Goal: Task Accomplishment & Management: Complete application form

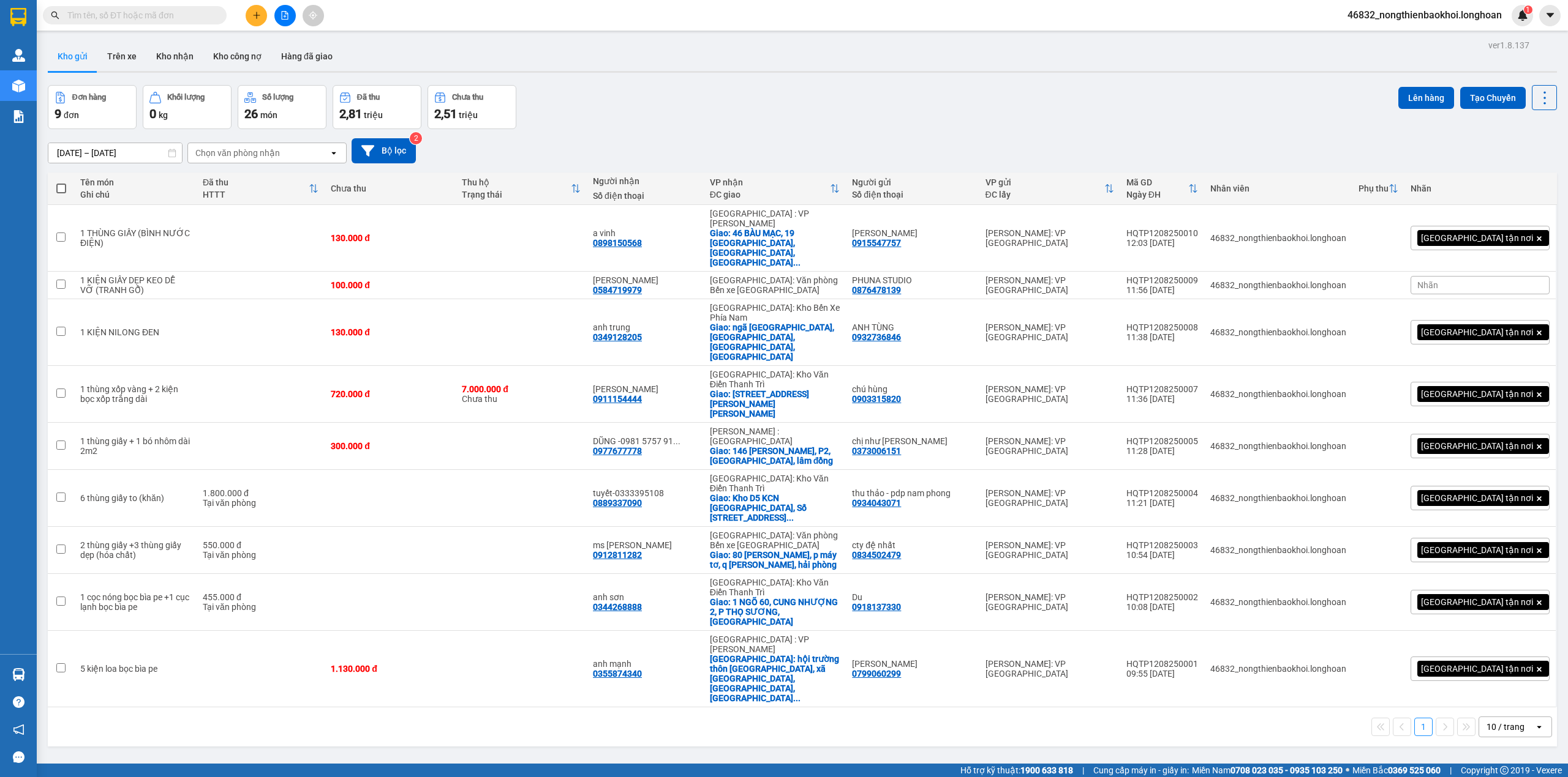
click at [659, 107] on div "Đơn hàng 9 đơn Khối lượng 0 kg Số lượng 26 món Đã thu 2,81 triệu Chưa thu 2,51 …" at bounding box center [802, 107] width 1509 height 44
click at [479, 640] on div "ver 1.8.137 Kho gửi Trên xe Kho nhận Kho công nợ Hàng đã giao Đơn hàng 9 đơn Kh…" at bounding box center [802, 425] width 1519 height 777
drag, startPoint x: 755, startPoint y: 74, endPoint x: 491, endPoint y: 74, distance: 264.0
click at [753, 74] on div "ver 1.8.137 Kho gửi Trên xe Kho nhận Kho công nợ Hàng đã giao Đơn hàng 9 đơn Kh…" at bounding box center [802, 425] width 1519 height 777
click at [257, 17] on icon "plus" at bounding box center [256, 15] width 9 height 9
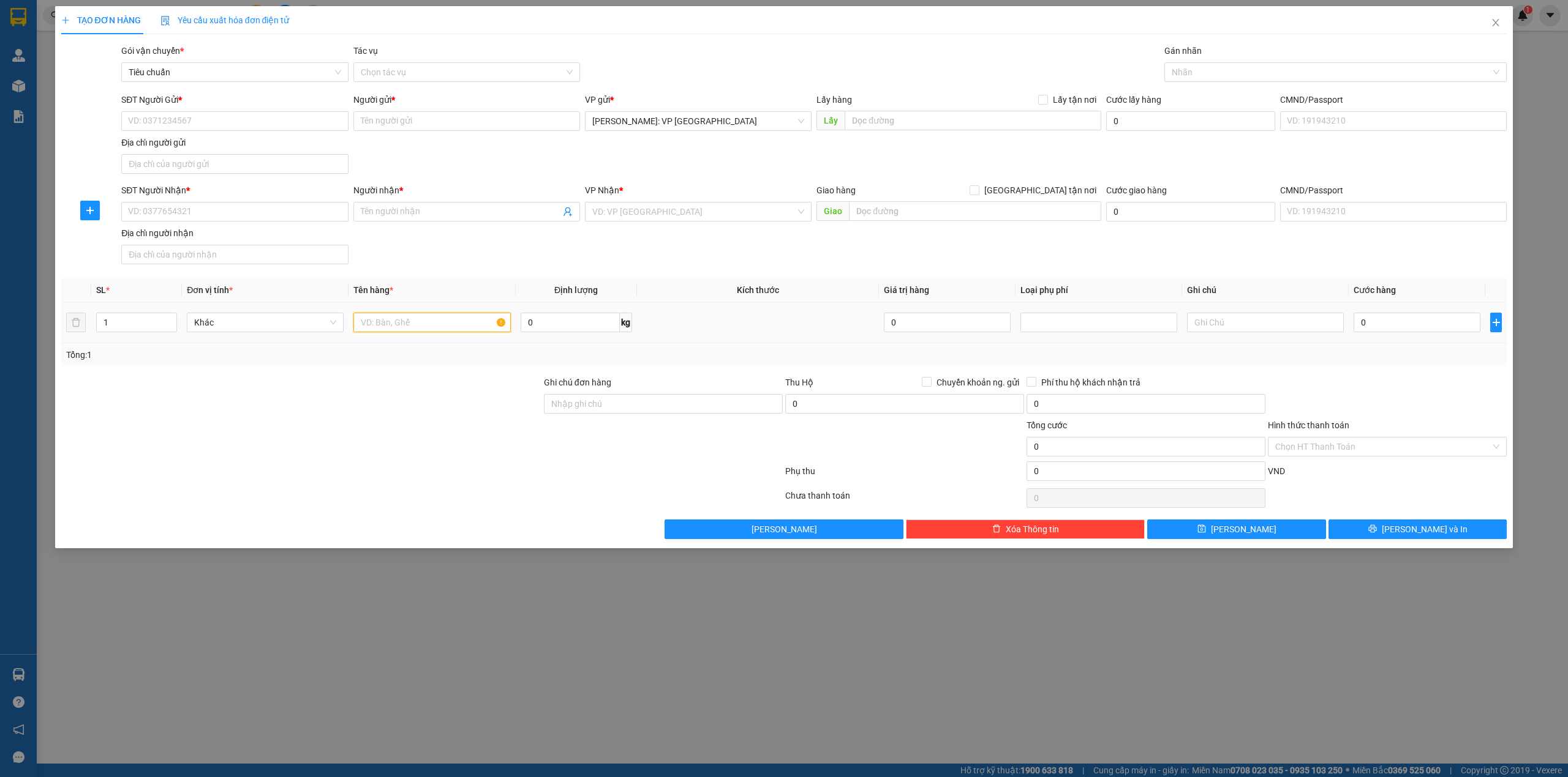
click at [425, 326] on input "text" at bounding box center [432, 322] width 157 height 20
type input "1 XE MÁY BIỂN SỐ"
click at [693, 208] on input "search" at bounding box center [693, 211] width 203 height 18
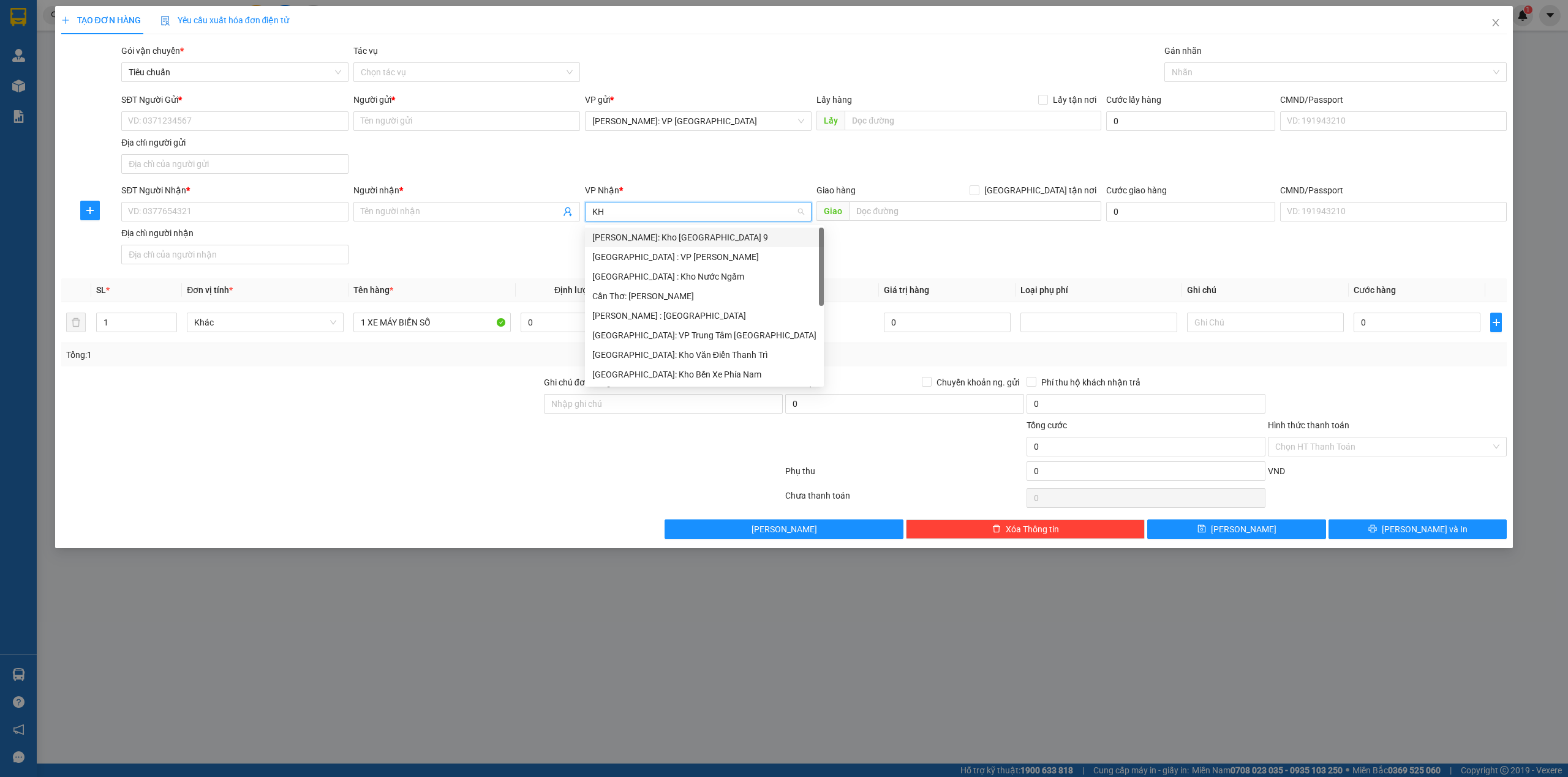
type input "KHO"
drag, startPoint x: 693, startPoint y: 319, endPoint x: 859, endPoint y: 233, distance: 187.0
click at [694, 320] on div "[GEOGRAPHIC_DATA]: Kho Văn Điển Thanh Trì" at bounding box center [698, 316] width 212 height 13
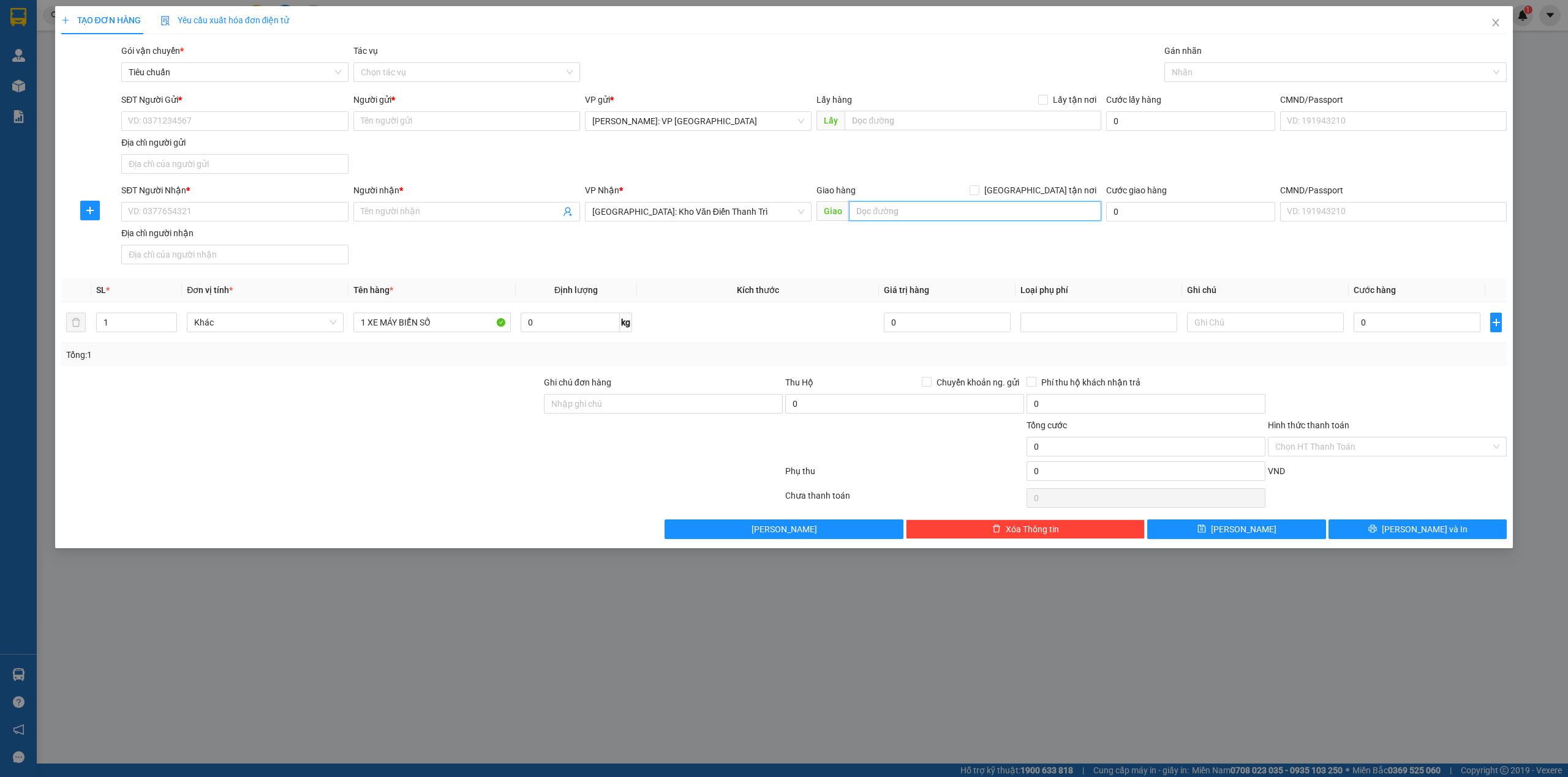
click at [887, 211] on input "text" at bounding box center [975, 211] width 252 height 20
type input "BẾN XE TP LẠNG SƠN"
click at [1069, 187] on span "[GEOGRAPHIC_DATA] tận nơi" at bounding box center [1041, 190] width 122 height 13
click at [978, 187] on input "[GEOGRAPHIC_DATA] tận nơi" at bounding box center [973, 190] width 9 height 9
checkbox input "true"
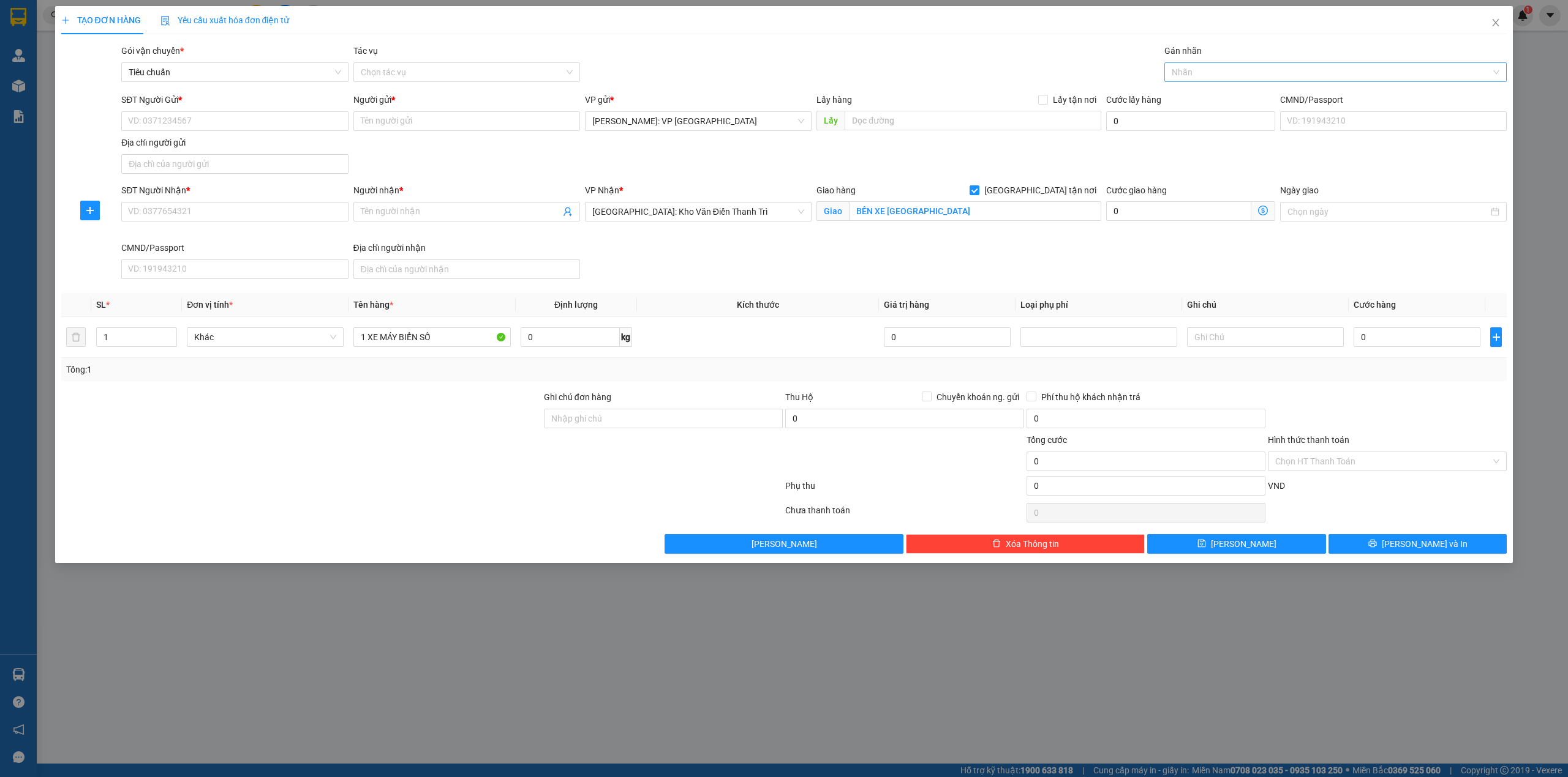
click at [1182, 67] on div at bounding box center [1329, 72] width 324 height 15
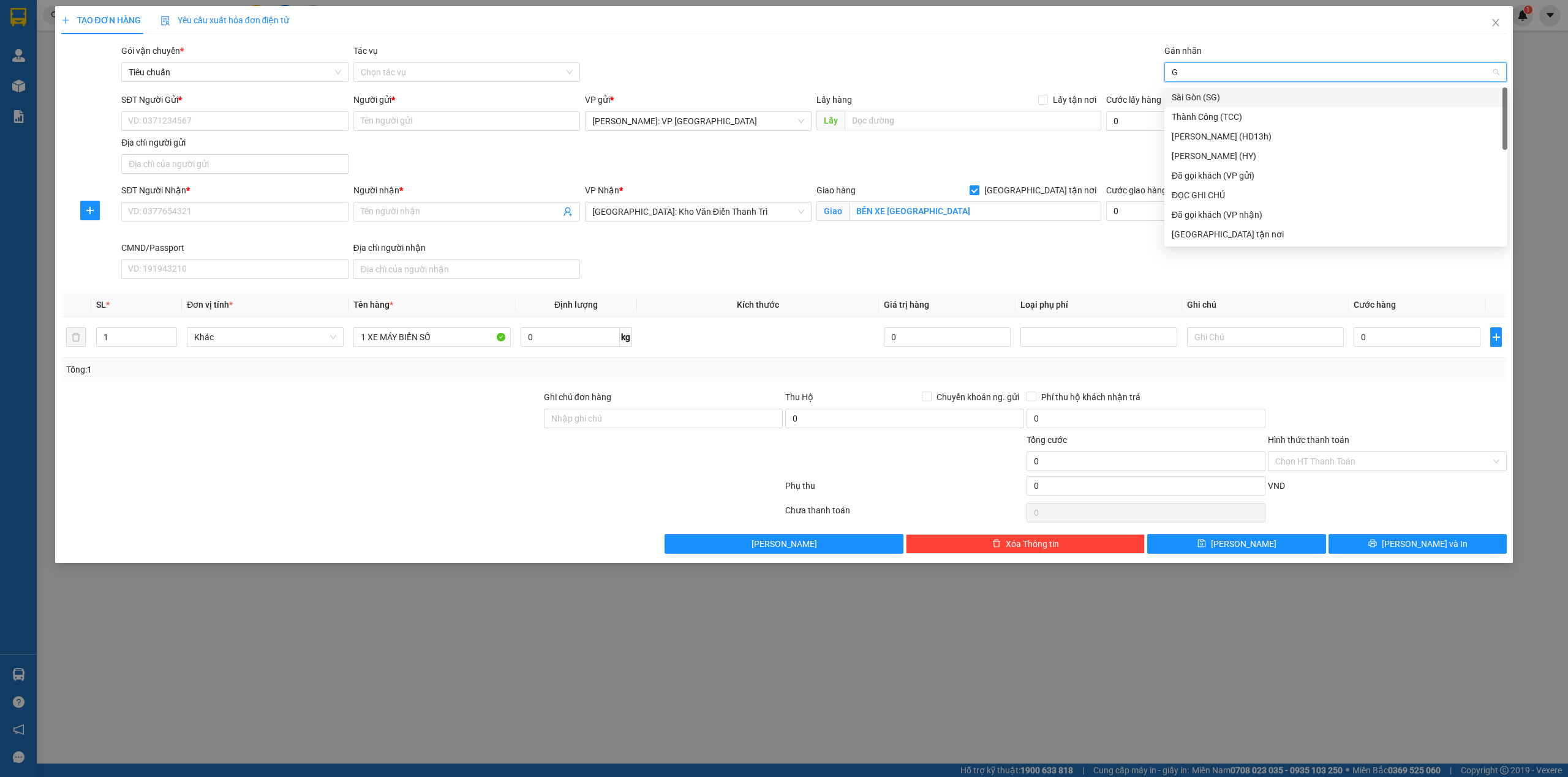
type input "GI"
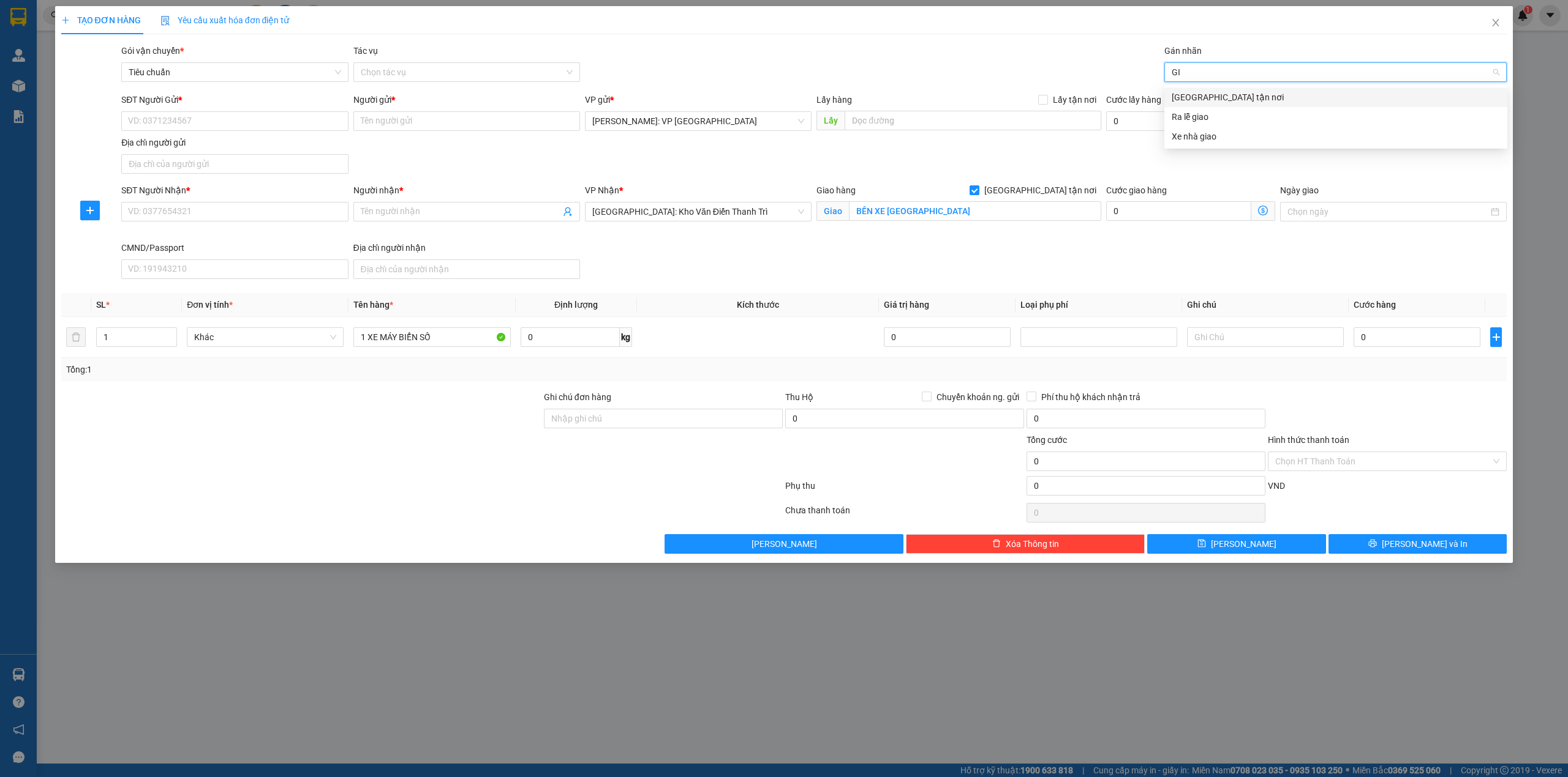
click at [1198, 92] on div "[GEOGRAPHIC_DATA] tận nơi" at bounding box center [1335, 97] width 328 height 13
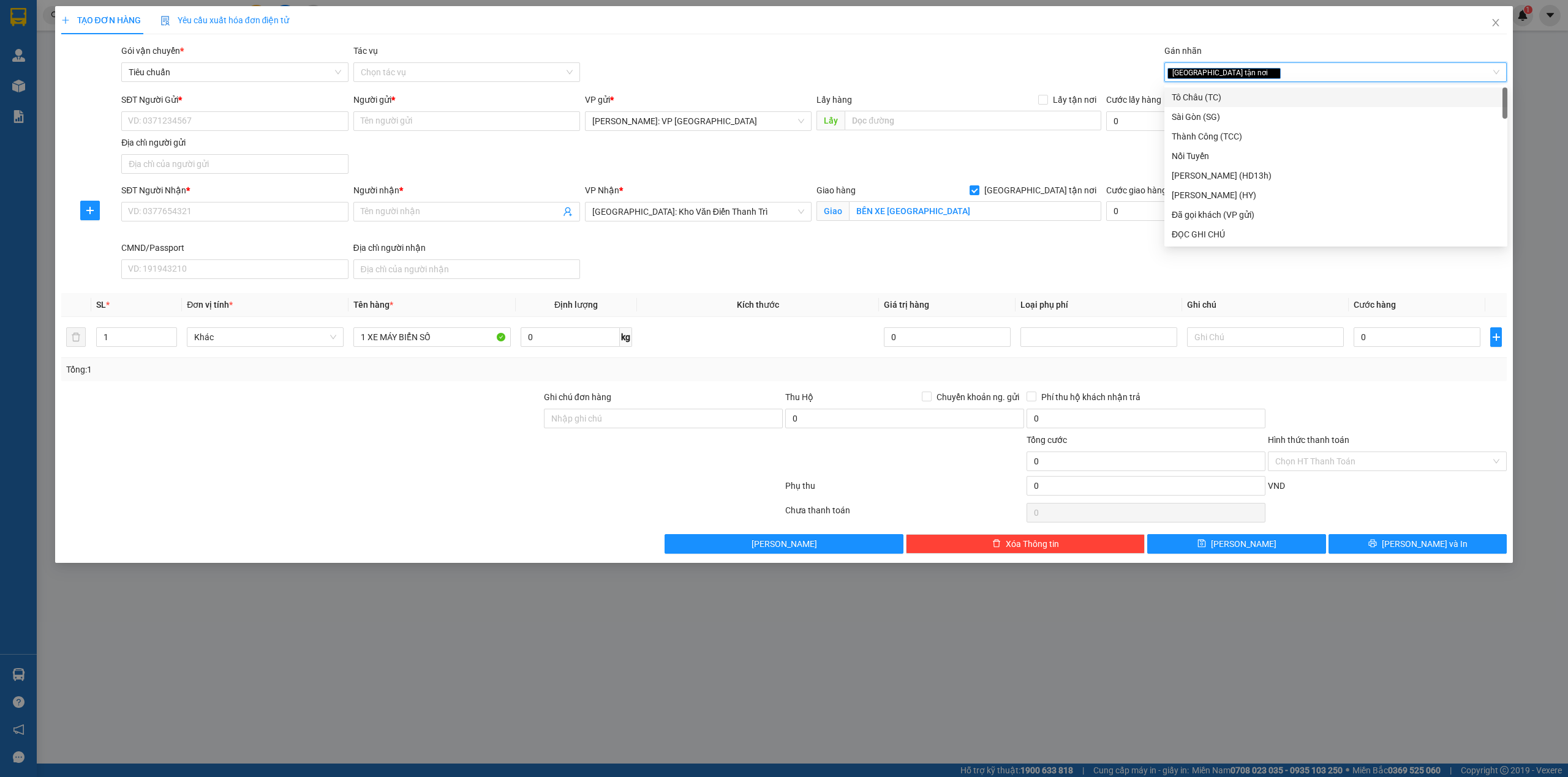
click at [929, 74] on div "Gói vận chuyển * Tiêu chuẩn Tác vụ Chọn tác vụ Gán nhãn Giao tận nơi Giao tận…" at bounding box center [814, 65] width 1390 height 43
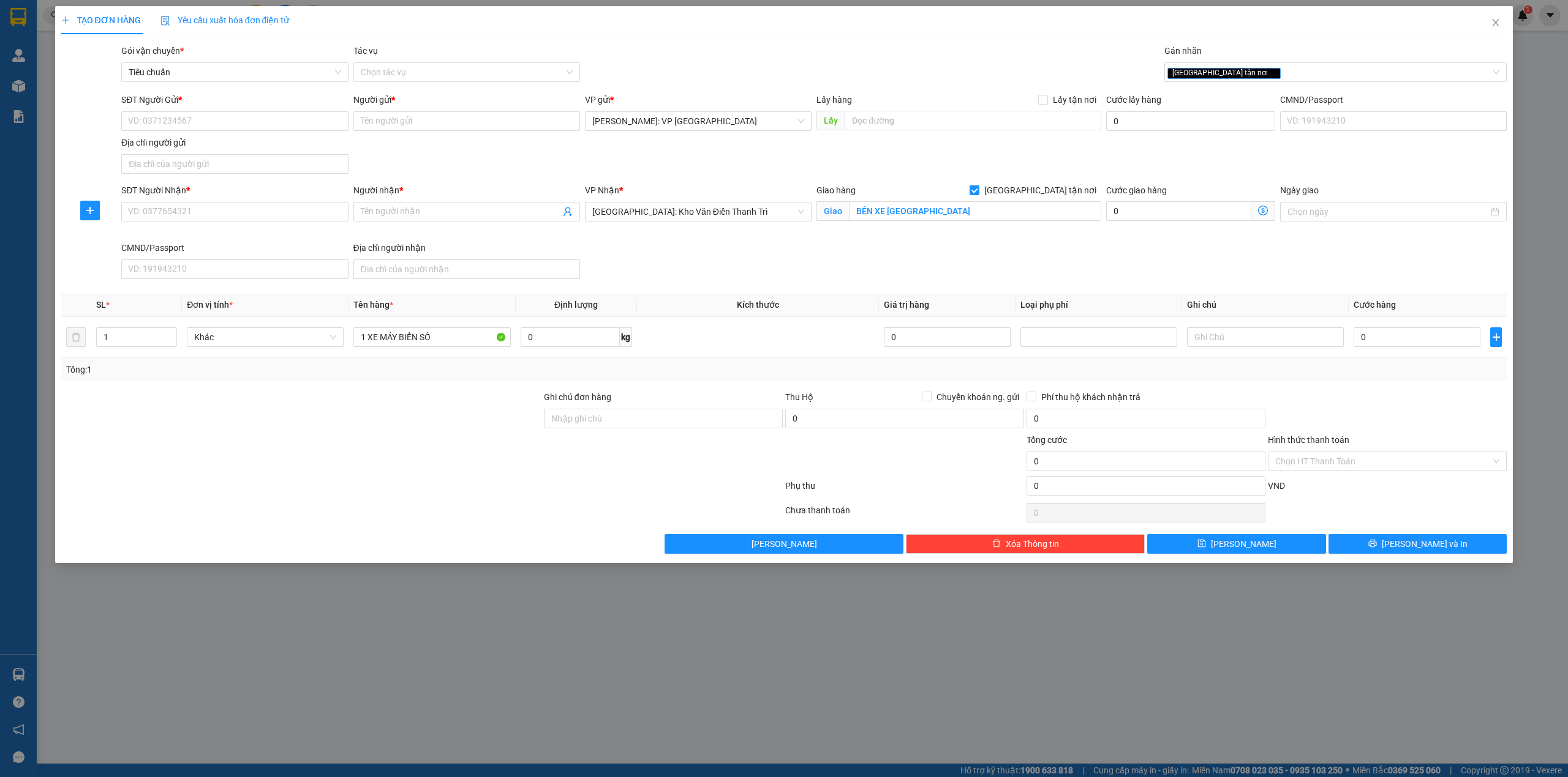
click at [632, 161] on div "SĐT Người Gửi * VD: 0371234567 Người gửi * Tên người gửi VP gửi * Hồ Chí Minh: …" at bounding box center [814, 136] width 1390 height 85
click at [462, 345] on input "1 XE MÁY BIỂN SỐ" at bounding box center [432, 337] width 157 height 20
type input "1 XE MÁY BIỂN SỐ 12-F1 1274"
click at [762, 265] on div "SĐT Người Nhận * VD: 0377654321 Người nhận * Tên người nhận VP Nhận * Hà Nội: K…" at bounding box center [814, 233] width 1390 height 100
click at [1255, 71] on div "[GEOGRAPHIC_DATA] tận nơi" at bounding box center [1329, 72] width 324 height 15
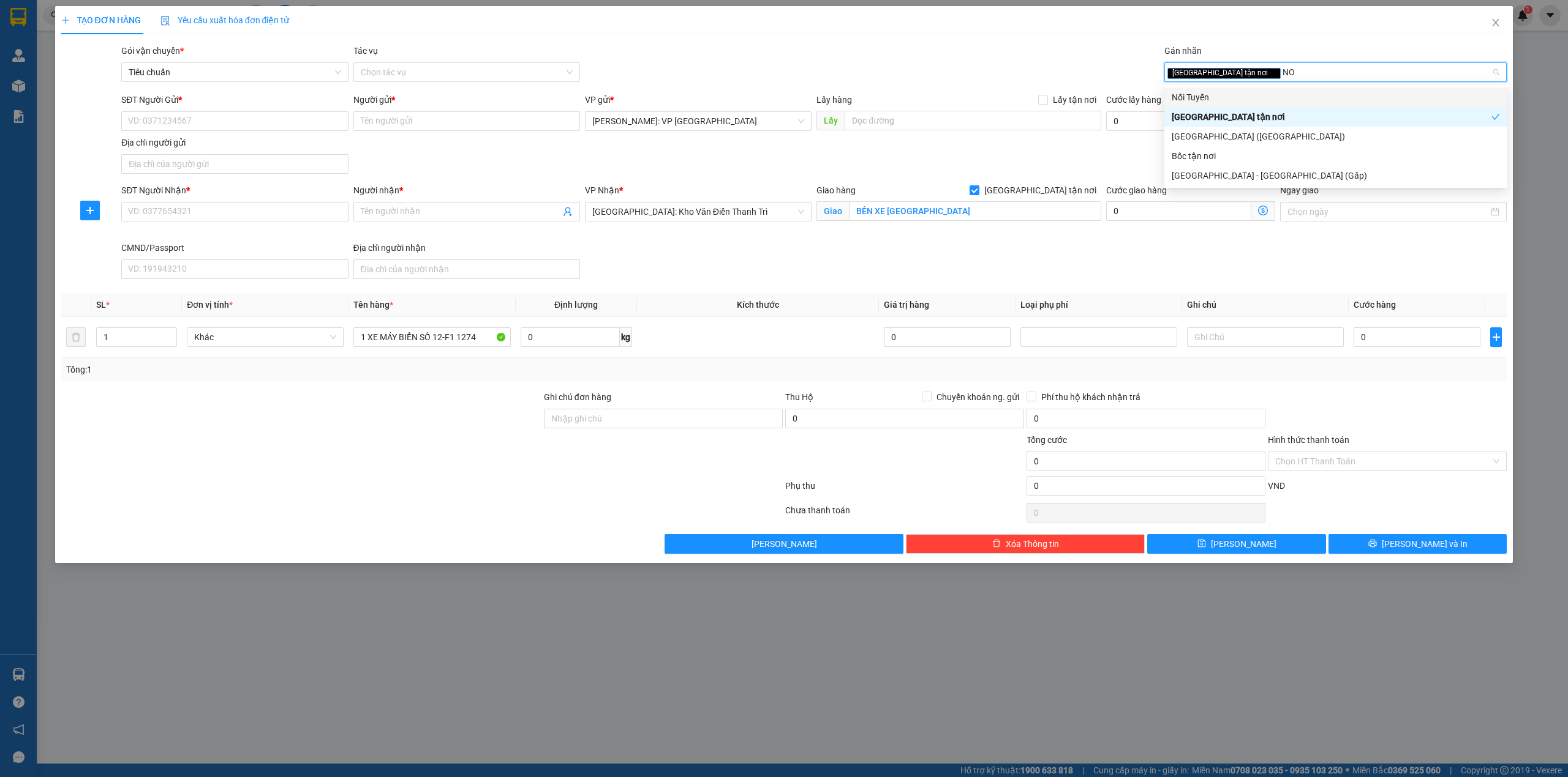
type input "NOI"
click at [1252, 91] on div "Nối Tuyến" at bounding box center [1335, 97] width 328 height 13
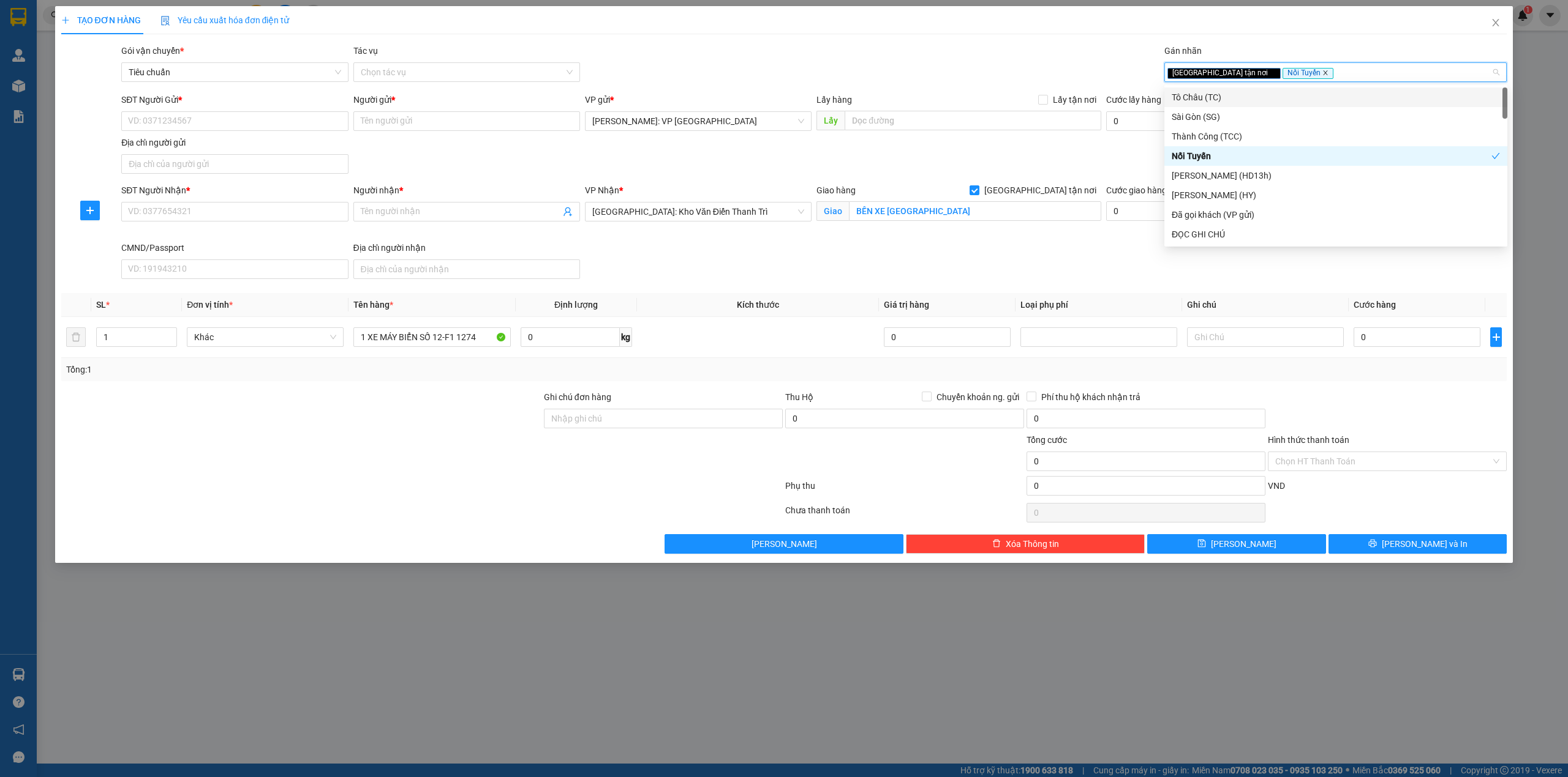
type input "C"
type input "XE"
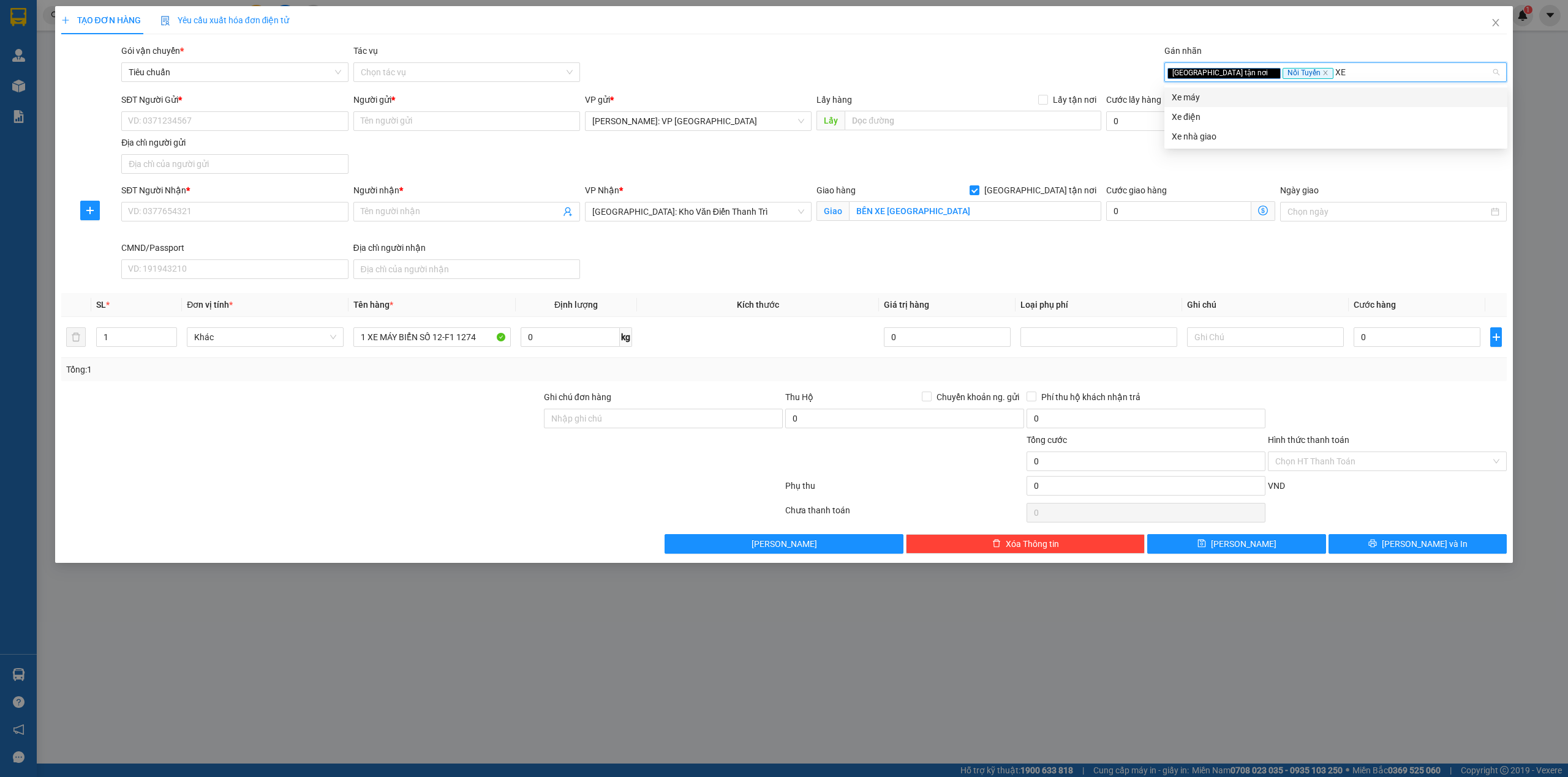
click at [1270, 96] on div "Xe máy" at bounding box center [1335, 97] width 328 height 13
drag, startPoint x: 947, startPoint y: 86, endPoint x: 904, endPoint y: 89, distance: 43.1
click at [946, 86] on div "Gói vận chuyển * Tiêu chuẩn Tác vụ Chọn tác vụ Gán nhãn Giao tận nơi Nối Tuyế…" at bounding box center [814, 65] width 1390 height 43
click at [627, 161] on div "SĐT Người Gửi * VD: 0371234567 Người gửi * Tên người gửi VP gửi * Hồ Chí Minh: …" at bounding box center [814, 136] width 1390 height 85
click at [737, 255] on div "SĐT Người Nhận * VD: 0377654321 Người nhận * Tên người nhận VP Nhận * Hà Nội: K…" at bounding box center [814, 233] width 1390 height 100
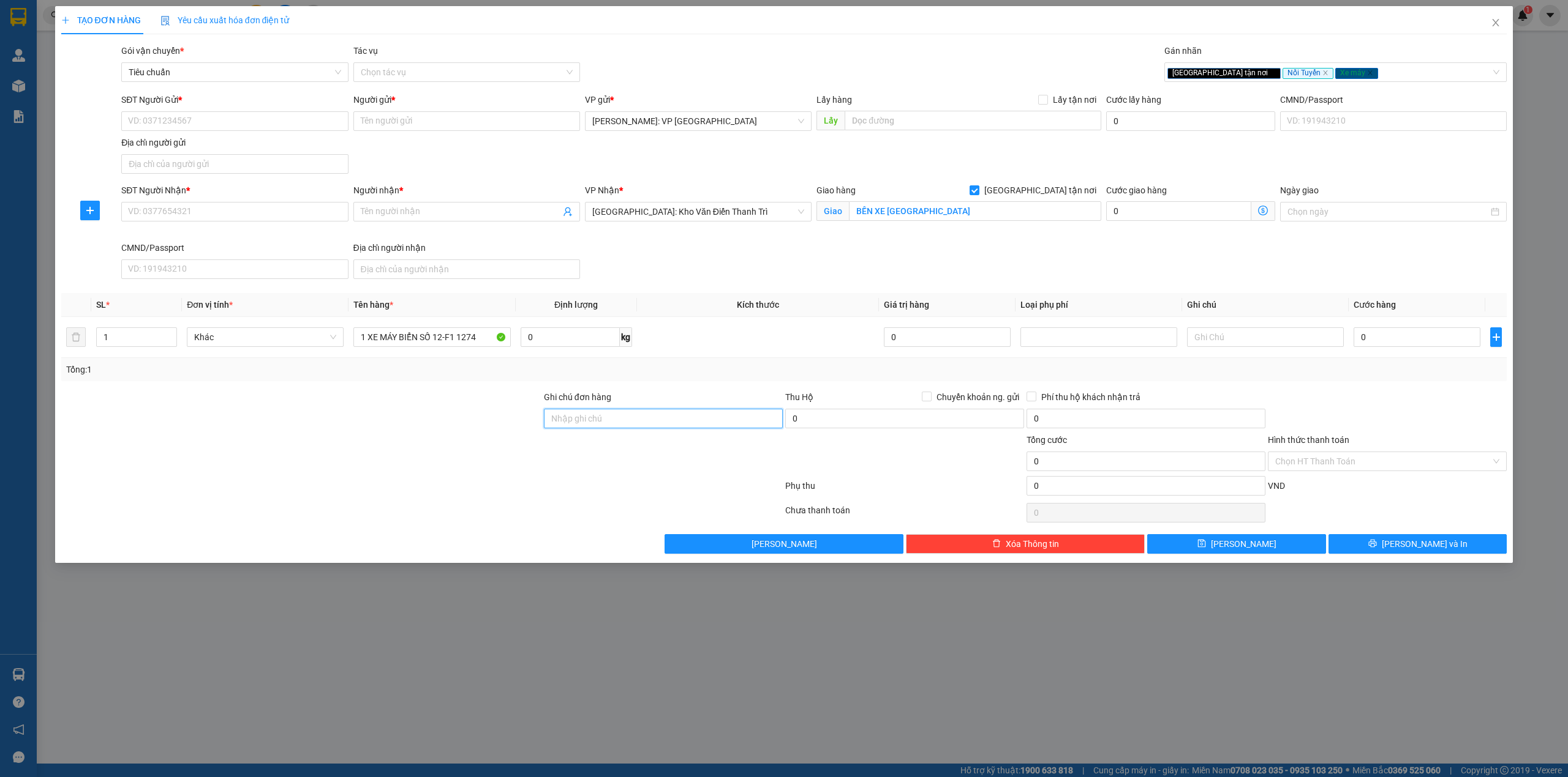
drag, startPoint x: 607, startPoint y: 419, endPoint x: 444, endPoint y: 420, distance: 163.0
click at [607, 419] on input "Ghi chú đơn hàng" at bounding box center [663, 418] width 239 height 20
type input "1 CHÌA KHÓA"
click at [331, 399] on div at bounding box center [302, 412] width 483 height 43
click at [464, 169] on div "SĐT Người Gửi * VD: 0371234567 Người gửi * Tên người gửi VP gửi * Hồ Chí Minh: …" at bounding box center [814, 136] width 1390 height 85
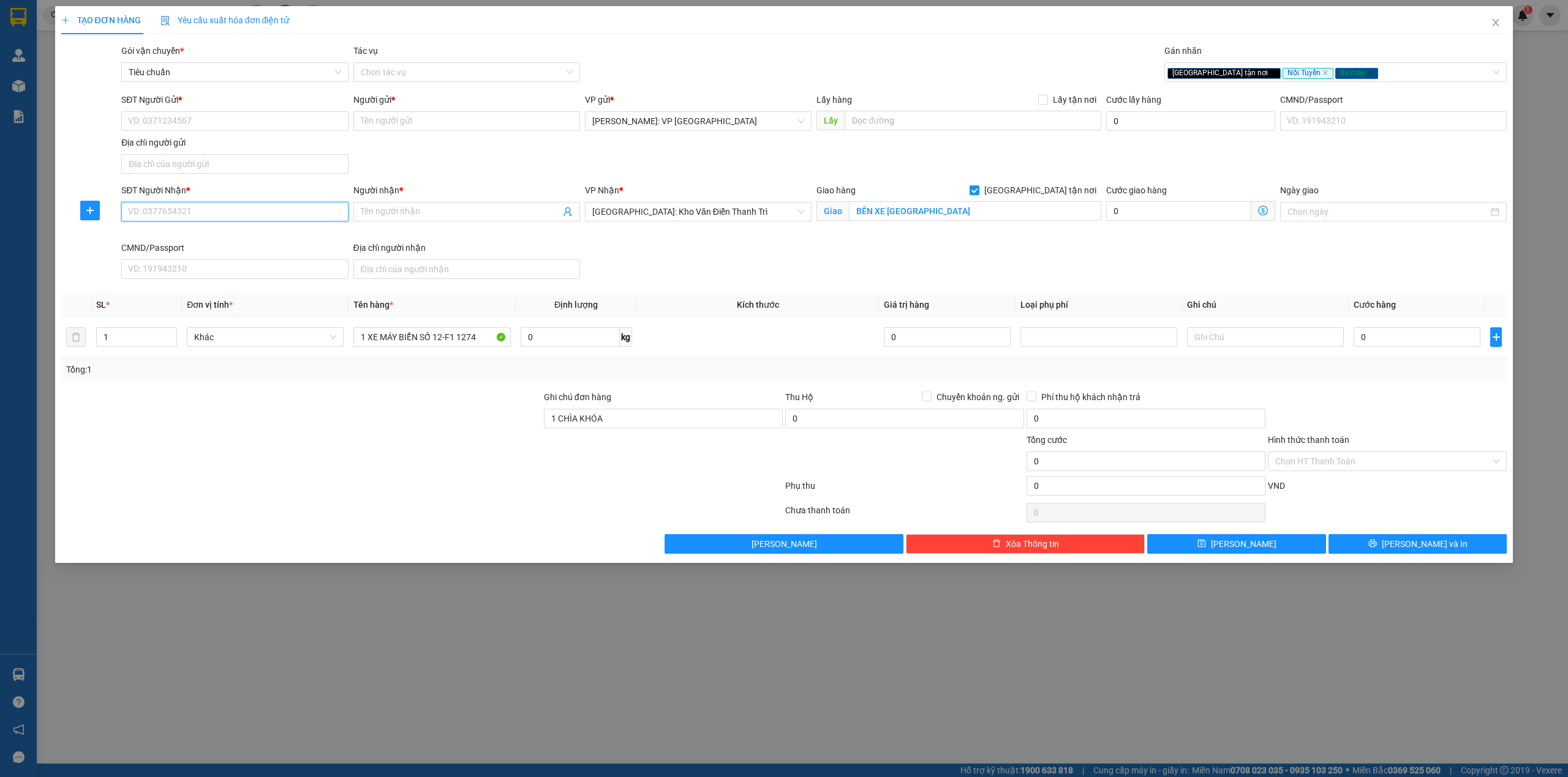
click at [231, 219] on input "SĐT Người Nhận *" at bounding box center [234, 211] width 226 height 20
click at [196, 115] on input "SĐT Người Gửi *" at bounding box center [234, 121] width 226 height 20
type input "0337040999"
click at [439, 123] on input "Người gửi *" at bounding box center [466, 121] width 226 height 20
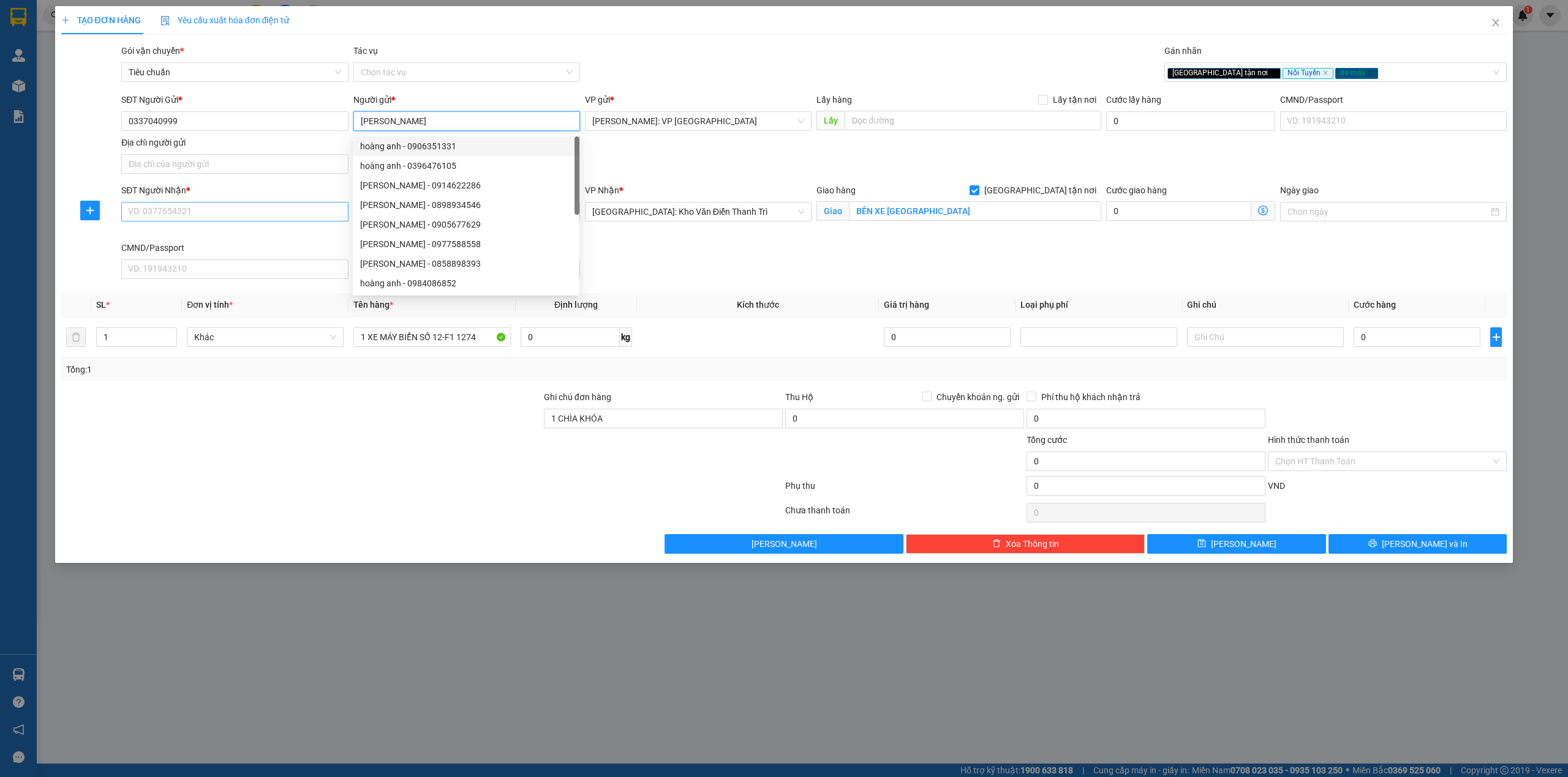
type input "[PERSON_NAME]"
click at [231, 209] on input "SĐT Người Nhận *" at bounding box center [234, 211] width 226 height 20
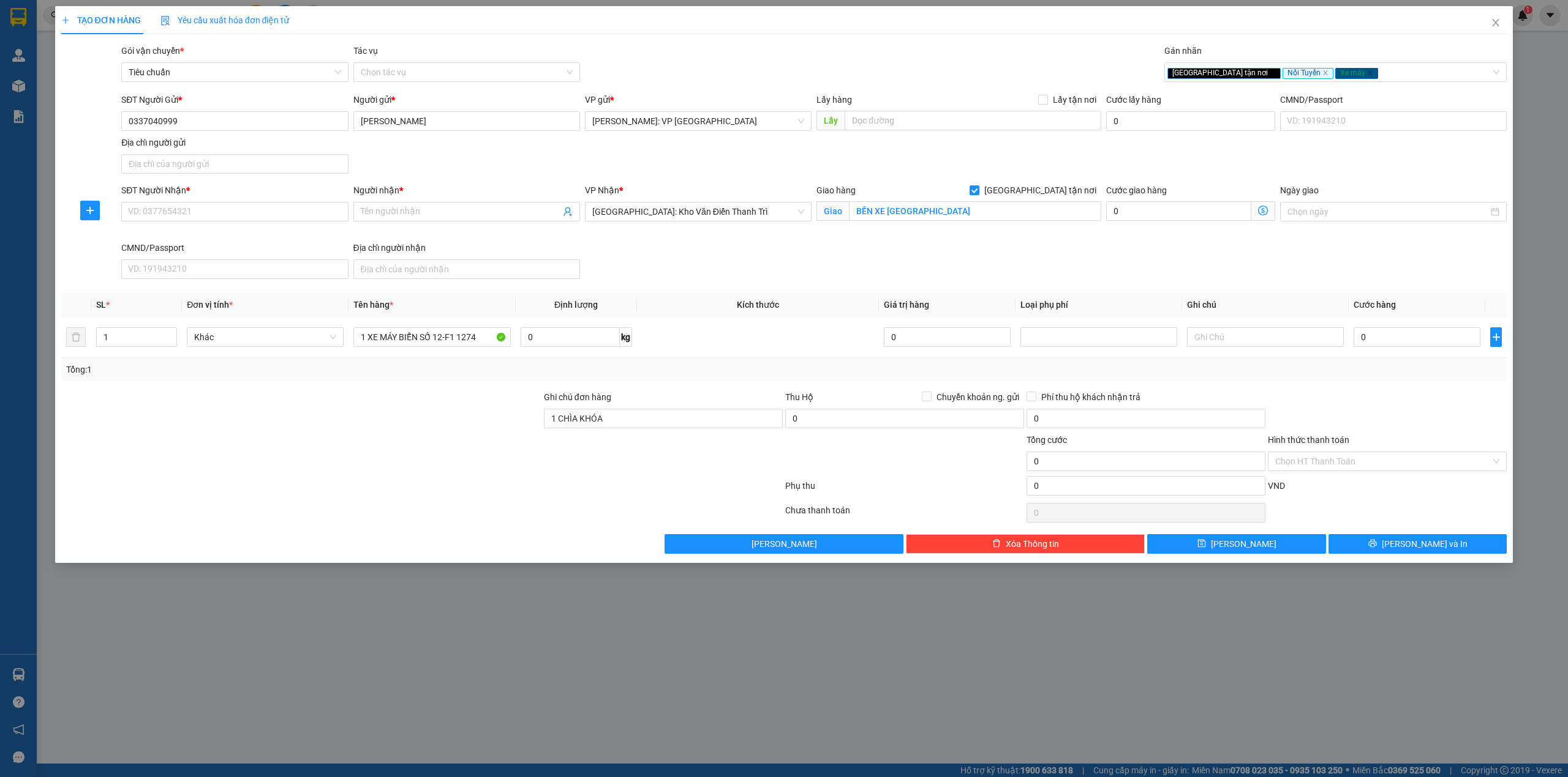
click at [451, 187] on div "Người nhận *" at bounding box center [466, 190] width 226 height 13
click at [451, 205] on input "Người nhận *" at bounding box center [460, 211] width 200 height 13
click at [728, 291] on div "Transit Pickup Surcharge Ids Transit Deliver Surcharge Ids Transit Deliver Surc…" at bounding box center [784, 298] width 1446 height 510
click at [198, 215] on input "SĐT Người Nhận *" at bounding box center [234, 211] width 226 height 20
type input "0919868819"
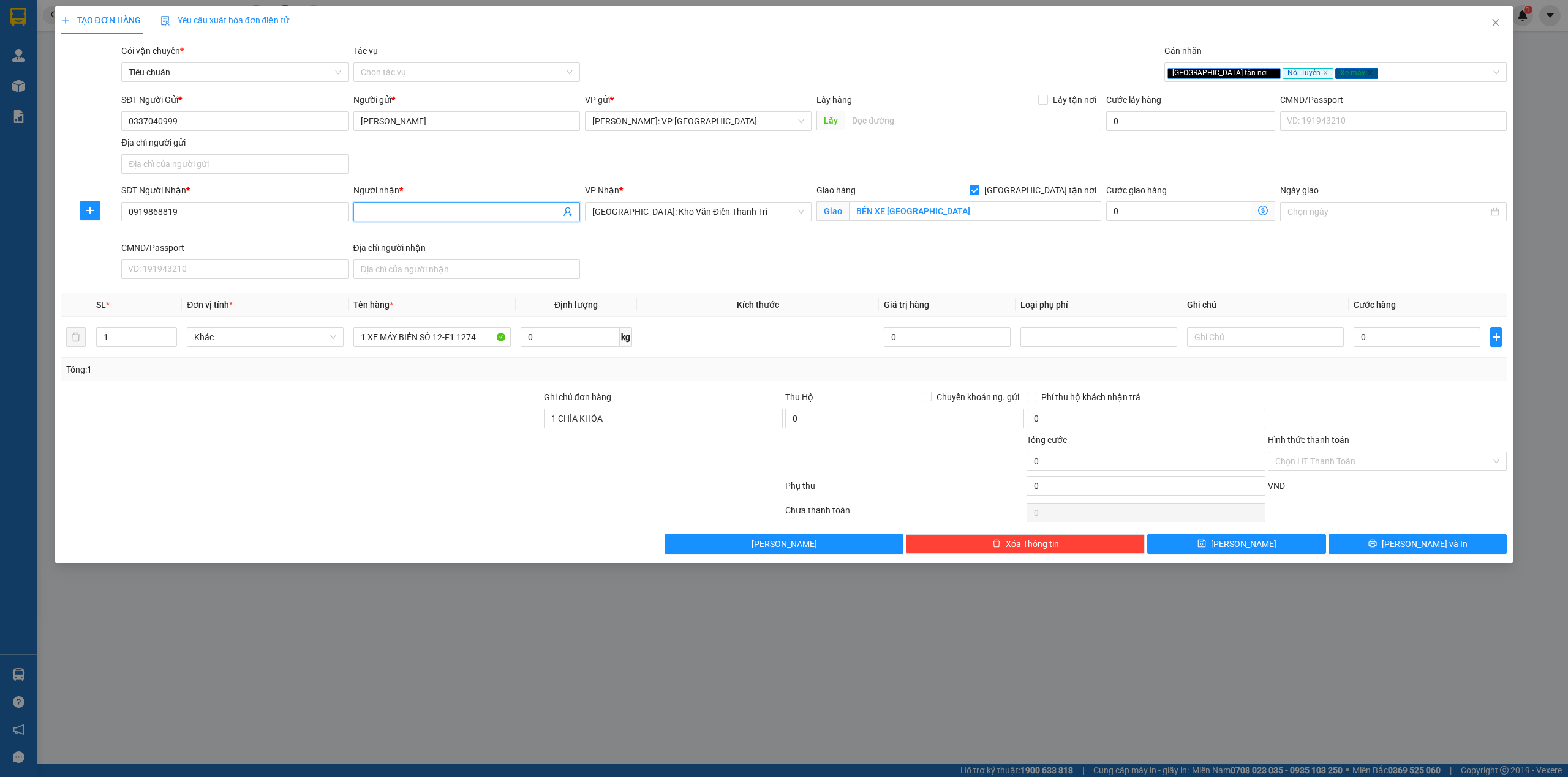
click at [424, 208] on input "Người nhận *" at bounding box center [460, 211] width 200 height 13
type input "KHA"
click at [476, 174] on div "SĐT Người Gửi * 0337040999 Người gửi * HOÀNG ANH VP gửi * Hồ Chí Minh: VP Quận …" at bounding box center [814, 136] width 1390 height 85
click at [1397, 343] on input "0" at bounding box center [1417, 337] width 127 height 20
type input "1"
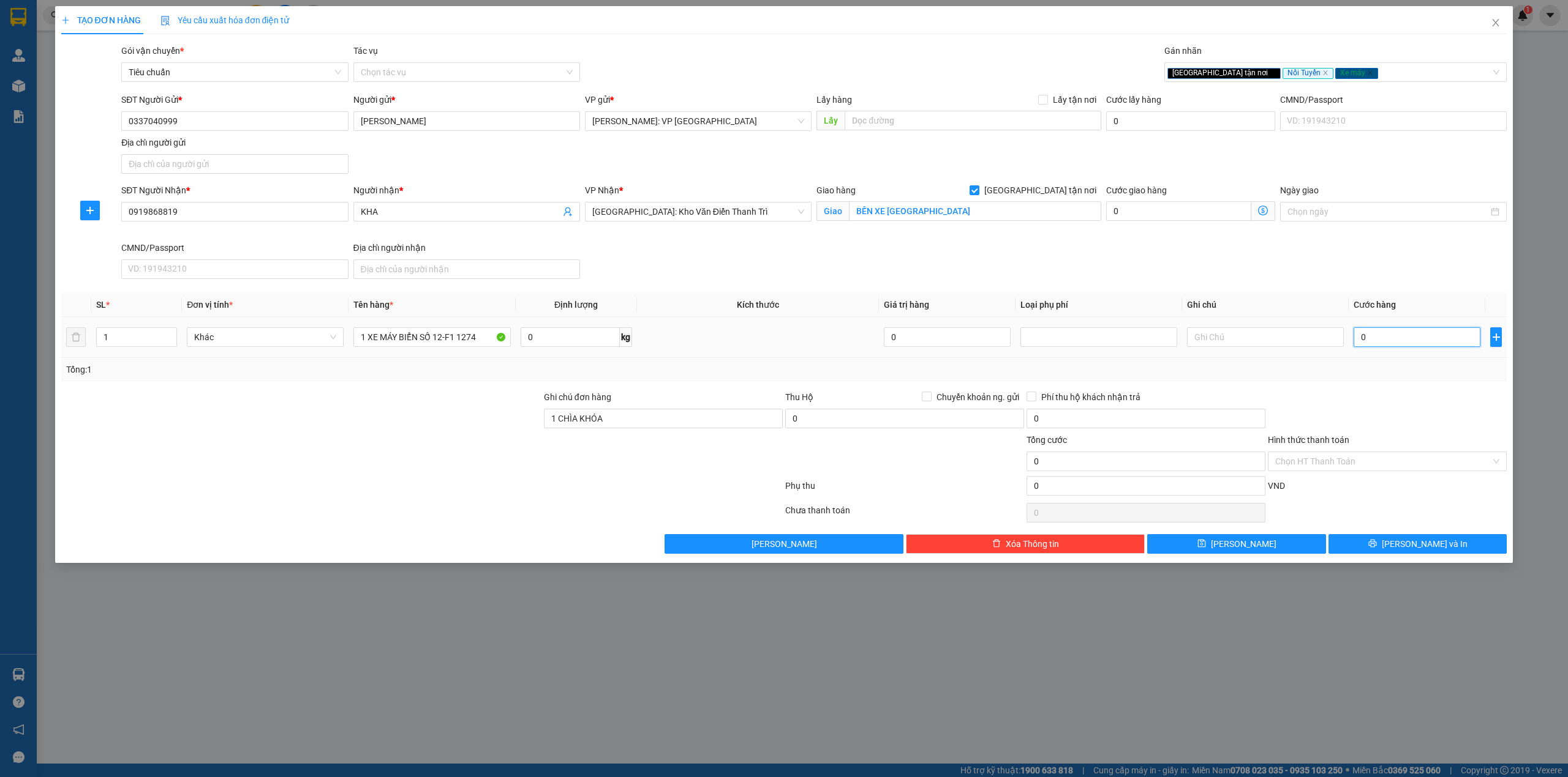
type input "1"
type input "13"
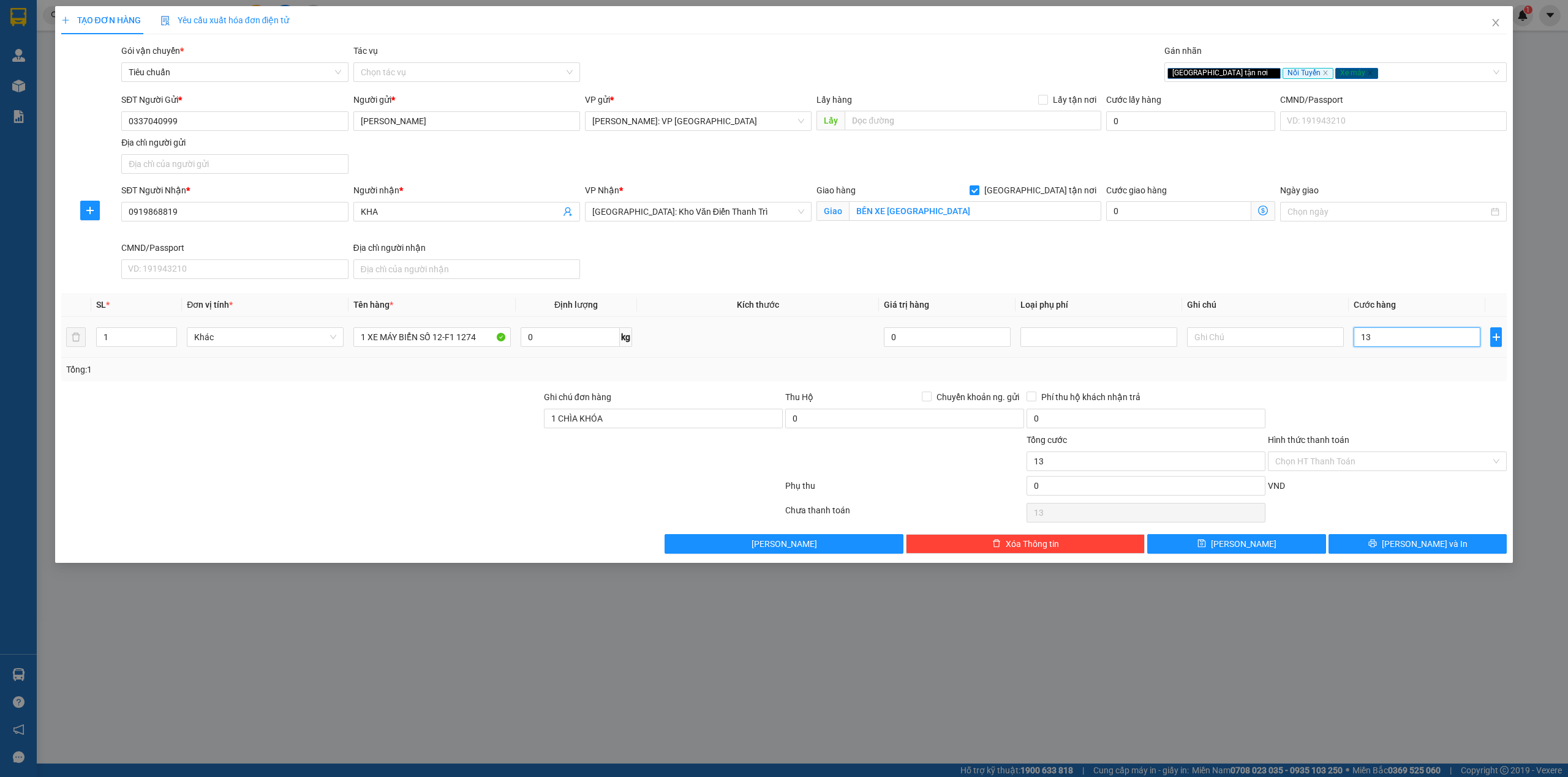
type input "132"
type input "1.320"
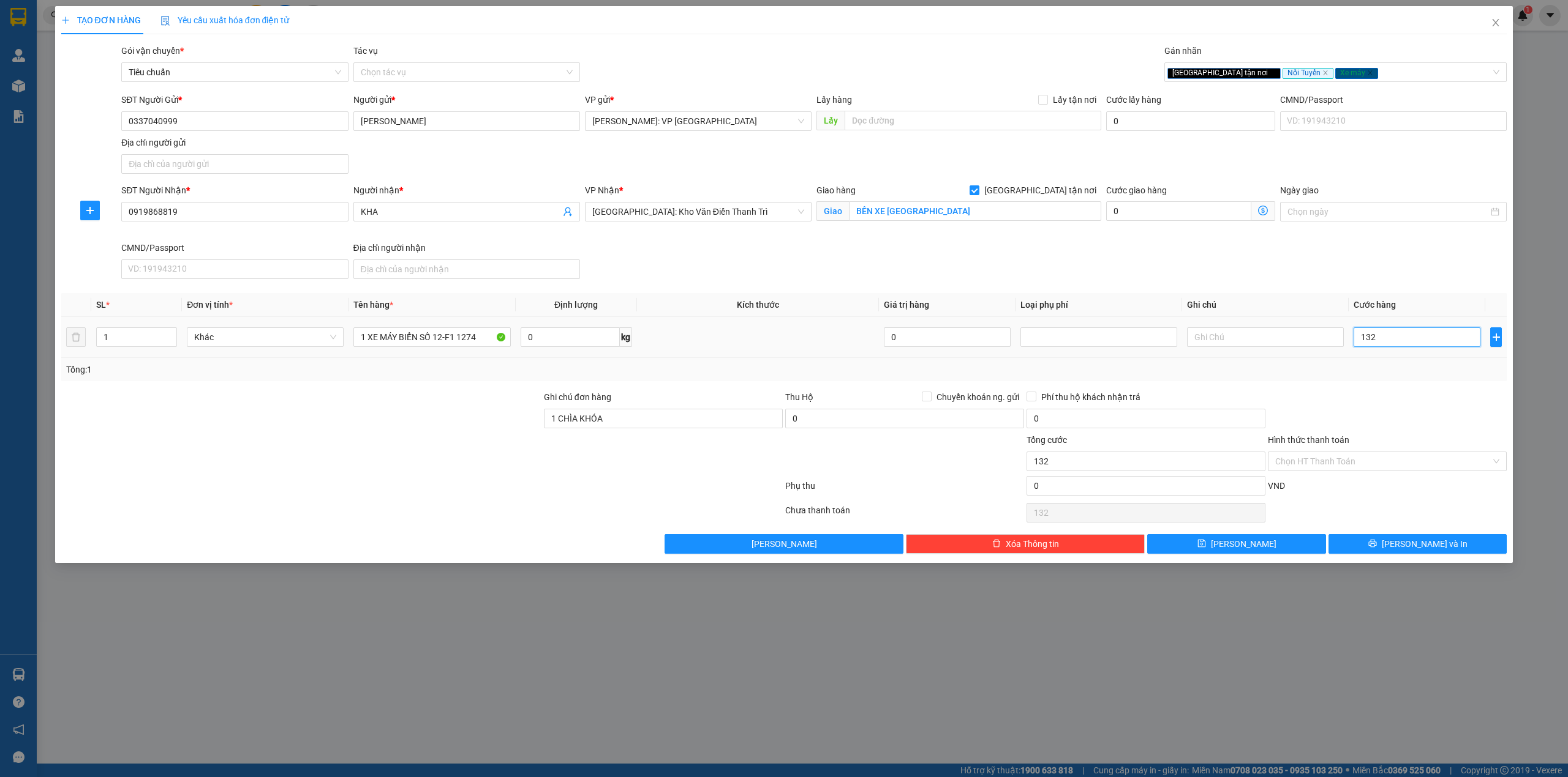
type input "1.320"
type input "13.200"
type input "132.000"
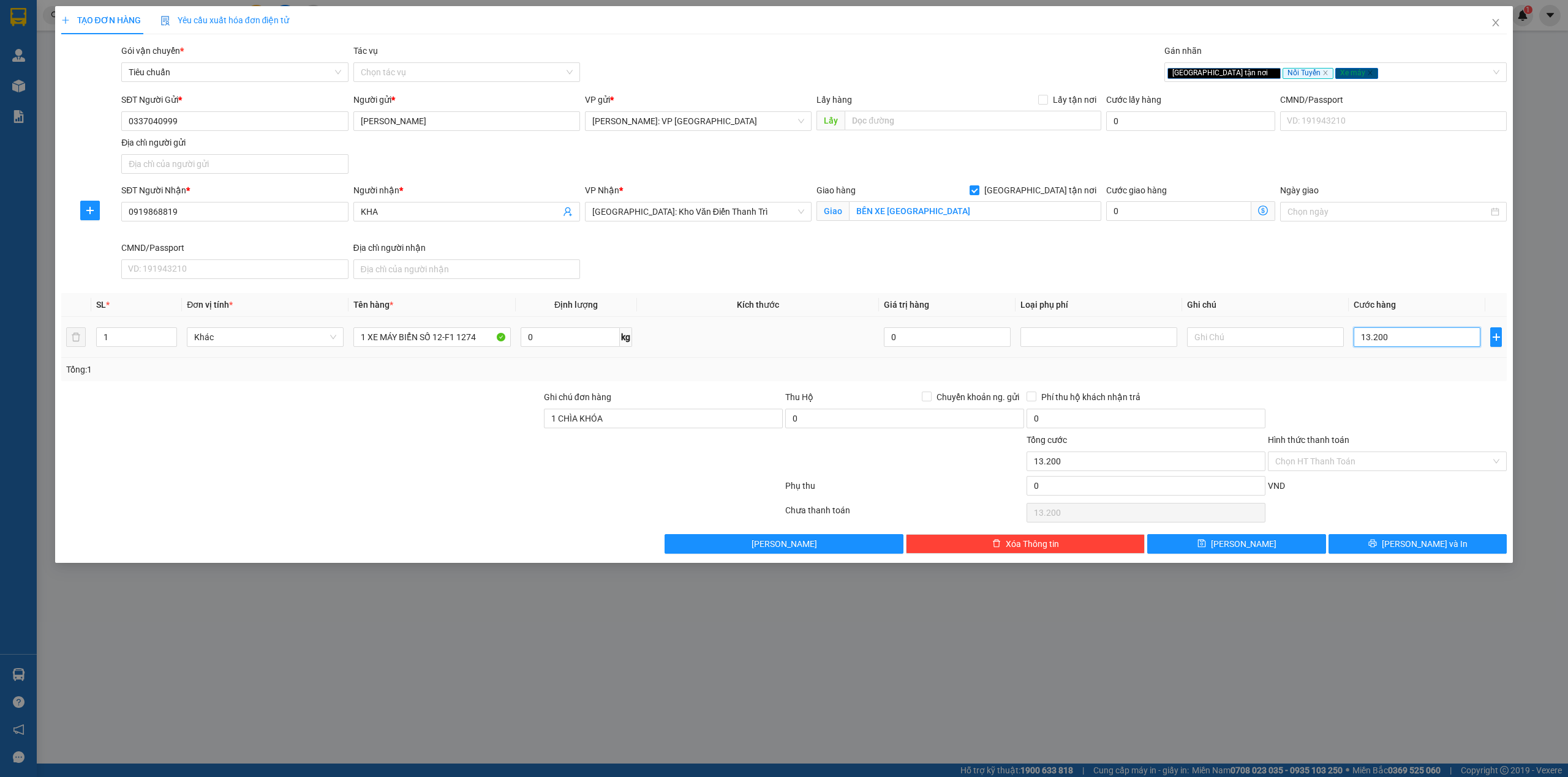
type input "132.000"
type input "1.320.000"
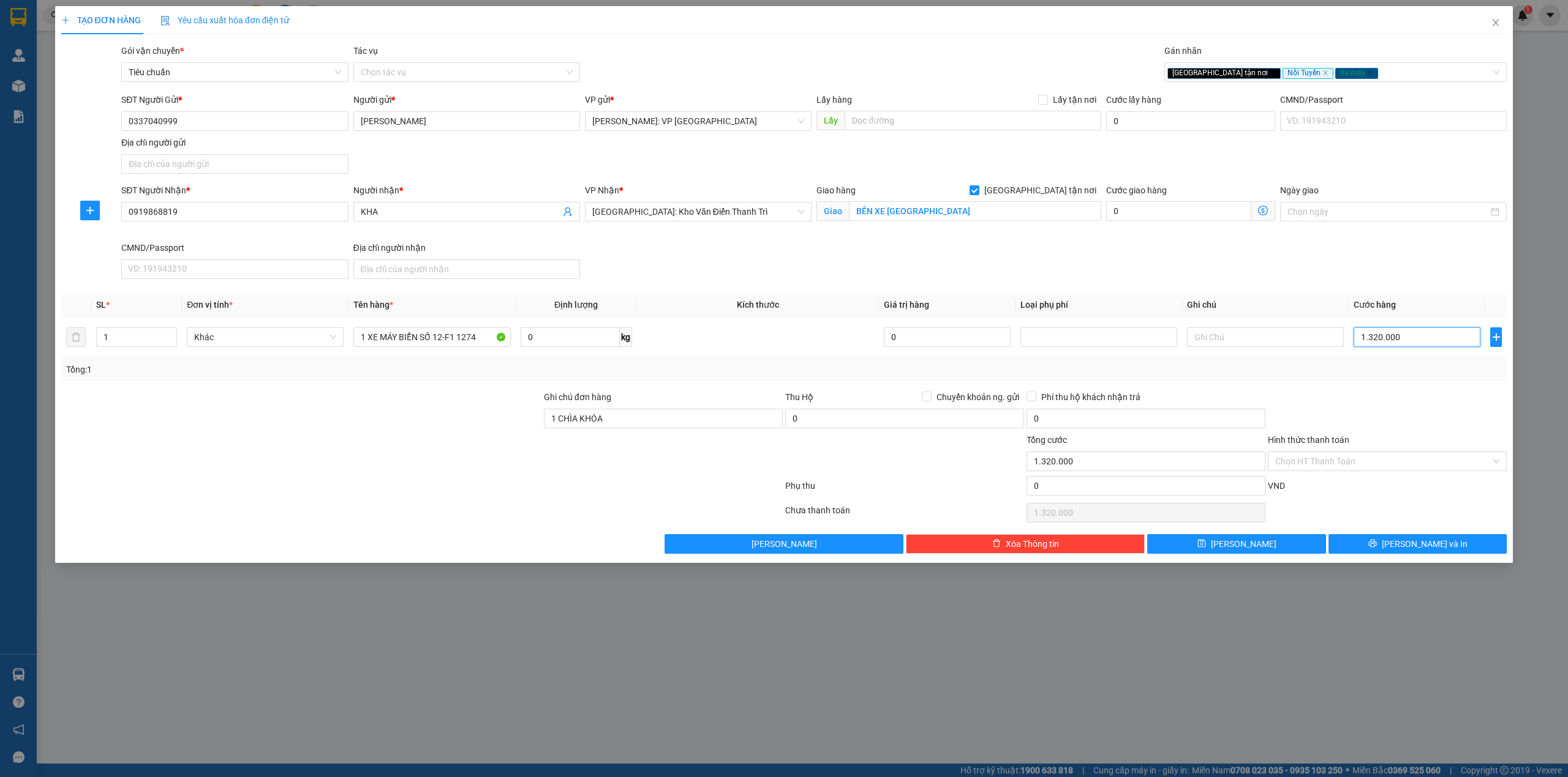
type input "1.320.000"
click at [944, 262] on div "SĐT Người Nhận * 0919868819 Người nhận * KHA VP Nhận * Hà Nội: Kho Văn Điển Tha…" at bounding box center [814, 233] width 1390 height 100
click at [1010, 254] on div "SĐT Người Nhận * 0919868819 Người nhận * KHA VP Nhận * Hà Nội: Kho Văn Điển Tha…" at bounding box center [814, 233] width 1390 height 100
click at [1409, 341] on input "1.320.000" at bounding box center [1417, 337] width 127 height 20
click at [1412, 337] on input "1.320.000" at bounding box center [1417, 337] width 127 height 20
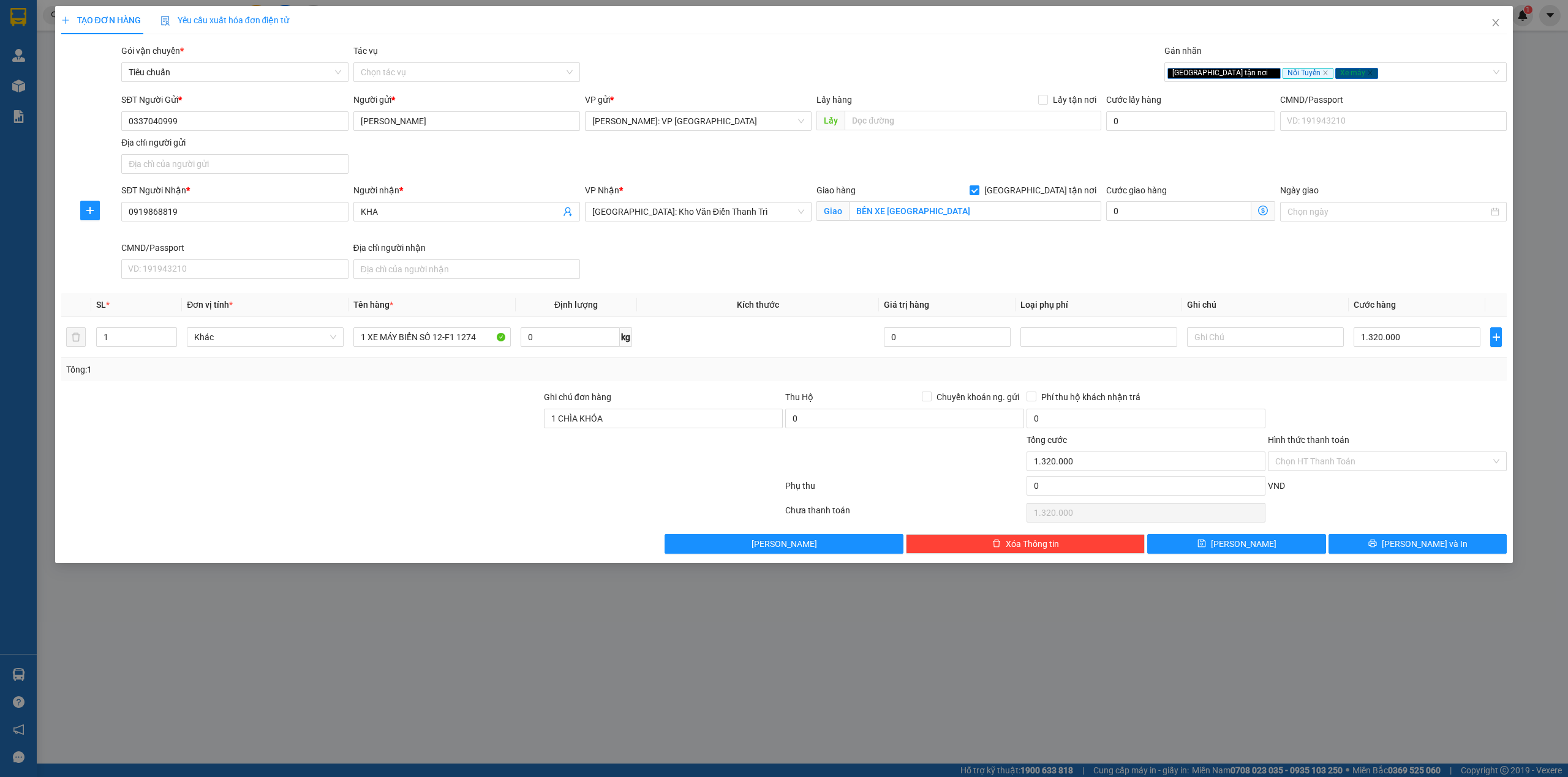
click at [663, 248] on div "SĐT Người Nhận * 0919868819 Người nhận * KHA VP Nhận * Hà Nội: Kho Văn Điển Tha…" at bounding box center [814, 233] width 1390 height 100
click at [315, 446] on div at bounding box center [302, 454] width 483 height 43
click at [320, 385] on div "Transit Pickup Surcharge Ids Transit Deliver Surcharge Ids Transit Deliver Surc…" at bounding box center [784, 298] width 1446 height 510
click at [671, 262] on div "SĐT Người Nhận * 0919868819 Người nhận * KHA VP Nhận * Hà Nội: Kho Văn Điển Tha…" at bounding box center [814, 233] width 1390 height 100
click at [473, 426] on div at bounding box center [302, 412] width 483 height 43
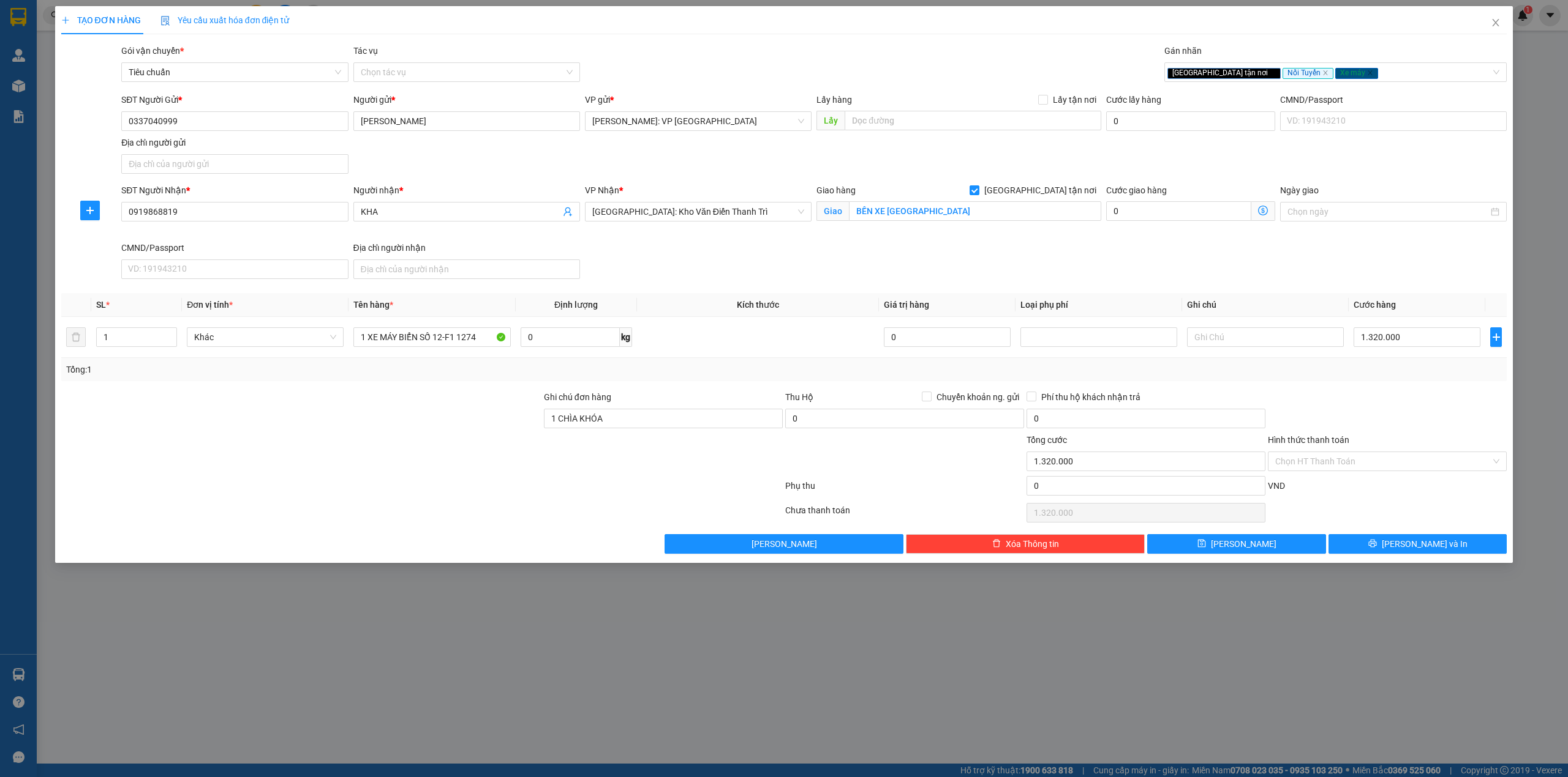
click at [441, 448] on div at bounding box center [302, 454] width 483 height 43
click at [346, 458] on div at bounding box center [302, 454] width 483 height 43
click at [659, 425] on input "1 CHÌA KHÓA" at bounding box center [663, 418] width 239 height 20
type input "1 CHÌA KHÓA, CAVET THEO XE"
click at [415, 439] on div at bounding box center [302, 454] width 483 height 43
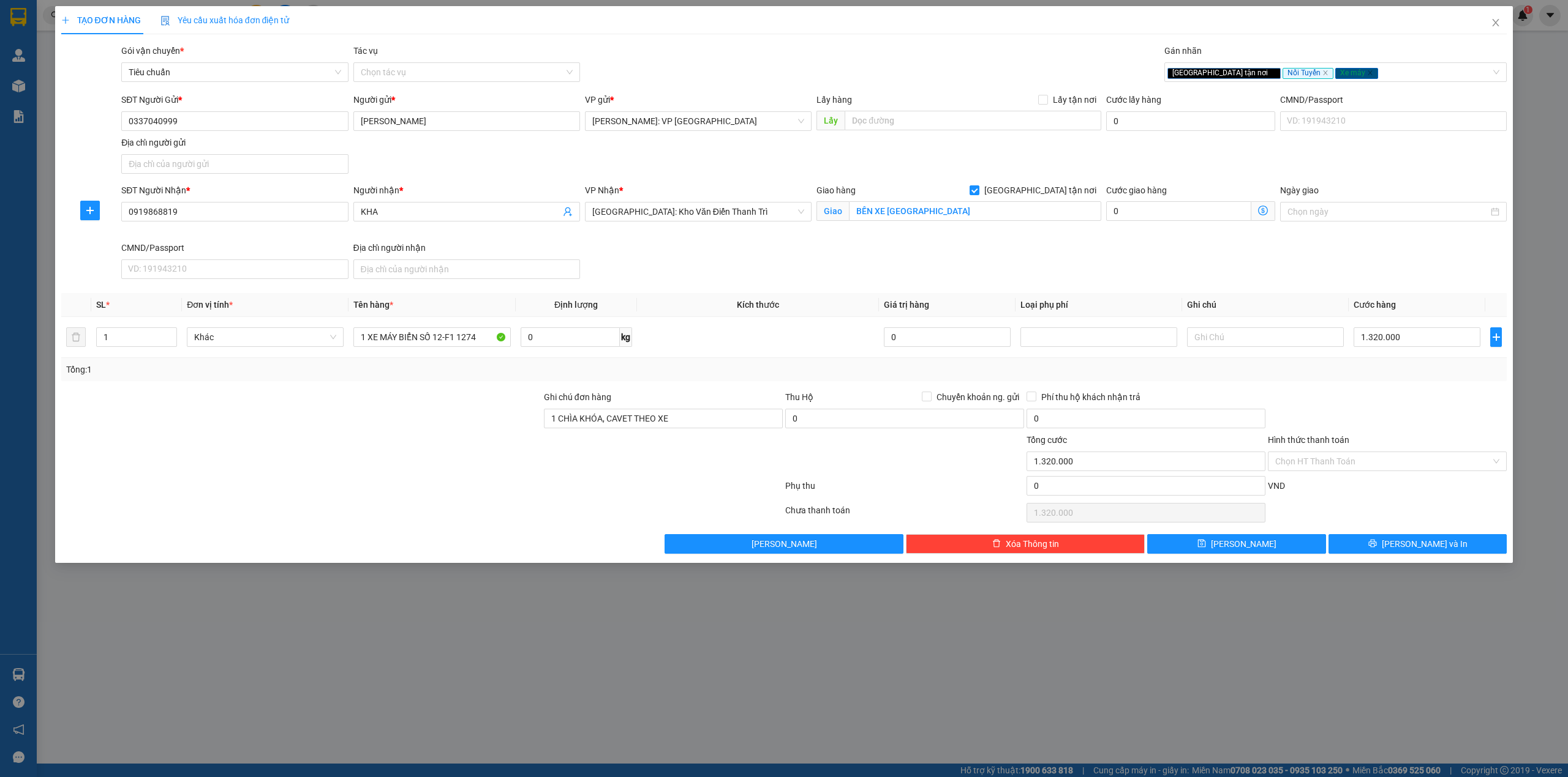
click at [378, 452] on div at bounding box center [302, 454] width 483 height 43
click at [376, 451] on div at bounding box center [302, 454] width 483 height 43
click at [947, 234] on div "Giao hàng Giao tận nơi Giao BẾN XE TP LẠNG SƠN" at bounding box center [959, 211] width 290 height 57
click at [1380, 432] on div at bounding box center [1387, 412] width 241 height 43
click at [1433, 548] on span "[PERSON_NAME] và In" at bounding box center [1424, 544] width 85 height 13
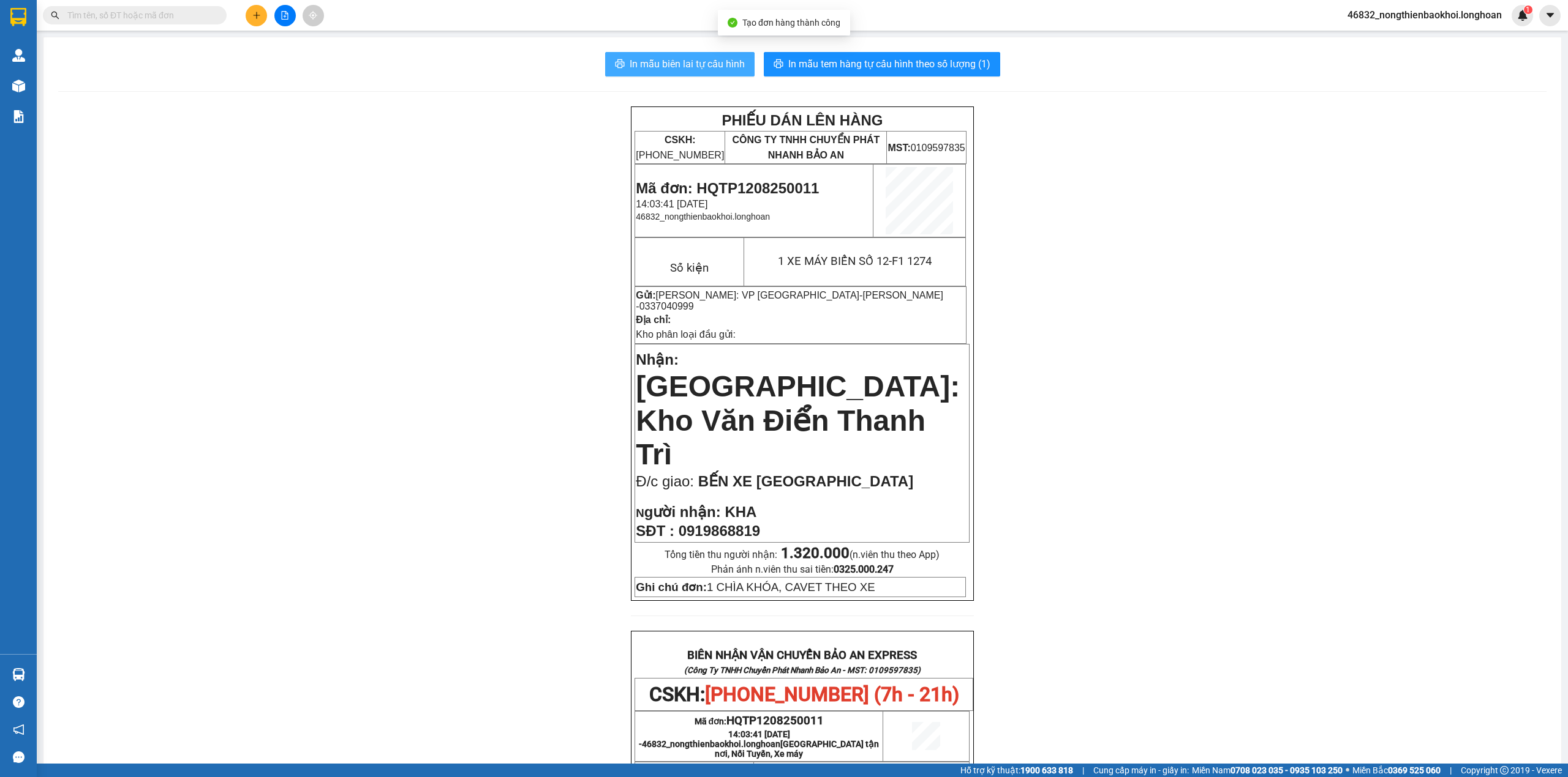
click at [697, 65] on span "In mẫu biên lai tự cấu hình" at bounding box center [686, 64] width 115 height 16
click at [881, 67] on span "In mẫu tem hàng tự cấu hình theo số lượng (1)" at bounding box center [889, 64] width 202 height 16
click at [1220, 471] on div "PHIẾU DÁN LÊN HÀNG CSKH: 1900.06.88.33 CÔNG TY TNHH CHUYỂN PHÁT NHANH BẢO AN MS…" at bounding box center [802, 675] width 1488 height 1138
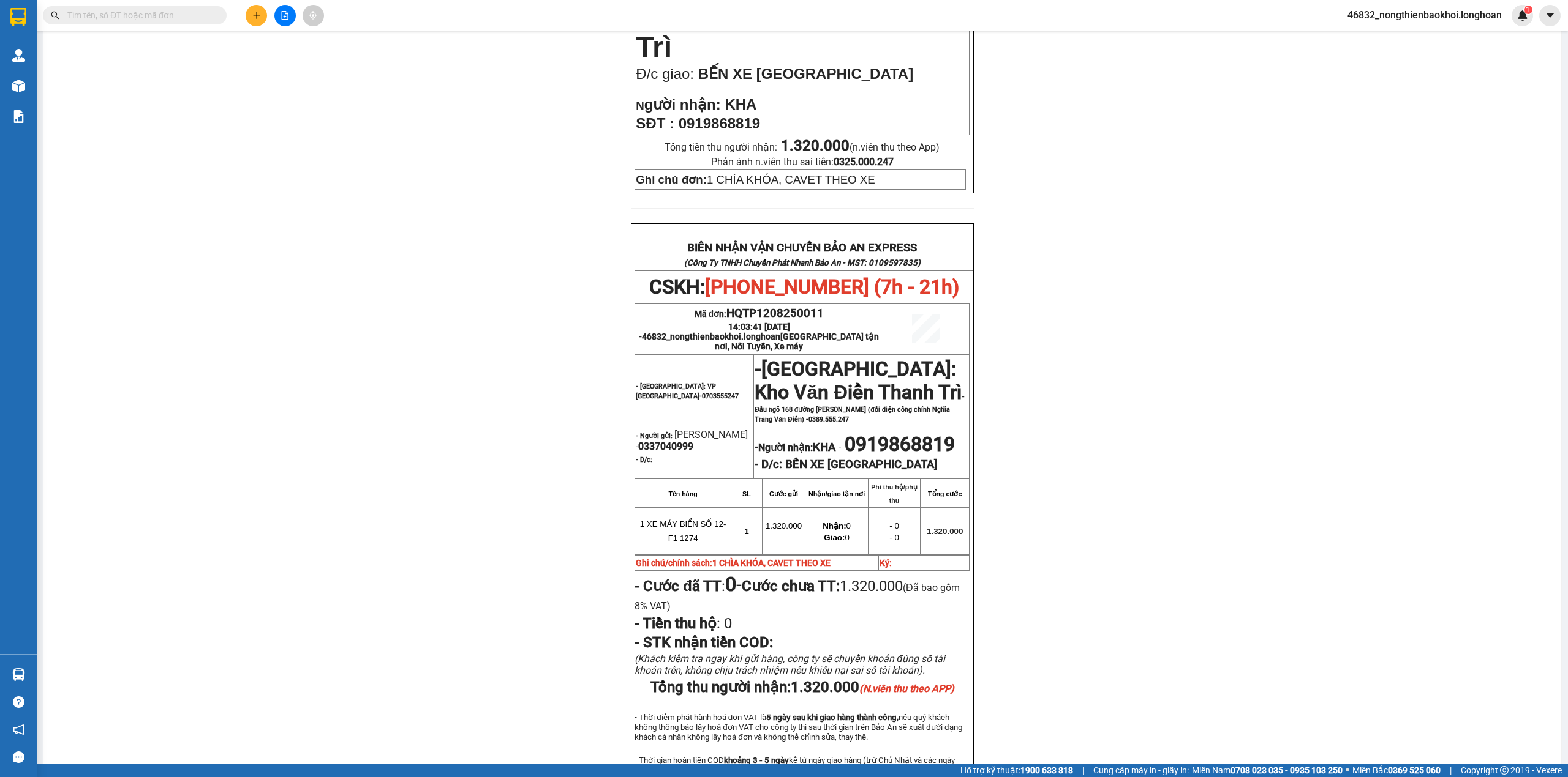
drag, startPoint x: 496, startPoint y: 481, endPoint x: 510, endPoint y: 458, distance: 26.9
click at [503, 468] on div "PHIẾU DÁN LÊN HÀNG CSKH: 1900.06.88.33 CÔNG TY TNHH CHUYỂN PHÁT NHANH BẢO AN MS…" at bounding box center [802, 268] width 1488 height 1138
drag, startPoint x: 617, startPoint y: 148, endPoint x: 1002, endPoint y: 172, distance: 385.7
click at [907, 164] on div "PHIẾU DÁN LÊN HÀNG CSKH: 1900.06.88.33 CÔNG TY TNHH CHUYỂN PHÁT NHANH BẢO AN MS…" at bounding box center [802, 268] width 1488 height 1138
click at [500, 184] on div "PHIẾU DÁN LÊN HÀNG CSKH: 1900.06.88.33 CÔNG TY TNHH CHUYỂN PHÁT NHANH BẢO AN MS…" at bounding box center [802, 268] width 1488 height 1138
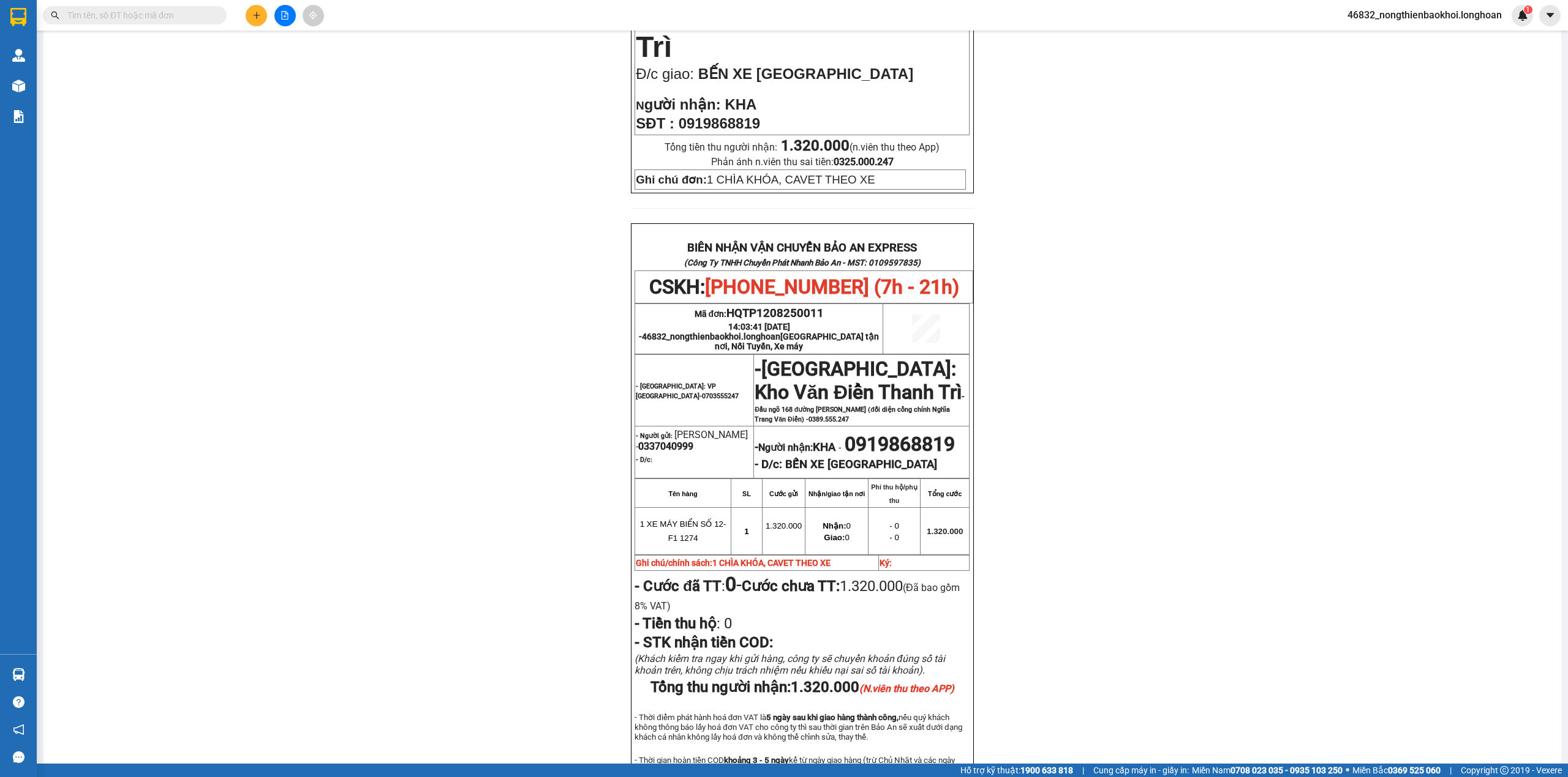
click at [503, 199] on div "PHIẾU DÁN LÊN HÀNG CSKH: 1900.06.88.33 CÔNG TY TNHH CHUYỂN PHÁT NHANH BẢO AN MS…" at bounding box center [802, 268] width 1488 height 1138
click at [361, 218] on div "PHIẾU DÁN LÊN HÀNG CSKH: 1900.06.88.33 CÔNG TY TNHH CHUYỂN PHÁT NHANH BẢO AN MS…" at bounding box center [802, 268] width 1488 height 1138
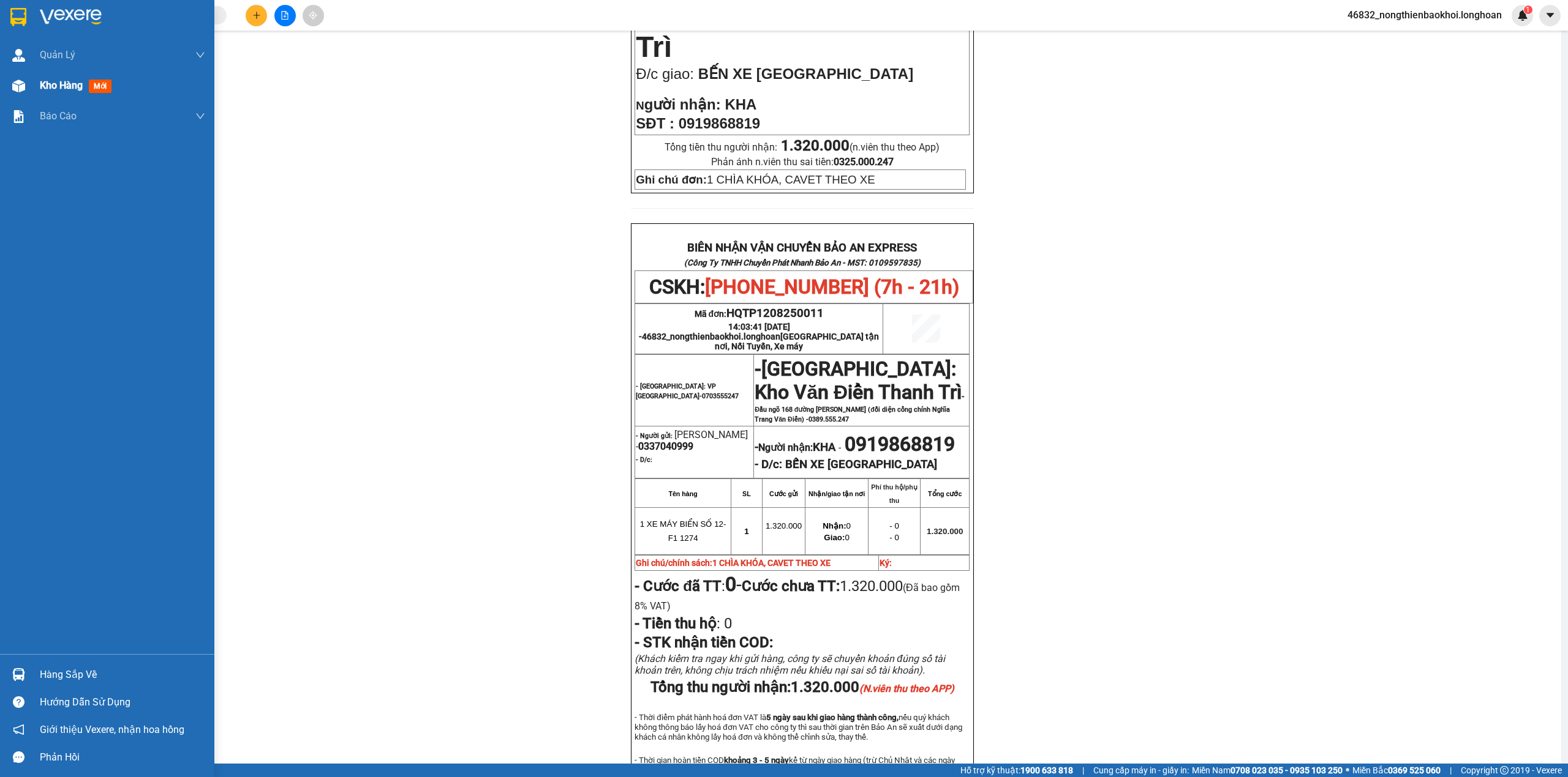
click at [16, 91] on img at bounding box center [19, 86] width 13 height 13
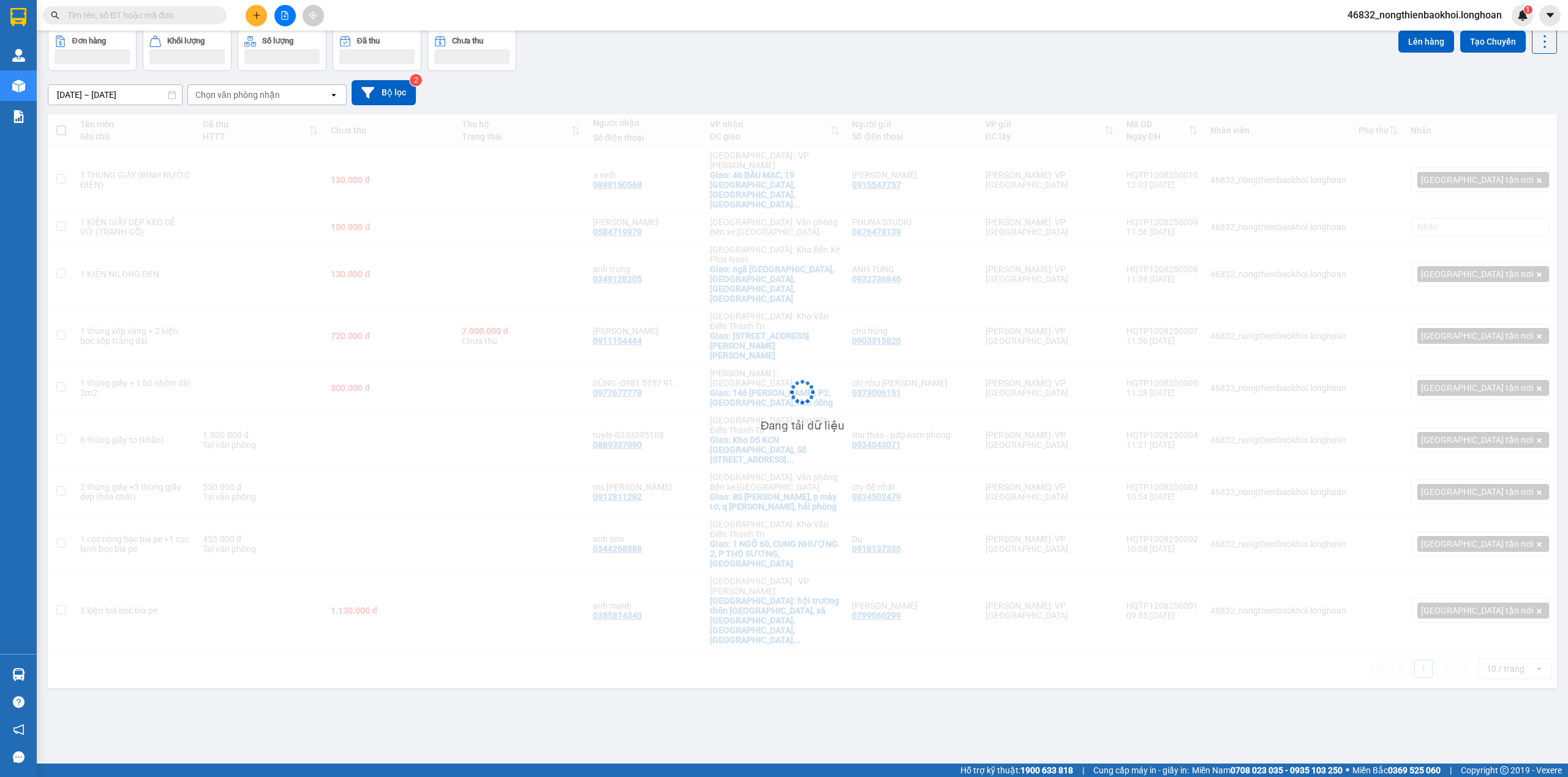
scroll to position [56, 0]
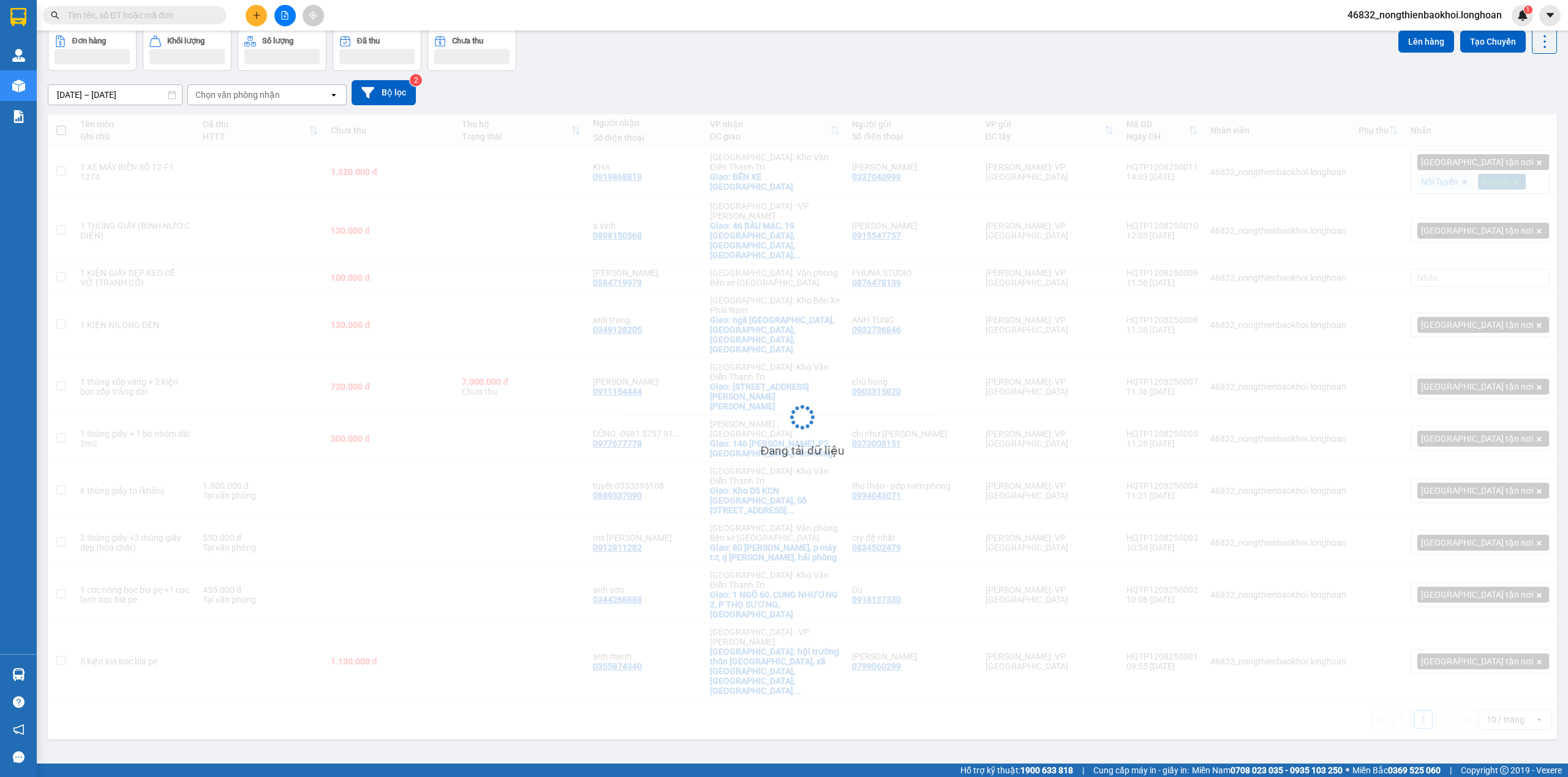
click at [934, 69] on div "Đơn hàng Khối lượng Số lượng Đã thu Chưa thu Lên hàng Tạo Chuyến" at bounding box center [802, 50] width 1509 height 42
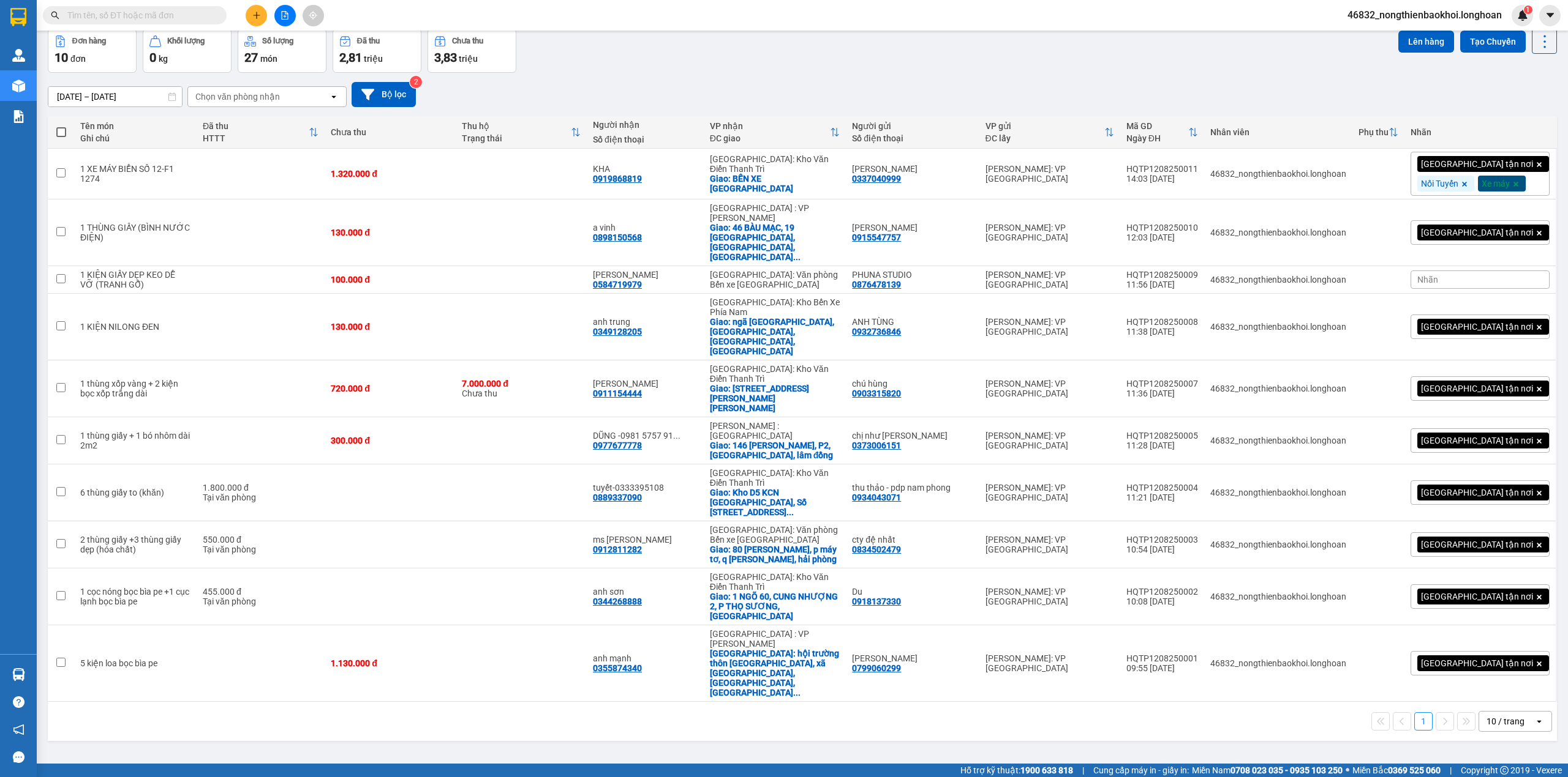
click at [803, 634] on div "ver 1.8.137 Kho gửi Trên xe Kho nhận Kho công nợ Hàng đã giao Đơn hàng 10 đơn K…" at bounding box center [802, 369] width 1519 height 777
click at [583, 645] on div "ver 1.8.137 Kho gửi Trên xe Kho nhận Kho công nợ Hàng đã giao Đơn hàng 10 đơn K…" at bounding box center [802, 369] width 1519 height 777
click at [436, 713] on div "ver 1.8.137 Kho gửi Trên xe Kho nhận Kho công nợ Hàng đã giao Đơn hàng 10 đơn K…" at bounding box center [802, 369] width 1519 height 777
click at [801, 77] on div "[DATE] – [DATE] Press the down arrow key to interact with the calendar and sele…" at bounding box center [802, 94] width 1509 height 43
click at [248, 15] on button at bounding box center [255, 15] width 21 height 21
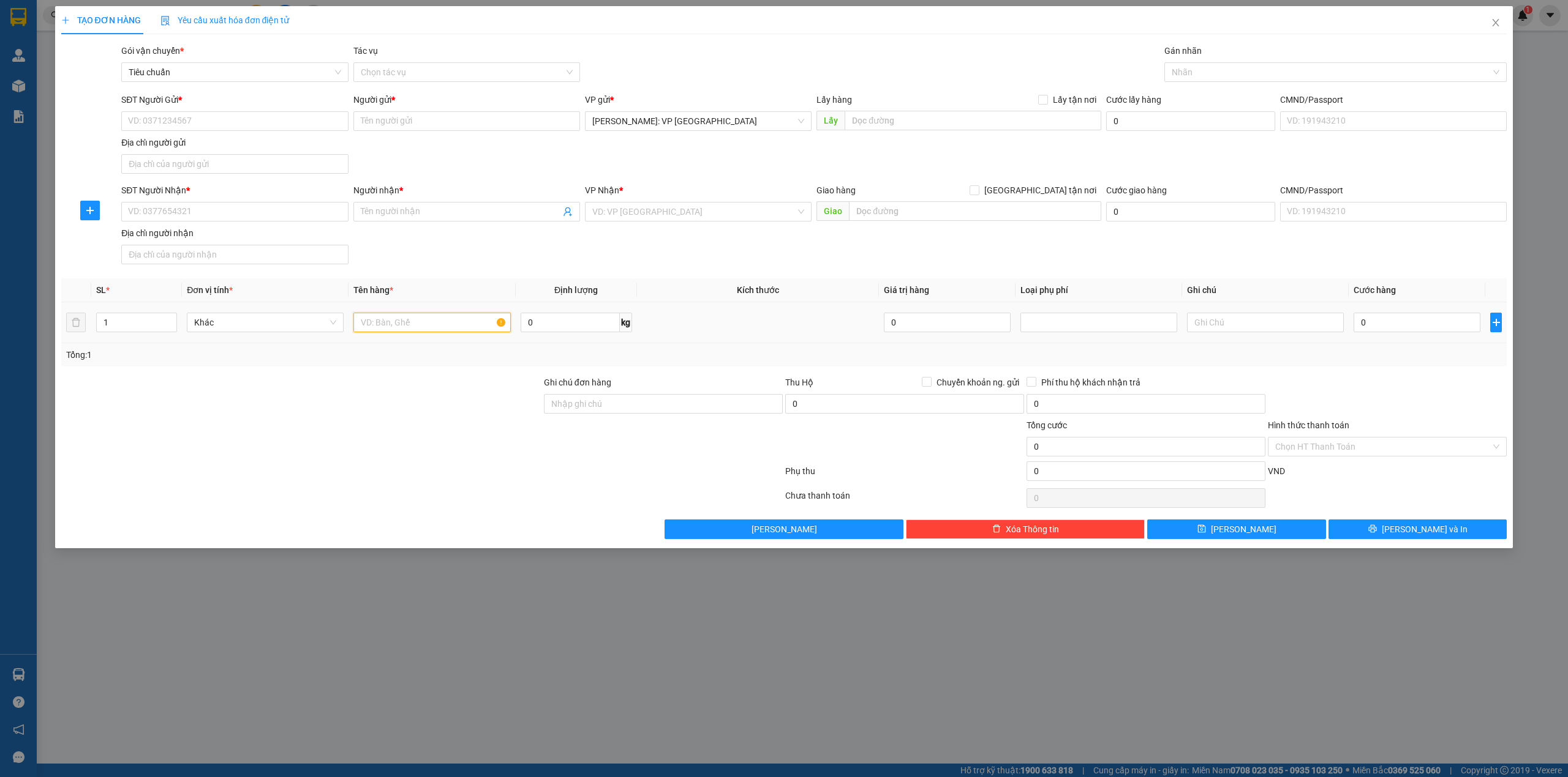
click at [388, 329] on input "text" at bounding box center [432, 322] width 157 height 20
type input "T"
type input "1 THÙNG GỖ (MÁY PHUN SƠN)"
click at [1395, 323] on input "0" at bounding box center [1417, 322] width 127 height 20
type input "3"
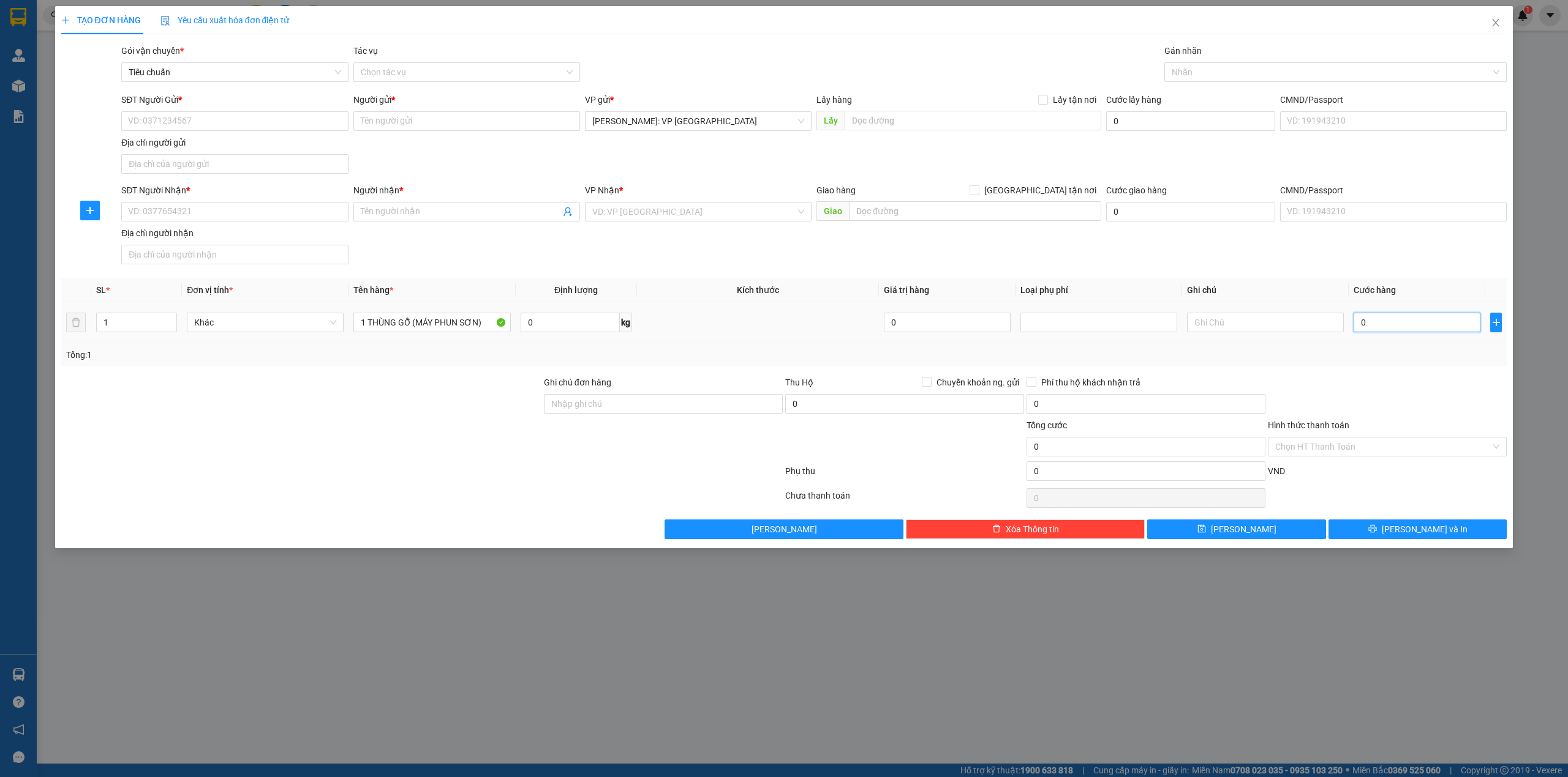
type input "3"
type input "35"
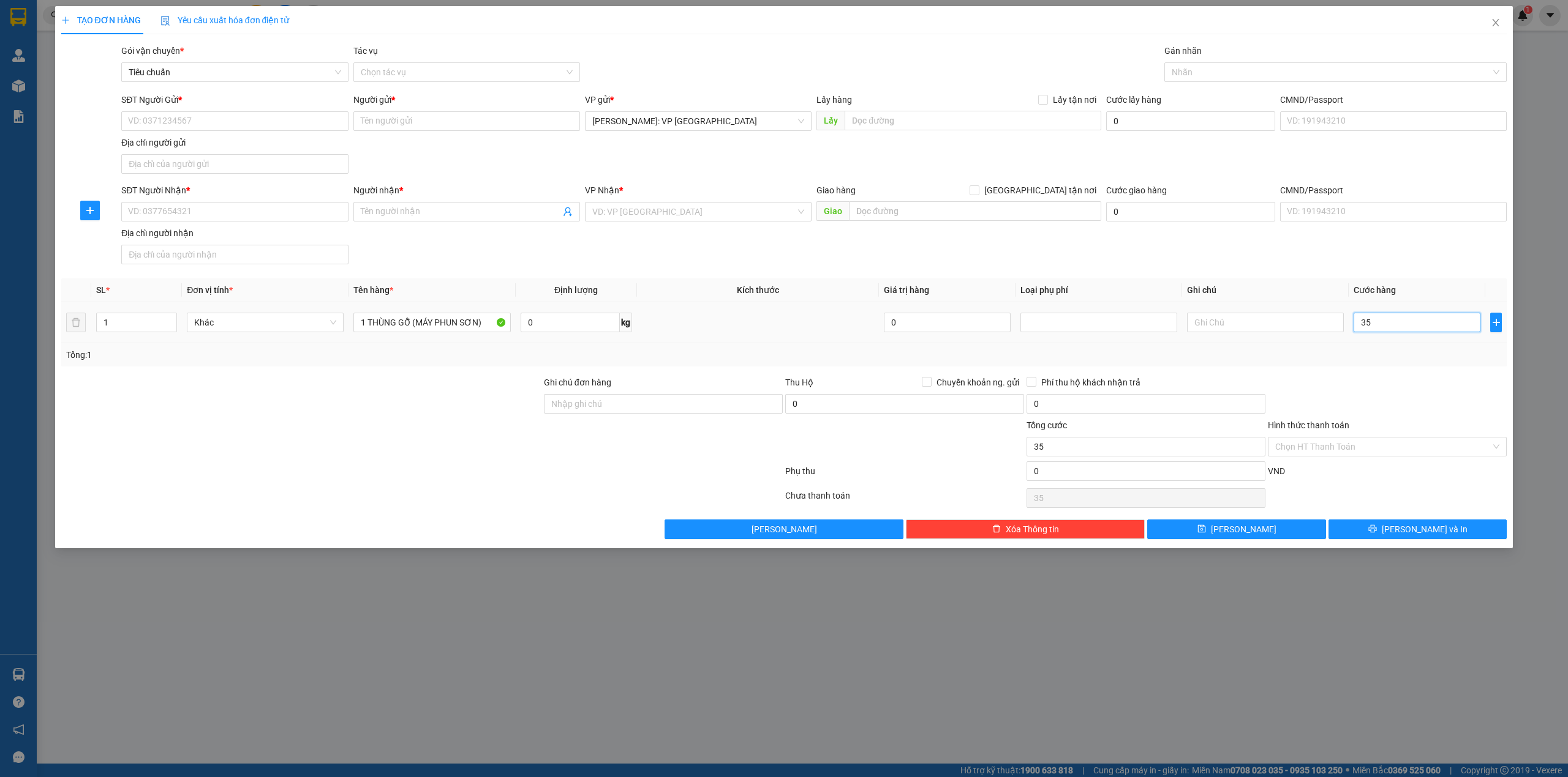
type input "350"
type input "3.500"
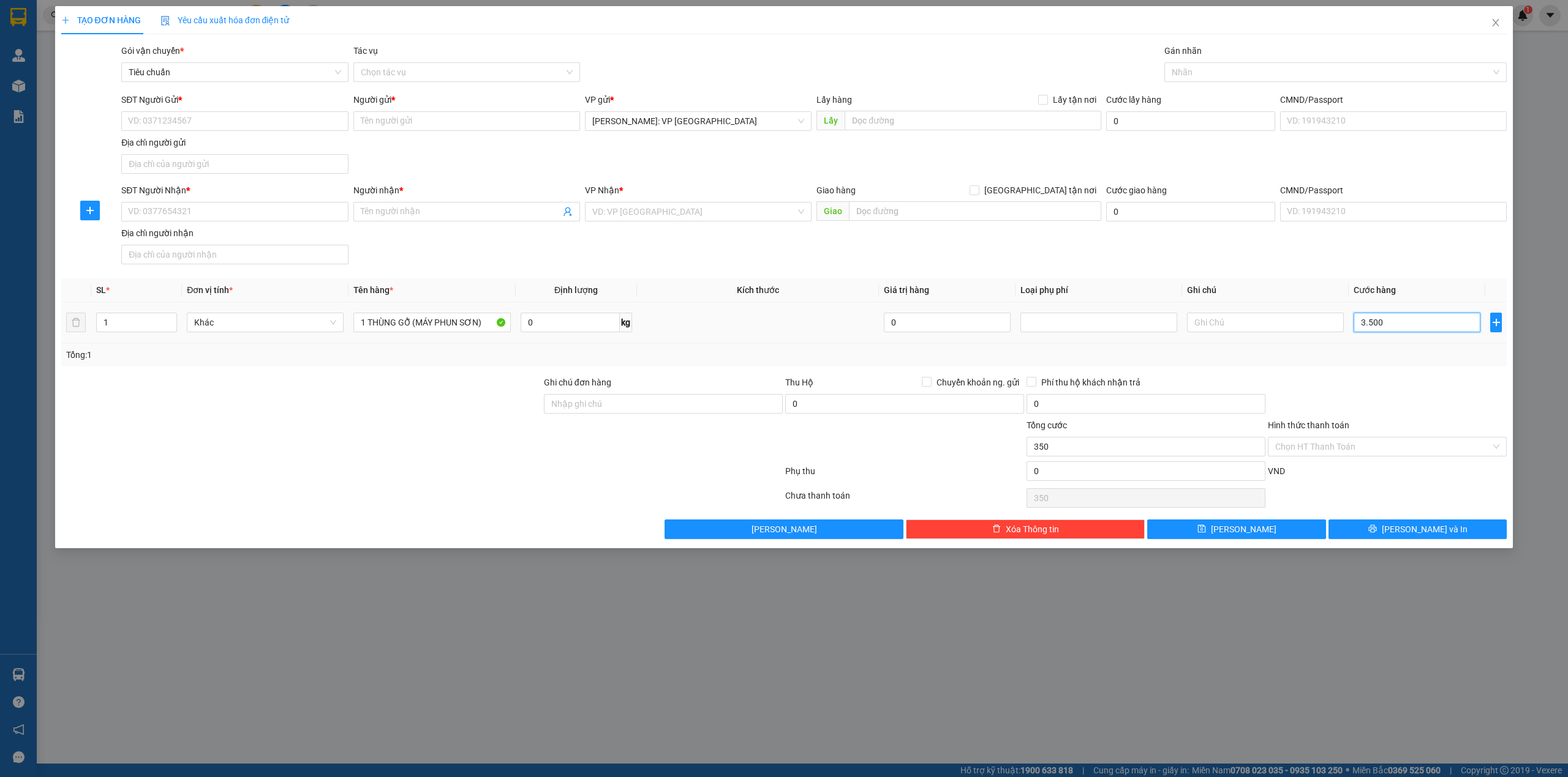
type input "3.500"
type input "35.000"
type input "350.000"
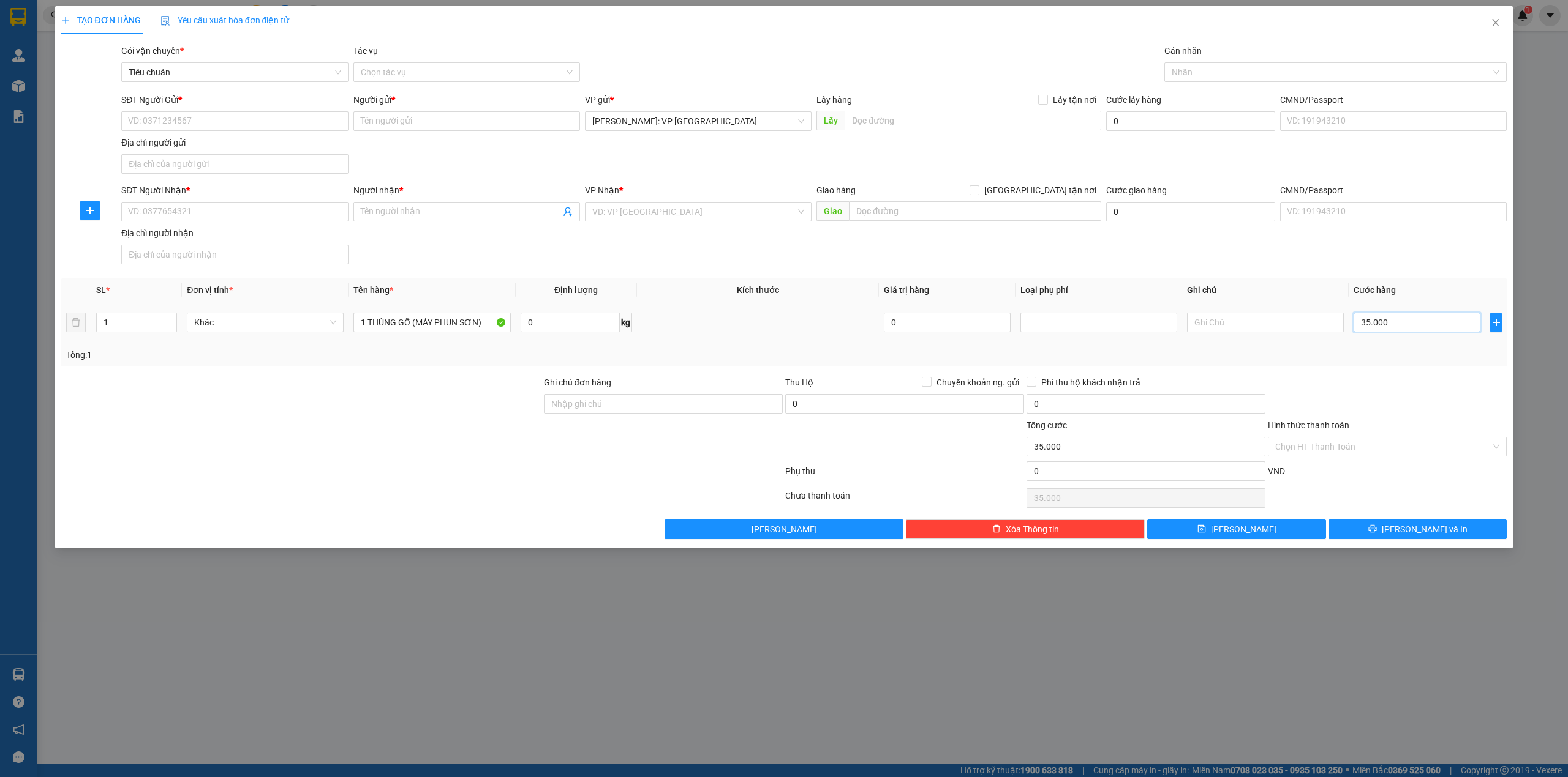
type input "350.000"
click at [676, 165] on div "SĐT Người Gửi * VD: 0371234567 Người gửi * Tên người gửi VP gửi * Hồ Chí Minh: …" at bounding box center [814, 136] width 1390 height 85
click at [306, 211] on input "SĐT Người Nhận *" at bounding box center [234, 211] width 226 height 20
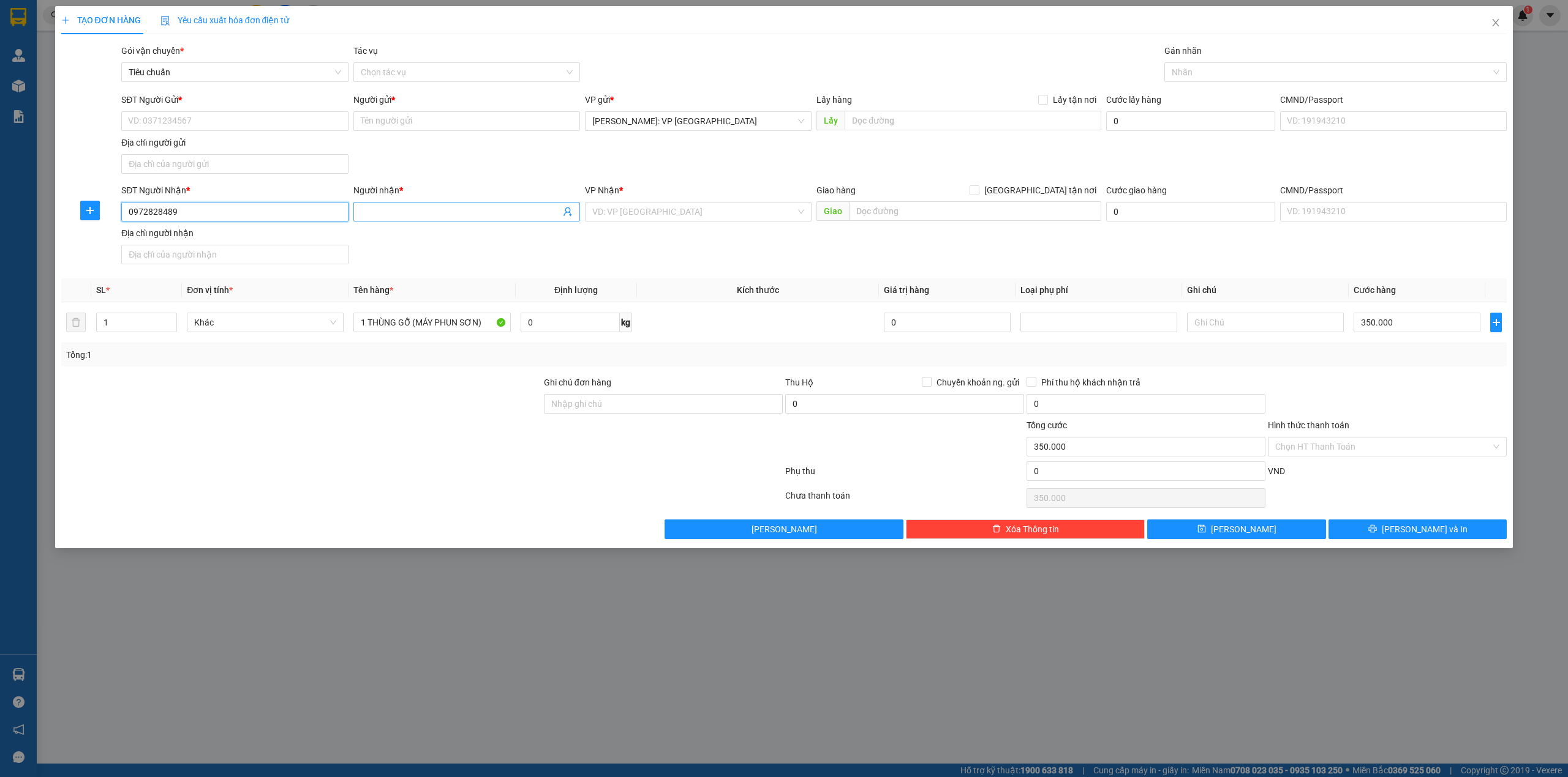
type input "0972828489"
click at [419, 209] on input "Người nhận *" at bounding box center [460, 211] width 200 height 13
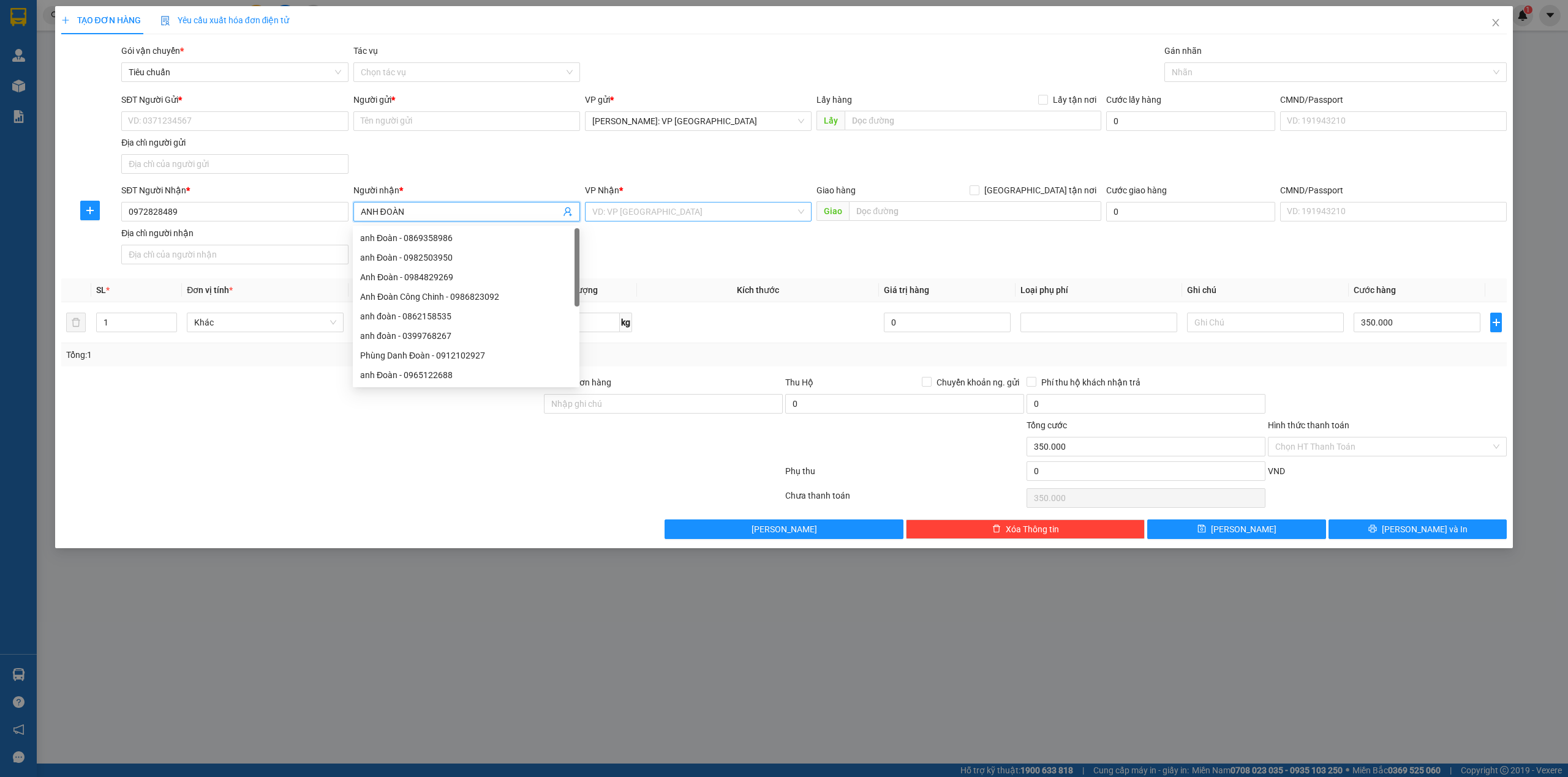
type input "ANH ĐOÀN"
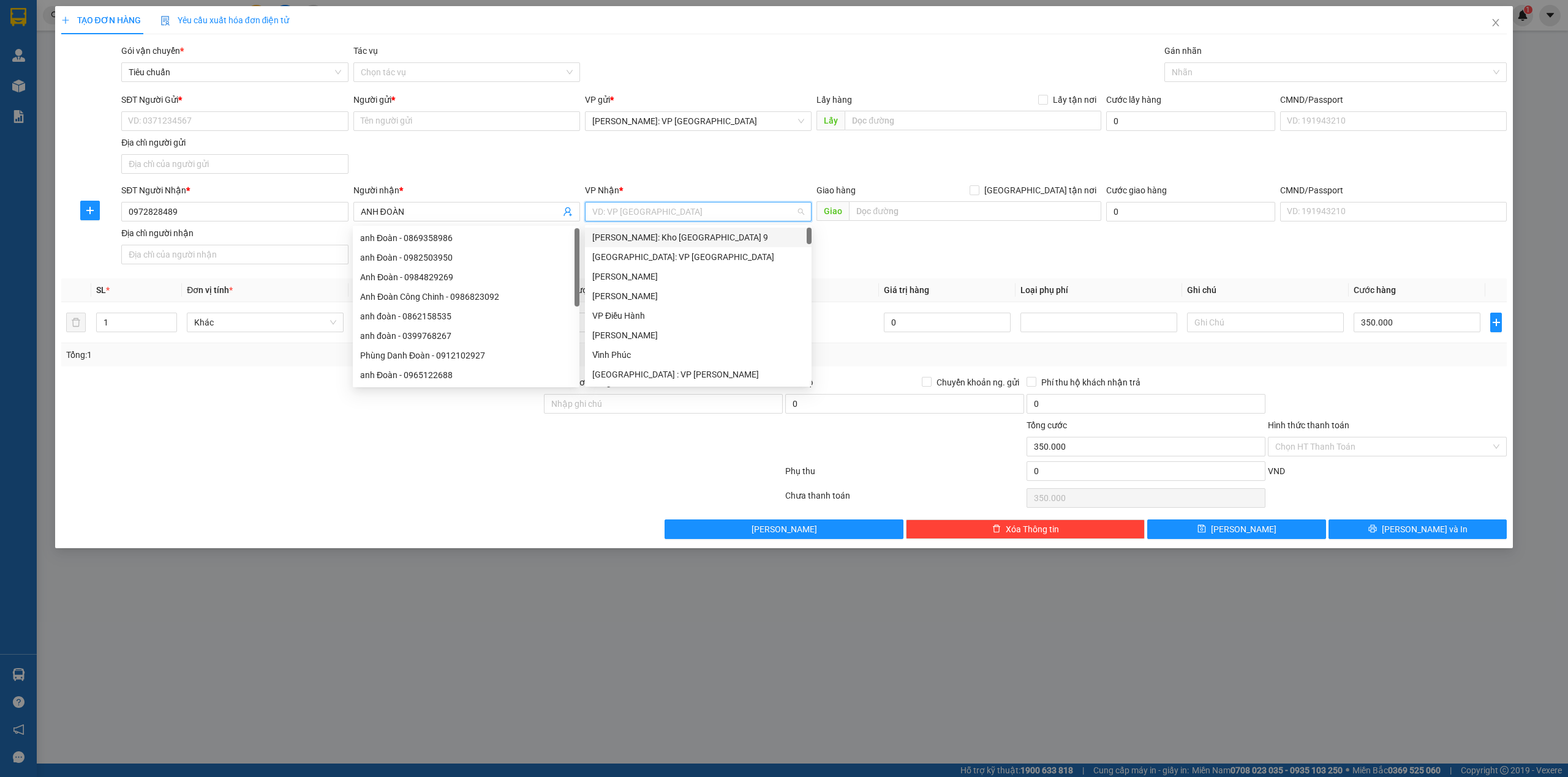
click at [615, 206] on input "search" at bounding box center [693, 211] width 203 height 18
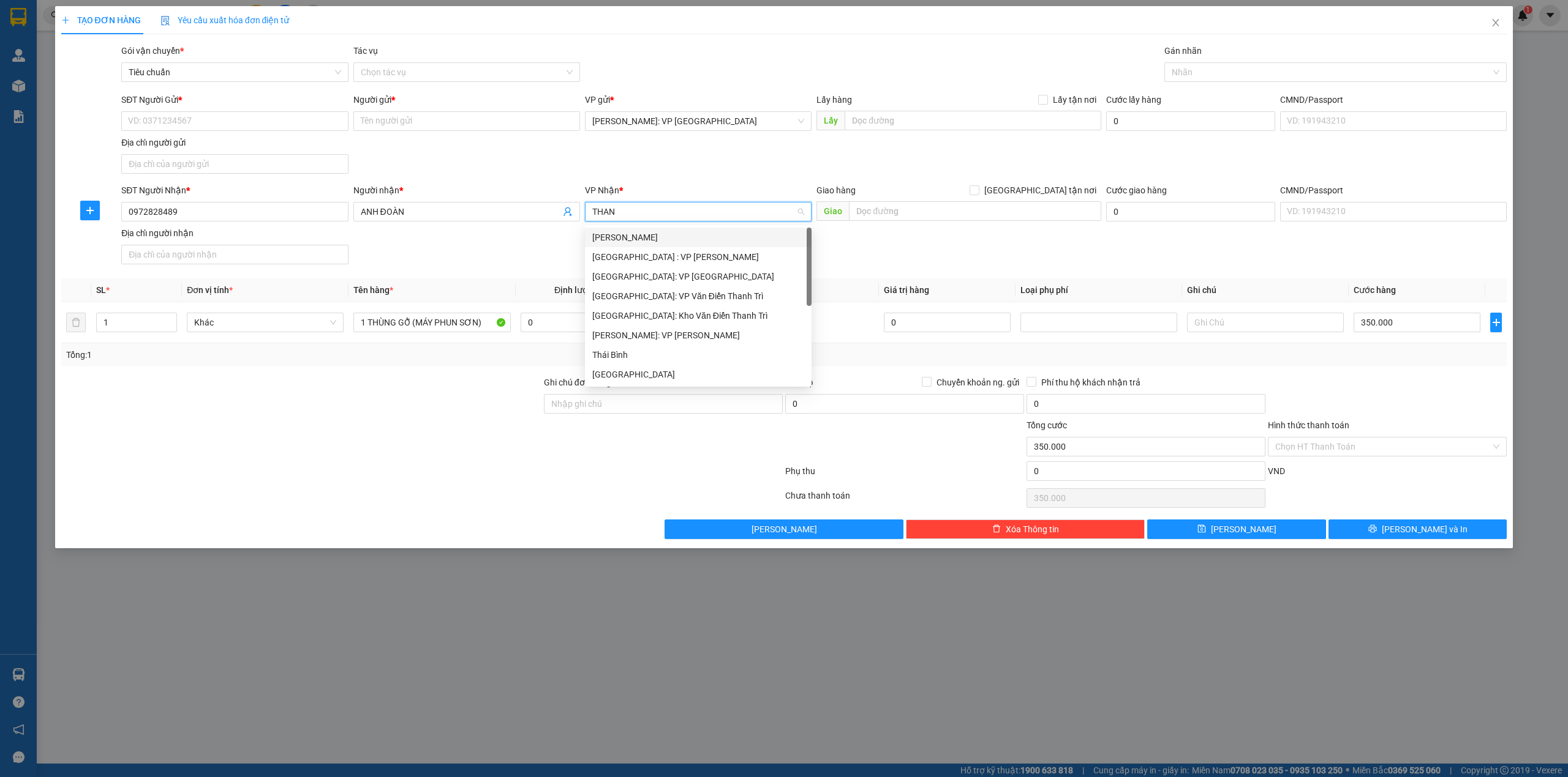
type input "THANH"
click at [652, 334] on div "[GEOGRAPHIC_DATA]" at bounding box center [698, 335] width 212 height 13
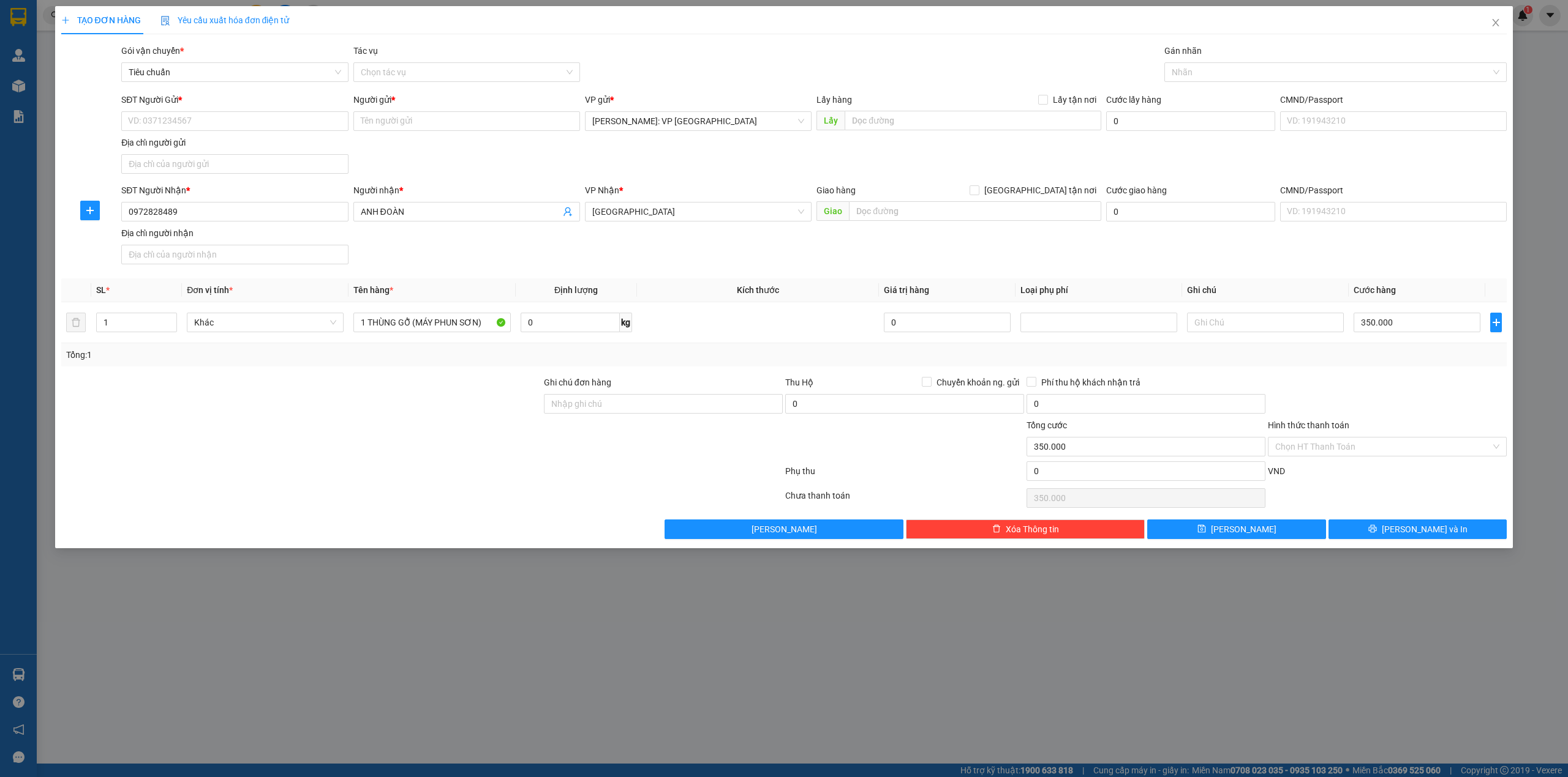
click at [897, 201] on div "Giao hàng Giao tận nơi" at bounding box center [958, 192] width 284 height 18
click at [880, 219] on input "text" at bounding box center [975, 211] width 252 height 20
type input "NGÃ TƯ VOI, ĐƯỜNG TRÁNH TP. THANH HÓA"
click at [235, 125] on input "SĐT Người Gửi *" at bounding box center [234, 121] width 226 height 20
type input "0908870508"
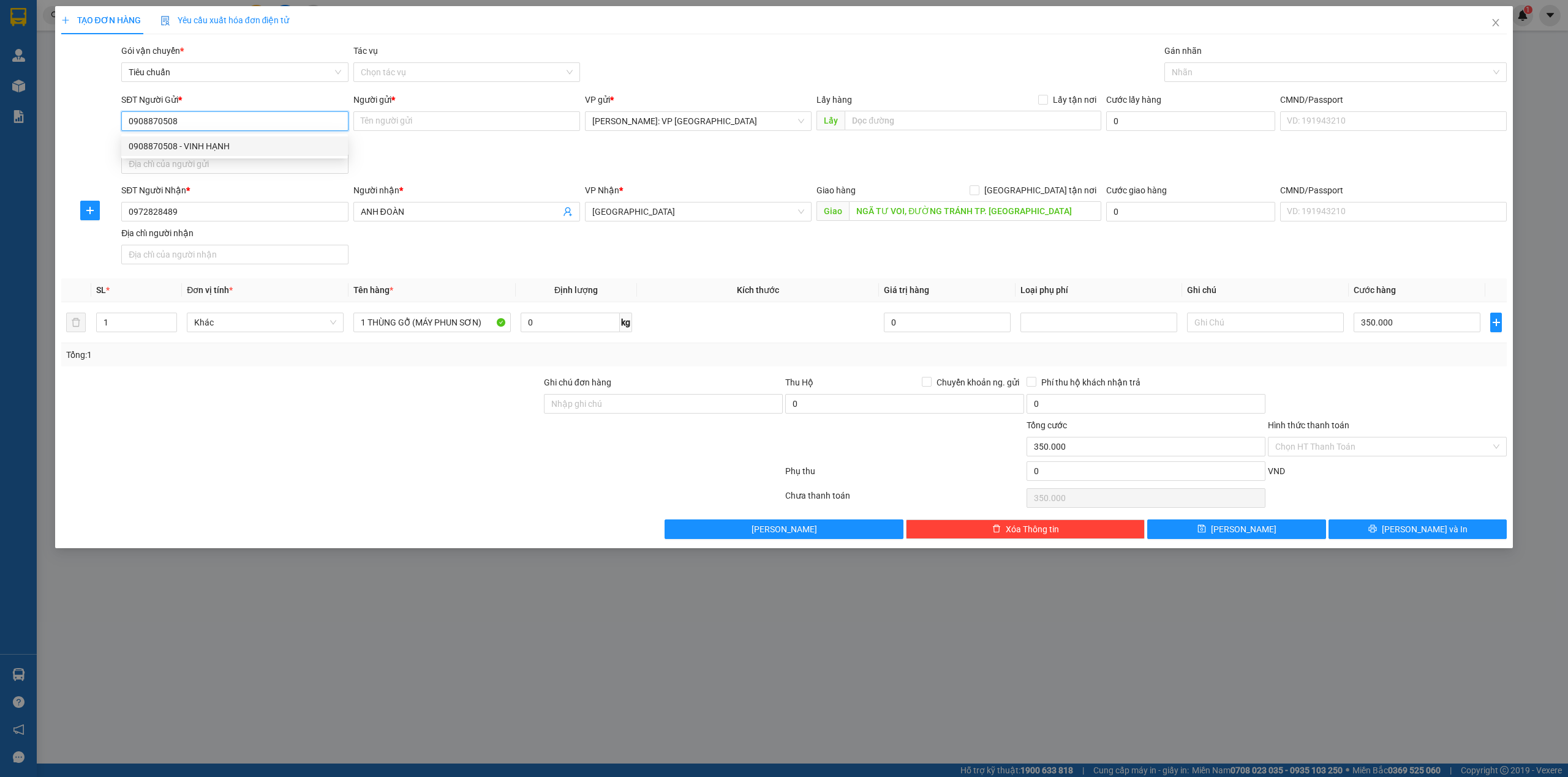
click at [309, 146] on div "0908870508 - VINH HẠNH" at bounding box center [234, 146] width 212 height 13
type input "VINH HẠNH"
type input "0908870508"
click at [442, 146] on div "SĐT Người Gửi * 0908870508 Người gửi * VINH HẠNH VP gửi * Hồ Chí Minh: VP Quận …" at bounding box center [814, 136] width 1390 height 85
click at [806, 248] on div "SĐT Người Nhận * 0972828489 Người nhận * ANH ĐOÀN VP Nhận * Thanh Hóa Giao hàng…" at bounding box center [814, 226] width 1390 height 85
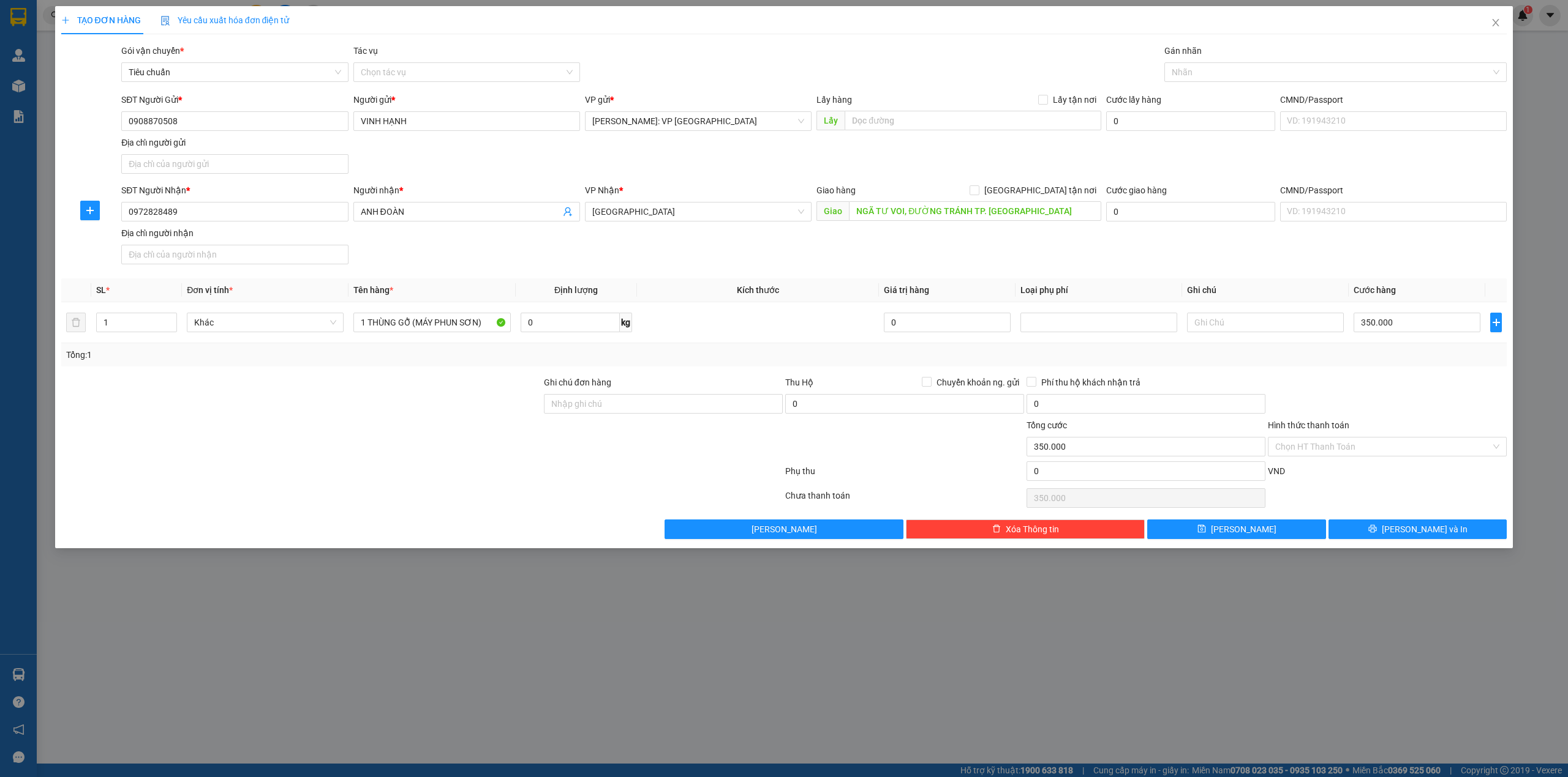
click at [746, 430] on div at bounding box center [663, 440] width 241 height 43
click at [486, 493] on div at bounding box center [422, 497] width 724 height 24
click at [1385, 365] on div "Tổng: 1" at bounding box center [784, 355] width 1446 height 23
click at [1358, 534] on button "[PERSON_NAME] và In" at bounding box center [1418, 529] width 179 height 20
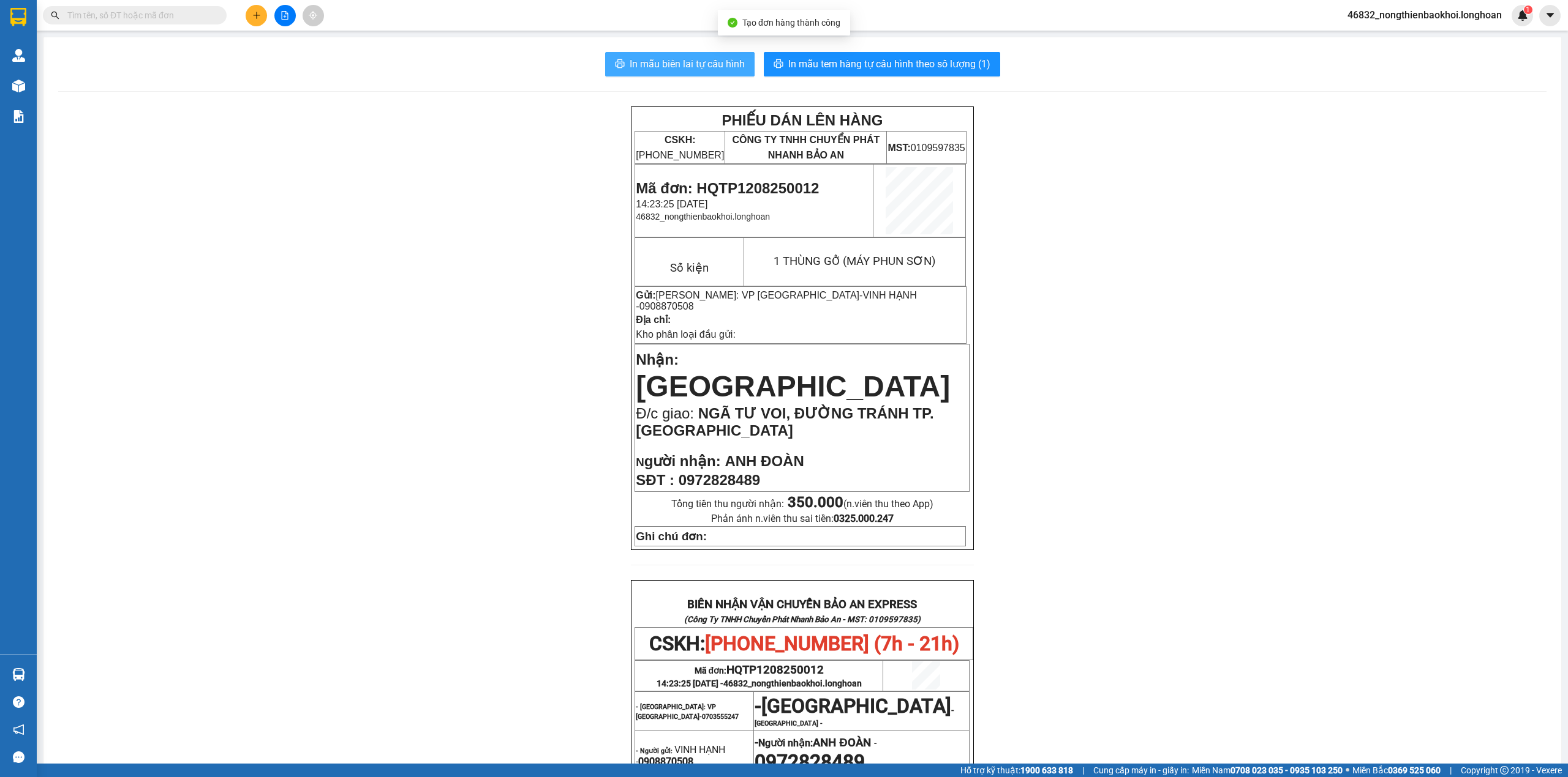
click at [653, 64] on span "In mẫu biên lai tự cấu hình" at bounding box center [686, 64] width 115 height 16
click at [823, 62] on span "In mẫu tem hàng tự cấu hình theo số lượng (1)" at bounding box center [889, 64] width 202 height 16
click at [1164, 522] on div "PHIẾU DÁN LÊN HÀNG CSKH: 1900.06.88.33 CÔNG TY TNHH CHUYỂN PHÁT NHANH BẢO AN MS…" at bounding box center [802, 635] width 1488 height 1057
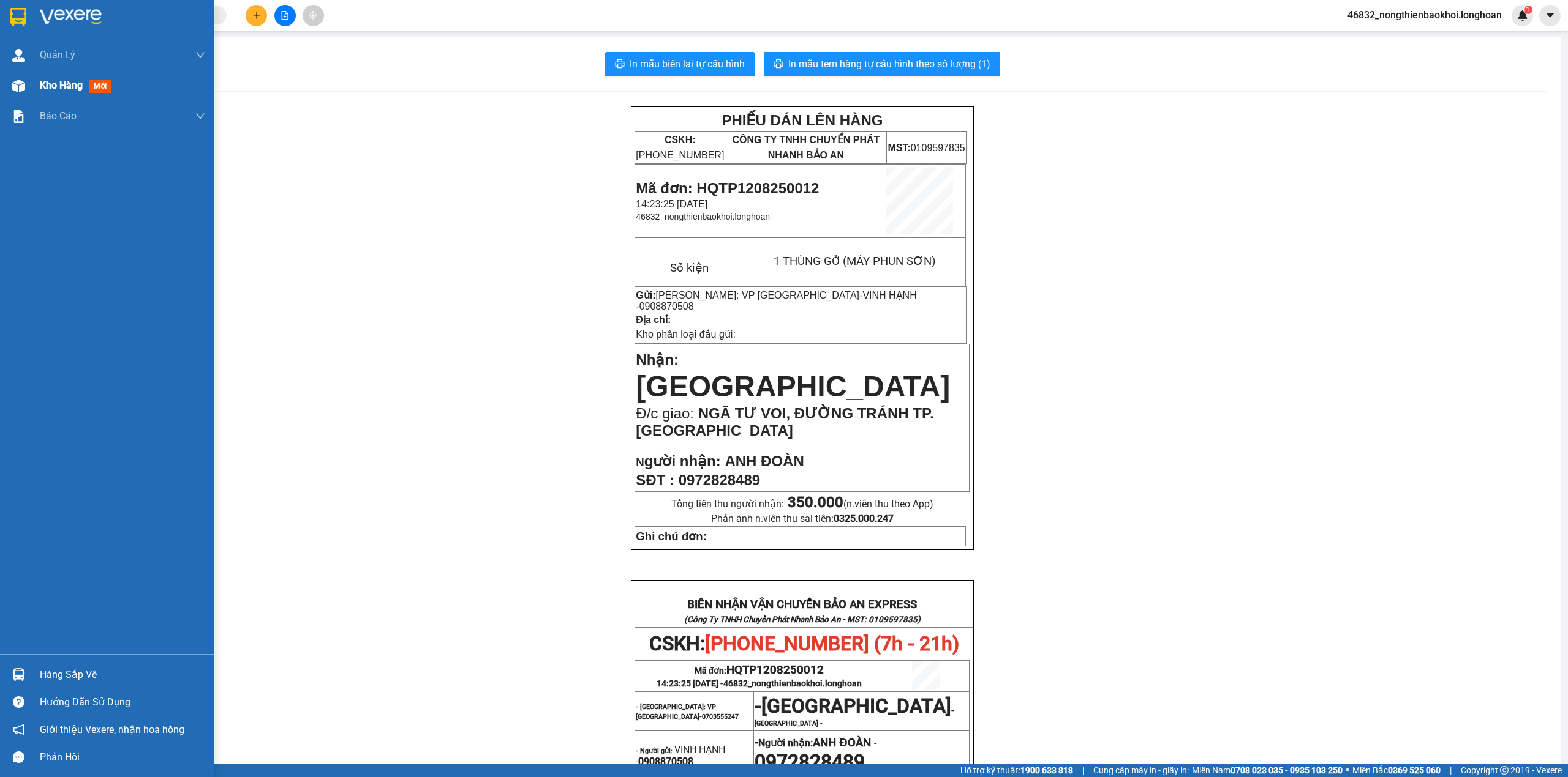
click at [21, 82] on img at bounding box center [19, 86] width 13 height 13
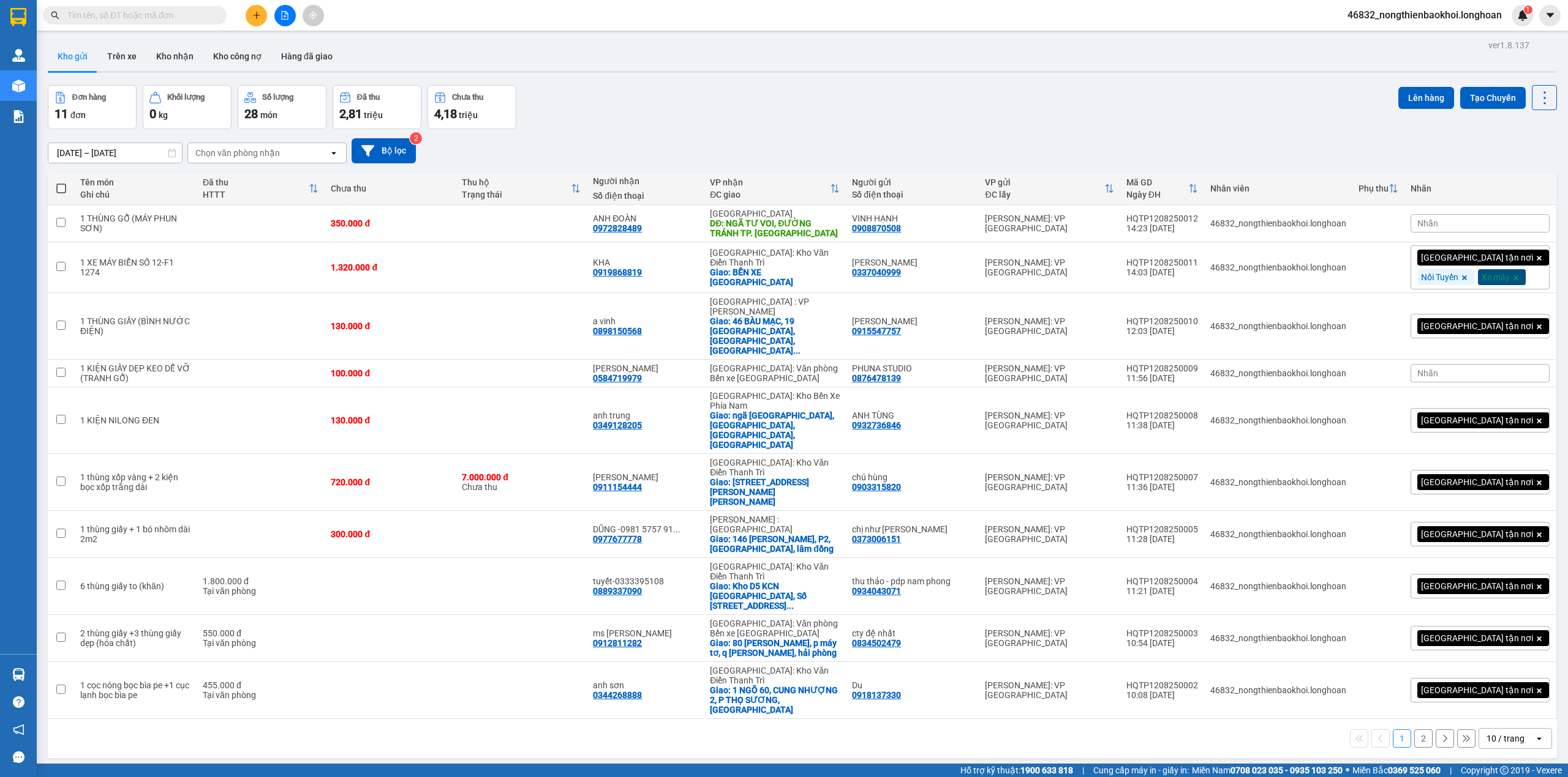
click at [777, 119] on div "Đơn hàng 11 đơn Khối lượng 0 kg Số lượng 28 món Đã thu 2,81 triệu Chưa thu 4,18…" at bounding box center [802, 107] width 1509 height 44
click at [419, 685] on div "ver 1.8.137 Kho gửi Trên xe Kho nhận Kho công nợ Hàng đã giao Đơn hàng 11 đơn K…" at bounding box center [802, 425] width 1519 height 777
click at [758, 103] on div "Đơn hàng 11 đơn Khối lượng 0 kg Số lượng 28 món Đã thu 2,81 triệu Chưa thu 4,18…" at bounding box center [802, 107] width 1509 height 44
drag, startPoint x: 1186, startPoint y: 274, endPoint x: 1251, endPoint y: 276, distance: 65.0
click at [1198, 267] on div "HQTP1208250011" at bounding box center [1161, 262] width 71 height 10
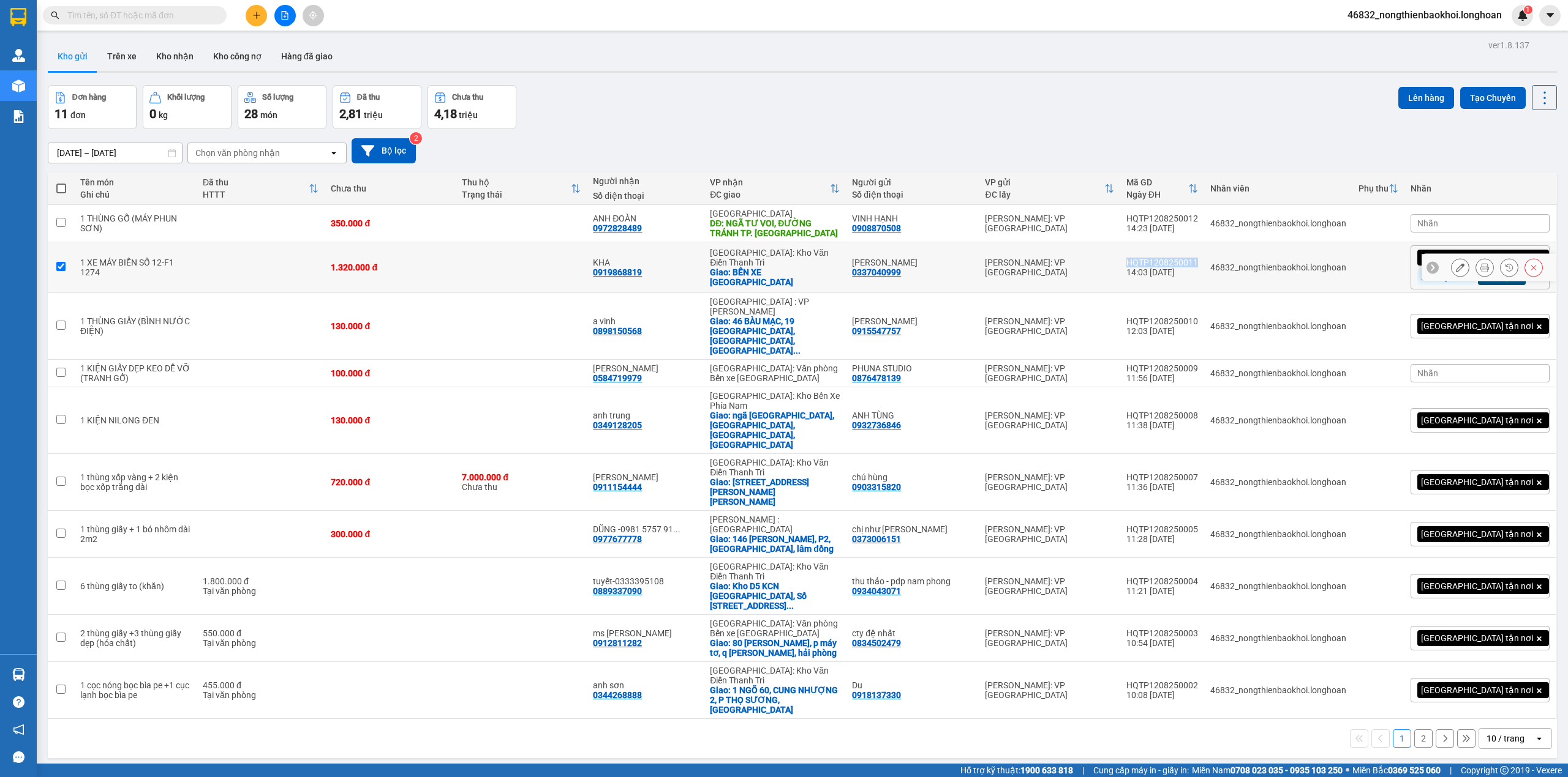
checkbox input "true"
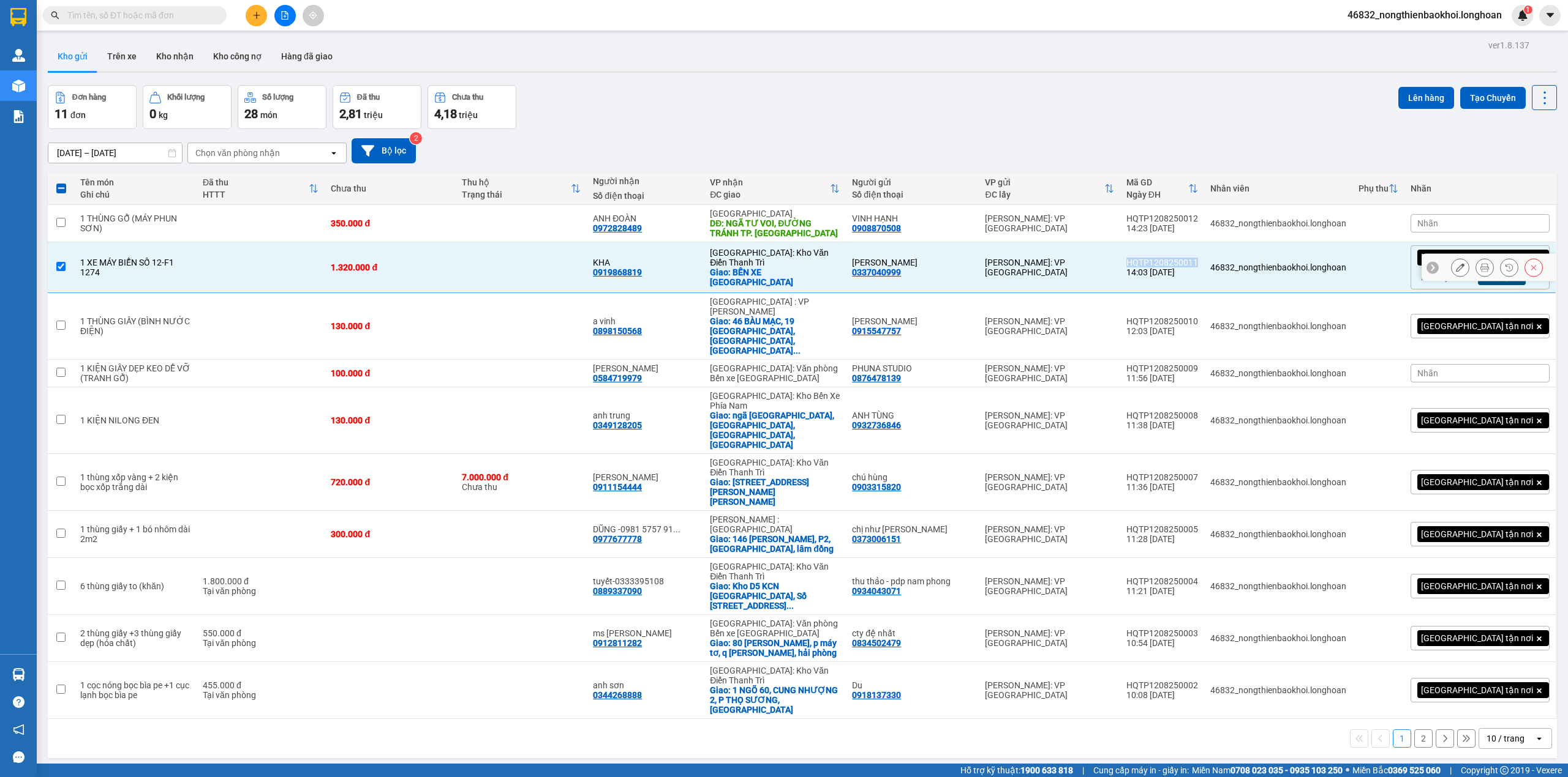
copy div "HQTP1208250011"
click at [616, 133] on div "[DATE] – [DATE] Press the down arrow key to interact with the calendar and sele…" at bounding box center [802, 150] width 1509 height 43
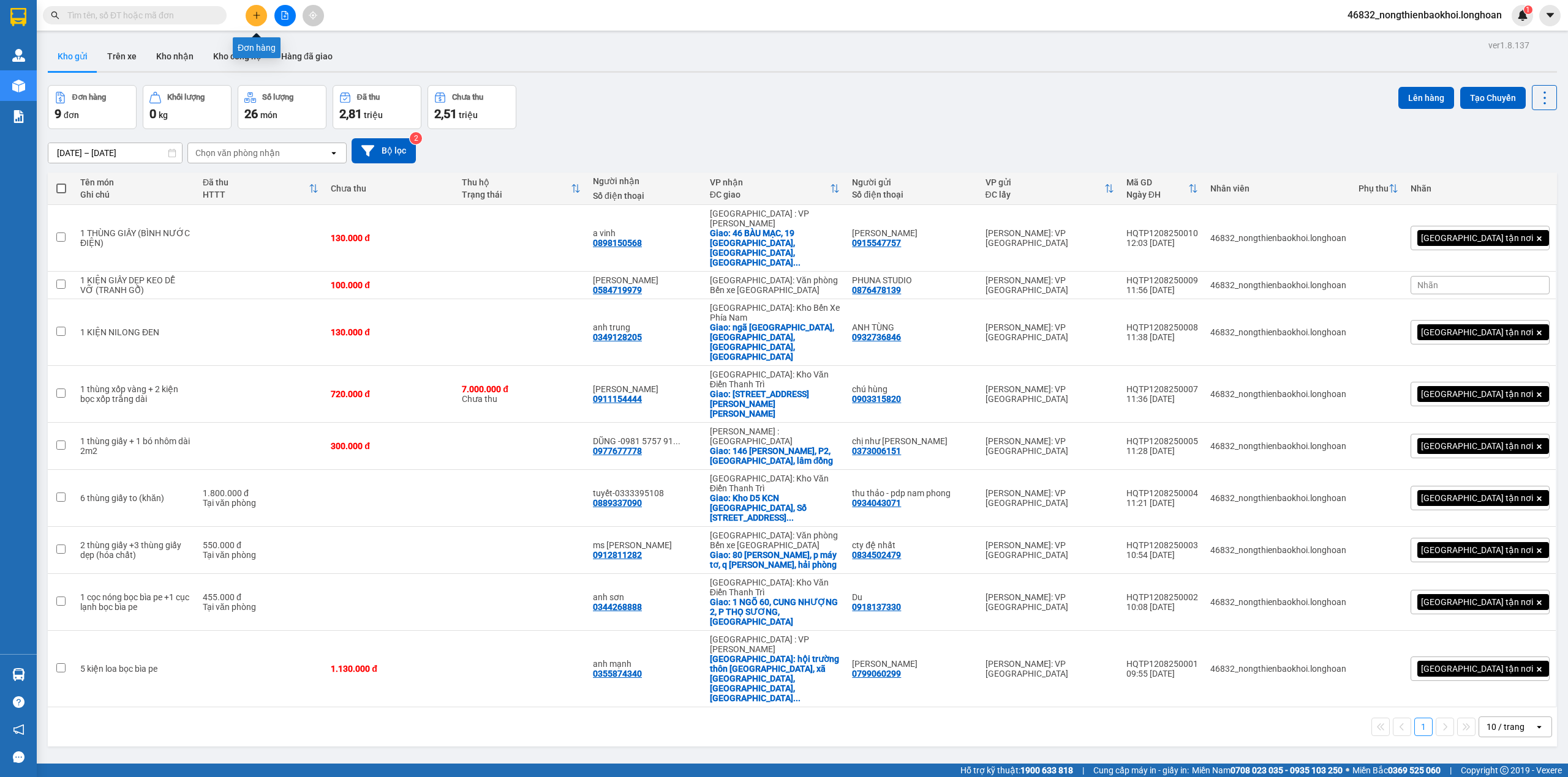
click at [260, 15] on icon "plus" at bounding box center [256, 15] width 9 height 9
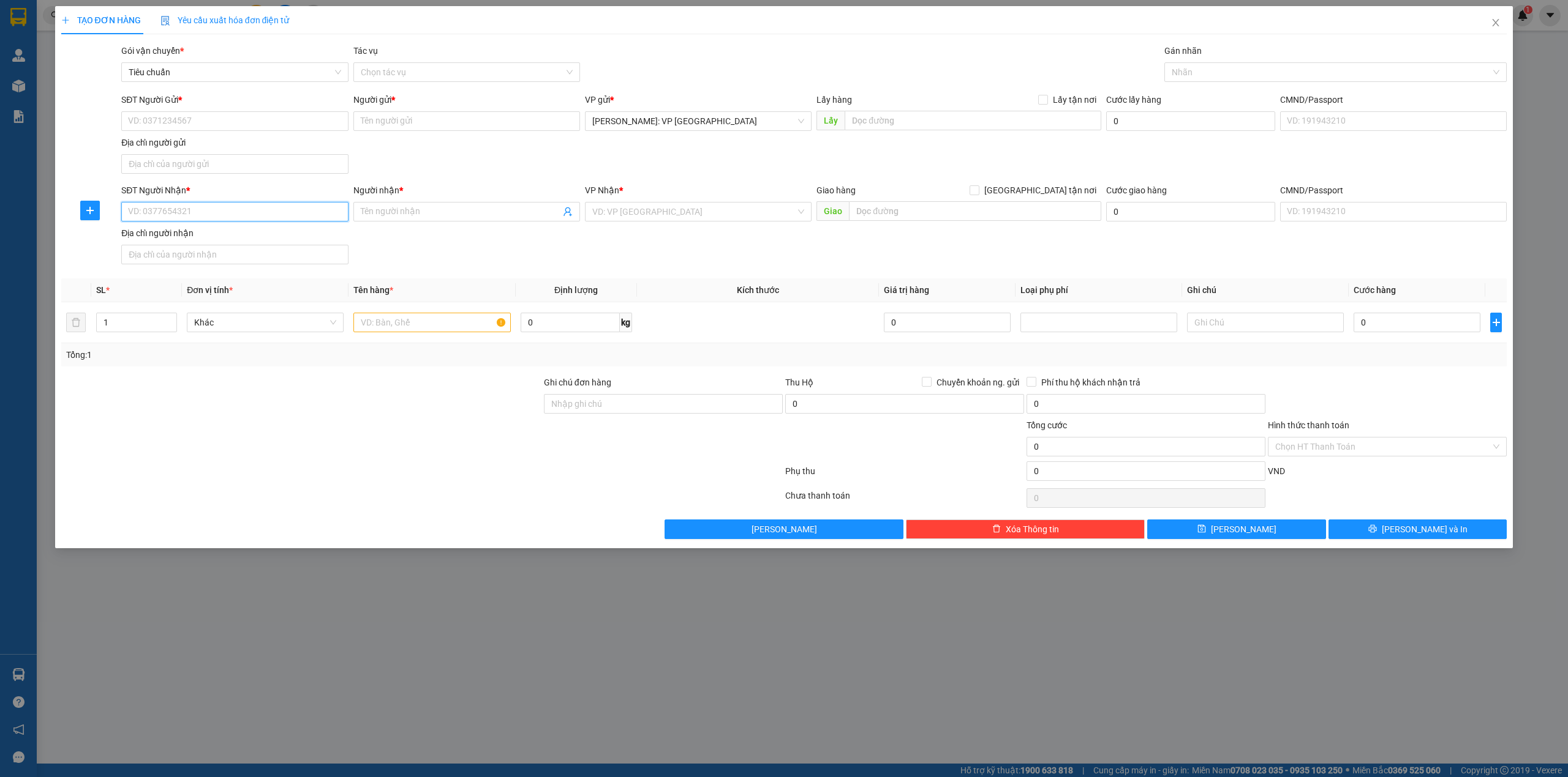
click at [226, 213] on input "SĐT Người Nhận *" at bounding box center [234, 211] width 226 height 20
type input "0974568646"
drag, startPoint x: 244, startPoint y: 234, endPoint x: 250, endPoint y: 235, distance: 6.1
click at [248, 235] on div "0974568646 - anh quý" at bounding box center [234, 237] width 212 height 13
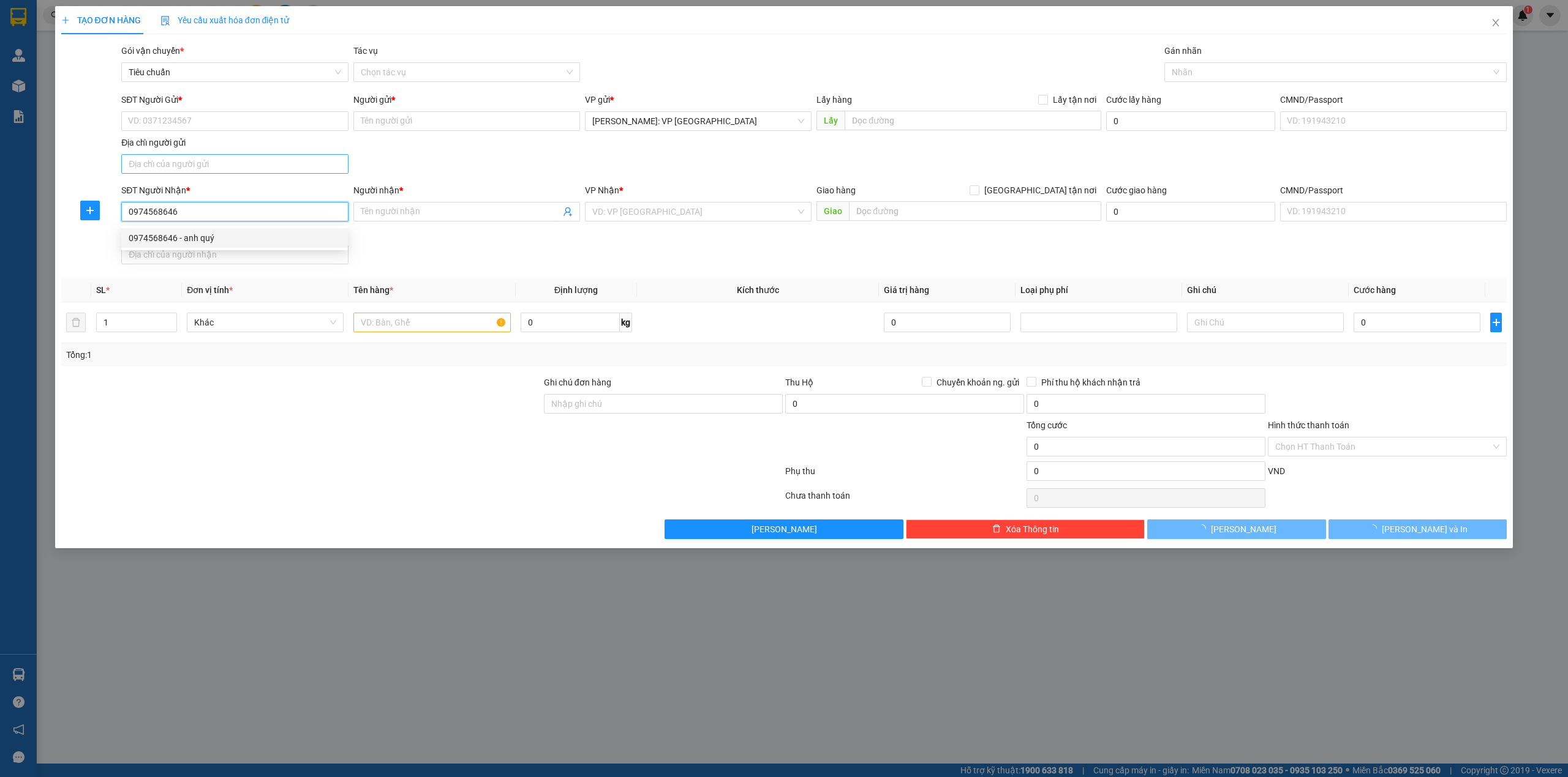
type input "anh quý"
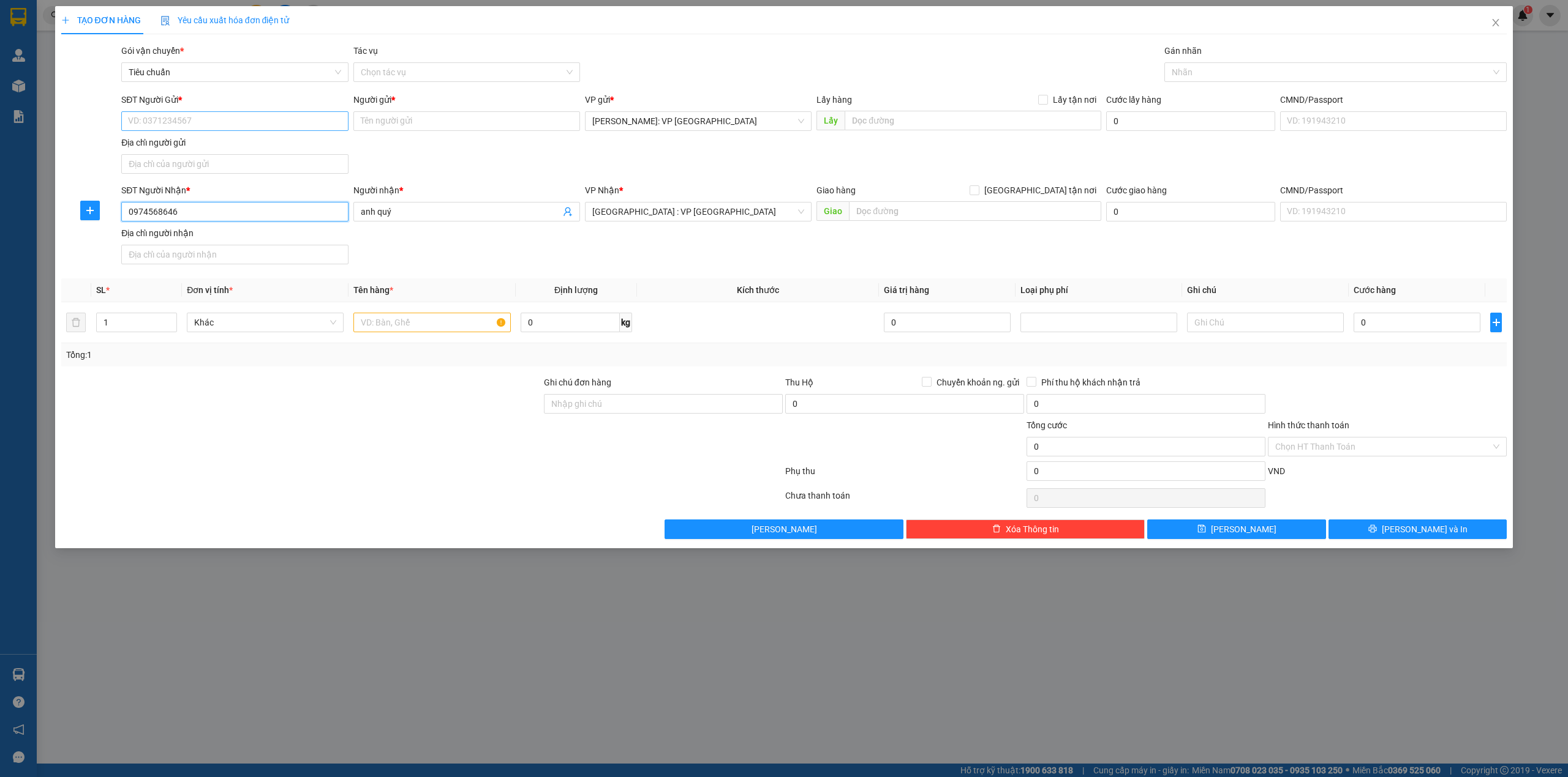
type input "0974568646"
click at [275, 117] on input "SĐT Người Gửi *" at bounding box center [234, 121] width 226 height 20
click at [520, 155] on div "SĐT Người Gửi * VD: 0371234567 Người gửi * Tên người gửi VP gửi * Hồ Chí Minh: …" at bounding box center [814, 136] width 1390 height 85
click at [169, 323] on span "up" at bounding box center [170, 319] width 7 height 7
type input "3"
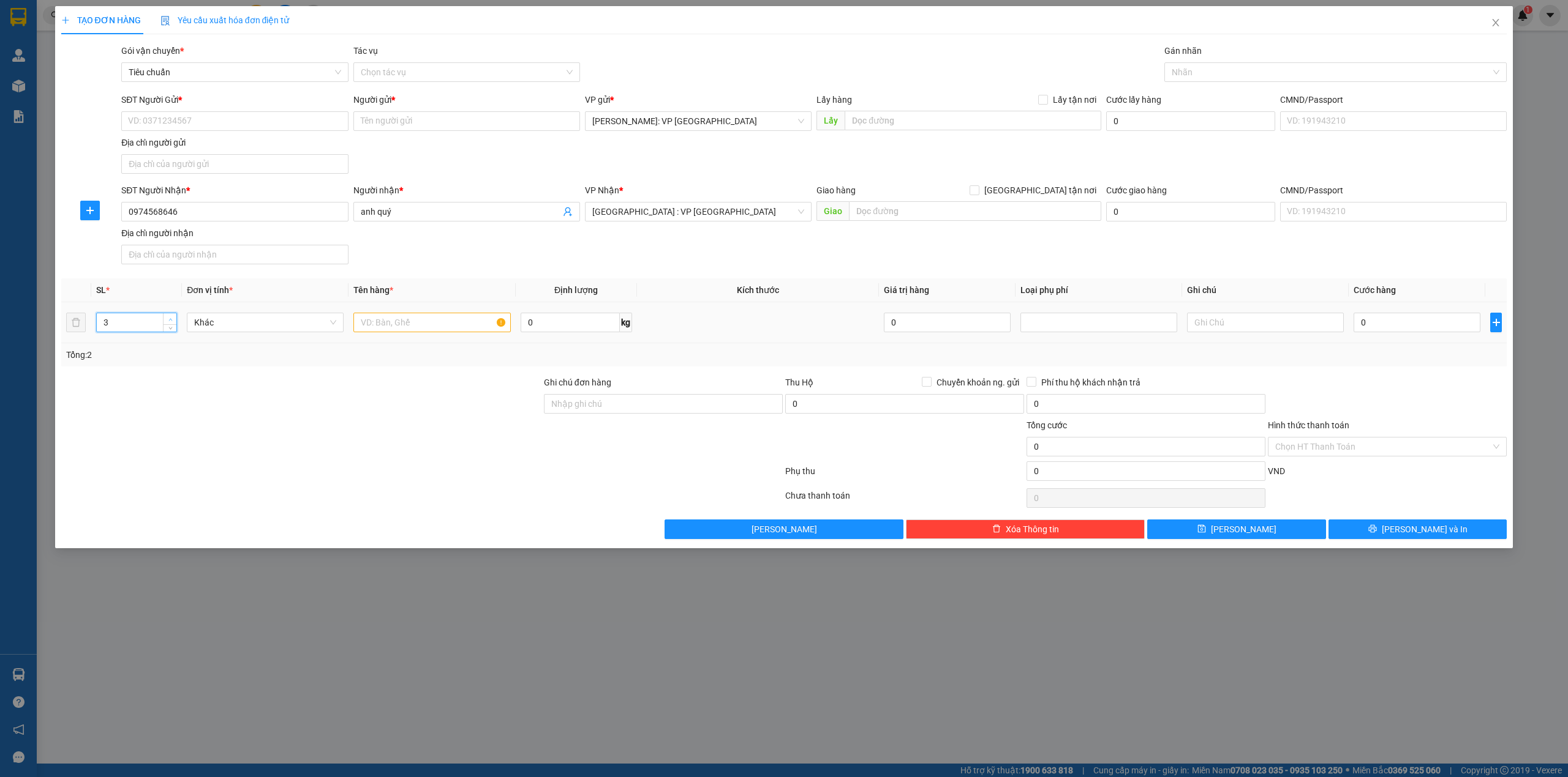
click at [169, 323] on span "up" at bounding box center [170, 319] width 7 height 7
click at [371, 320] on input "text" at bounding box center [432, 322] width 157 height 20
type input "3 THÙNG GIẤY BỌC PE (MÁY PHA CAFE)"
click at [182, 118] on input "SĐT Người Gửi *" at bounding box center [234, 121] width 226 height 20
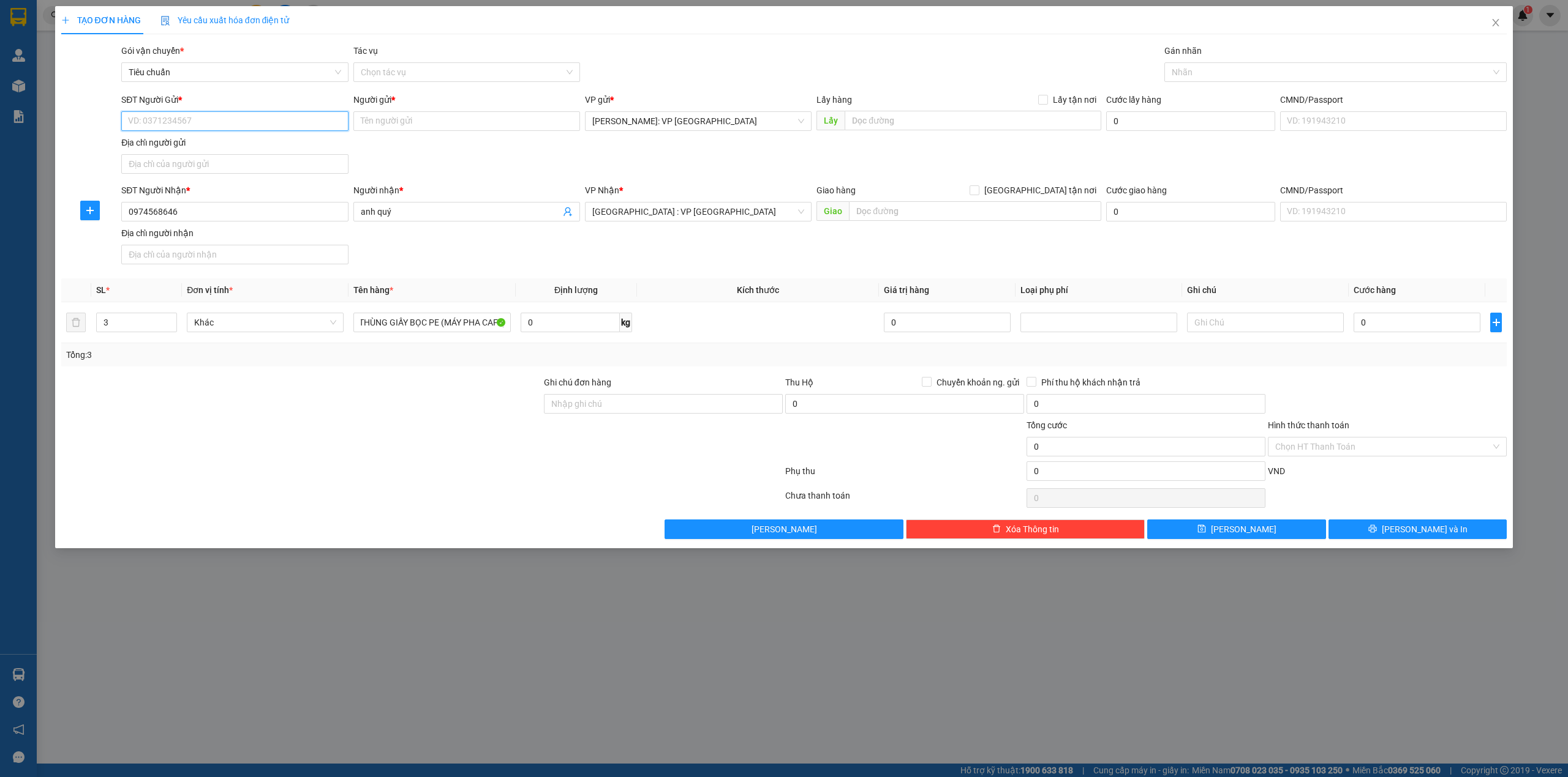
scroll to position [0, 0]
click at [228, 206] on div "0355232797 - CHỊ LOAN" at bounding box center [234, 204] width 212 height 13
type input "0355232797"
type input "CHỊ LOAN"
click at [457, 176] on div "SĐT Người Gửi * 0355232797 0355232797 Người gửi * CHỊ LOAN VP gửi * Hồ Chí Minh…" at bounding box center [814, 136] width 1390 height 85
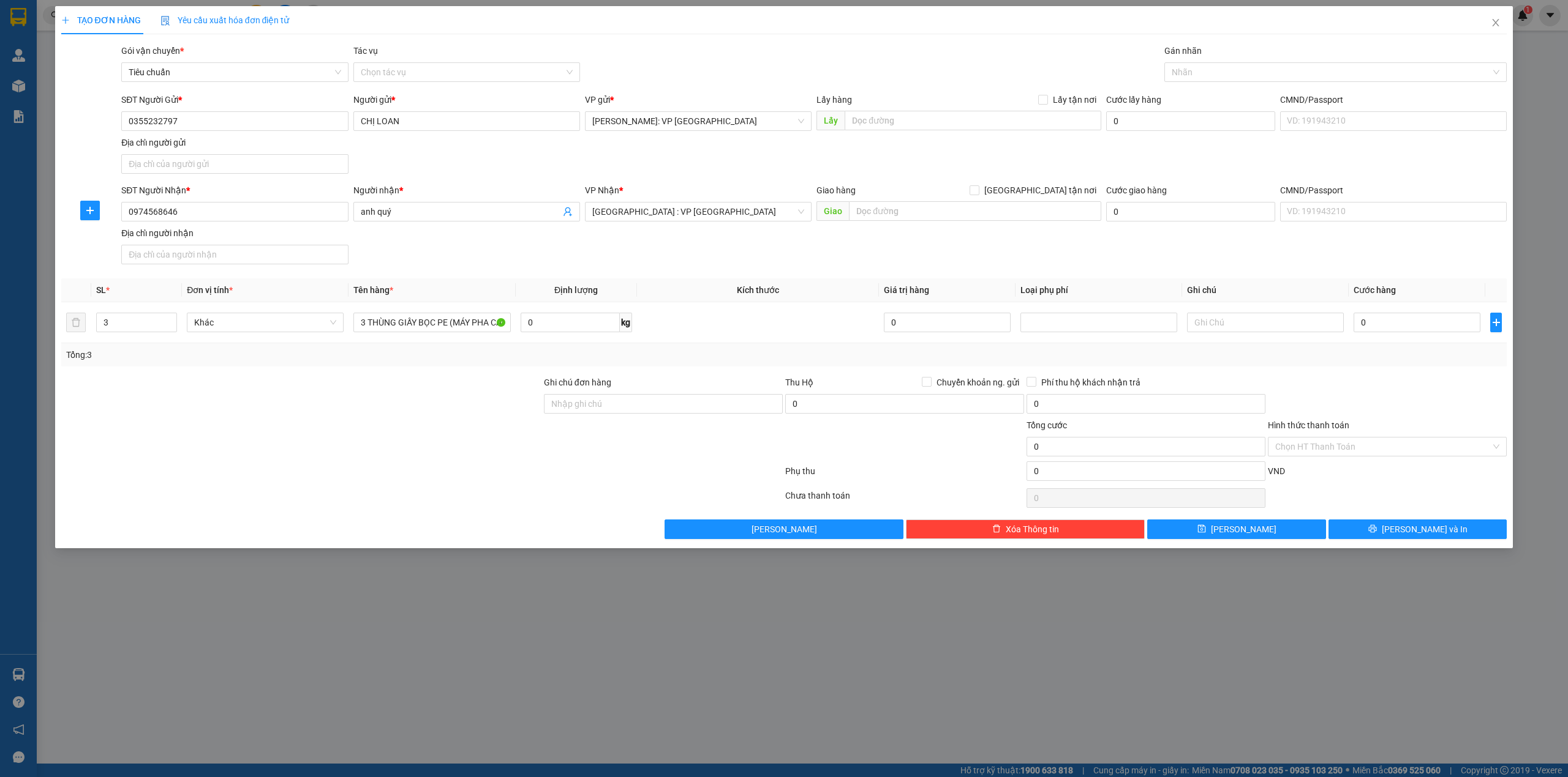
click at [712, 246] on div "SĐT Người Nhận * 0974568646 Người nhận * anh quý VP Nhận * Hà Nội : VP Hà Đông …" at bounding box center [814, 226] width 1390 height 85
click at [1407, 332] on input "0" at bounding box center [1417, 322] width 127 height 20
type input "4"
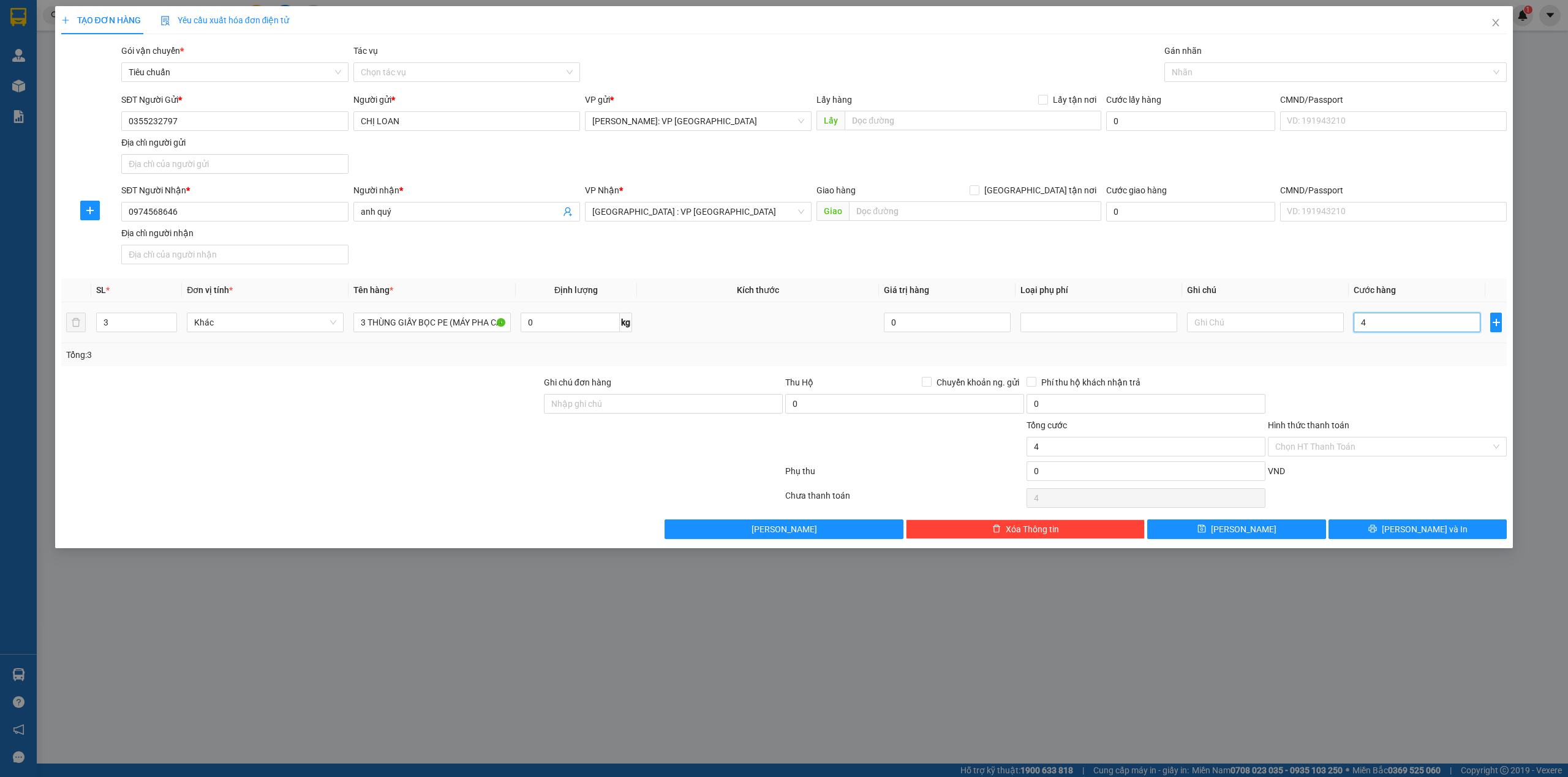
type input "45"
type input "450"
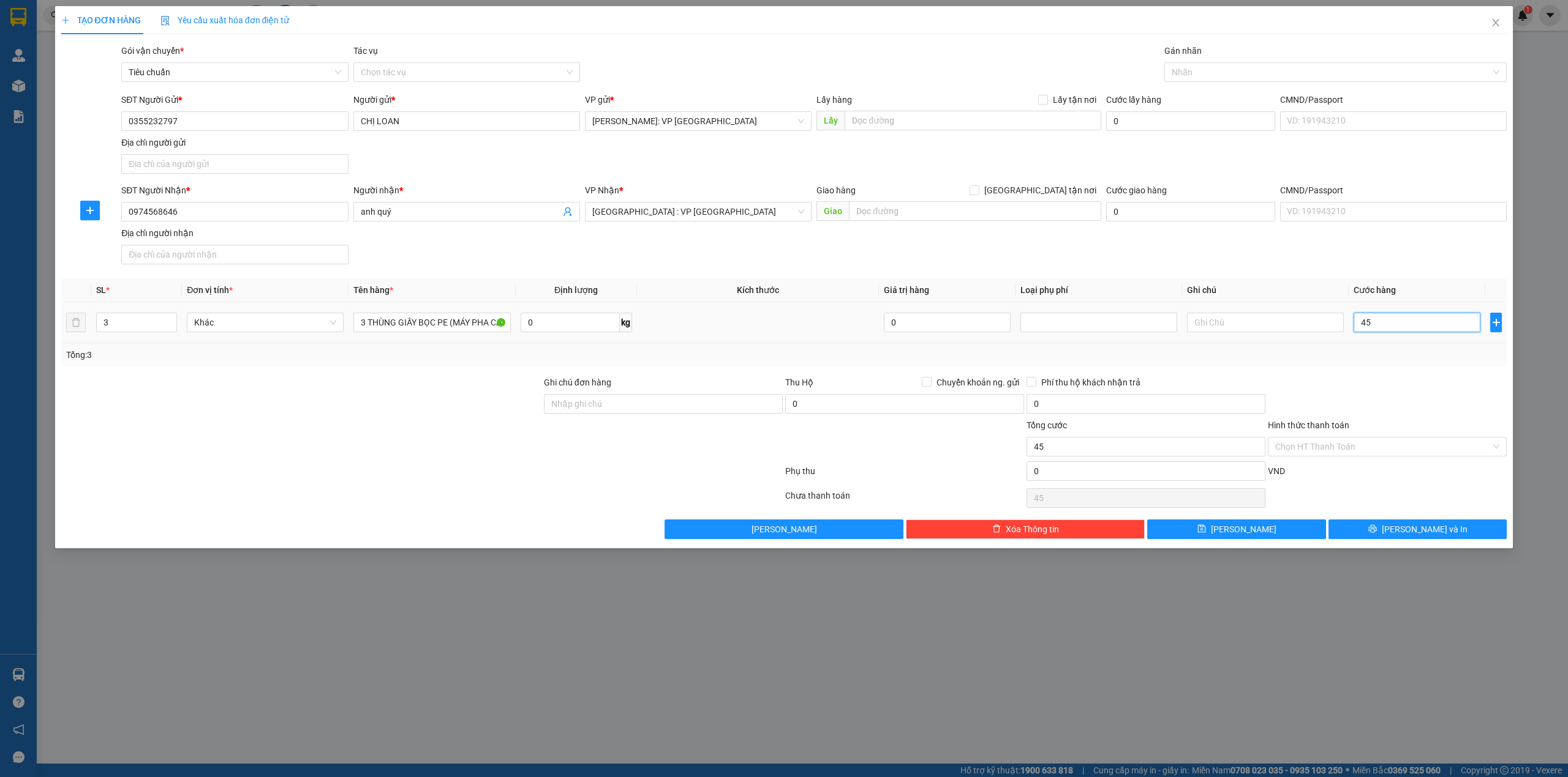
type input "450"
type input "4.500"
type input "45.000"
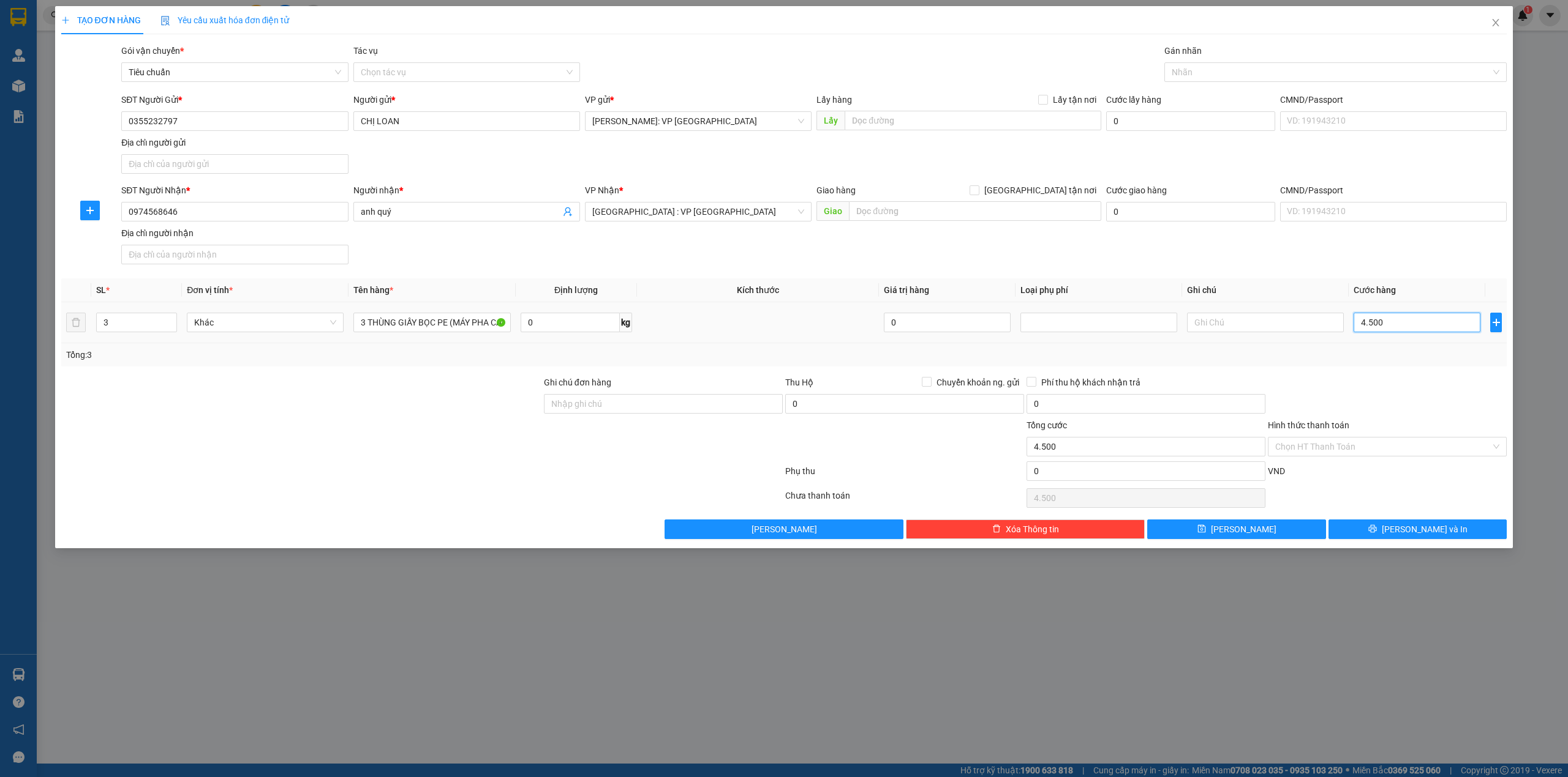
type input "45.000"
type input "450.000"
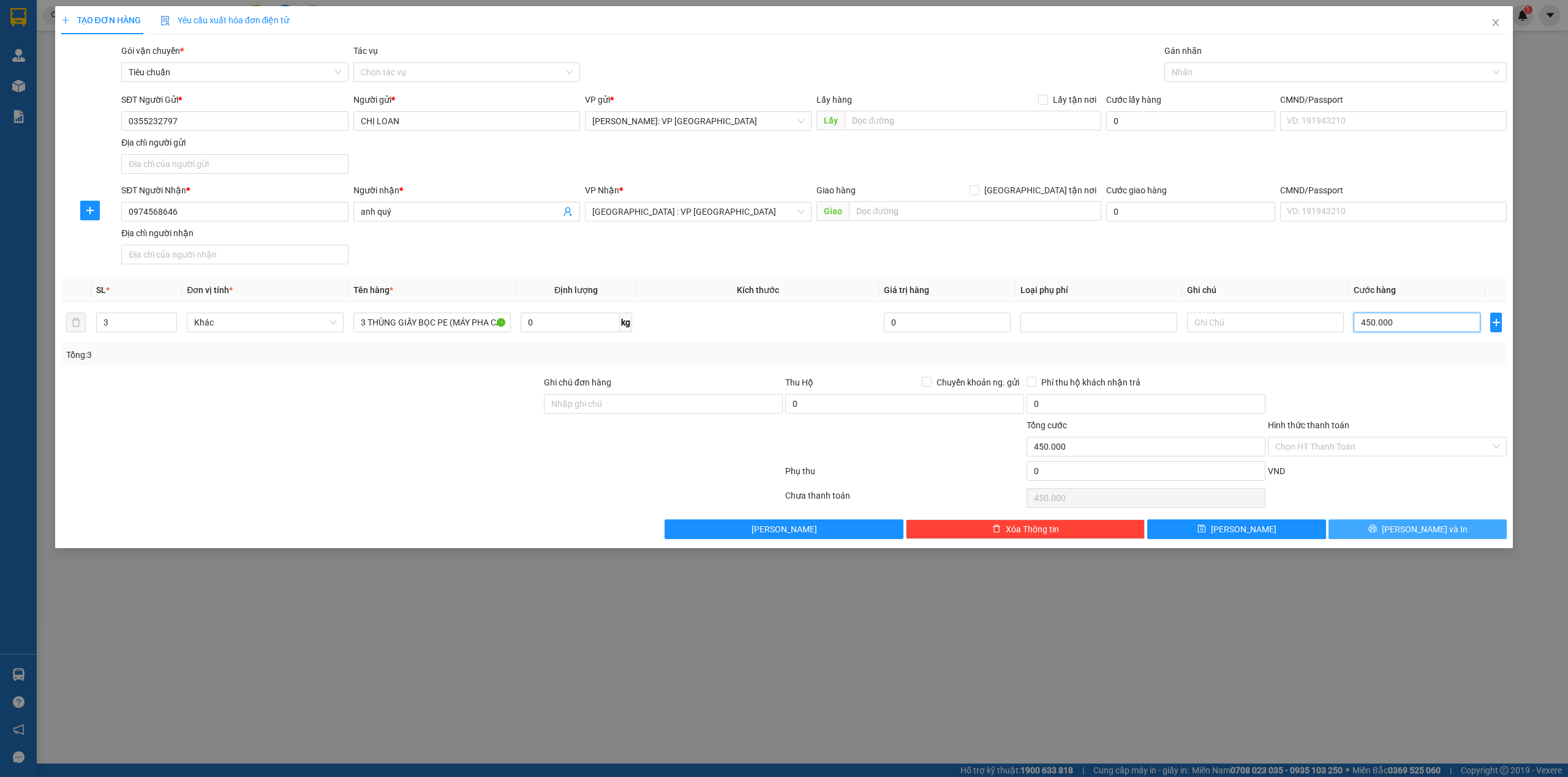
type input "450.000"
click at [1422, 529] on span "[PERSON_NAME] và In" at bounding box center [1424, 529] width 85 height 13
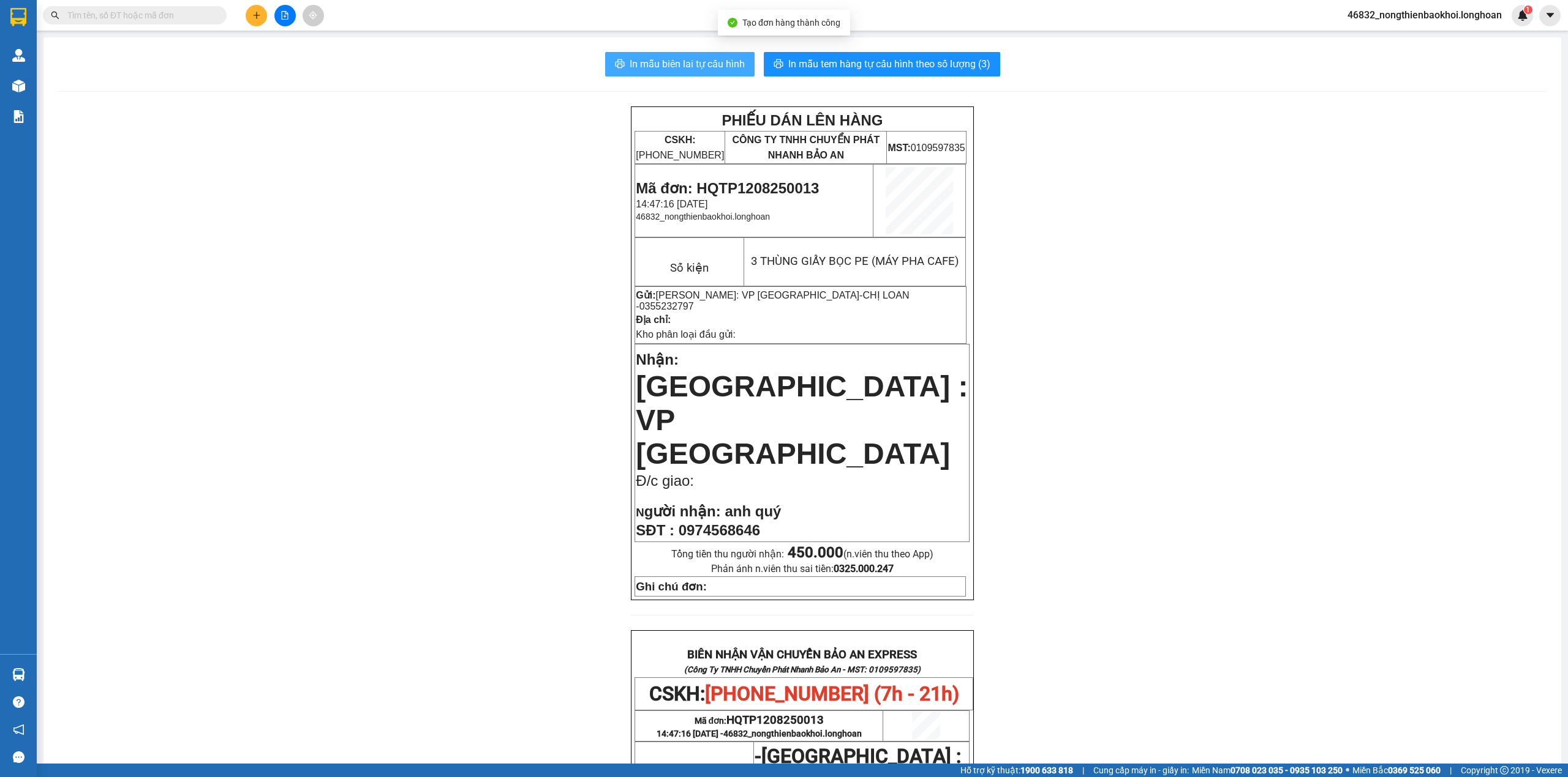
click at [690, 63] on span "In mẫu biên lai tự cấu hình" at bounding box center [686, 64] width 115 height 16
click at [914, 59] on span "In mẫu tem hàng tự cấu hình theo số lượng (3)" at bounding box center [889, 64] width 202 height 16
click at [483, 439] on div "PHIẾU DÁN LÊN HÀNG CSKH: 1900.06.88.33 CÔNG TY TNHH CHUYỂN PHÁT NHANH BẢO AN MS…" at bounding box center [802, 681] width 1488 height 1150
click at [469, 415] on div "PHIẾU DÁN LÊN HÀNG CSKH: 1900.06.88.33 CÔNG TY TNHH CHUYỂN PHÁT NHANH BẢO AN MS…" at bounding box center [802, 681] width 1488 height 1150
click at [407, 564] on div "PHIẾU DÁN LÊN HÀNG CSKH: 1900.06.88.33 CÔNG TY TNHH CHUYỂN PHÁT NHANH BẢO AN MS…" at bounding box center [802, 681] width 1488 height 1150
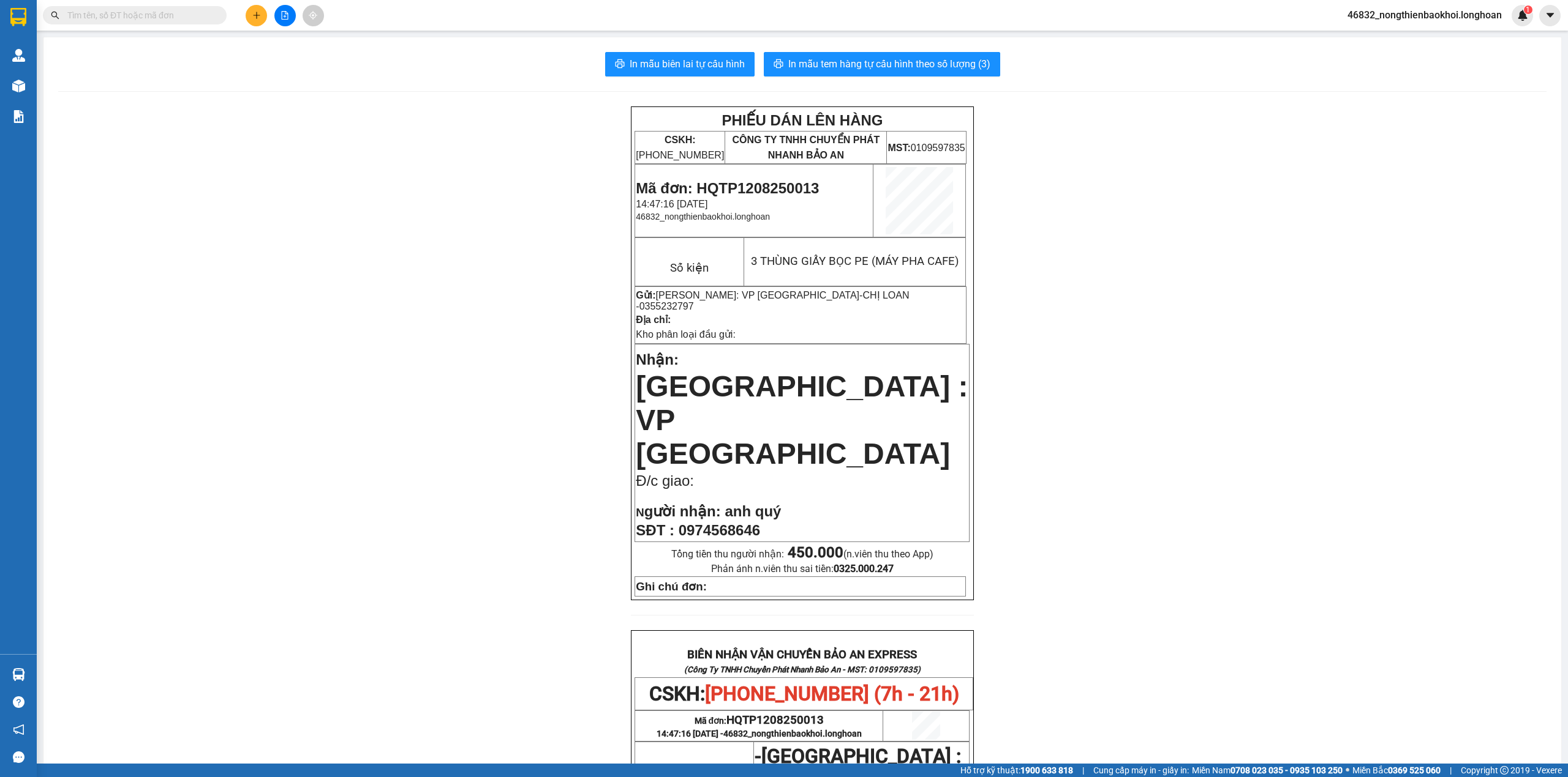
click at [427, 562] on div "PHIẾU DÁN LÊN HÀNG CSKH: 1900.06.88.33 CÔNG TY TNHH CHUYỂN PHÁT NHANH BẢO AN MS…" at bounding box center [802, 681] width 1488 height 1150
click at [418, 562] on div "PHIẾU DÁN LÊN HÀNG CSKH: 1900.06.88.33 CÔNG TY TNHH CHUYỂN PHÁT NHANH BẢO AN MS…" at bounding box center [802, 681] width 1488 height 1150
click at [417, 546] on div "PHIẾU DÁN LÊN HÀNG CSKH: 1900.06.88.33 CÔNG TY TNHH CHUYỂN PHÁT NHANH BẢO AN MS…" at bounding box center [802, 681] width 1488 height 1150
click at [252, 13] on icon "plus" at bounding box center [256, 15] width 9 height 9
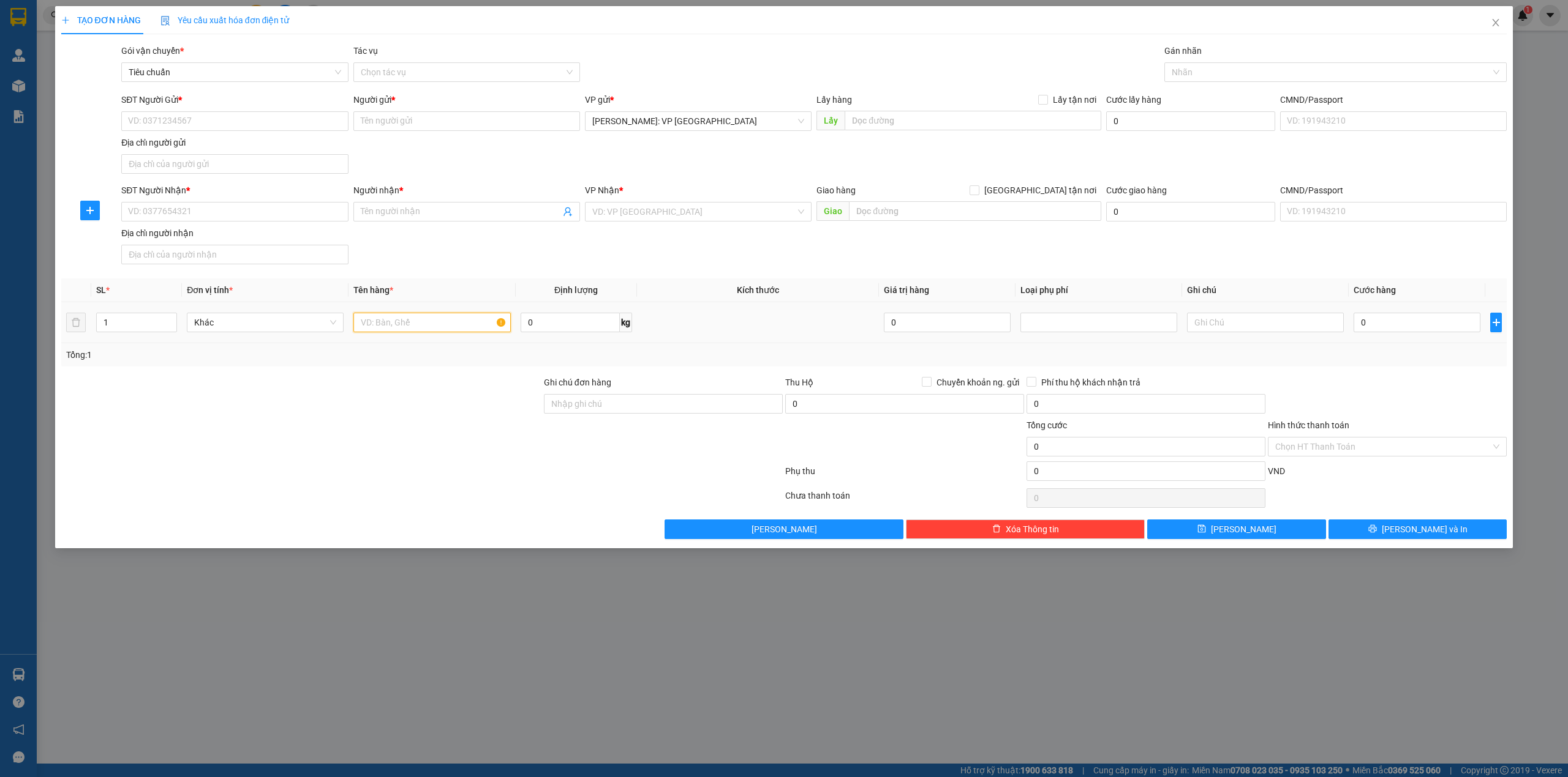
click at [398, 327] on input "text" at bounding box center [432, 322] width 157 height 20
type input "1 KIỆN ĐEN BỌC PE ([PERSON_NAME])"
click at [1380, 323] on input "0" at bounding box center [1417, 322] width 127 height 20
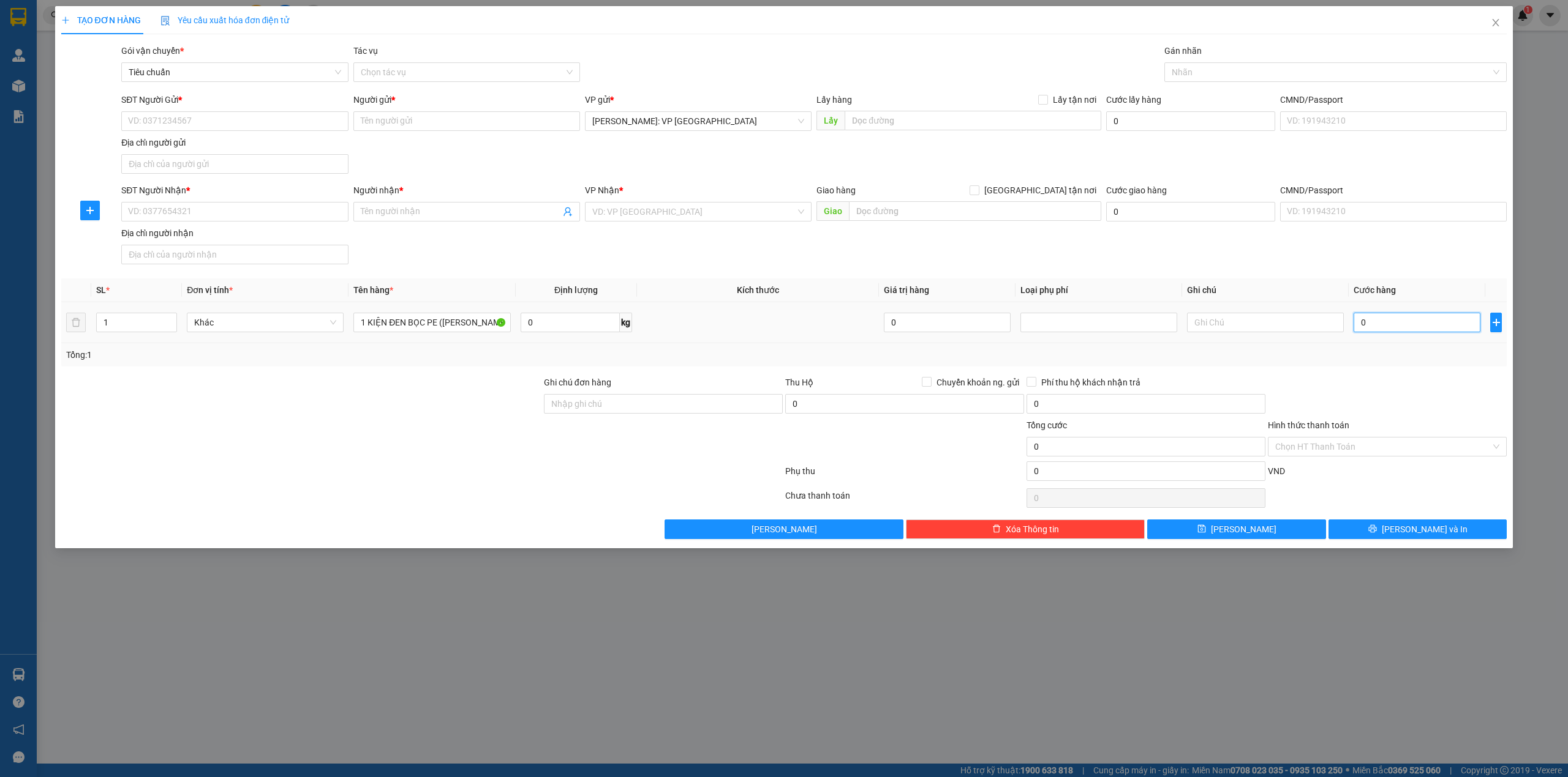
type input "1"
type input "10"
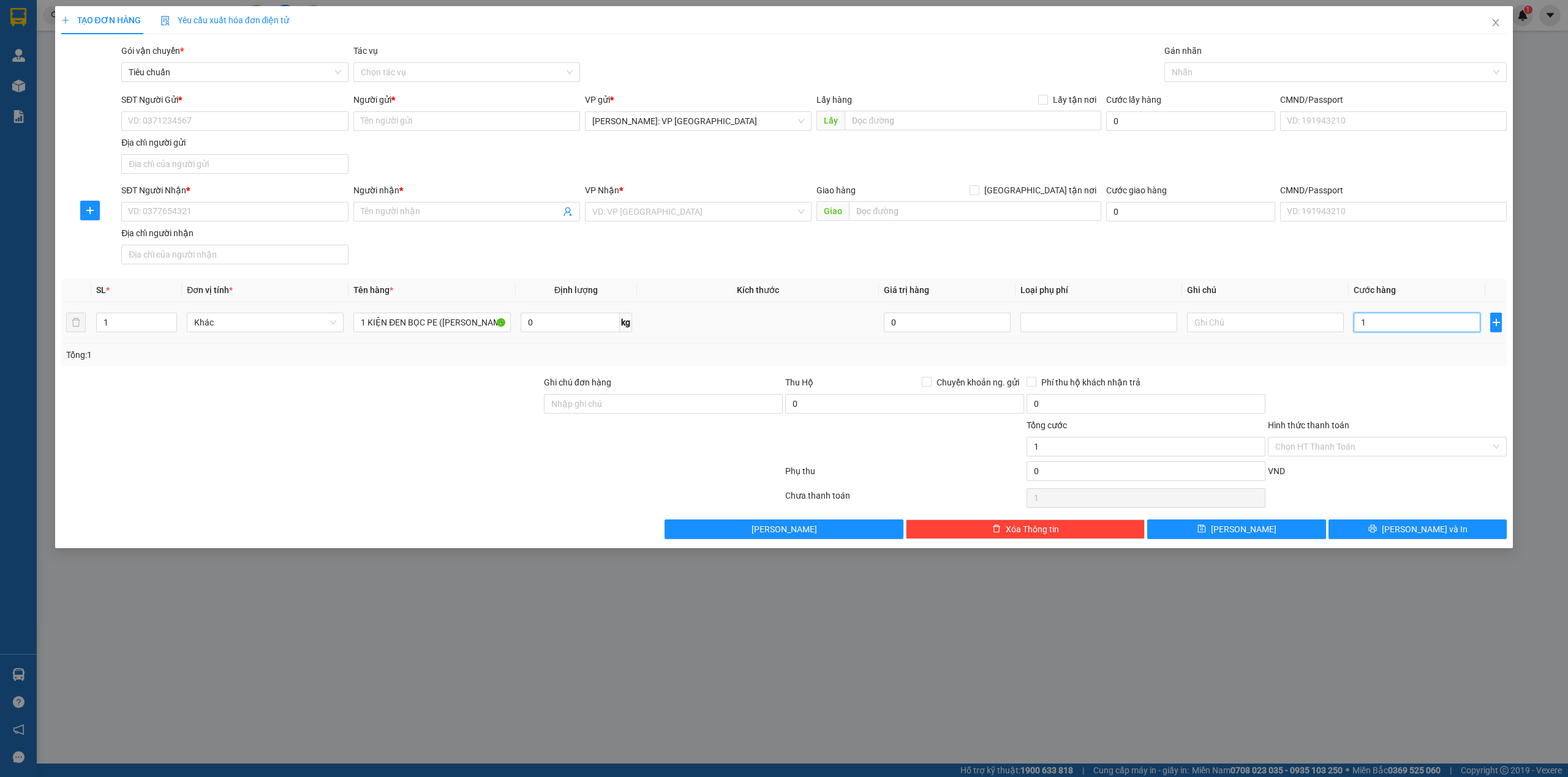
type input "10"
type input "100"
type input "1.000"
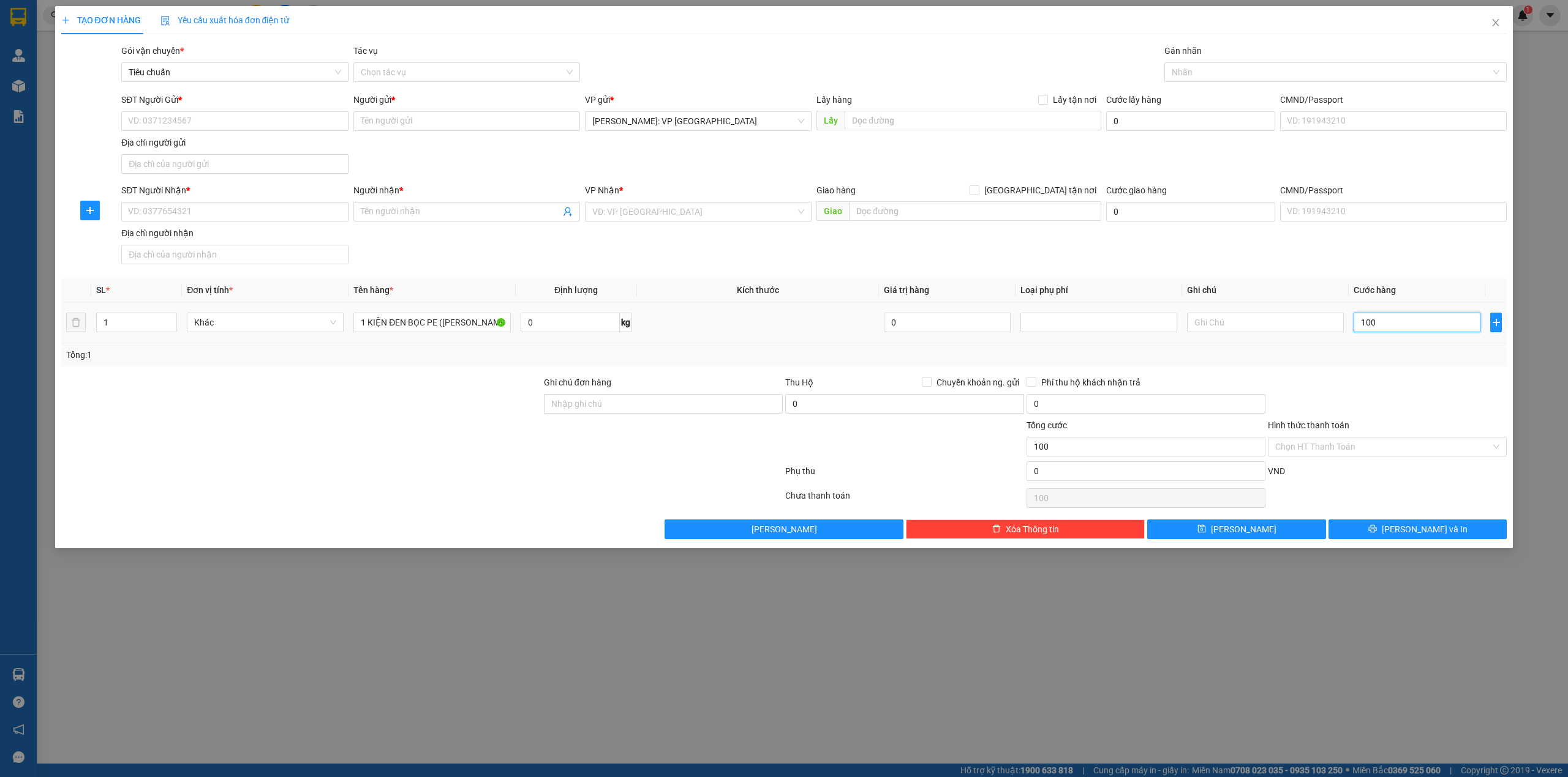
type input "1.000"
type input "10.000"
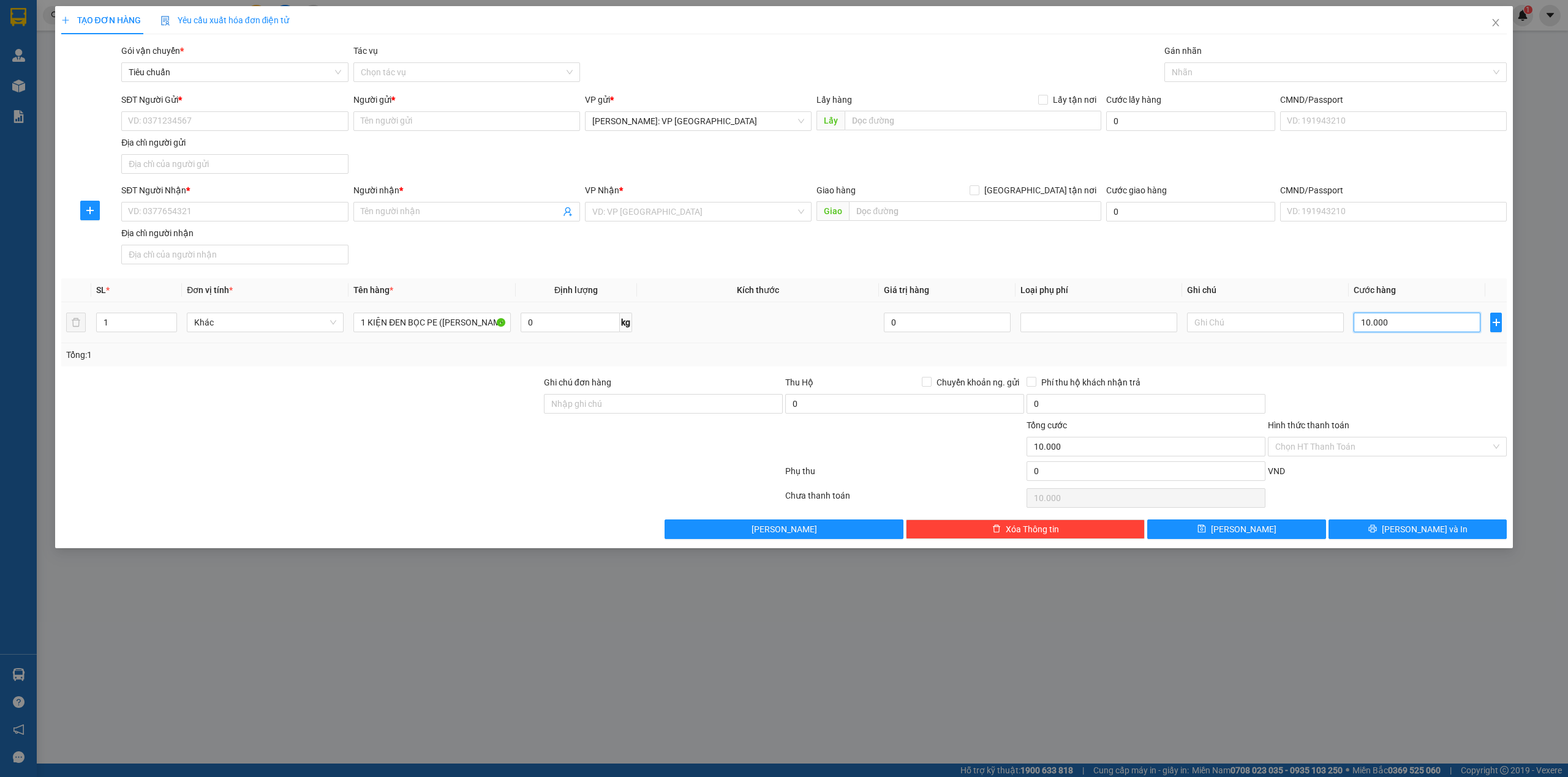
type input "100.000"
click at [766, 252] on div "SĐT Người Nhận * VD: 0377654321 Người nhận * Tên người nhận VP Nhận * VD: VP [G…" at bounding box center [814, 226] width 1390 height 85
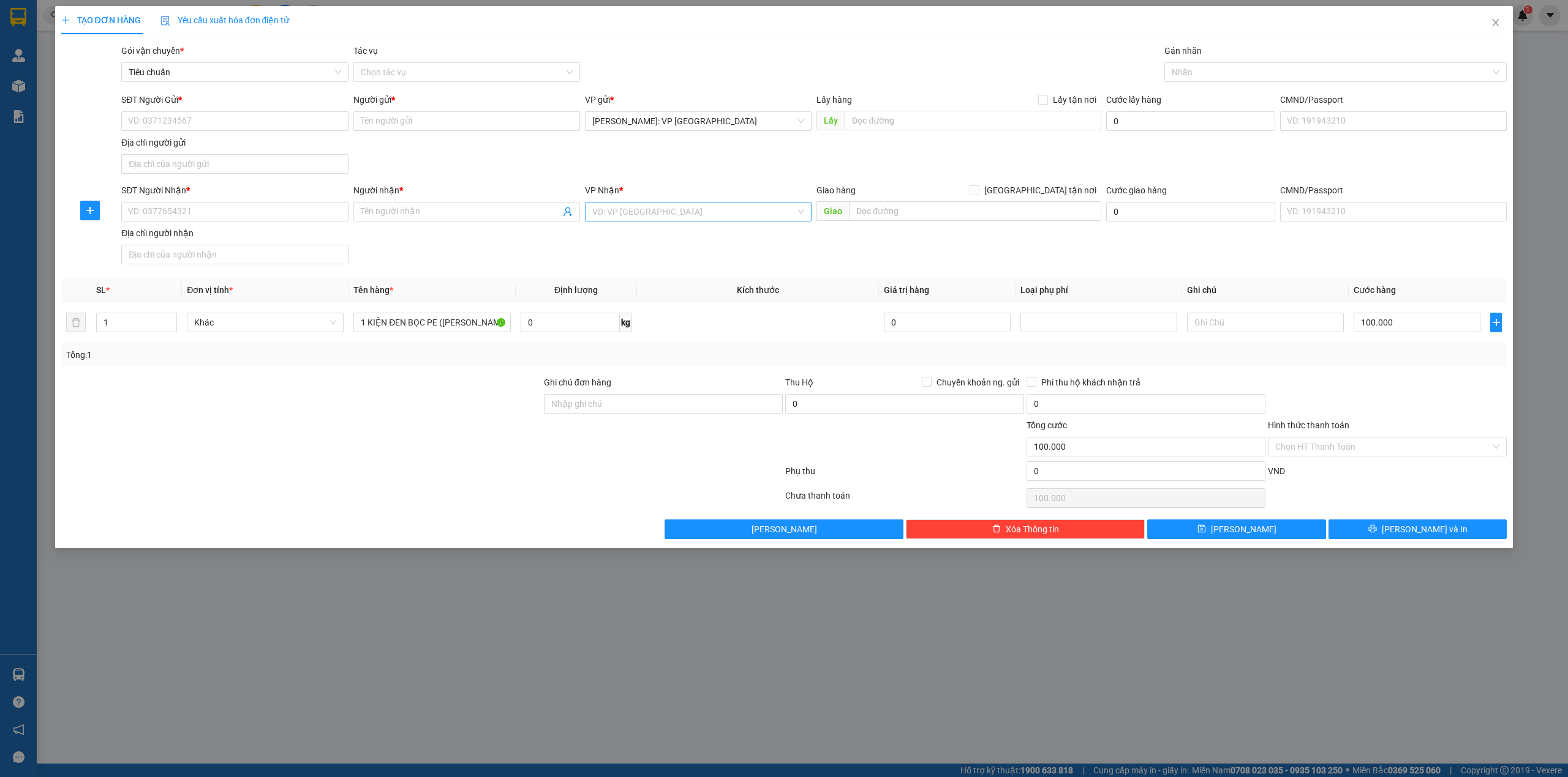
click at [646, 211] on input "search" at bounding box center [693, 211] width 203 height 18
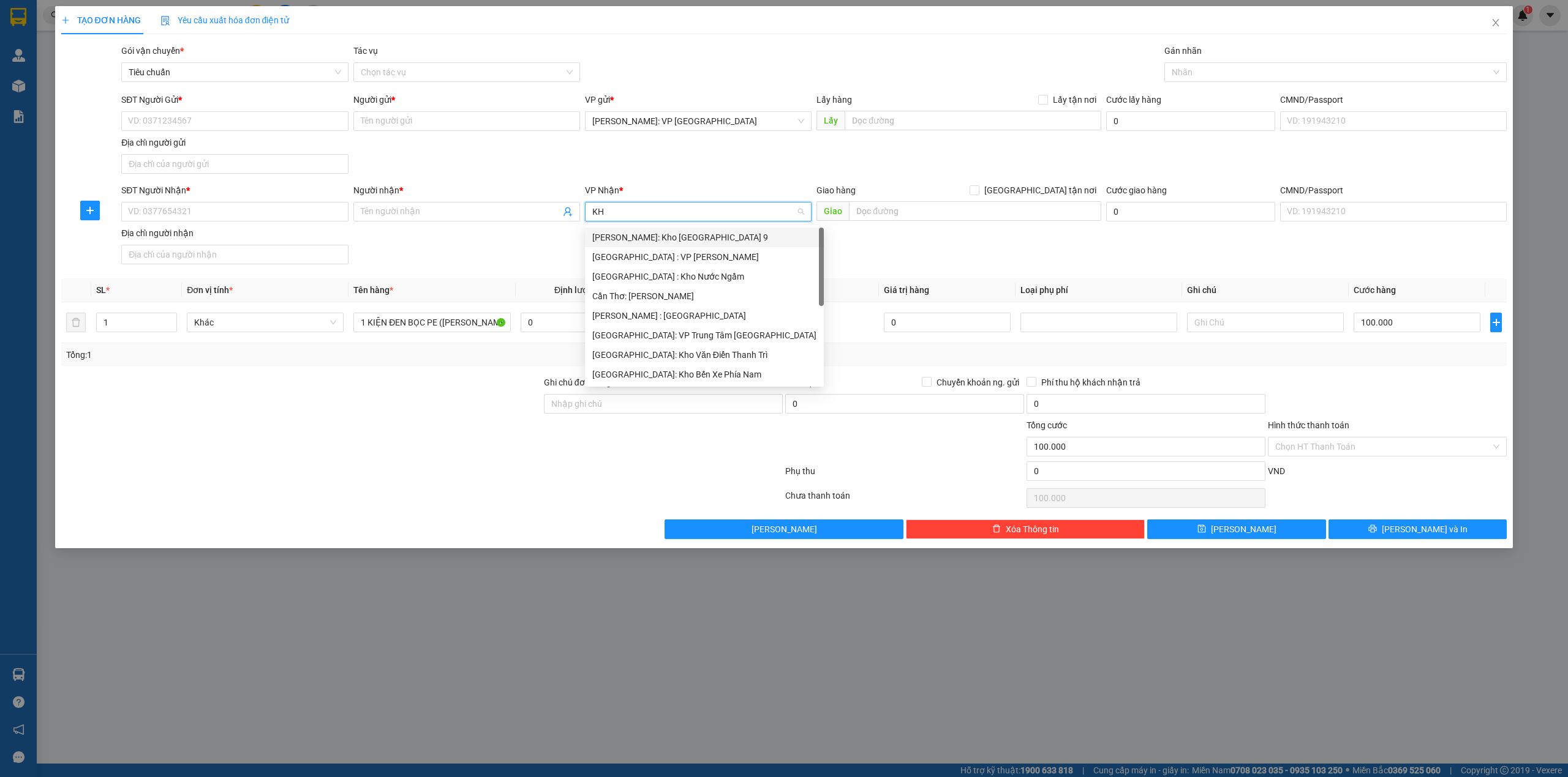
type input "KHO"
click at [690, 314] on div "[GEOGRAPHIC_DATA]: Kho Văn Điển Thanh Trì" at bounding box center [698, 316] width 212 height 13
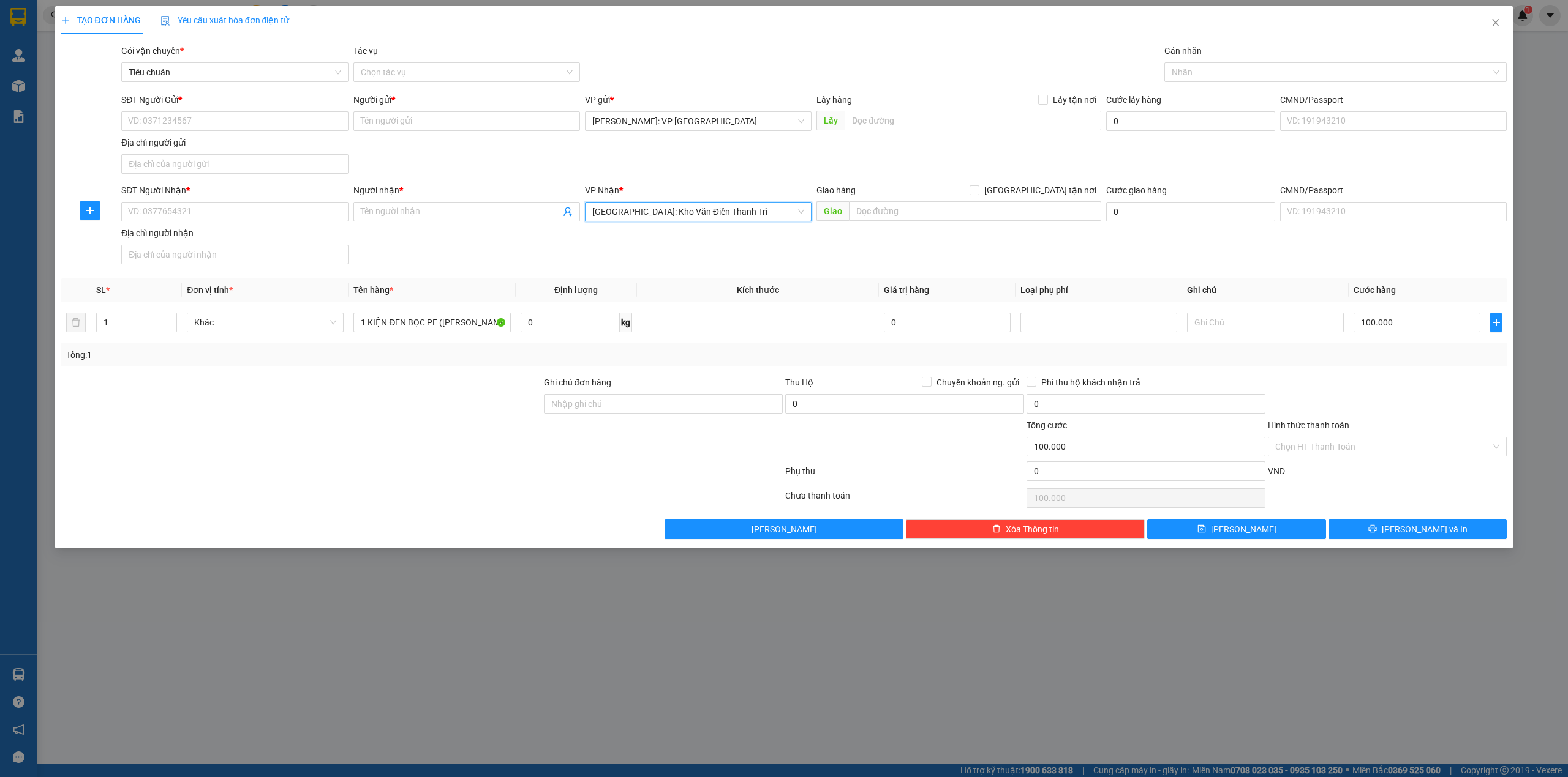
click at [475, 248] on div "SĐT Người Nhận * VD: 0377654321 Người nhận * Tên người nhận VP Nhận * Hà Nội: K…" at bounding box center [814, 226] width 1390 height 85
click at [215, 203] on input "SĐT Người Nhận *" at bounding box center [234, 211] width 226 height 20
click at [197, 118] on input "SĐT Người Gửi *" at bounding box center [234, 121] width 226 height 20
type input "0938350620"
click at [407, 128] on input "Người gửi *" at bounding box center [466, 121] width 226 height 20
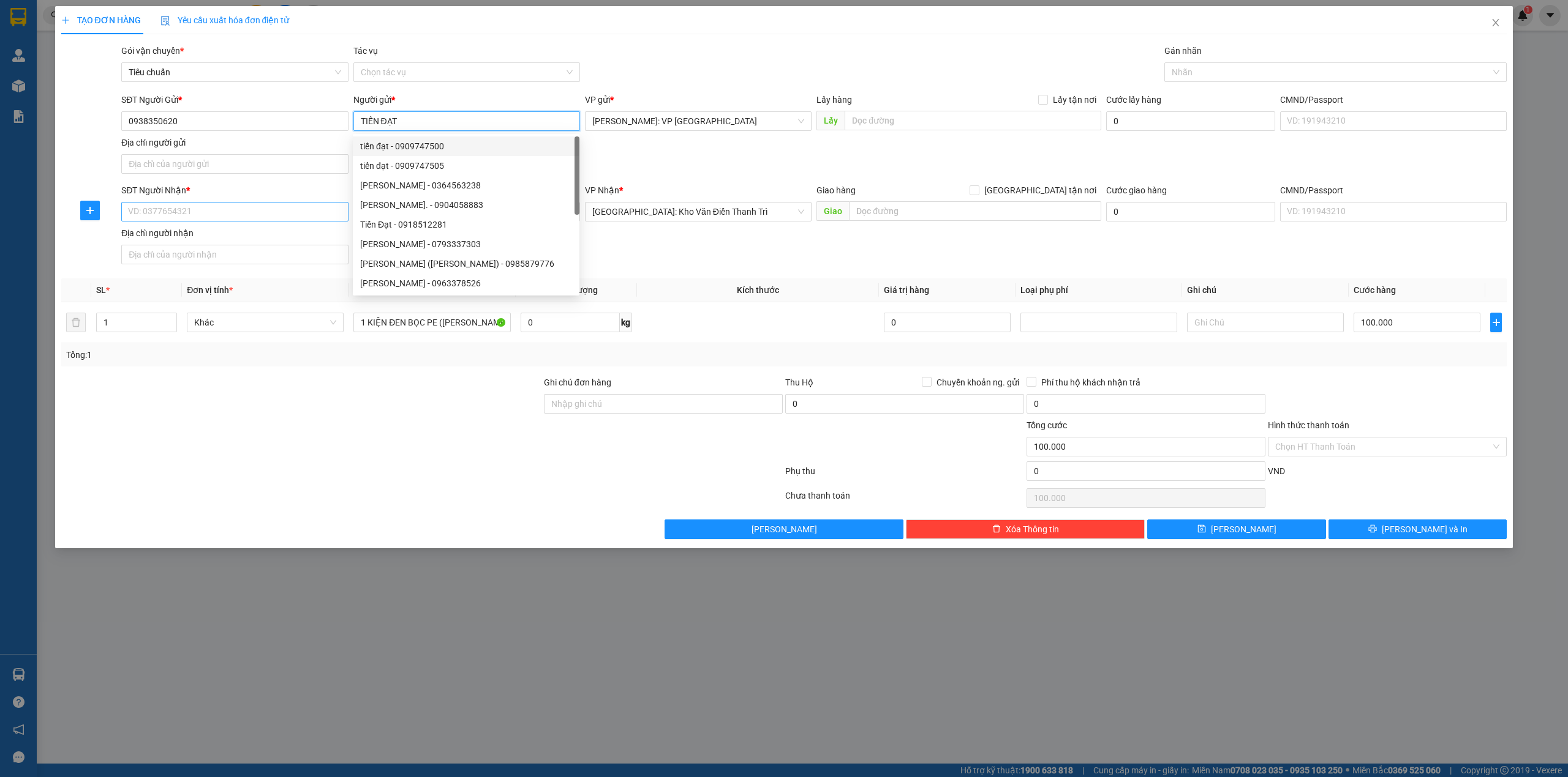
type input "TIẾN ĐẠT"
click at [192, 207] on input "SĐT Người Nhận *" at bounding box center [234, 211] width 226 height 20
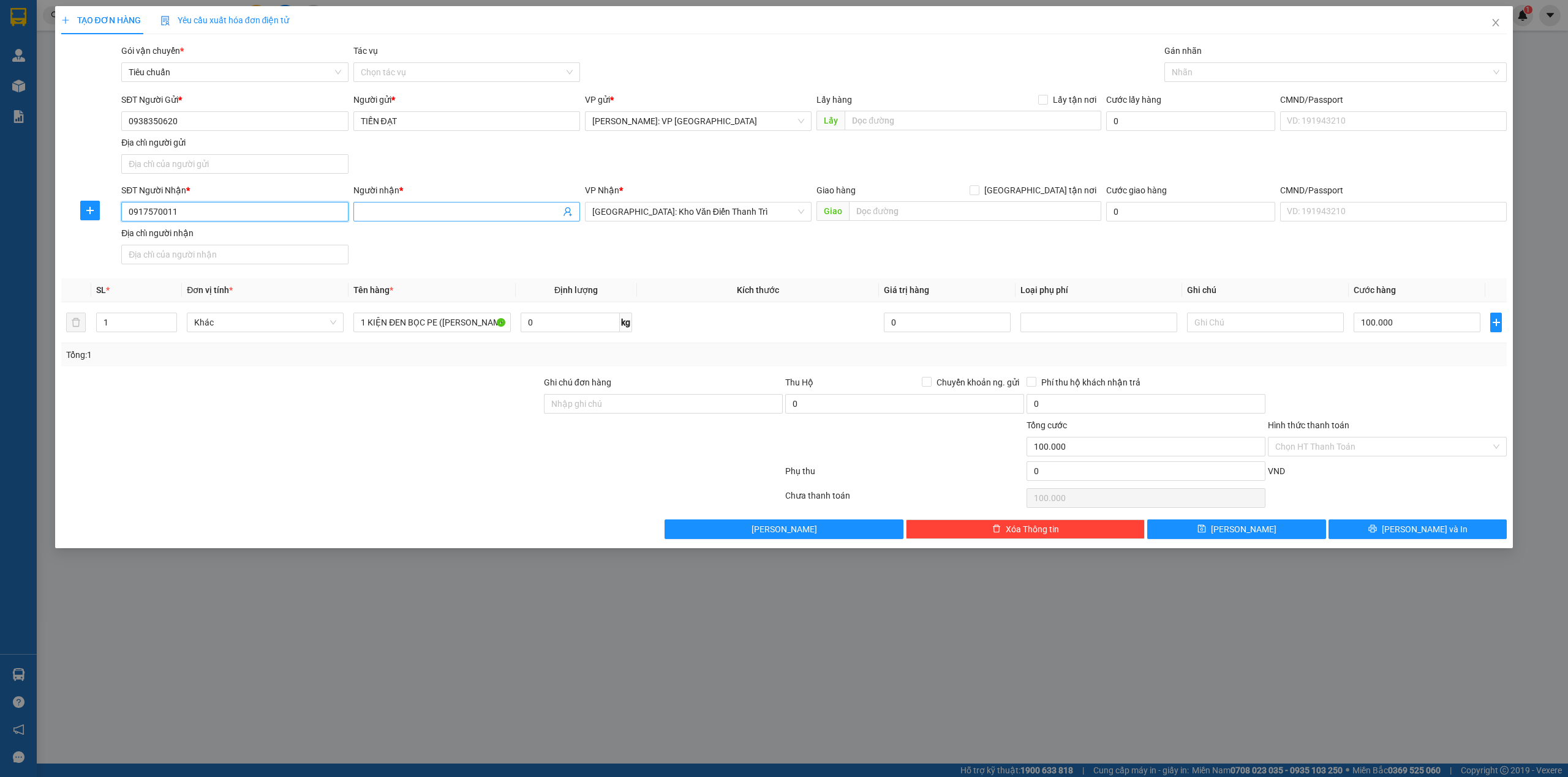
type input "0917570011"
click at [375, 209] on input "Người nhận *" at bounding box center [460, 211] width 200 height 13
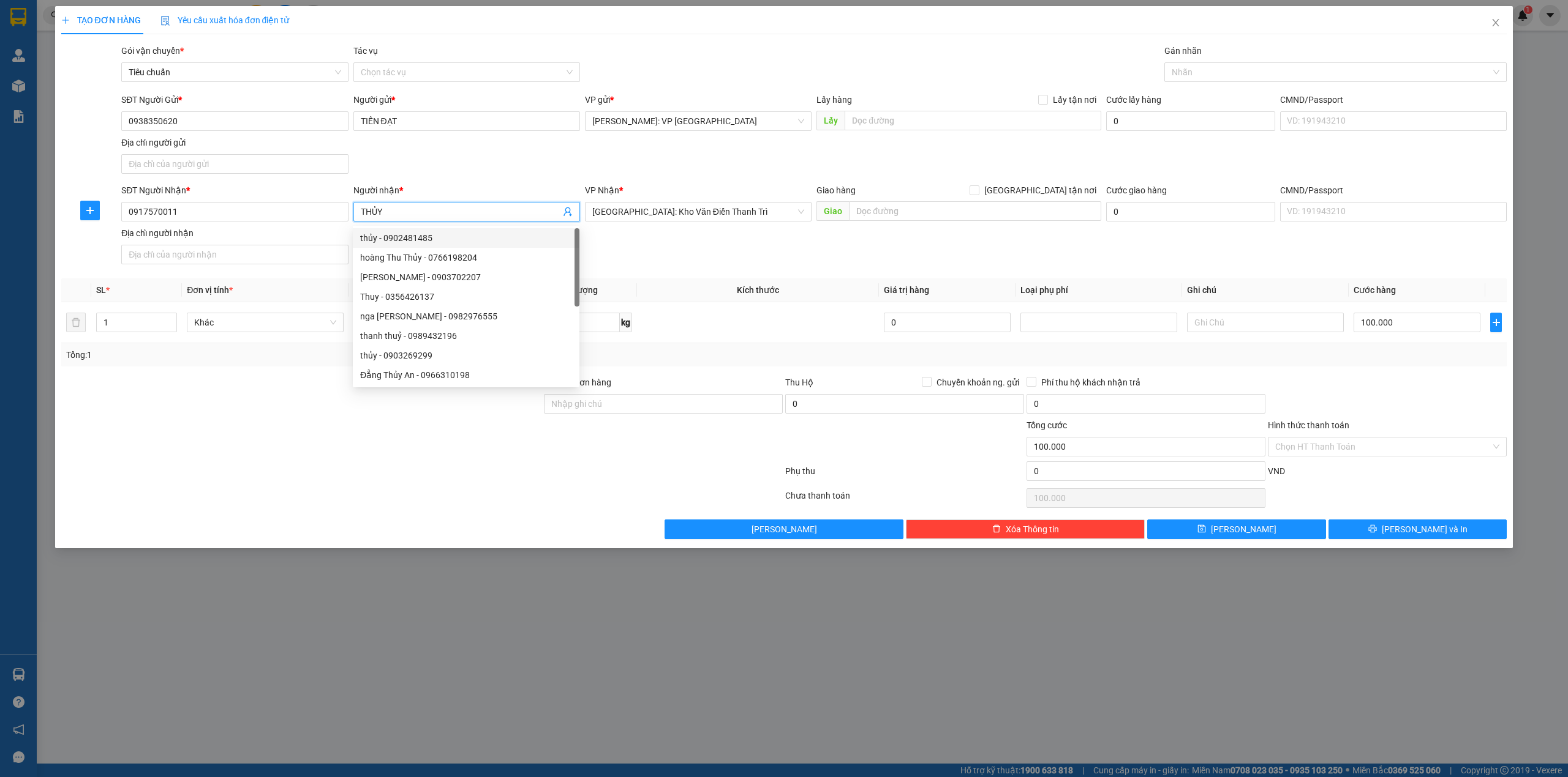
type input "THỦY"
click at [628, 251] on div "SĐT Người Nhận * 0917570011 Người nhận * THỦY VP Nhận * Hà Nội: Kho Văn Điển Th…" at bounding box center [814, 226] width 1390 height 85
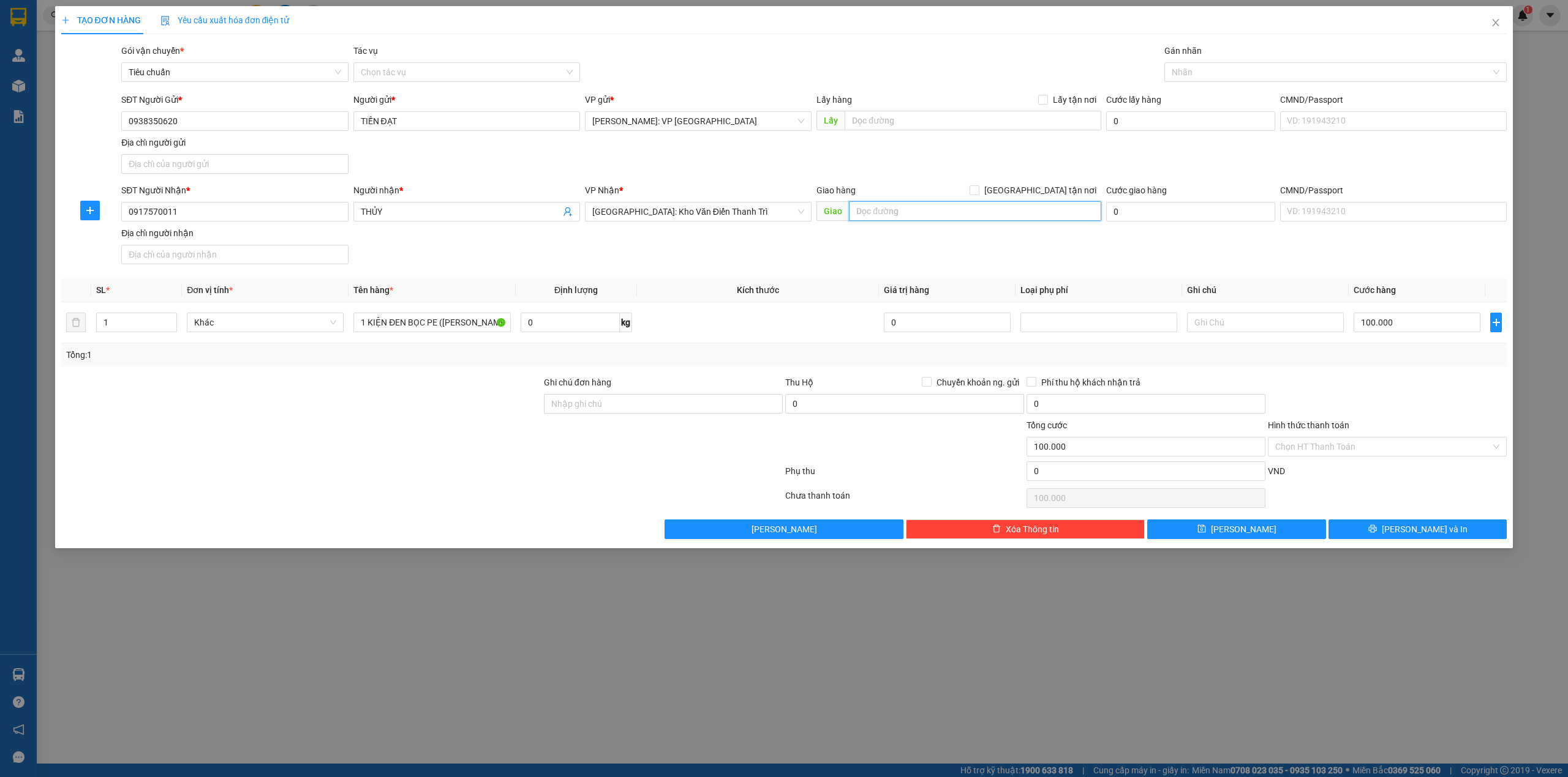
click at [880, 214] on input "text" at bounding box center [975, 211] width 252 height 20
click at [1052, 192] on span "[GEOGRAPHIC_DATA] tận nơi" at bounding box center [1041, 190] width 122 height 13
click at [978, 192] on input "[GEOGRAPHIC_DATA] tận nơi" at bounding box center [973, 190] width 9 height 9
checkbox input "true"
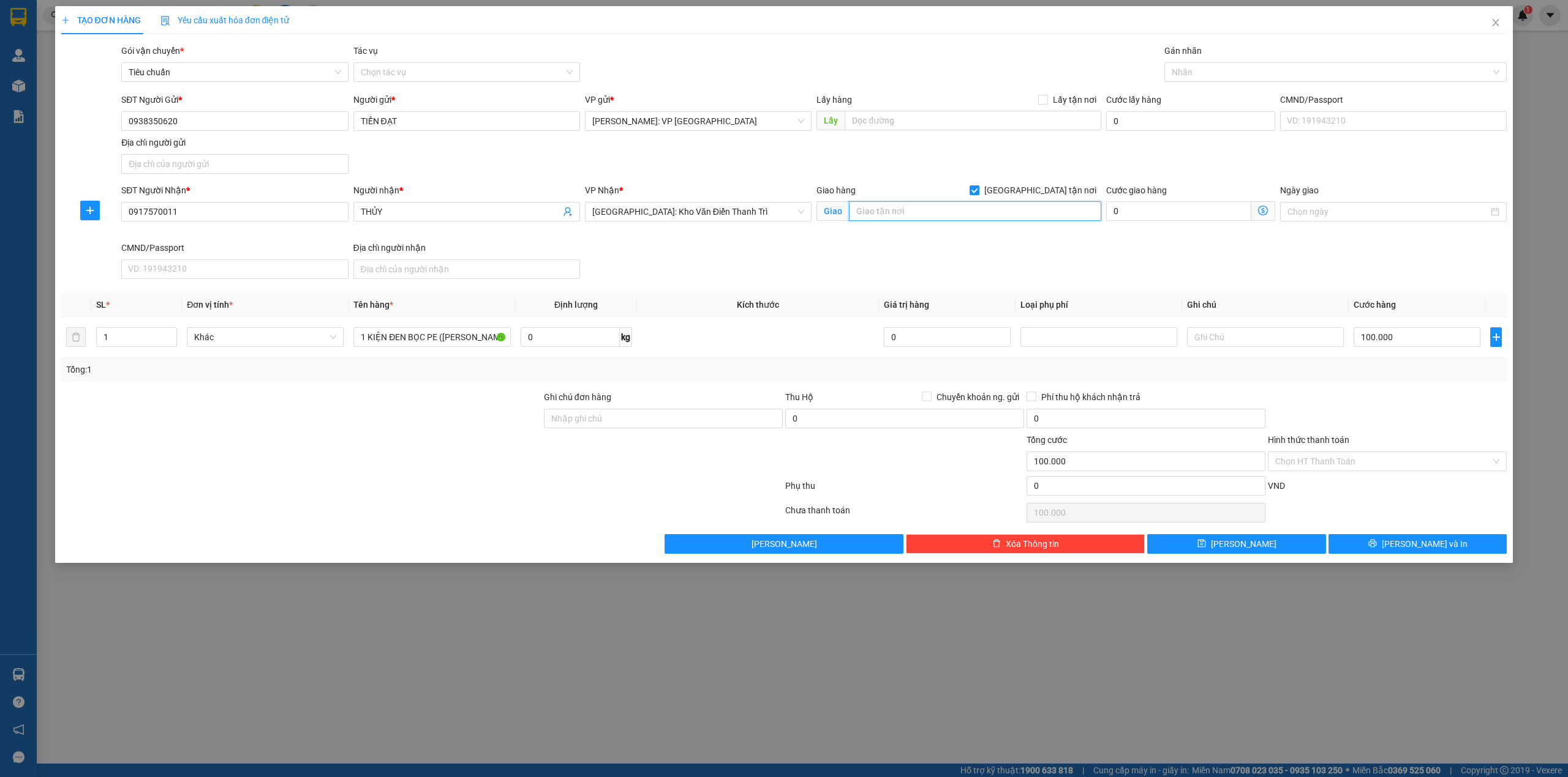
click at [988, 206] on input "text" at bounding box center [975, 211] width 252 height 20
click at [918, 211] on input "17 LK2 SAU CHUNG CƯ CT6 XA LA," at bounding box center [975, 211] width 252 height 20
click at [1012, 211] on input "17 LK2 SAU CHUNG CƯ CT6 XA LA," at bounding box center [975, 211] width 252 height 20
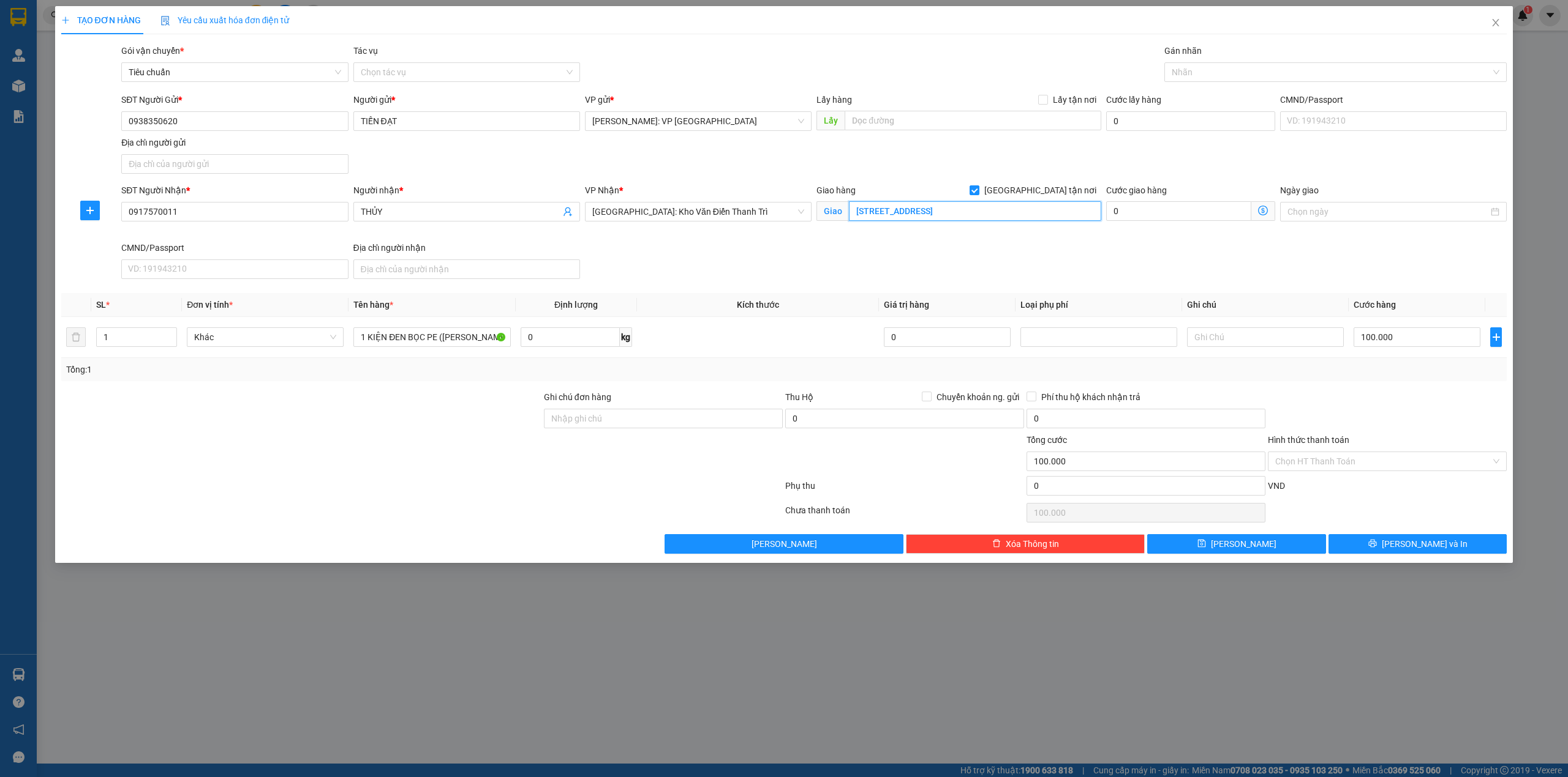
scroll to position [0, 26]
click at [1179, 76] on div at bounding box center [1329, 72] width 324 height 15
type input "17 LK2 SAU CHUNG CƯ CT6 XA LA, KIẾN HƯNG, HÀ ĐÔNG, HÀ NỘI"
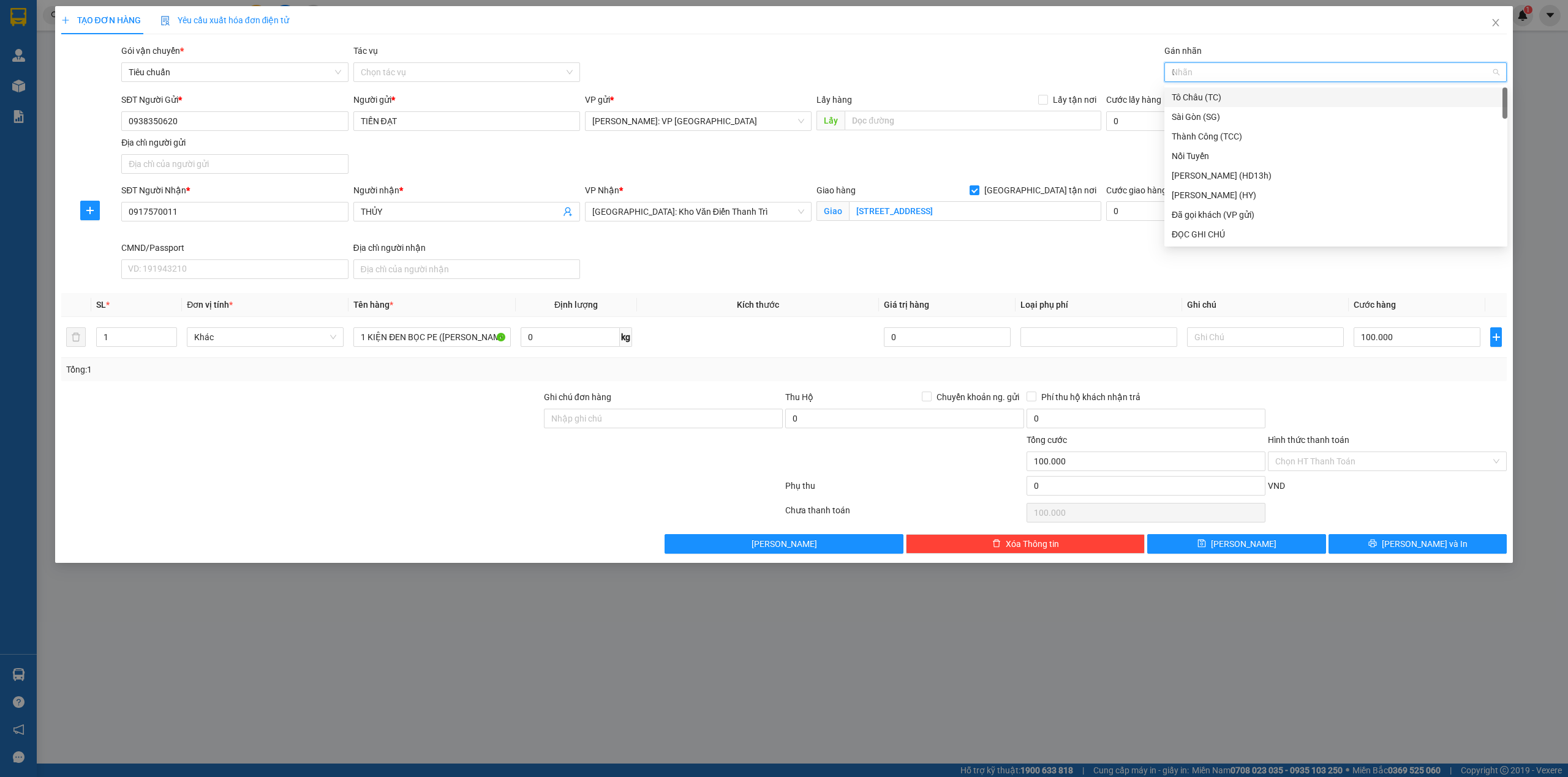
type input "GI"
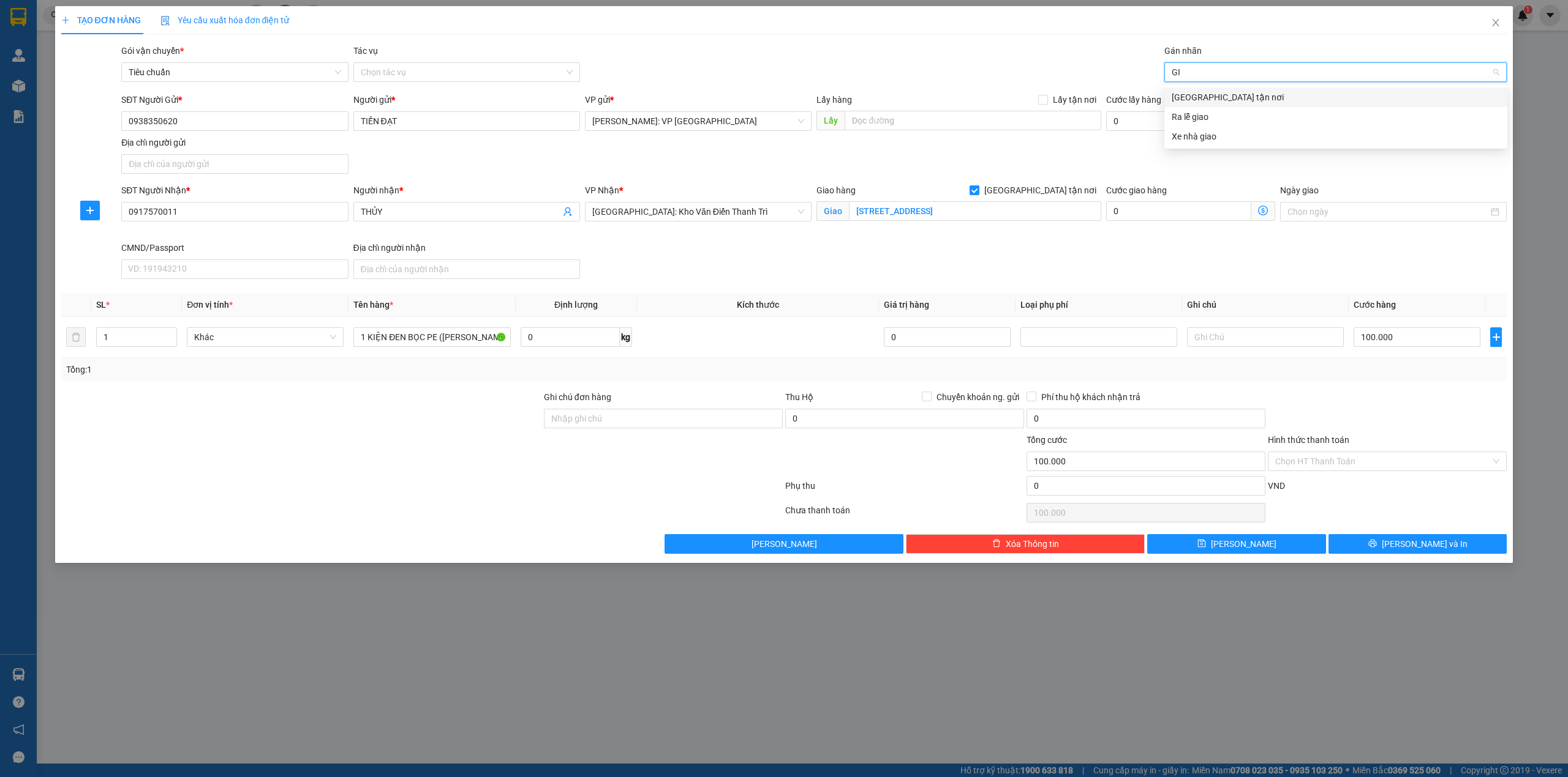
click at [1177, 96] on div "[GEOGRAPHIC_DATA] tận nơi" at bounding box center [1335, 97] width 328 height 13
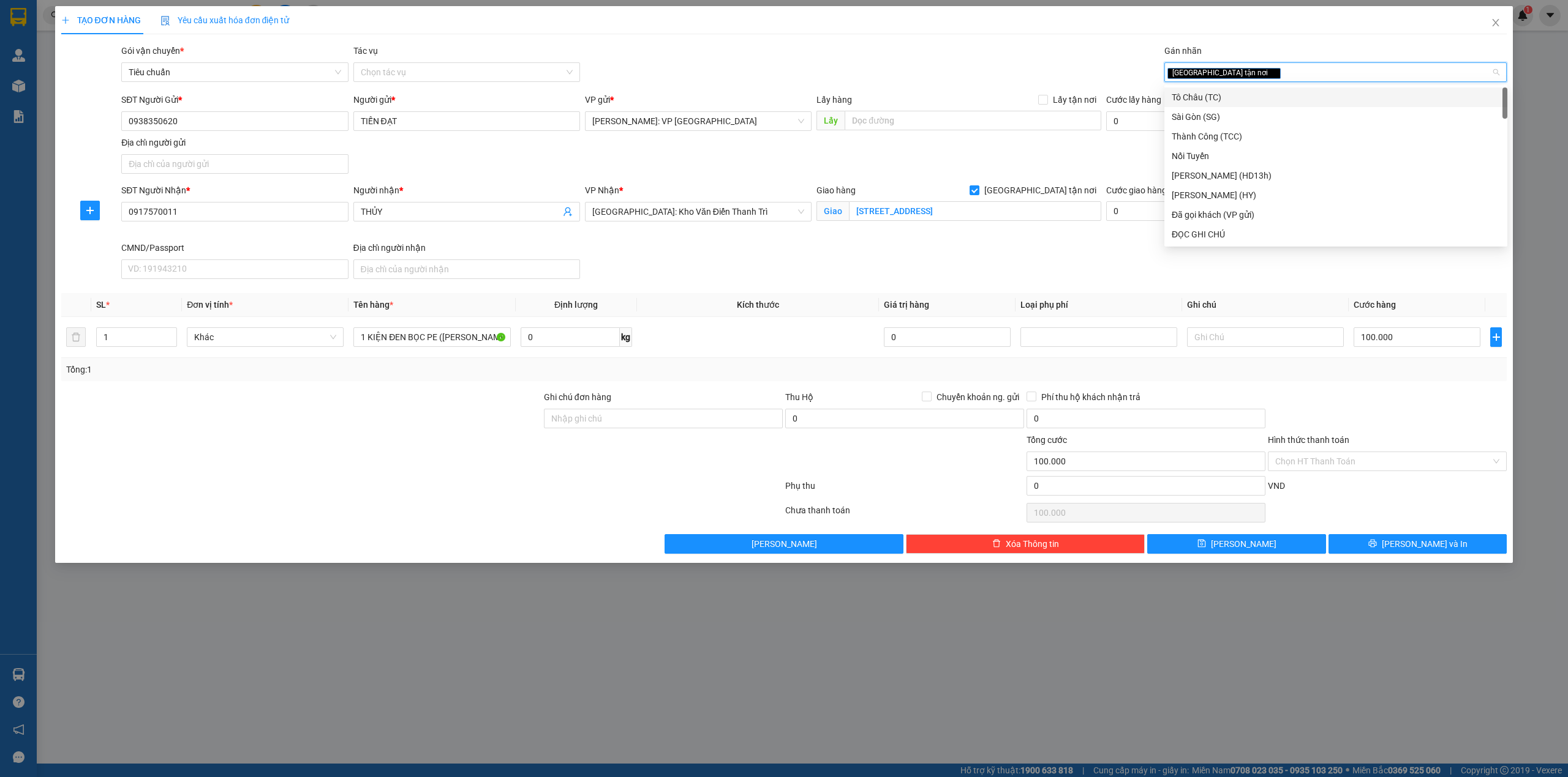
click at [821, 101] on span "Lấy hàng" at bounding box center [834, 99] width 35 height 10
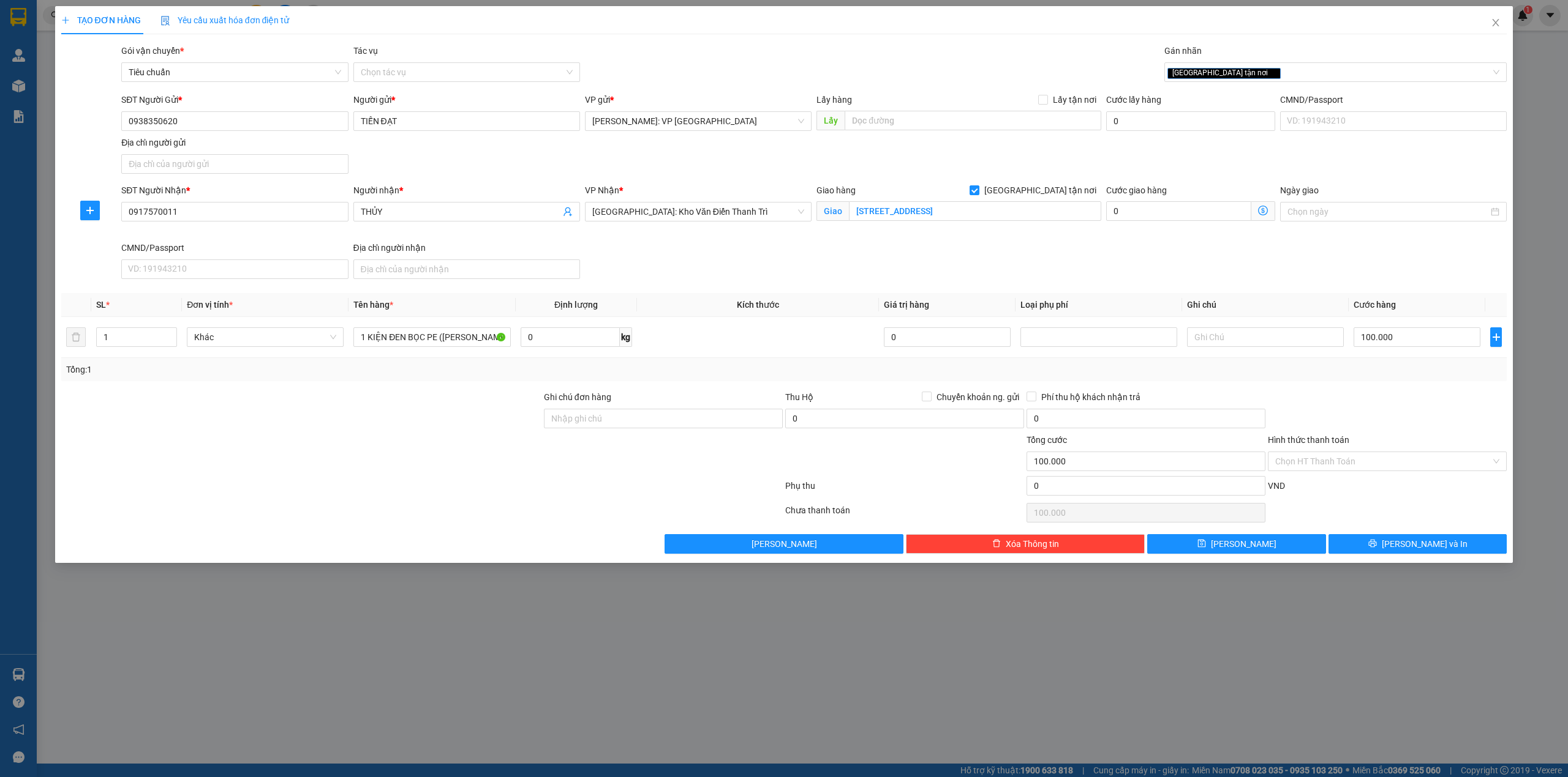
click at [745, 159] on div "SĐT Người Gửi * 0938350620 Người gửi * TIẾN ĐẠT VP gửi * Hồ Chí Minh: VP Quận T…" at bounding box center [814, 136] width 1390 height 85
click at [1461, 549] on button "[PERSON_NAME] và In" at bounding box center [1418, 544] width 179 height 20
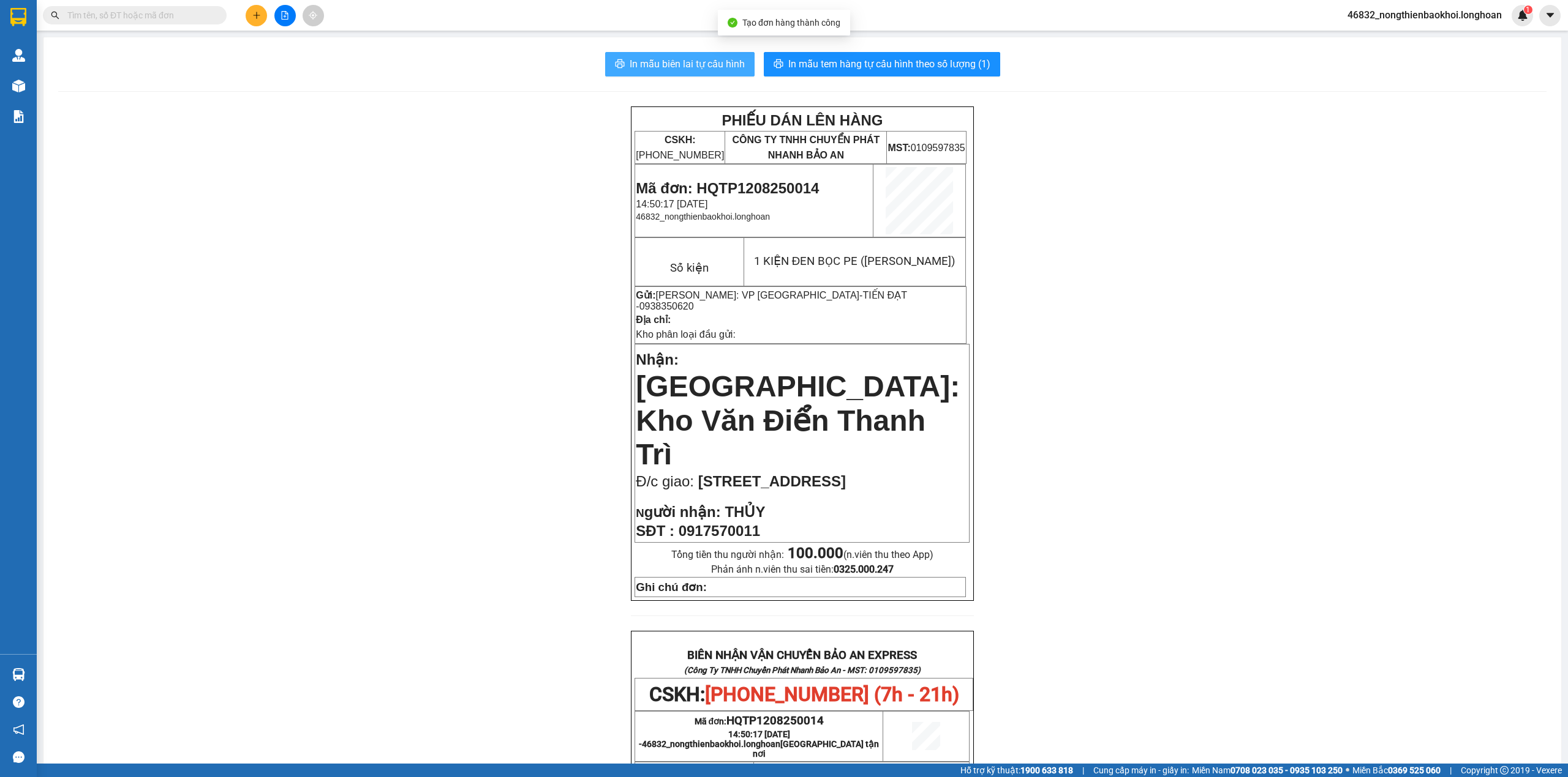
click at [671, 57] on span "In mẫu biên lai tự cấu hình" at bounding box center [686, 64] width 115 height 16
click at [907, 74] on button "In mẫu tem hàng tự cấu hình theo số lượng (1)" at bounding box center [882, 63] width 237 height 24
click at [465, 407] on div "PHIẾU DÁN LÊN HÀNG CSKH: 1900.06.88.33 CÔNG TY TNHH CHUYỂN PHÁT NHANH BẢO AN MS…" at bounding box center [802, 675] width 1488 height 1138
click at [417, 371] on div "PHIẾU DÁN LÊN HÀNG CSKH: 1900.06.88.33 CÔNG TY TNHH CHUYỂN PHÁT NHANH BẢO AN MS…" at bounding box center [802, 675] width 1488 height 1138
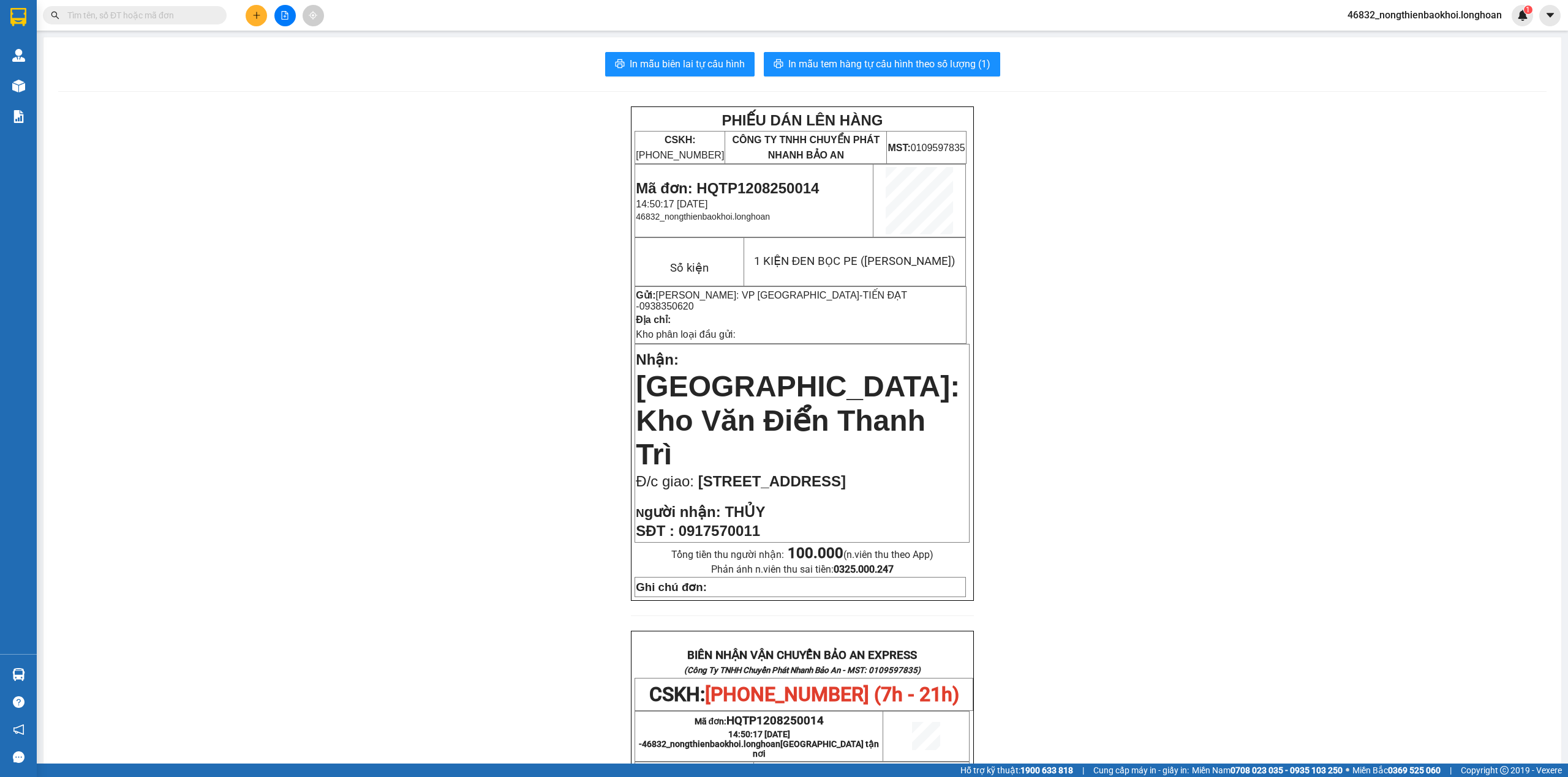
click at [256, 13] on icon "plus" at bounding box center [256, 15] width 1 height 7
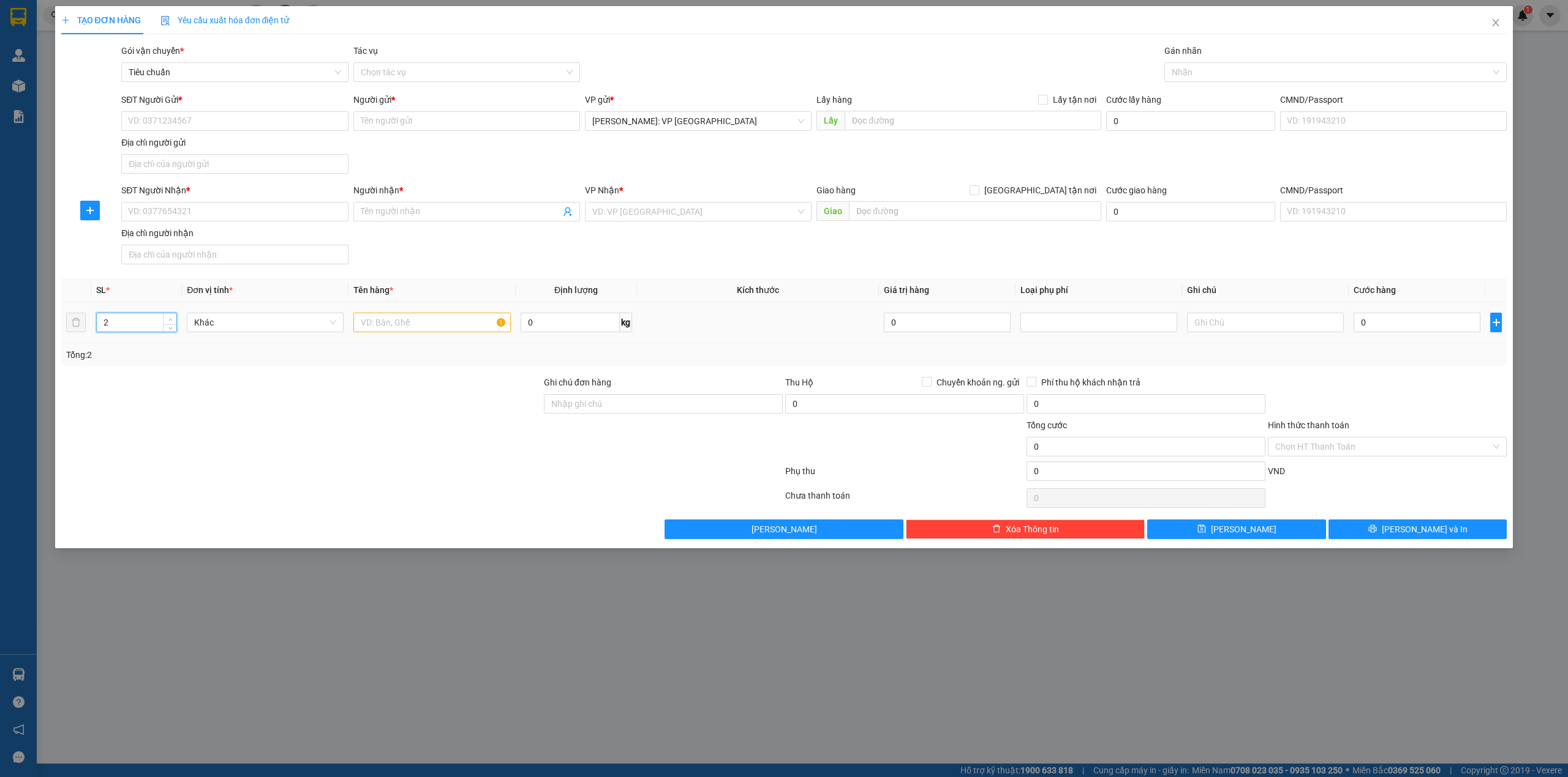
click at [170, 320] on icon "up" at bounding box center [170, 320] width 4 height 4
type input "3"
click at [170, 320] on icon "up" at bounding box center [170, 320] width 4 height 4
click at [377, 318] on input "text" at bounding box center [432, 322] width 157 height 20
type input "3"
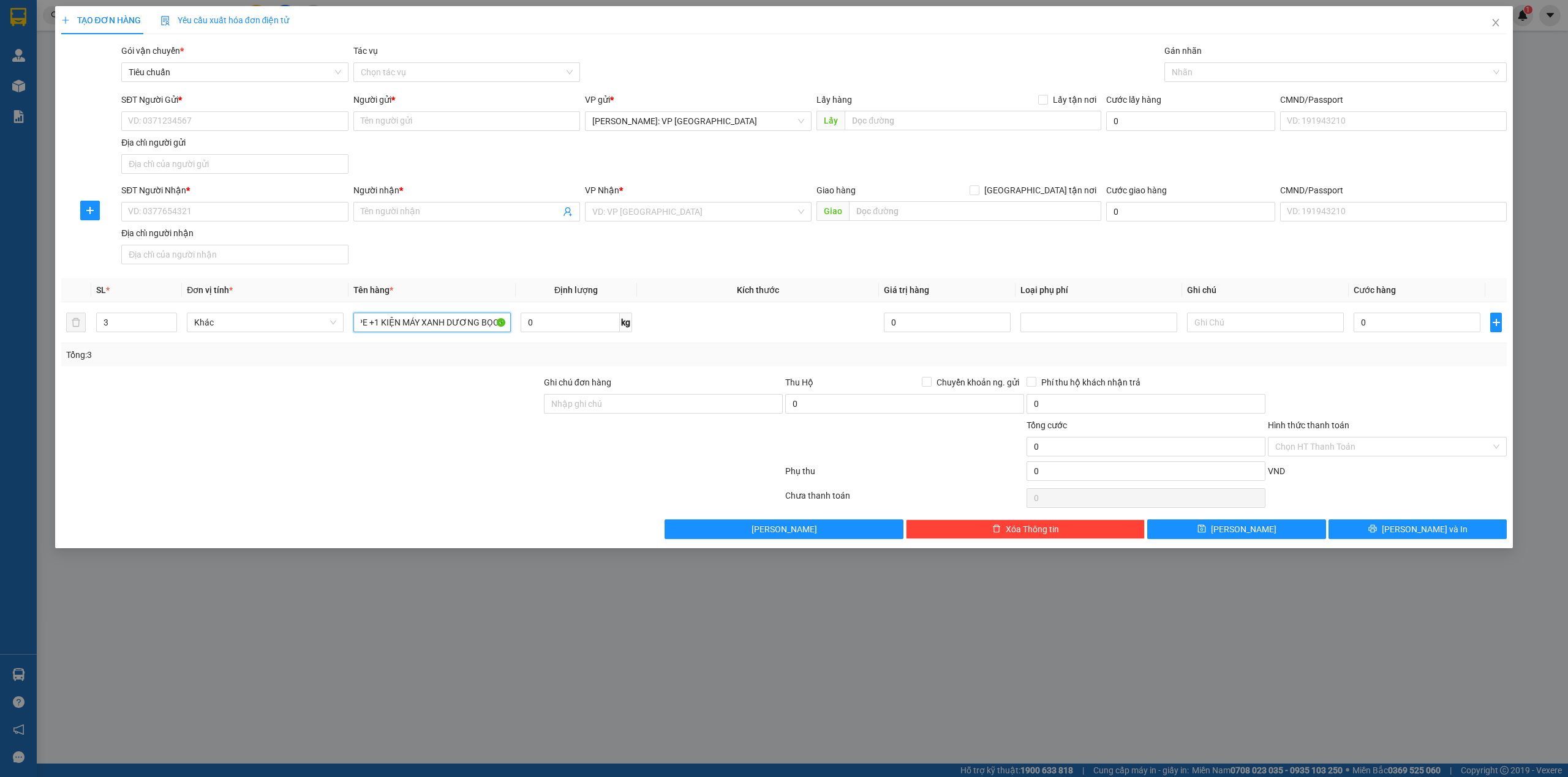
scroll to position [0, 99]
type input "2 KIỆN MOTƠ DÀI BỌC PE +1 KIỆN MÁY XANH DƯƠNG BỌC PE"
click at [1374, 323] on input "0" at bounding box center [1417, 322] width 127 height 20
type input "8"
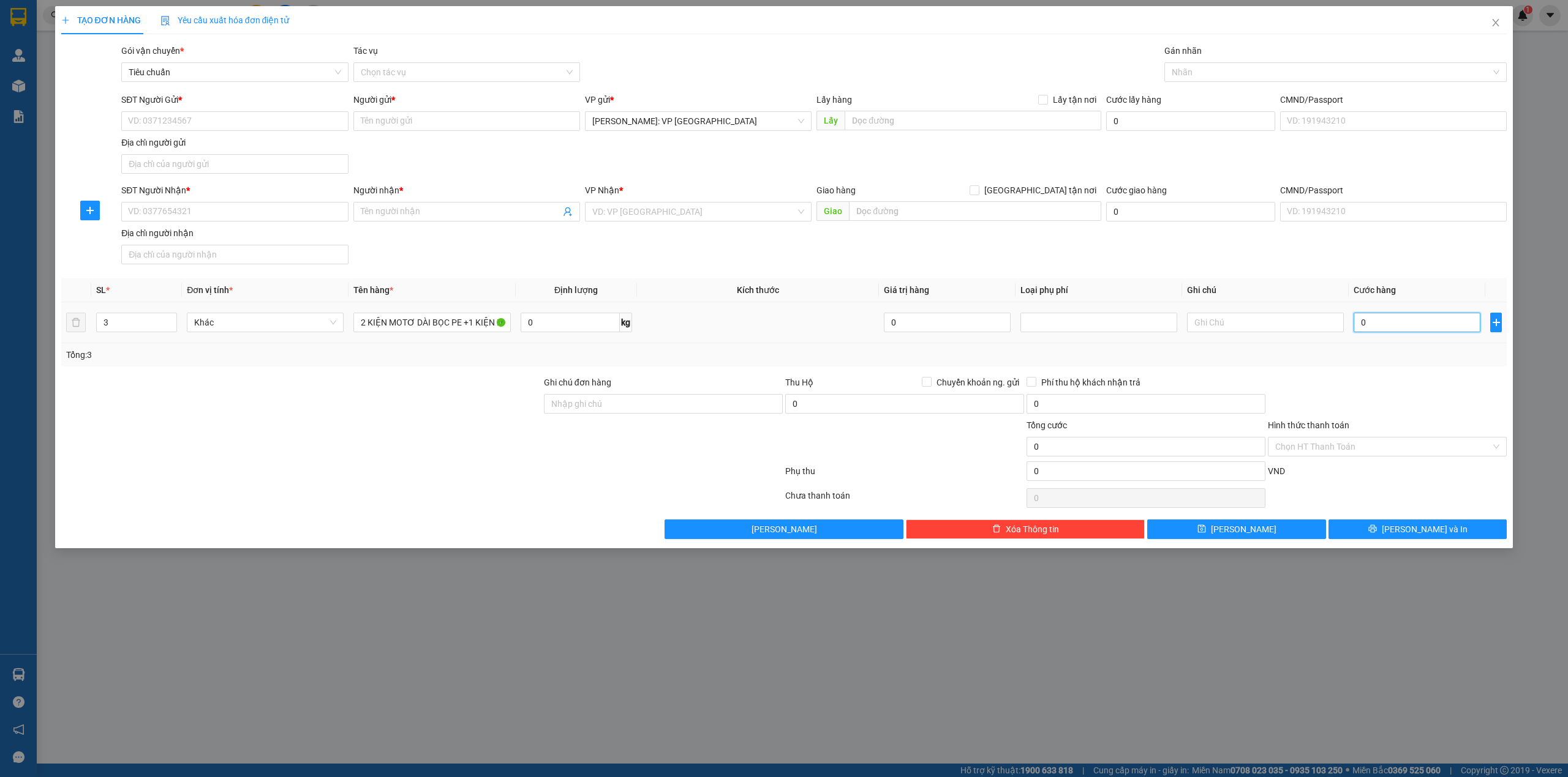
type input "8"
type input "82"
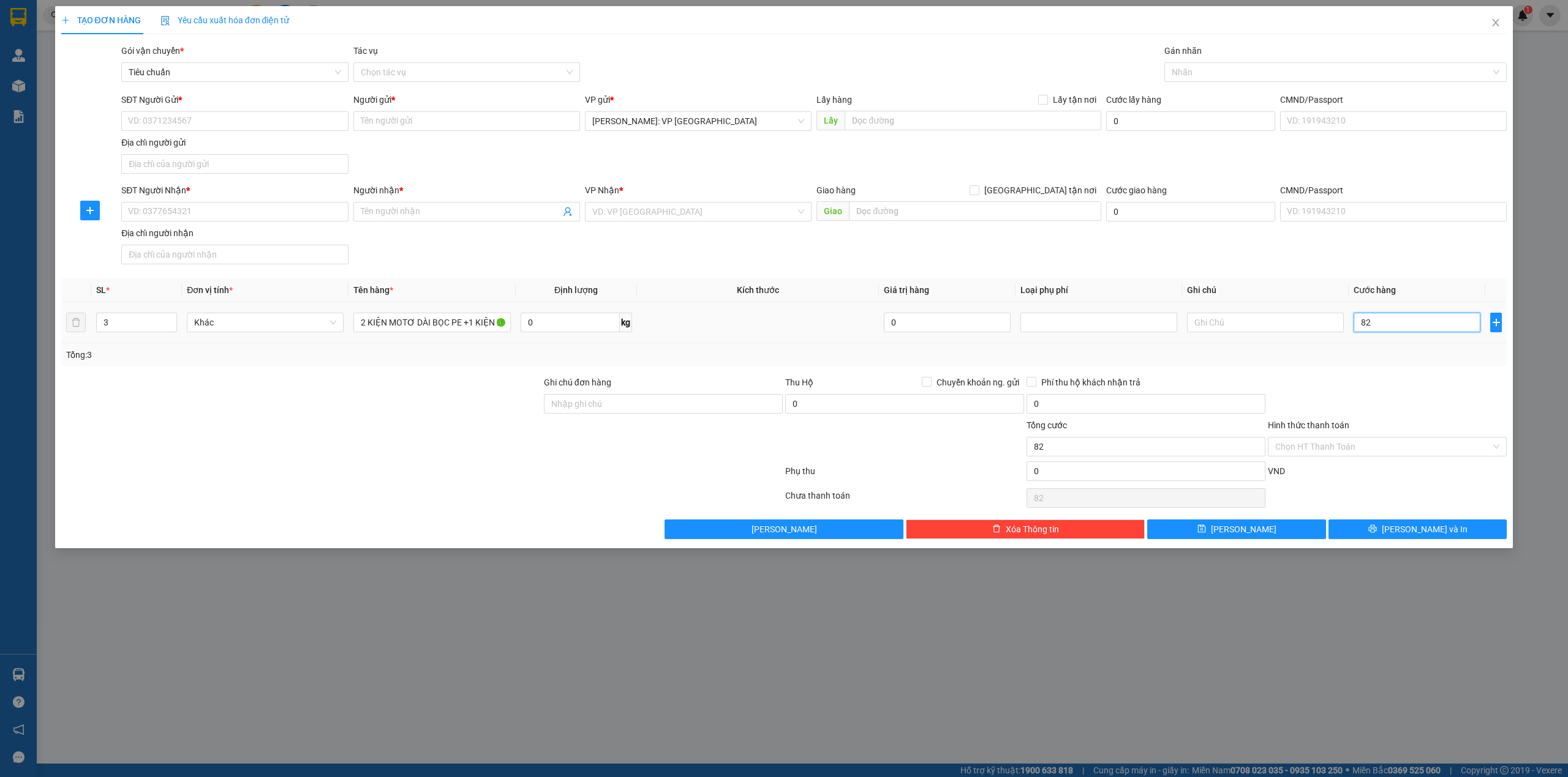
type input "820"
type input "8.200"
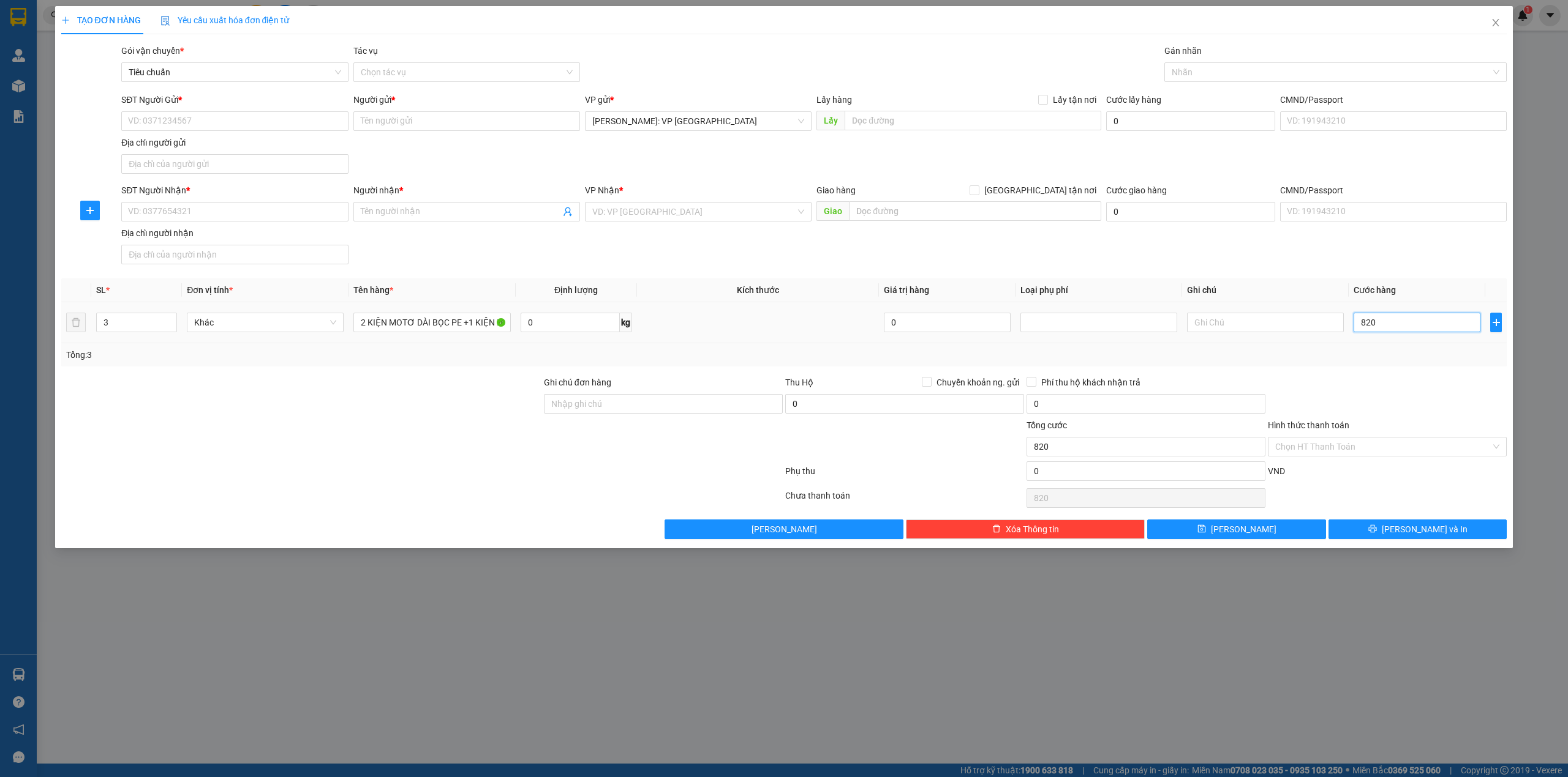
type input "8.200"
type input "82.000"
type input "820.000"
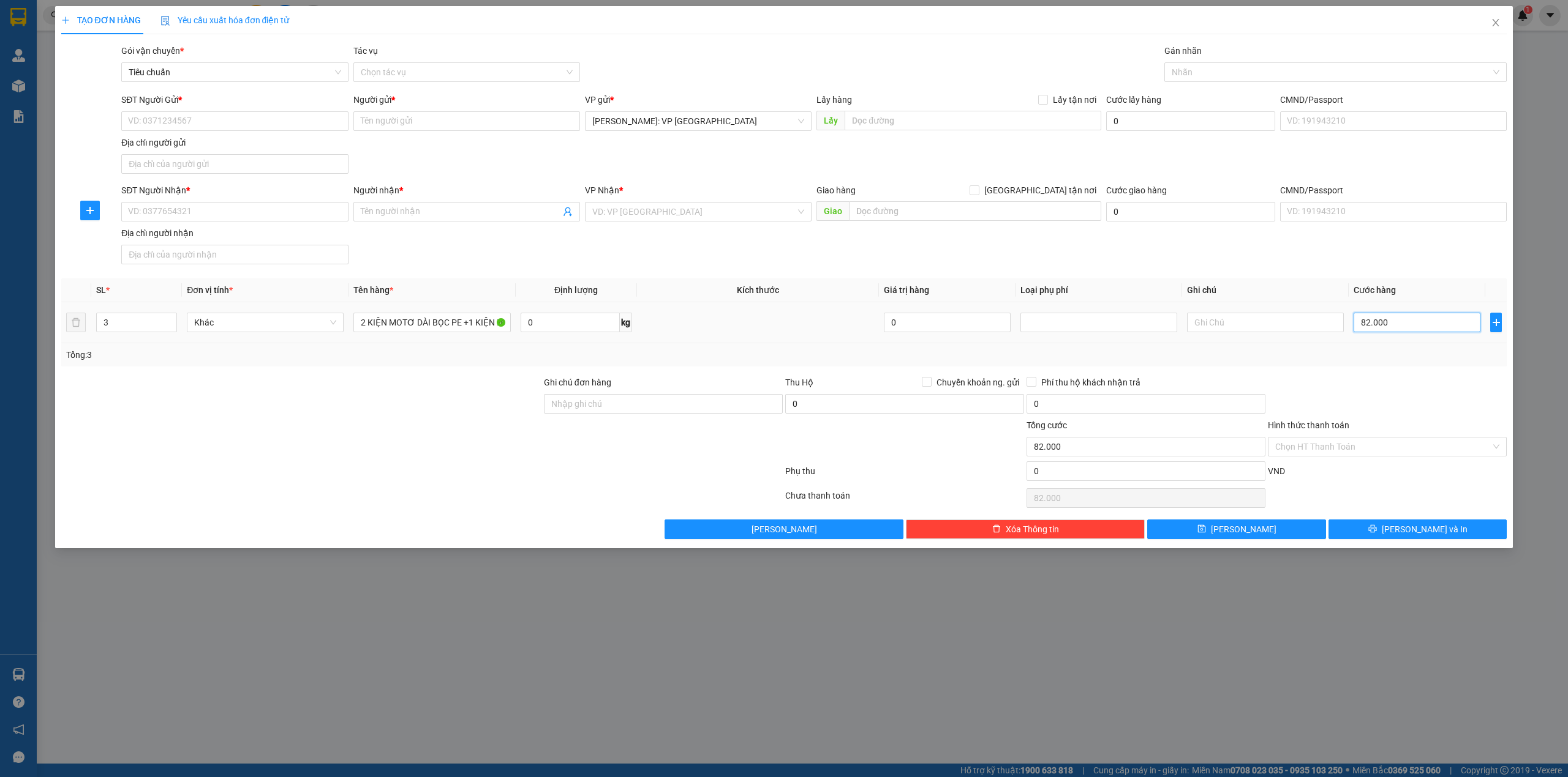
type input "820.000"
click at [939, 255] on div "SĐT Người Nhận * VD: 0377654321 Người nhận * Tên người nhận VP Nhận * VD: VP [G…" at bounding box center [814, 226] width 1390 height 85
click at [643, 206] on input "search" at bounding box center [693, 211] width 203 height 18
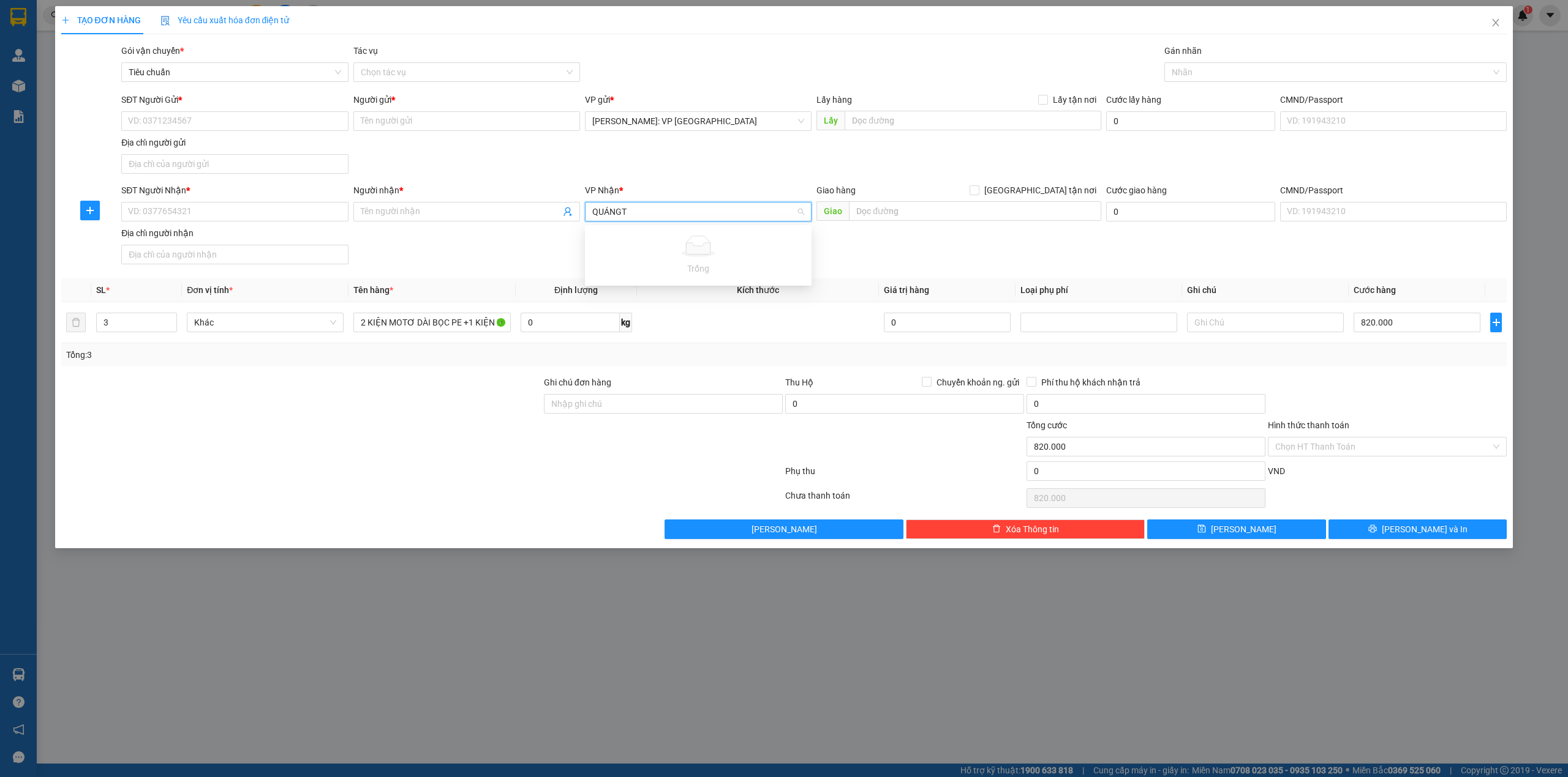
type input "QUẢNG"
click at [646, 295] on div "Quảng Trị" at bounding box center [698, 296] width 212 height 13
click at [436, 259] on div "SĐT Người Nhận * VD: 0377654321 Người nhận * Tên người nhận VP Nhận * Quảng Trị…" at bounding box center [814, 226] width 1390 height 85
click at [496, 150] on div "SĐT Người Gửi * VD: 0371234567 Người gửi * Tên người gửi VP gửi * [GEOGRAPHIC_D…" at bounding box center [814, 136] width 1390 height 85
click at [877, 217] on input "text" at bounding box center [975, 211] width 252 height 20
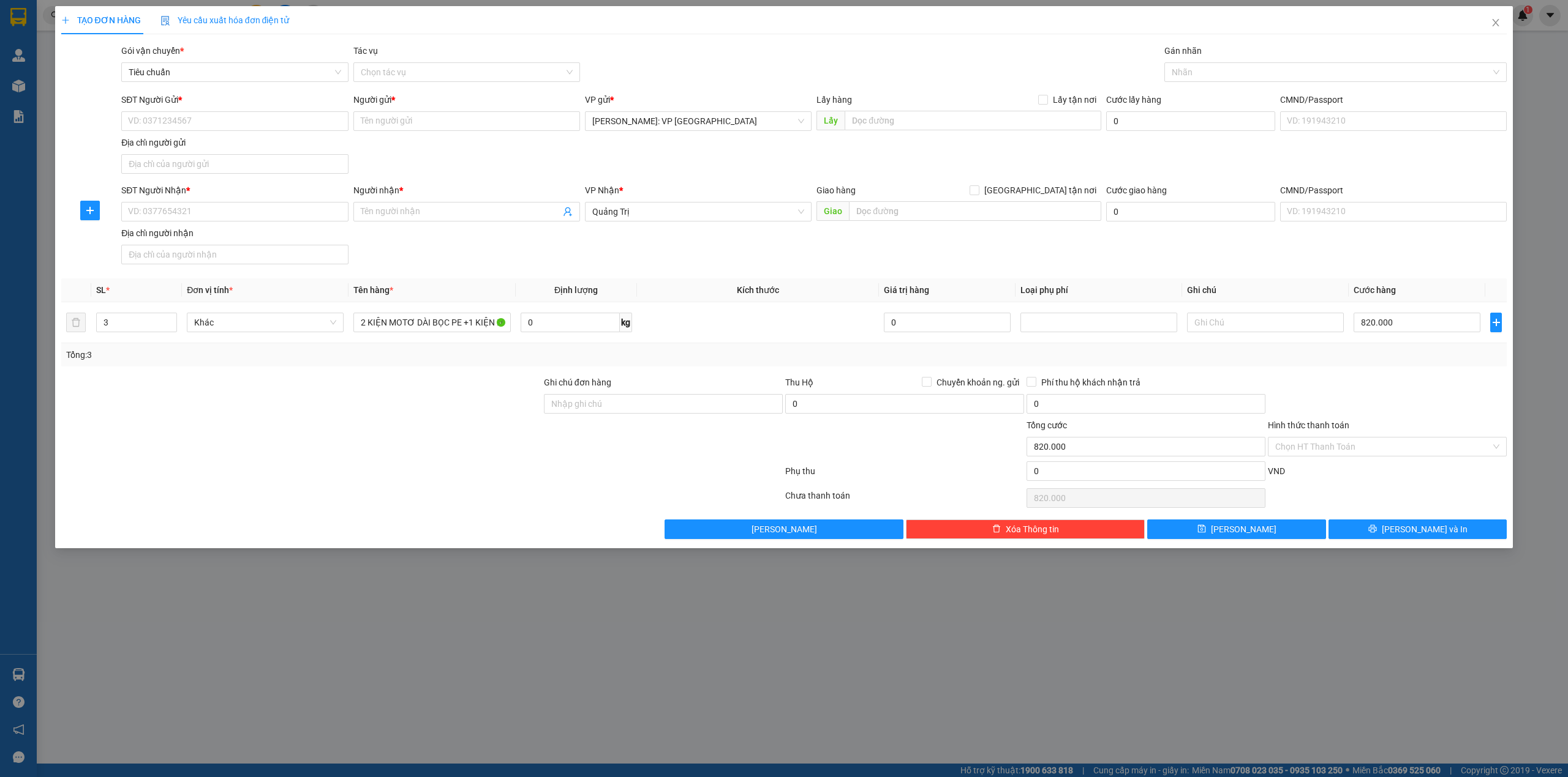
click at [664, 150] on div "SĐT Người Gửi * VD: 0371234567 Người gửi * Tên người gửi VP gửi * [GEOGRAPHIC_D…" at bounding box center [814, 136] width 1390 height 85
click at [789, 52] on div "Gói vận chuyển * Tiêu chuẩn Tác vụ Chọn tác vụ Gán nhãn Nhãn" at bounding box center [814, 65] width 1390 height 43
click at [949, 213] on input "text" at bounding box center [975, 211] width 252 height 20
type input "HỒ XÁ, VĨNH LINH, QUẢNG TRỊ QL1A"
click at [766, 254] on div "SĐT Người Nhận * VD: 0377654321 Người nhận * Tên người nhận VP Nhận * Quảng Trị…" at bounding box center [814, 226] width 1390 height 85
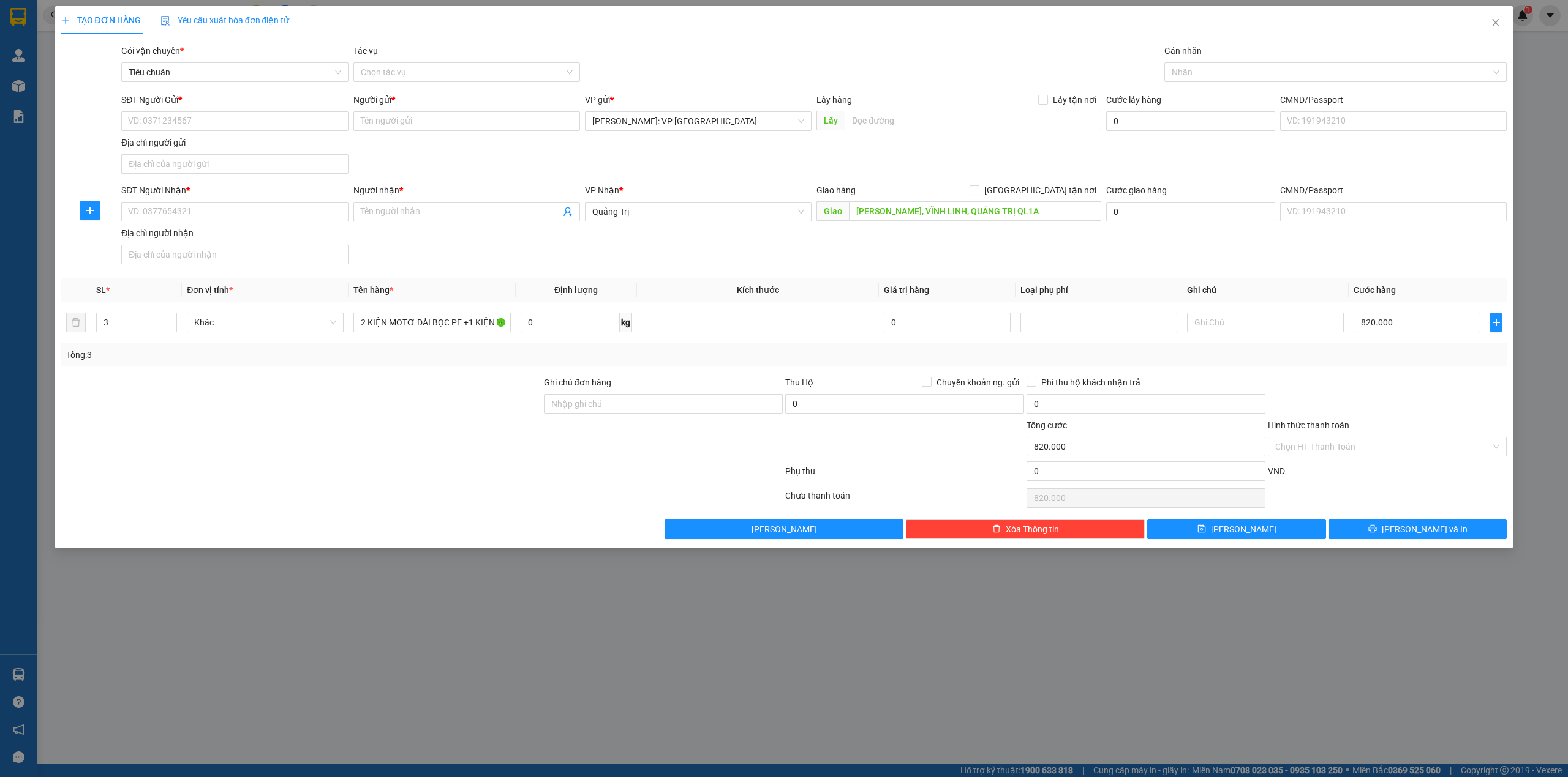
click at [838, 255] on div "SĐT Người Nhận * VD: 0377654321 Người nhận * Tên người nhận VP Nhận * Quảng Trị…" at bounding box center [814, 226] width 1390 height 85
click at [858, 157] on div "SĐT Người Gửi * VD: 0371234567 Người gửi * Tên người gửi VP gửi * [GEOGRAPHIC_D…" at bounding box center [814, 136] width 1390 height 85
click at [639, 257] on div "SĐT Người Nhận * VD: 0377654321 Người nhận * Tên người nhận VP Nhận * Quảng Trị…" at bounding box center [814, 226] width 1390 height 85
click at [646, 161] on div "SĐT Người Gửi * VD: 0371234567 Người gửi * Tên người gửi VP gửi * [GEOGRAPHIC_D…" at bounding box center [814, 136] width 1390 height 85
drag, startPoint x: 244, startPoint y: 218, endPoint x: 451, endPoint y: 197, distance: 208.1
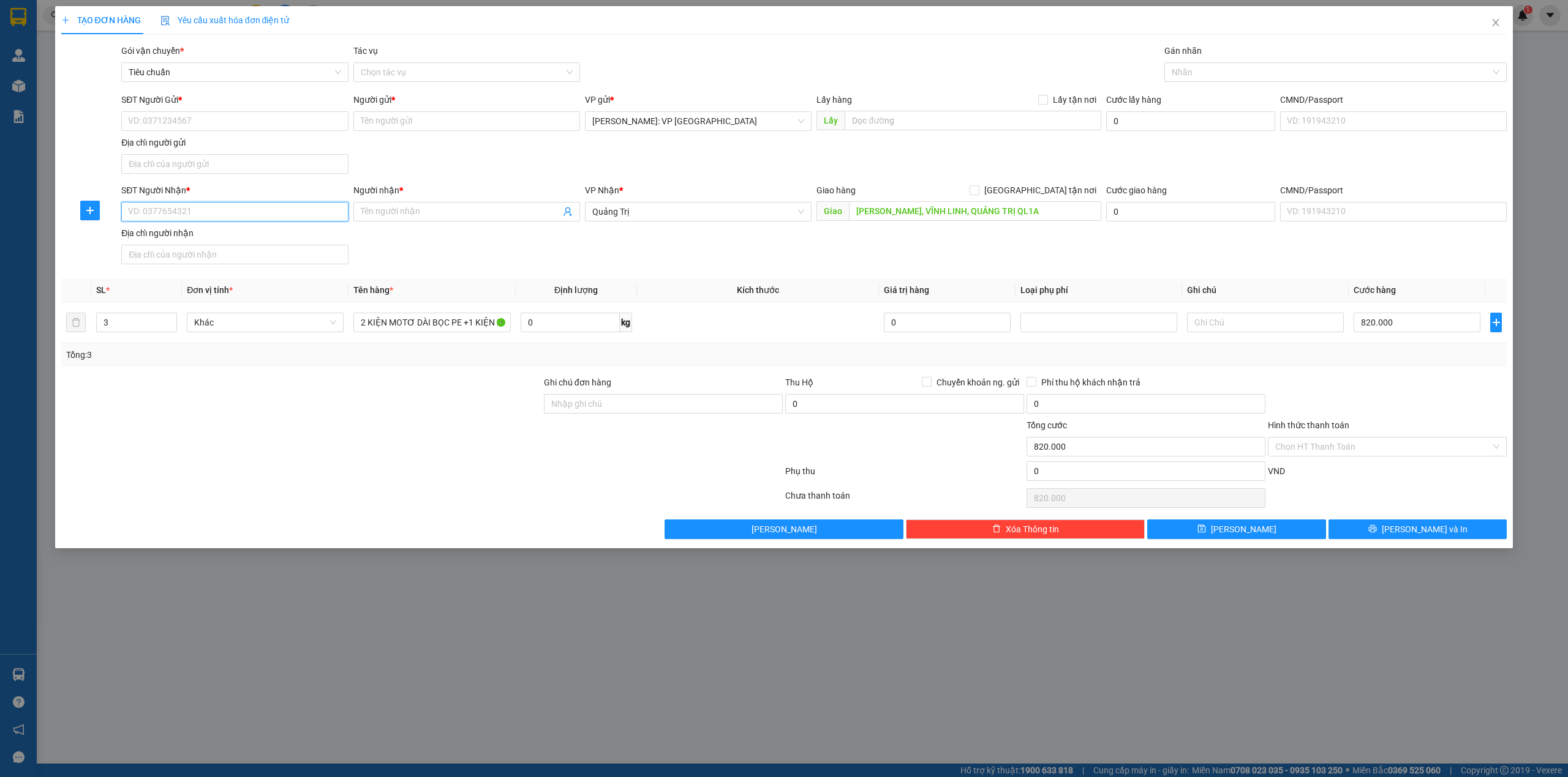
click at [244, 220] on input "SĐT Người Nhận *" at bounding box center [234, 211] width 226 height 20
click at [170, 119] on input "SĐT Người Gửi *" at bounding box center [234, 121] width 226 height 20
type input "0937785486"
click at [426, 124] on input "Người gửi *" at bounding box center [466, 121] width 226 height 20
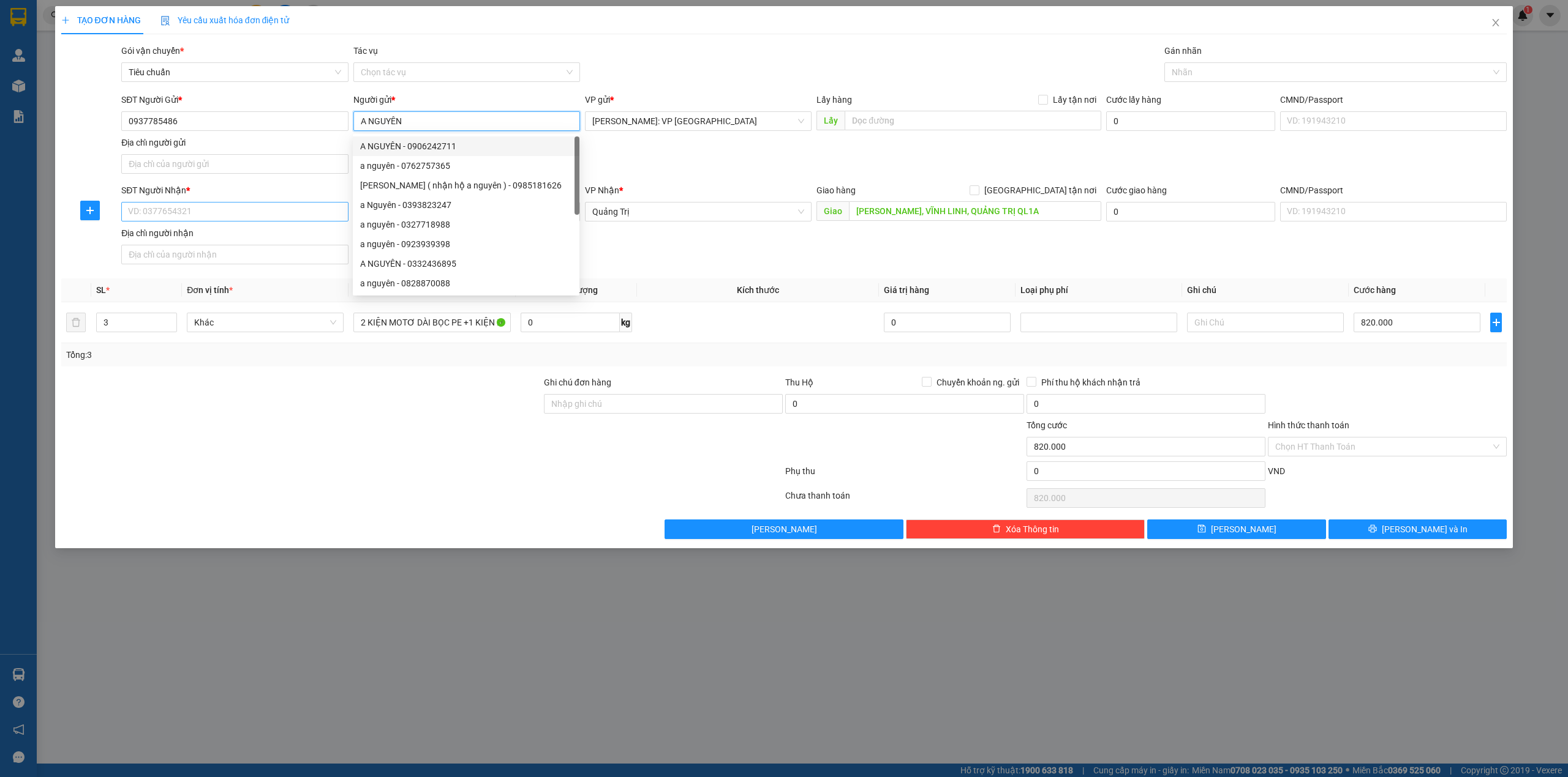
type input "A NGUYÊN"
click at [218, 214] on input "SĐT Người Nhận *" at bounding box center [234, 211] width 226 height 20
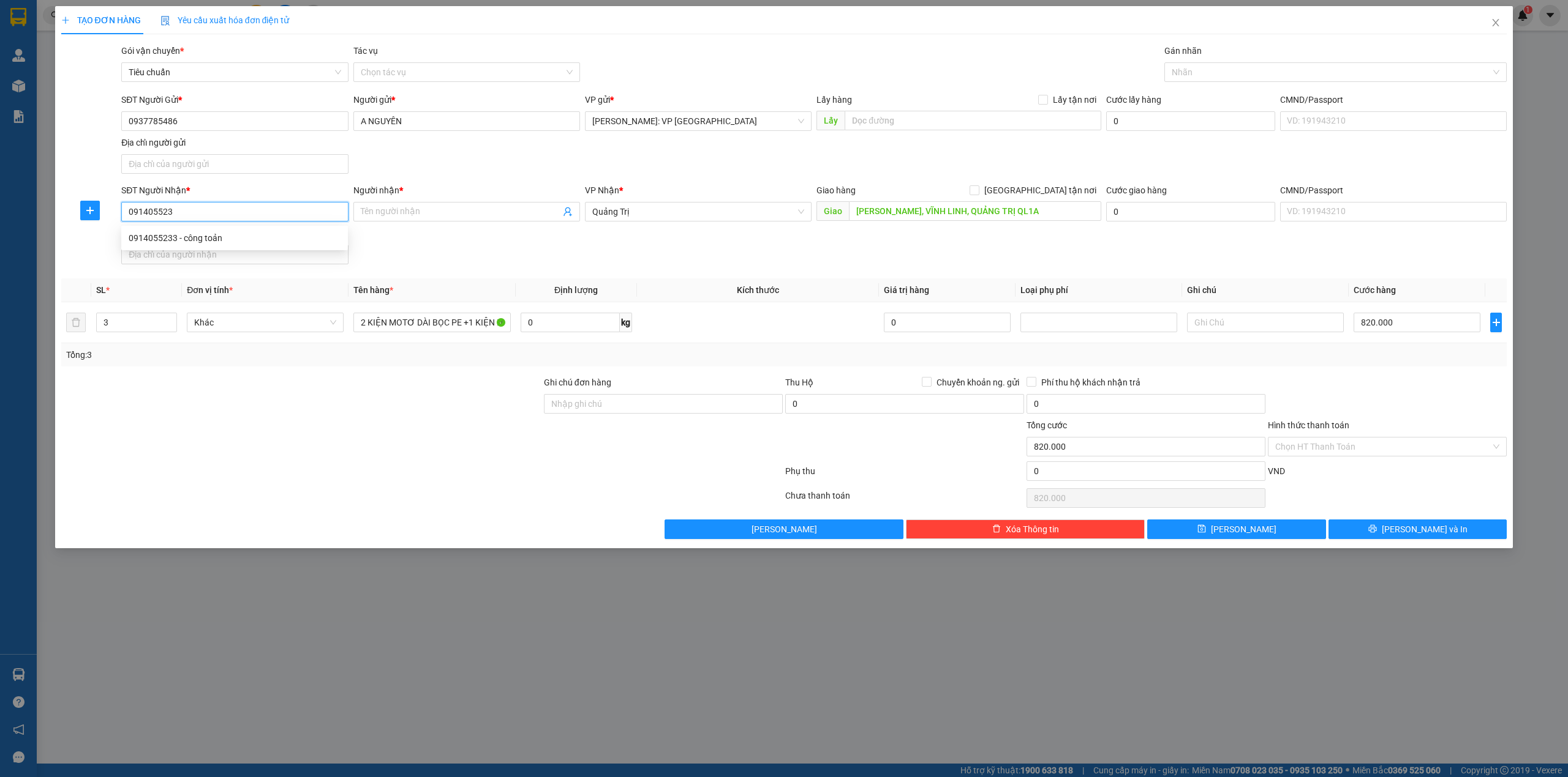
type input "0914055233"
click at [324, 238] on div "0914055233 - công toản" at bounding box center [234, 237] width 212 height 13
type input "công toản"
checkbox input "true"
type input "số 9 bắc sơn - p, hòa an - q, cẩm lệ - đà nẵng"
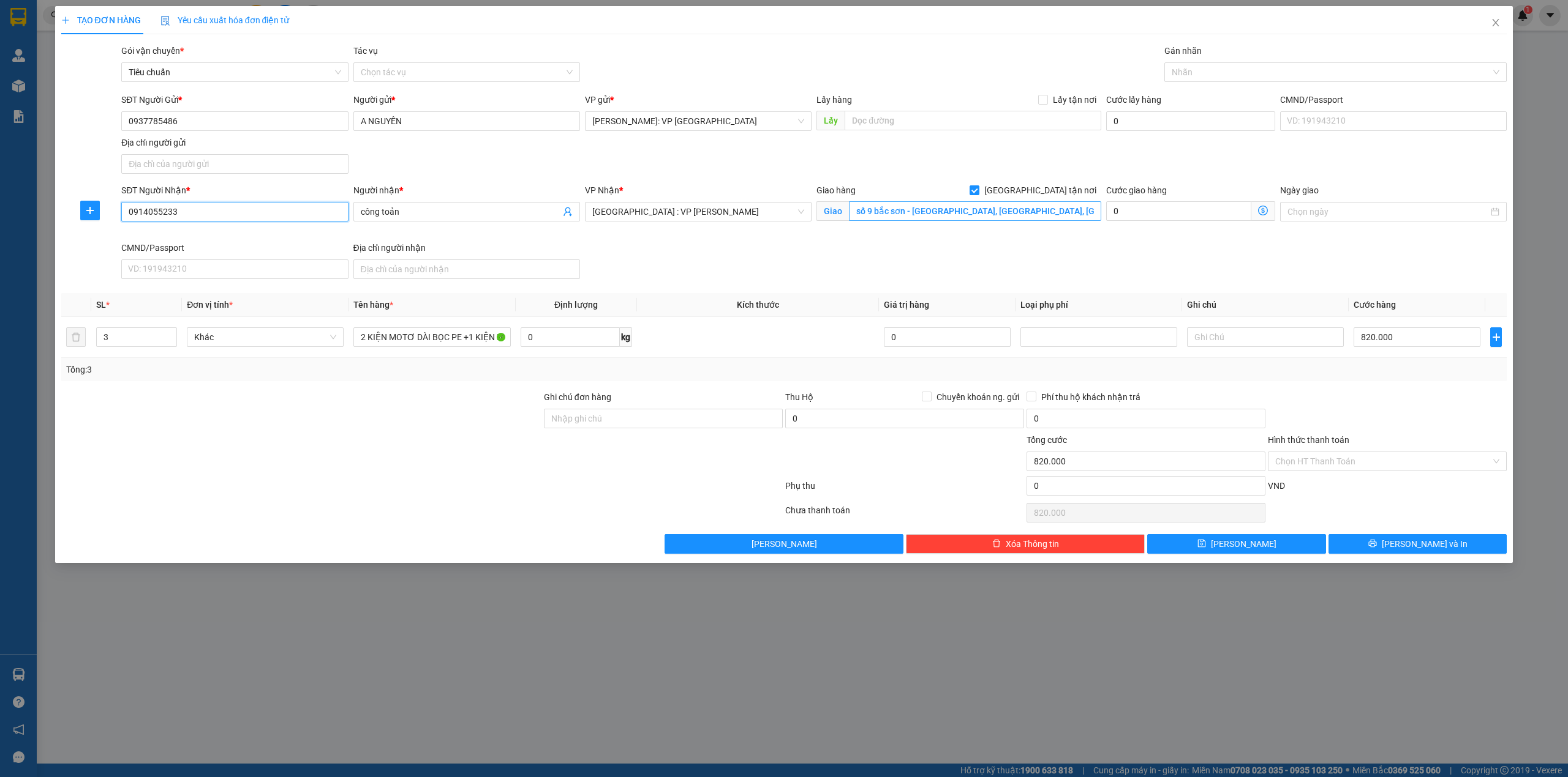
type input "0914055233"
click at [929, 211] on input "số 9 bắc sơn - p, hòa an - q, cẩm lệ - đà nẵng" at bounding box center [975, 211] width 252 height 20
click at [691, 209] on span "[GEOGRAPHIC_DATA] : VP [PERSON_NAME]" at bounding box center [698, 211] width 212 height 18
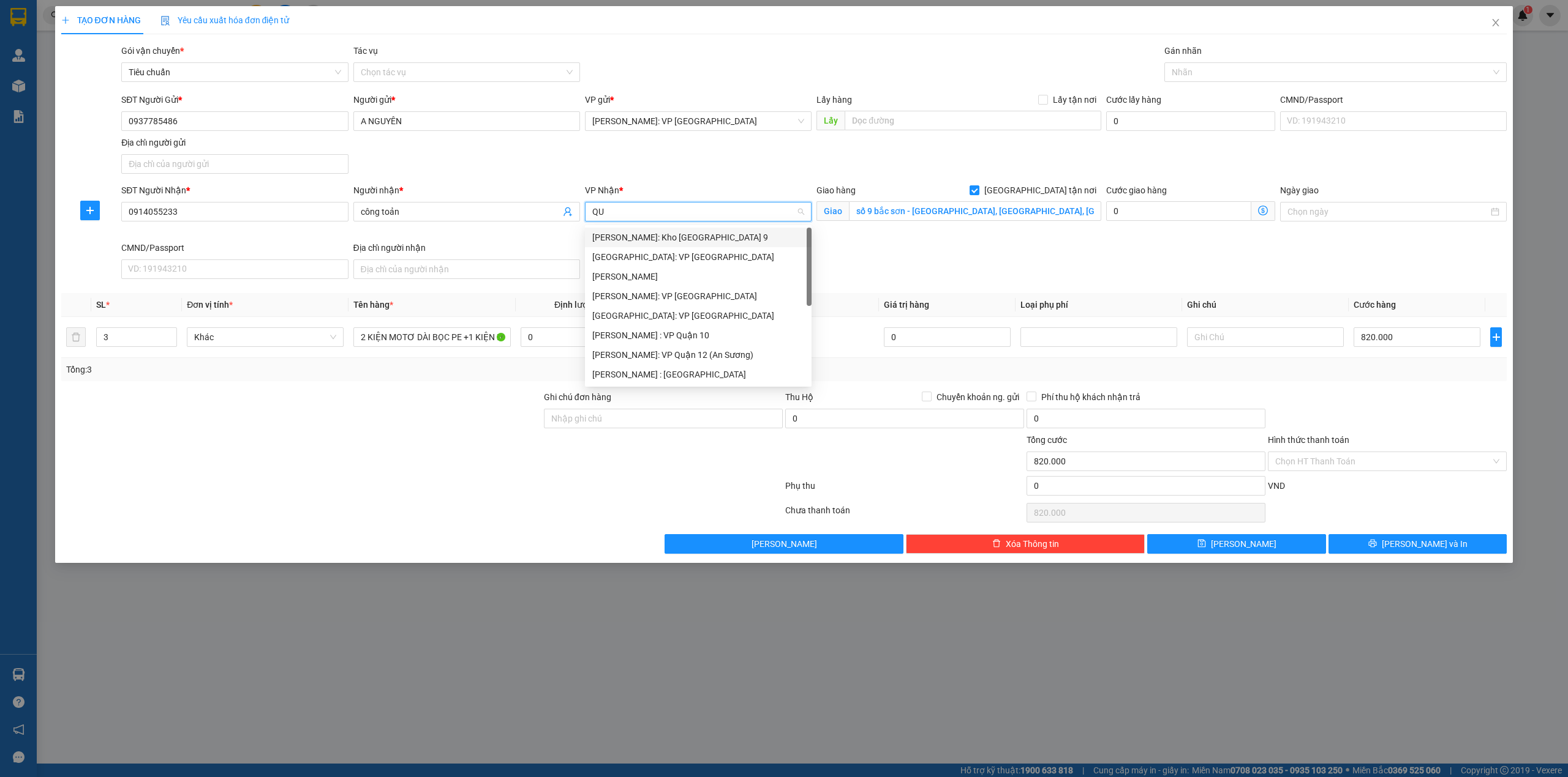
type input "Q"
type input "TRỊ"
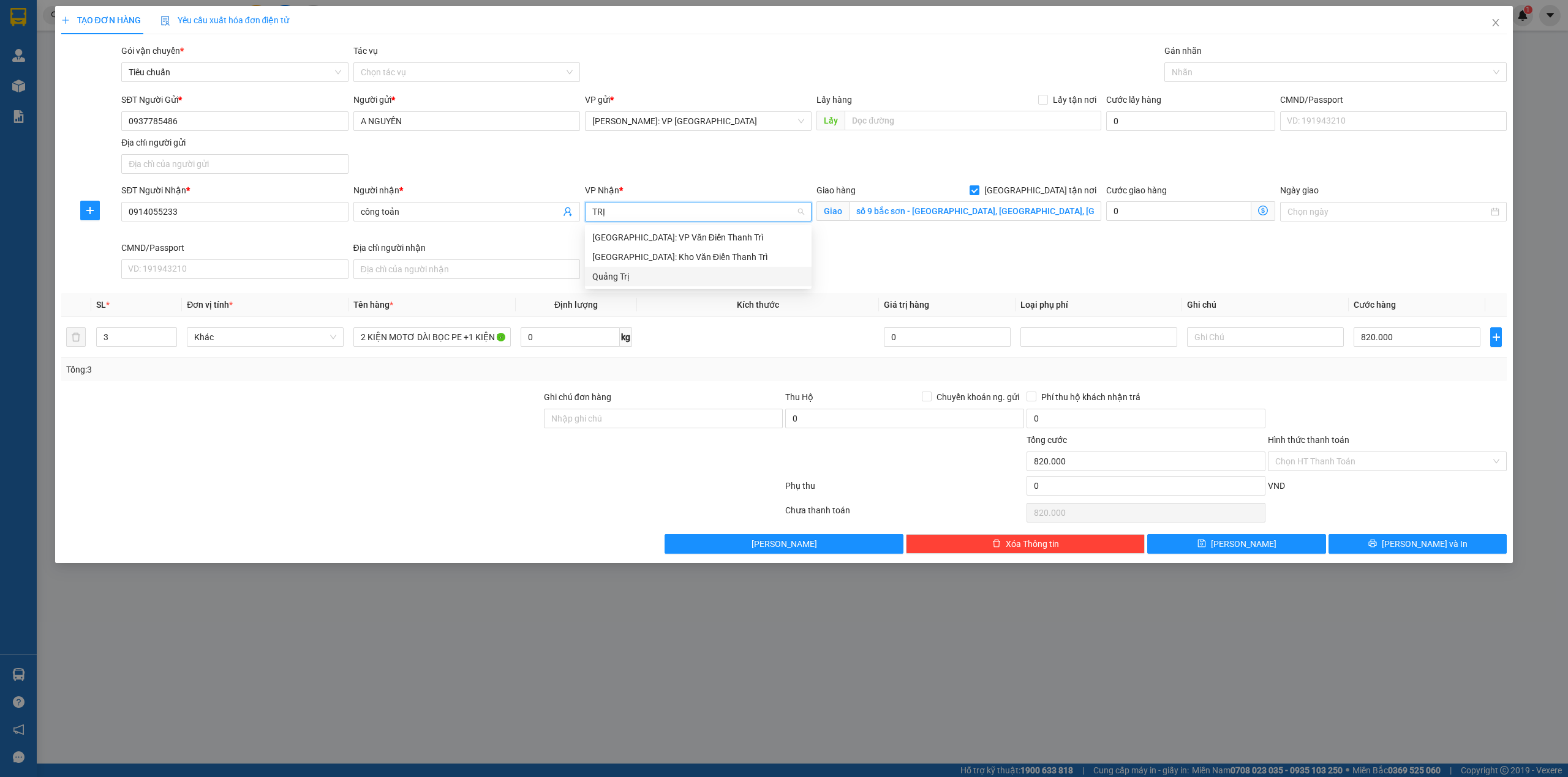
click at [664, 276] on div "Quảng Trị" at bounding box center [698, 276] width 212 height 13
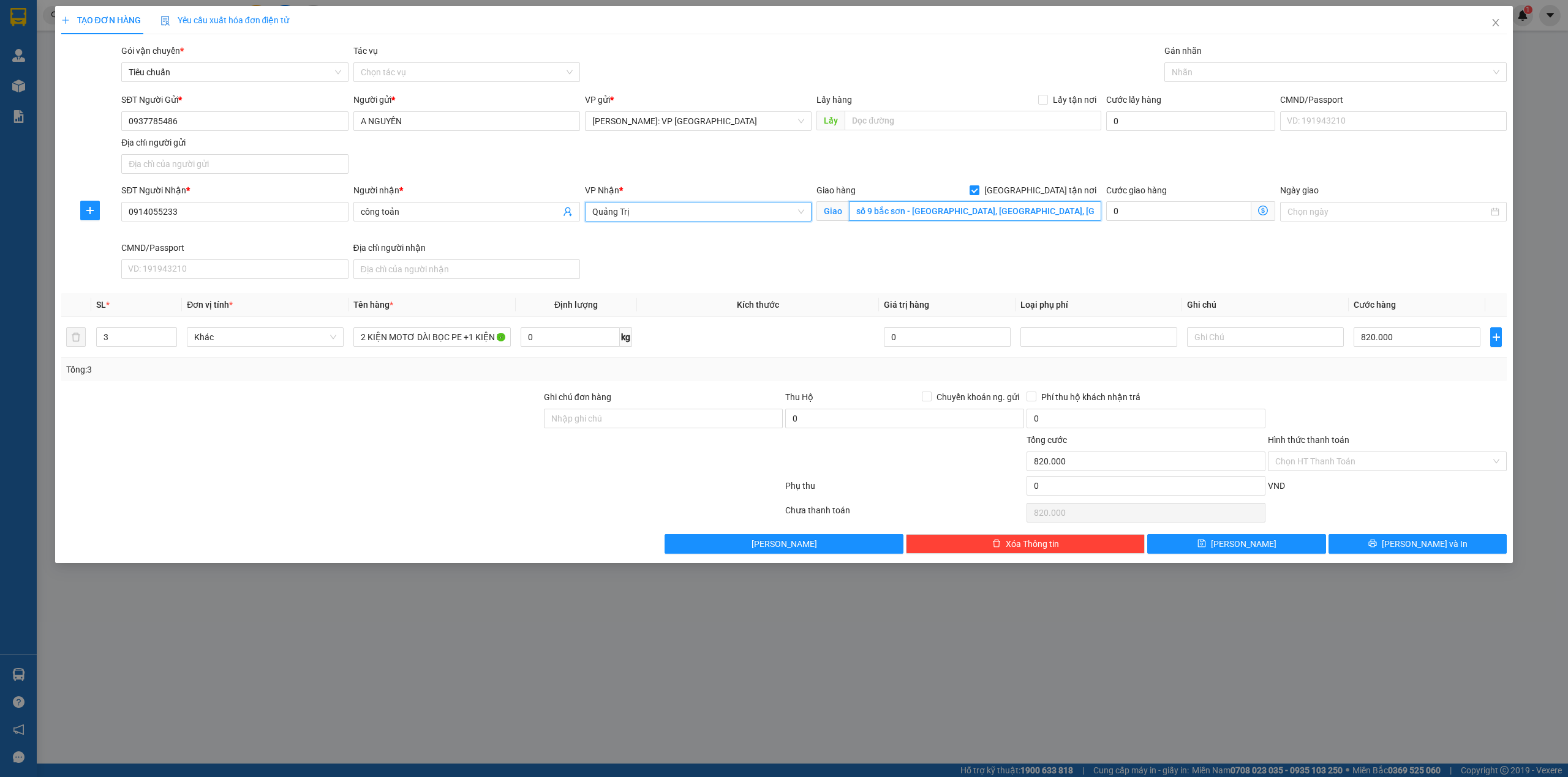
click at [890, 215] on input "số 9 bắc sơn - p, hòa an - q, cẩm lệ - đà nẵng" at bounding box center [975, 211] width 252 height 20
type input "HỒ XÁ, VĨNH LINH, QUẢNG TRỊ QL1A"
click at [760, 163] on div "SĐT Người Gửi * 0937785486 Người gửi * A NGUYÊN VP gửi * Hồ Chí Minh: VP Quận T…" at bounding box center [814, 136] width 1390 height 85
click at [998, 266] on div "SĐT Người Nhận * 0914055233 Người nhận * công toản VP Nhận * Quảng Trị Giao hàn…" at bounding box center [814, 233] width 1390 height 100
click at [486, 433] on div at bounding box center [302, 412] width 483 height 43
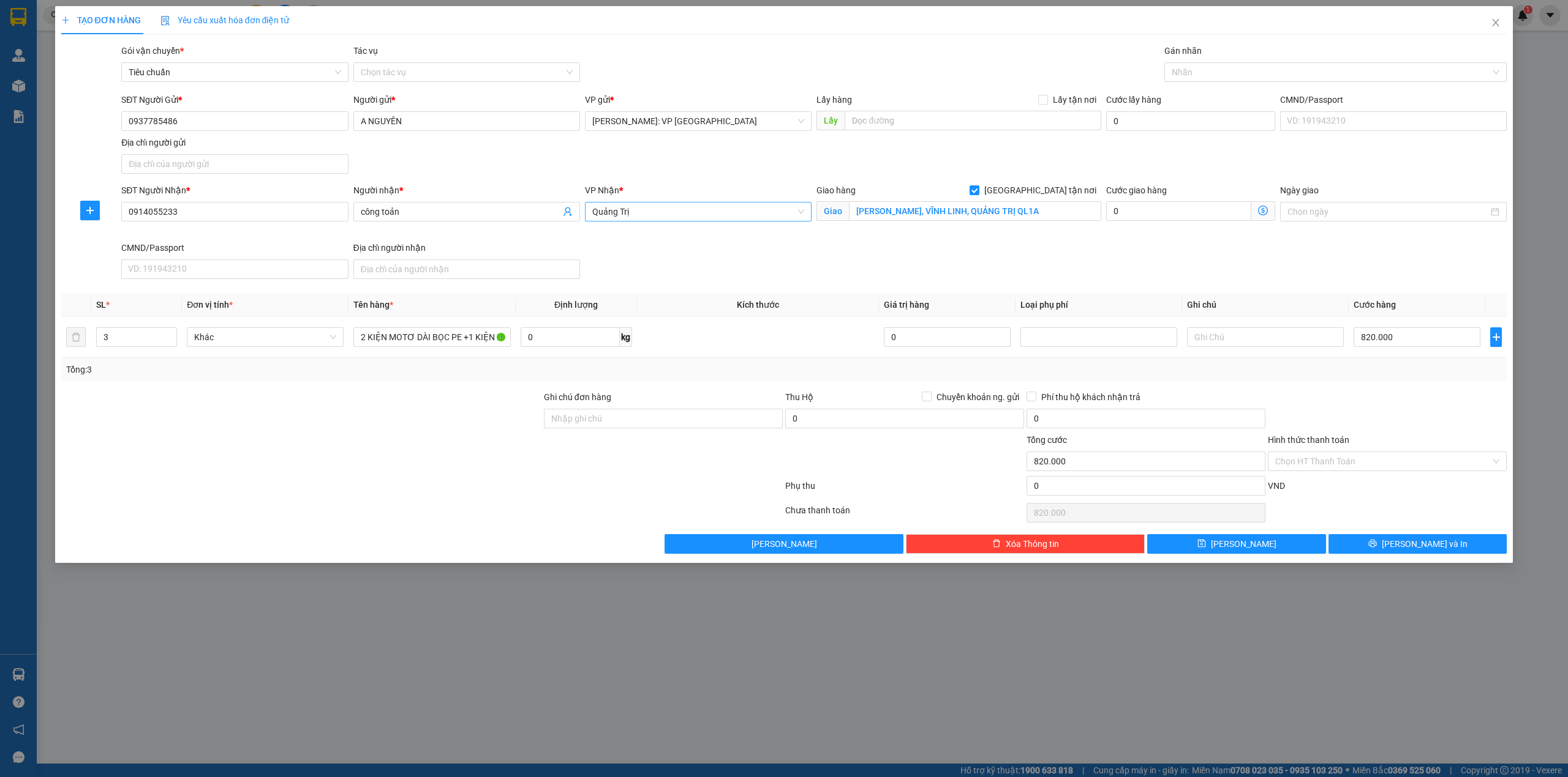
click at [1327, 403] on div at bounding box center [1387, 412] width 241 height 43
click at [439, 414] on div at bounding box center [302, 412] width 483 height 43
click at [437, 413] on div at bounding box center [302, 412] width 483 height 43
click at [1377, 464] on input "Hình thức thanh toán" at bounding box center [1382, 461] width 215 height 18
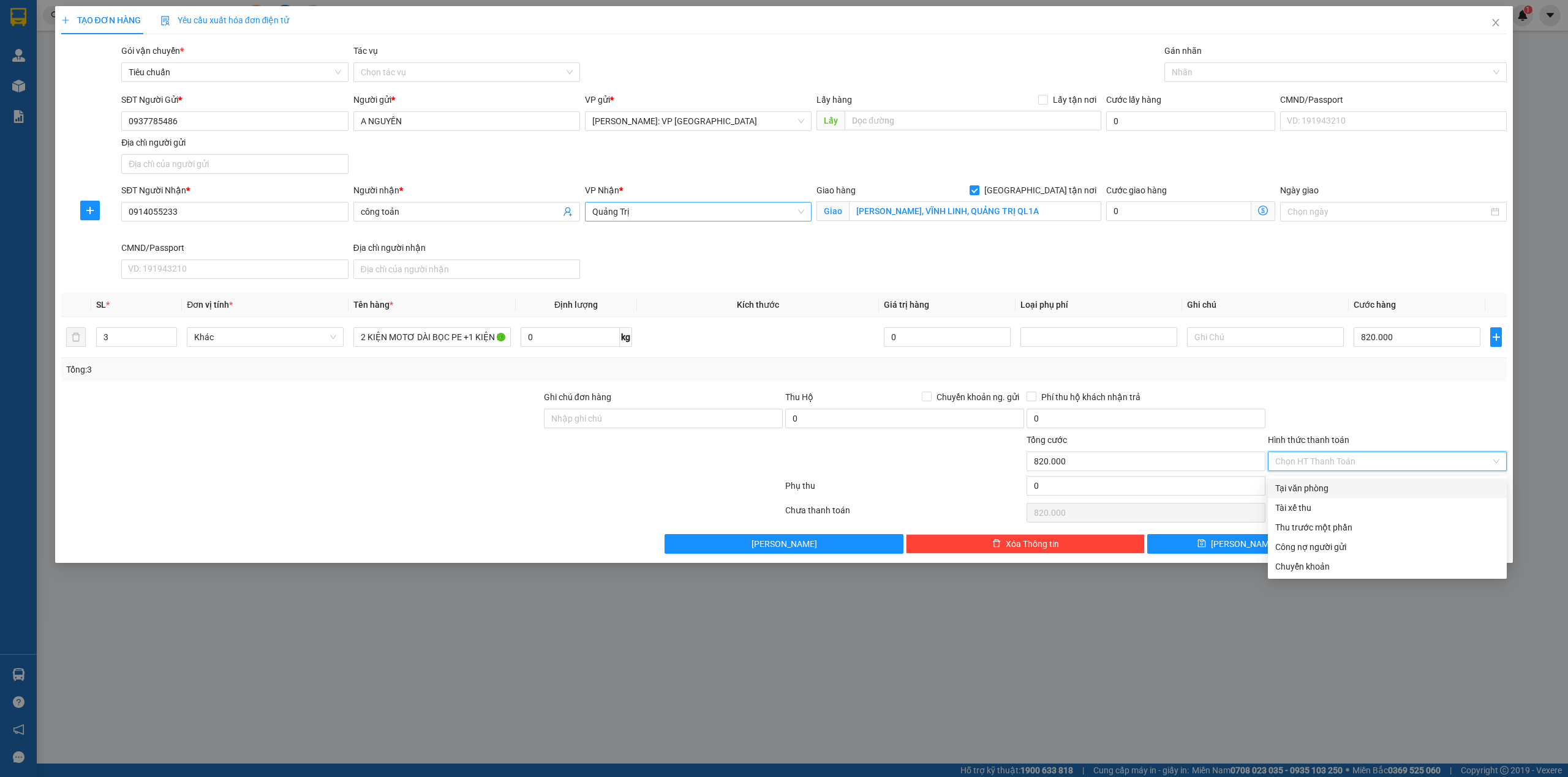
click at [1316, 490] on div "Tại văn phòng" at bounding box center [1387, 488] width 224 height 13
type input "0"
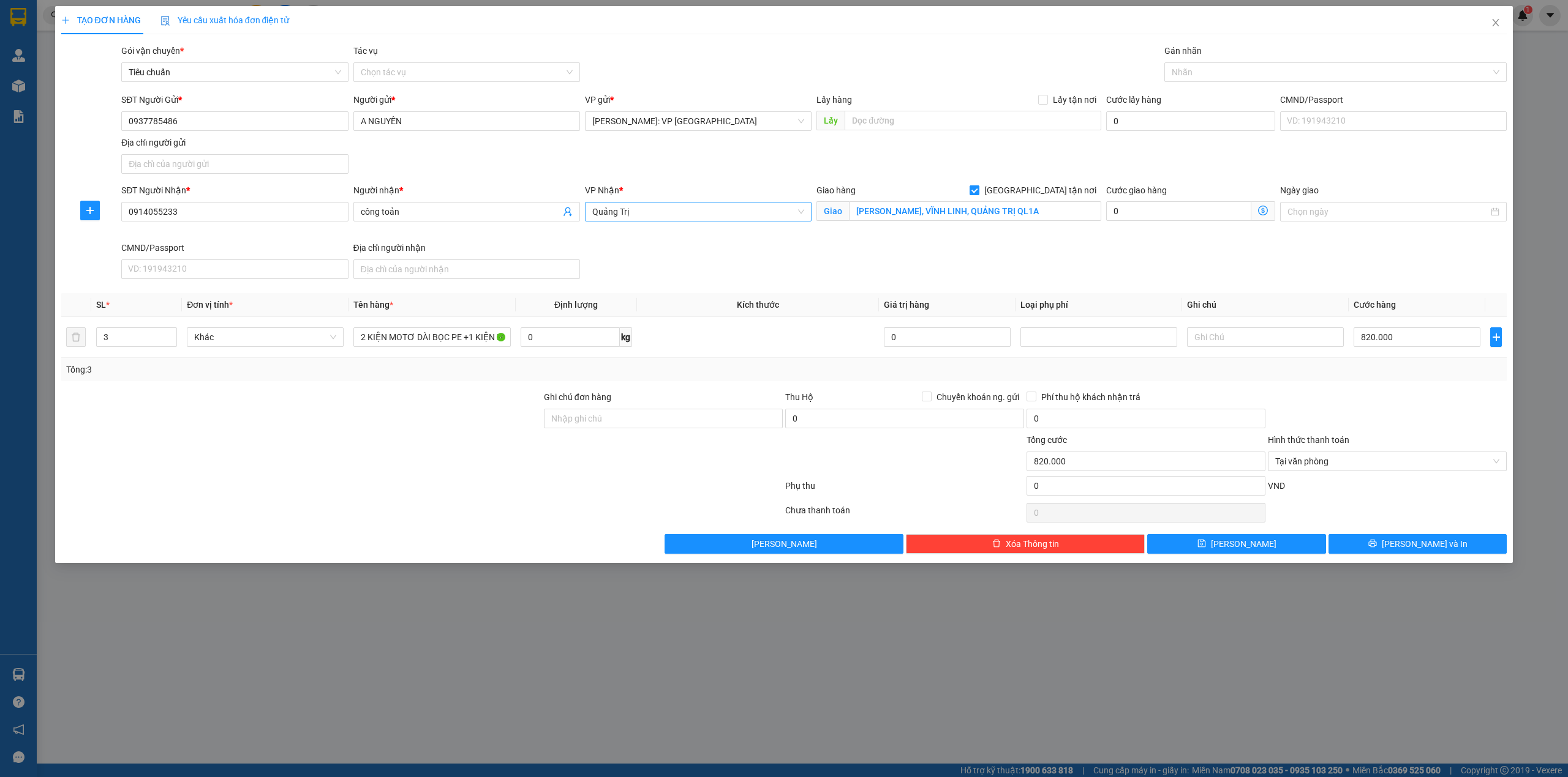
click at [1051, 184] on span "[GEOGRAPHIC_DATA] tận nơi" at bounding box center [1041, 190] width 122 height 13
click at [978, 186] on input "[GEOGRAPHIC_DATA] tận nơi" at bounding box center [973, 190] width 9 height 9
checkbox input "false"
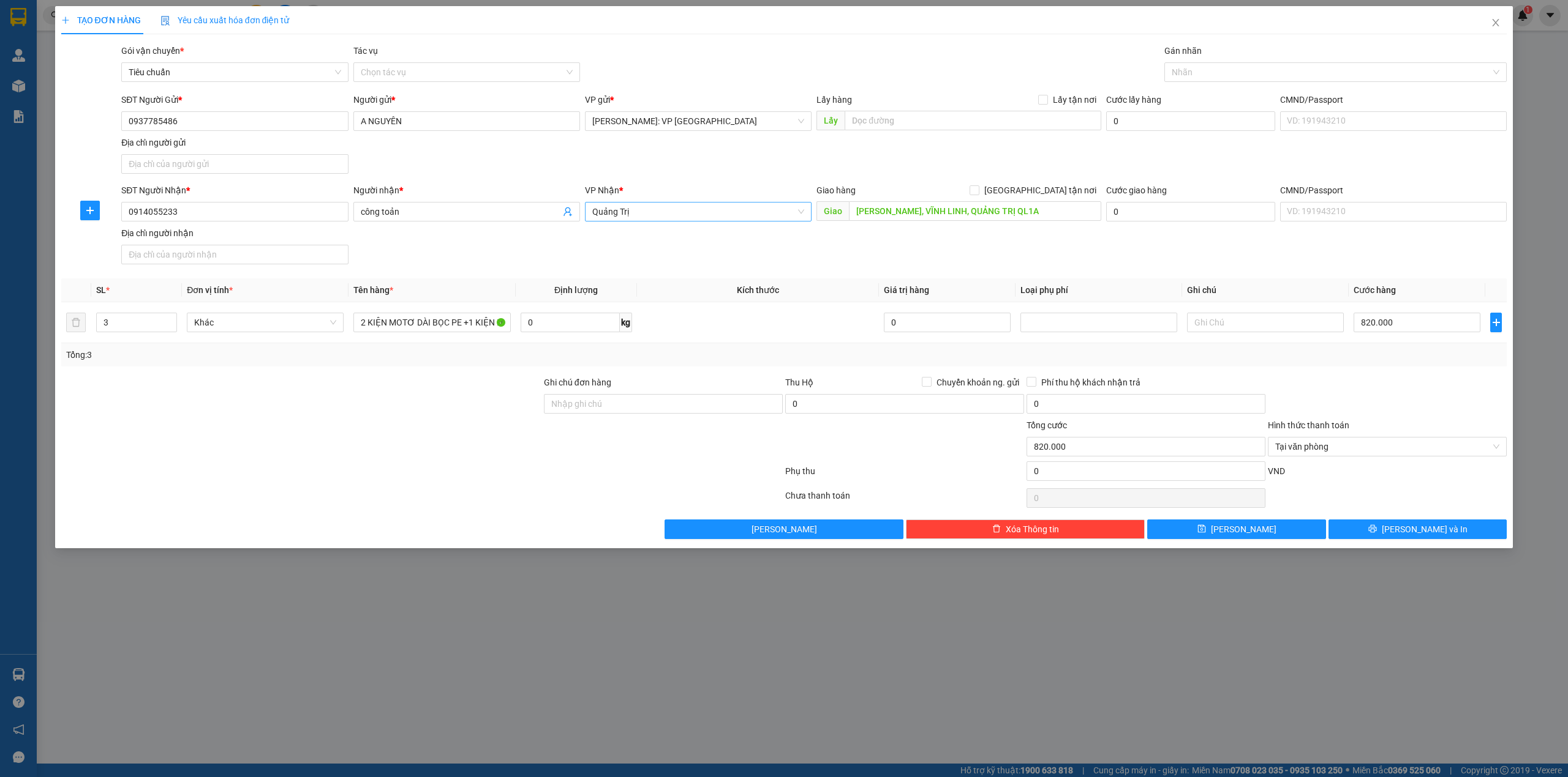
click at [1034, 245] on div "SĐT Người Nhận * 0914055233 Người nhận * công toản VP Nhận * Quảng Trị Giao hàn…" at bounding box center [814, 226] width 1390 height 85
click at [1440, 532] on span "[PERSON_NAME] và In" at bounding box center [1424, 529] width 85 height 13
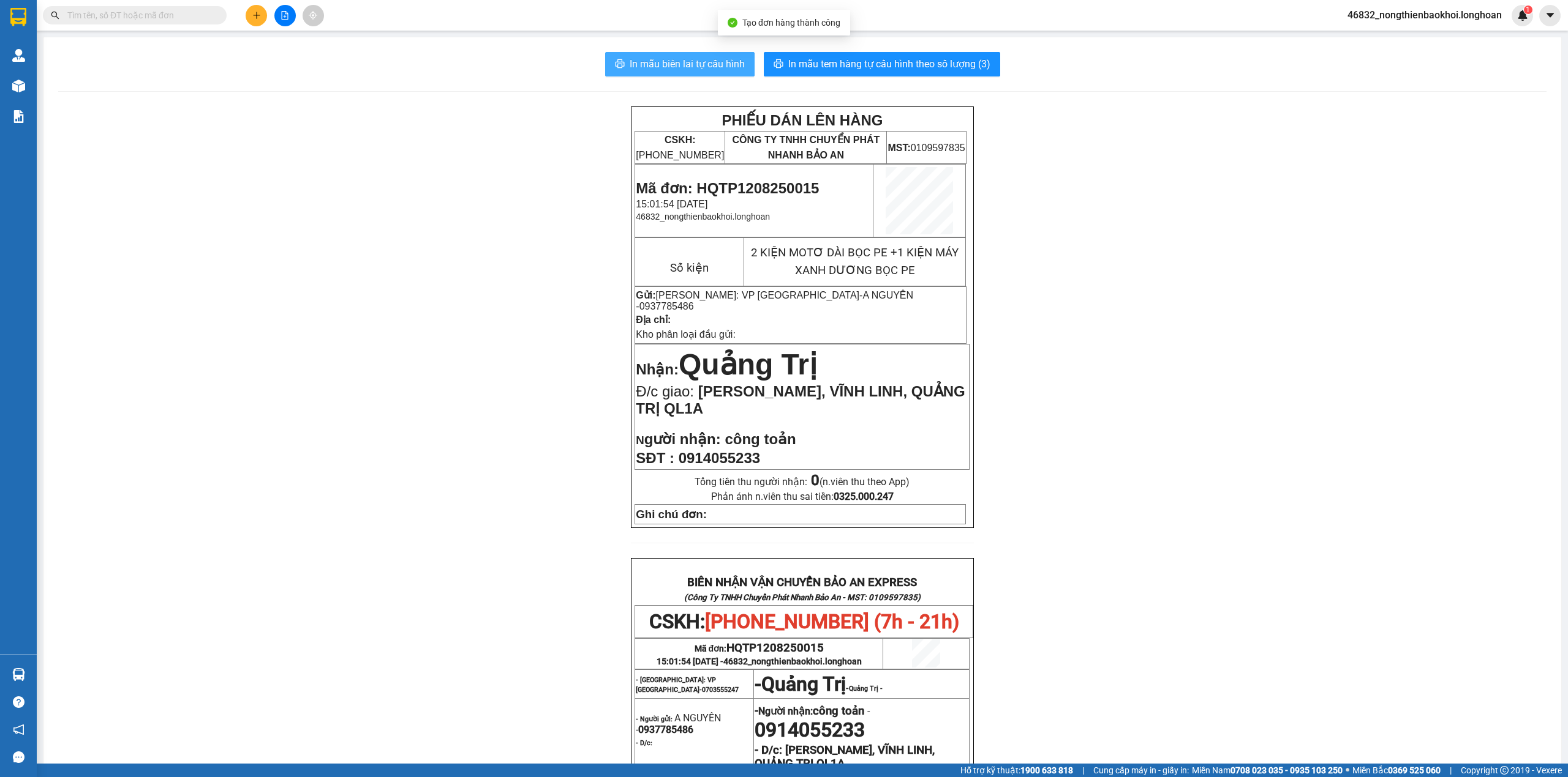
click at [681, 54] on button "In mẫu biên lai tự cấu hình" at bounding box center [679, 63] width 150 height 24
click at [819, 55] on button "In mẫu tem hàng tự cấu hình theo số lượng (3)" at bounding box center [882, 63] width 237 height 24
click at [388, 387] on div "PHIẾU DÁN LÊN HÀNG CSKH: 1900.06.88.33 CÔNG TY TNHH CHUYỂN PHÁT NHANH BẢO AN MS…" at bounding box center [802, 619] width 1488 height 1025
click at [449, 357] on div "PHIẾU DÁN LÊN HÀNG CSKH: 1900.06.88.33 CÔNG TY TNHH CHUYỂN PHÁT NHANH BẢO AN MS…" at bounding box center [802, 619] width 1488 height 1025
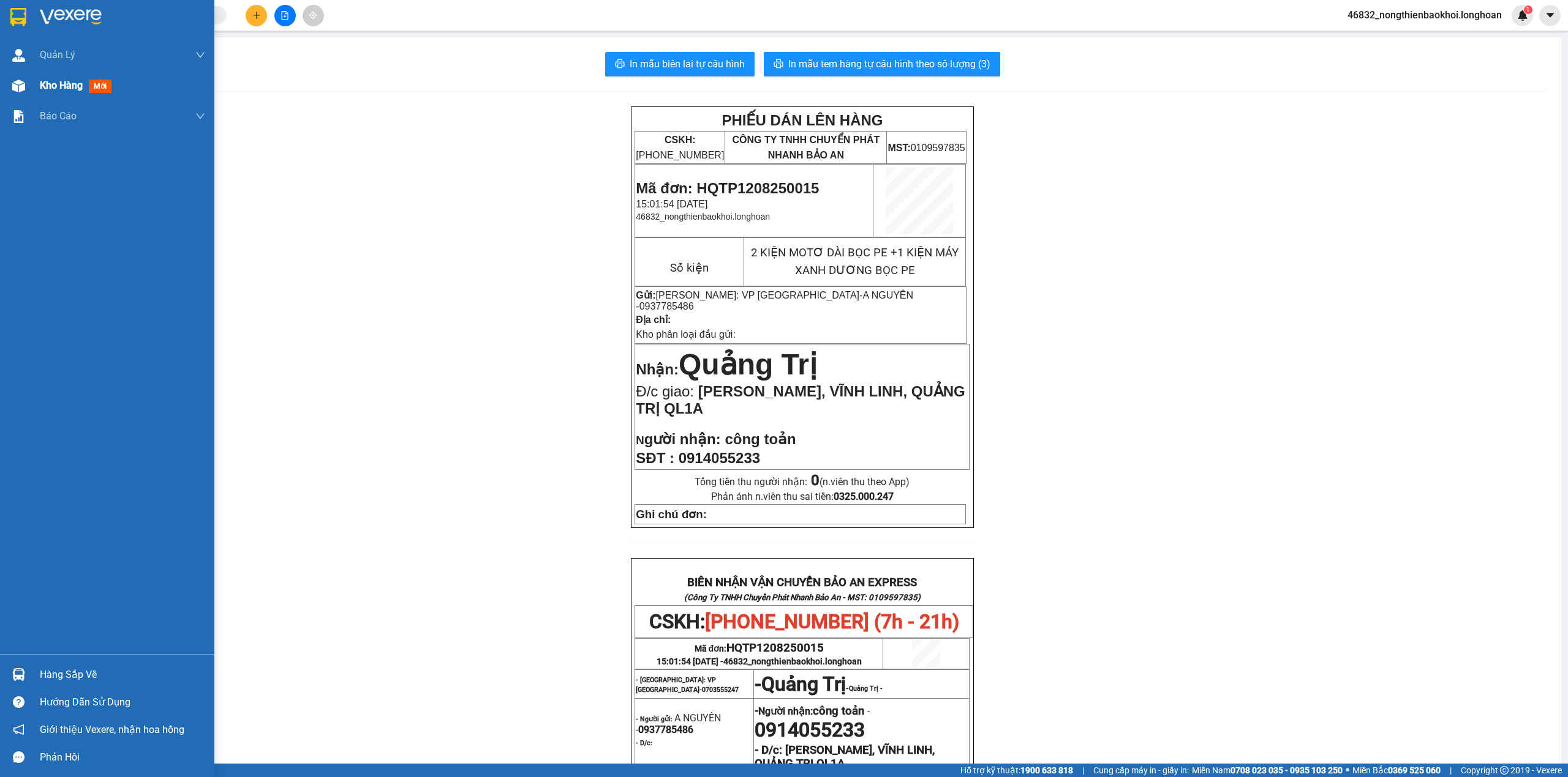
click at [3, 93] on div "Kho hàng mới" at bounding box center [107, 85] width 215 height 31
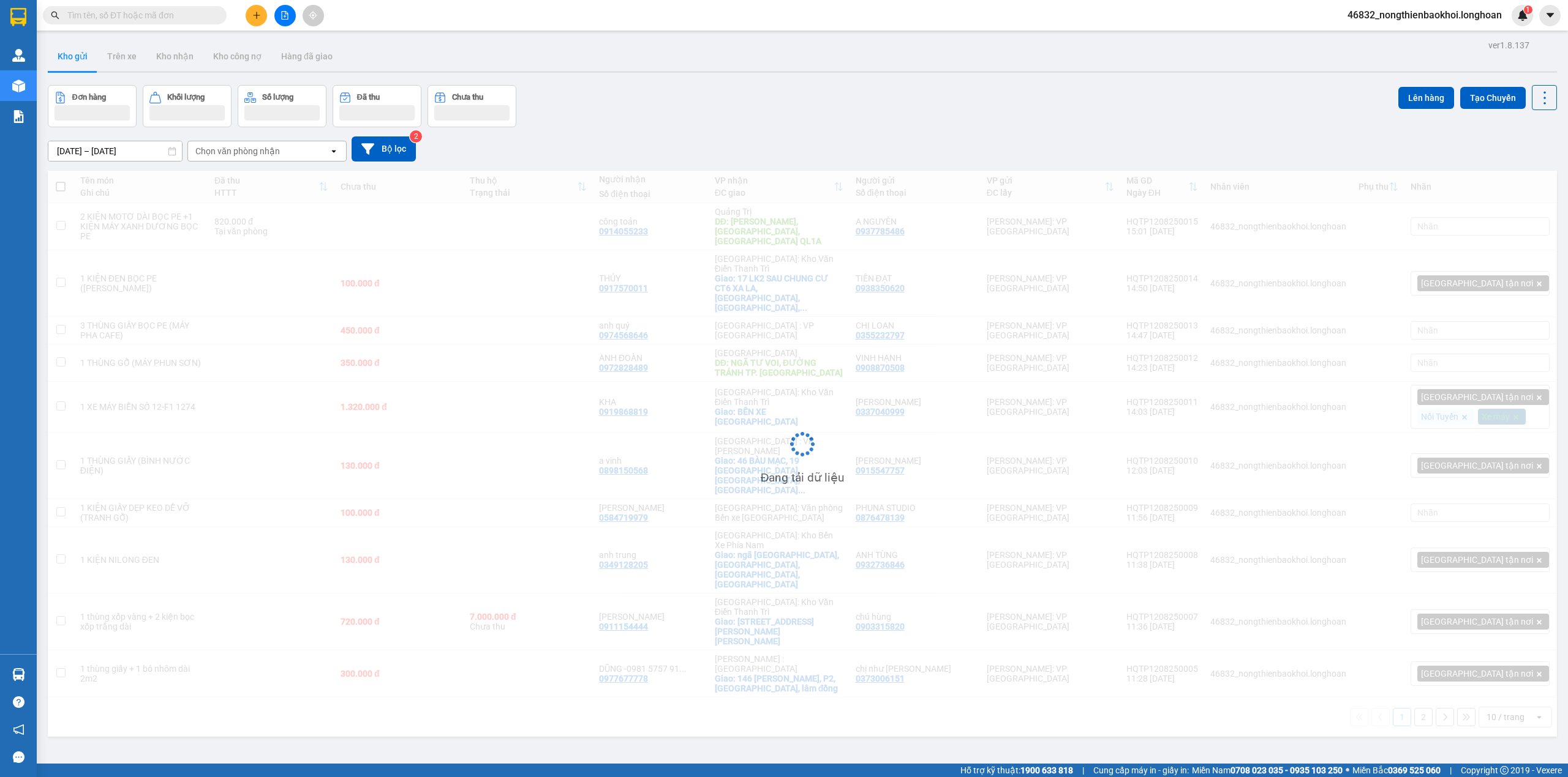
drag, startPoint x: 596, startPoint y: 132, endPoint x: 581, endPoint y: 132, distance: 15.0
click at [598, 132] on div "14/07/2025 – 12/08/2025 Press the down arrow key to interact with the calendar …" at bounding box center [802, 149] width 1509 height 43
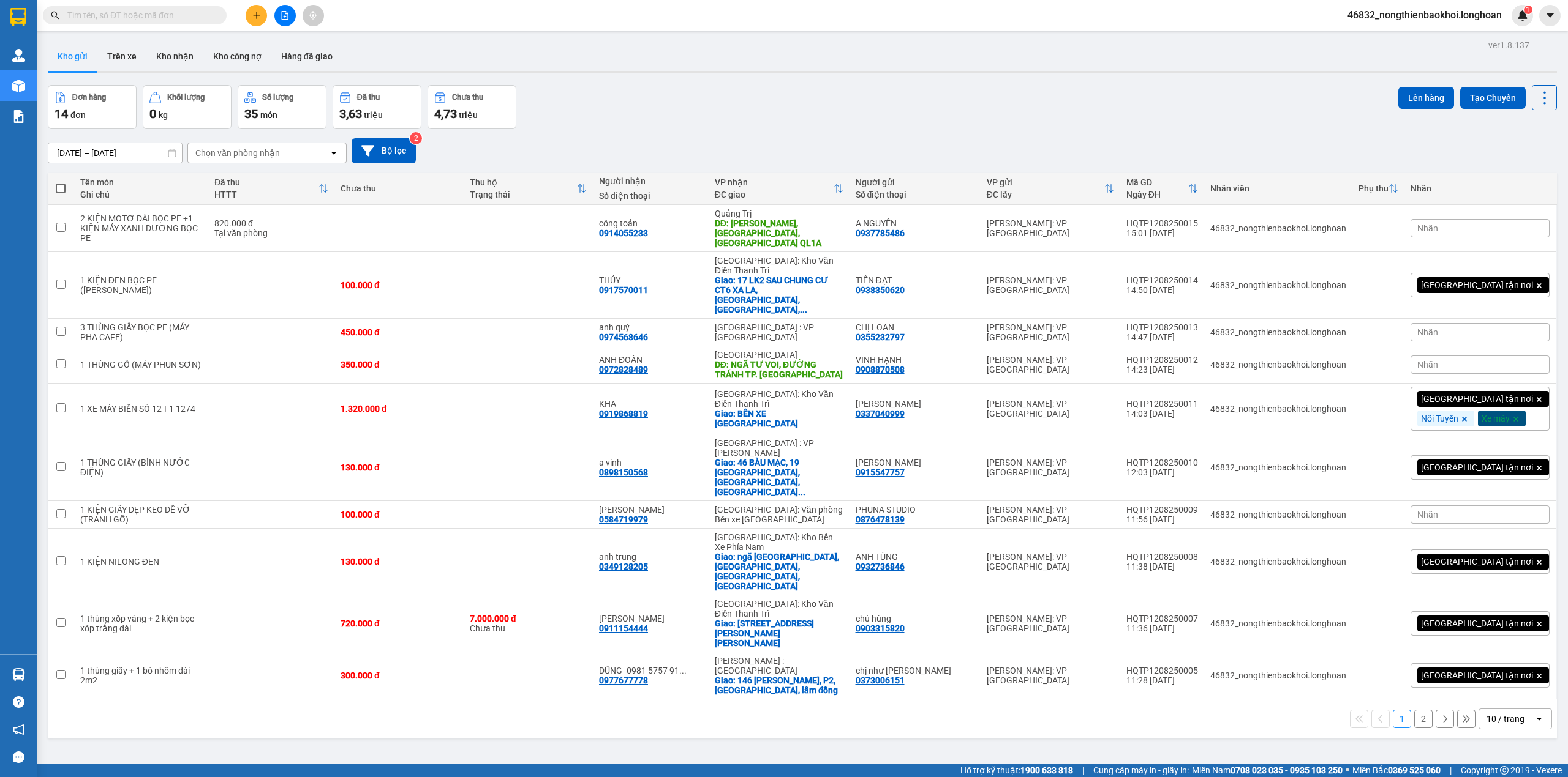
click at [669, 128] on div "Đơn hàng 14 đơn Khối lượng 0 kg Số lượng 35 món Đã thu 3,63 triệu Chưa thu 4,73…" at bounding box center [802, 107] width 1509 height 44
click at [693, 117] on div "Đơn hàng 14 đơn Khối lượng 0 kg Số lượng 35 món Đã thu 3,63 triệu Chưa thu 4,73…" at bounding box center [802, 107] width 1509 height 44
click at [252, 15] on icon "plus" at bounding box center [256, 15] width 9 height 9
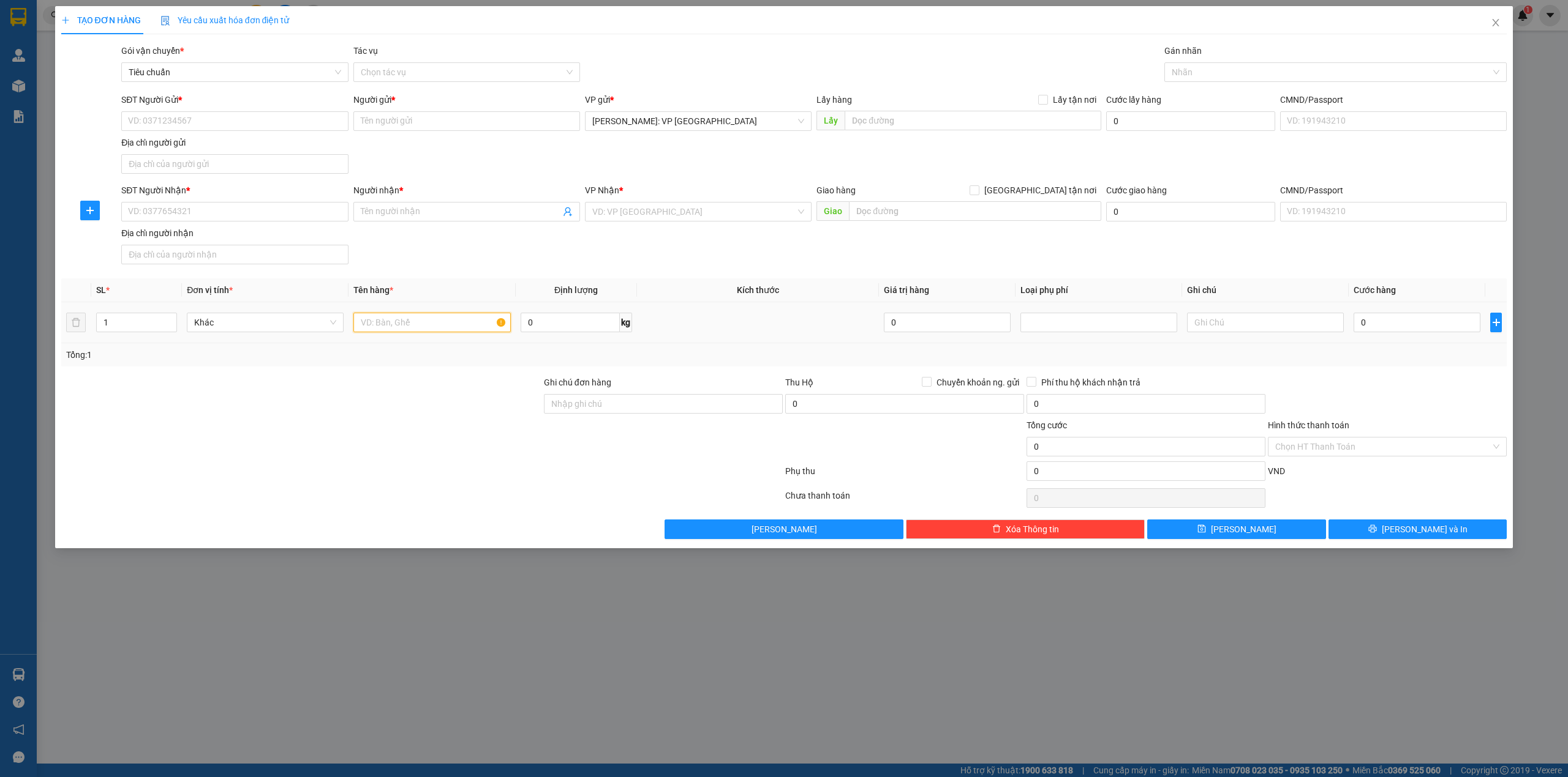
click at [409, 328] on input "text" at bounding box center [432, 322] width 157 height 20
type input "1 TẤM TRANH BỌC BÌA KEO DỄ VỠ (TRANH)"
drag, startPoint x: 562, startPoint y: 407, endPoint x: 550, endPoint y: 410, distance: 12.4
click at [563, 407] on input "Ghi chú đơn hàng" at bounding box center [663, 403] width 239 height 20
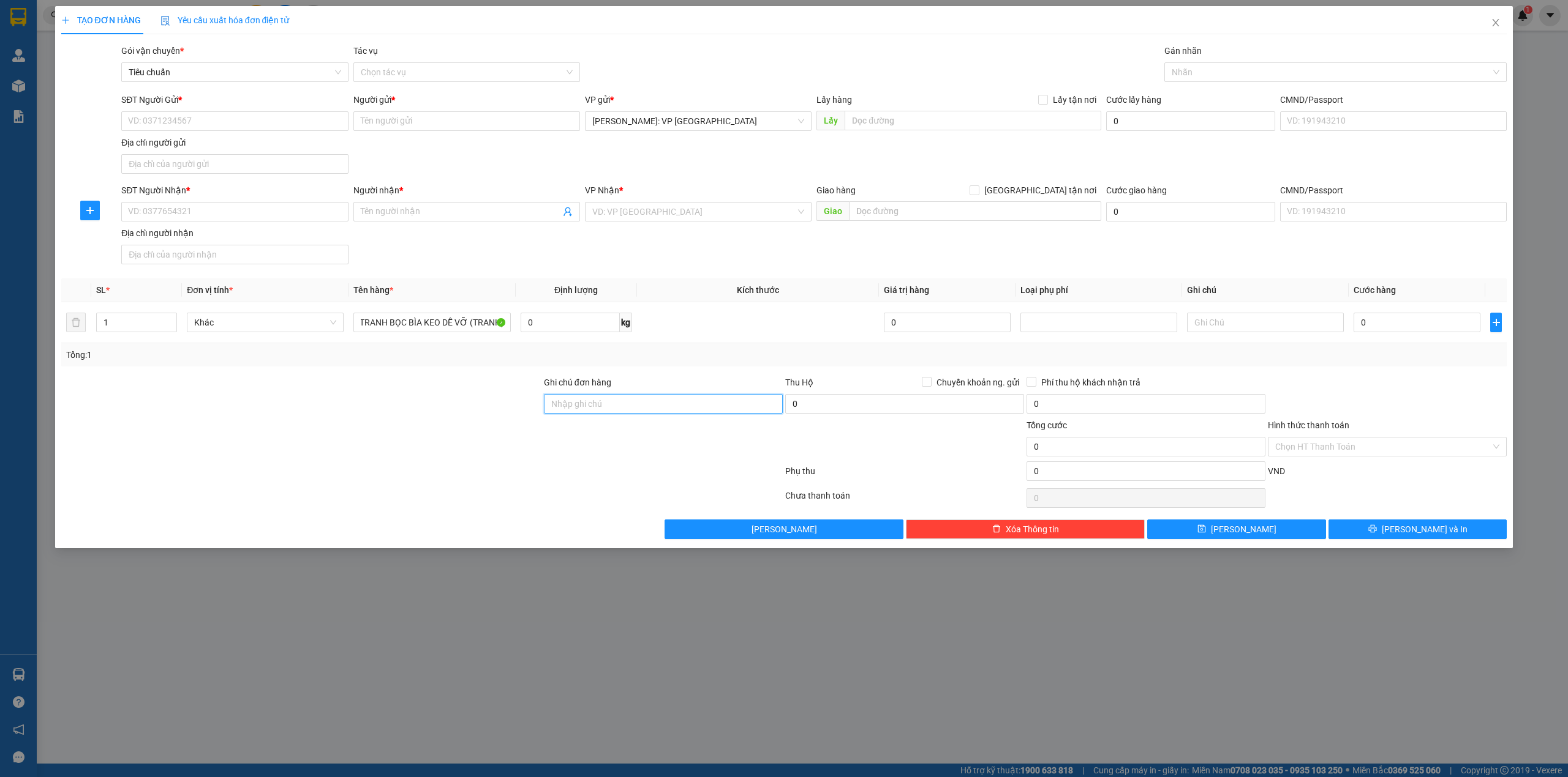
scroll to position [0, 0]
type input "K"
click at [473, 421] on div at bounding box center [302, 440] width 483 height 43
click at [208, 393] on div at bounding box center [302, 397] width 483 height 43
click at [615, 410] on input "Ghi chú đơn hàng" at bounding box center [663, 403] width 239 height 20
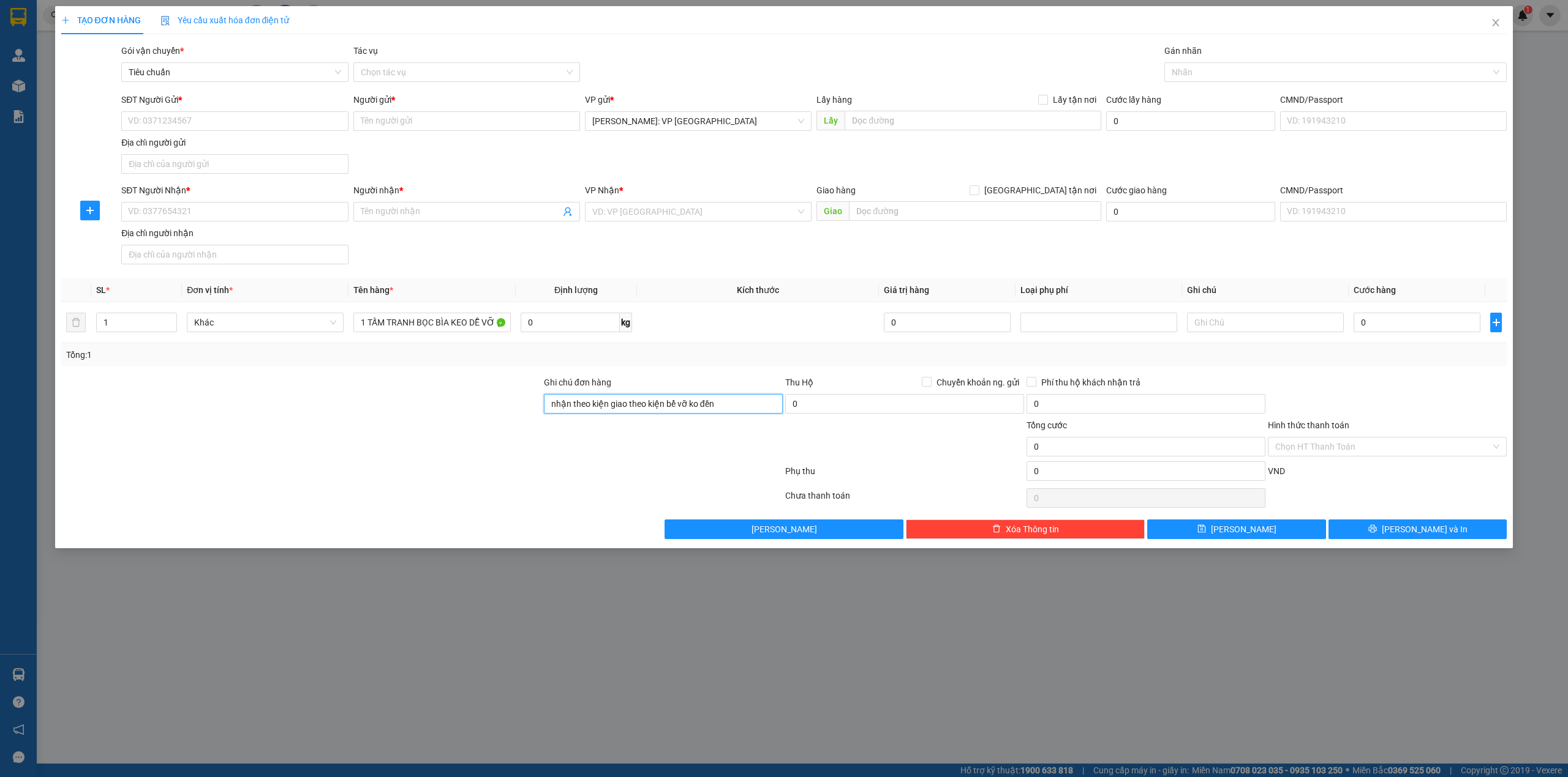
type input "nhận theo kiện giao theo kiện bể vỡ ko đền"
drag, startPoint x: 411, startPoint y: 444, endPoint x: 397, endPoint y: 430, distance: 19.8
click at [411, 444] on div at bounding box center [302, 440] width 483 height 43
click at [230, 211] on input "SĐT Người Nhận *" at bounding box center [234, 211] width 226 height 20
type input "0935074084"
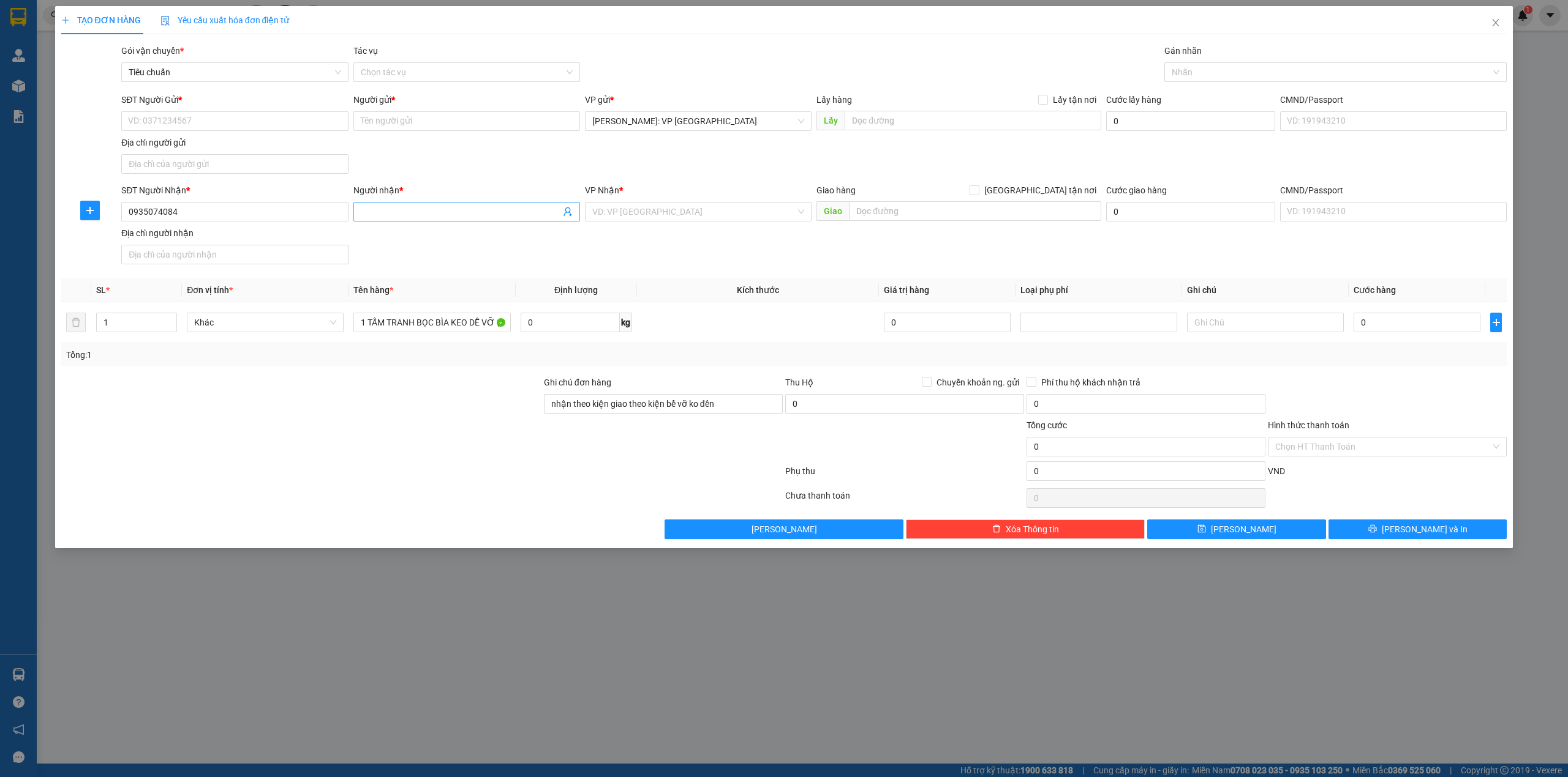
click at [397, 204] on span at bounding box center [466, 211] width 226 height 20
type input "A CHÂU"
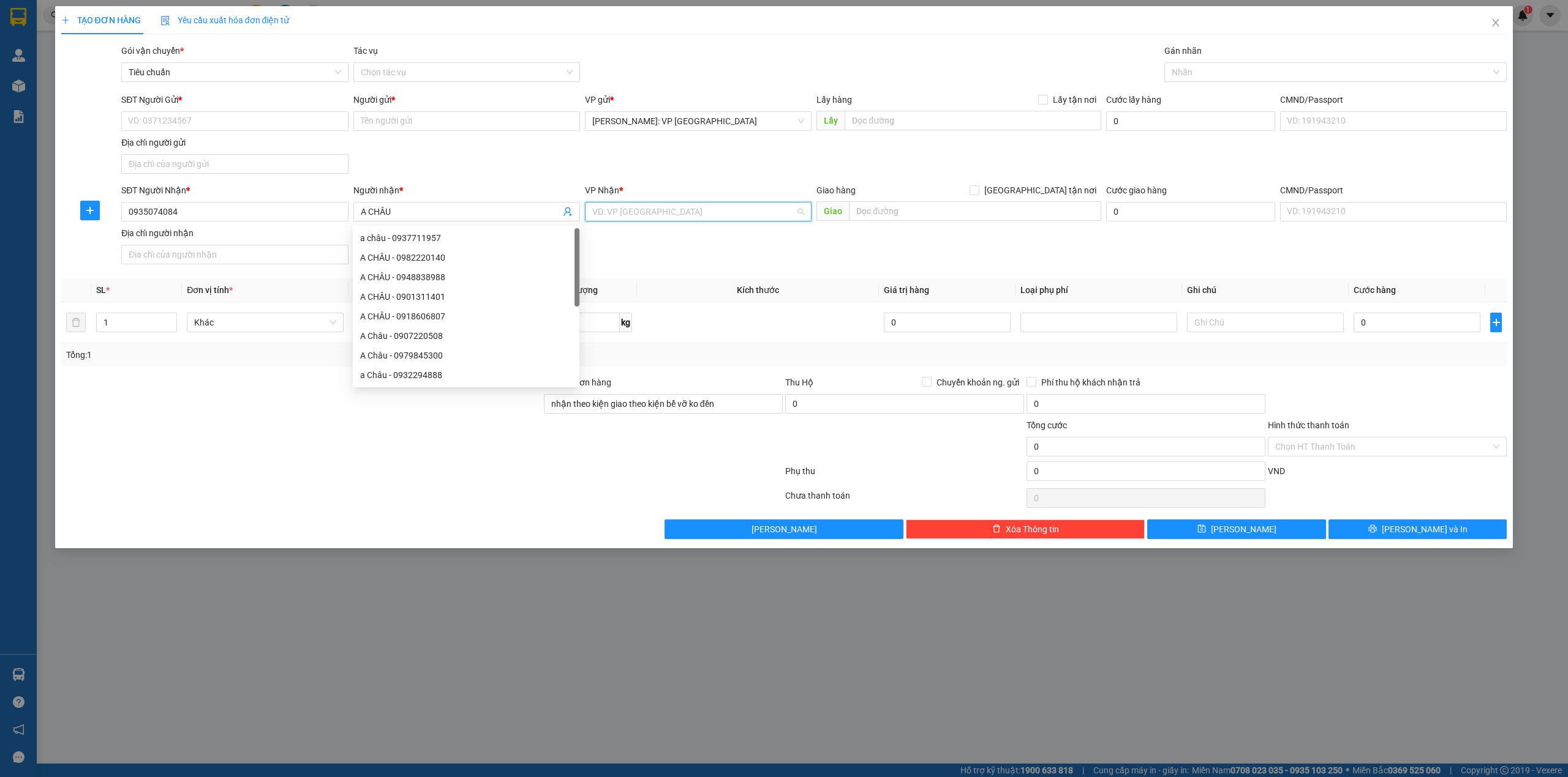
click at [672, 217] on input "search" at bounding box center [693, 211] width 203 height 18
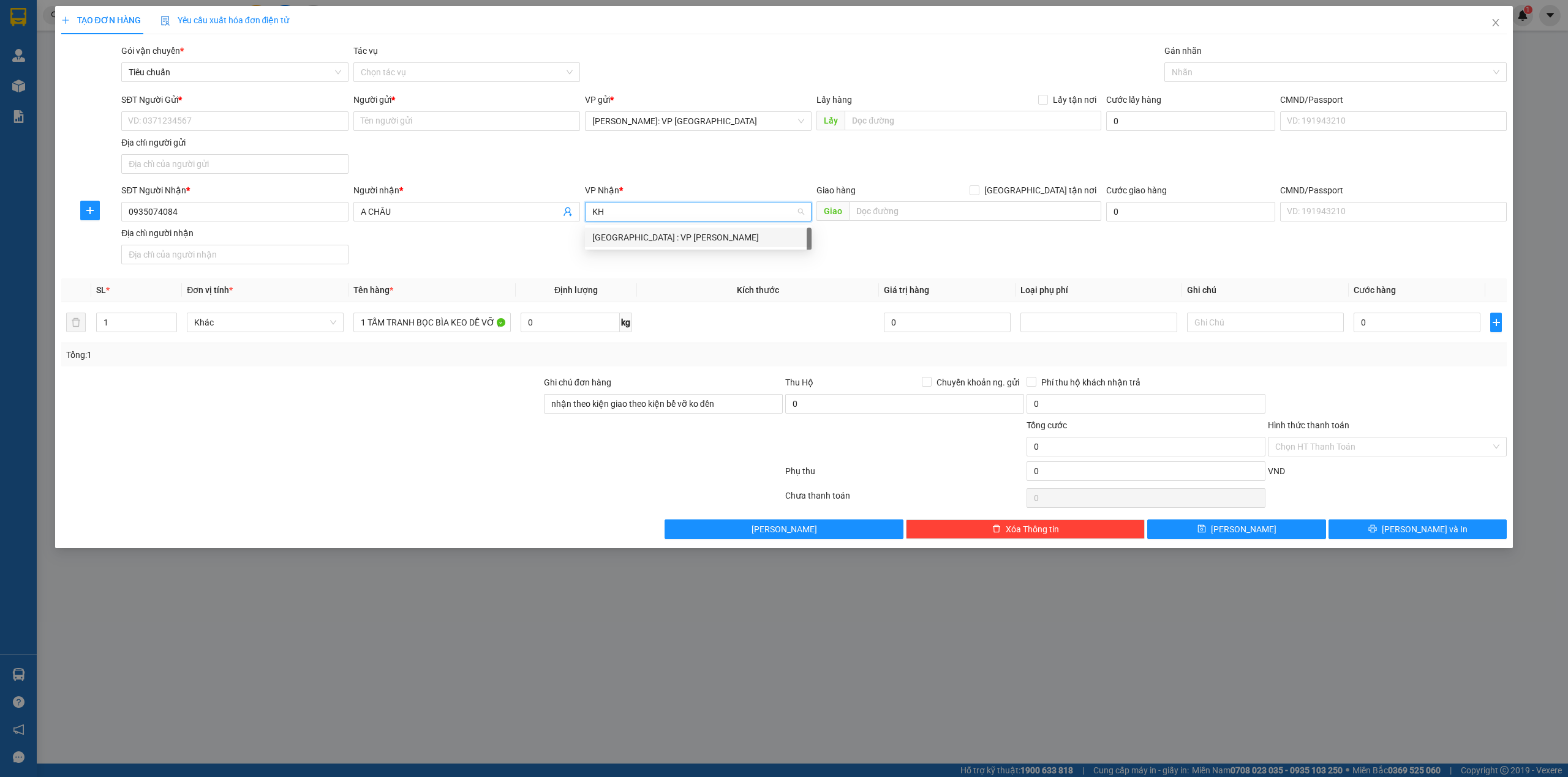
type input "KHE"
click at [676, 233] on div "[GEOGRAPHIC_DATA] : VP [PERSON_NAME]" at bounding box center [698, 237] width 212 height 13
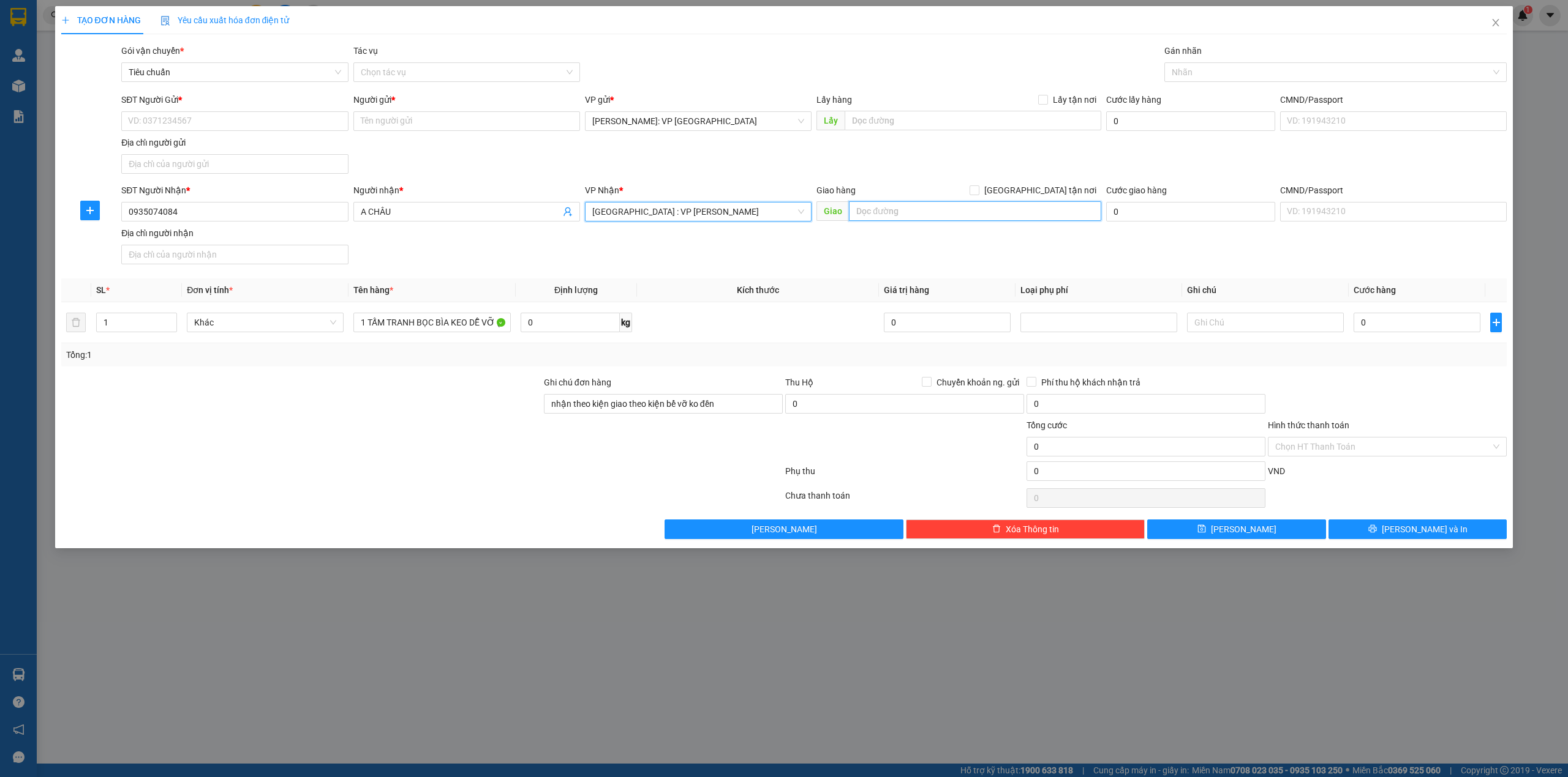
click at [888, 216] on input "text" at bounding box center [975, 211] width 252 height 20
type input "FUSION RESORT & VILLAS DA NANG -TRƯỜNG SA, HÒA HẢI, NGŨ HÀNH SƠN, ĐÀ NẴNG"
click at [992, 175] on div "SĐT Người Gửi * VD: 0371234567 Người gửi * Tên người gửi VP gửi * Hồ Chí Minh: …" at bounding box center [814, 136] width 1390 height 85
click at [1069, 195] on span "[GEOGRAPHIC_DATA] tận nơi" at bounding box center [1041, 190] width 122 height 13
click at [978, 194] on input "[GEOGRAPHIC_DATA] tận nơi" at bounding box center [973, 190] width 9 height 9
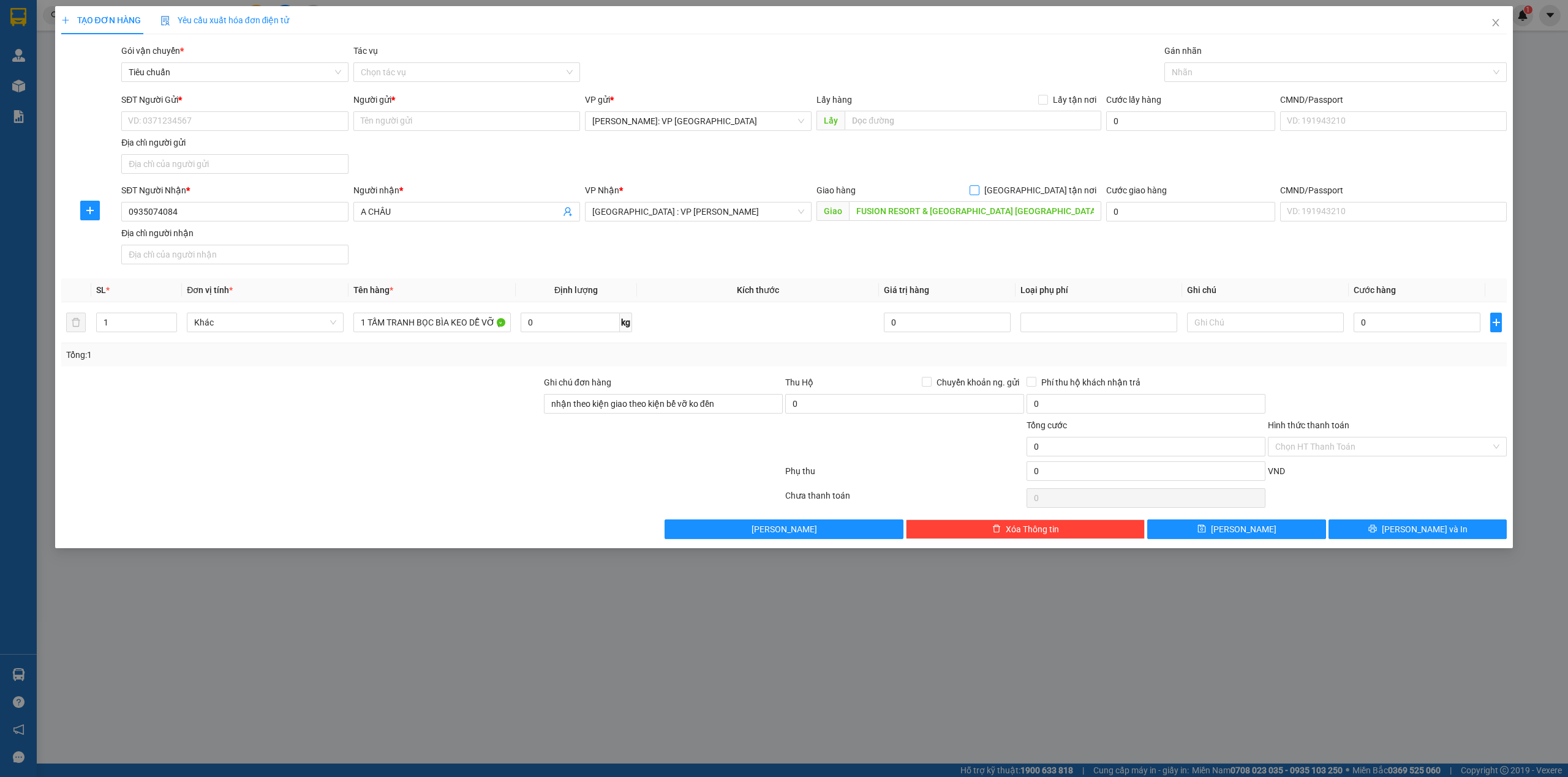
checkbox input "true"
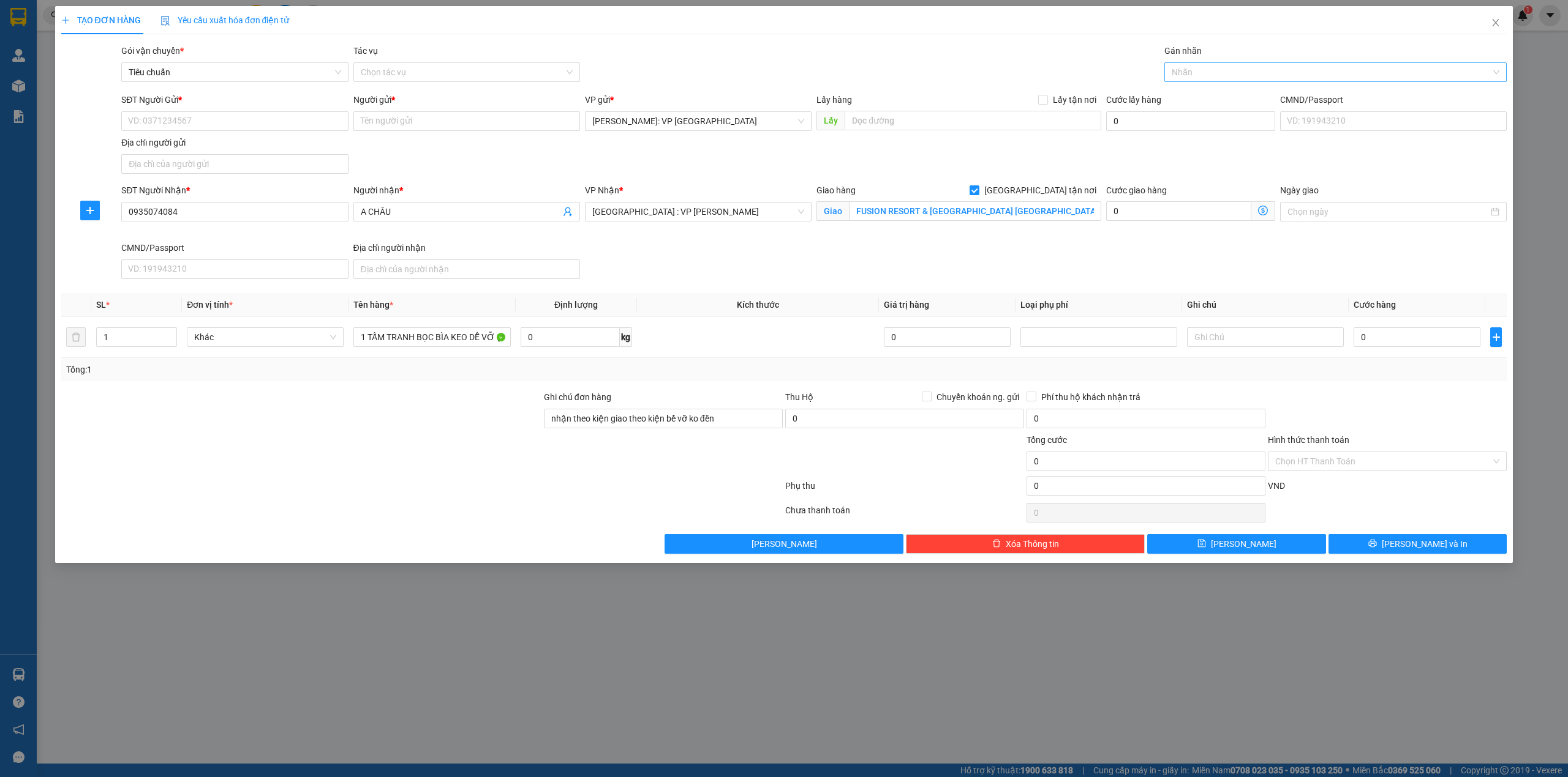
click at [1208, 65] on div at bounding box center [1329, 72] width 324 height 15
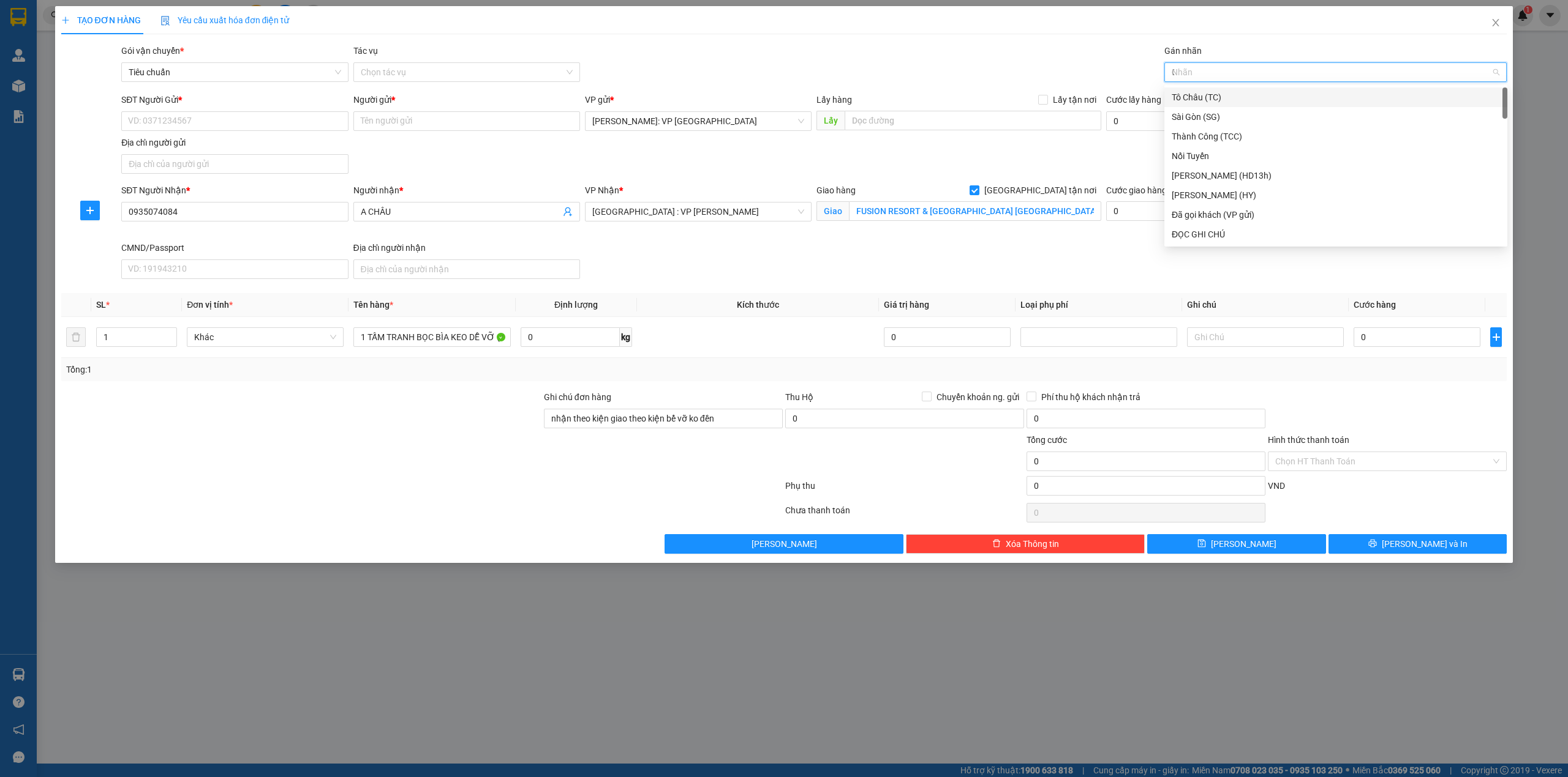
type input "GI"
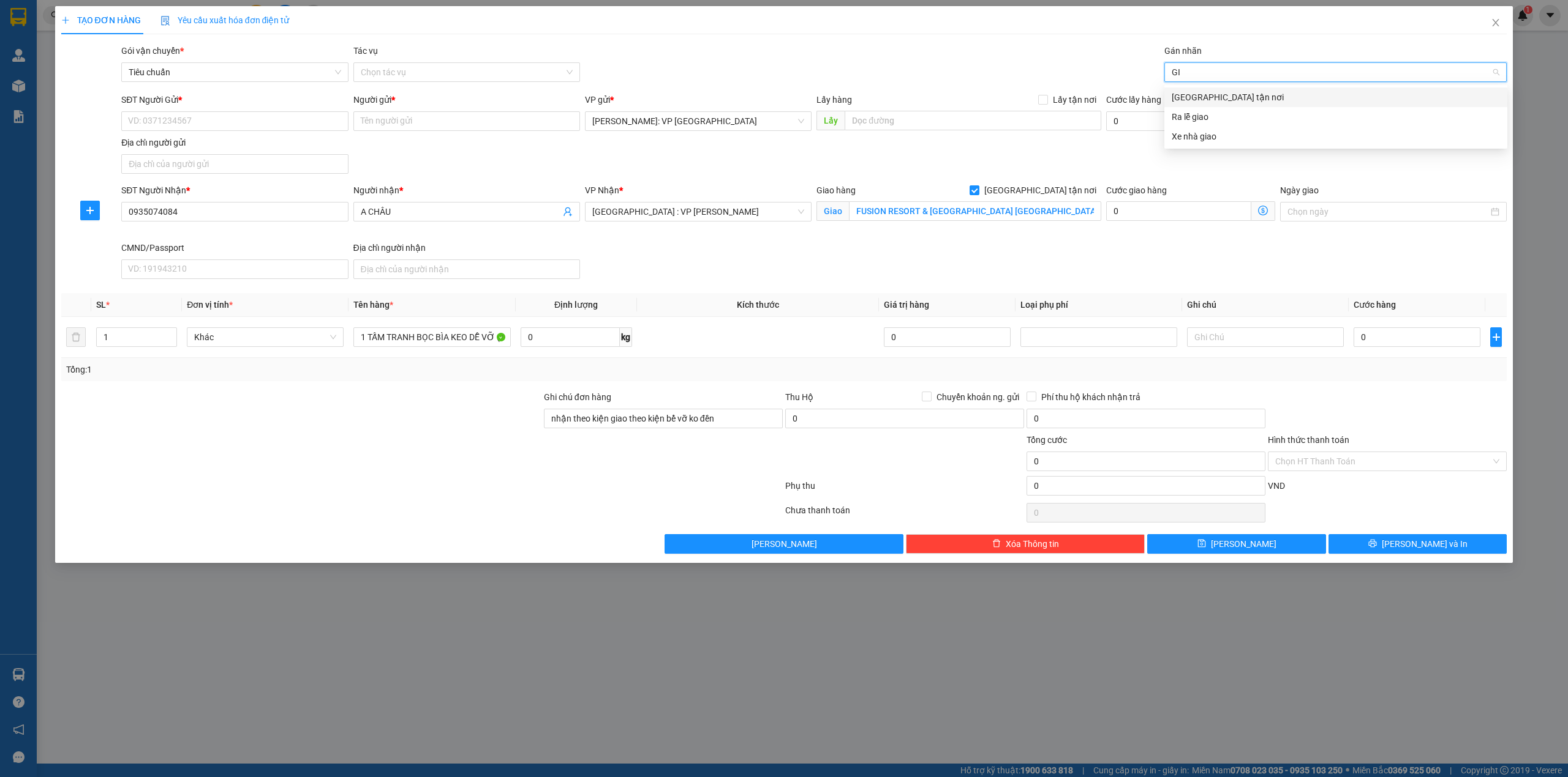
click at [1206, 96] on div "[GEOGRAPHIC_DATA] tận nơi" at bounding box center [1335, 97] width 328 height 13
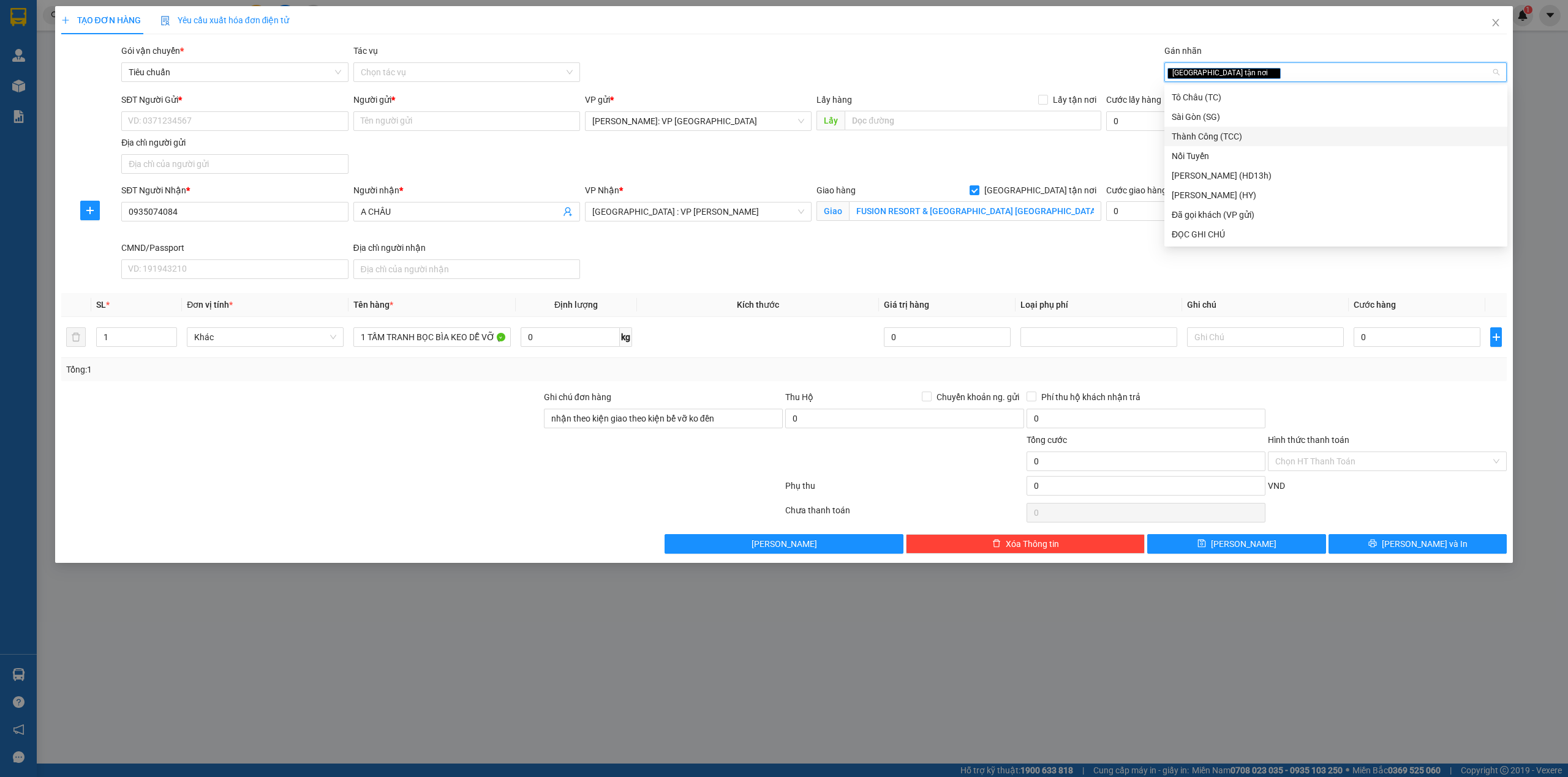
click at [801, 246] on div "SĐT Người Nhận * 0935074084 Người nhận * A CHÂU VP Nhận * Đà Nẵng : VP Thanh Kh…" at bounding box center [814, 233] width 1390 height 100
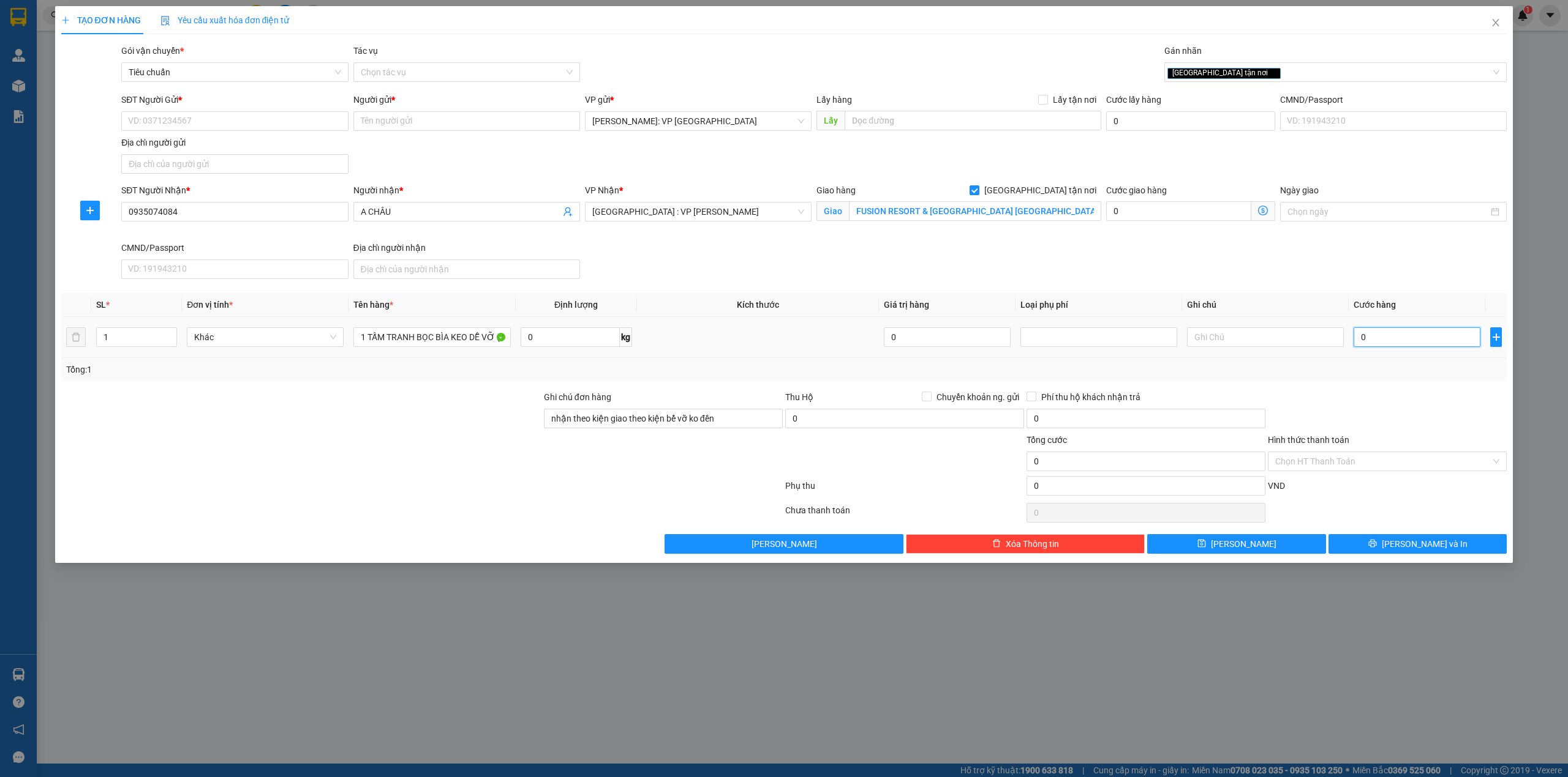
click at [1387, 338] on input "0" at bounding box center [1417, 337] width 127 height 20
type input "3"
type input "34"
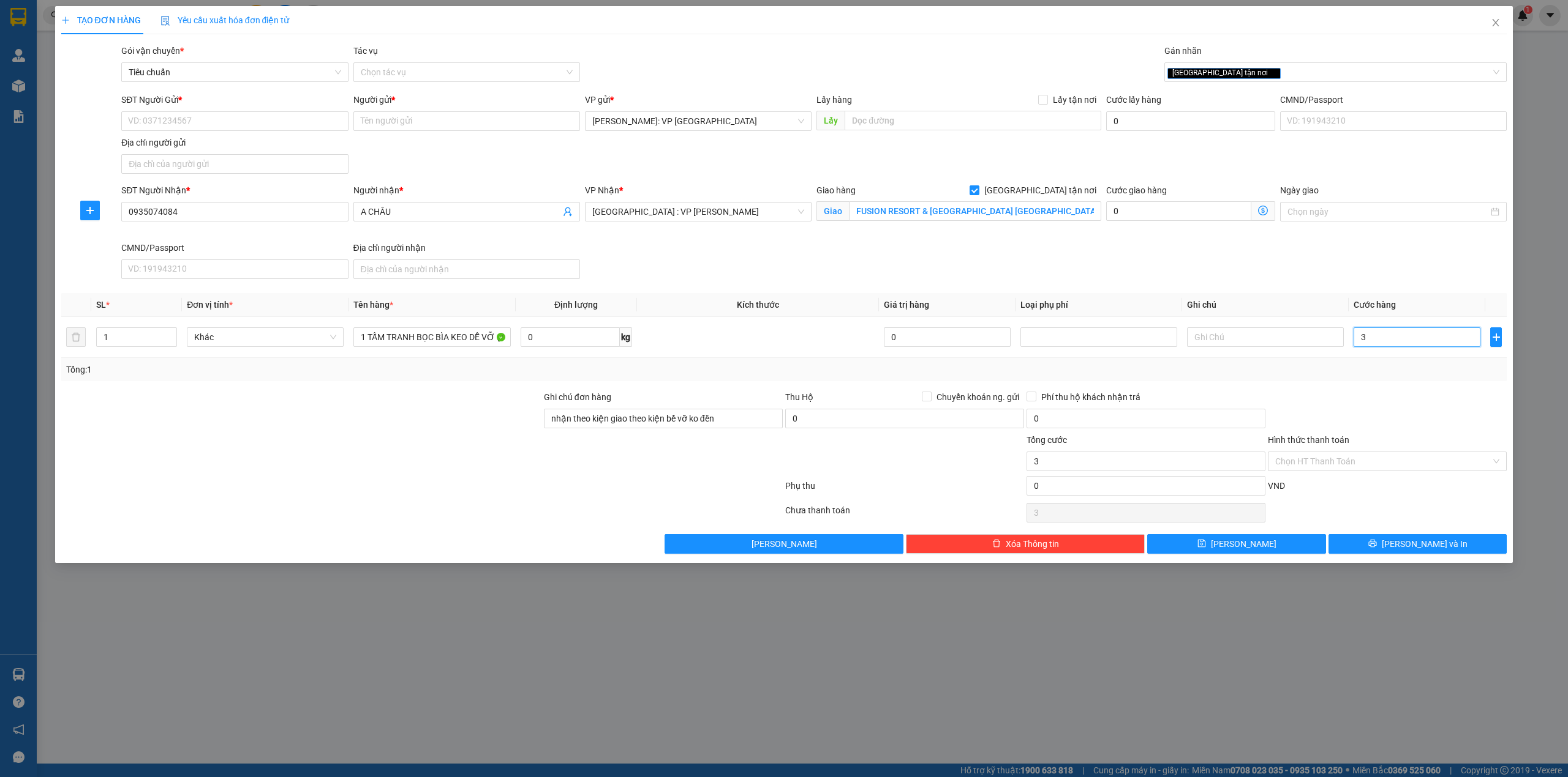
type input "34"
type input "340"
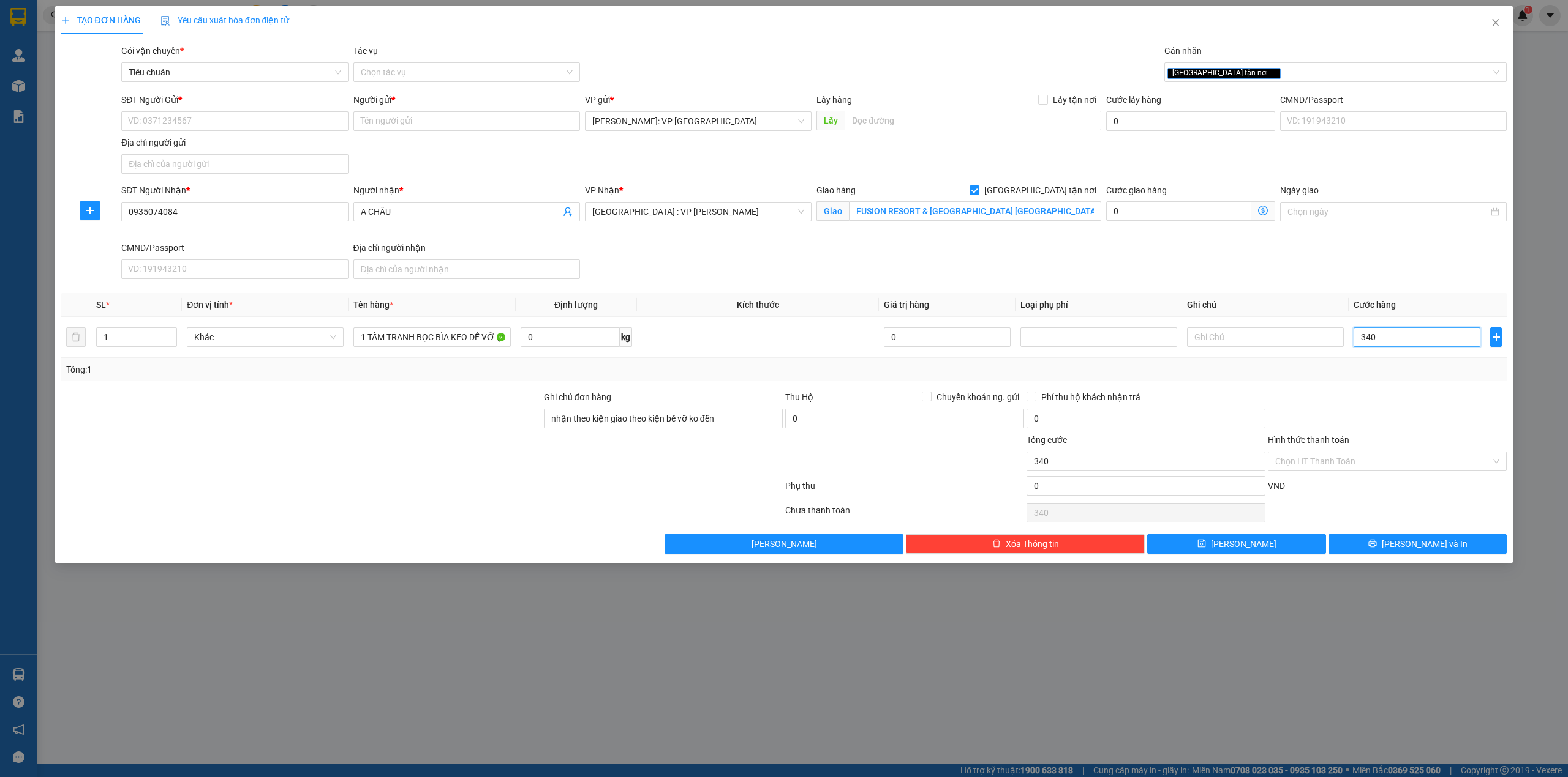
type input "3.400"
type input "34.000"
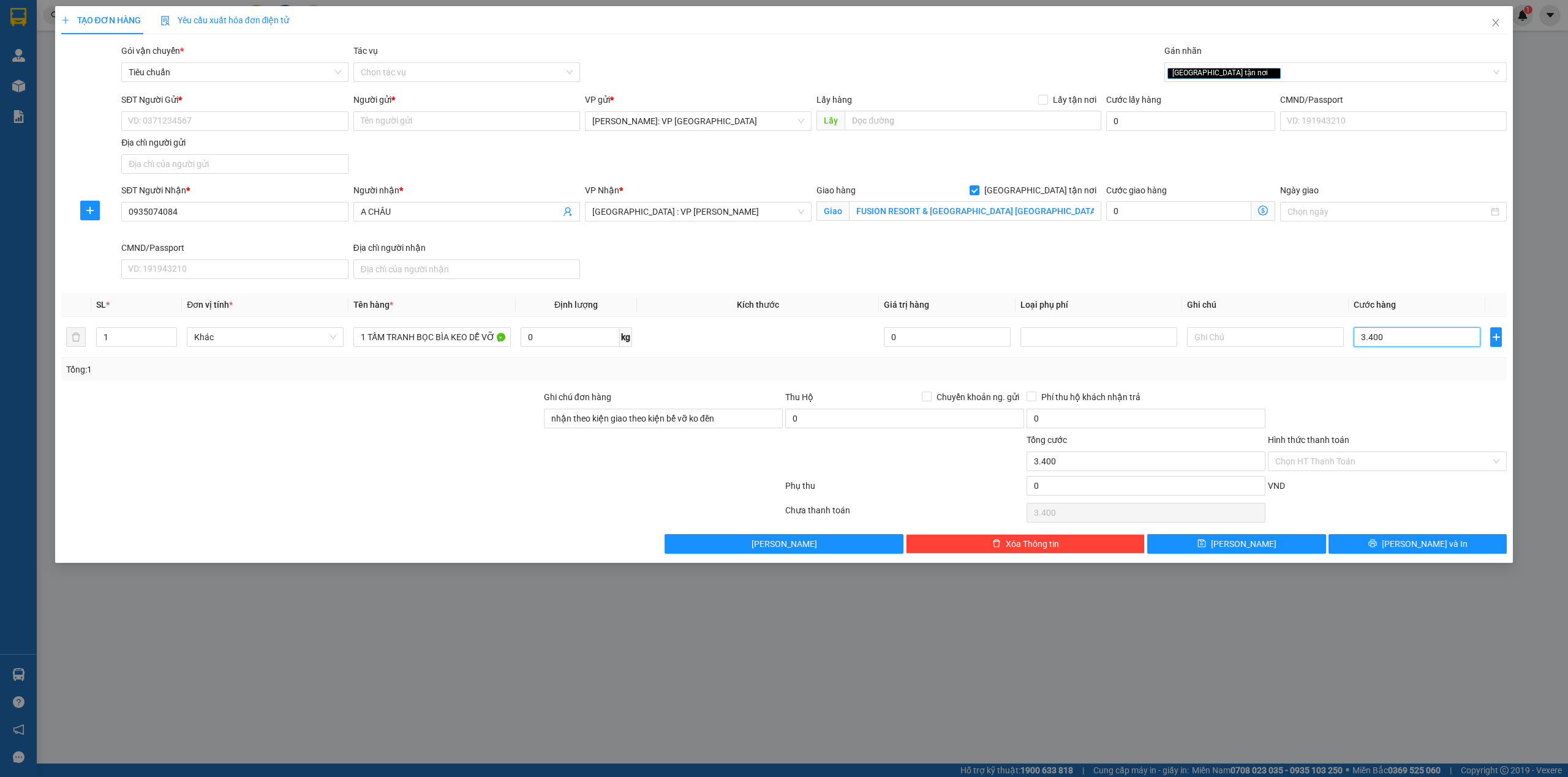
type input "34.000"
type input "340.000"
type input "34.000"
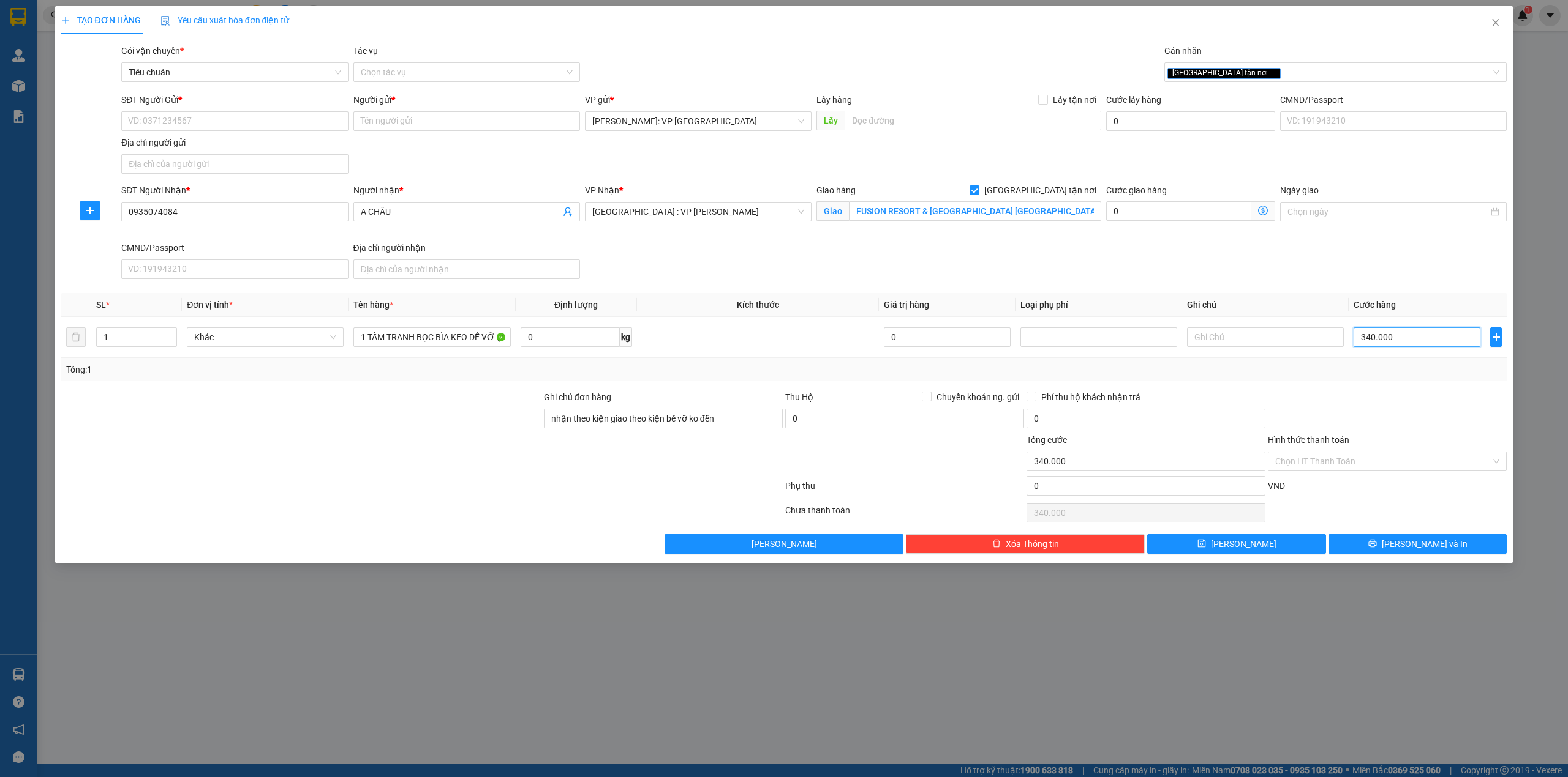
type input "34.000"
type input "3.400"
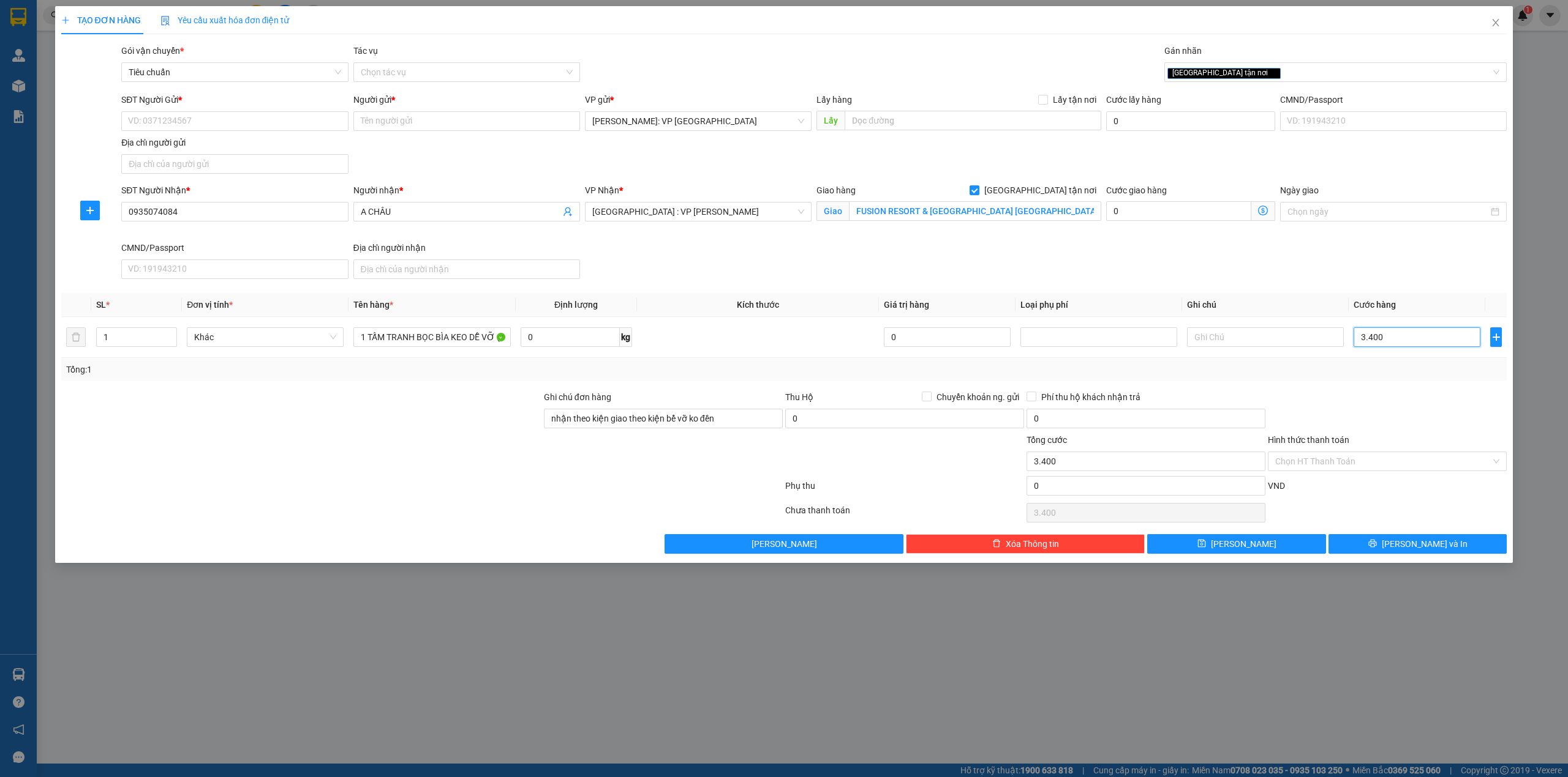
type input "340"
type input "34"
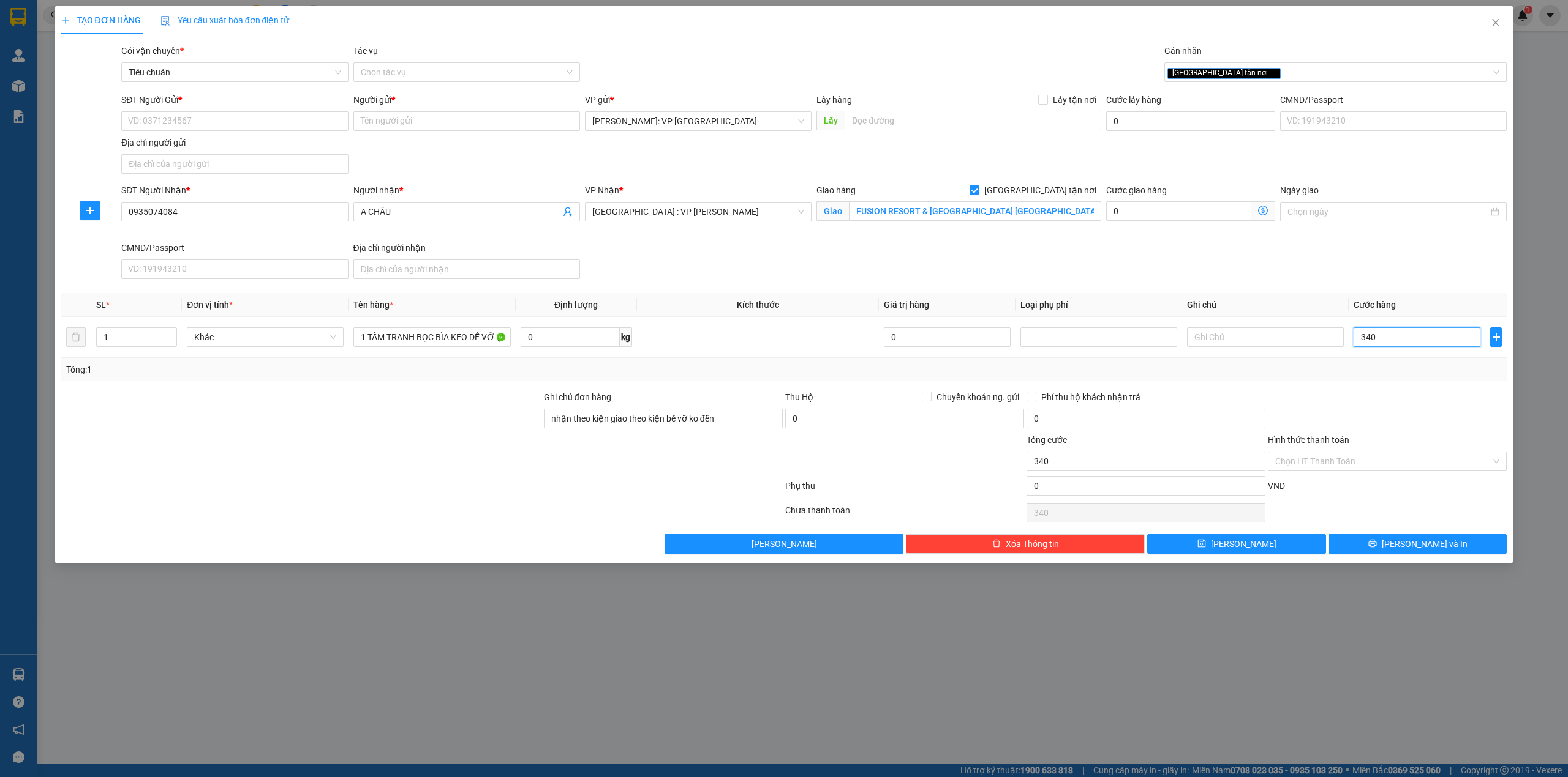
type input "34"
type input "3"
type input "30"
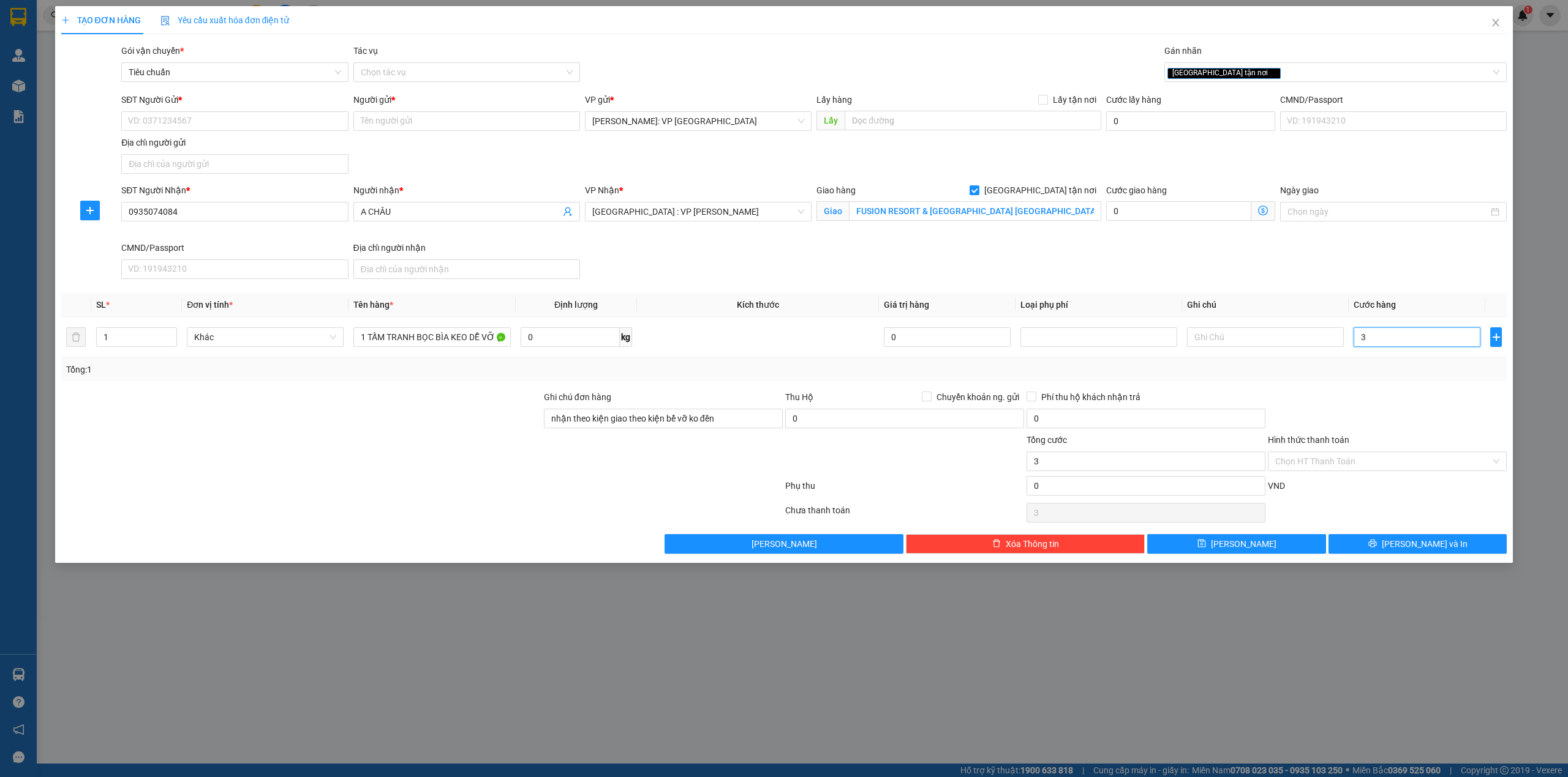
type input "30"
type input "300"
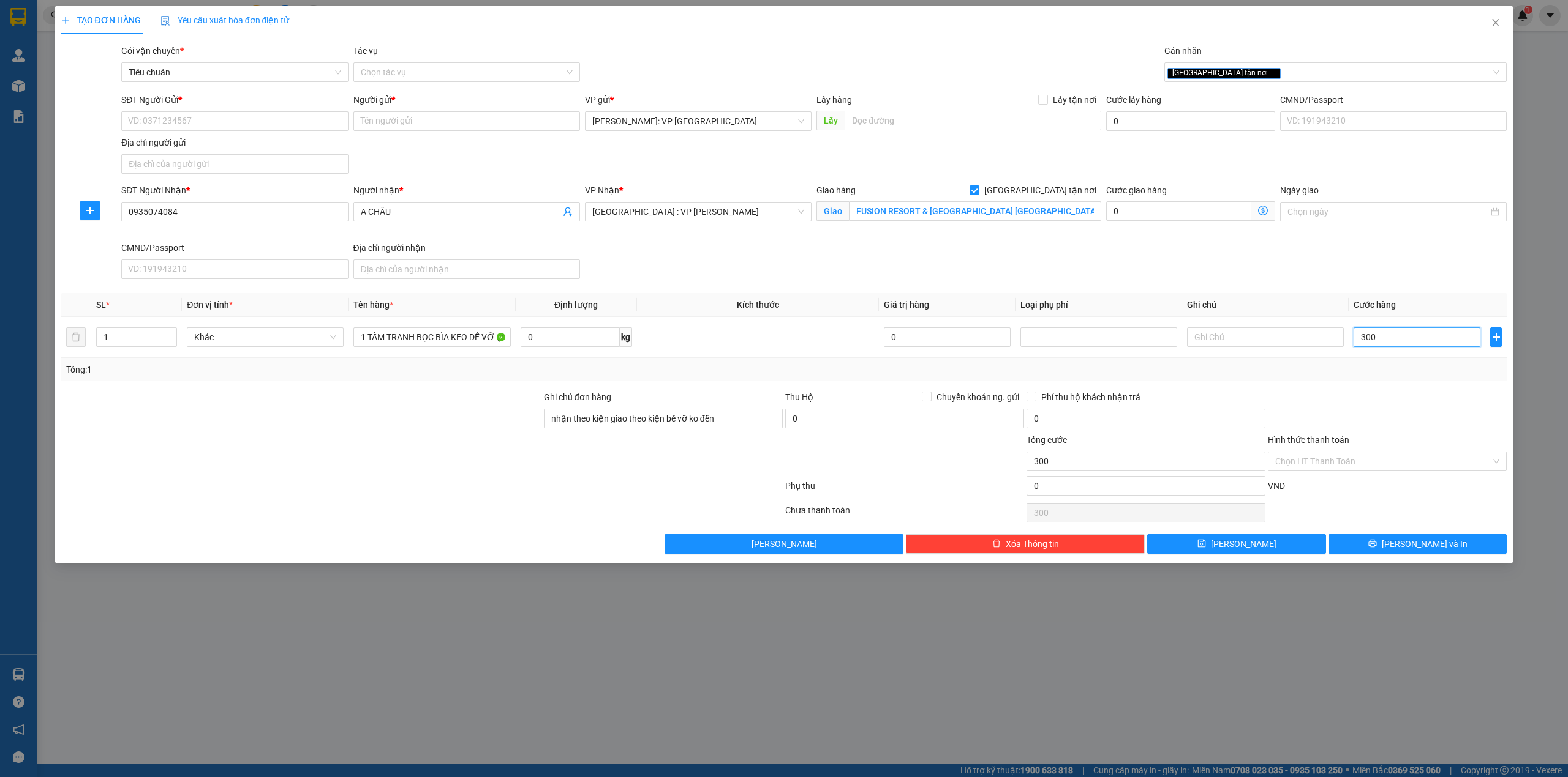
type input "3.000"
type input "30.000"
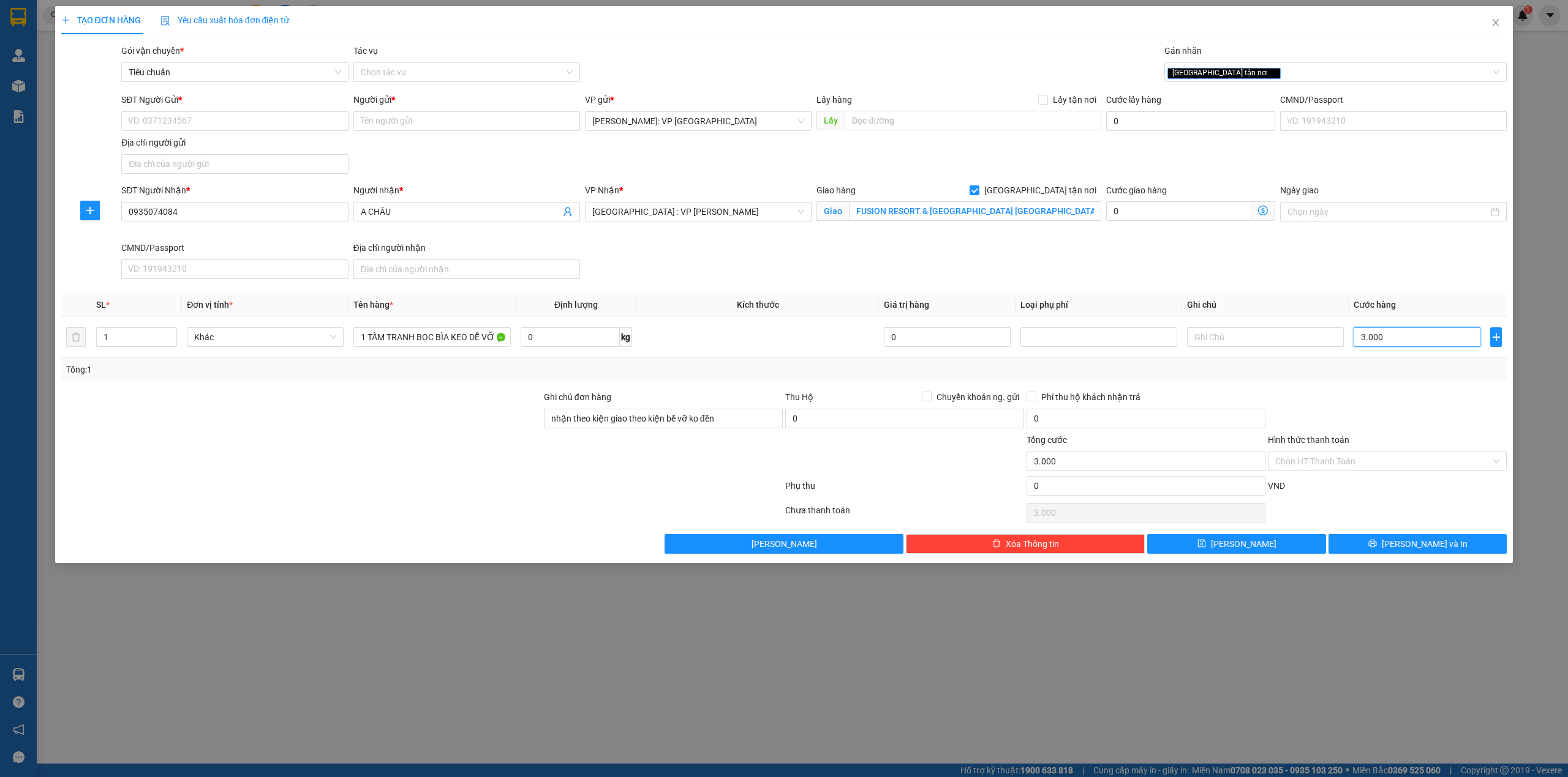
type input "30.000"
type input "300.000"
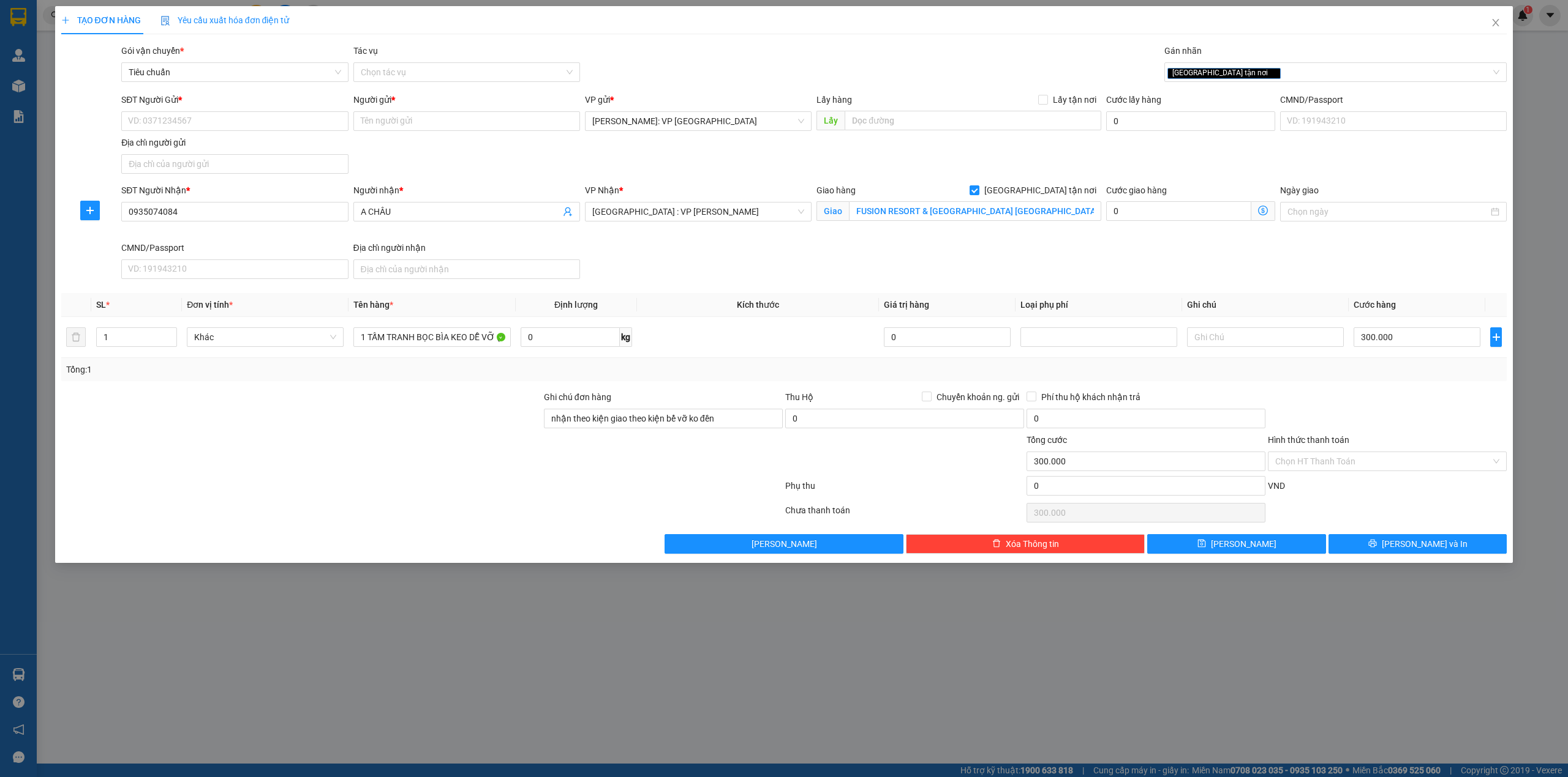
click at [1240, 272] on div "SĐT Người Nhận * 0935074084 Người nhận * A CHÂU VP Nhận * Đà Nẵng : VP Thanh Kh…" at bounding box center [814, 233] width 1390 height 100
click at [228, 125] on input "SĐT Người Gửi *" at bounding box center [234, 121] width 226 height 20
type input "0938037586"
click at [378, 117] on input "Người gửi *" at bounding box center [466, 121] width 226 height 20
type input "TRANG LINH"
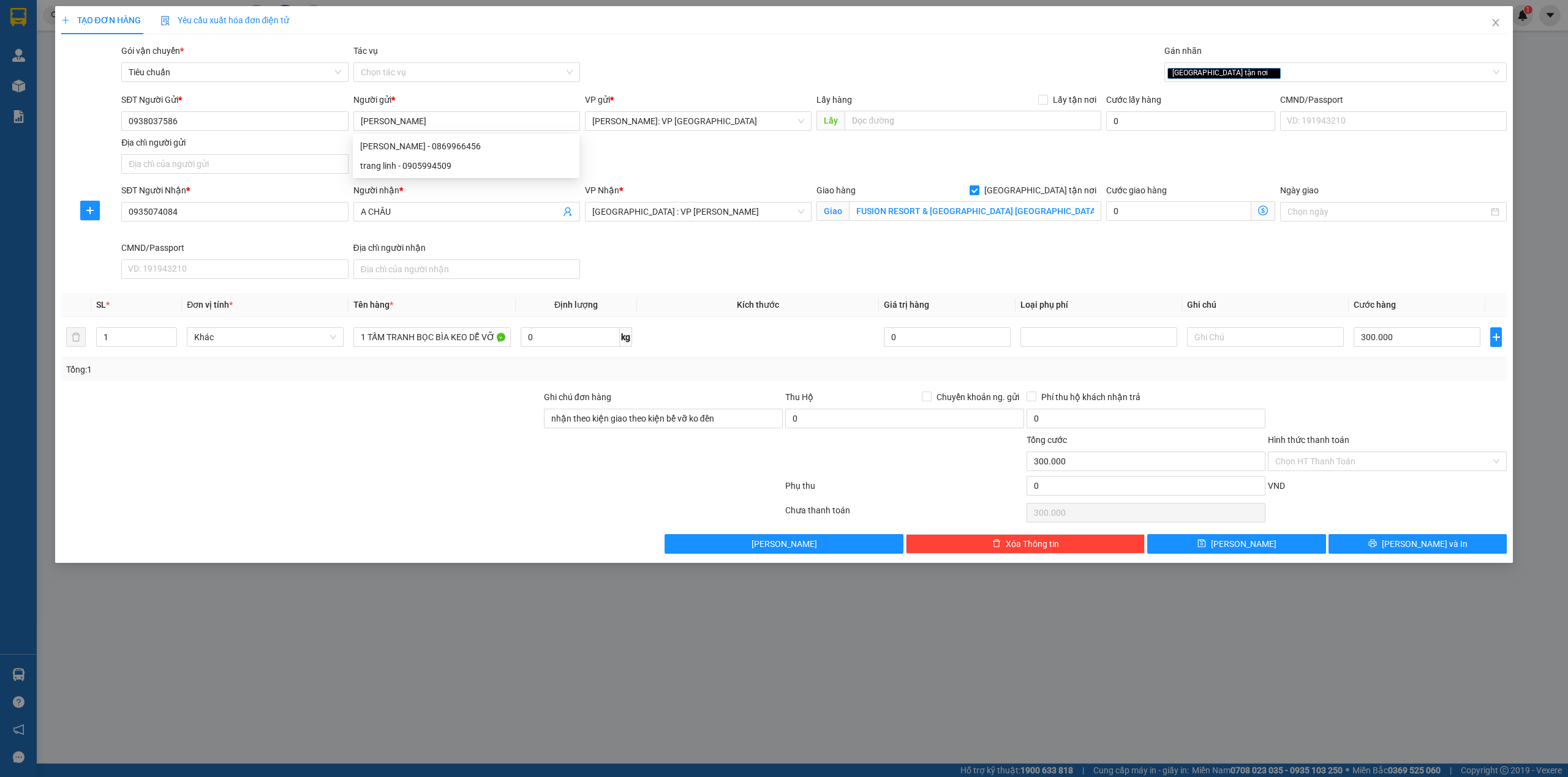
click at [698, 52] on div "Gói vận chuyển * Tiêu chuẩn Tác vụ Chọn tác vụ Gán nhãn Giao tận nơi" at bounding box center [814, 65] width 1390 height 43
click at [463, 119] on input "TRANG LINH" at bounding box center [466, 121] width 226 height 20
click at [683, 60] on div "Gói vận chuyển * Tiêu chuẩn Tác vụ Chọn tác vụ Gán nhãn Giao tận nơi" at bounding box center [814, 65] width 1390 height 43
click at [694, 259] on div "SĐT Người Nhận * 0935074084 Người nhận * A CHÂU VP Nhận * Đà Nẵng : VP Thanh Kh…" at bounding box center [814, 233] width 1390 height 100
click at [305, 517] on div at bounding box center [422, 512] width 724 height 24
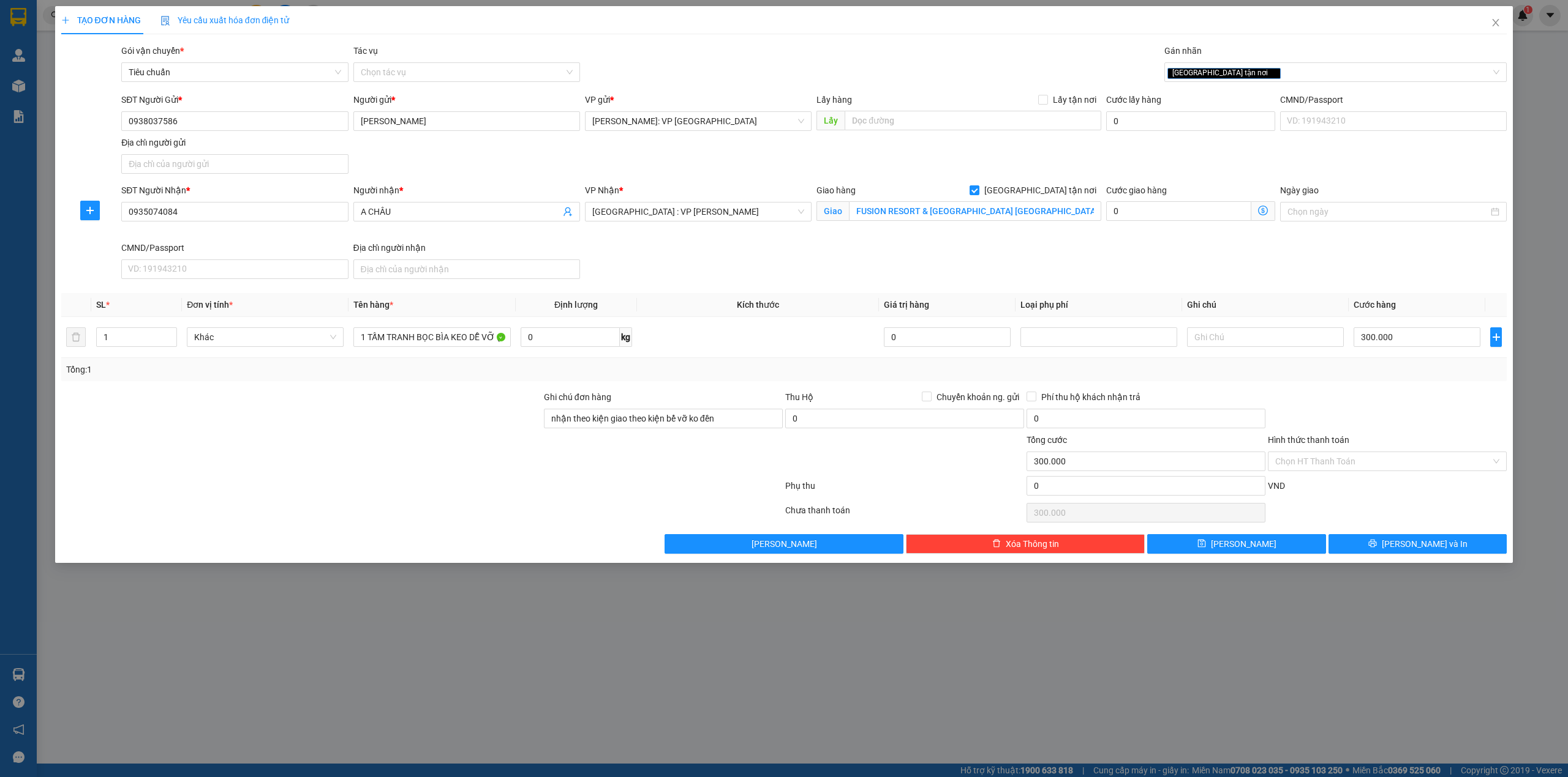
click at [1341, 412] on div at bounding box center [1387, 412] width 241 height 43
click at [372, 496] on div at bounding box center [422, 488] width 724 height 24
drag, startPoint x: 204, startPoint y: 421, endPoint x: 221, endPoint y: 414, distance: 18.4
click at [206, 421] on div at bounding box center [302, 412] width 483 height 43
click at [479, 342] on input "1 TẤM TRANH BỌC BÌA KEO DỄ VỠ (TRANH)" at bounding box center [432, 337] width 157 height 20
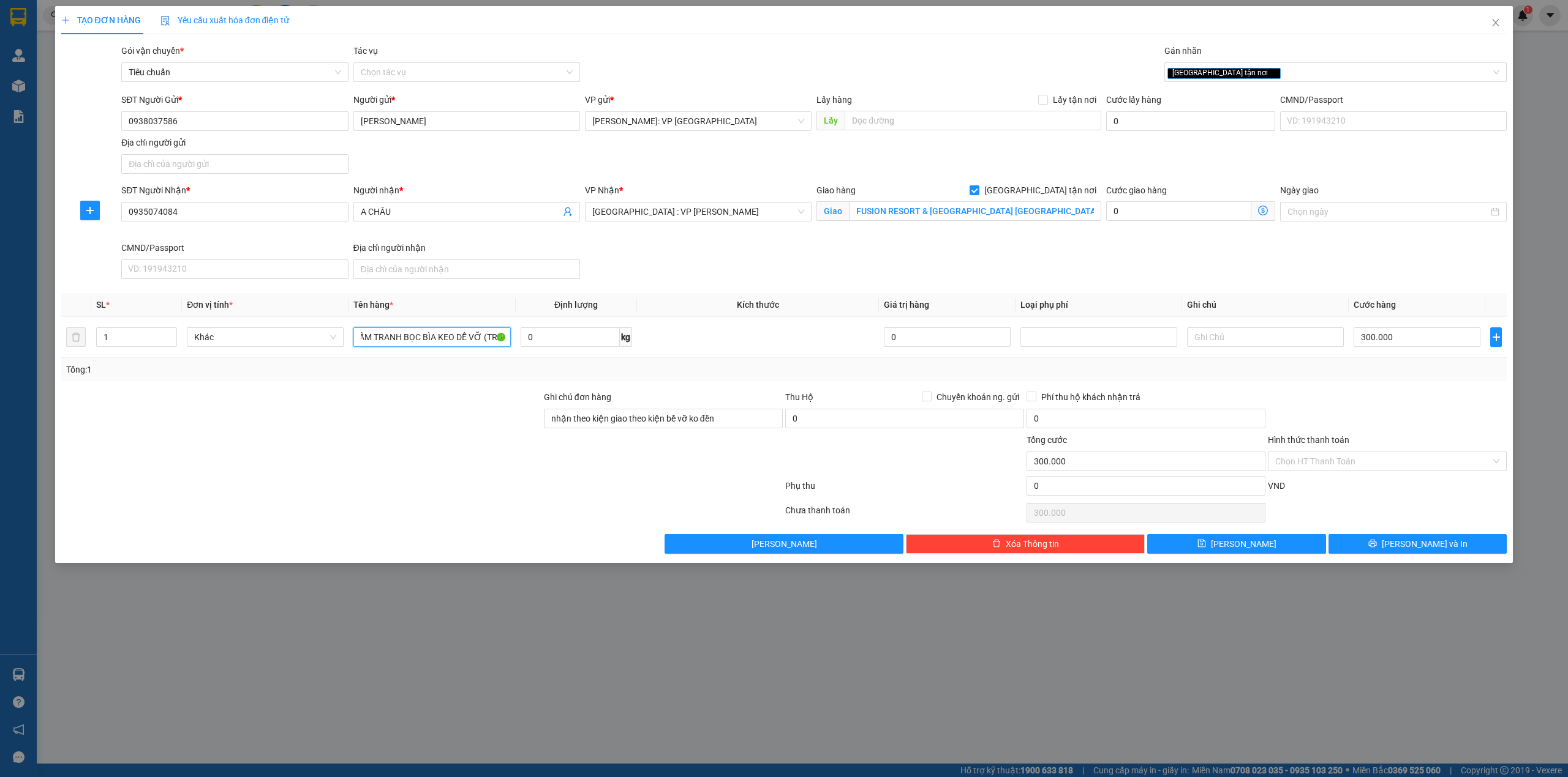
scroll to position [0, 27]
type input "1 TẤM TRANH BỌC BÌA KEO DỄ VỠ (KHUNG TRANH)"
click at [436, 431] on div at bounding box center [302, 412] width 483 height 43
click at [741, 343] on td at bounding box center [758, 338] width 242 height 41
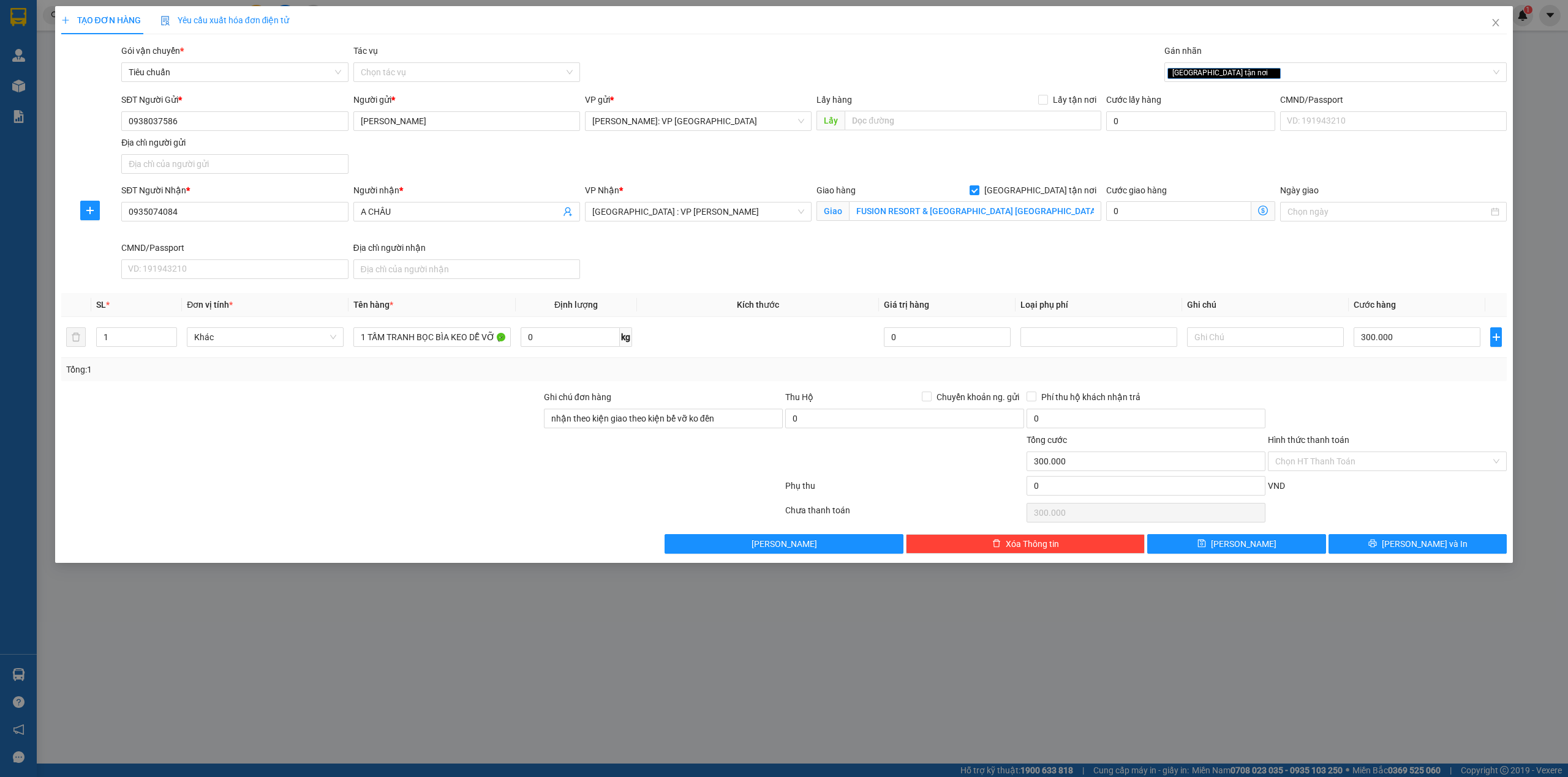
drag, startPoint x: 164, startPoint y: 419, endPoint x: 170, endPoint y: 419, distance: 6.0
click at [164, 419] on div at bounding box center [302, 412] width 483 height 43
click at [774, 283] on div "SĐT Người Nhận * 0935074084 Người nhận * A CHÂU VP Nhận * Đà Nẵng : VP Thanh Kh…" at bounding box center [814, 233] width 1390 height 100
click at [806, 267] on div "SĐT Người Nhận * 0935074084 Người nhận * A CHÂU VP Nhận * Đà Nẵng : VP Thanh Kh…" at bounding box center [814, 233] width 1390 height 100
click at [1407, 461] on input "Hình thức thanh toán" at bounding box center [1382, 461] width 215 height 18
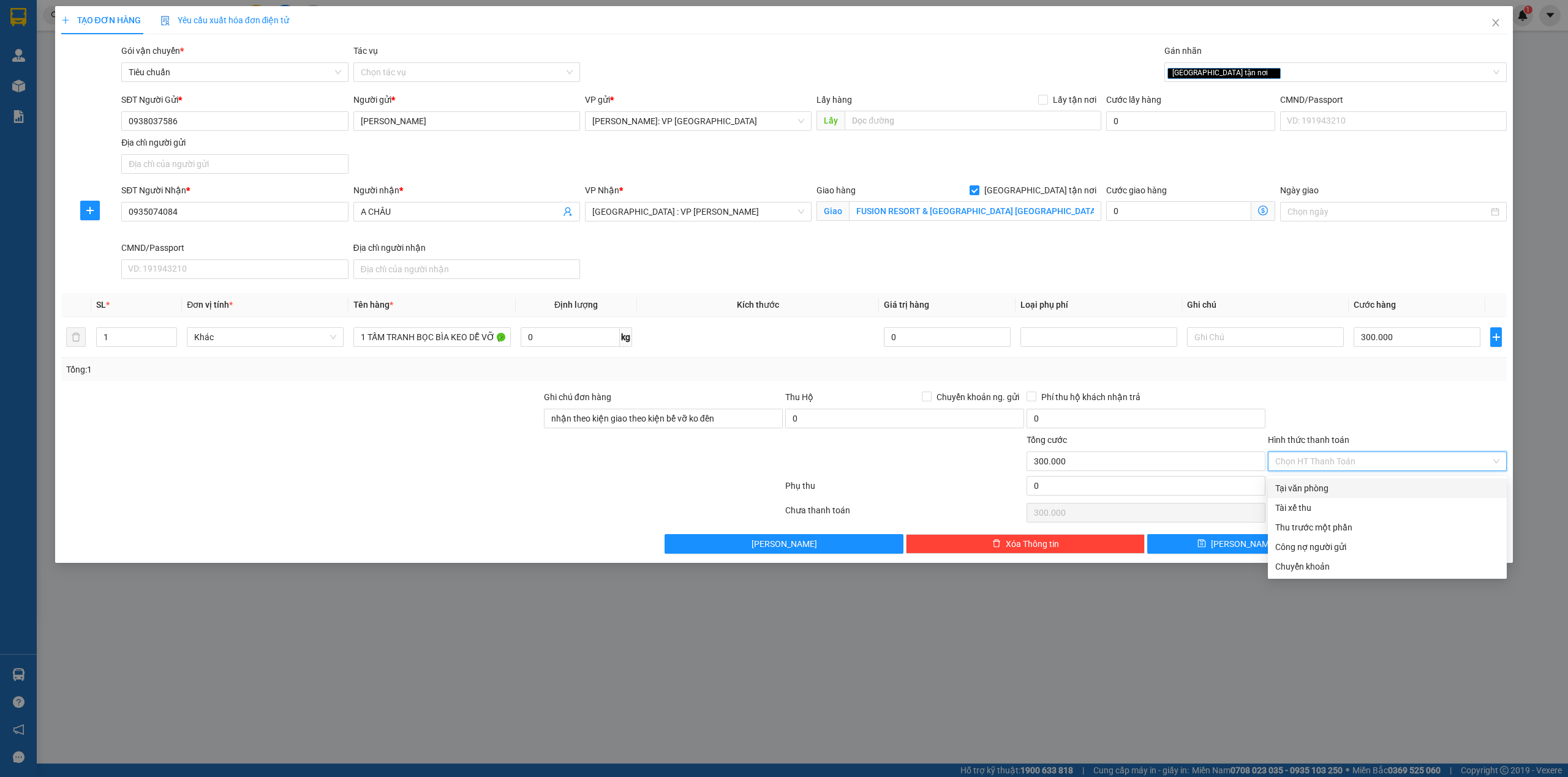
click at [1340, 493] on div "Tại văn phòng" at bounding box center [1387, 488] width 224 height 13
type input "0"
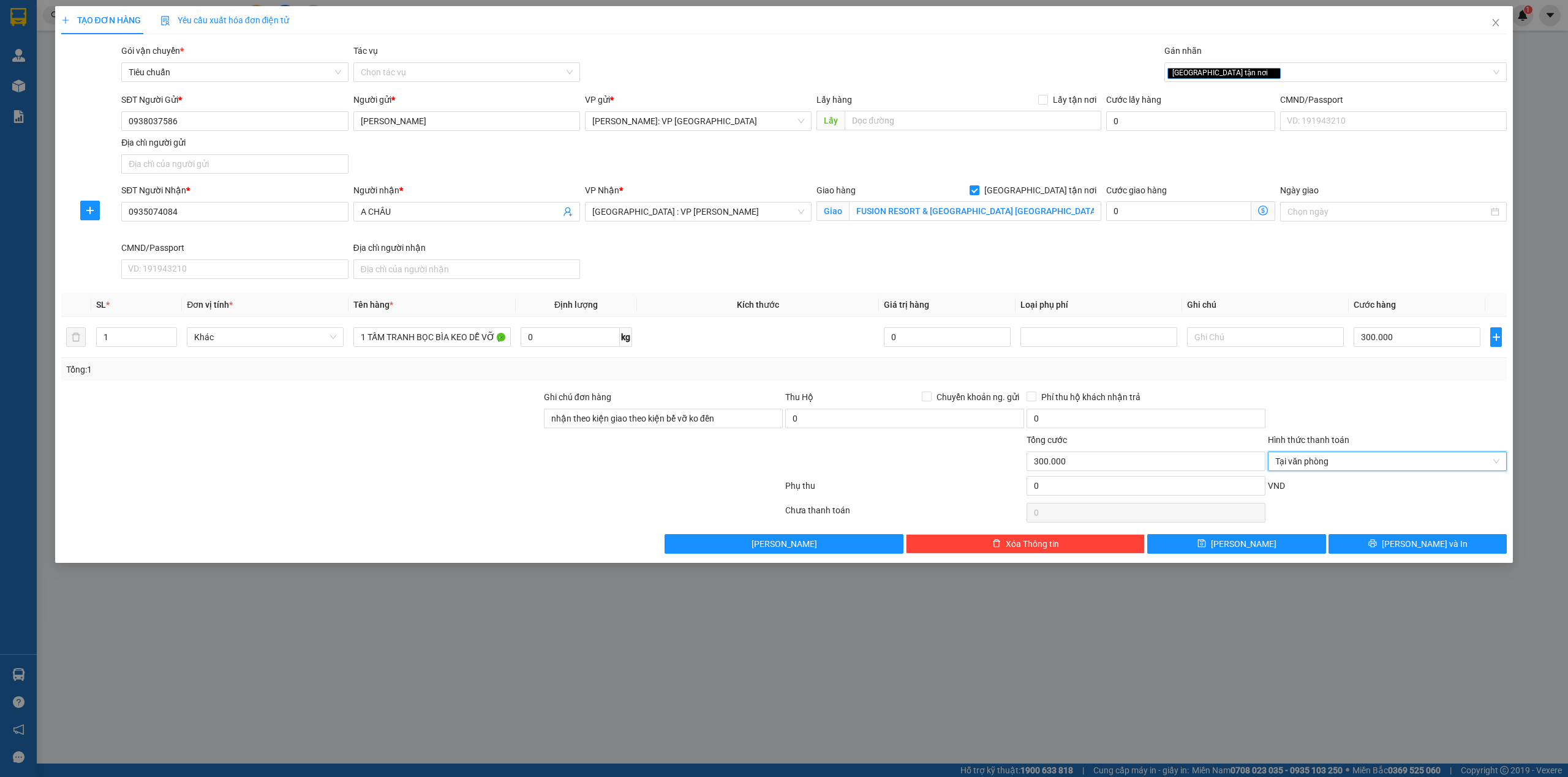
click at [1387, 396] on div at bounding box center [1387, 412] width 241 height 43
click at [719, 263] on div "SĐT Người Nhận * 0935074084 Người nhận * A CHÂU VP Nhận * Đà Nẵng : VP Thanh Kh…" at bounding box center [814, 233] width 1390 height 100
click at [400, 392] on div "Transit Pickup Surcharge Ids Transit Deliver Surcharge Ids Transit Deliver Surc…" at bounding box center [784, 298] width 1446 height 510
click at [1351, 410] on div at bounding box center [1387, 412] width 241 height 43
click at [469, 479] on div at bounding box center [422, 488] width 724 height 24
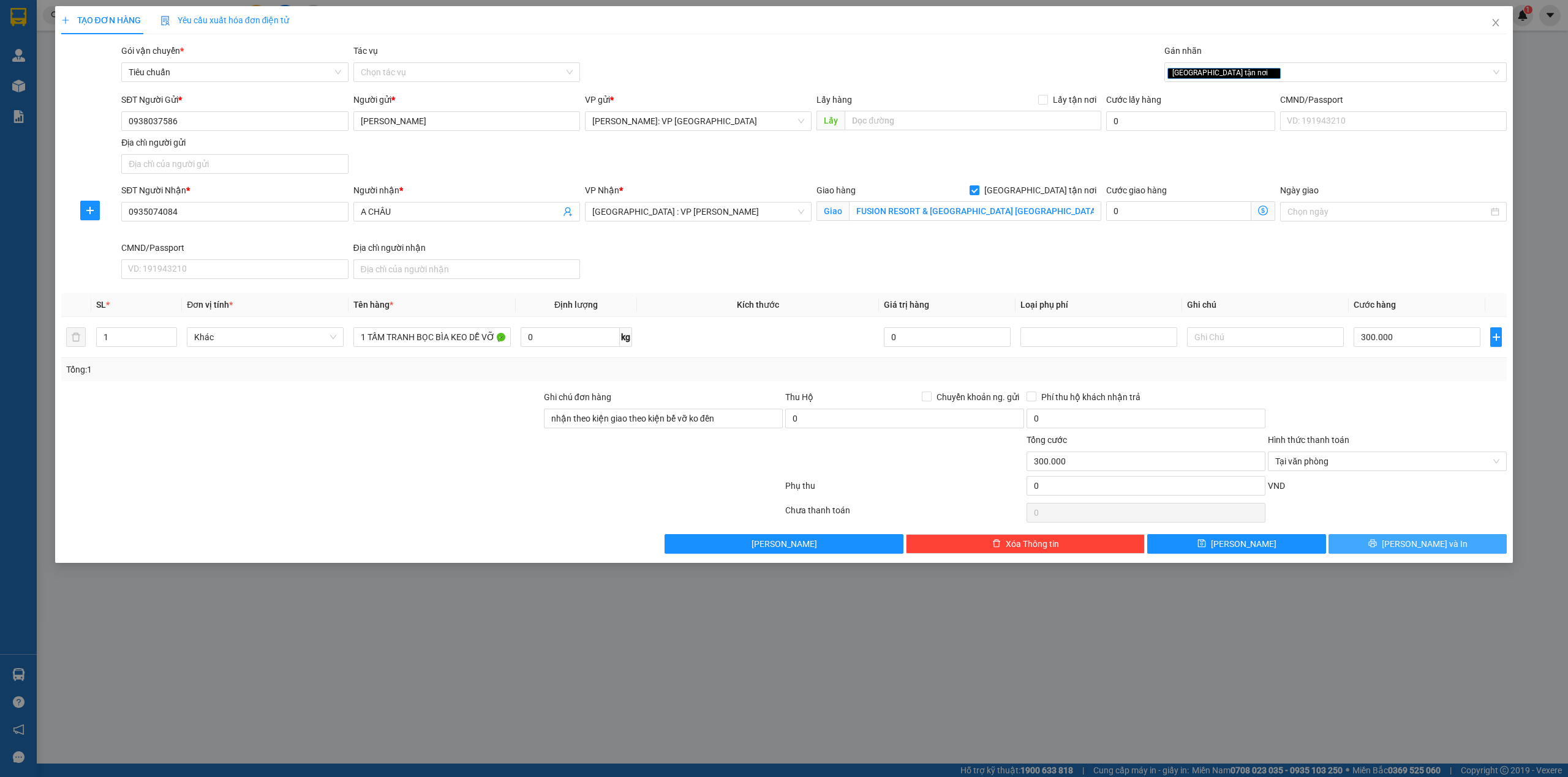
click at [1378, 544] on button "[PERSON_NAME] và In" at bounding box center [1418, 544] width 179 height 20
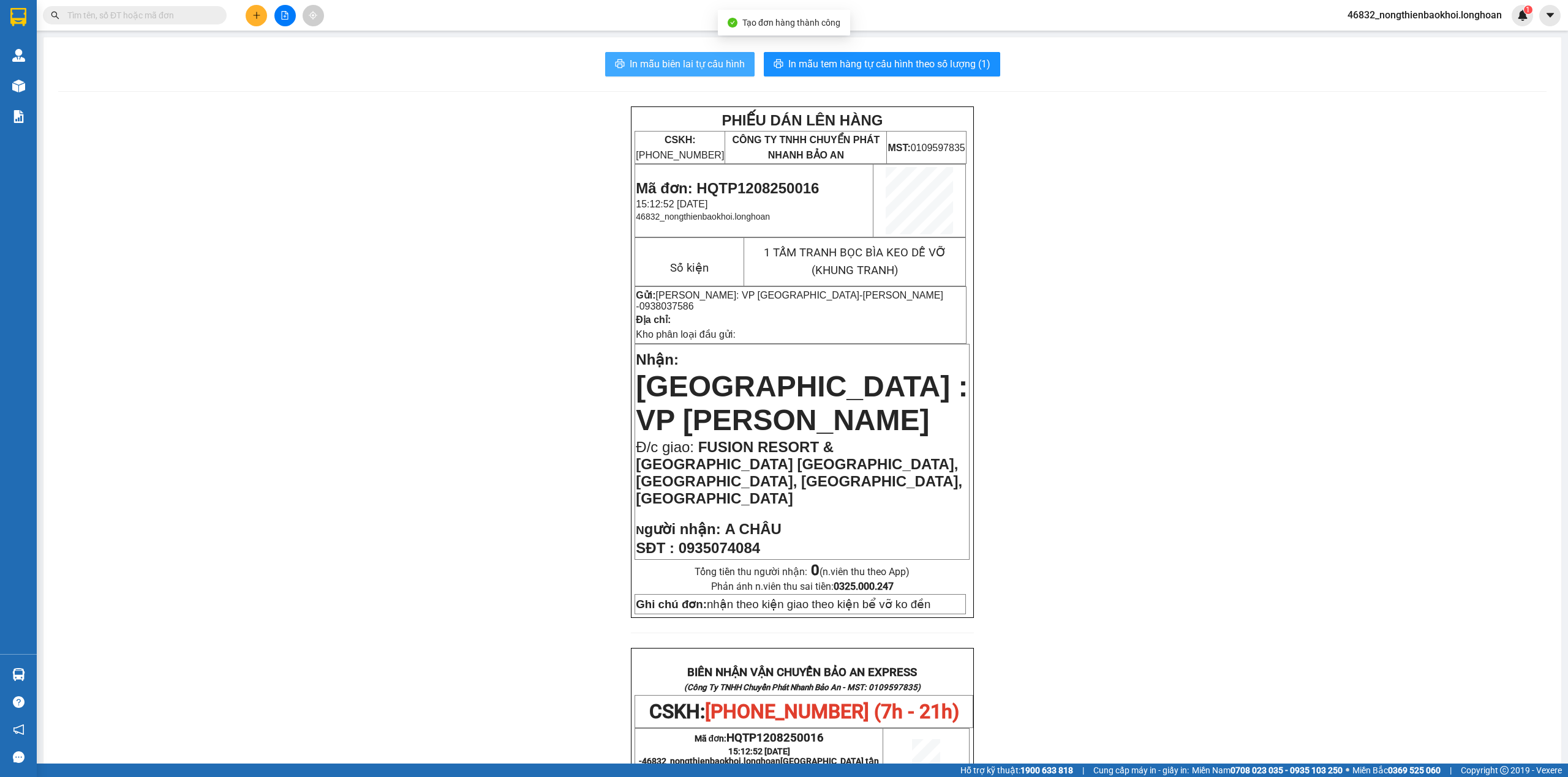
drag, startPoint x: 635, startPoint y: 66, endPoint x: 637, endPoint y: 72, distance: 6.3
click at [636, 66] on span "In mẫu biên lai tự cấu hình" at bounding box center [686, 64] width 115 height 16
click at [489, 433] on div "PHIẾU DÁN LÊN HÀNG CSKH: 1900.06.88.33 CÔNG TY TNHH CHUYỂN PHÁT NHANH BẢO AN MS…" at bounding box center [802, 722] width 1488 height 1231
click at [818, 70] on span "In mẫu tem hàng tự cấu hình theo số lượng (1)" at bounding box center [889, 64] width 202 height 16
click at [1231, 564] on div "PHIẾU DÁN LÊN HÀNG CSKH: 1900.06.88.33 CÔNG TY TNHH CHUYỂN PHÁT NHANH BẢO AN MS…" at bounding box center [802, 722] width 1488 height 1231
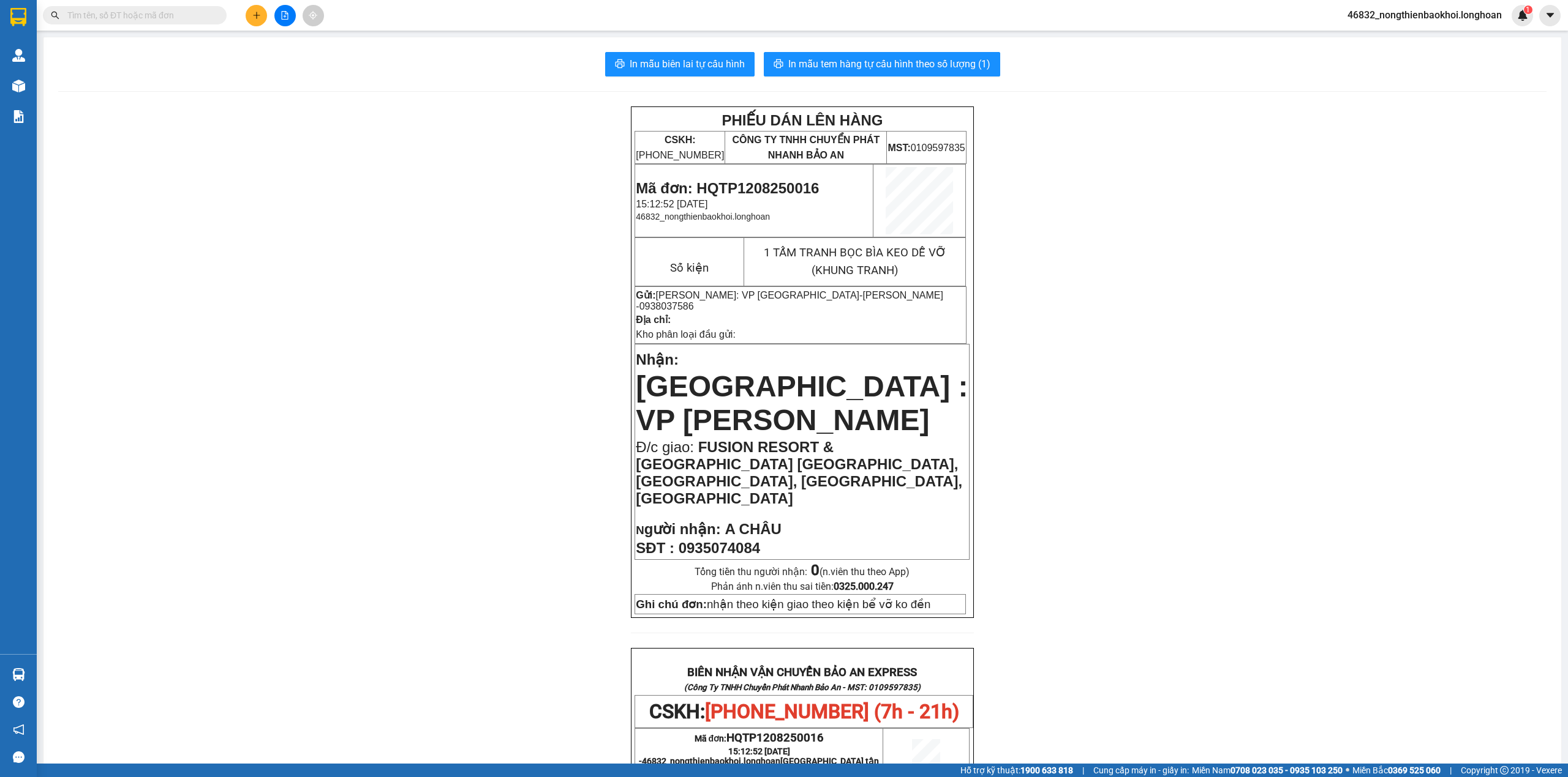
click at [556, 456] on div "PHIẾU DÁN LÊN HÀNG CSKH: 1900.06.88.33 CÔNG TY TNHH CHUYỂN PHÁT NHANH BẢO AN MS…" at bounding box center [802, 722] width 1488 height 1231
click at [456, 329] on div "PHIẾU DÁN LÊN HÀNG CSKH: 1900.06.88.33 CÔNG TY TNHH CHUYỂN PHÁT NHANH BẢO AN MS…" at bounding box center [802, 722] width 1488 height 1231
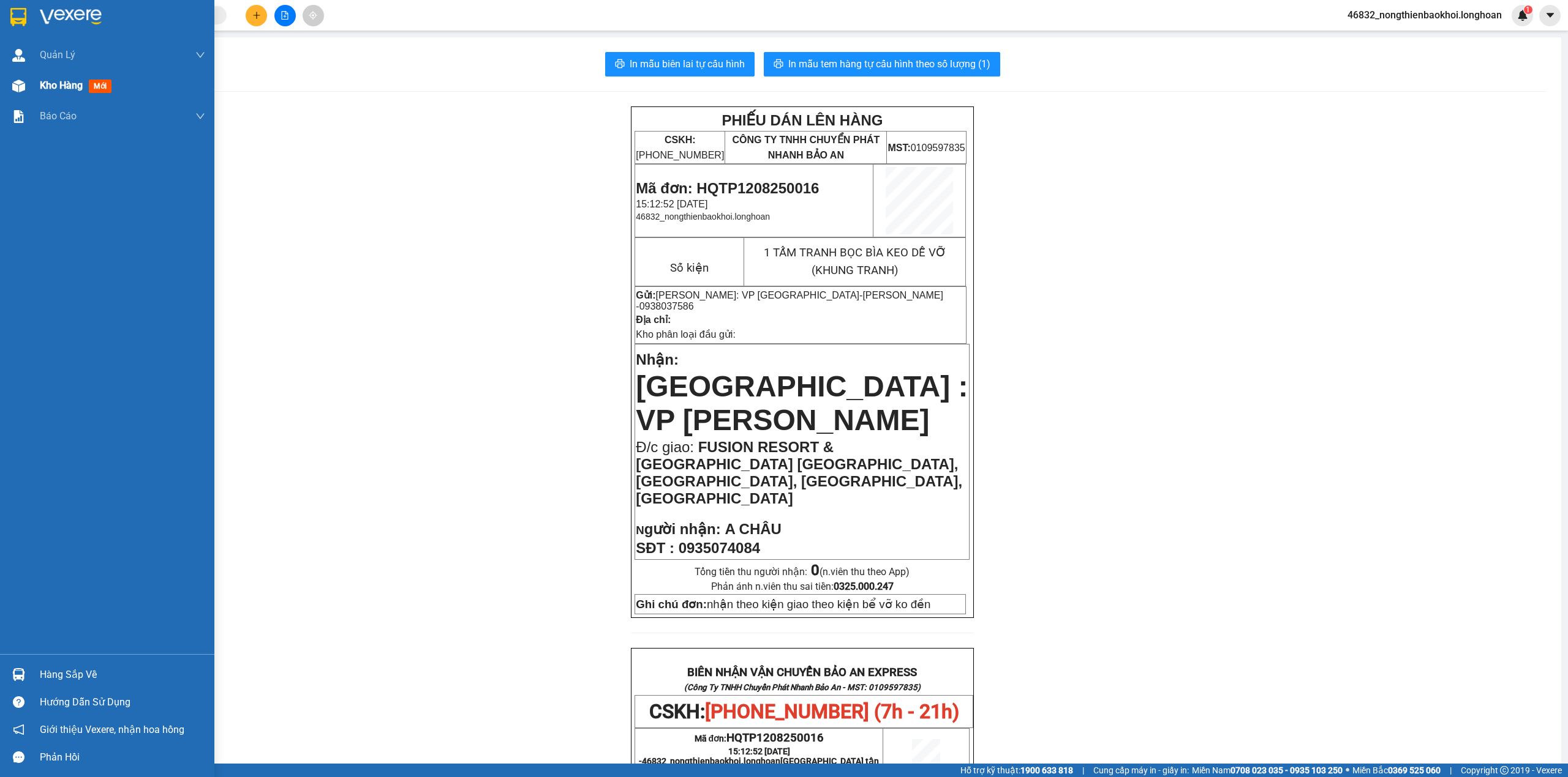
click at [21, 77] on div at bounding box center [18, 85] width 21 height 21
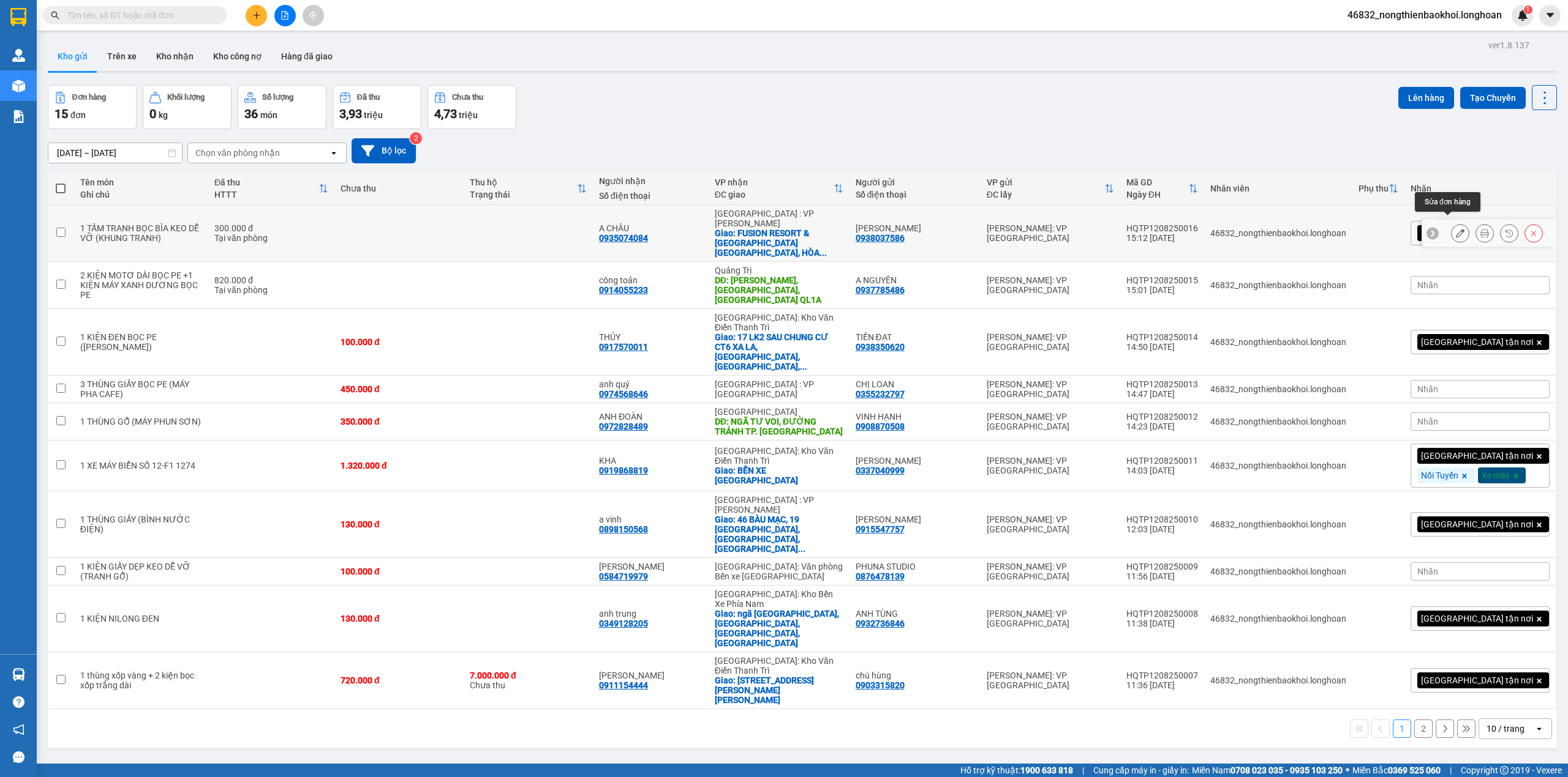
click at [1456, 229] on icon at bounding box center [1460, 233] width 9 height 9
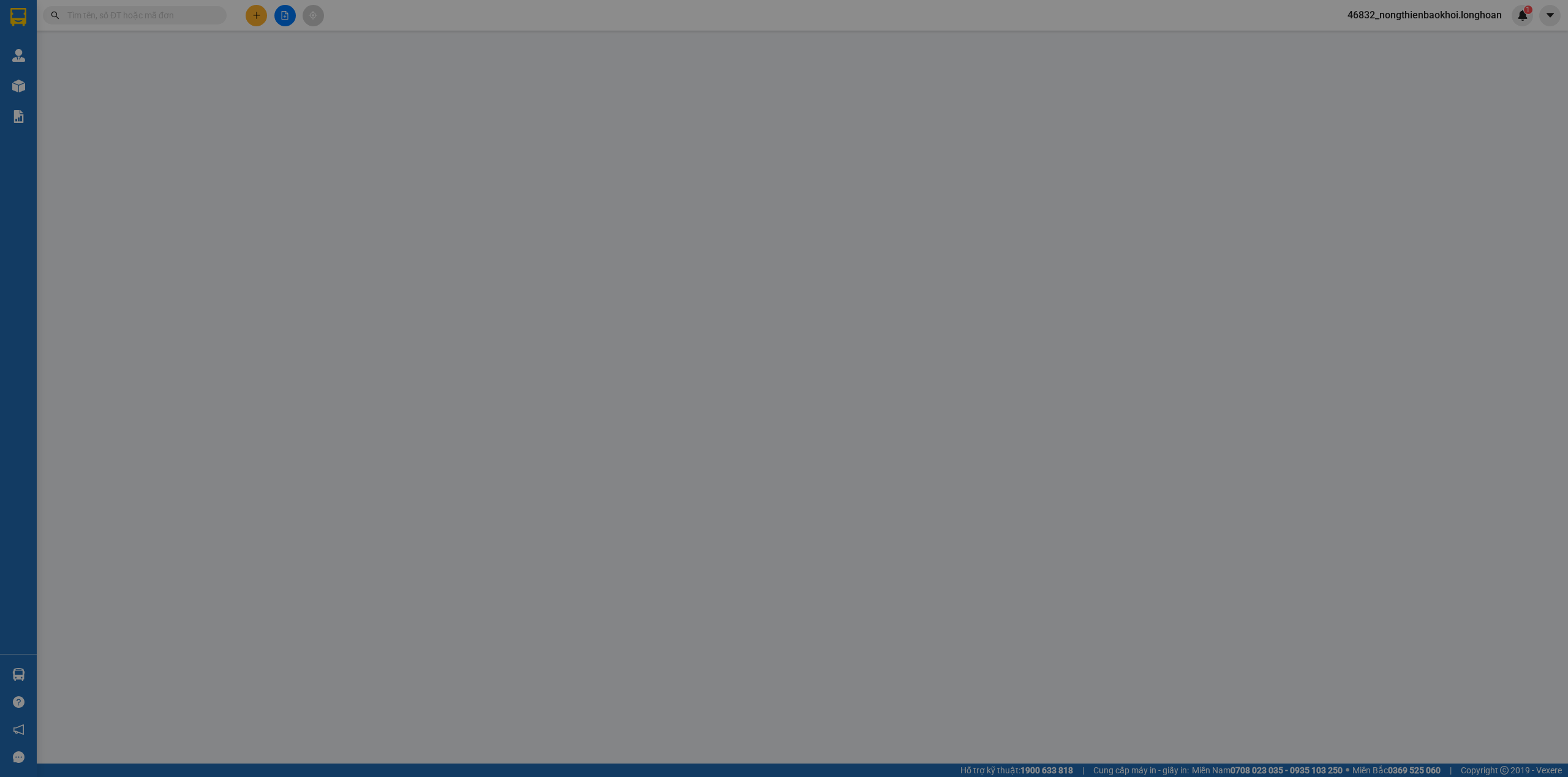
type input "0938037586"
type input "TRANG LINH"
type input "0935074084"
type input "A CHÂU"
checkbox input "true"
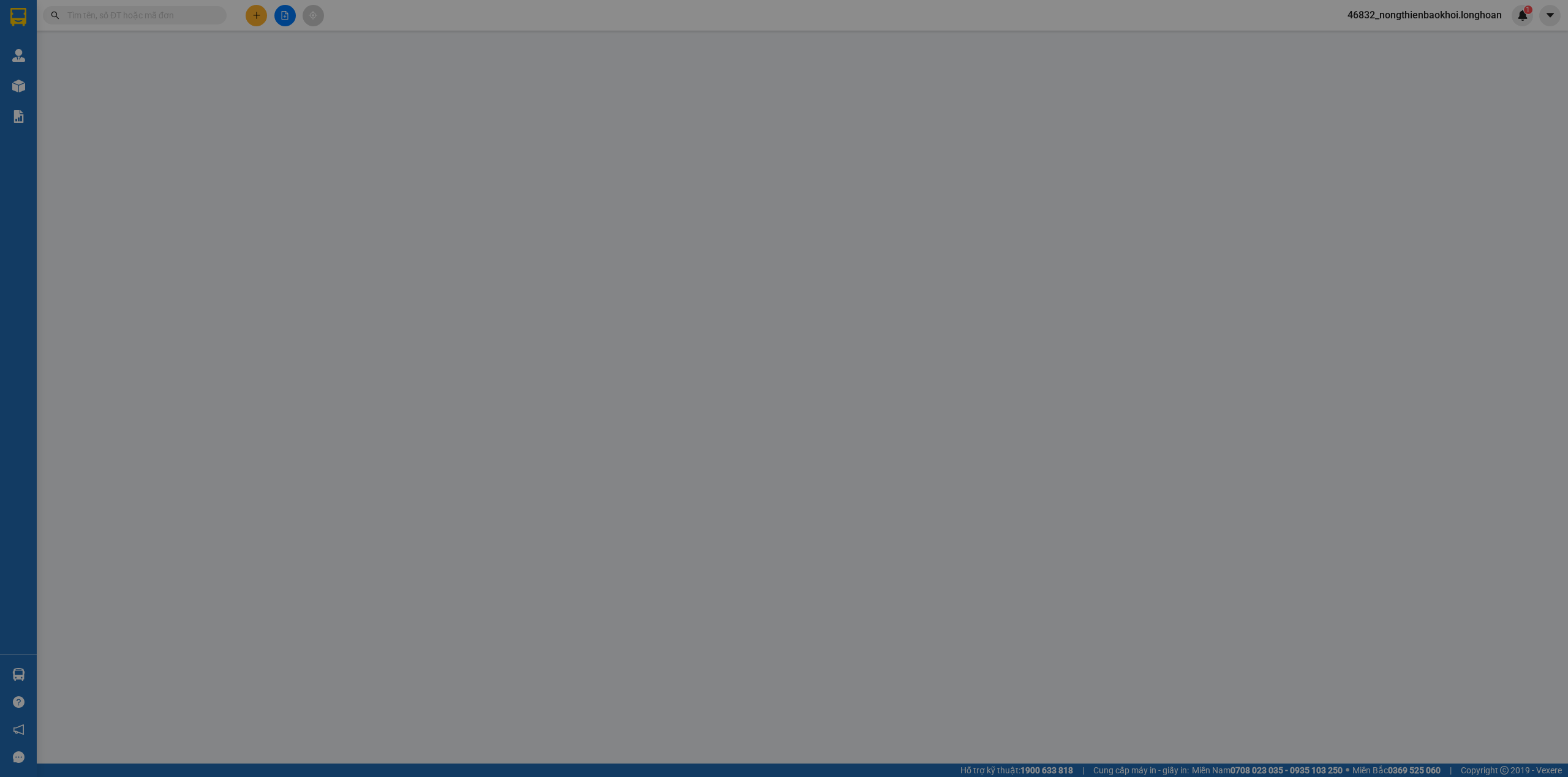
type input "FUSION RESORT & VILLAS DA NANG -TRƯỜNG SA, HÒA HẢI, NGŨ HÀNH SƠN, ĐÀ NẴNG"
type input "nhận theo kiện giao theo kiện bể vỡ ko đền"
type input "300.000"
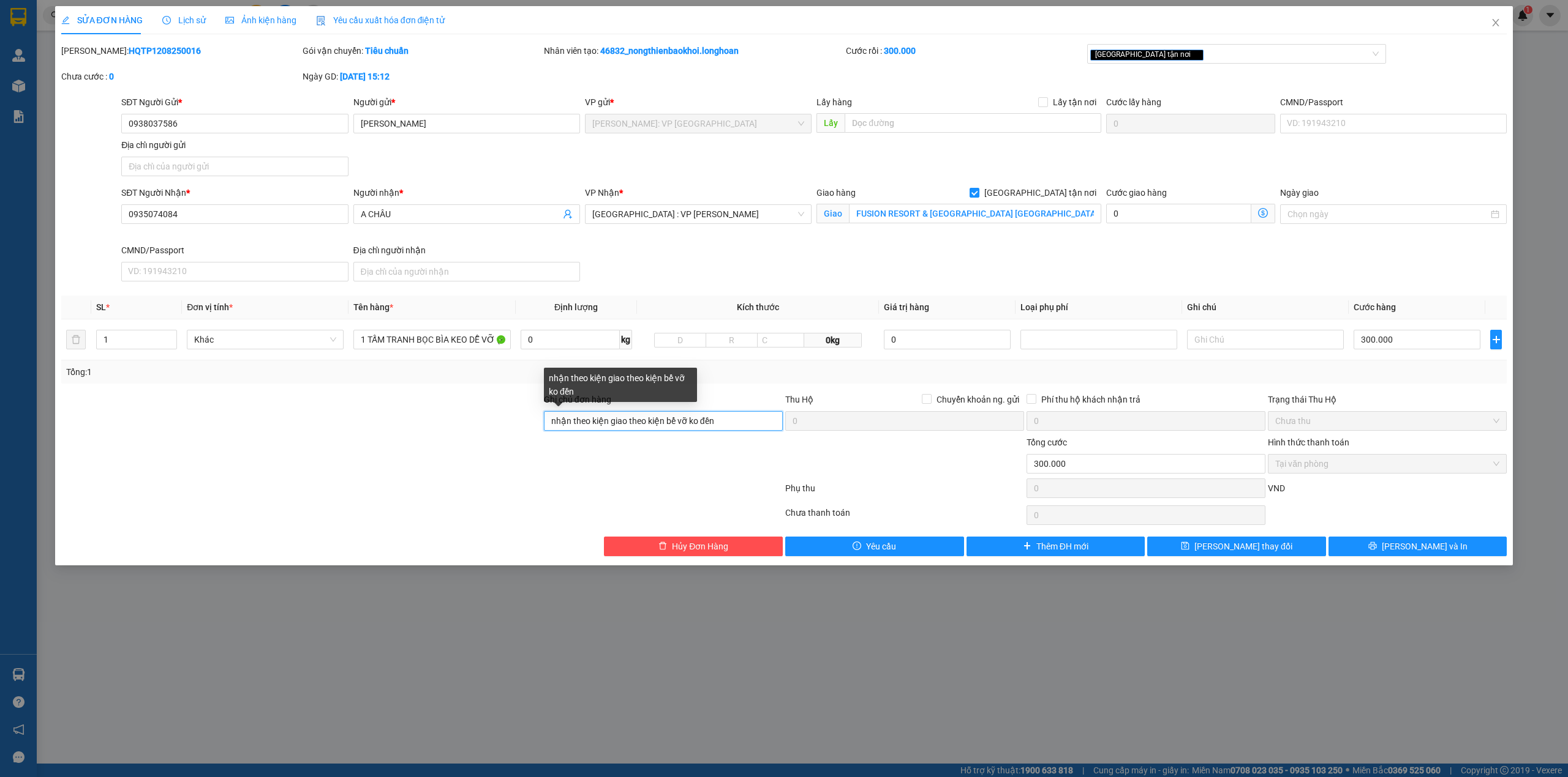
click at [726, 419] on input "nhận theo kiện giao theo kiện bể vỡ ko đền" at bounding box center [663, 421] width 239 height 20
click at [1169, 49] on div "[GEOGRAPHIC_DATA] tận nơi" at bounding box center [1230, 53] width 281 height 15
type input "KHÁCH HỦY ĐƠN VÌ KHÔNG ĐƯA LÊN PHÒNG-"
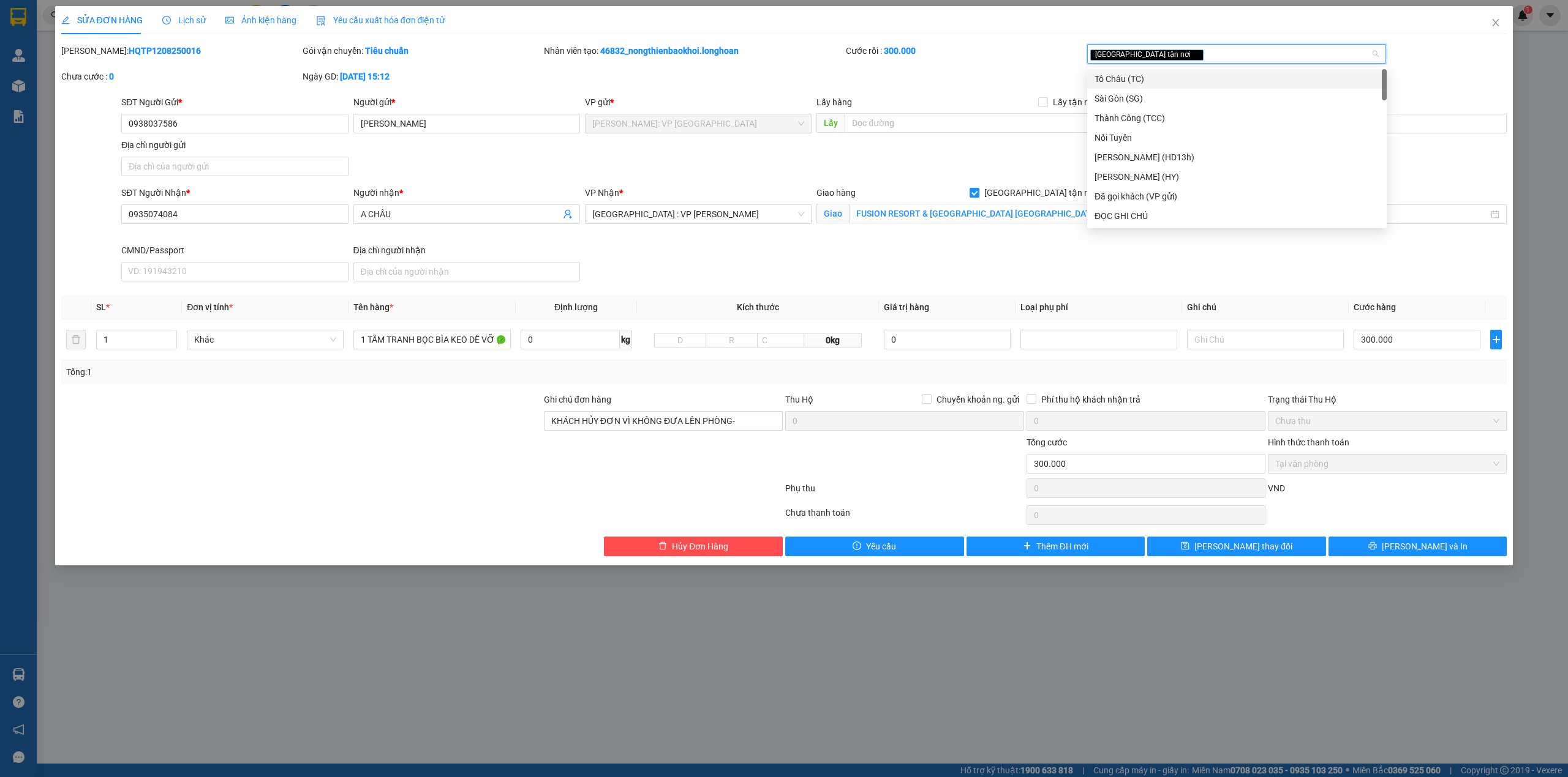
type input "D"
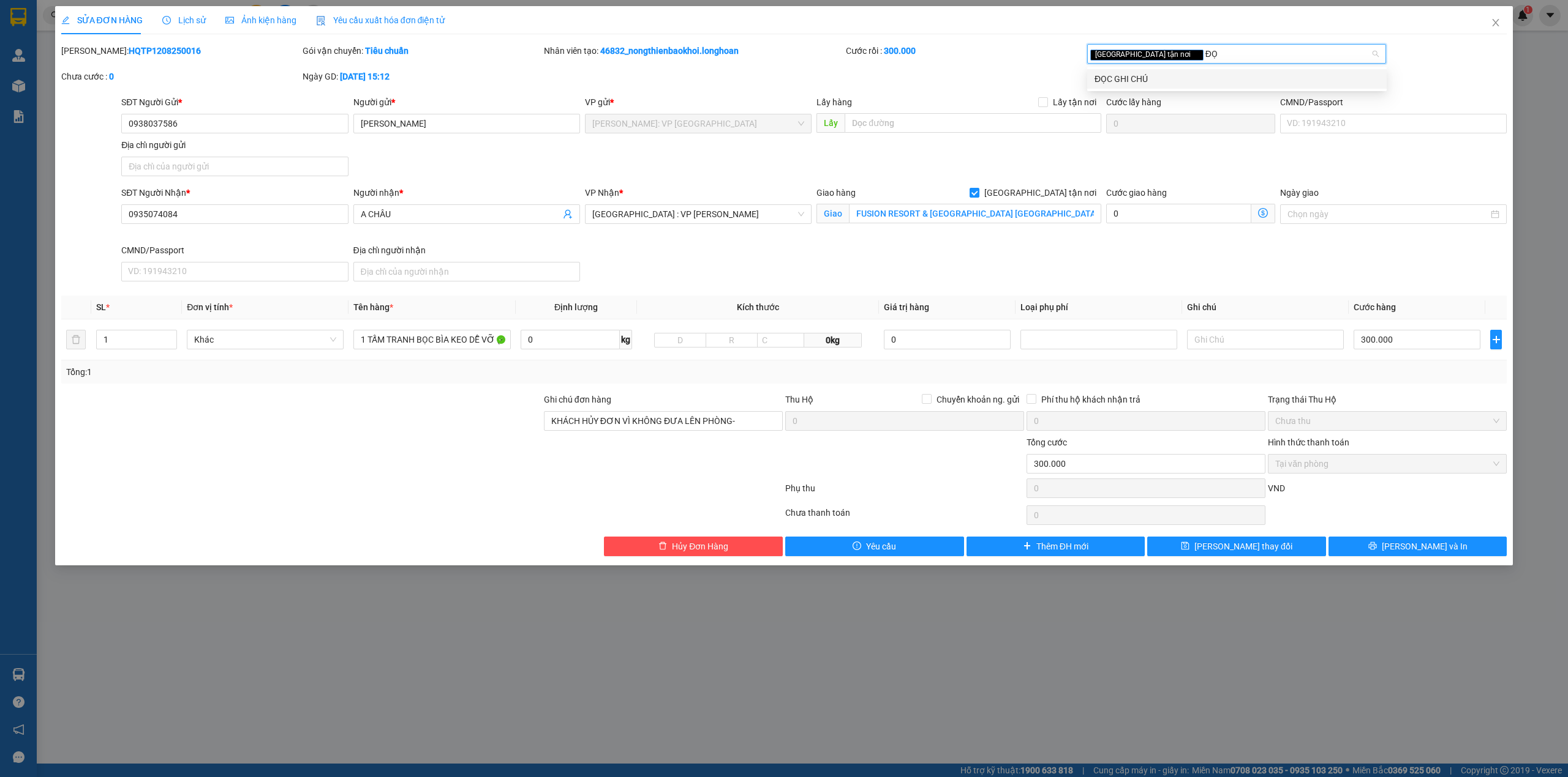
type input "ĐỌC"
click at [1172, 80] on div "ĐỌC GHI CHÚ" at bounding box center [1236, 78] width 284 height 13
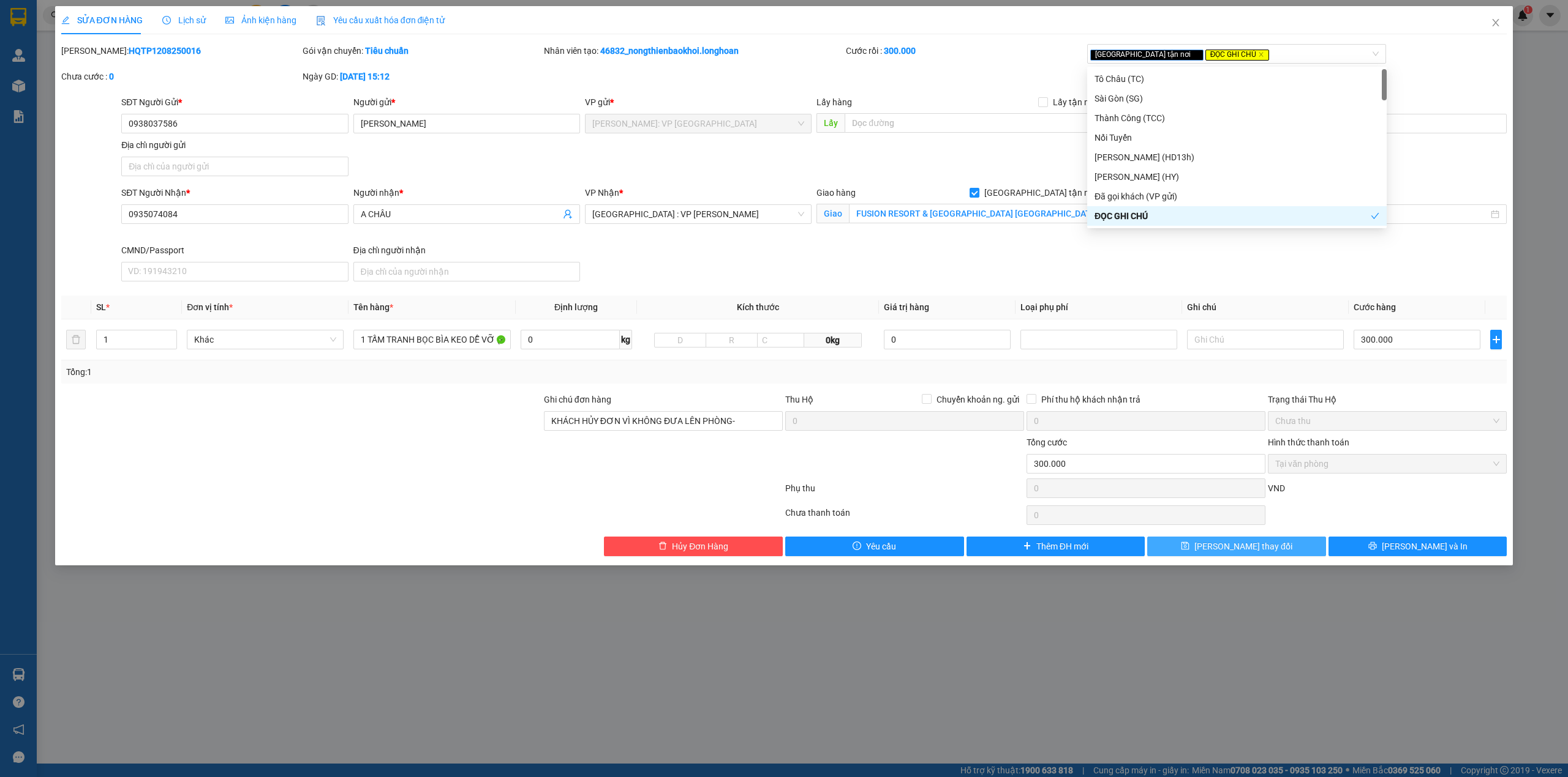
click at [1257, 544] on span "[PERSON_NAME] thay đổi" at bounding box center [1243, 546] width 98 height 13
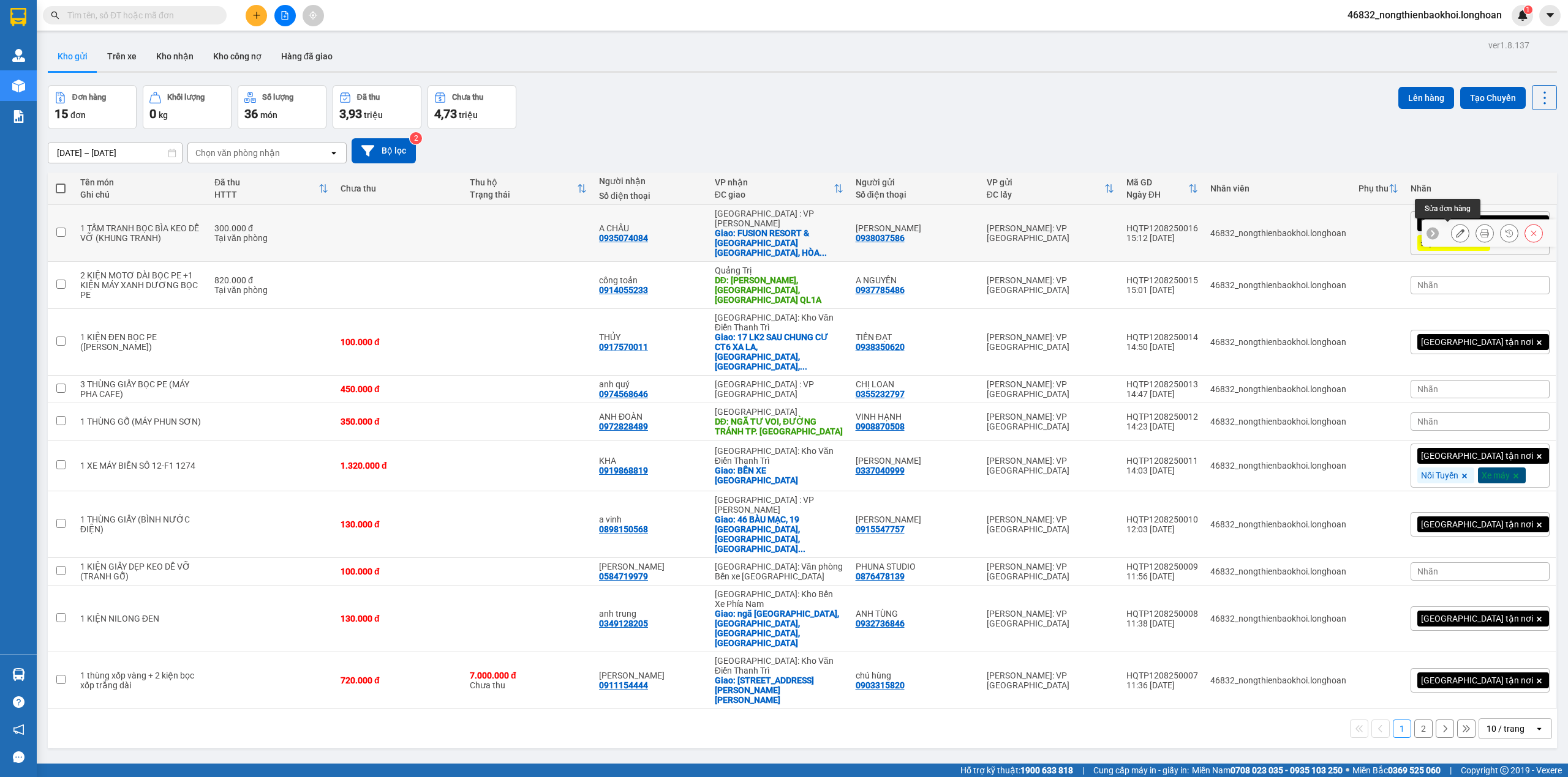
click at [1456, 233] on icon at bounding box center [1460, 233] width 9 height 9
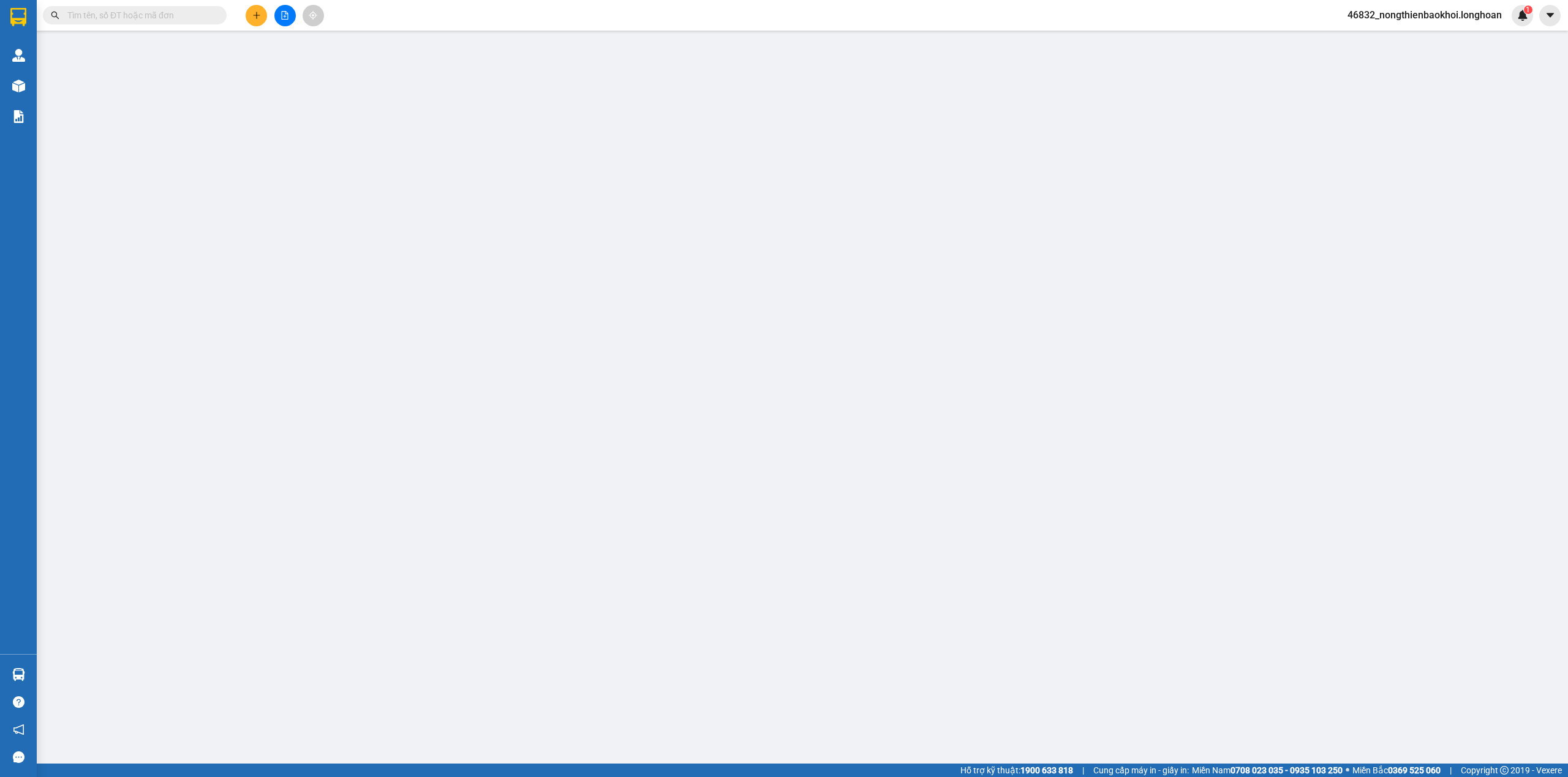
type input "0938037586"
type input "TRANG LINH"
type input "0935074084"
type input "A CHÂU"
checkbox input "true"
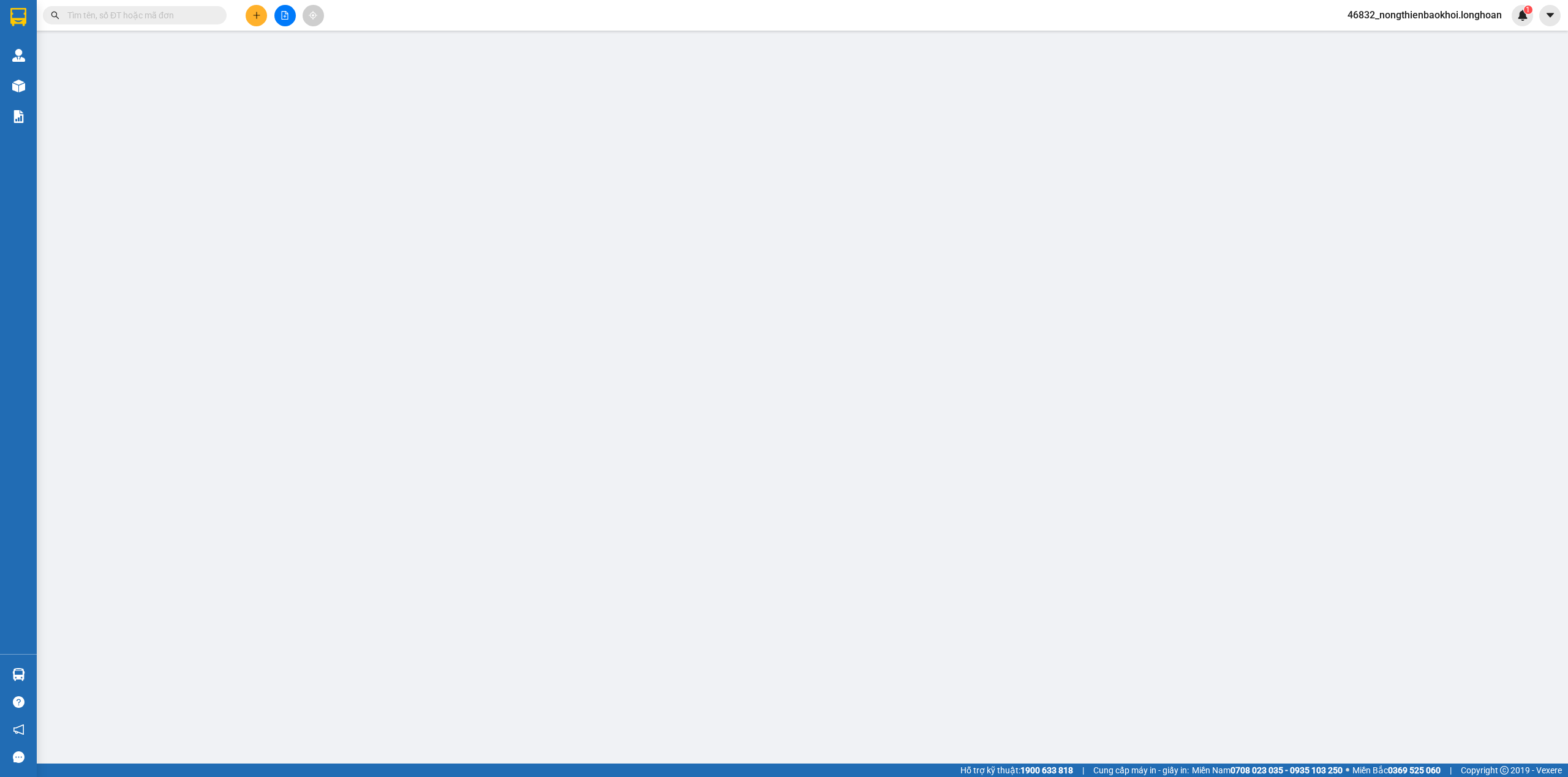
type input "FUSION RESORT & VILLAS DA NANG -TRƯỜNG SA, HÒA HẢI, NGŨ HÀNH SƠN, ĐÀ NẴNG"
type input "KHÁCH HỦY ĐƠN VÌ KHÔNG ĐƯA LÊN PHÒNG-"
type input "300.000"
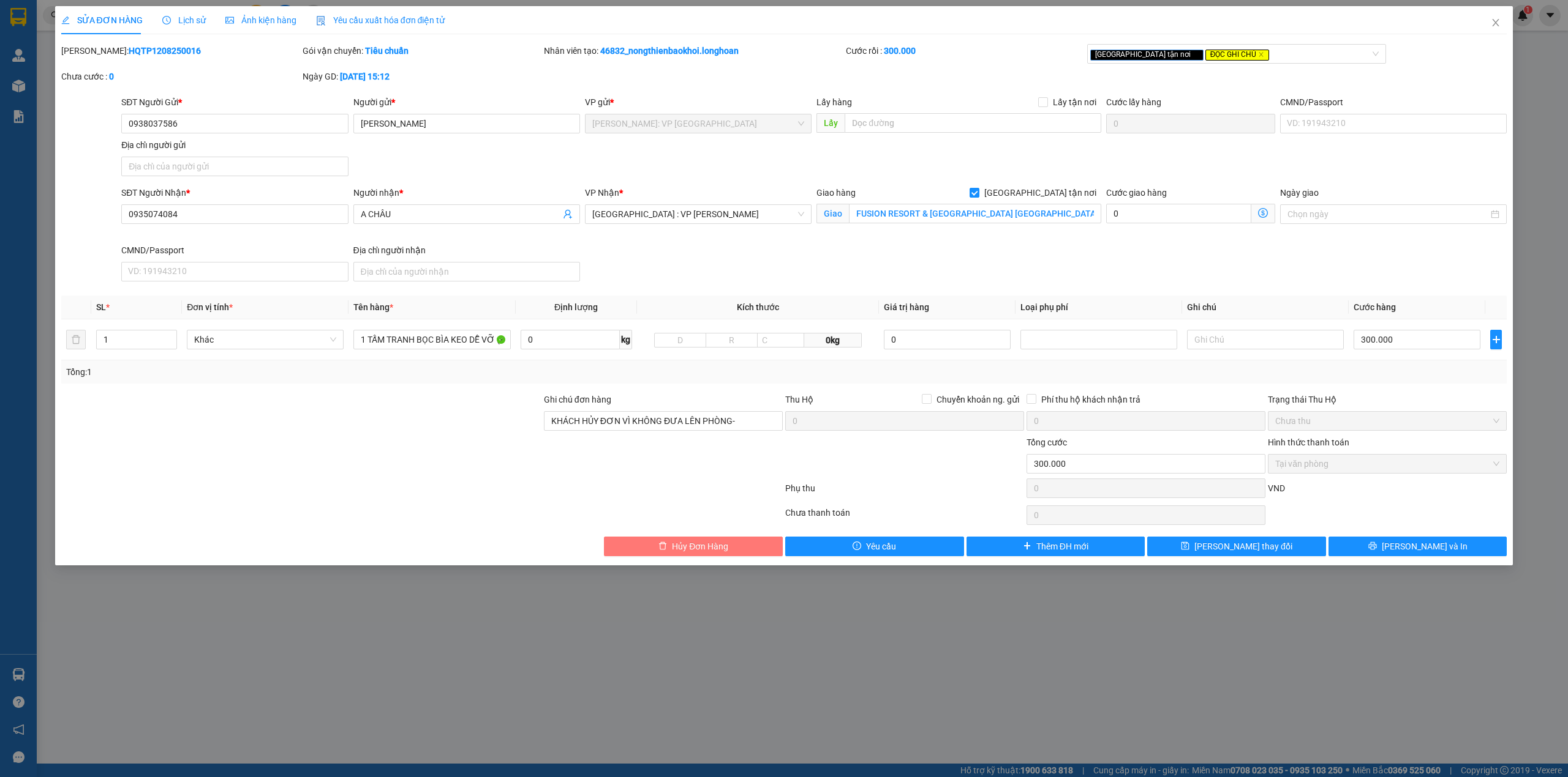
click at [708, 552] on span "Hủy Đơn Hàng" at bounding box center [700, 546] width 56 height 13
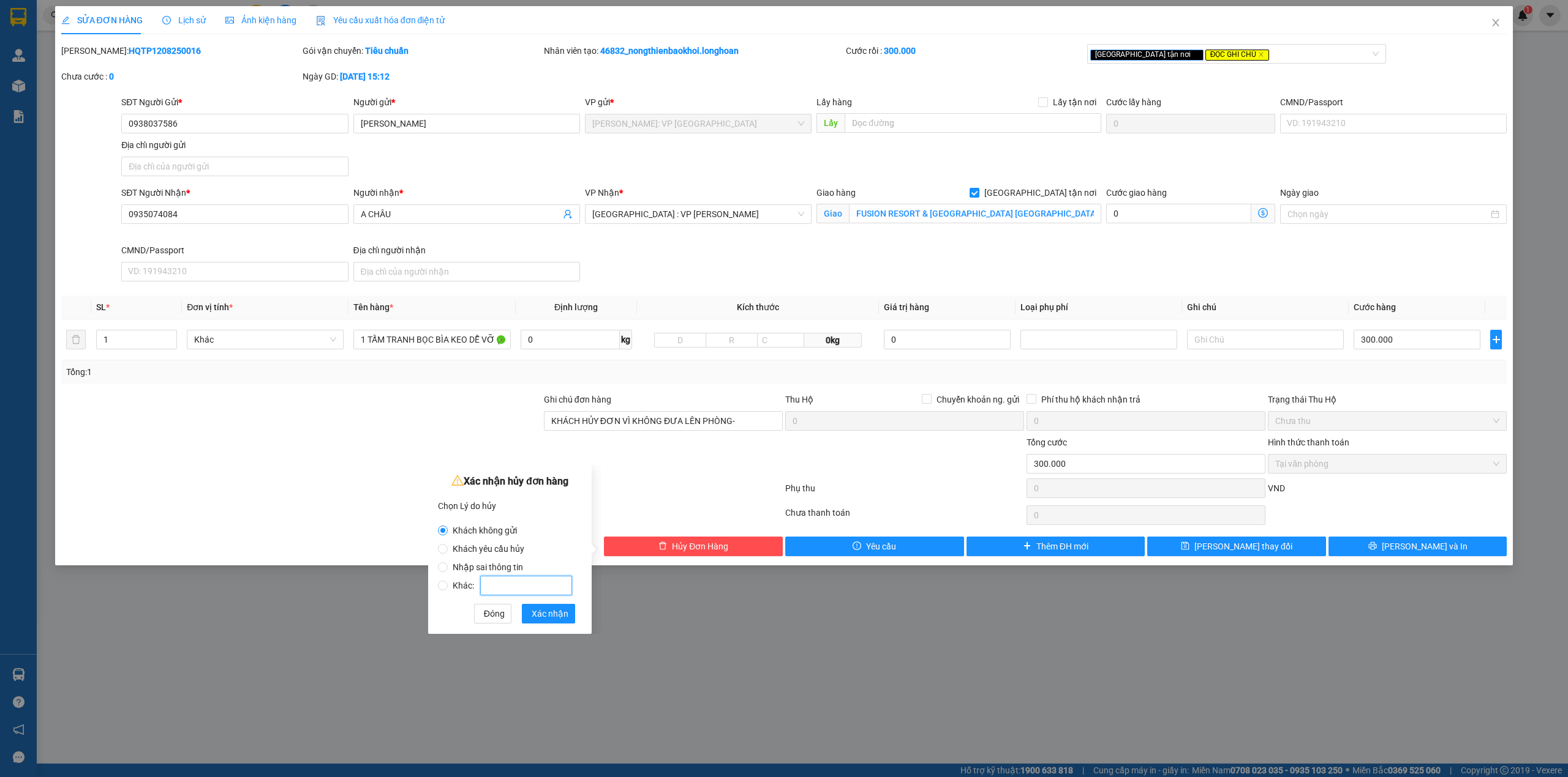
click at [525, 590] on input "Khác:" at bounding box center [526, 585] width 92 height 20
click at [505, 554] on label "Nhập sai thông tin" at bounding box center [507, 561] width 139 height 18
click at [447, 562] on input "Nhập sai thông tin" at bounding box center [443, 567] width 10 height 10
radio input "true"
radio input "false"
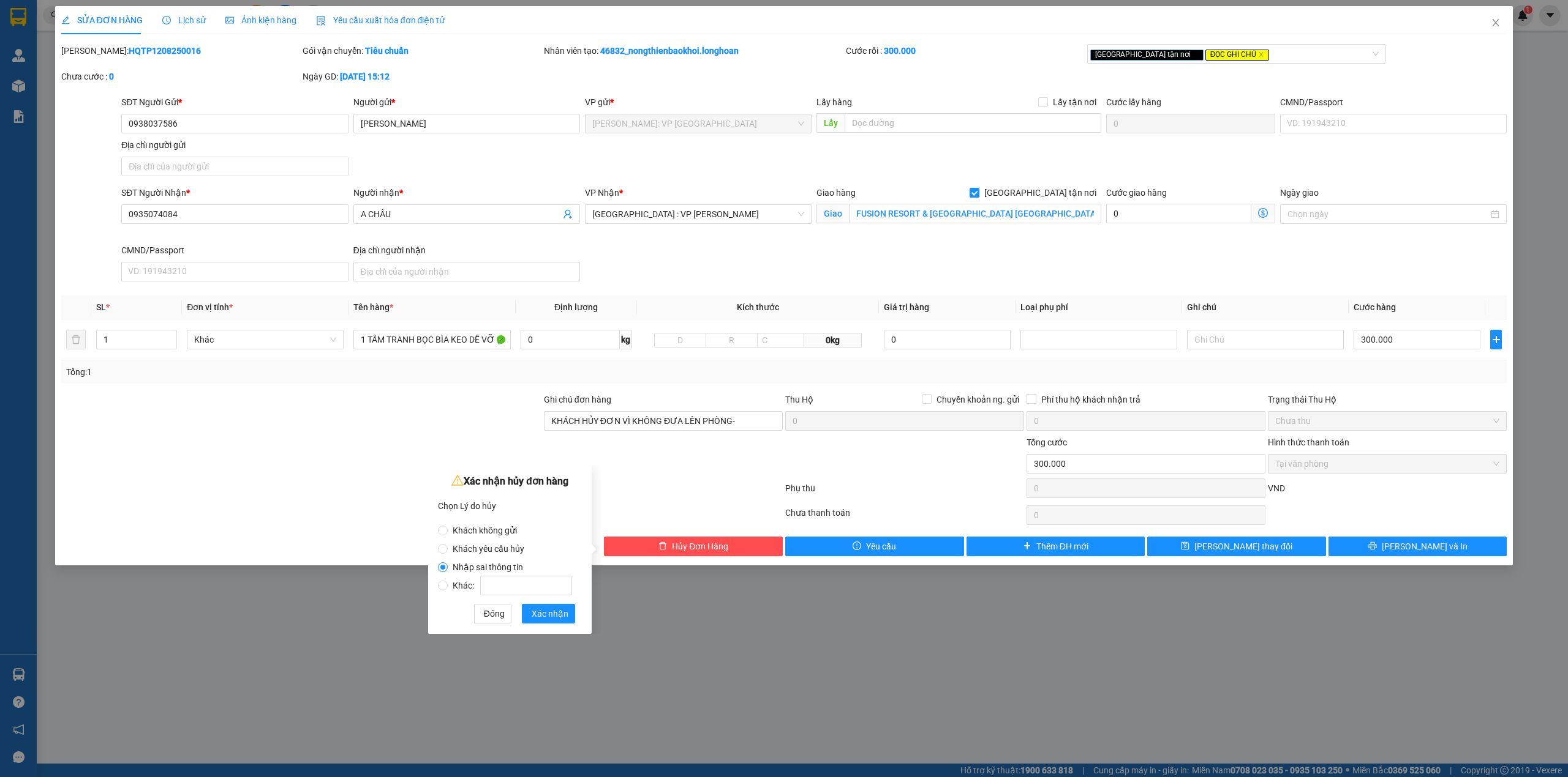
click at [505, 548] on span "Khách yêu cầu hủy" at bounding box center [488, 549] width 81 height 10
click at [447, 548] on input "Khách yêu cầu hủy" at bounding box center [443, 549] width 10 height 10
radio input "true"
radio input "false"
drag, startPoint x: 544, startPoint y: 612, endPoint x: 538, endPoint y: 617, distance: 7.8
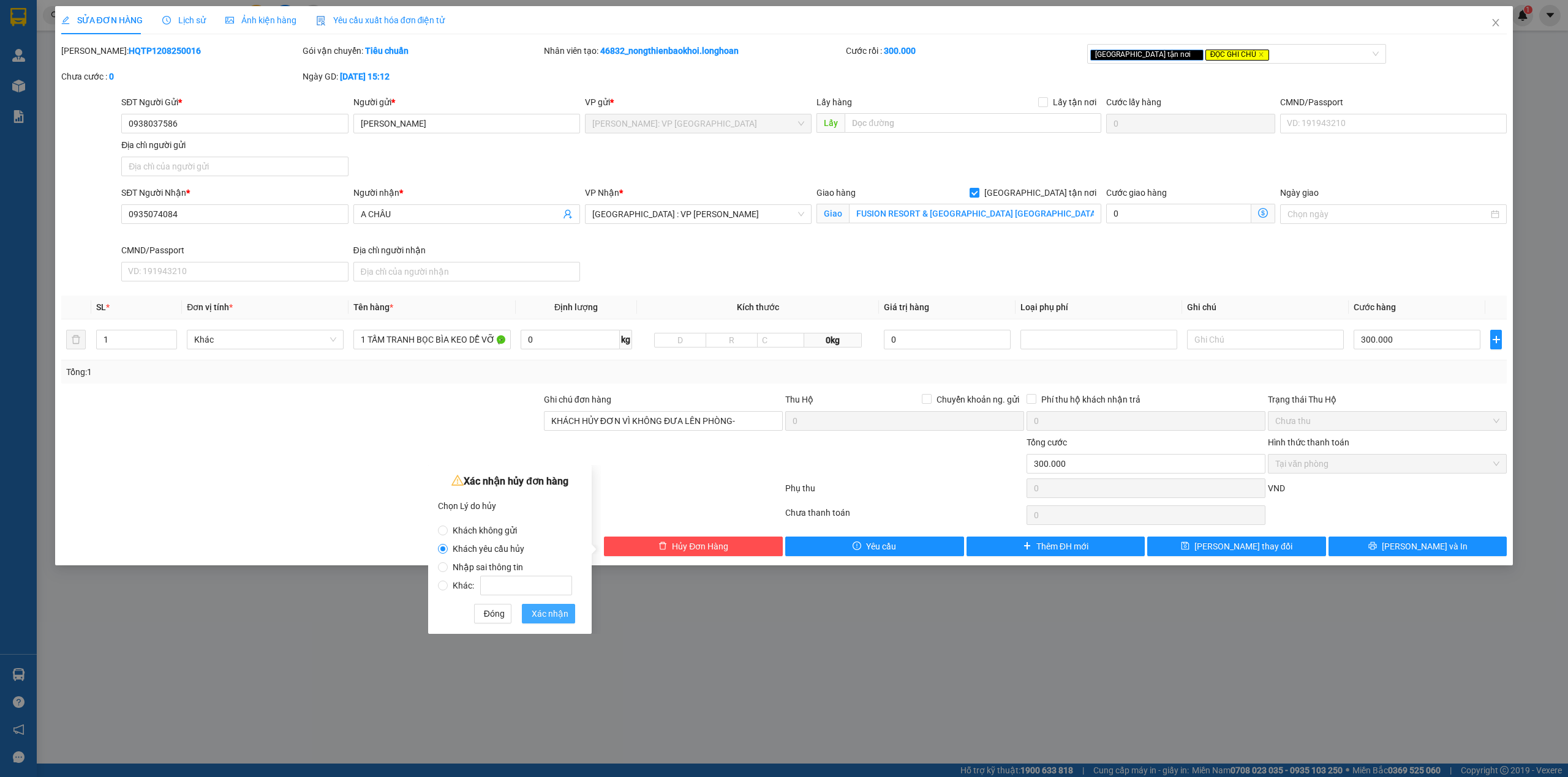
click at [544, 615] on span "Xác nhận" at bounding box center [549, 613] width 37 height 13
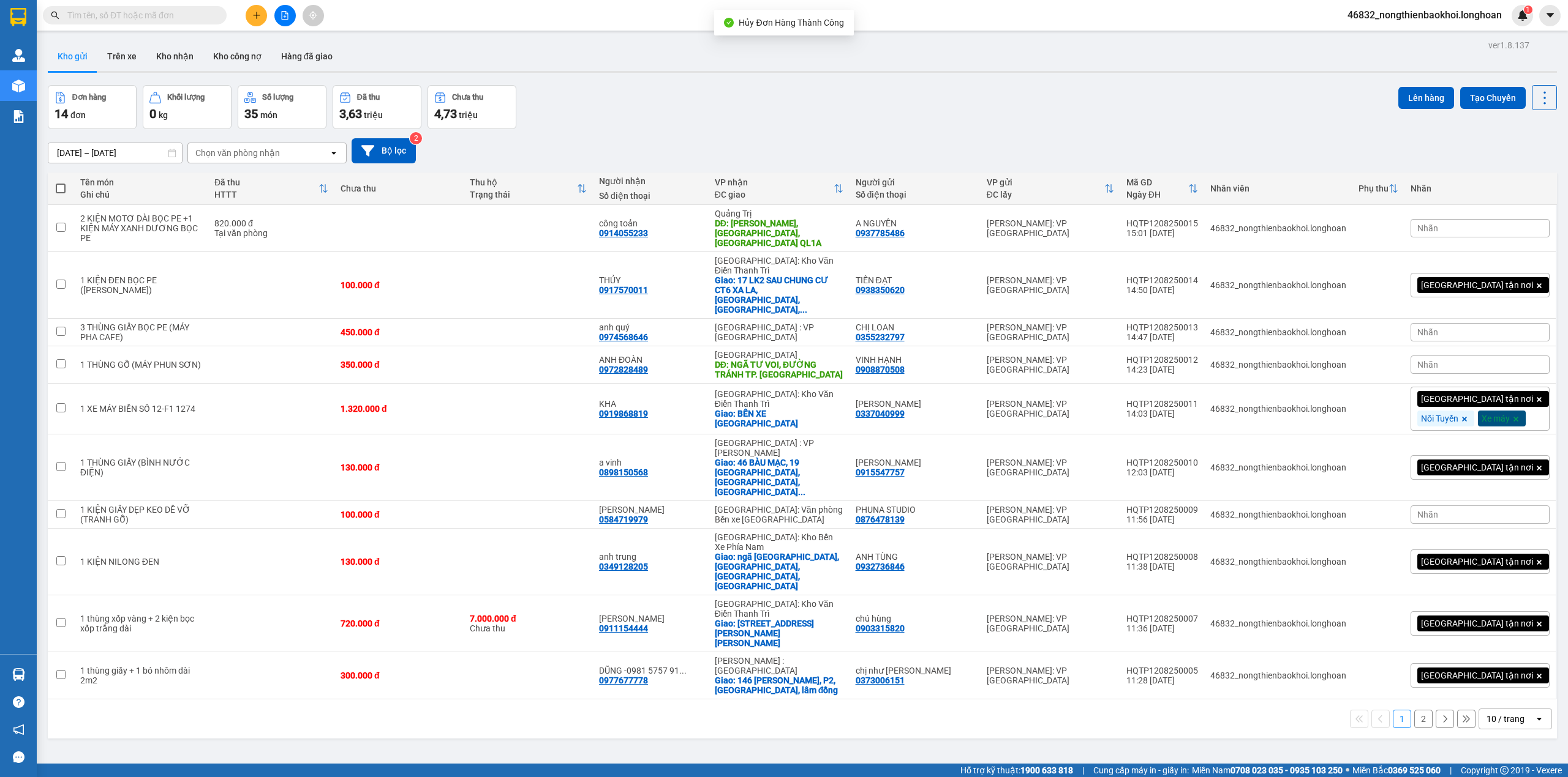
click at [736, 110] on div "Đơn hàng 14 đơn Khối lượng 0 kg Số lượng 35 món Đã thu 3,63 triệu Chưa thu 4,73…" at bounding box center [802, 107] width 1509 height 44
click at [738, 120] on div "Đơn hàng 14 đơn Khối lượng 0 kg Số lượng 35 món Đã thu 3,63 triệu Chưa thu 4,73…" at bounding box center [802, 107] width 1509 height 44
click at [705, 123] on div "Đơn hàng 14 đơn Khối lượng 0 kg Số lượng 35 món Đã thu 3,63 triệu Chưa thu 4,73…" at bounding box center [802, 107] width 1509 height 44
click at [1477, 399] on button at bounding box center [1484, 409] width 17 height 21
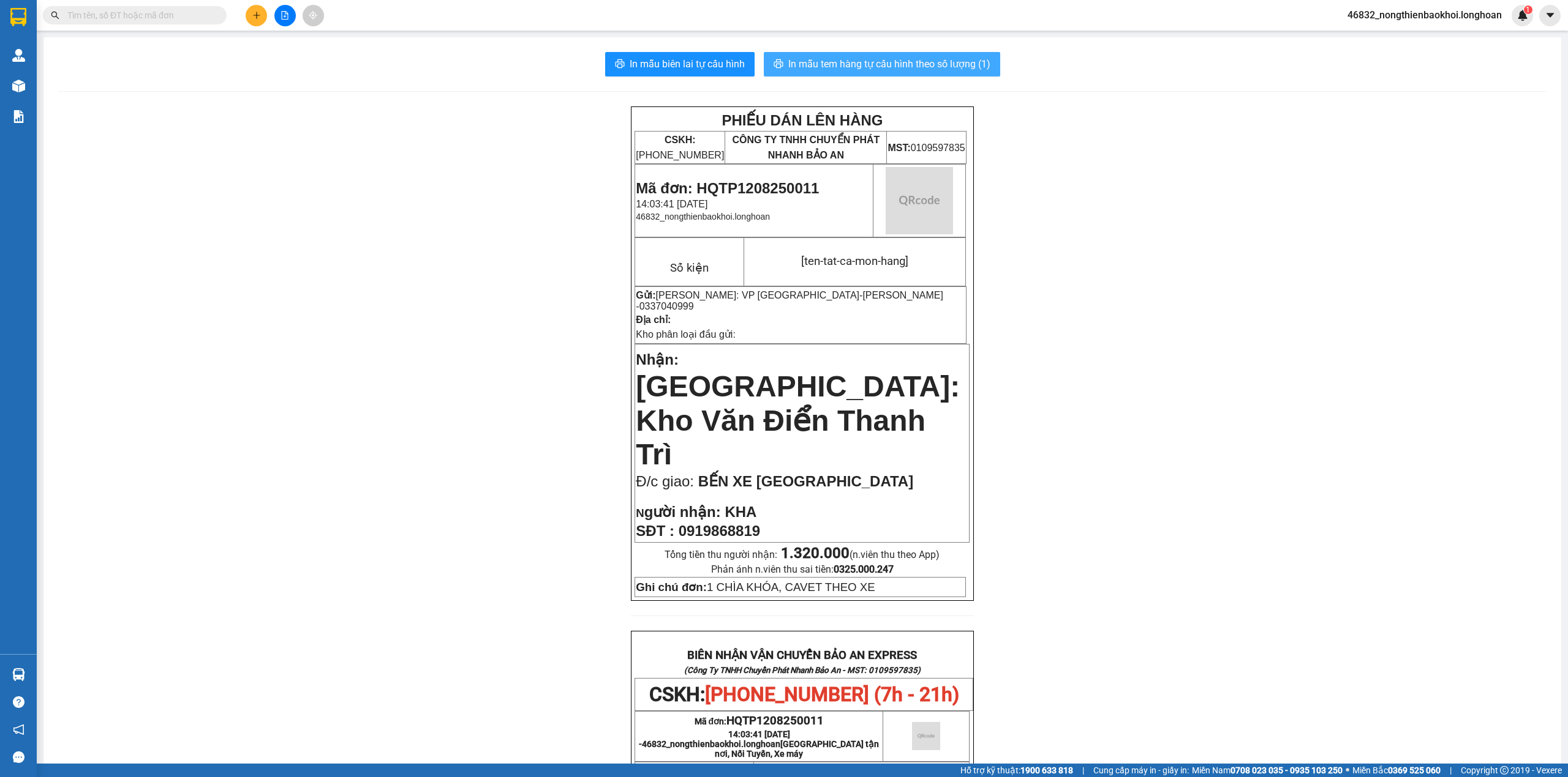
click at [867, 65] on span "In mẫu tem hàng tự cấu hình theo số lượng (1)" at bounding box center [889, 64] width 202 height 16
click at [498, 376] on div "PHIẾU DÁN LÊN HÀNG CSKH: 1900.06.88.33 CÔNG TY TNHH CHUYỂN PHÁT NHANH BẢO AN MS…" at bounding box center [802, 675] width 1488 height 1138
click at [400, 450] on div "PHIẾU DÁN LÊN HÀNG CSKH: 1900.06.88.33 CÔNG TY TNHH CHUYỂN PHÁT NHANH BẢO AN MS…" at bounding box center [802, 675] width 1488 height 1138
click at [301, 525] on div "PHIẾU DÁN LÊN HÀNG CSKH: 1900.06.88.33 CÔNG TY TNHH CHUYỂN PHÁT NHANH BẢO AN MS…" at bounding box center [802, 675] width 1488 height 1138
drag, startPoint x: 373, startPoint y: 537, endPoint x: 293, endPoint y: 493, distance: 91.3
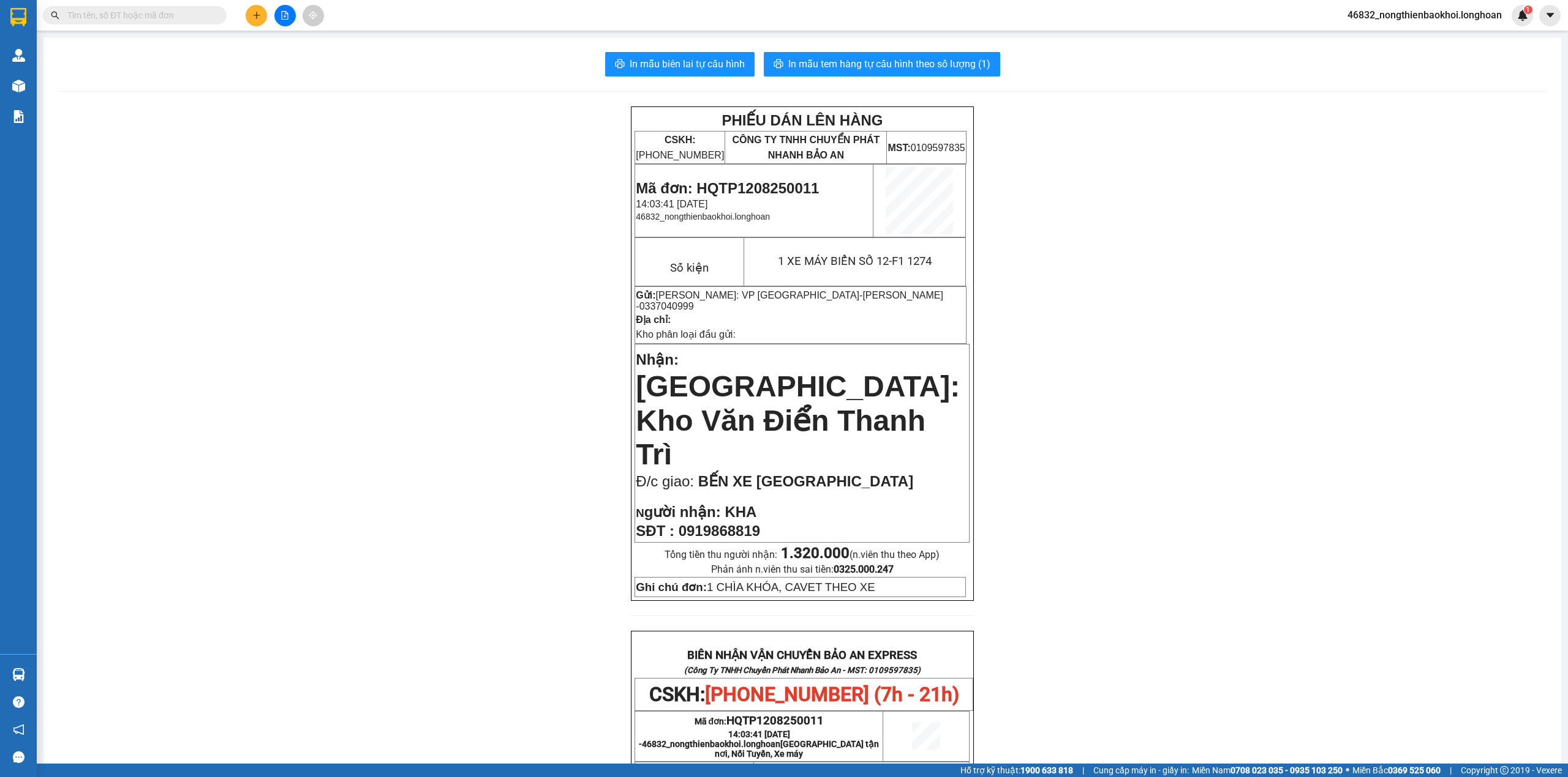
click at [293, 493] on div "PHIẾU DÁN LÊN HÀNG CSKH: 1900.06.88.33 CÔNG TY TNHH CHUYỂN PHÁT NHANH BẢO AN MS…" at bounding box center [802, 675] width 1488 height 1138
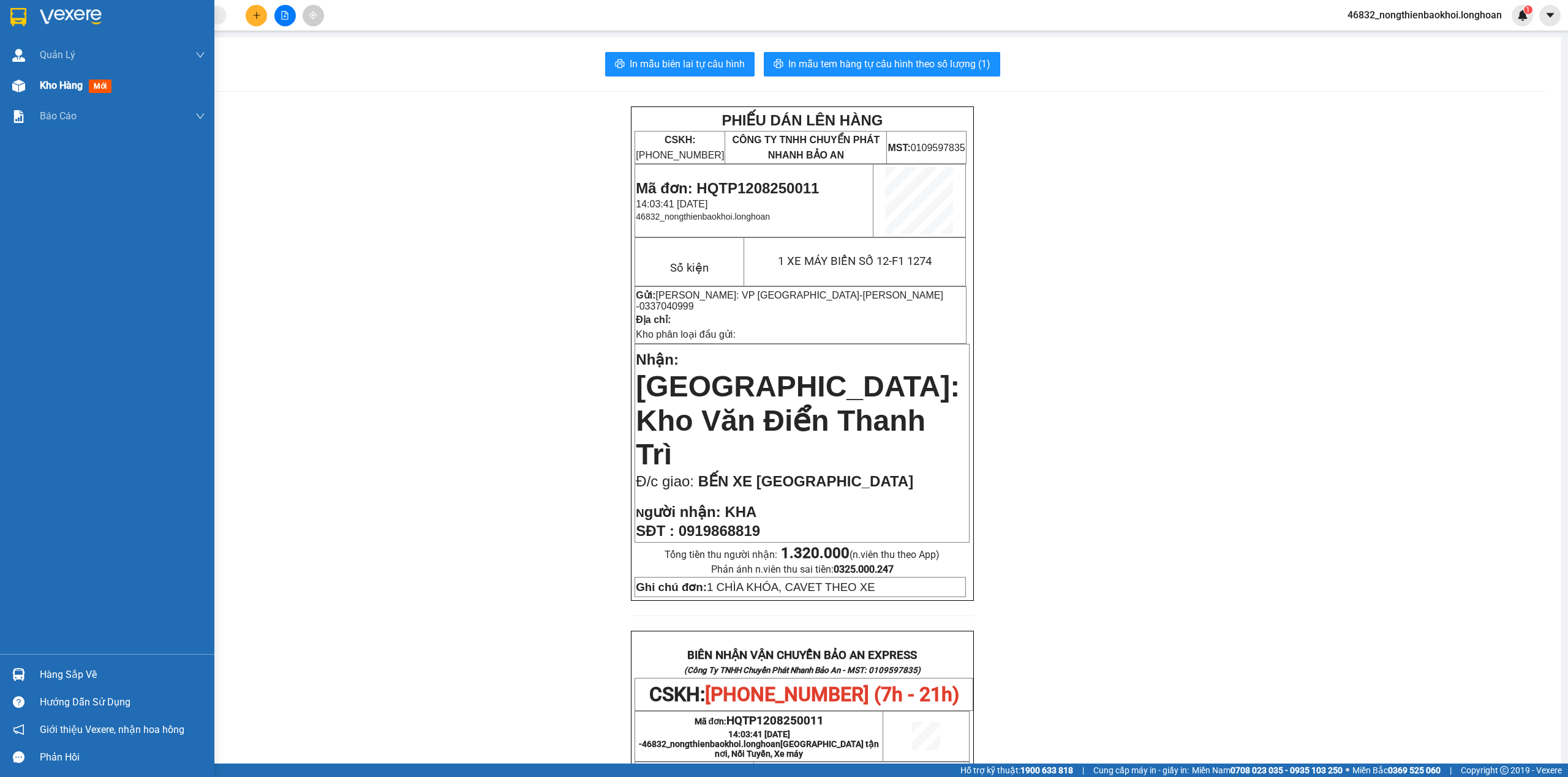
click at [21, 91] on img at bounding box center [19, 86] width 13 height 13
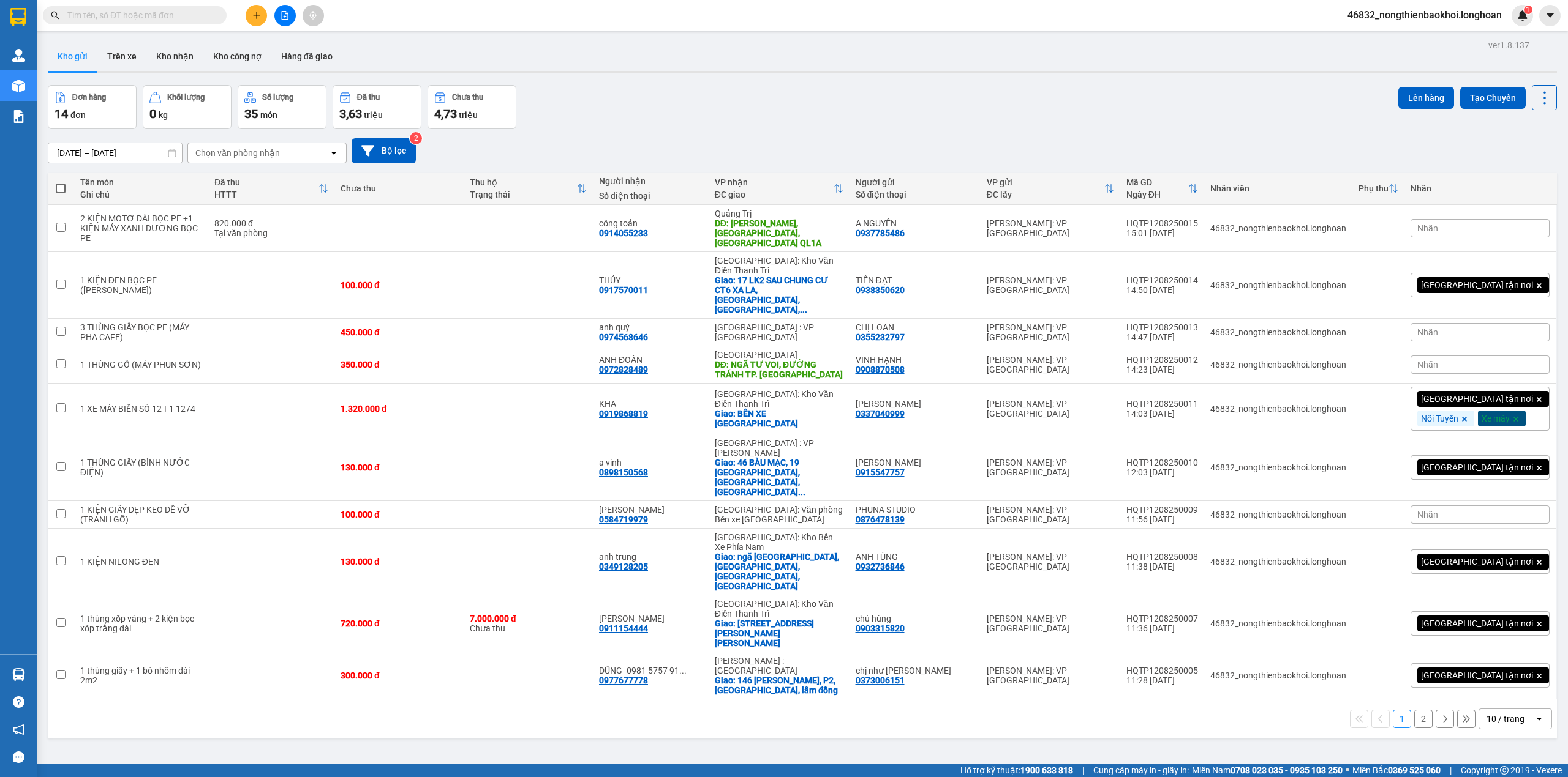
click at [716, 100] on div "Đơn hàng 14 đơn Khối lượng 0 kg Số lượng 35 món Đã thu 3,63 triệu Chưa thu 4,73…" at bounding box center [802, 107] width 1509 height 44
click at [675, 91] on div "Đơn hàng 14 đơn Khối lượng 0 kg Số lượng 35 món Đã thu 3,63 triệu Chưa thu 4,73…" at bounding box center [802, 107] width 1509 height 44
drag, startPoint x: 1184, startPoint y: 258, endPoint x: 1255, endPoint y: 258, distance: 71.0
click at [1204, 258] on td "HQTP1208250014 14:50 12/08" at bounding box center [1161, 285] width 84 height 67
checkbox input "true"
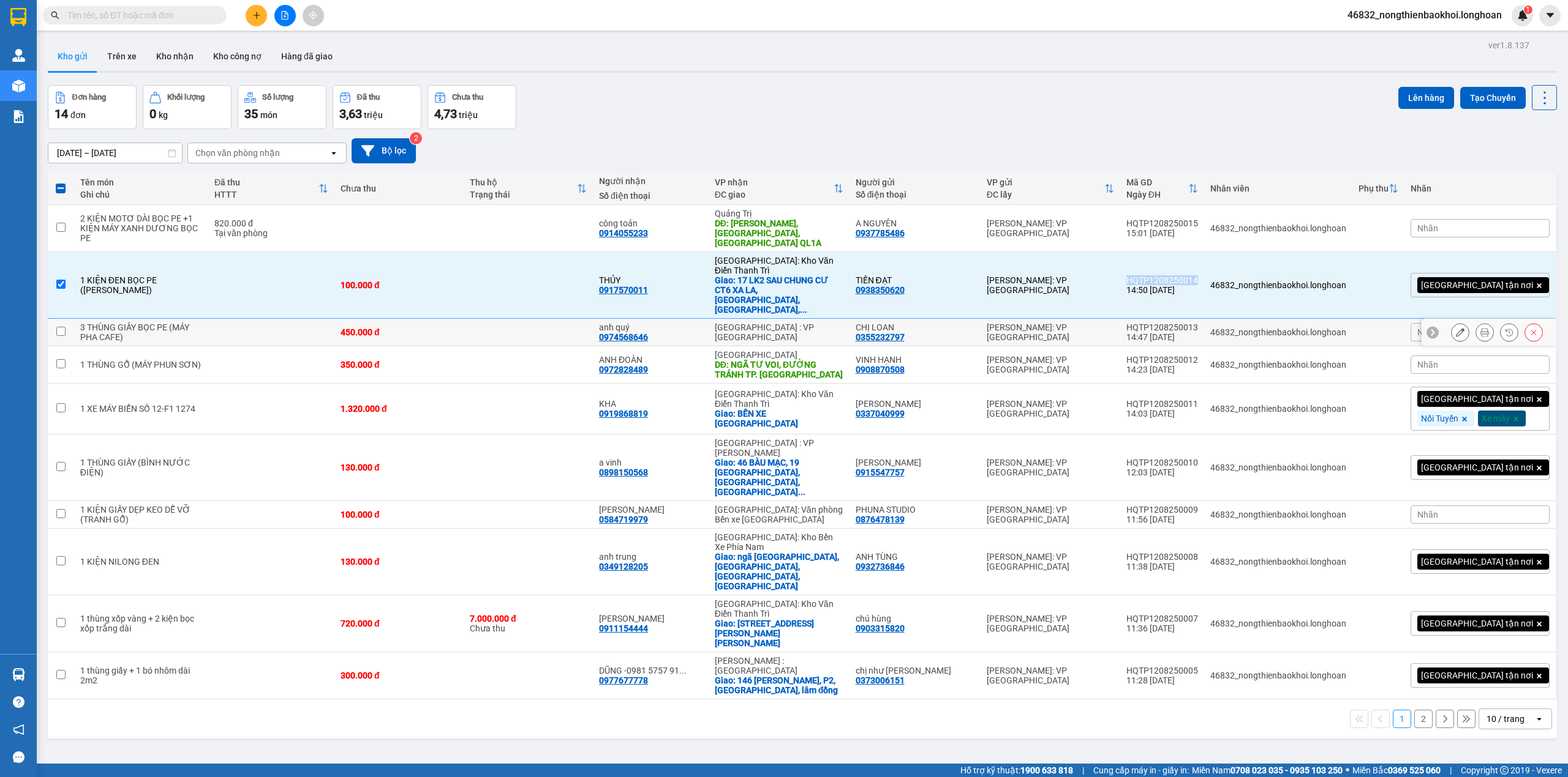
copy div "HQTP1208250014"
click at [940, 81] on div "ver 1.8.137 Kho gửi Trên xe Kho nhận Kho công nợ Hàng đã giao Đơn hàng 14 đơn K…" at bounding box center [802, 425] width 1519 height 777
click at [1186, 219] on div "HQTP1208250015" at bounding box center [1161, 223] width 71 height 10
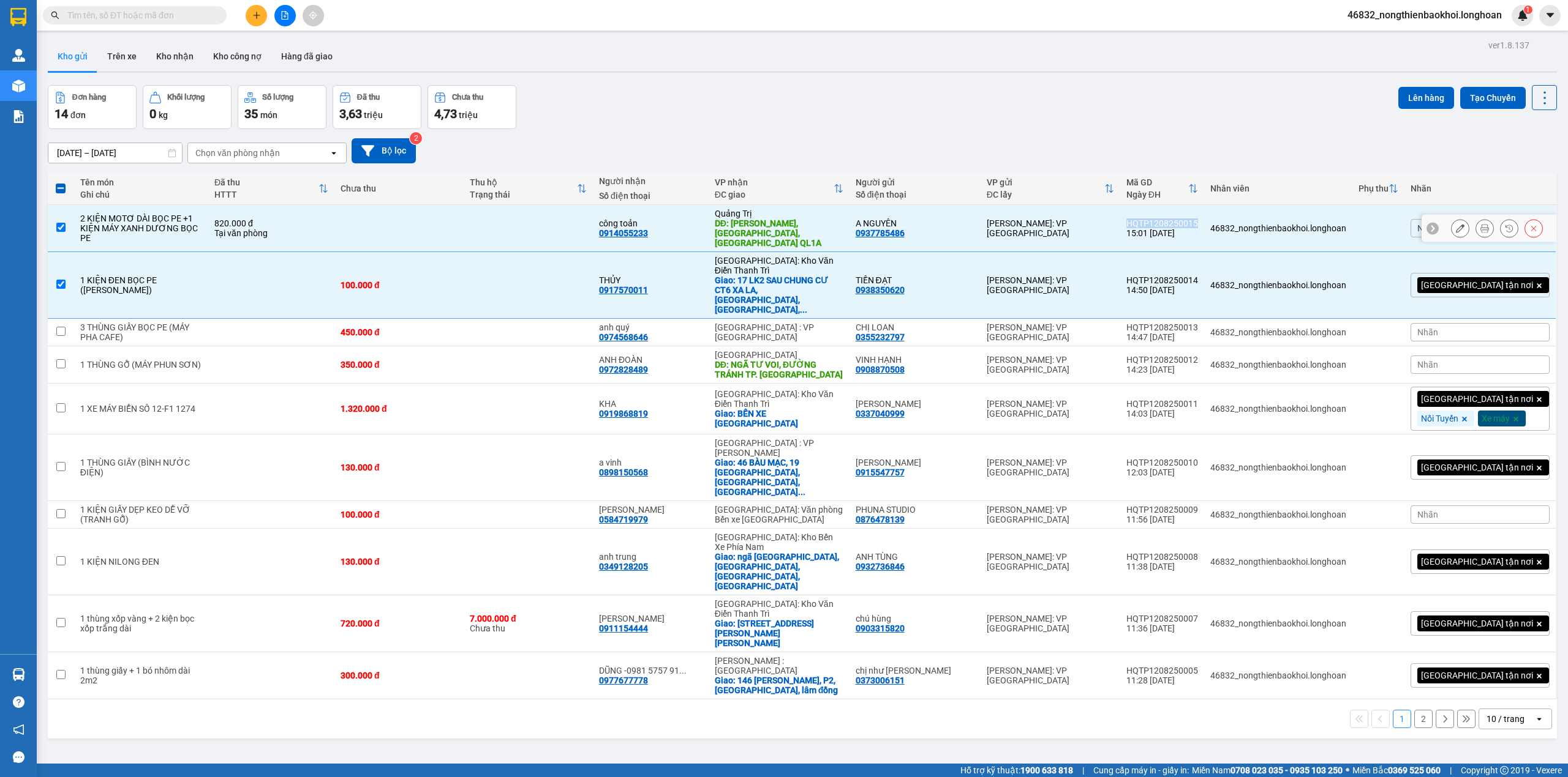
click at [1186, 219] on div "HQTP1208250015" at bounding box center [1161, 223] width 71 height 10
checkbox input "false"
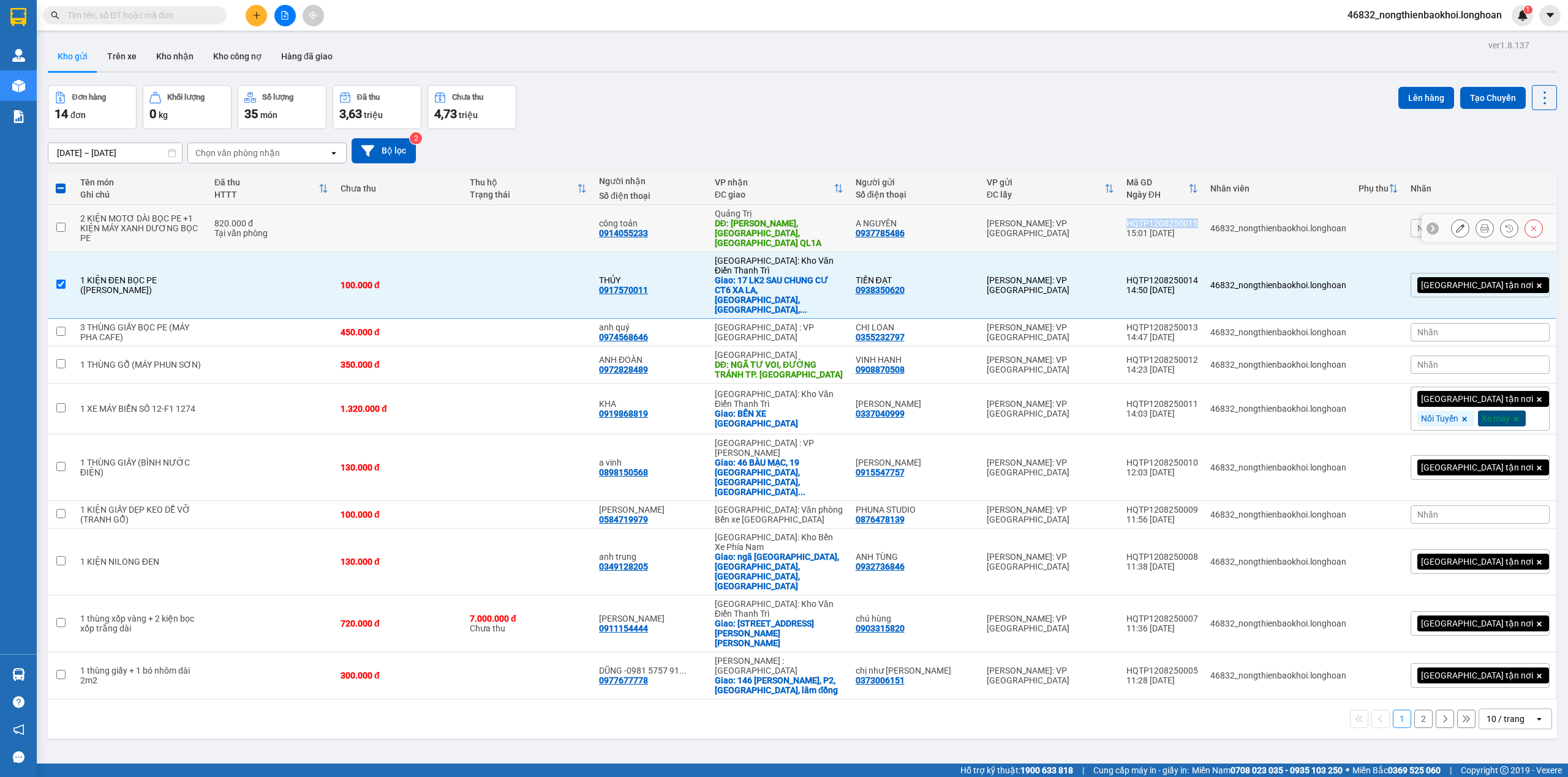
copy div "HQTP1208250015"
click at [592, 267] on td at bounding box center [528, 285] width 129 height 67
checkbox input "false"
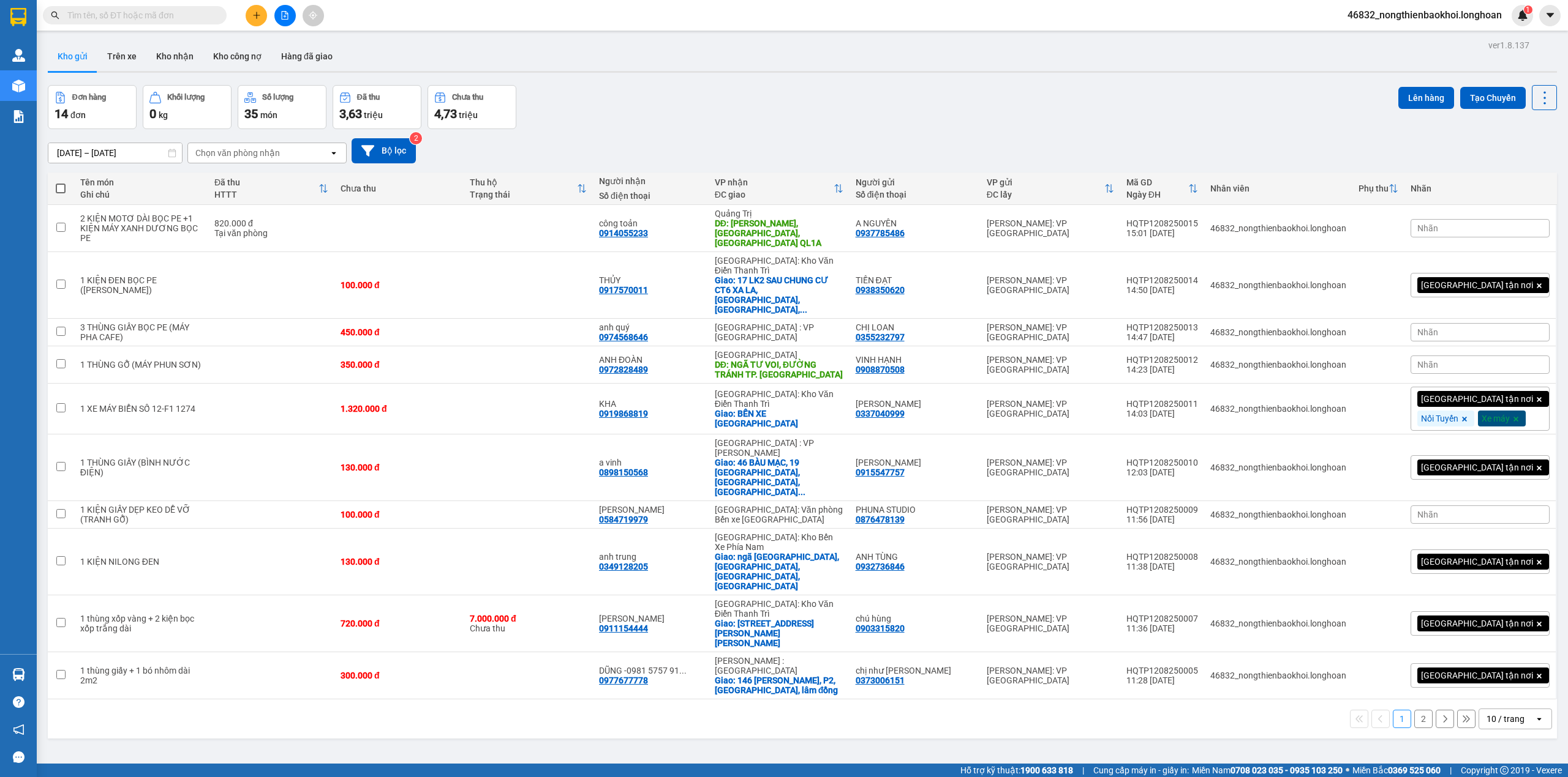
click at [621, 708] on div "ver 1.8.137 Kho gửi Trên xe Kho nhận Kho công nợ Hàng đã giao Đơn hàng 14 đơn K…" at bounding box center [802, 425] width 1519 height 777
click at [782, 123] on div "Đơn hàng 14 đơn Khối lượng 0 kg Số lượng 35 món Đã thu 3,63 triệu Chưa thu 4,73…" at bounding box center [802, 107] width 1509 height 44
click at [542, 700] on div "ver 1.8.137 Kho gửi Trên xe Kho nhận Kho công nợ Hàng đã giao Đơn hàng 14 đơn K…" at bounding box center [802, 425] width 1519 height 777
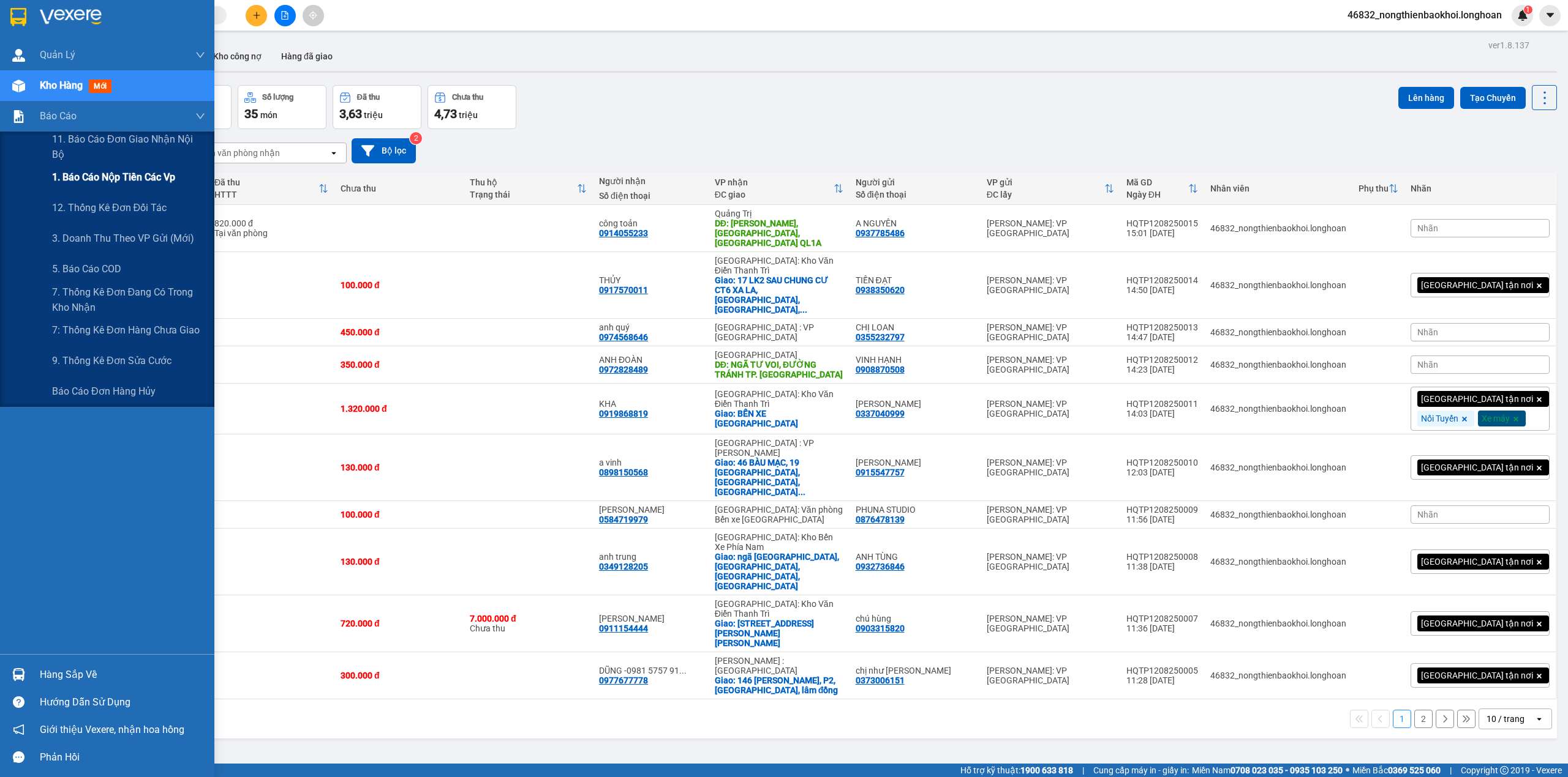
click at [159, 186] on div "1. Báo cáo nộp tiền các vp" at bounding box center [128, 177] width 153 height 31
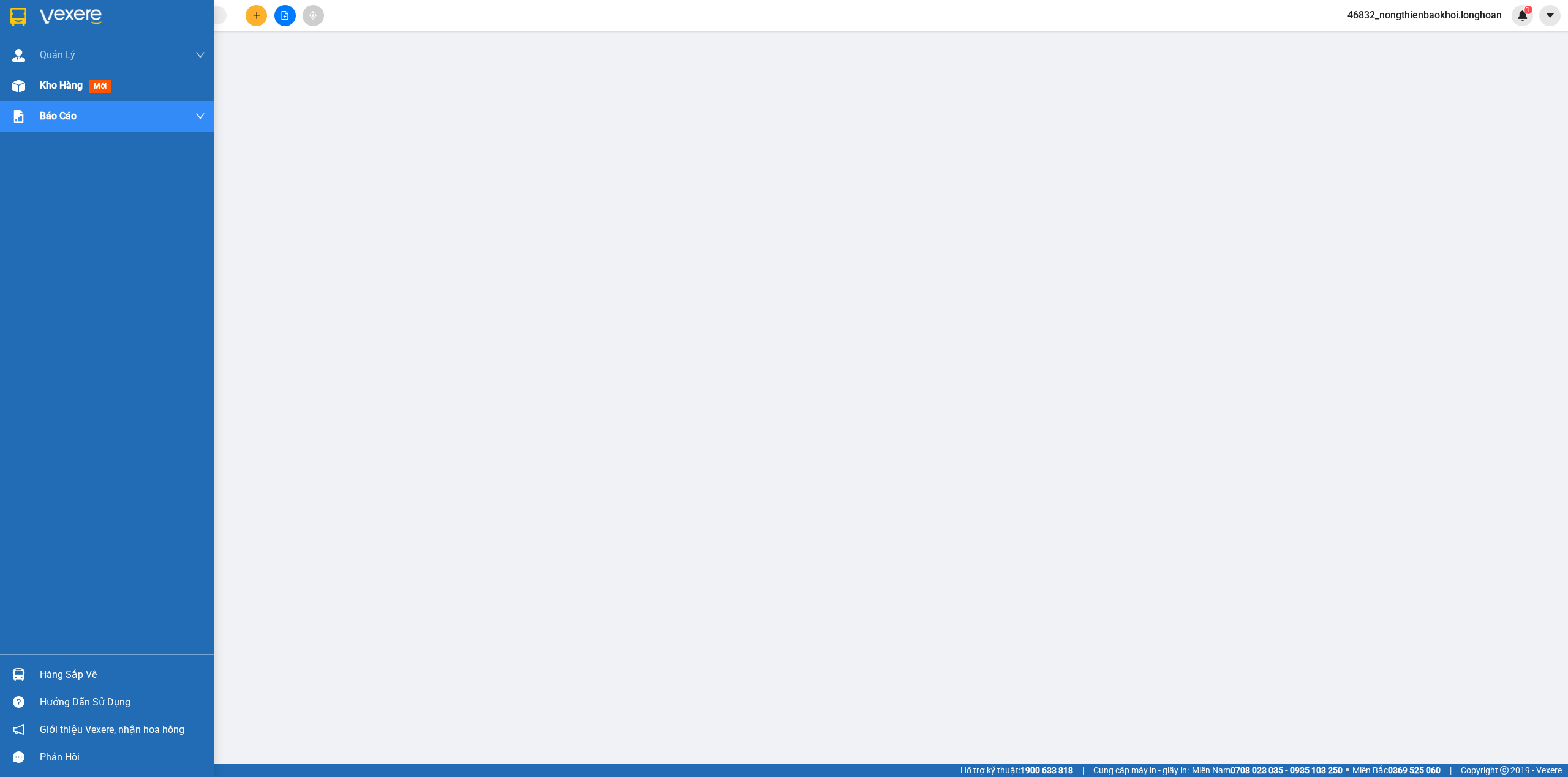
click at [24, 76] on div at bounding box center [18, 85] width 21 height 21
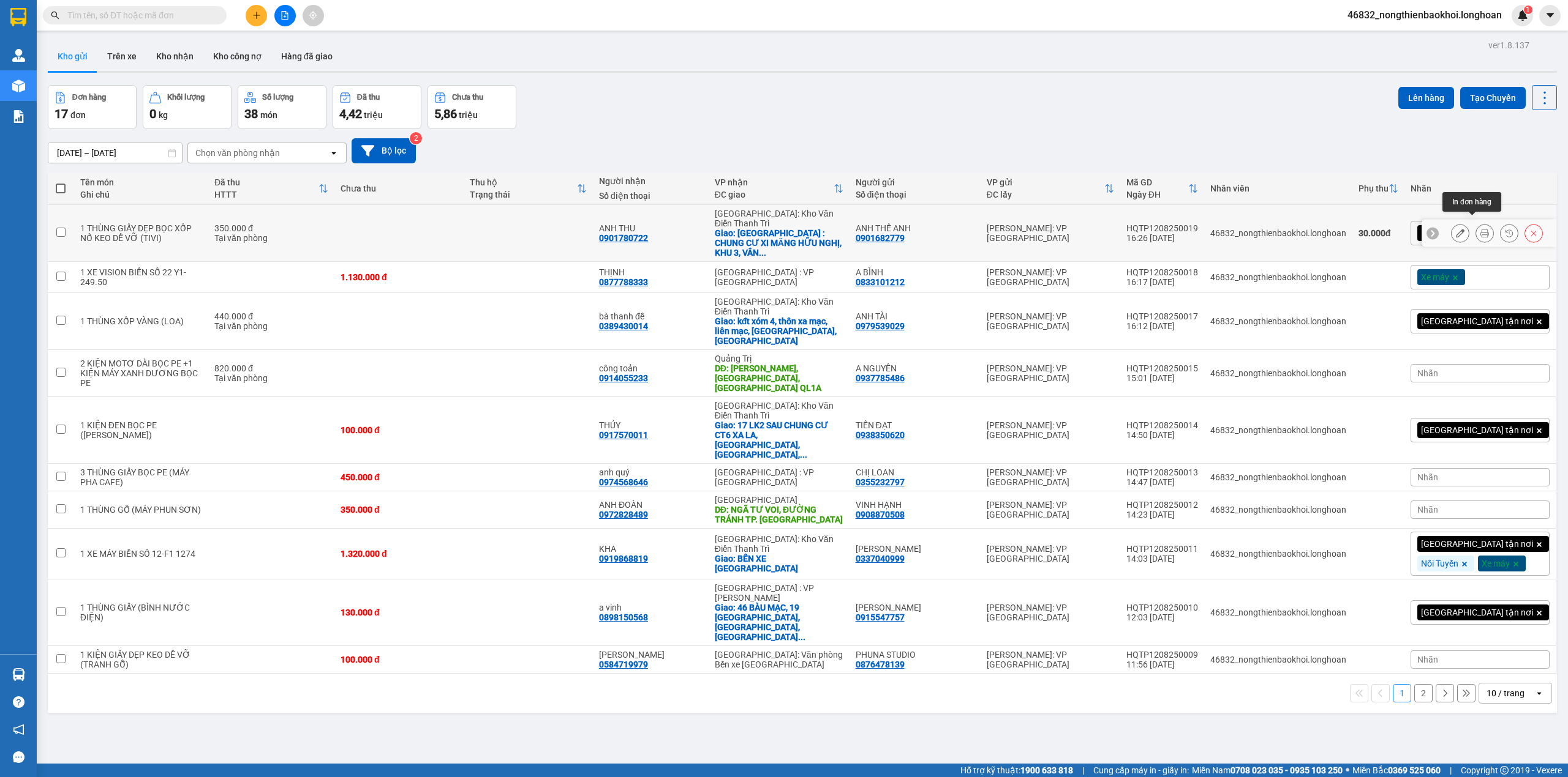
click at [1480, 229] on icon at bounding box center [1484, 233] width 9 height 9
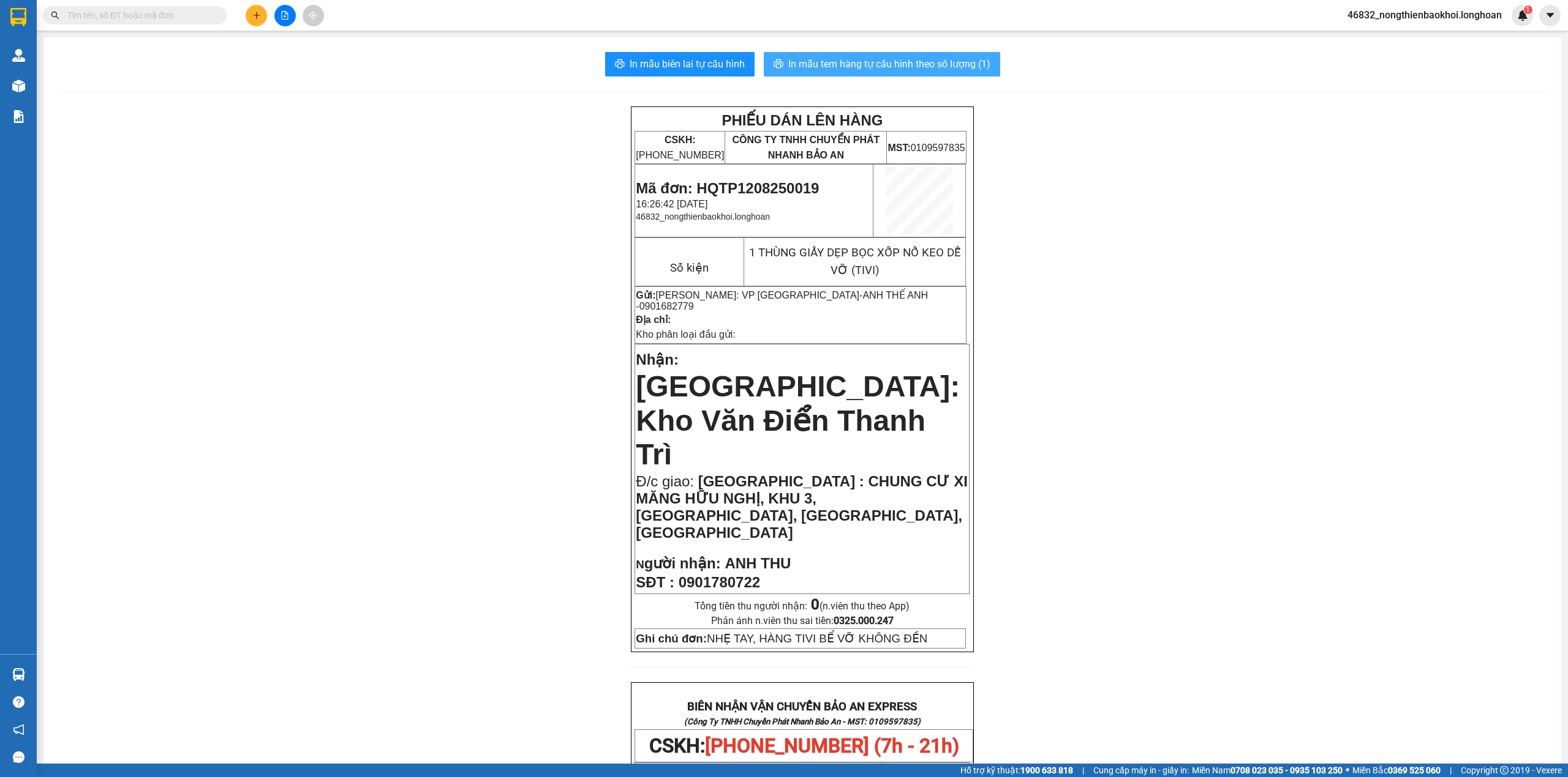
drag, startPoint x: 842, startPoint y: 69, endPoint x: 835, endPoint y: 67, distance: 7.3
click at [840, 67] on span "In mẫu tem hàng tự cấu hình theo số lượng (1)" at bounding box center [889, 64] width 202 height 16
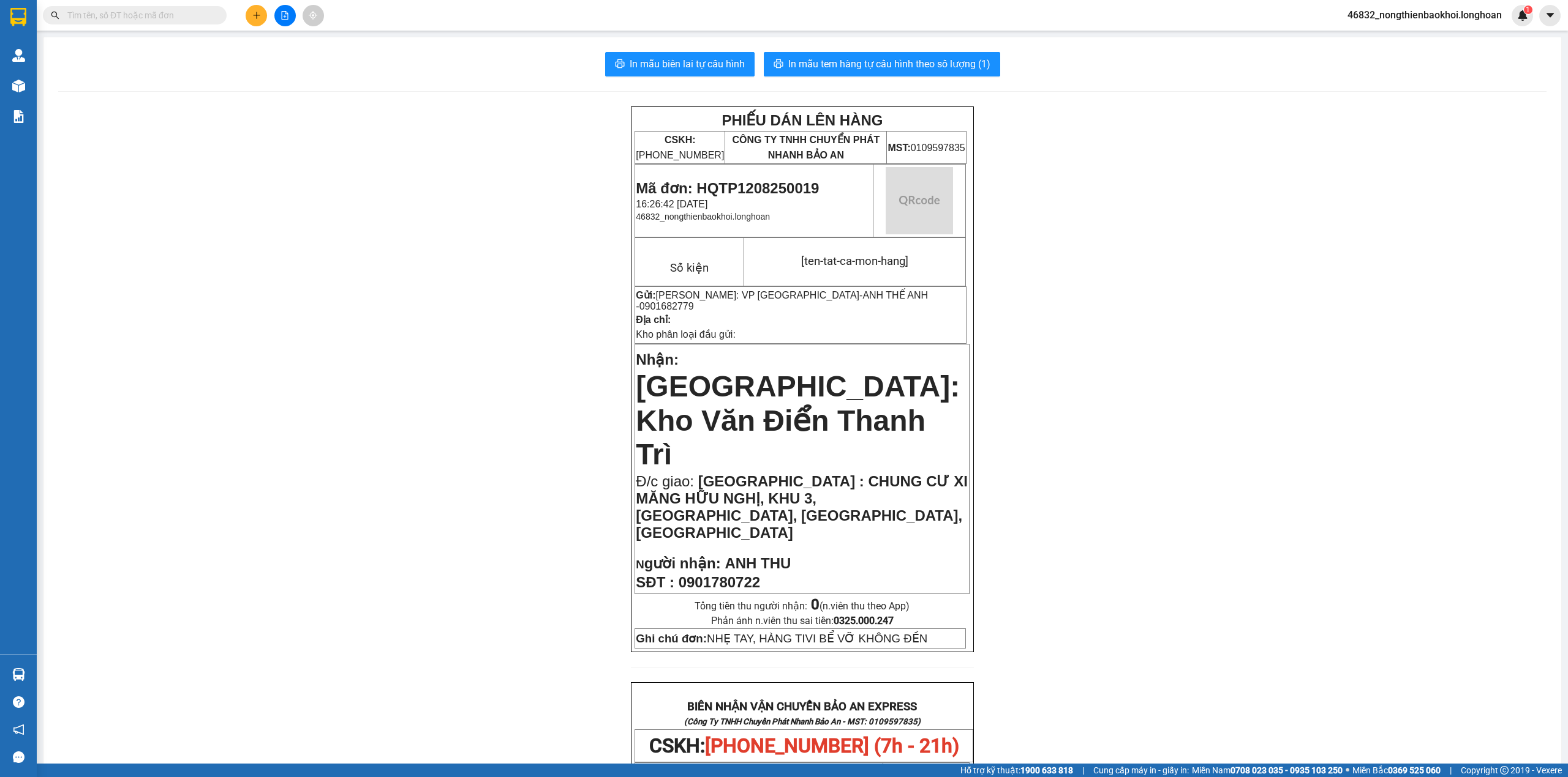
click at [1175, 522] on div "PHIẾU DÁN LÊN HÀNG CSKH: [PHONE_NUMBER] CÔNG TY TNHH CHUYỂN PHÁT NHANH BẢO AN M…" at bounding box center [802, 732] width 1488 height 1252
click at [254, 21] on button at bounding box center [255, 15] width 21 height 21
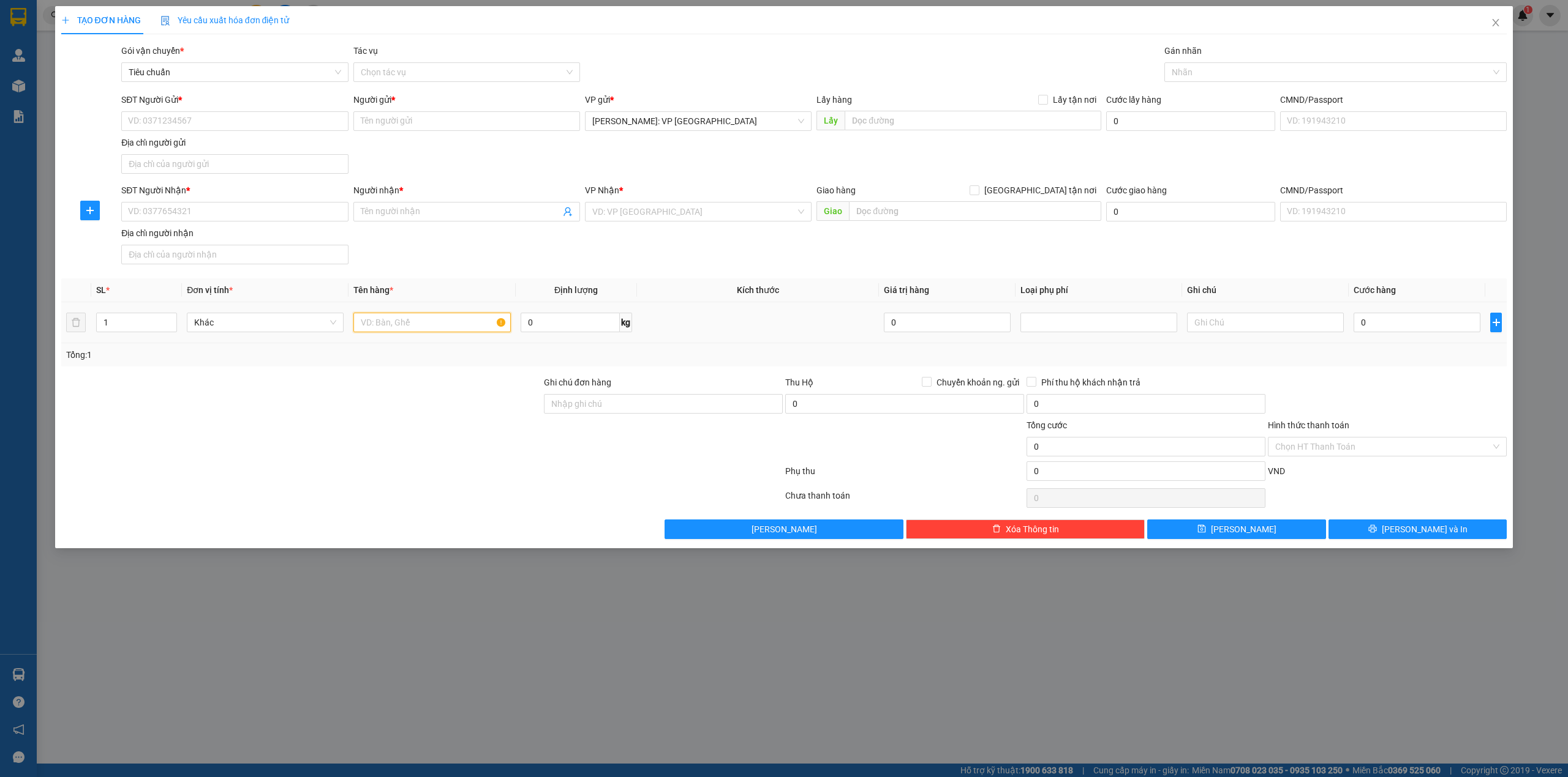
click at [430, 329] on input "text" at bounding box center [432, 322] width 157 height 20
drag, startPoint x: 434, startPoint y: 412, endPoint x: 439, endPoint y: 407, distance: 7.1
click at [435, 412] on div at bounding box center [302, 397] width 483 height 43
click at [447, 372] on div "Transit Pickup Surcharge Ids Transit Deliver Surcharge Ids Transit Deliver Surc…" at bounding box center [784, 291] width 1446 height 495
click at [446, 332] on input "1 KIỆN GIẤY DẸP" at bounding box center [432, 322] width 157 height 20
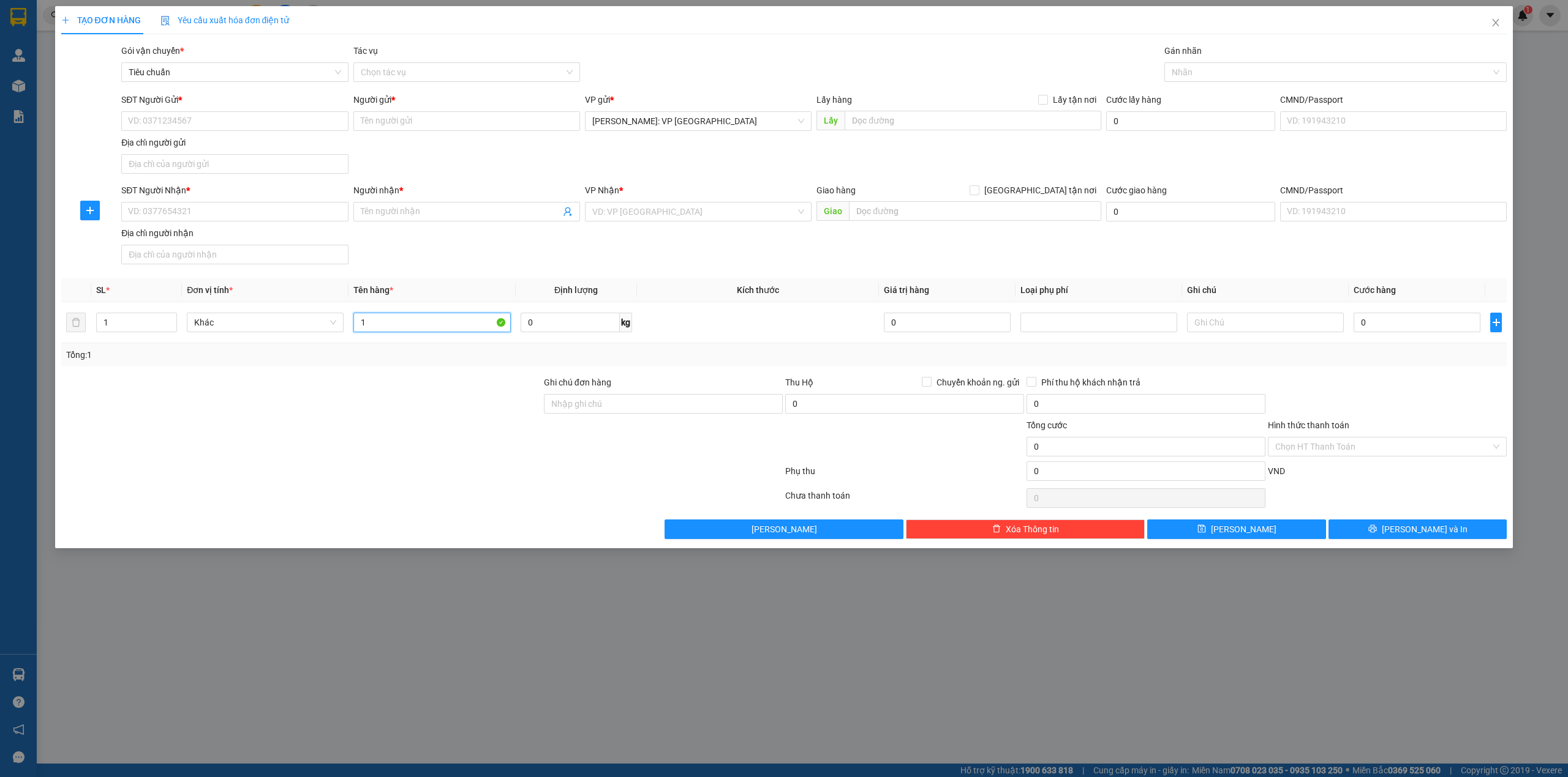
type input "1"
click at [380, 435] on div at bounding box center [302, 440] width 483 height 43
click at [777, 39] on div "TẠO ĐƠN HÀNG Yêu cầu xuất hóa đơn điện tử Transit Pickup Surcharge Ids Transit …" at bounding box center [784, 273] width 1446 height 533
click at [1380, 321] on input "0" at bounding box center [1417, 322] width 127 height 20
type input "1"
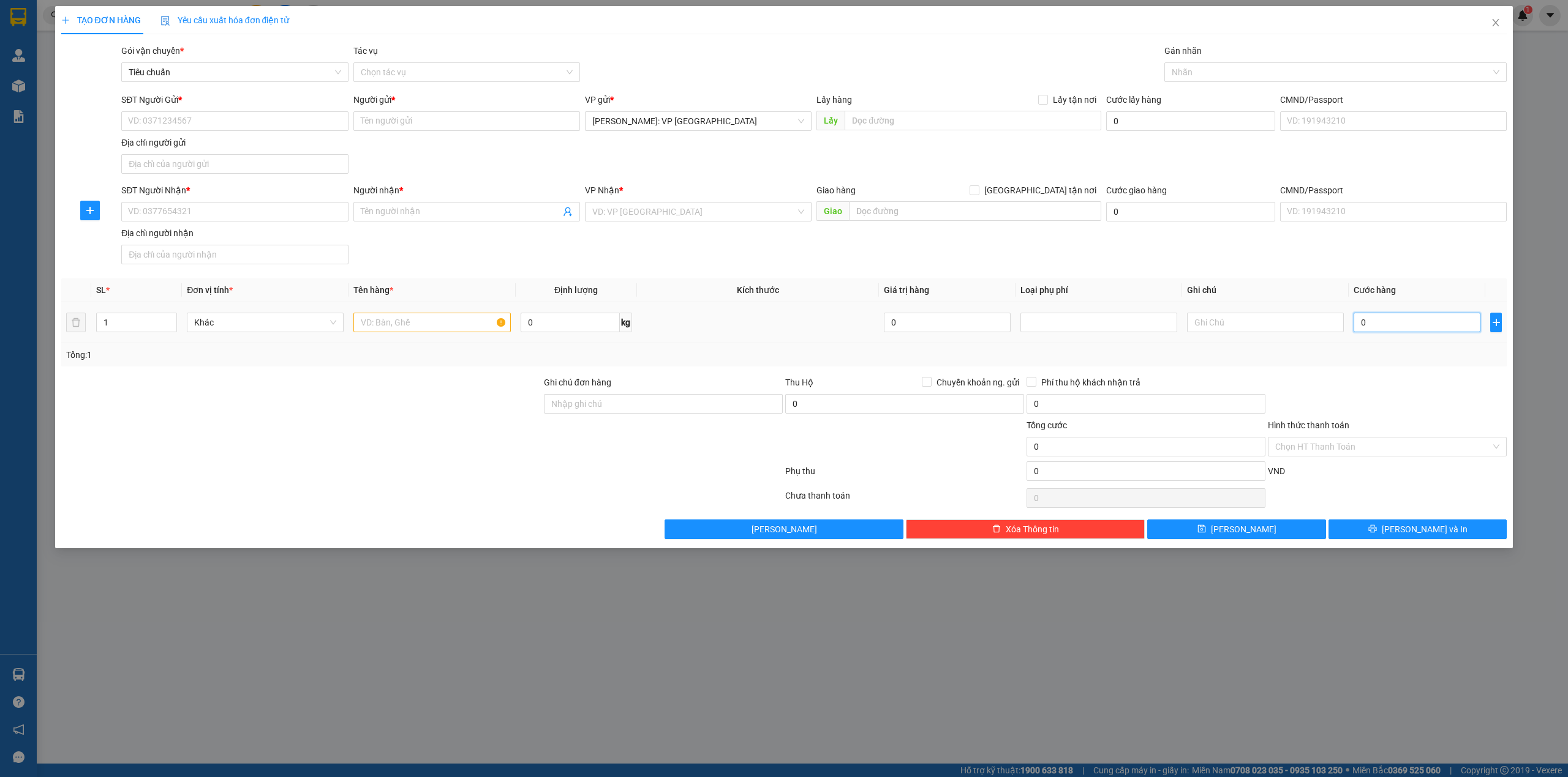
type input "1"
type input "12"
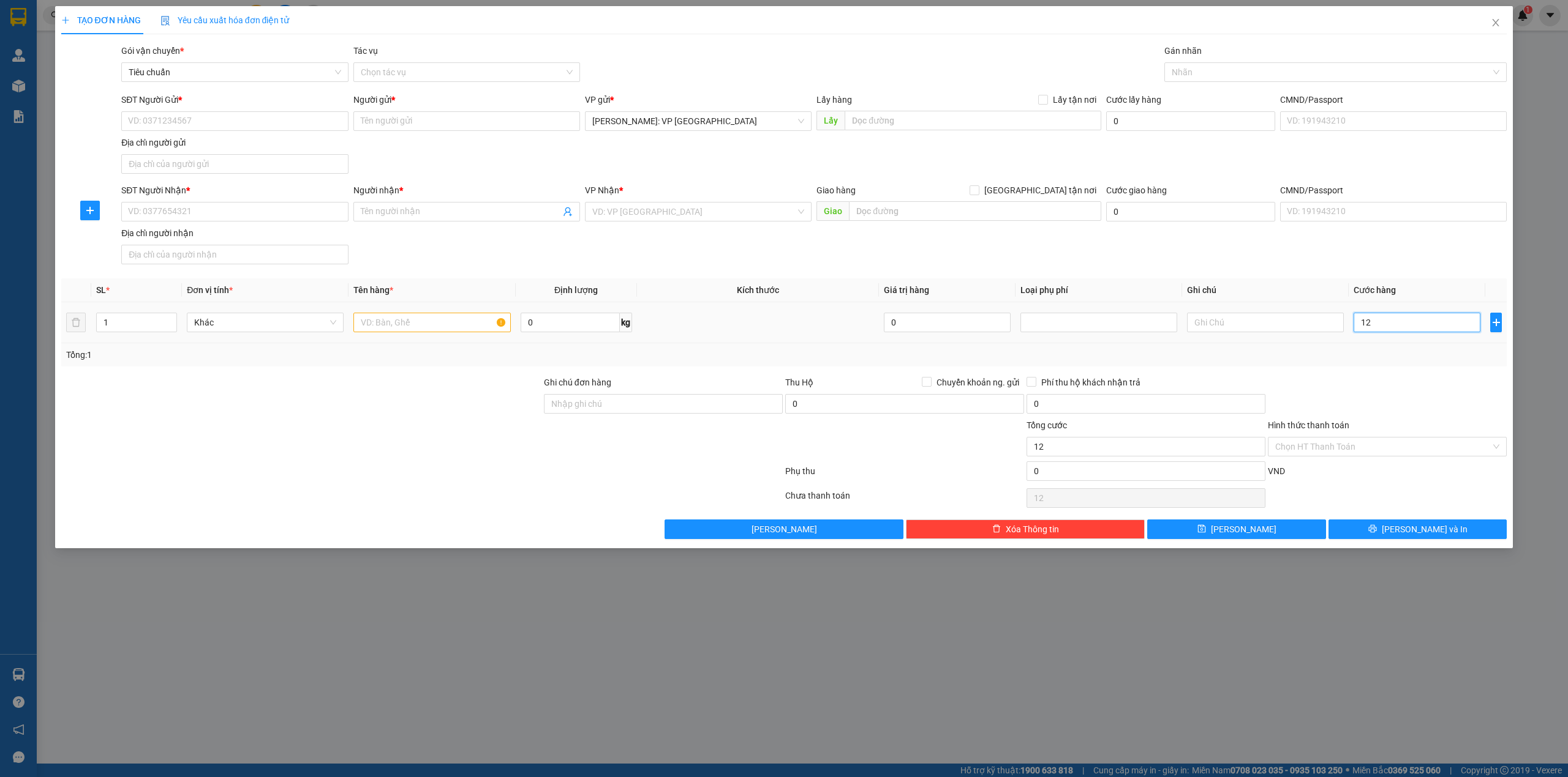
type input "129"
type input "1.290"
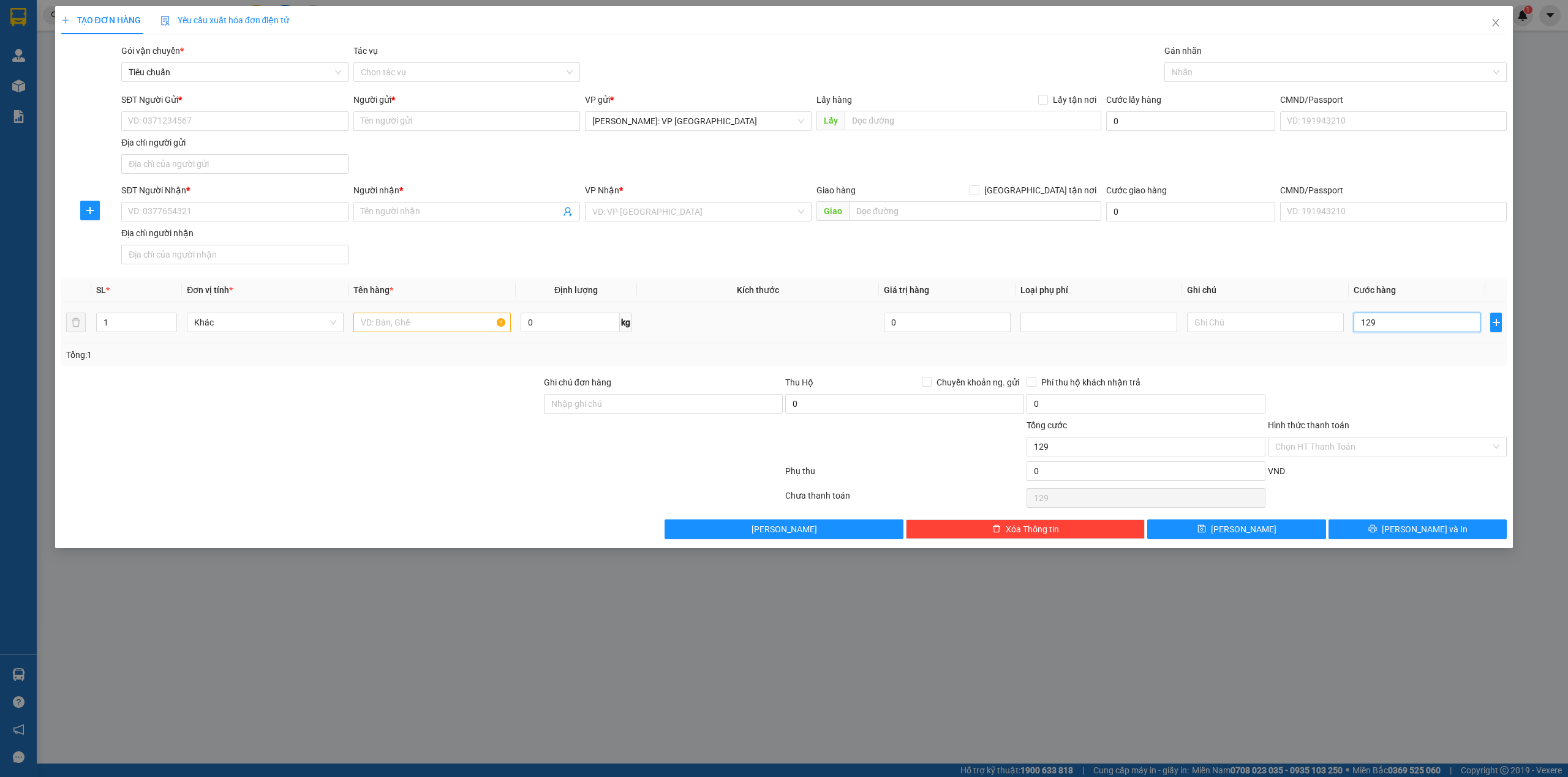
type input "1.290"
type input "12.900"
click at [1394, 318] on input "1.290.000" at bounding box center [1417, 322] width 127 height 20
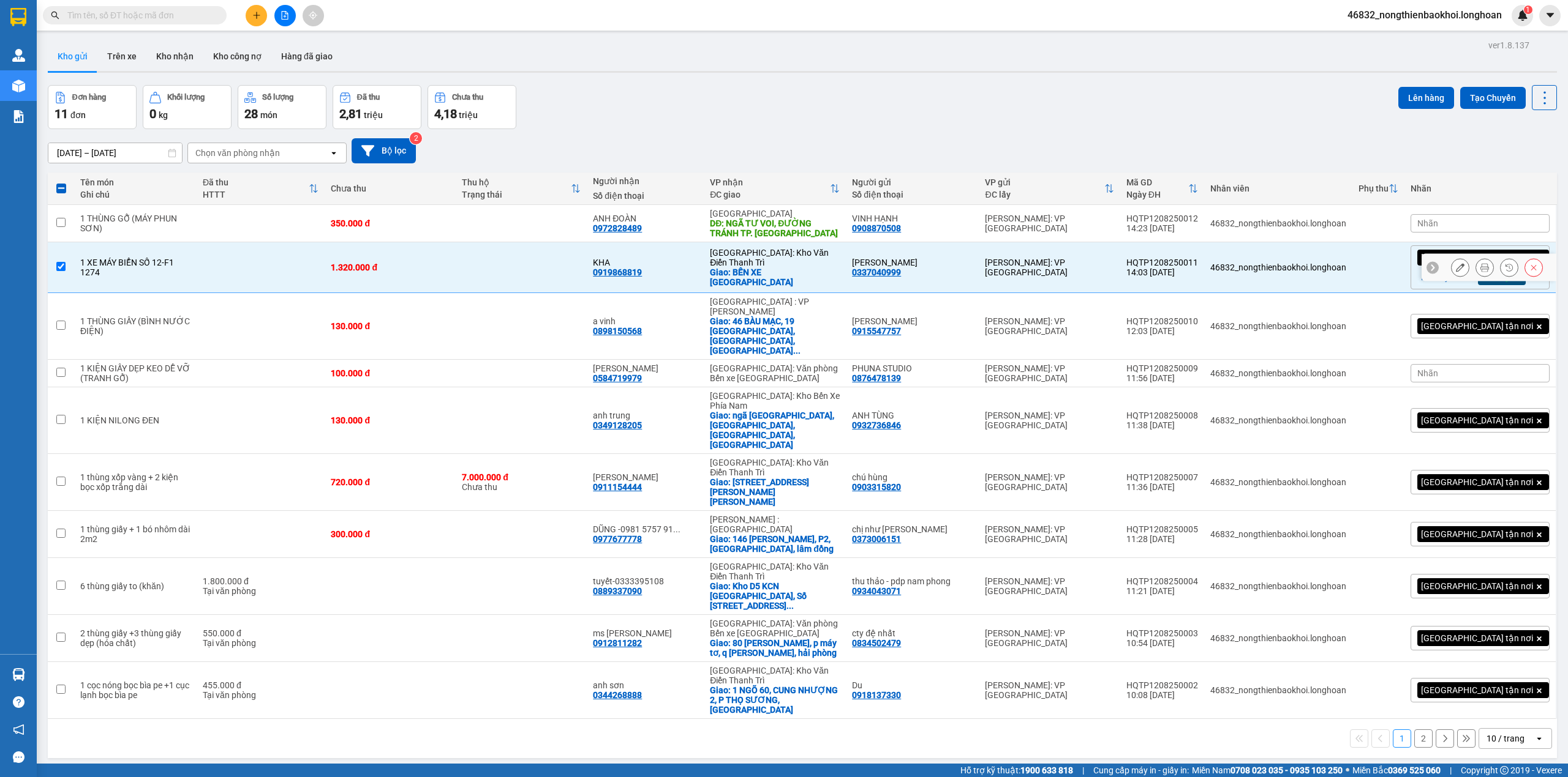
click at [517, 273] on td at bounding box center [520, 267] width 131 height 51
checkbox input "false"
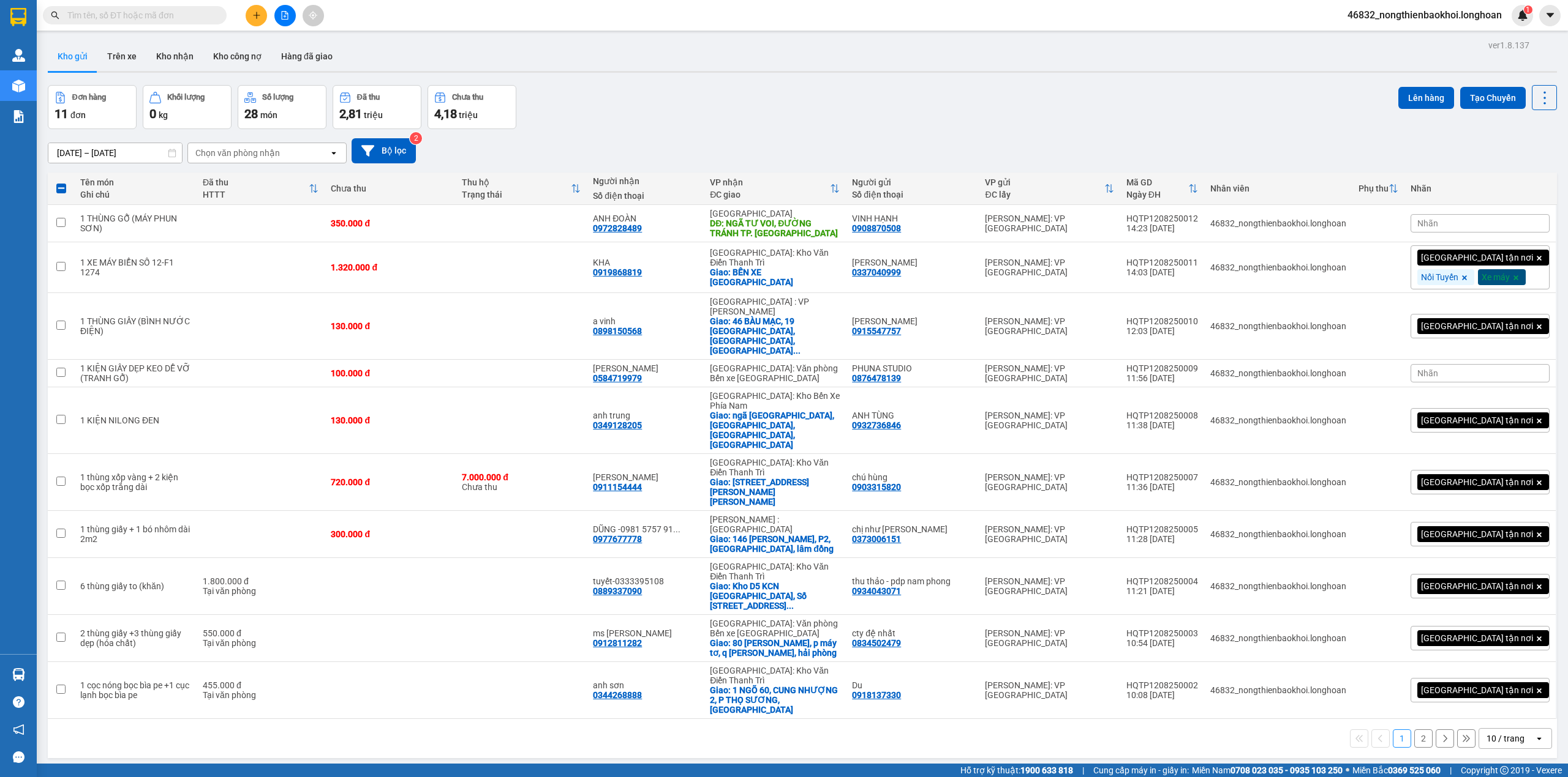
click at [665, 96] on div "Đơn hàng 11 đơn Khối lượng 0 kg Số lượng 28 món Đã thu 2,81 triệu Chưa thu 4,18…" at bounding box center [802, 107] width 1509 height 44
click at [259, 15] on icon "plus" at bounding box center [256, 15] width 9 height 9
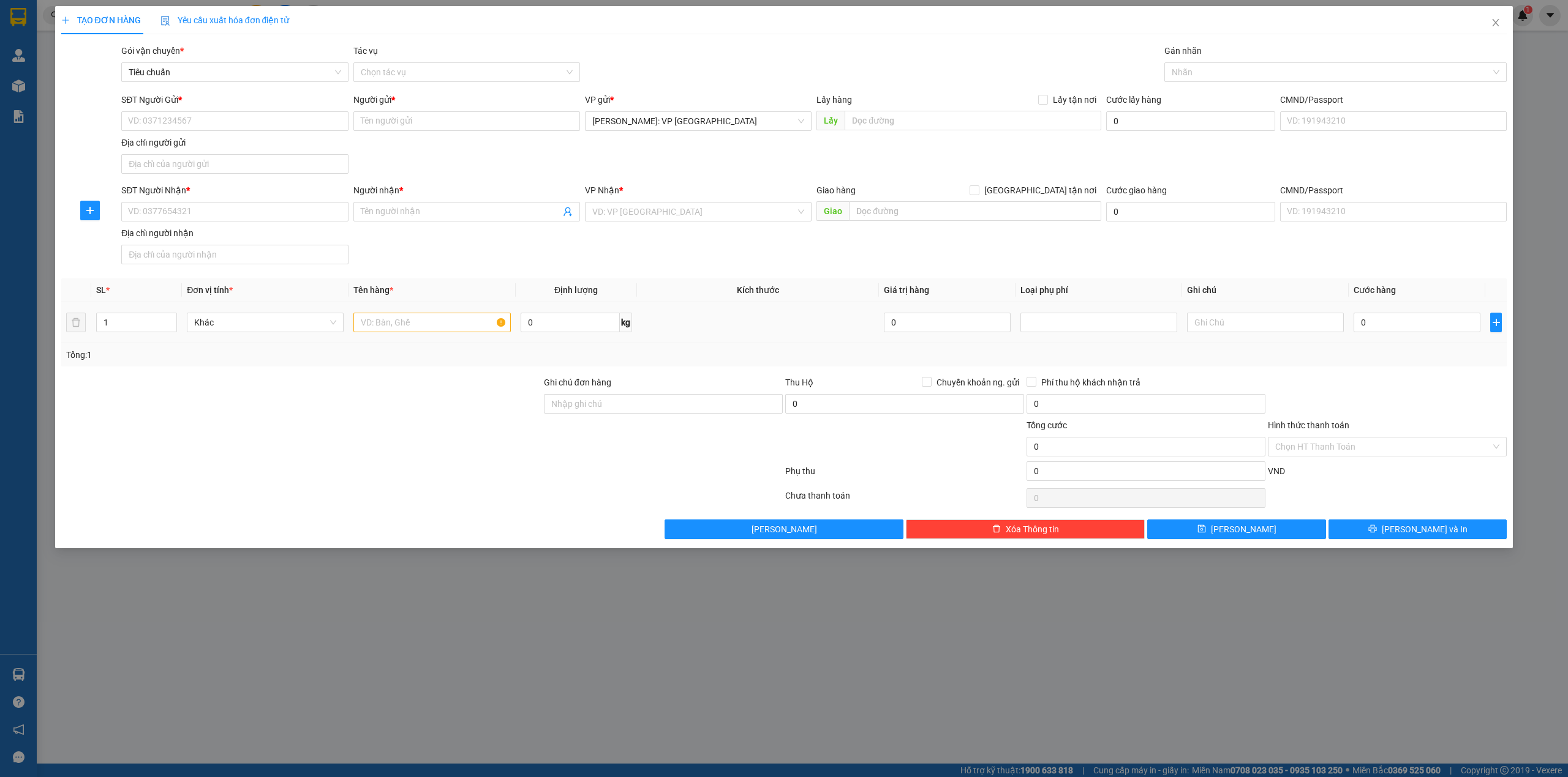
click at [366, 313] on div at bounding box center [432, 322] width 157 height 24
click at [376, 329] on input "text" at bounding box center [432, 322] width 157 height 20
type input "1 THÙNG XỐP VÀNG (LOA)"
click at [483, 258] on div "SĐT Người Nhận * VD: 0377654321 Người nhận * Tên người nhận VP Nhận * VD: VP Sà…" at bounding box center [814, 226] width 1390 height 85
click at [693, 260] on div "SĐT Người Nhận * VD: 0377654321 Người nhận * Tên người nhận VP Nhận * VD: VP Sà…" at bounding box center [814, 226] width 1390 height 85
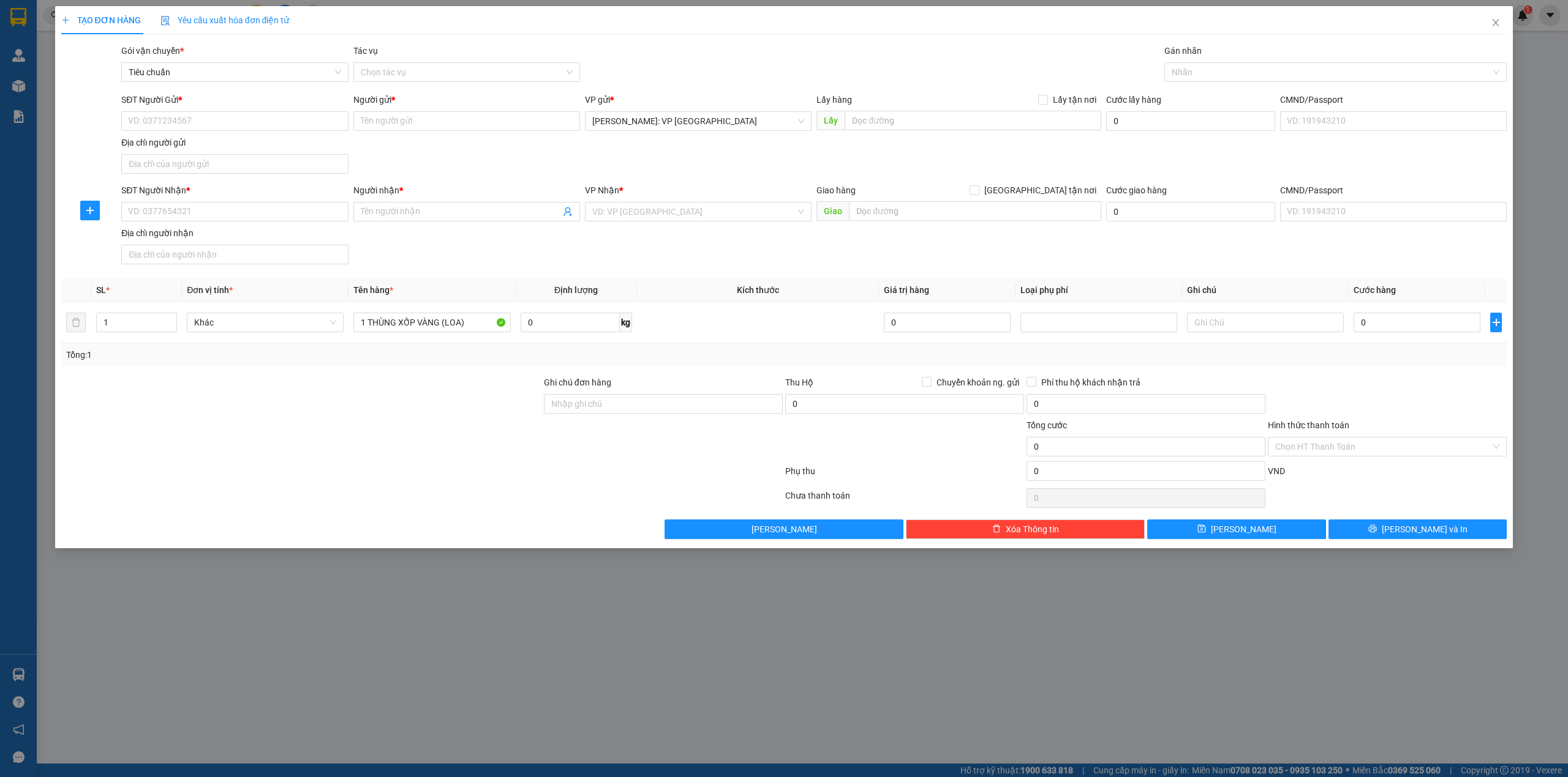
click at [585, 248] on div "SĐT Người Nhận * VD: 0377654321 Người nhận * Tên người nhận VP Nhận * VD: VP Sà…" at bounding box center [814, 226] width 1390 height 85
click at [463, 150] on div "SĐT Người Gửi * VD: 0371234567 Người gửi * Tên người gửi VP gửi * Hồ Chí Minh: …" at bounding box center [814, 136] width 1390 height 85
click at [394, 157] on div "SĐT Người Gửi * VD: 0371234567 Người gửi * Tên người gửi VP gửi * Hồ Chí Minh: …" at bounding box center [814, 136] width 1390 height 85
click at [175, 219] on input "SĐT Người Nhận *" at bounding box center [234, 211] width 226 height 20
click at [378, 152] on div "SĐT Người Gửi * VD: 0371234567 Người gửi * Tên người gửi VP gửi * Hồ Chí Minh: …" at bounding box center [814, 136] width 1390 height 85
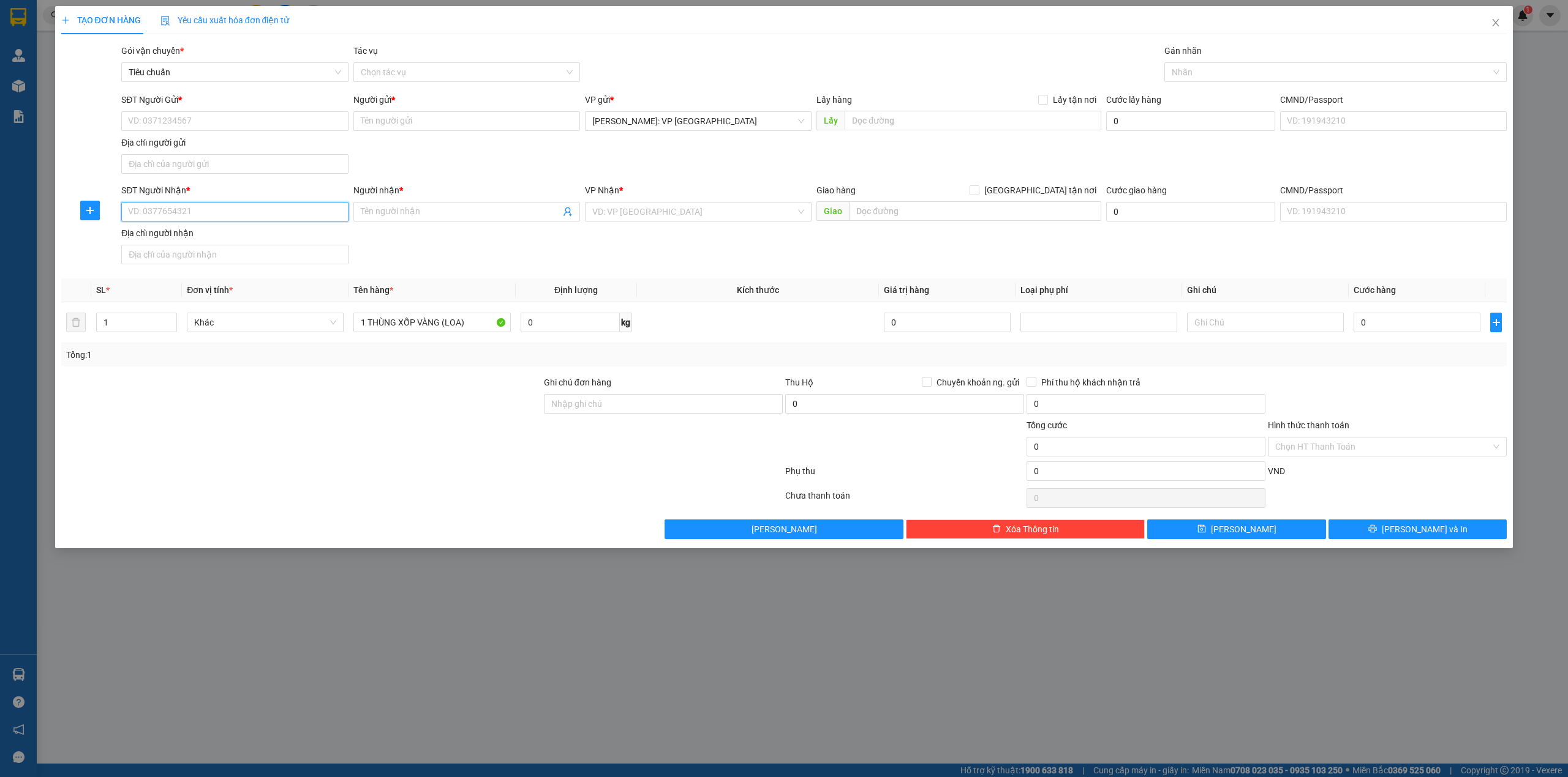
click at [230, 213] on input "SĐT Người Nhận *" at bounding box center [234, 211] width 226 height 20
type input "0"
click at [217, 116] on input "SĐT Người Gửi *" at bounding box center [234, 121] width 226 height 20
type input "0979539029"
click at [273, 147] on div "0979539029 - ANH TÀI" at bounding box center [234, 146] width 212 height 13
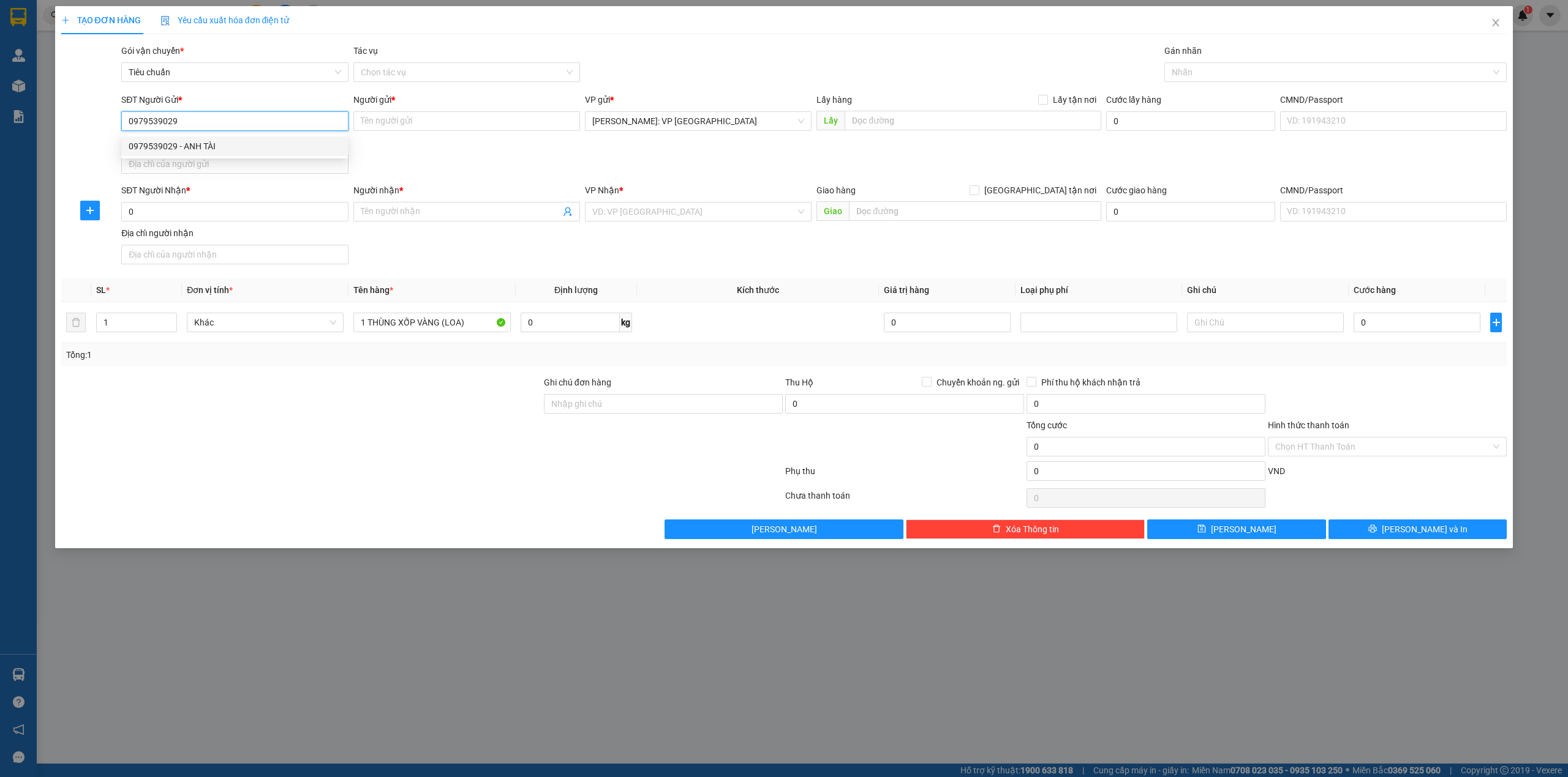
type input "ANH TÀI"
type input "0979539029"
click at [267, 206] on input "0" at bounding box center [234, 211] width 226 height 20
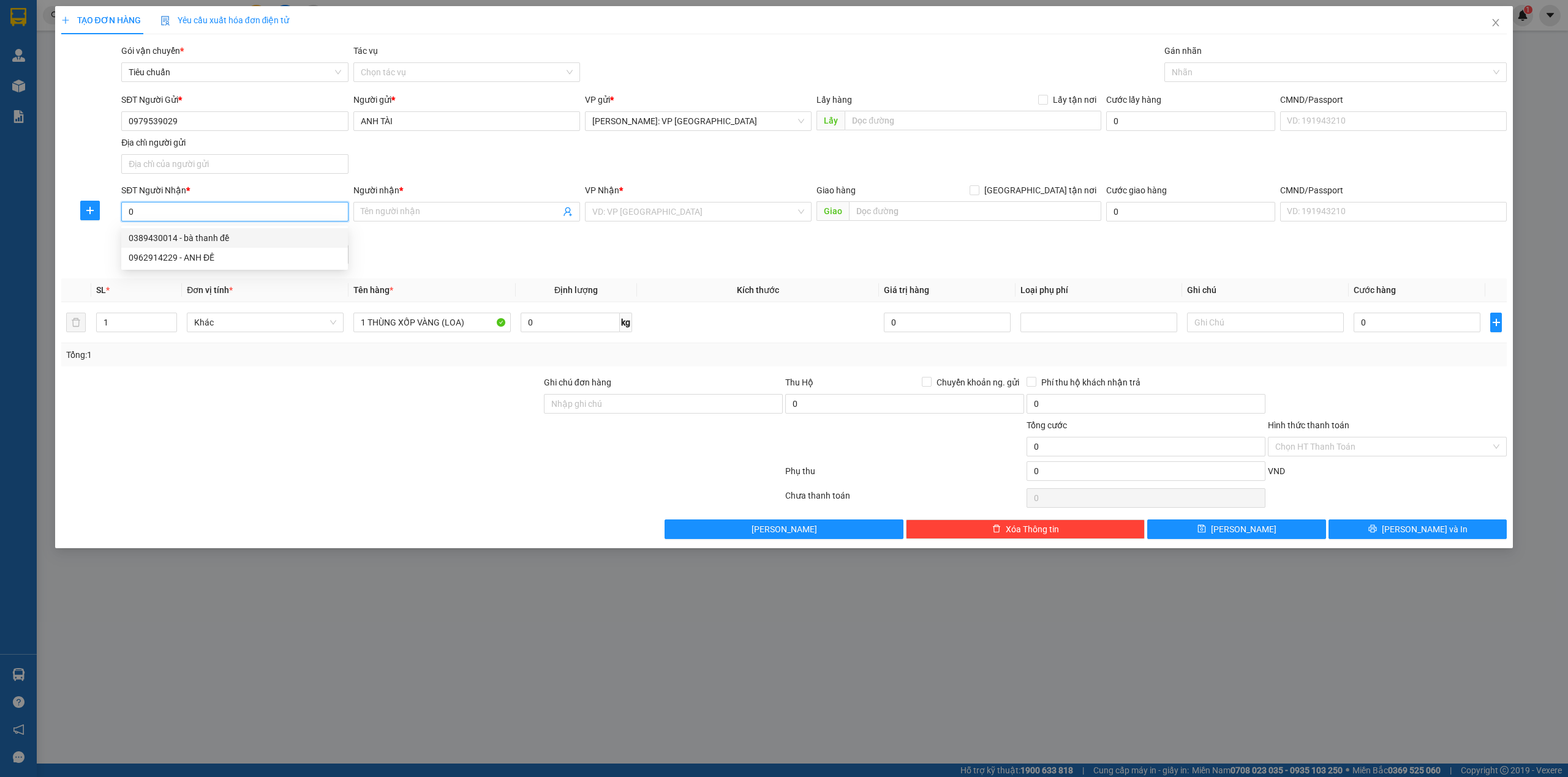
click at [241, 240] on div "0389430014 - bà thanh đề" at bounding box center [234, 237] width 212 height 13
type input "0389430014"
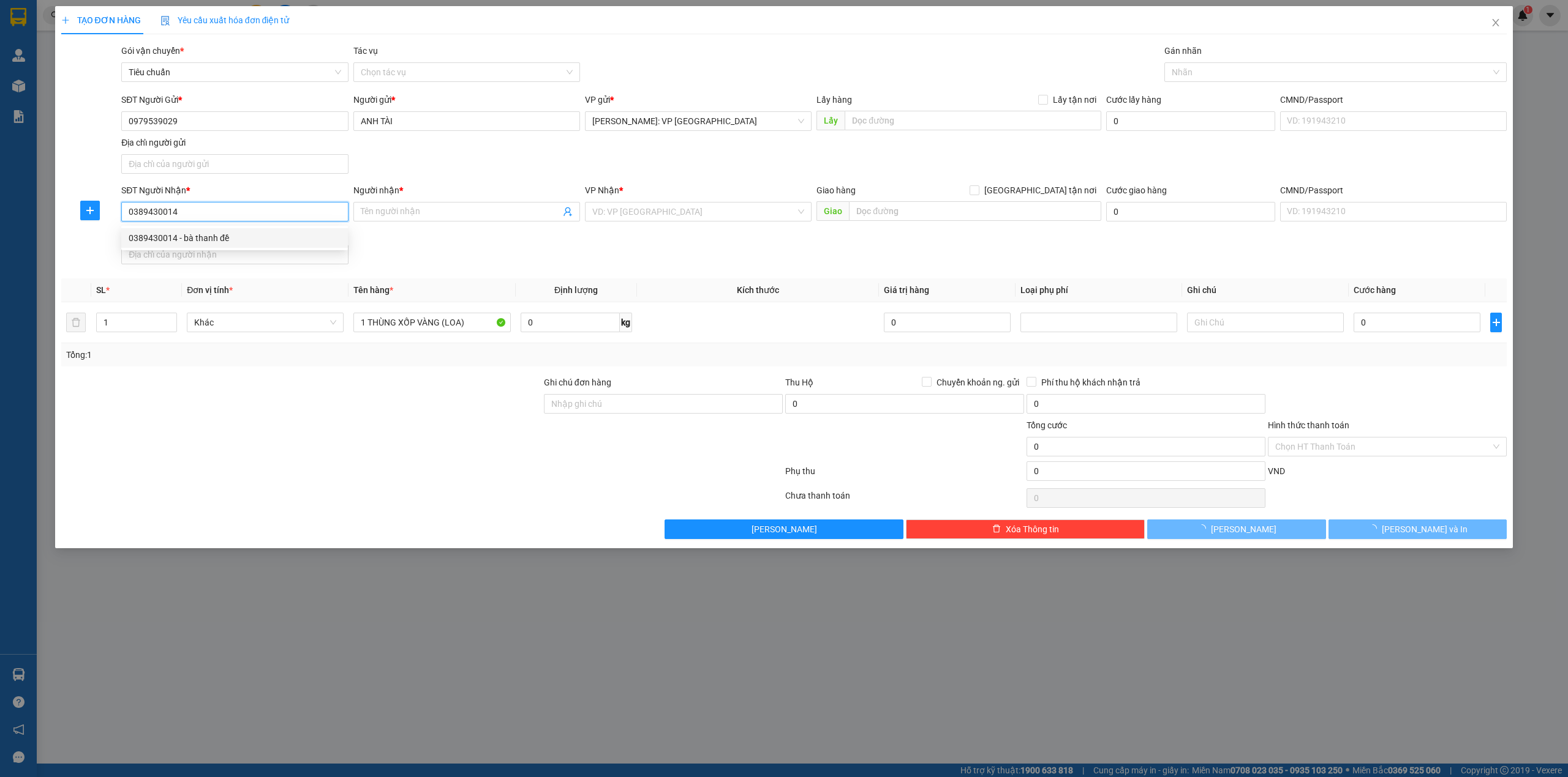
type input "bà thanh đề"
checkbox input "true"
type input "kđt xóm 4, thôn xa mạc, liên mạc, mê linh, hà nội"
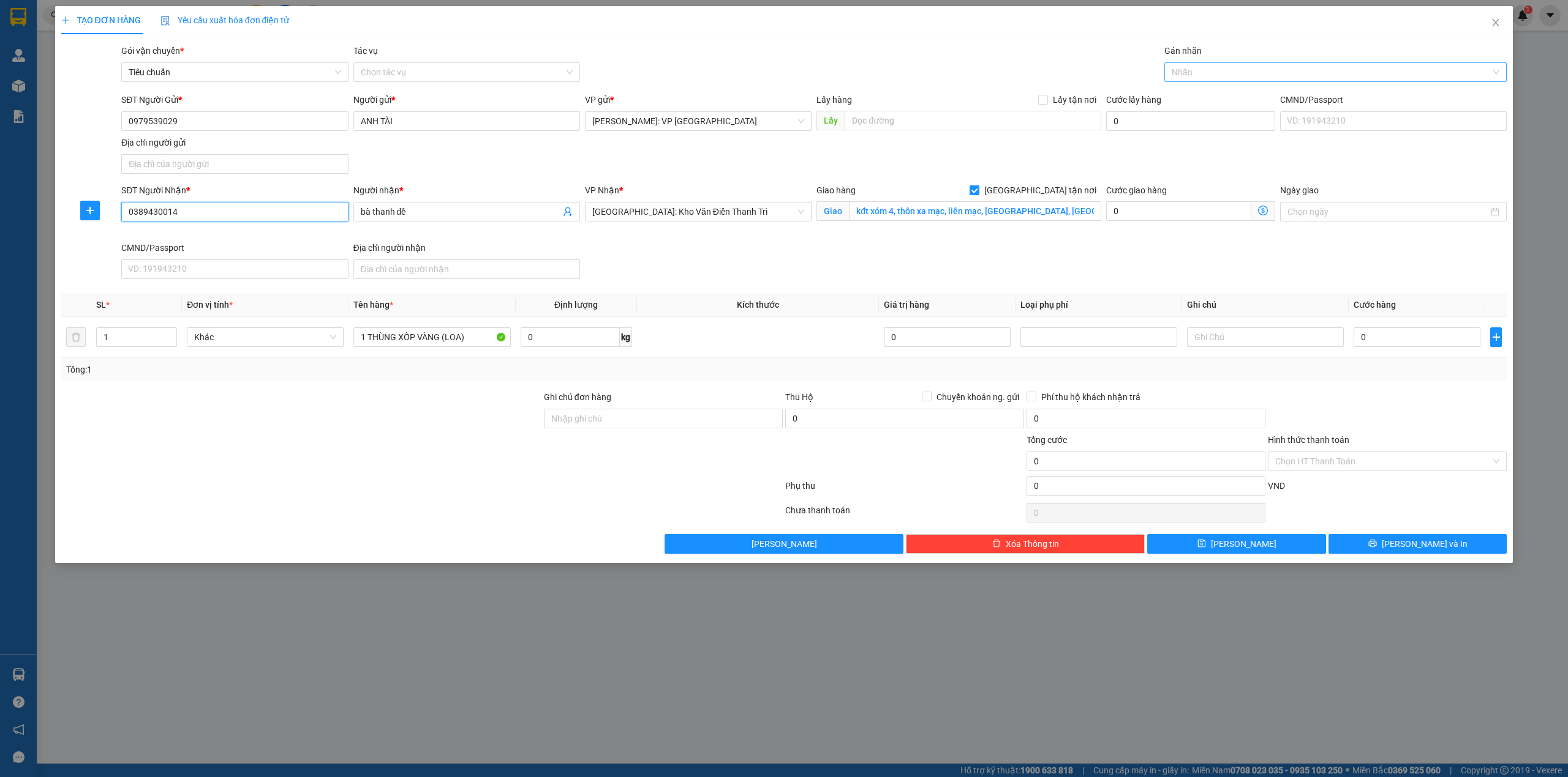
click at [1245, 69] on div at bounding box center [1329, 72] width 324 height 15
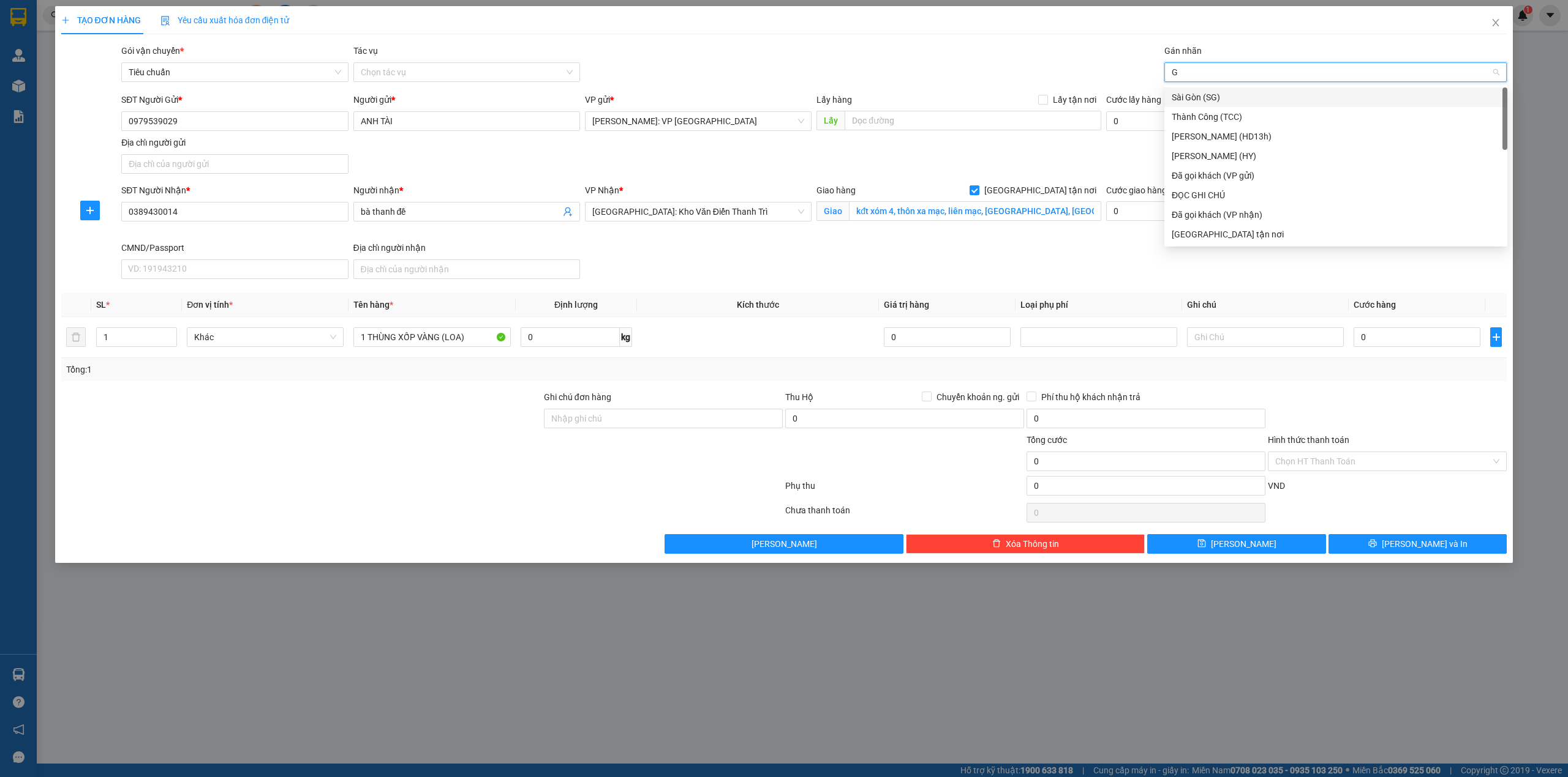
type input "GI"
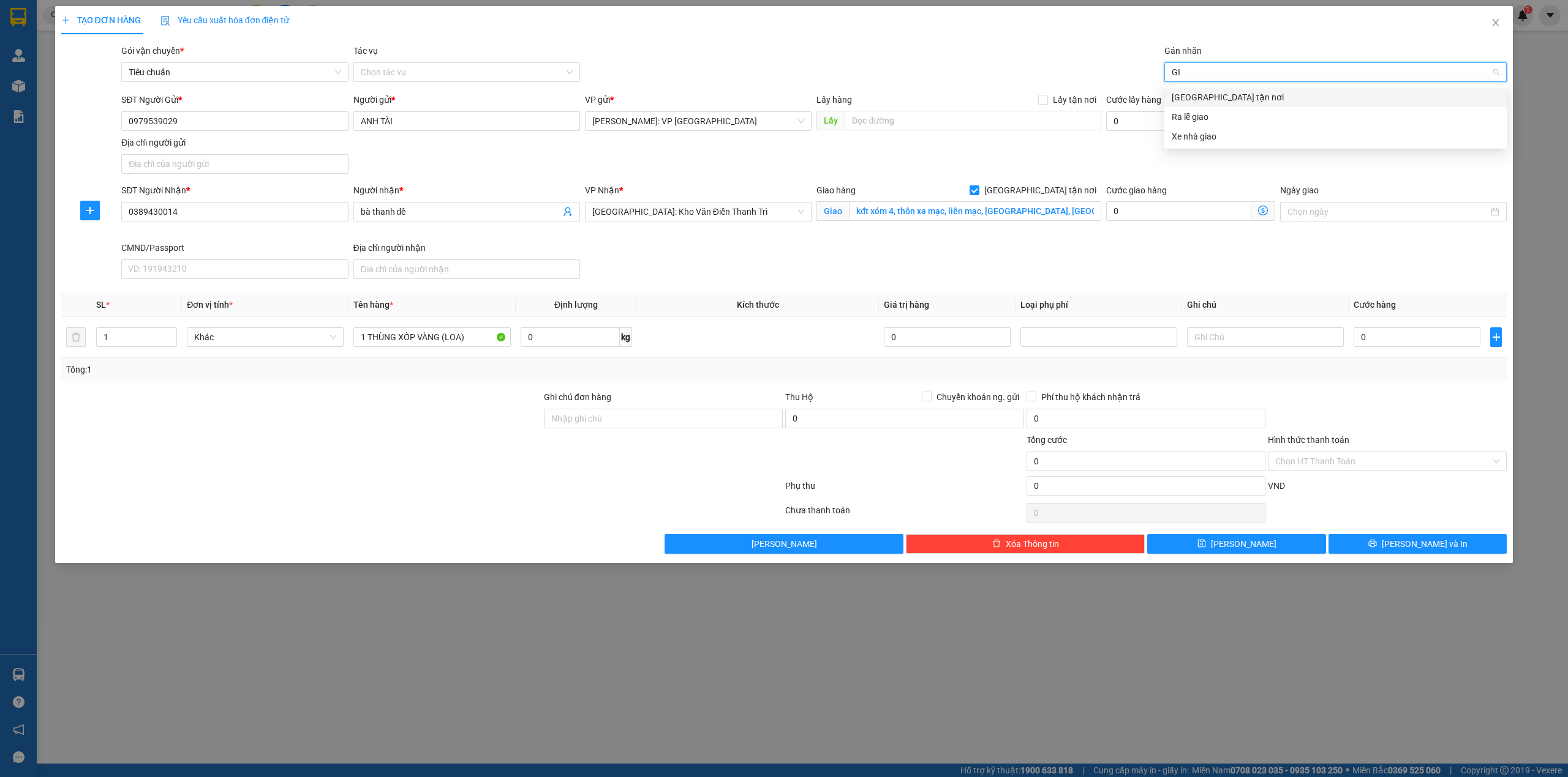
click at [1234, 94] on div "[GEOGRAPHIC_DATA] tận nơi" at bounding box center [1335, 97] width 328 height 13
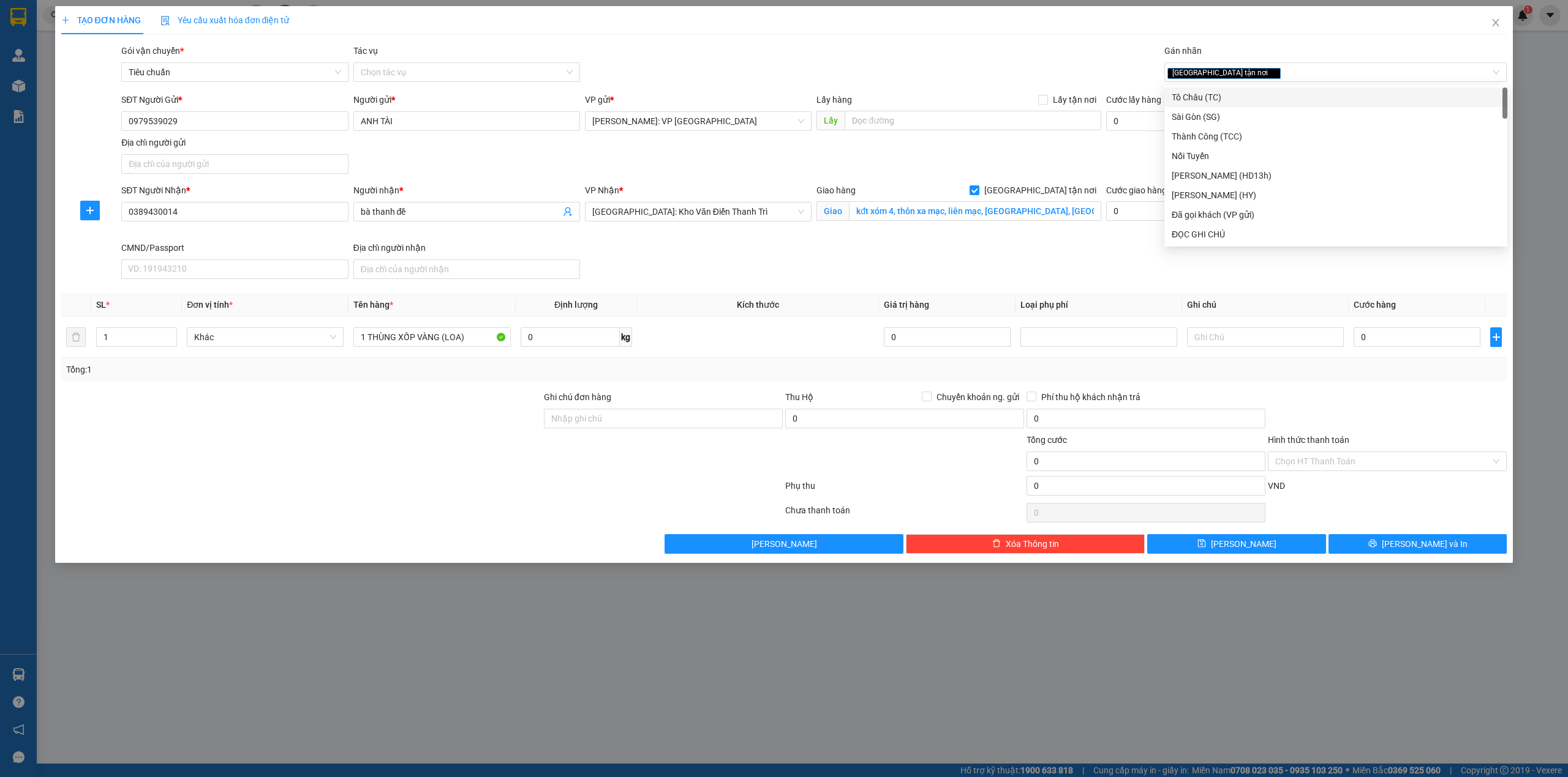
click at [907, 54] on div "Gói vận chuyển * Tiêu chuẩn Tác vụ Chọn tác vụ Gán nhãn Giao tận nơi" at bounding box center [814, 65] width 1390 height 43
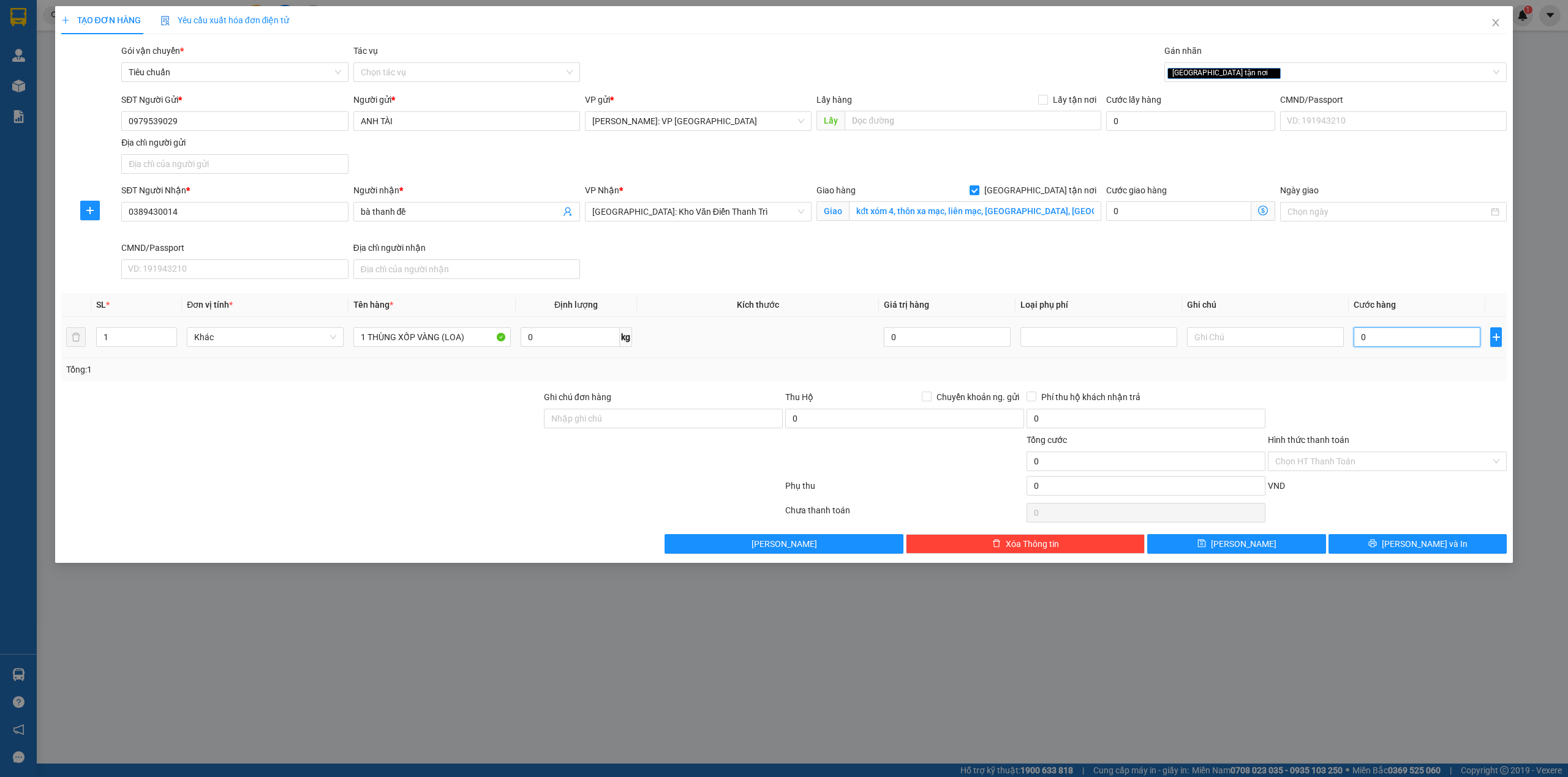
click at [1378, 343] on input "0" at bounding box center [1417, 337] width 127 height 20
type input "4"
type input "44"
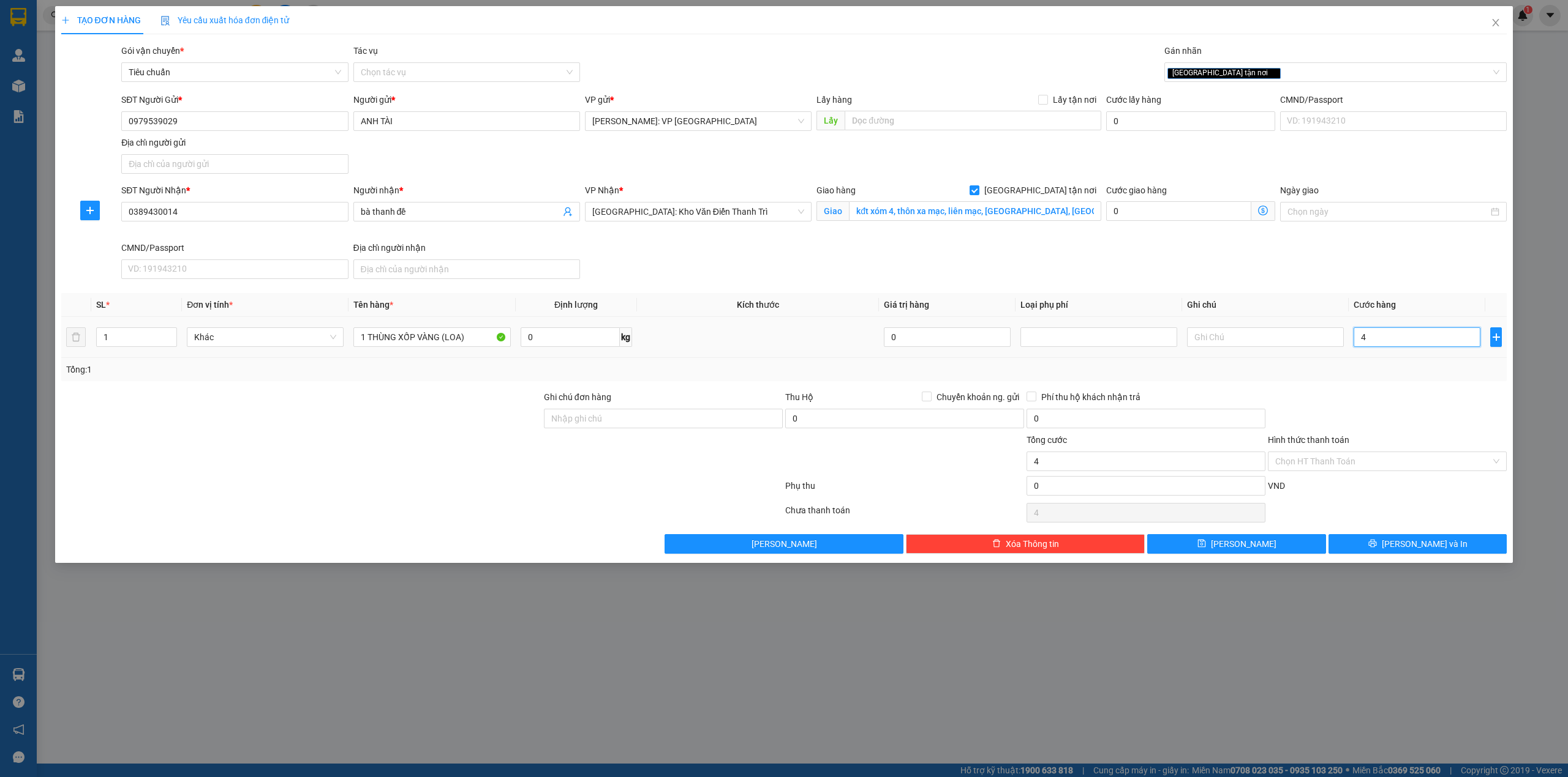
type input "44"
type input "440"
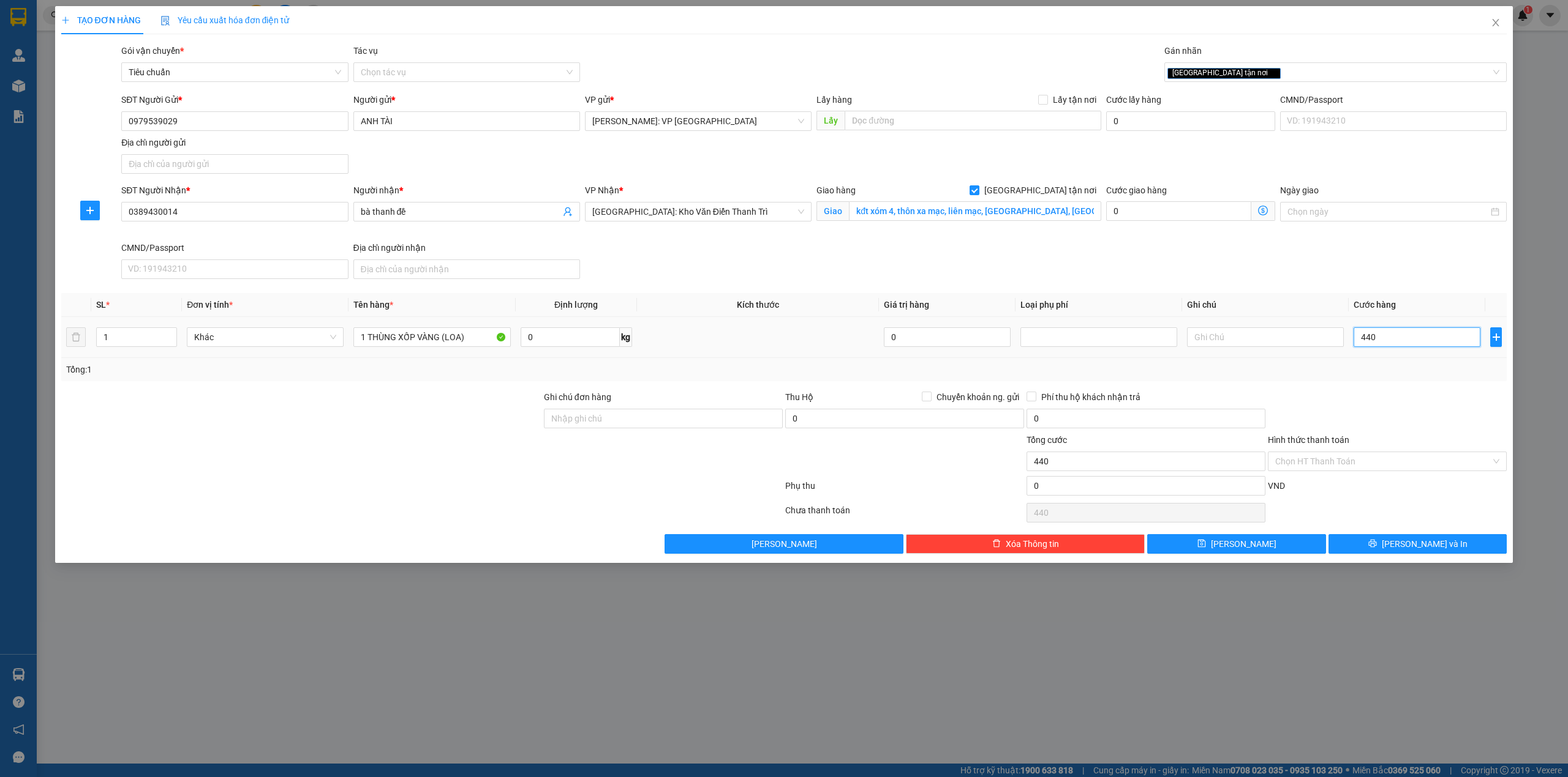
type input "4.400"
type input "44.000"
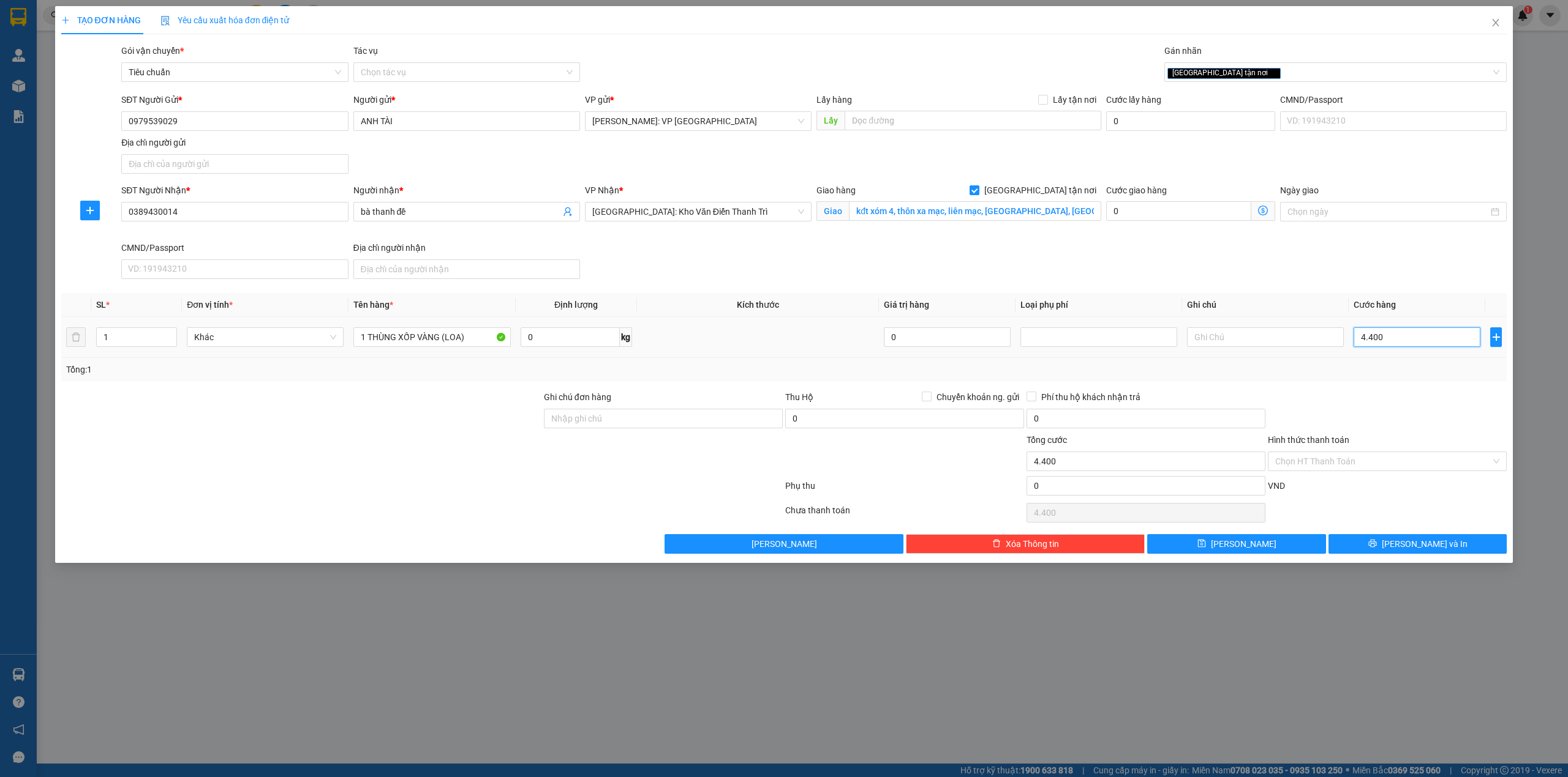
type input "44.000"
type input "440.000"
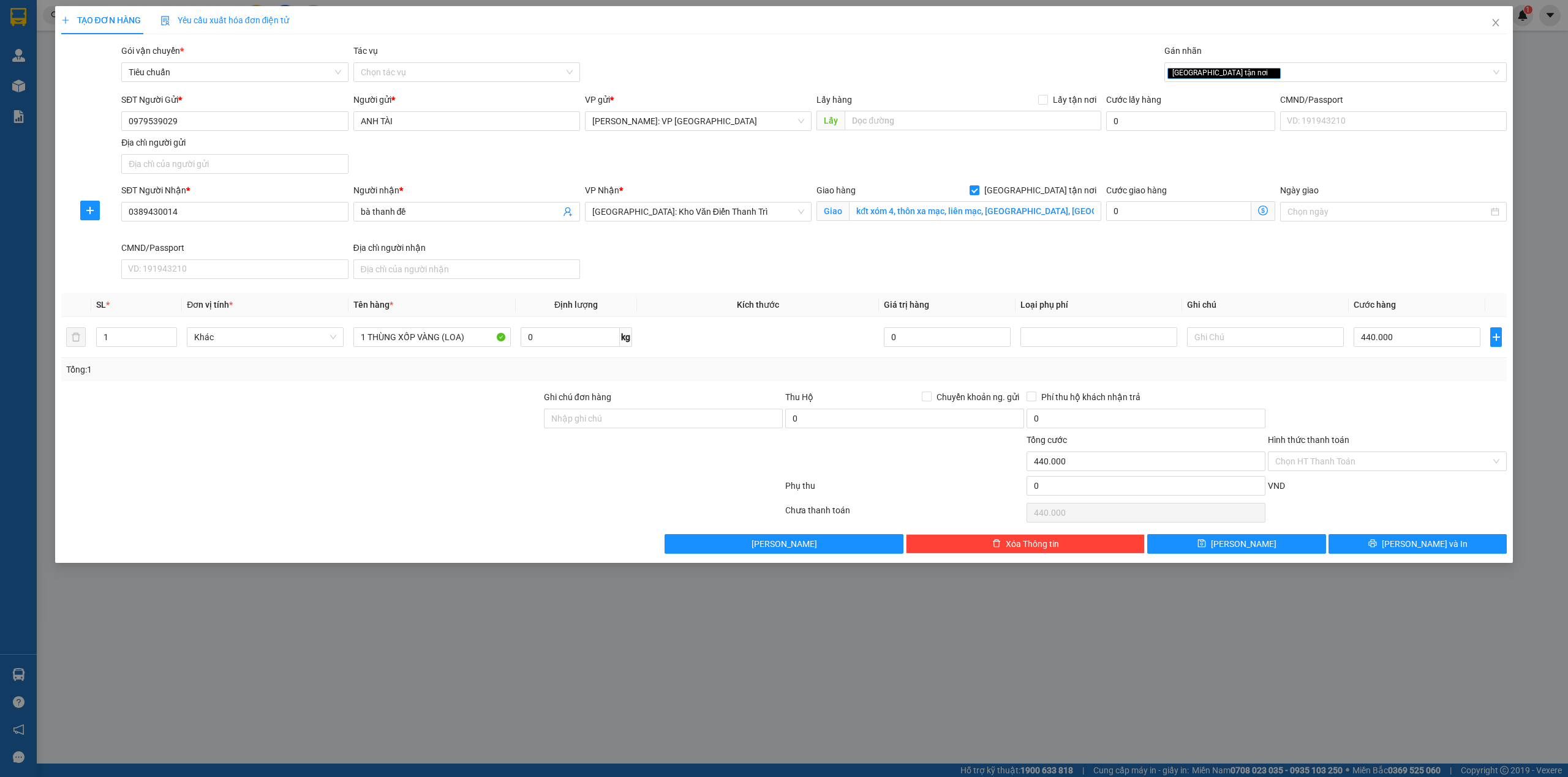
click at [743, 230] on body "Kết quả tìm kiếm ( 0 ) Bộ lọc No Data 46832_nongthienbaokhoi.longhoan 1 Quản Lý…" at bounding box center [784, 388] width 1568 height 777
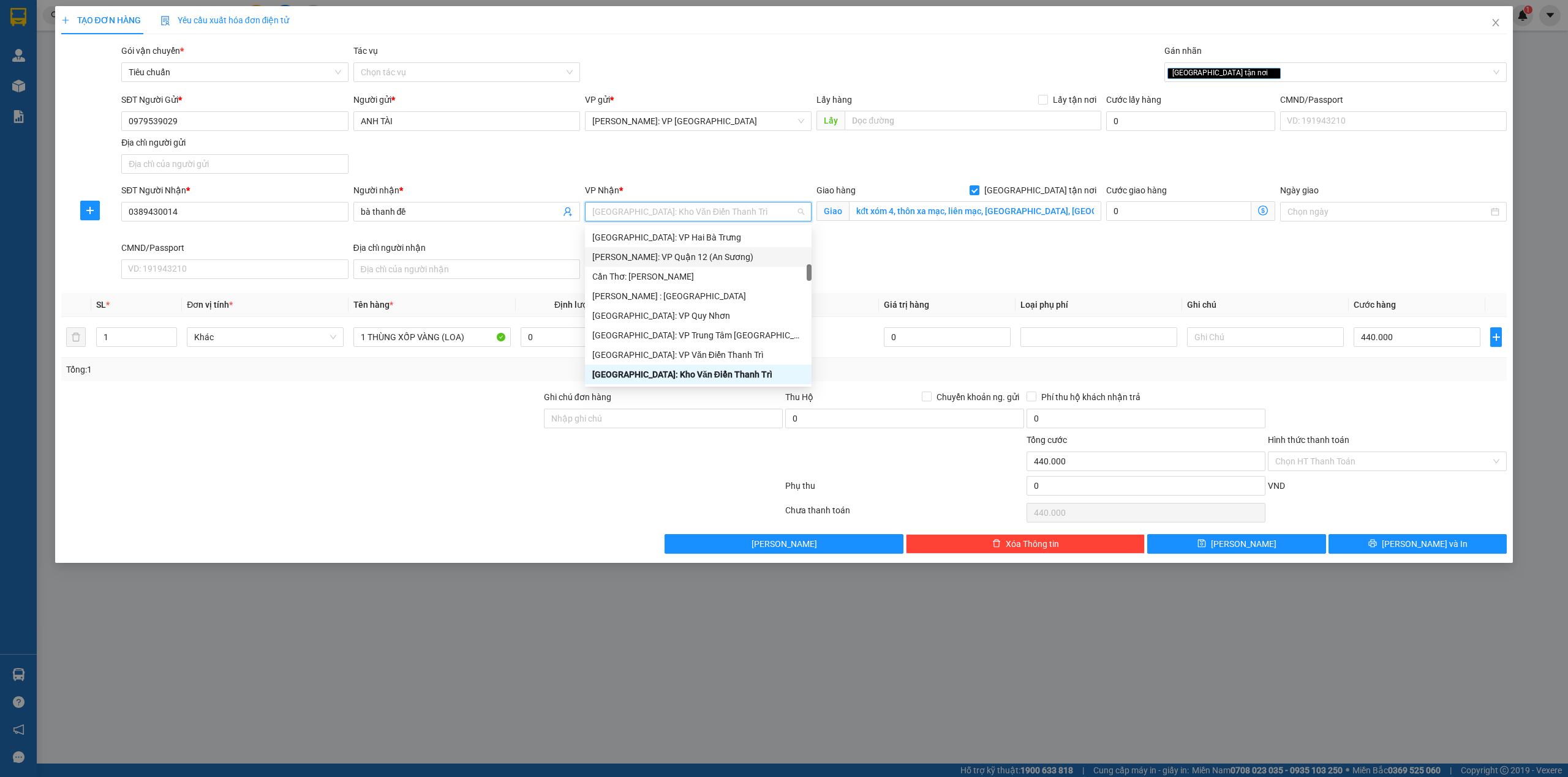
click at [757, 259] on div "Hồ Chí Minh: VP Quận 12 (An Sương)" at bounding box center [698, 257] width 212 height 13
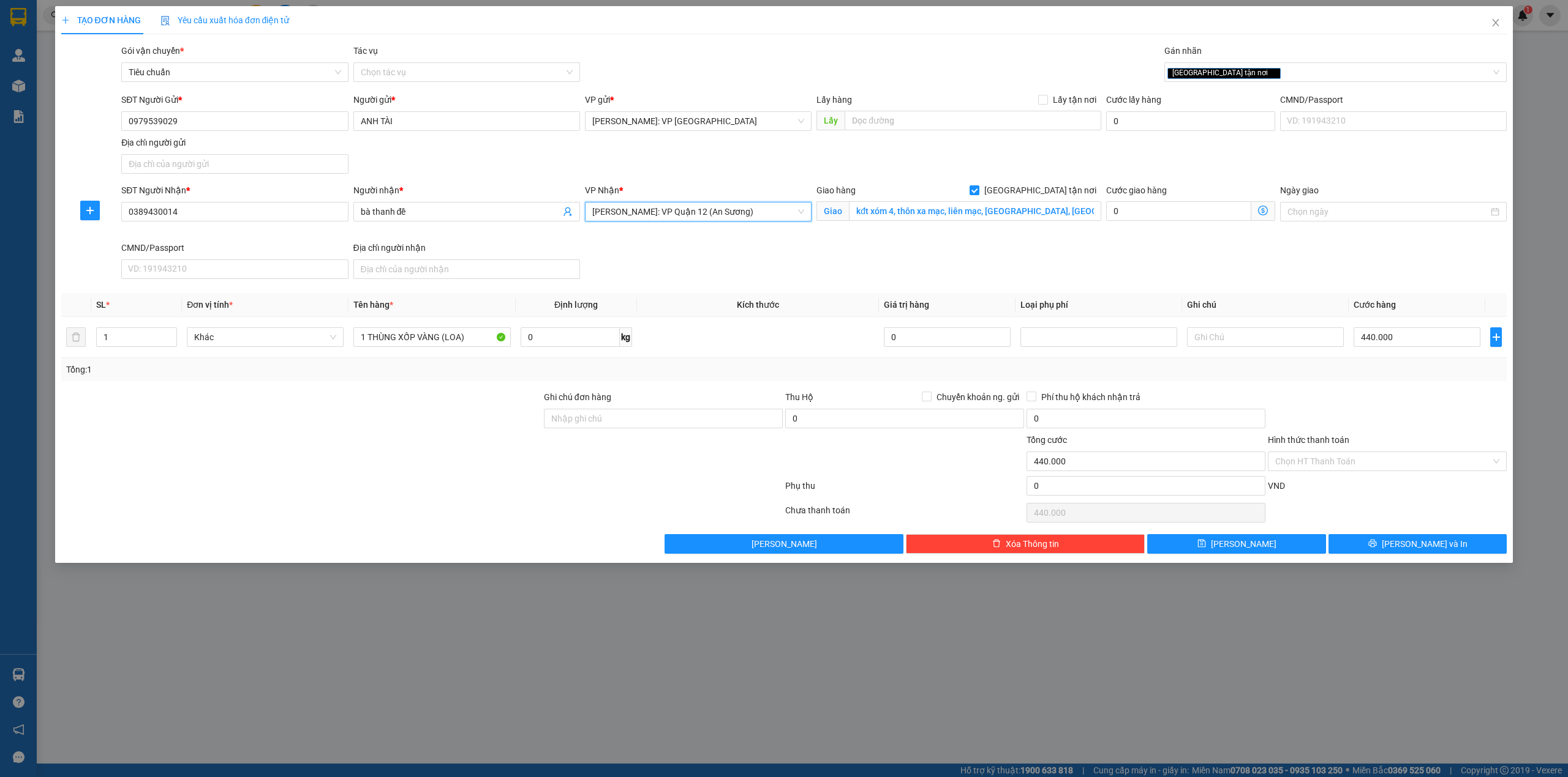
click at [748, 217] on span "Hồ Chí Minh: VP Quận 12 (An Sương)" at bounding box center [698, 211] width 212 height 18
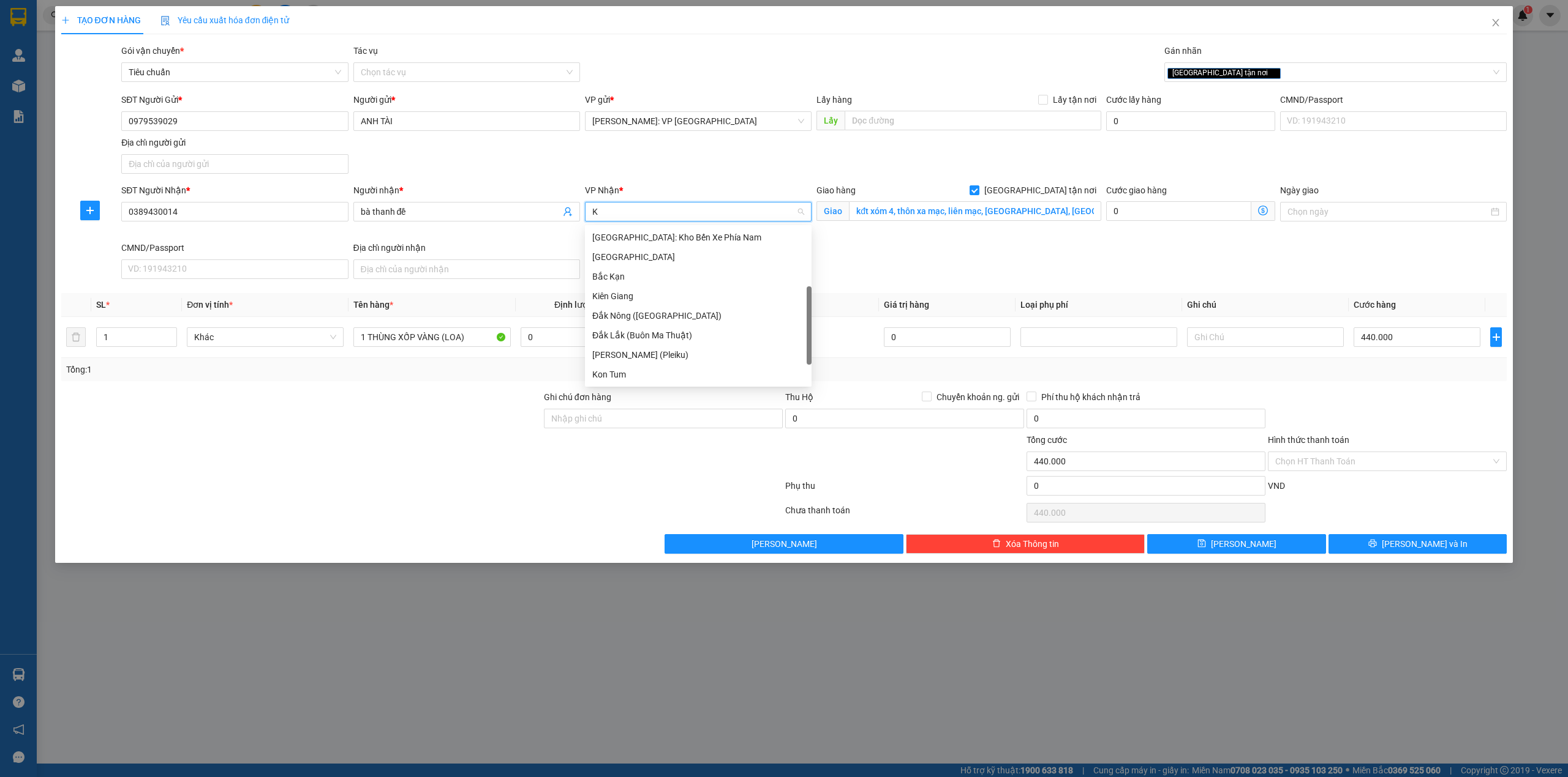
scroll to position [20, 0]
type input "KHO"
click at [711, 309] on div "[GEOGRAPHIC_DATA]: Kho Văn Điển Thanh Trì" at bounding box center [698, 316] width 212 height 13
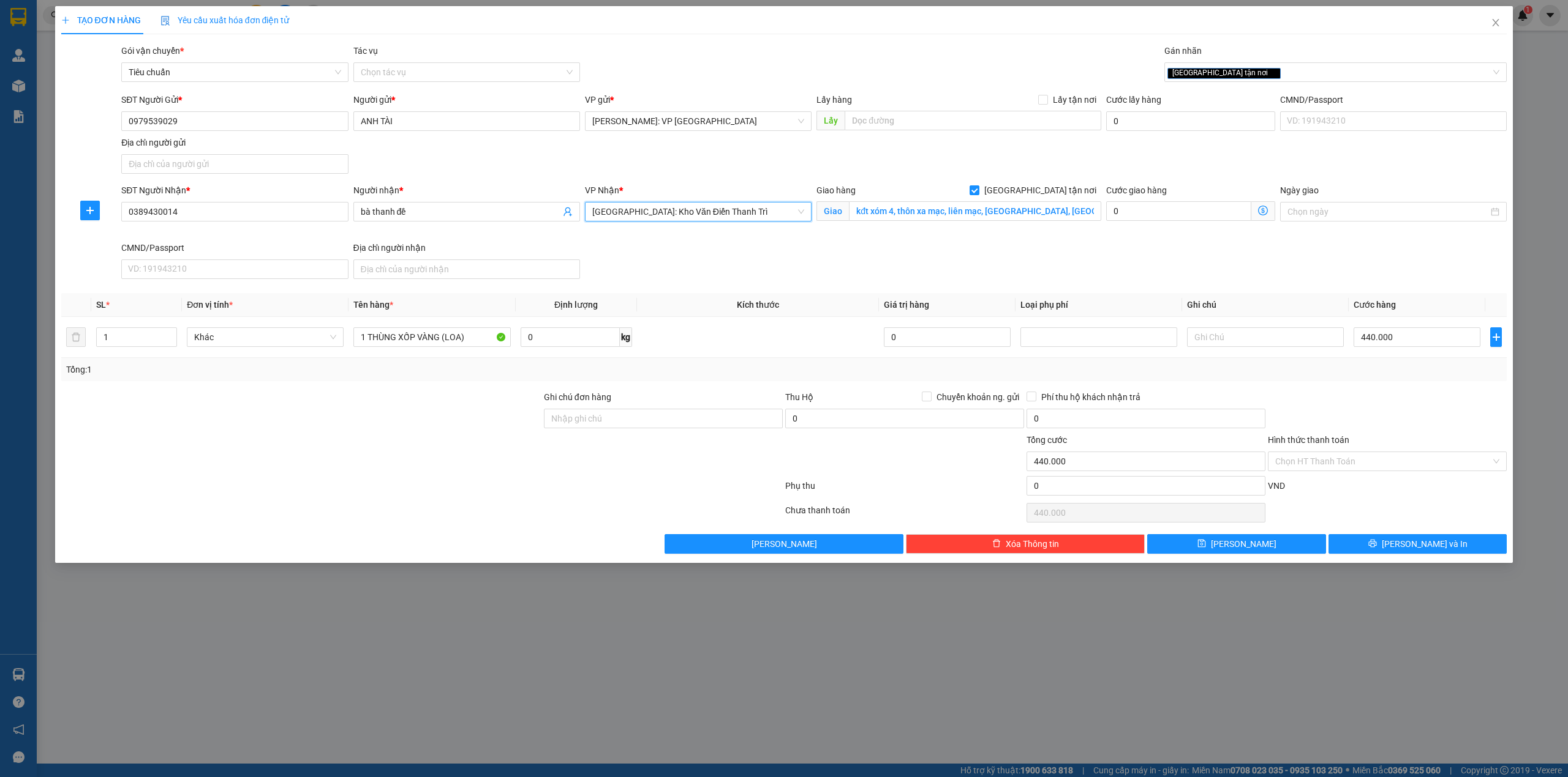
click at [882, 262] on div "SĐT Người Nhận * 0389430014 Người nhận * bà thanh đề VP Nhận * Hà Nội: Kho Văn …" at bounding box center [814, 233] width 1390 height 100
click at [740, 251] on div "SĐT Người Nhận * 0389430014 Người nhận * bà thanh đề VP Nhận * Hà Nội: Kho Văn …" at bounding box center [814, 233] width 1390 height 100
click at [368, 420] on div at bounding box center [302, 412] width 483 height 43
click at [1403, 468] on input "Hình thức thanh toán" at bounding box center [1382, 461] width 215 height 18
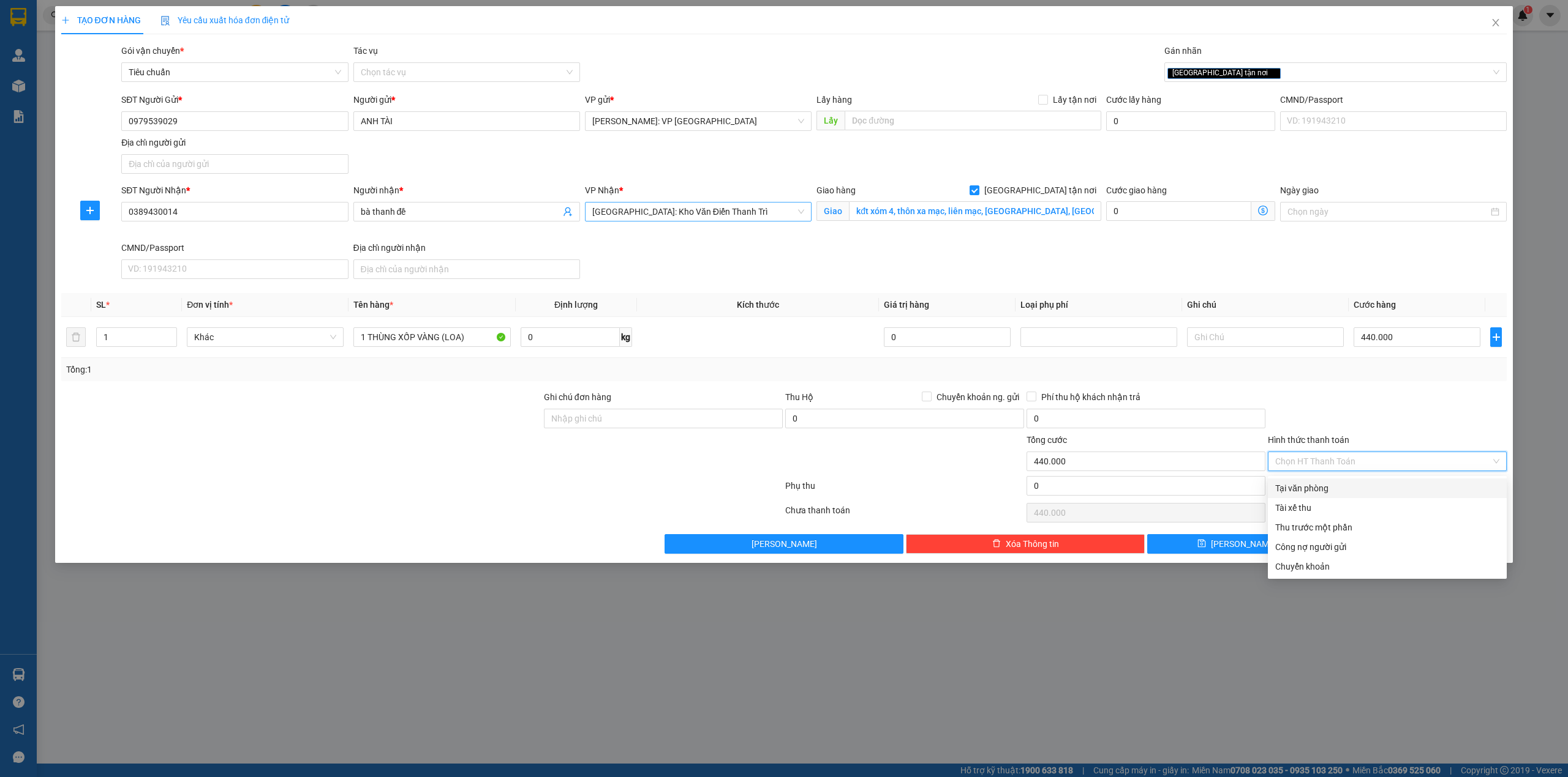
click at [1321, 493] on div "Tại văn phòng" at bounding box center [1387, 488] width 224 height 13
type input "0"
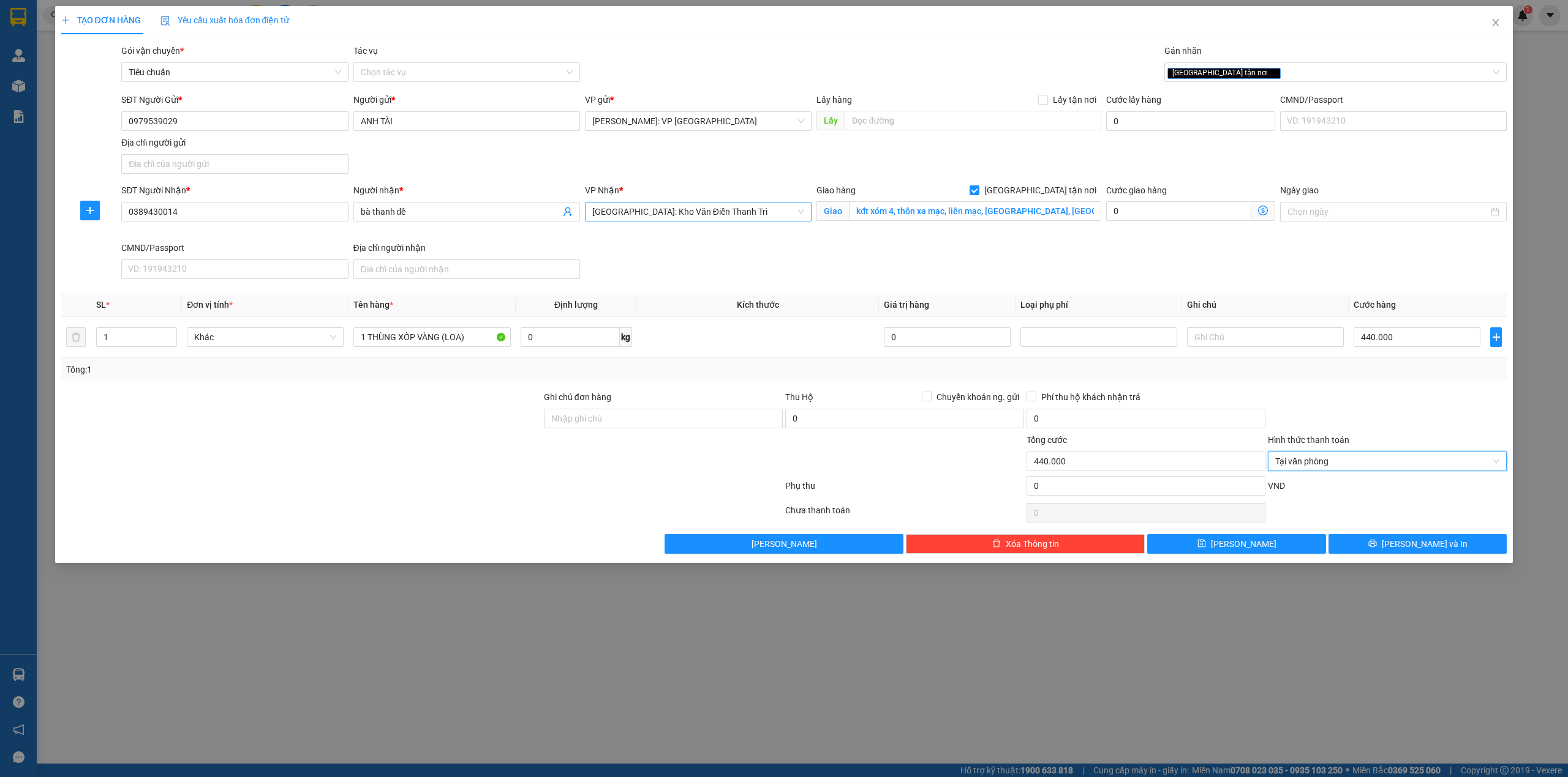
click at [1345, 429] on div at bounding box center [1387, 412] width 241 height 43
click at [1351, 542] on button "[PERSON_NAME] và In" at bounding box center [1418, 544] width 179 height 20
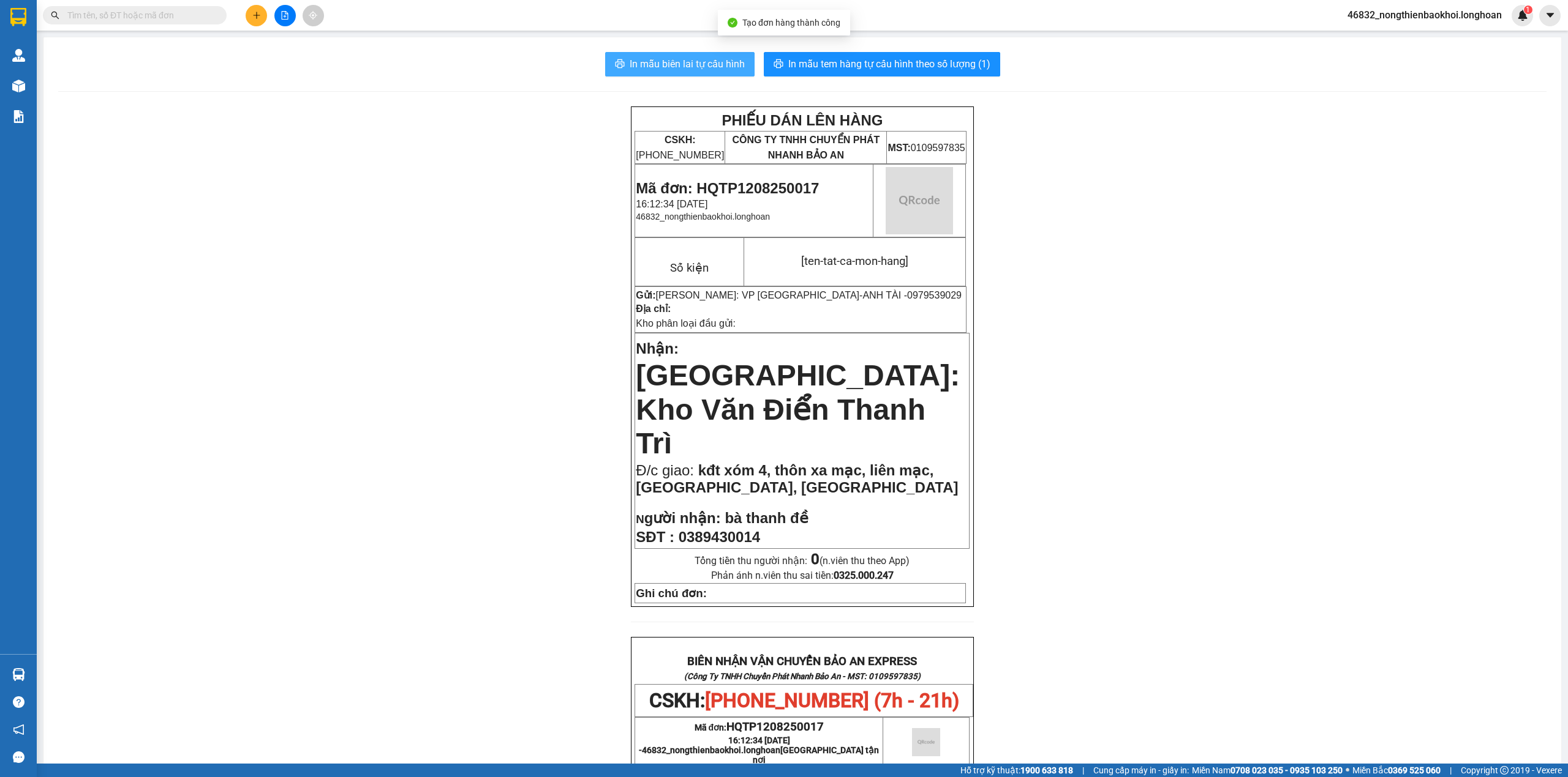
click at [643, 60] on span "In mẫu biên lai tự cấu hình" at bounding box center [686, 64] width 115 height 16
click at [515, 161] on div "PHIẾU DÁN LÊN HÀNG CSKH: 1900.06.88.33 CÔNG TY TNHH CHUYỂN PHÁT NHANH BẢO AN MS…" at bounding box center [802, 696] width 1488 height 1180
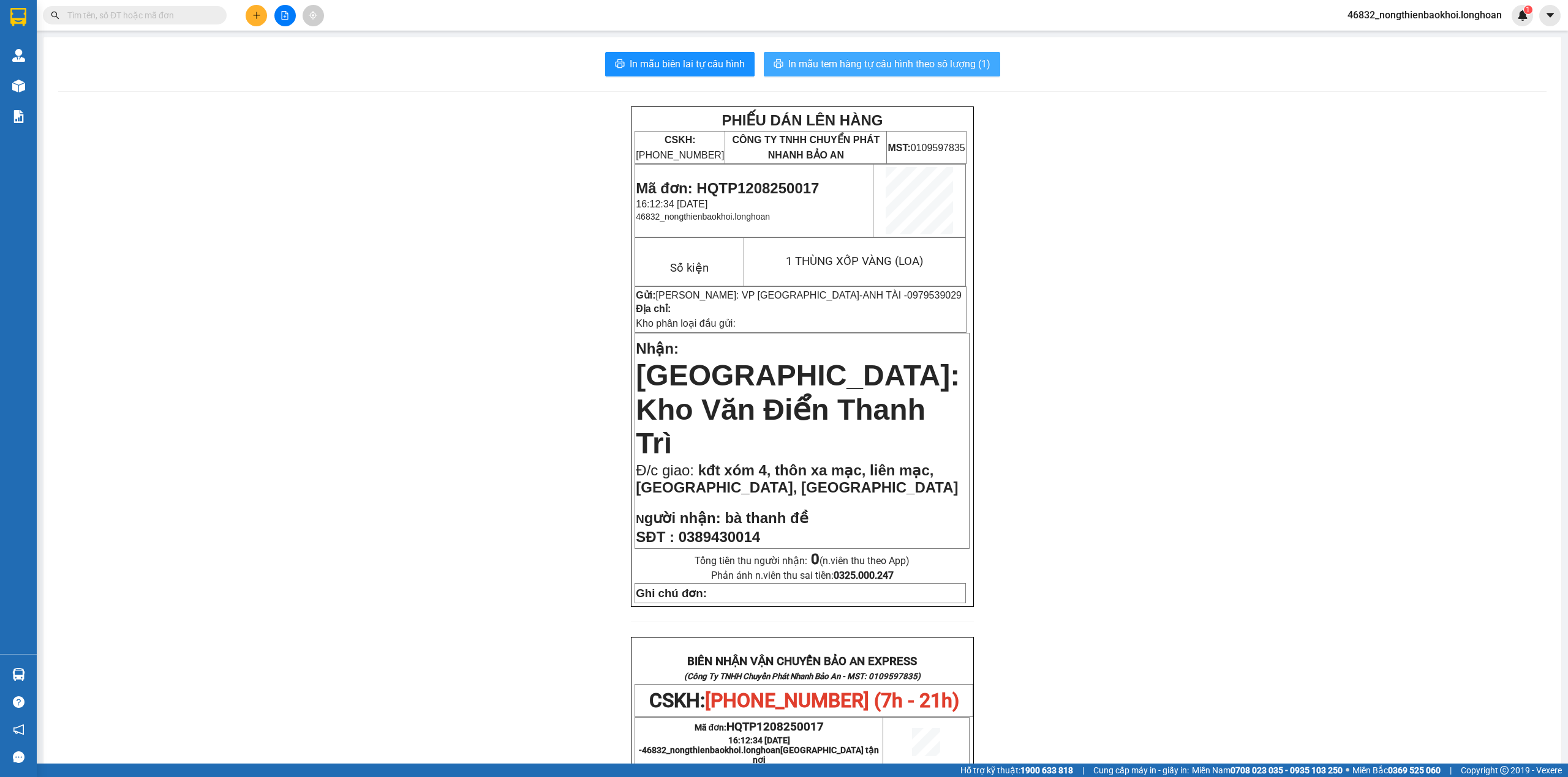
click at [811, 64] on span "In mẫu tem hàng tự cấu hình theo số lượng (1)" at bounding box center [889, 64] width 202 height 16
click at [505, 390] on div "PHIẾU DÁN LÊN HÀNG CSKH: 1900.06.88.33 CÔNG TY TNHH CHUYỂN PHÁT NHANH BẢO AN MS…" at bounding box center [802, 696] width 1488 height 1180
click at [392, 313] on div "PHIẾU DÁN LÊN HÀNG CSKH: 1900.06.88.33 CÔNG TY TNHH CHUYỂN PHÁT NHANH BẢO AN MS…" at bounding box center [802, 696] width 1488 height 1180
click at [390, 313] on div "PHIẾU DÁN LÊN HÀNG CSKH: 1900.06.88.33 CÔNG TY TNHH CHUYỂN PHÁT NHANH BẢO AN MS…" at bounding box center [802, 696] width 1488 height 1180
click at [253, 21] on button at bounding box center [255, 15] width 21 height 21
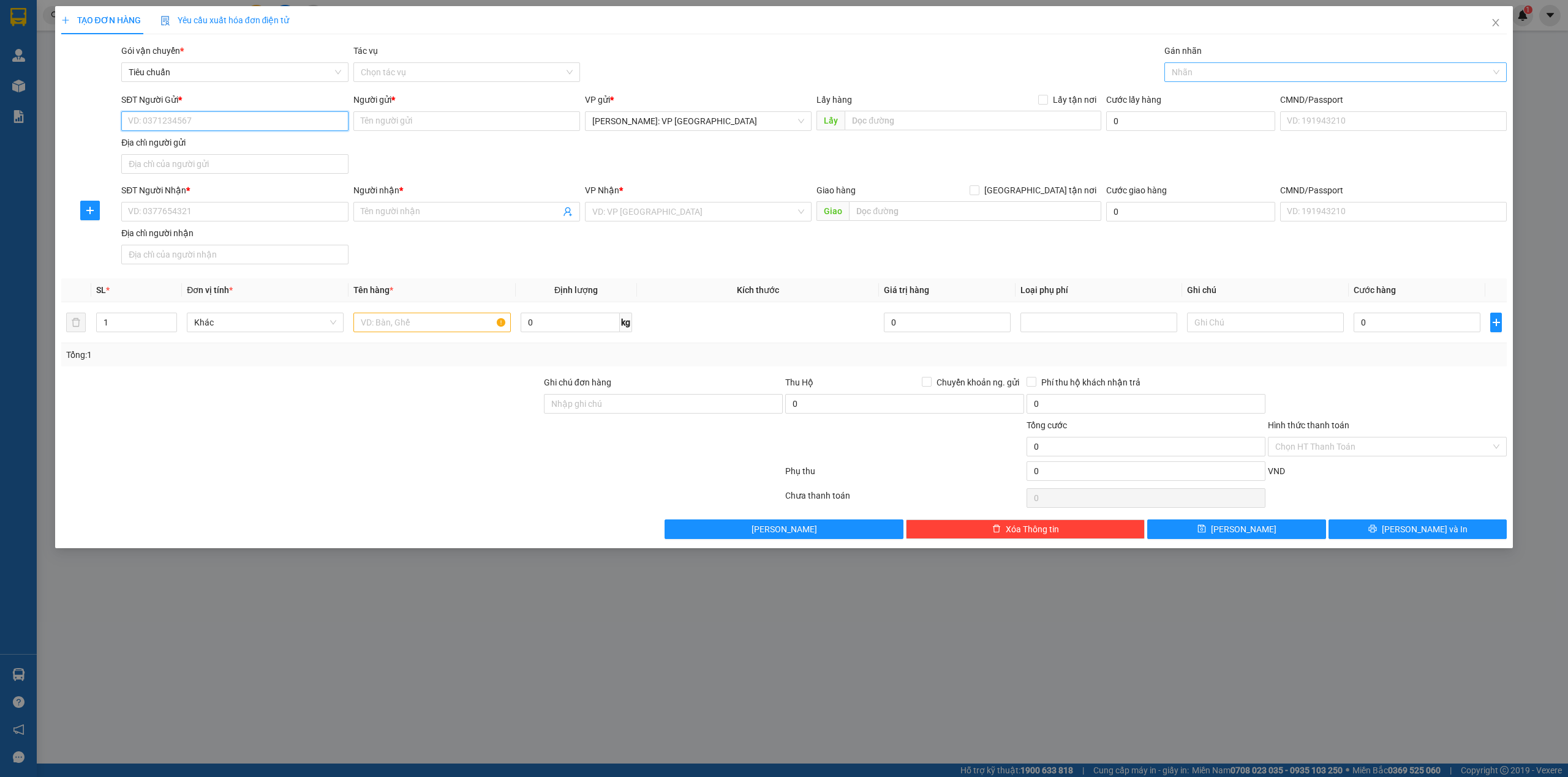
click at [1251, 78] on div at bounding box center [1329, 72] width 324 height 15
type input "XE"
click at [1240, 100] on div "Xe máy" at bounding box center [1335, 97] width 328 height 13
click at [470, 170] on div "SĐT Người Gửi * VD: 0371234567 Người gửi * Tên người gửi VP gửi * Hồ Chí Minh: …" at bounding box center [814, 136] width 1390 height 85
click at [397, 403] on div at bounding box center [302, 397] width 483 height 43
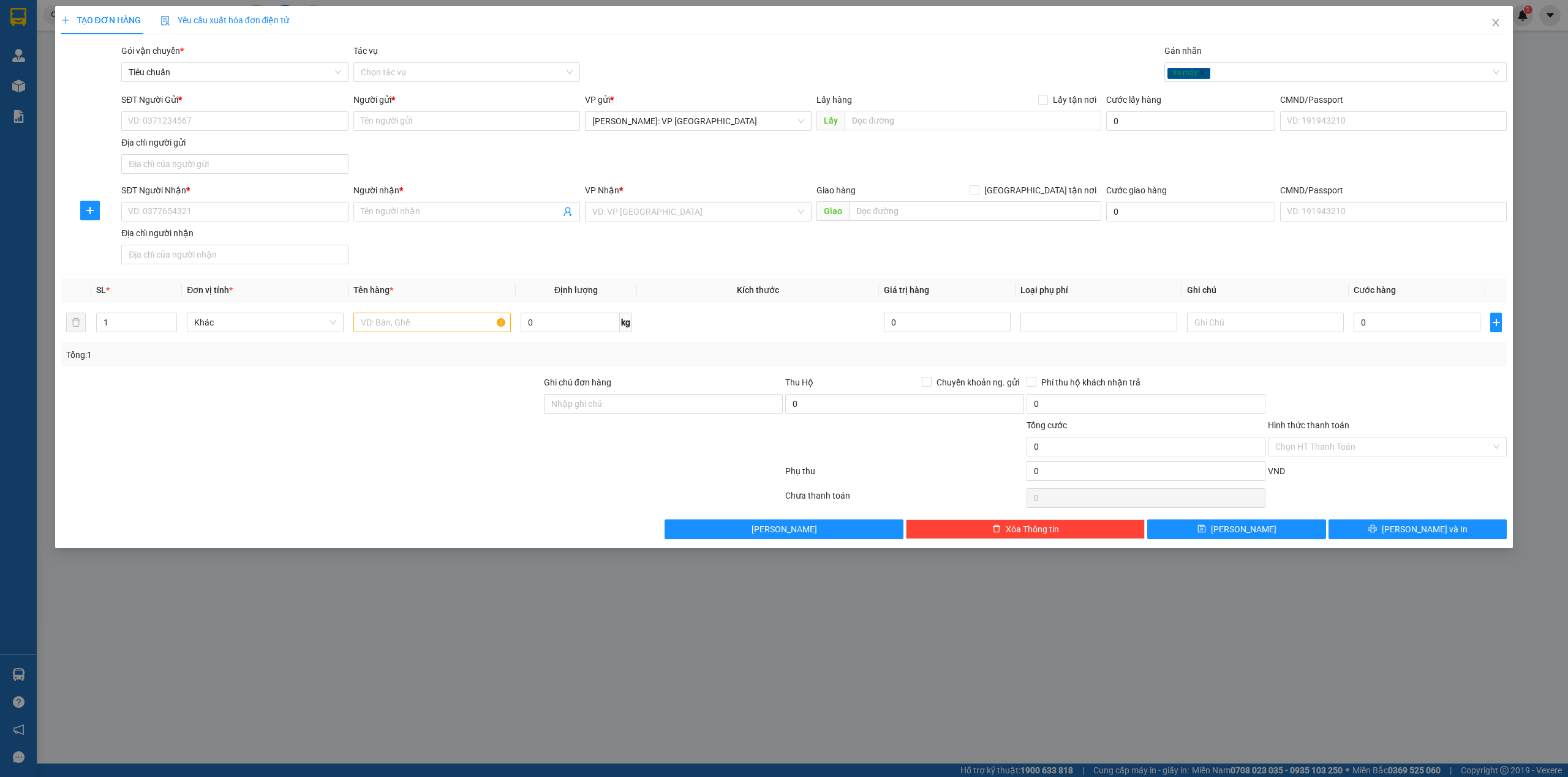
click at [397, 400] on div at bounding box center [302, 397] width 483 height 43
click at [391, 317] on input "text" at bounding box center [432, 322] width 157 height 20
click at [584, 251] on div "SĐT Người Nhận * VD: 0377654321 Người nhận * Tên người nhận VP Nhận * VD: VP Sà…" at bounding box center [814, 226] width 1390 height 85
click at [468, 320] on input "1 XE VISION BIỂN SỐ" at bounding box center [432, 322] width 157 height 20
type input "1 XE VISION BIỂN SỐ 22 Y1-249.50"
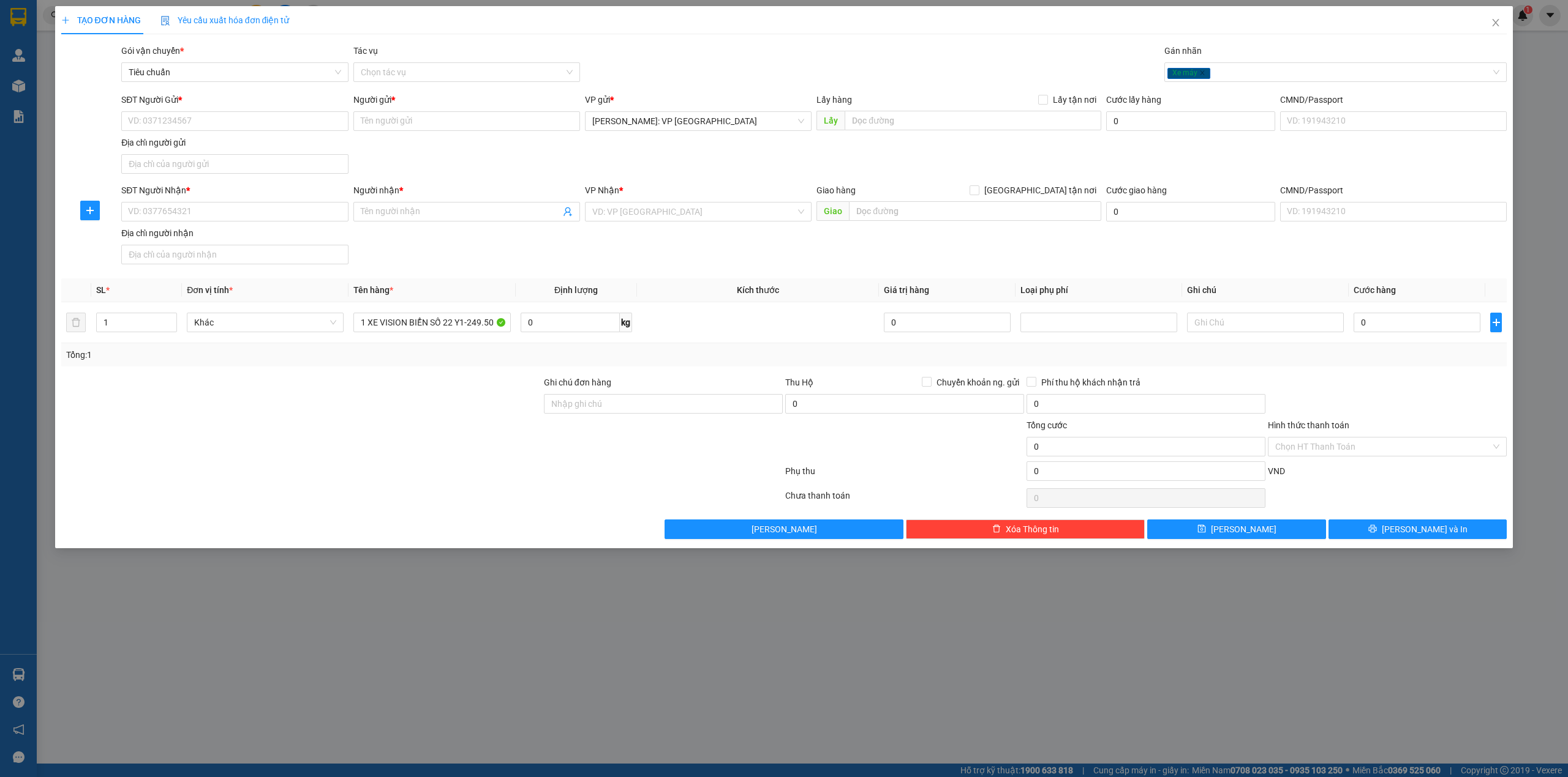
click at [865, 164] on div "SĐT Người Gửi * VD: 0371234567 Người gửi * Tên người gửi VP gửi * Hồ Chí Minh: …" at bounding box center [814, 136] width 1390 height 85
click at [195, 123] on input "SĐT Người Gửi *" at bounding box center [234, 121] width 226 height 20
type input "0833101212"
click at [412, 119] on input "Người gửi *" at bounding box center [466, 121] width 226 height 20
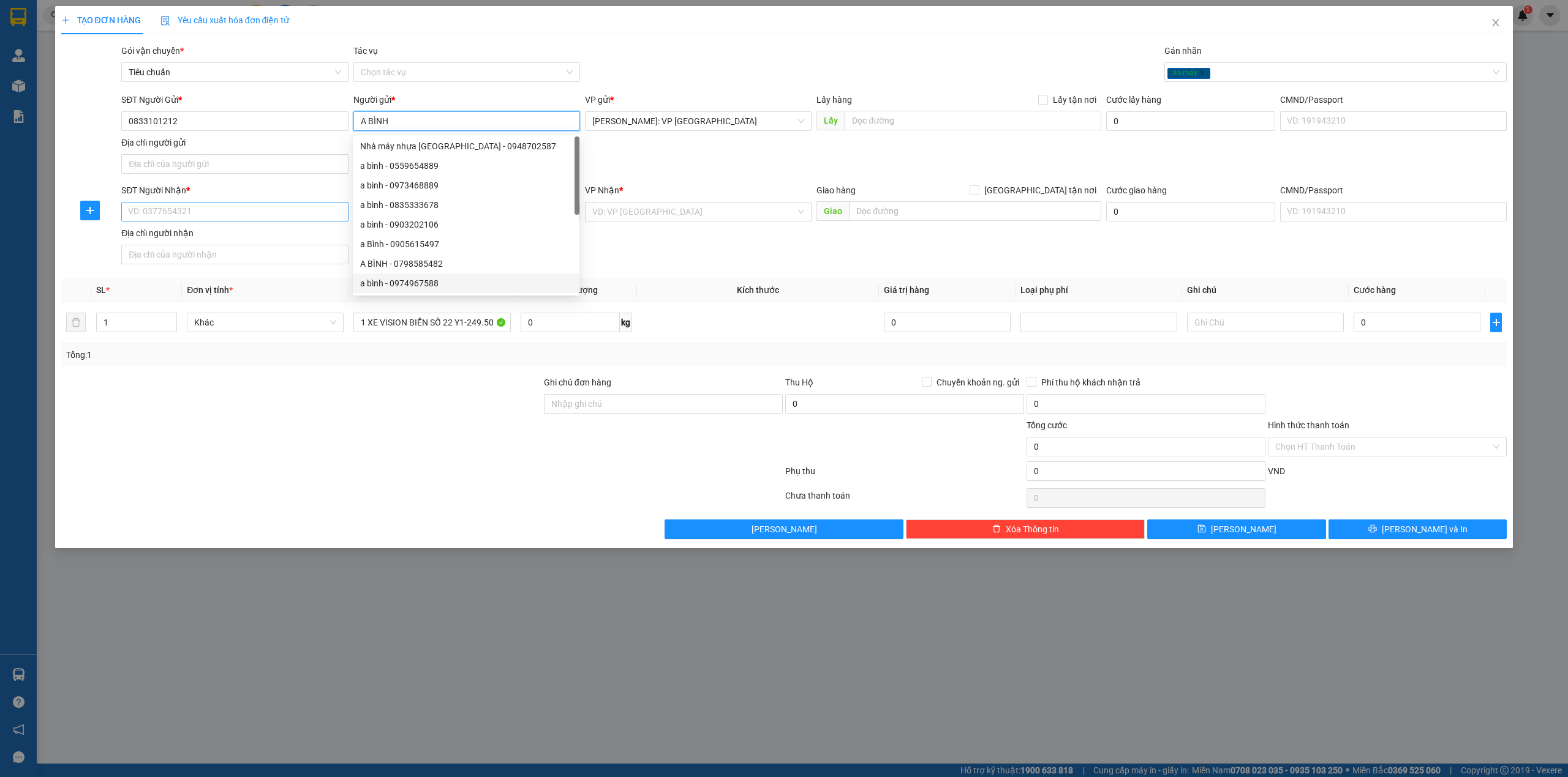
type input "A BÌNH"
click at [144, 211] on input "SĐT Người Nhận *" at bounding box center [234, 211] width 226 height 20
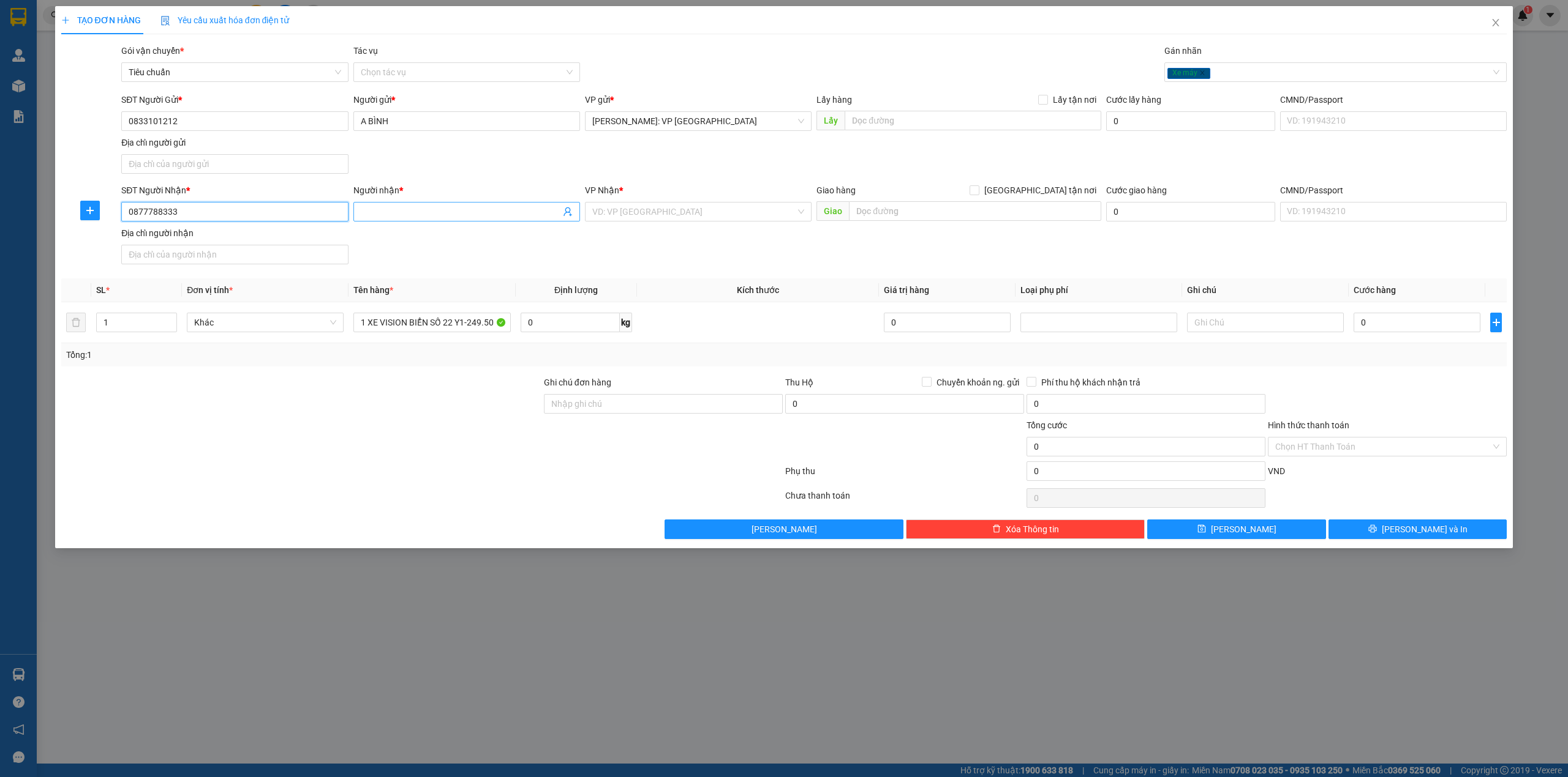
type input "0877788333"
click at [392, 204] on span at bounding box center [466, 211] width 226 height 20
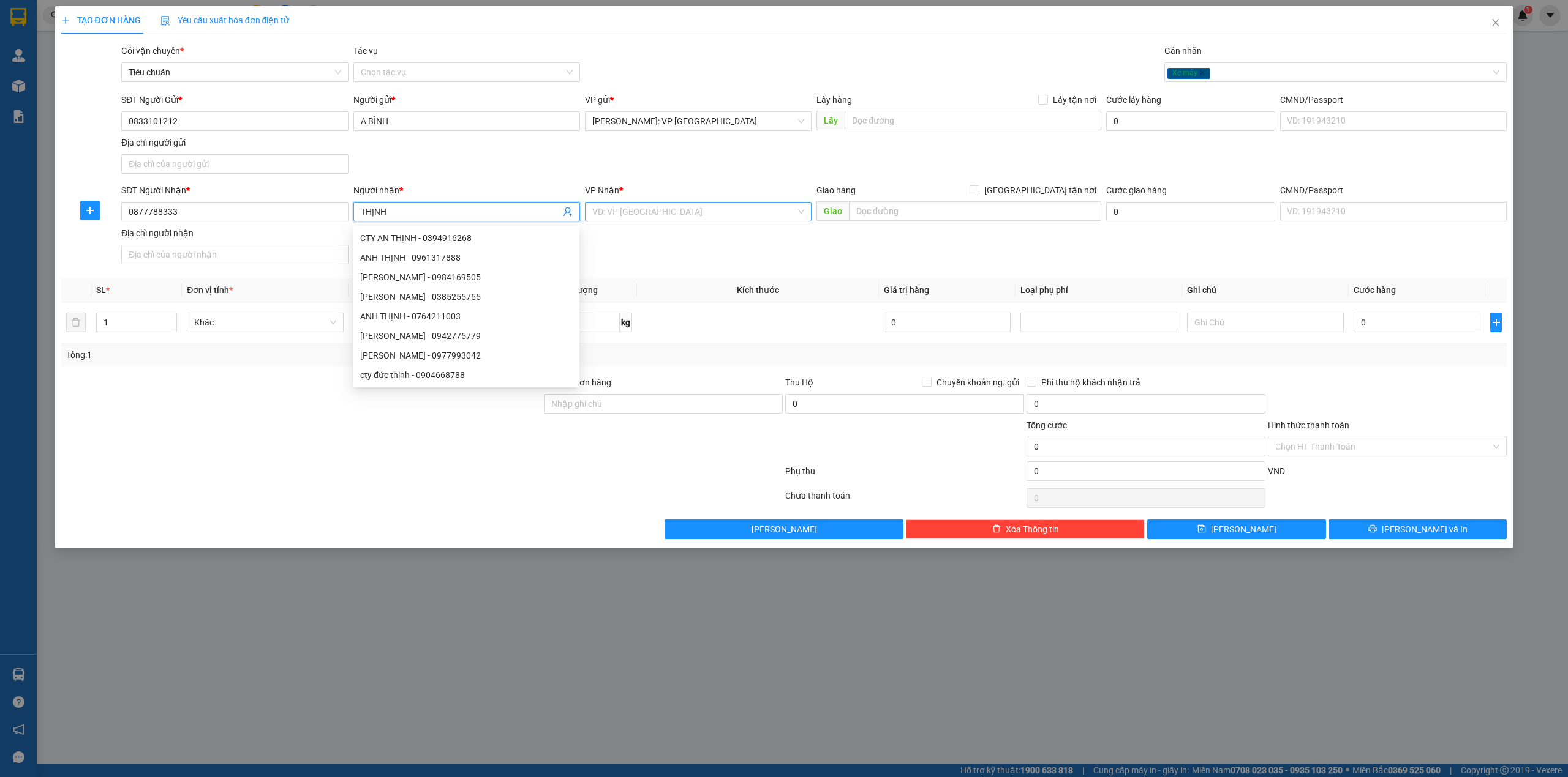
type input "THỊNH"
click at [640, 211] on input "search" at bounding box center [693, 211] width 203 height 18
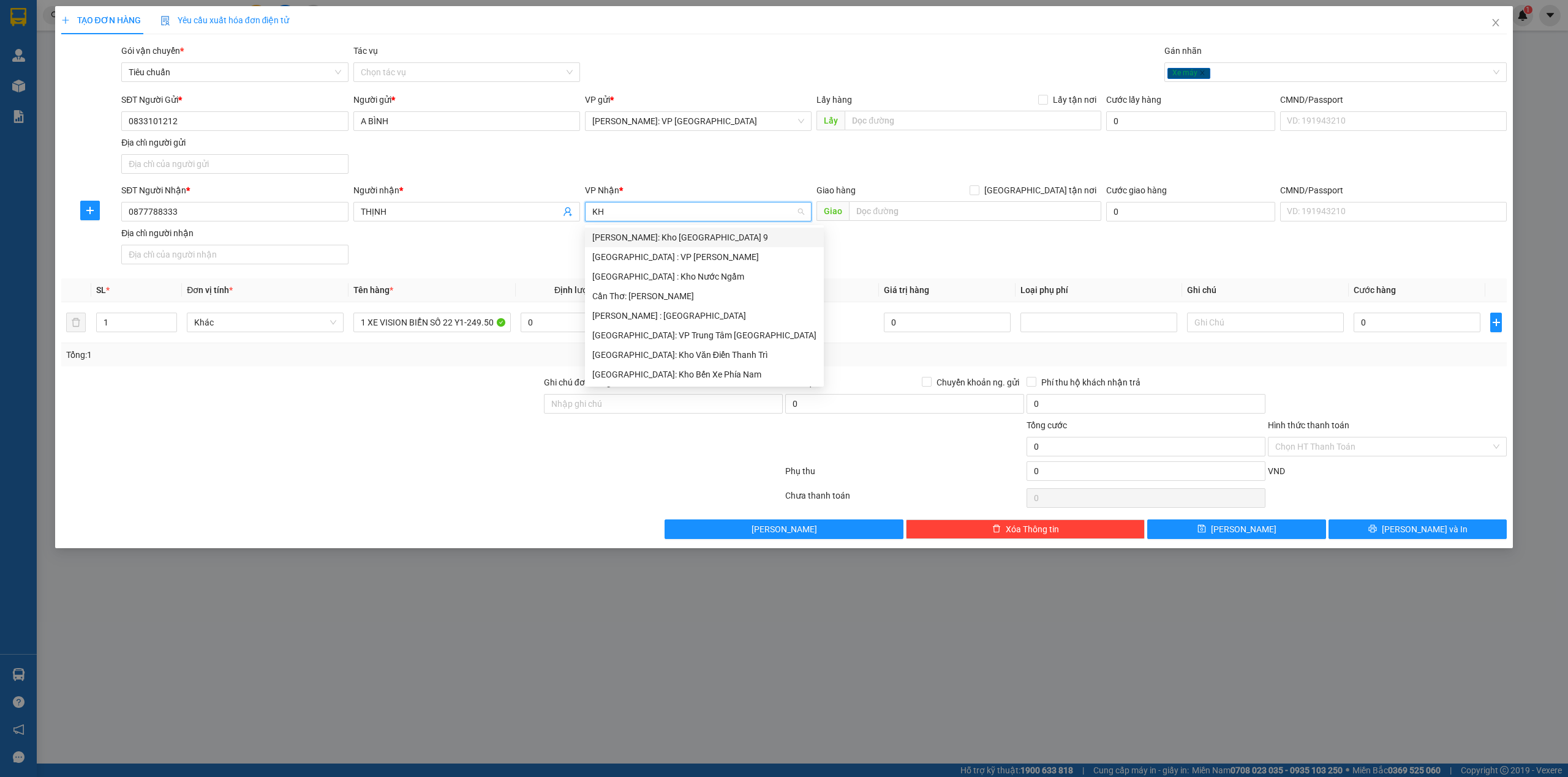
type input "K"
click at [652, 70] on div "Gói vận chuyển * Tiêu chuẩn Tác vụ Chọn tác vụ Gán nhãn Xe máy" at bounding box center [814, 65] width 1390 height 43
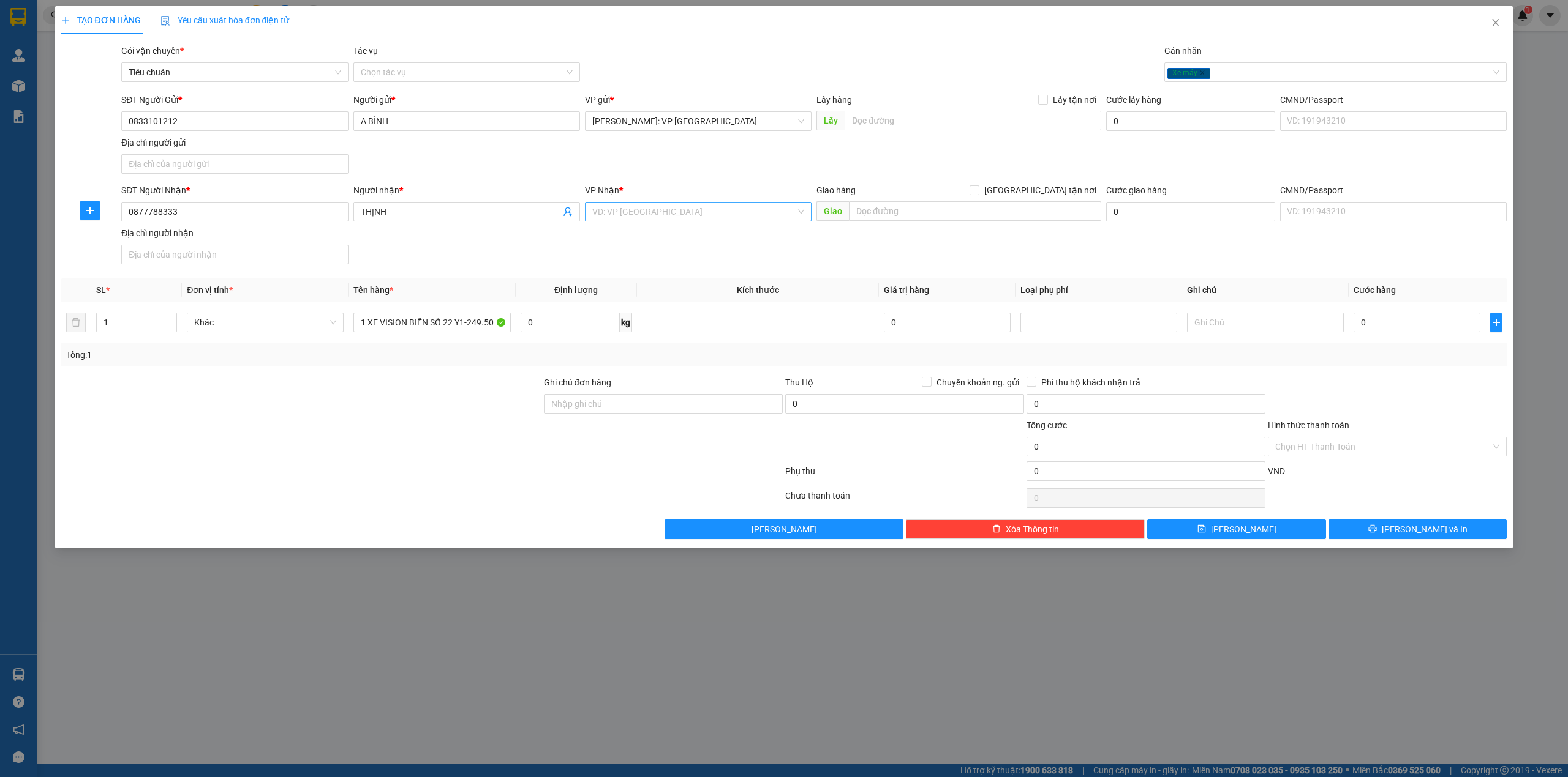
click at [651, 211] on input "search" at bounding box center [693, 211] width 203 height 18
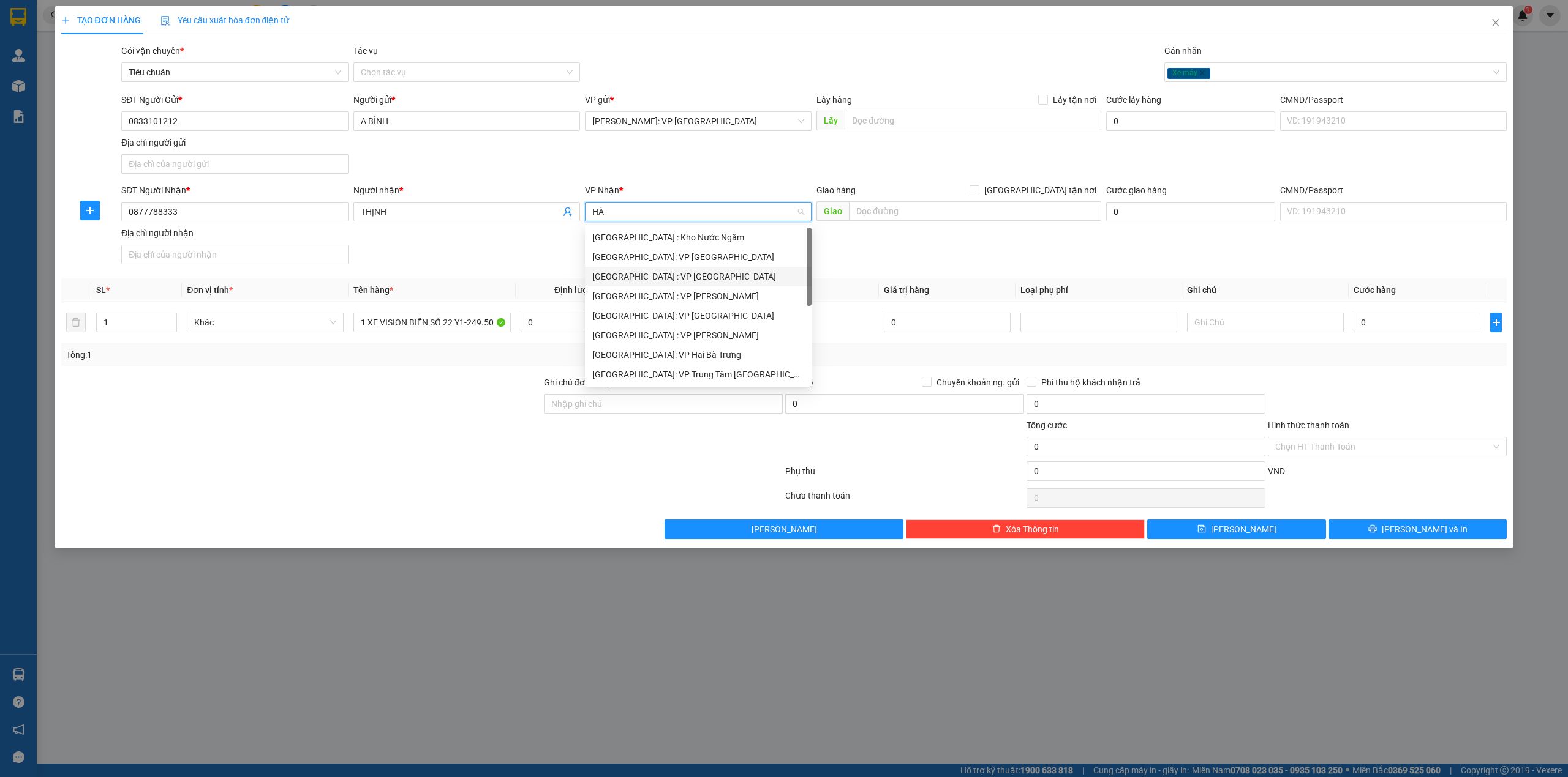
type input "HÀ D"
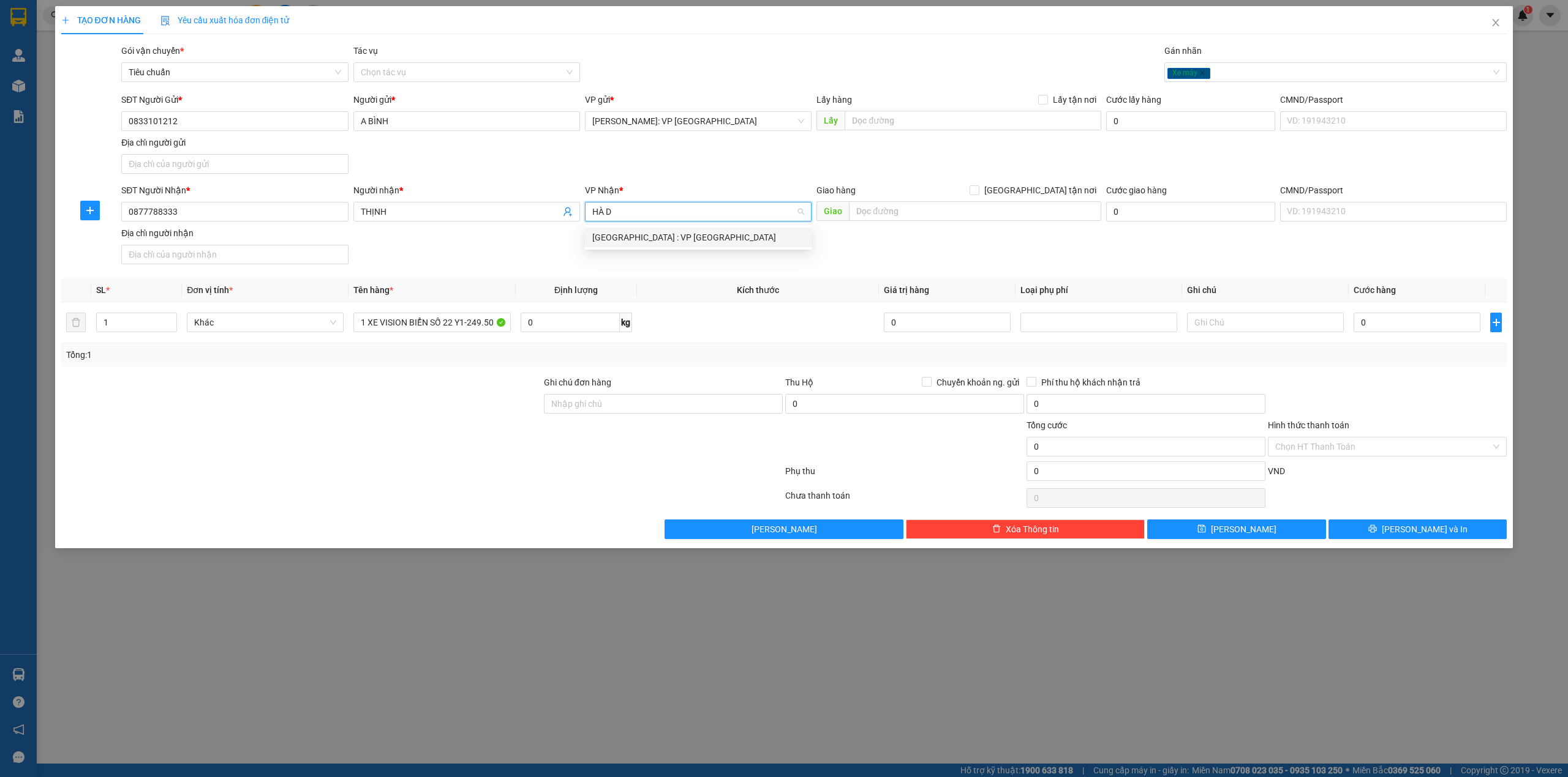
click at [674, 241] on div "[GEOGRAPHIC_DATA] : VP [GEOGRAPHIC_DATA]" at bounding box center [698, 237] width 212 height 13
drag, startPoint x: 660, startPoint y: 160, endPoint x: 668, endPoint y: 155, distance: 9.4
click at [661, 159] on div "SĐT Người Gửi * 0833101212 Người gửi * A BÌNH VP gửi * Hồ Chí Minh: VP Quận Tân…" at bounding box center [814, 136] width 1390 height 85
click at [1411, 328] on input "0" at bounding box center [1417, 322] width 127 height 20
type input "1"
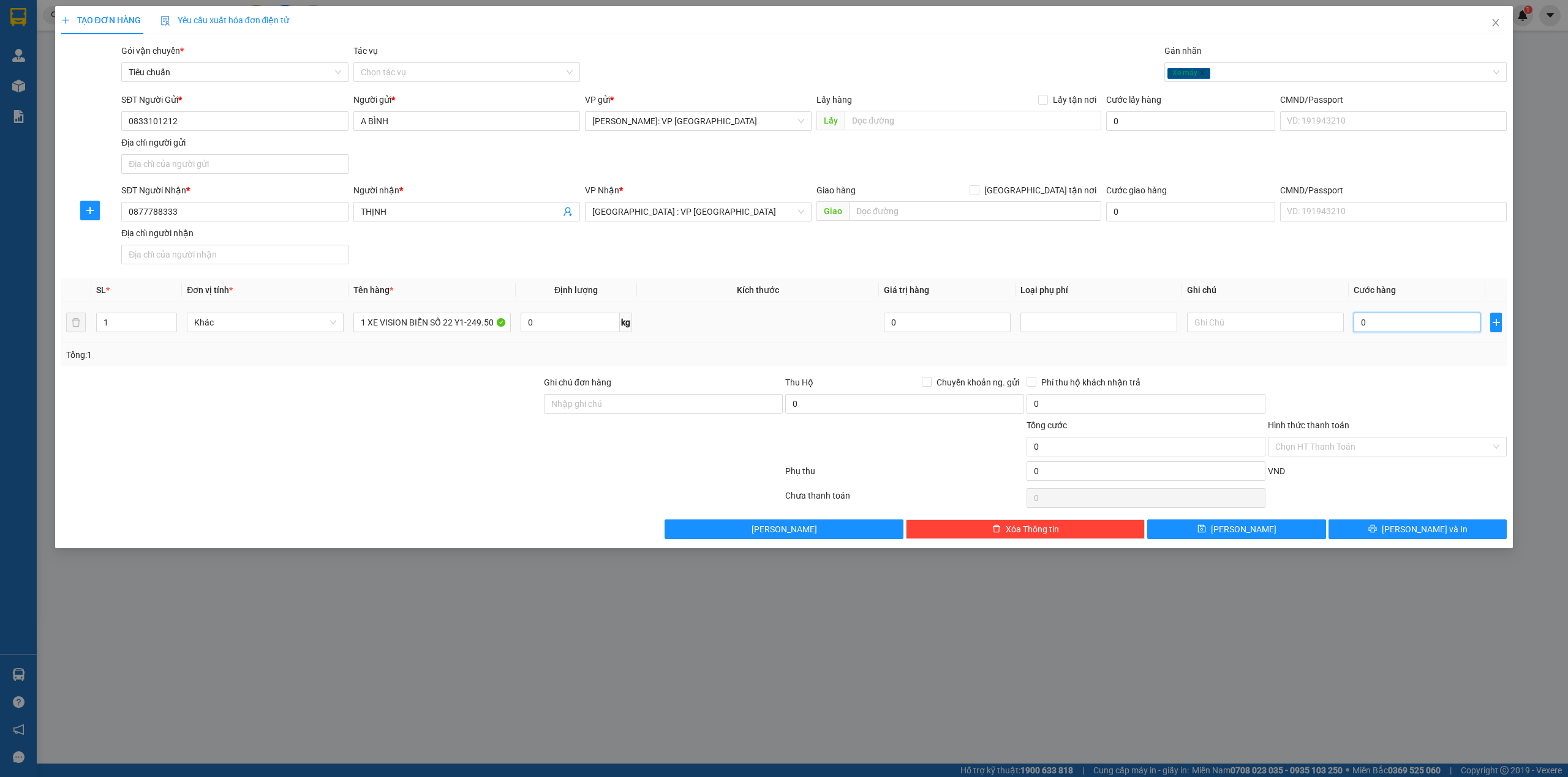
type input "1"
type input "11"
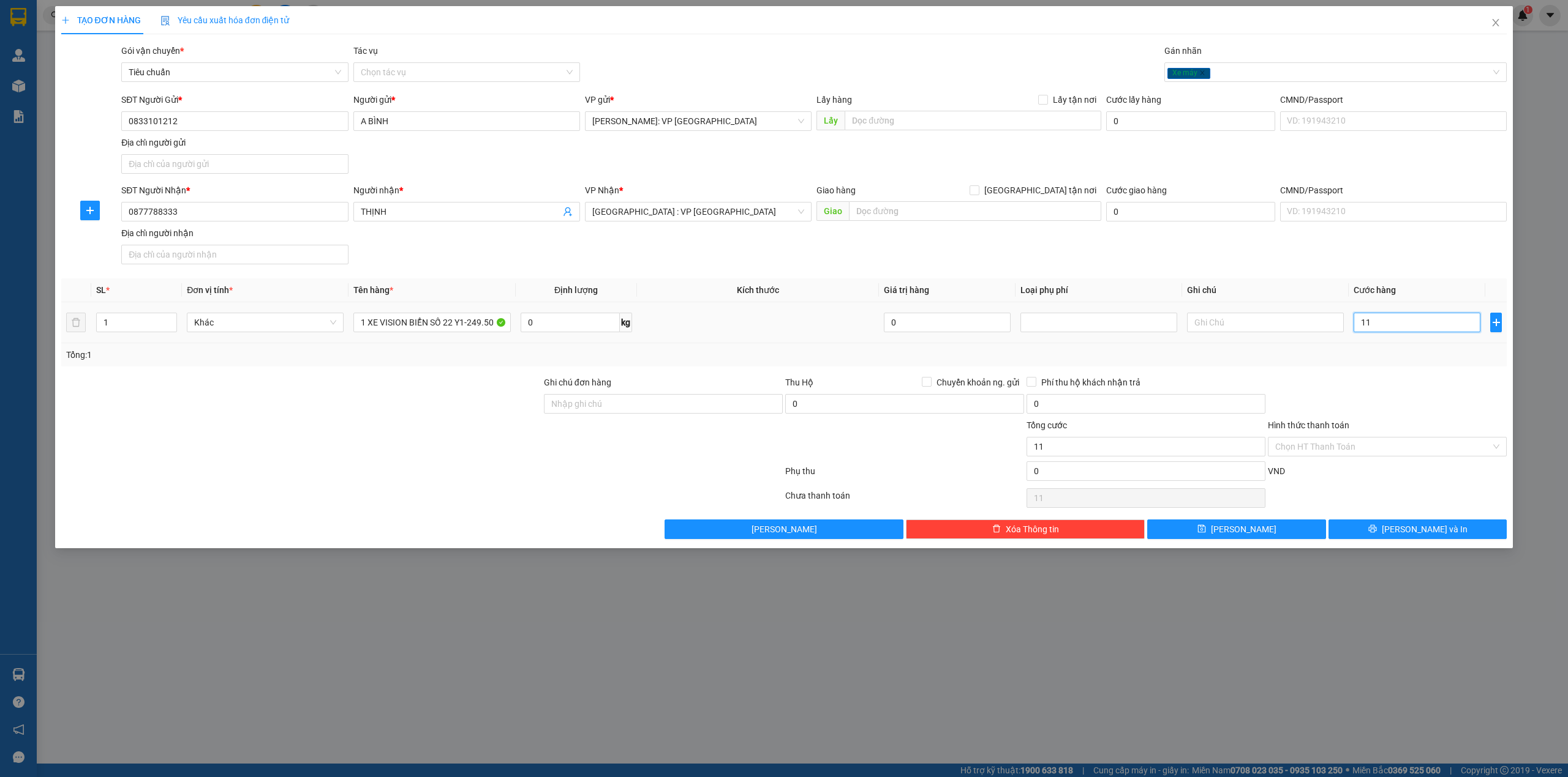
type input "113"
type input "1.130"
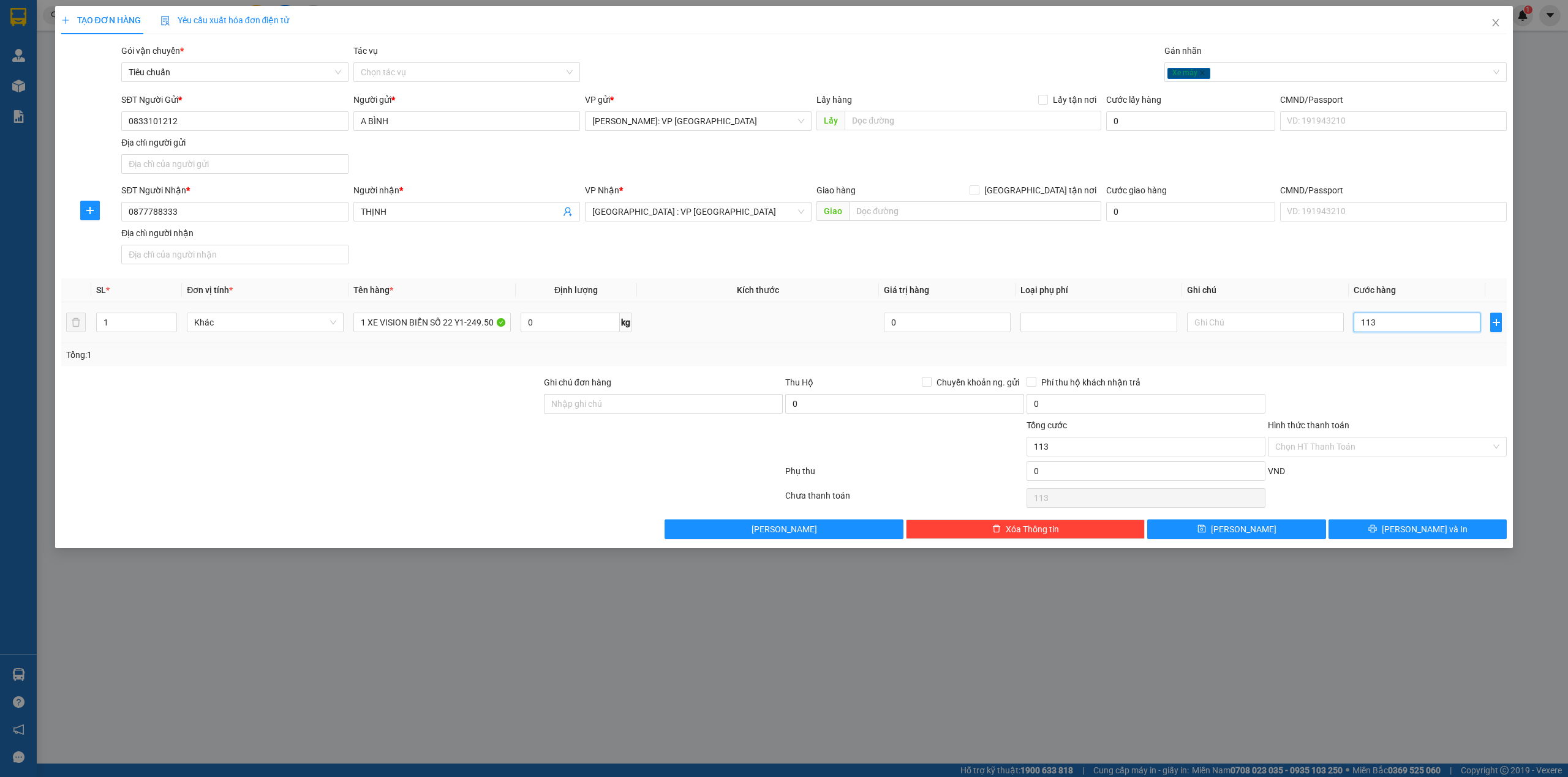
type input "1.130"
type input "11.300"
type input "113.000"
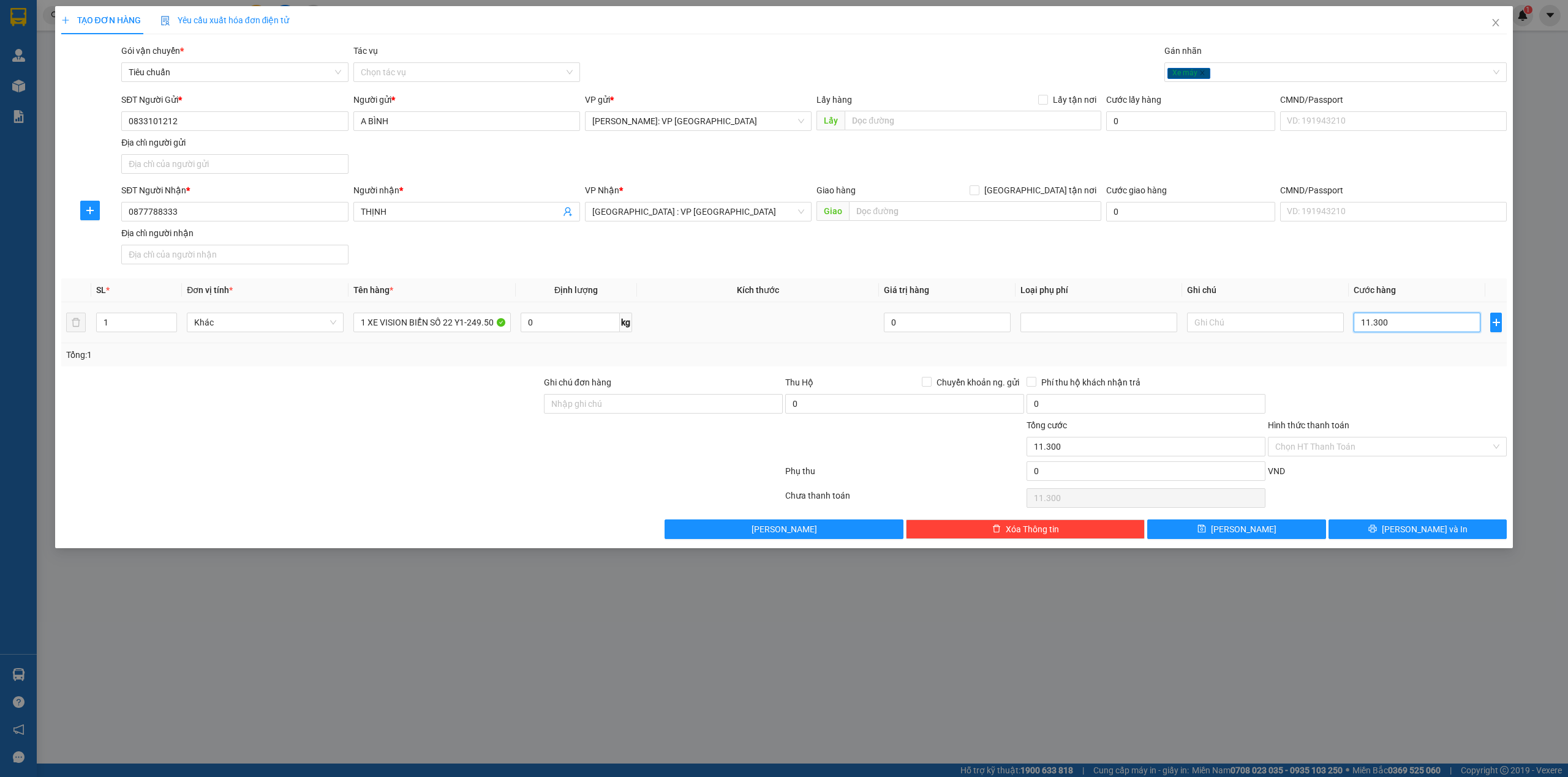
type input "113.000"
type input "1.130.000"
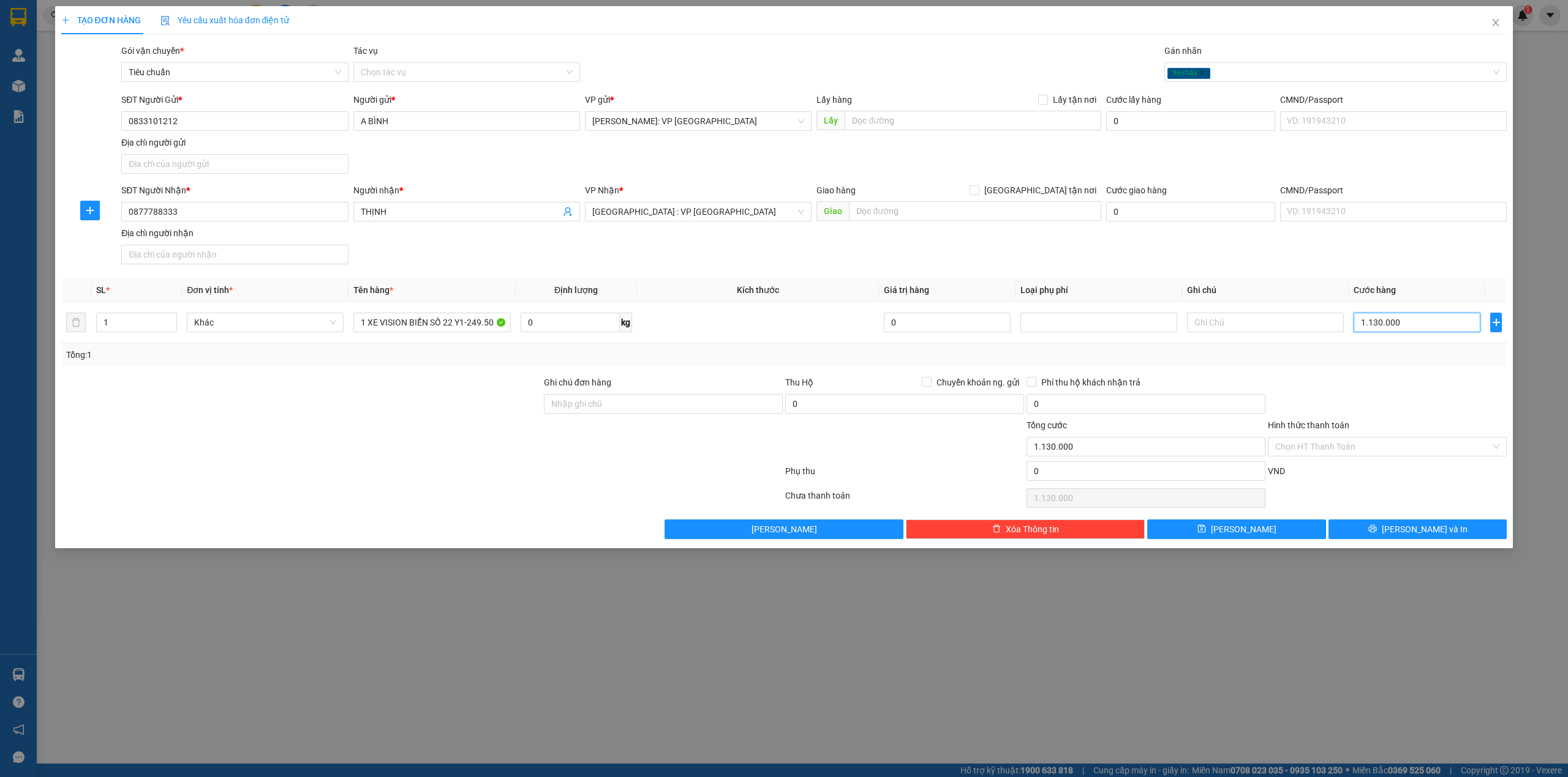
type input "1.130.000"
click at [681, 222] on div "VP Nhận * Hà Nội : VP Hà Đông" at bounding box center [697, 204] width 226 height 43
click at [694, 248] on div "SĐT Người Nhận * 0877788333 Người nhận * THỊNH VP Nhận * Hà Nội : VP Hà Đông Gi…" at bounding box center [814, 226] width 1390 height 85
click at [424, 410] on div at bounding box center [302, 397] width 483 height 43
click at [639, 400] on input "Ghi chú đơn hàng" at bounding box center [663, 403] width 239 height 20
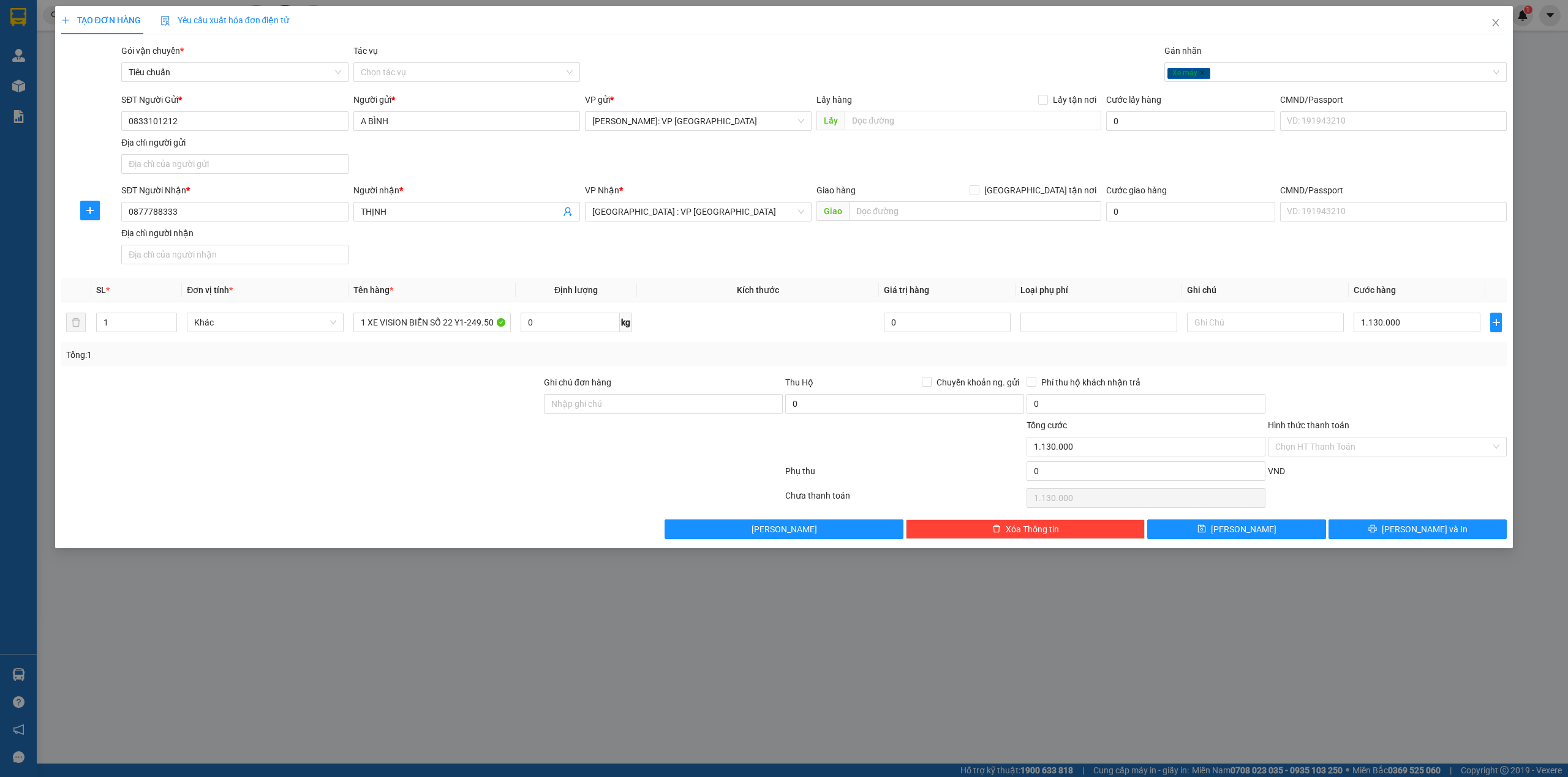
click at [357, 405] on div at bounding box center [302, 397] width 483 height 43
drag, startPoint x: 584, startPoint y: 407, endPoint x: 559, endPoint y: 413, distance: 25.7
click at [584, 407] on input "Ghi chú đơn hàng" at bounding box center [663, 403] width 239 height 20
drag, startPoint x: 378, startPoint y: 424, endPoint x: 389, endPoint y: 420, distance: 11.7
click at [378, 424] on div at bounding box center [302, 440] width 483 height 43
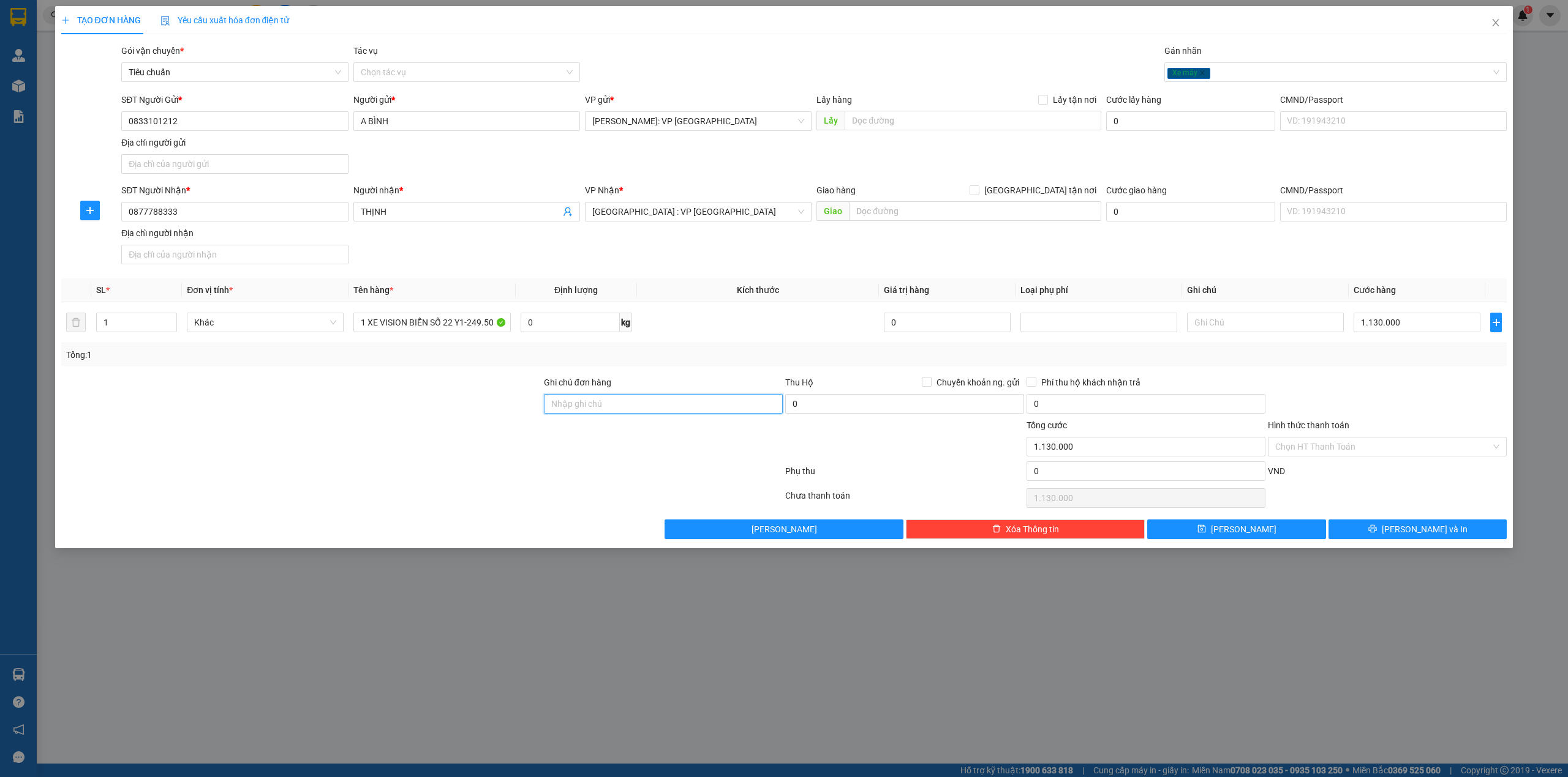
drag, startPoint x: 598, startPoint y: 407, endPoint x: 559, endPoint y: 412, distance: 39.3
click at [598, 407] on input "Ghi chú đơn hàng" at bounding box center [663, 403] width 239 height 20
type input "1 CHÌA KHÓA THEO XE, CAVET KHÁCH GIỮ"
click at [412, 380] on div at bounding box center [302, 397] width 483 height 43
click at [733, 366] on div "Tổng: 1" at bounding box center [784, 355] width 1446 height 23
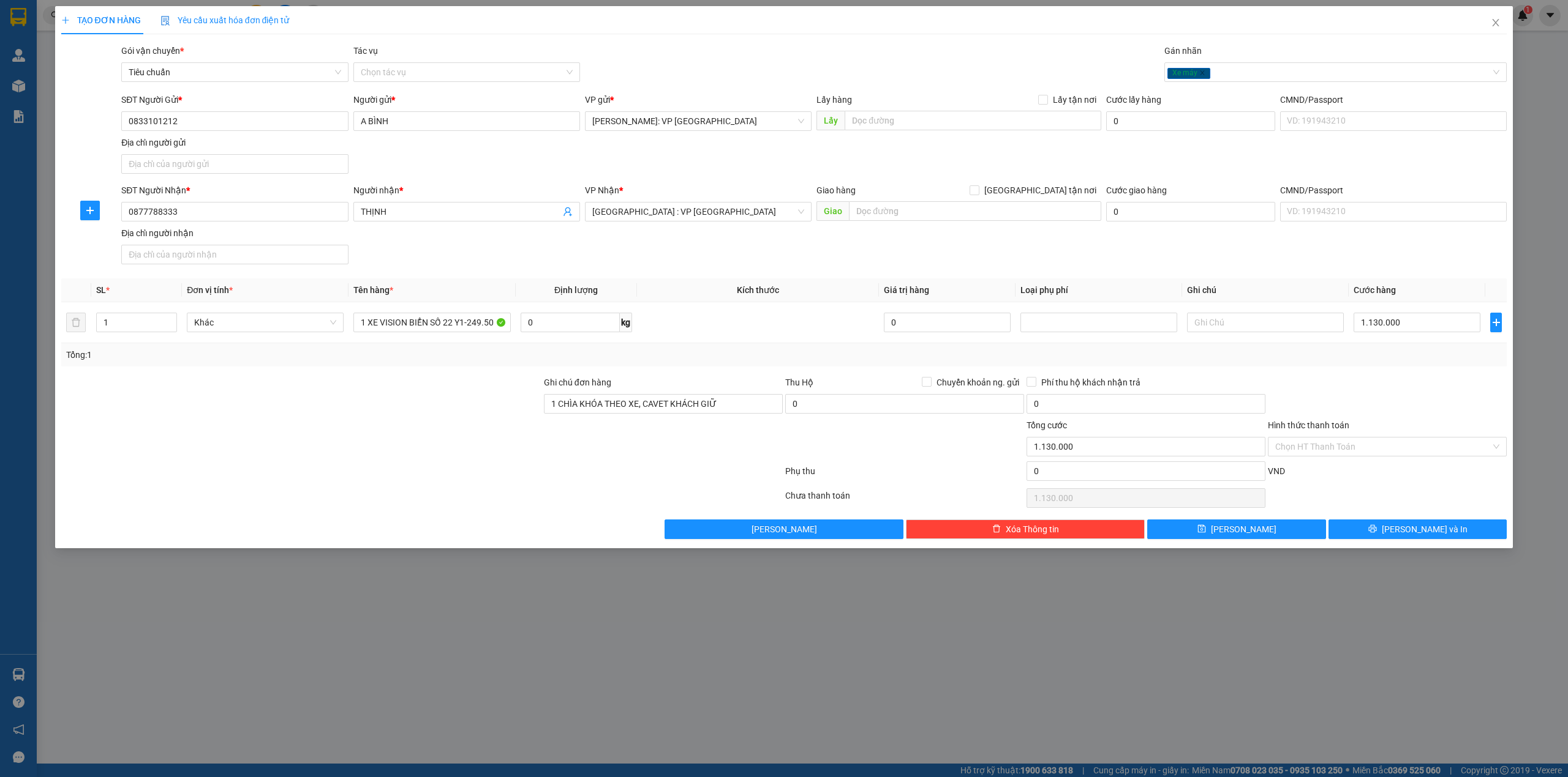
click at [344, 456] on div at bounding box center [302, 440] width 483 height 43
drag, startPoint x: 1369, startPoint y: 366, endPoint x: 1135, endPoint y: 307, distance: 241.3
click at [1368, 366] on div "Tổng: 1" at bounding box center [784, 355] width 1446 height 23
click at [745, 255] on div "SĐT Người Nhận * 0877788333 Người nhận * THỊNH VP Nhận * Hà Nội : VP Hà Đông Gi…" at bounding box center [814, 226] width 1390 height 85
click at [400, 433] on div at bounding box center [302, 440] width 483 height 43
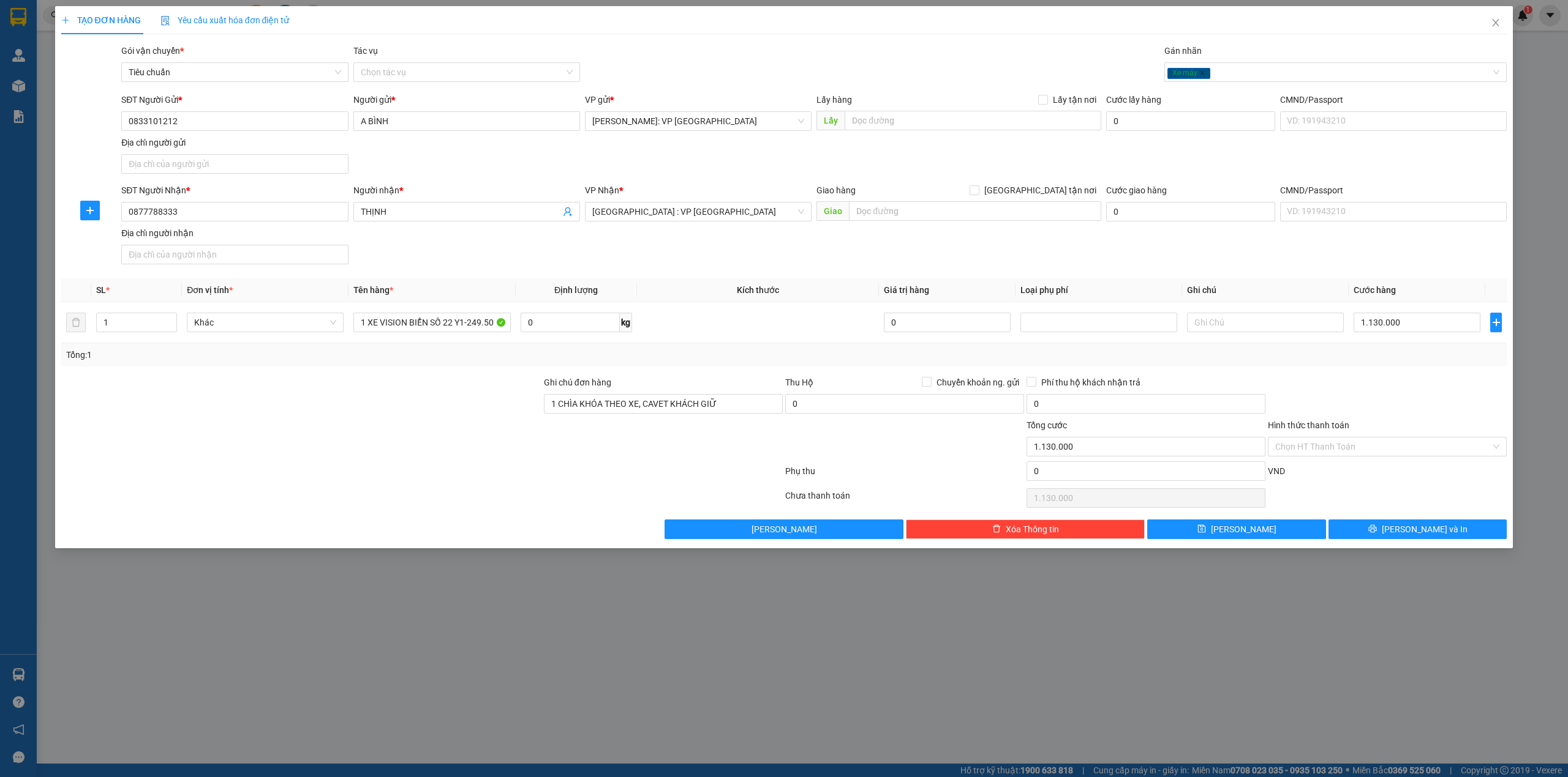
click at [635, 164] on div "SĐT Người Gửi * 0833101212 Người gửi * A BÌNH VP gửi * Hồ Chí Minh: VP Quận Tân…" at bounding box center [814, 136] width 1390 height 85
drag, startPoint x: 500, startPoint y: 261, endPoint x: 505, endPoint y: 265, distance: 6.4
click at [498, 262] on div "SĐT Người Nhận * 0877788333 Người nhận * THỊNH VP Nhận * Hà Nội : VP Hà Đông Gi…" at bounding box center [814, 226] width 1390 height 85
click at [378, 435] on div at bounding box center [302, 440] width 483 height 43
click at [466, 405] on div at bounding box center [302, 397] width 483 height 43
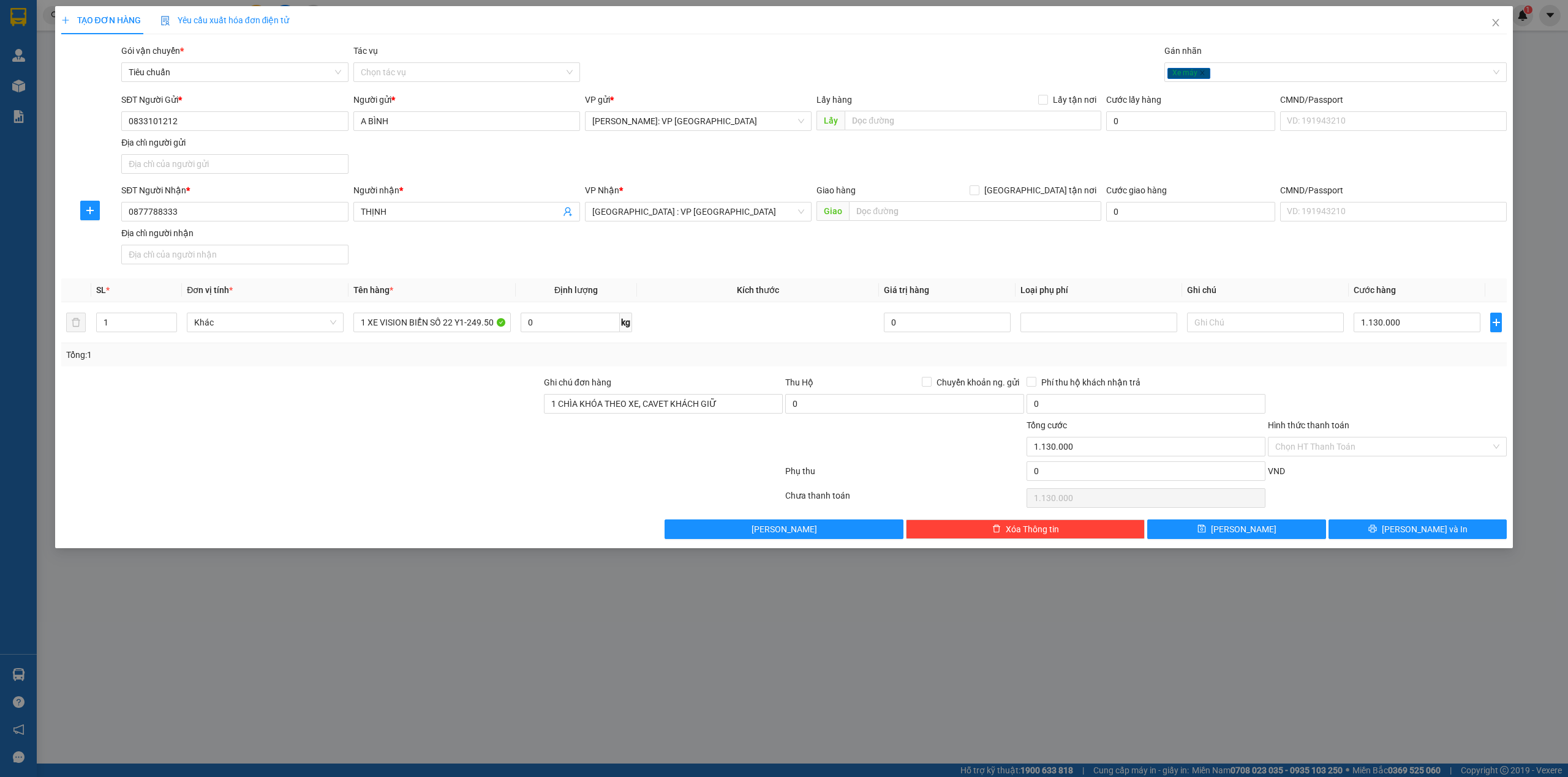
click at [1392, 410] on div at bounding box center [1387, 397] width 241 height 43
click at [1403, 527] on button "[PERSON_NAME] và In" at bounding box center [1418, 529] width 179 height 20
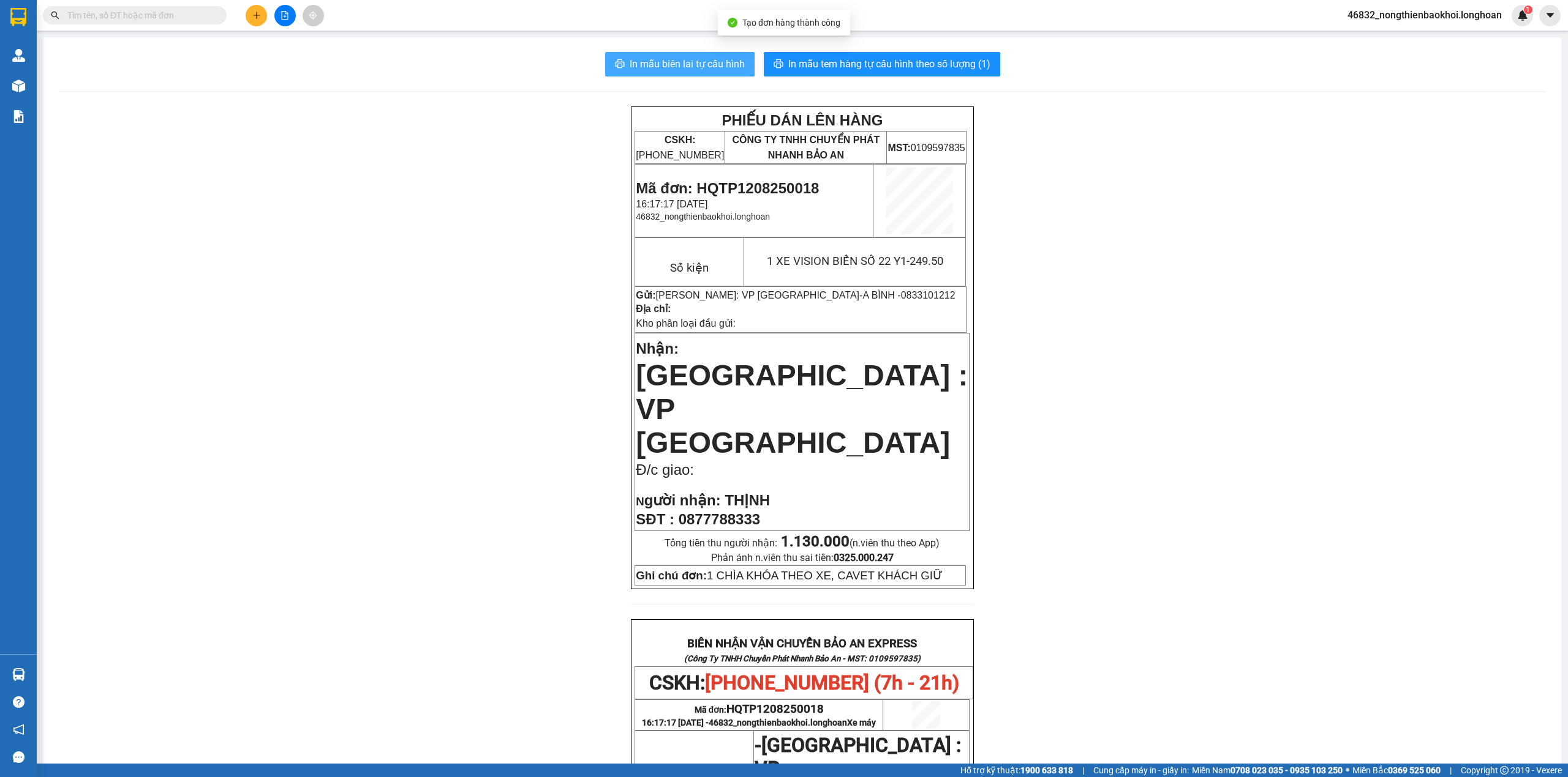
click at [701, 63] on span "In mẫu biên lai tự cấu hình" at bounding box center [686, 64] width 115 height 16
click at [867, 64] on span "In mẫu tem hàng tự cấu hình theo số lượng (1)" at bounding box center [889, 64] width 202 height 16
drag, startPoint x: 420, startPoint y: 256, endPoint x: 464, endPoint y: 273, distance: 47.2
click at [419, 256] on div "PHIẾU DÁN LÊN HÀNG CSKH: 1900.06.88.33 CÔNG TY TNHH CHUYỂN PHÁT NHANH BẢO AN MS…" at bounding box center [802, 676] width 1488 height 1140
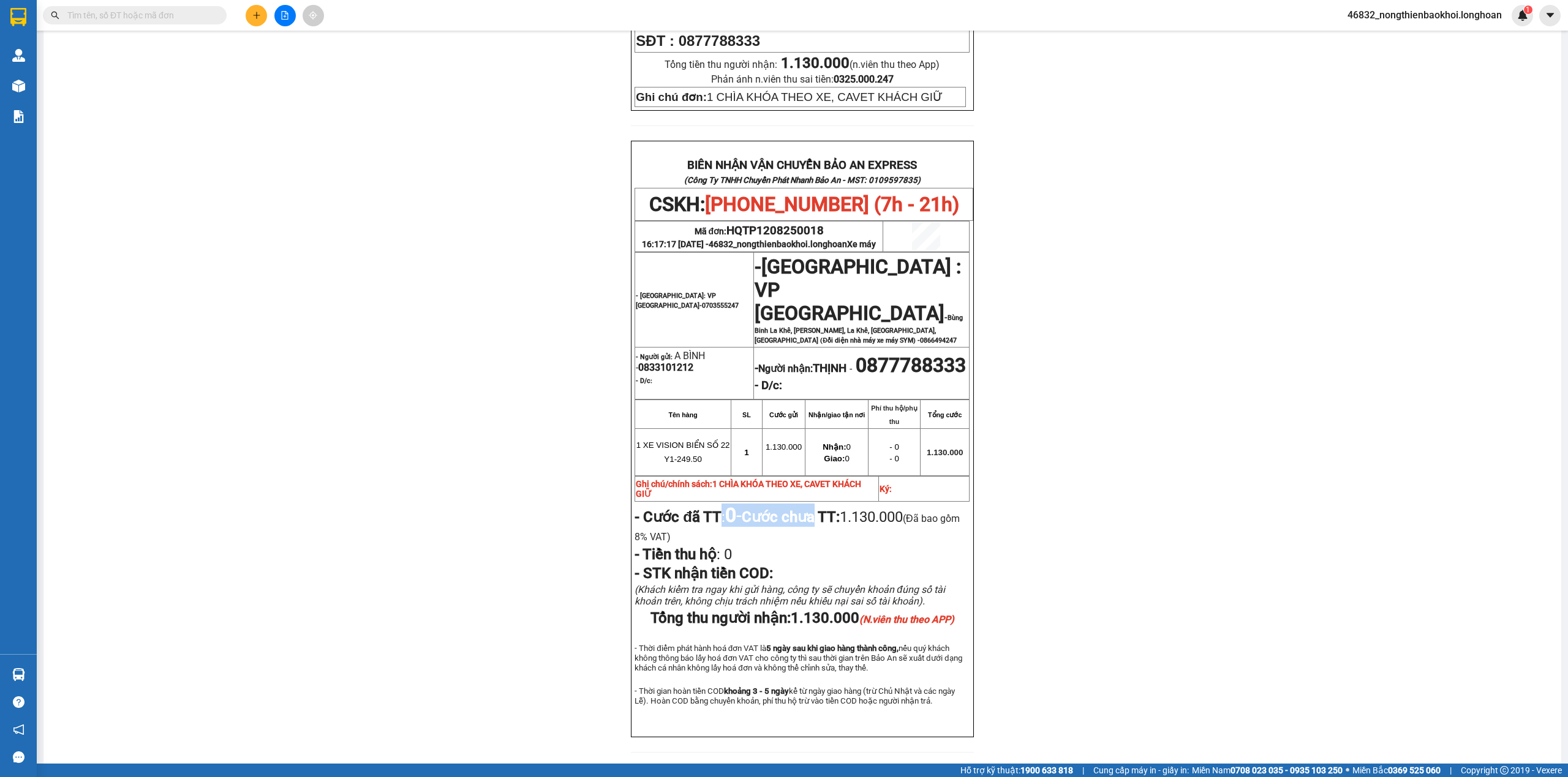
drag, startPoint x: 714, startPoint y: 468, endPoint x: 895, endPoint y: 475, distance: 181.1
click at [877, 504] on p "- Cước đã TT : 0 - Cước chưa TT: 1.130.000 (Đã bao gồm 8% VAT)" at bounding box center [802, 524] width 335 height 41
click at [907, 508] on span "1.130.000 (Đã bao gồm 8% VAT)" at bounding box center [797, 526] width 324 height 35
click at [251, 15] on button at bounding box center [255, 15] width 21 height 21
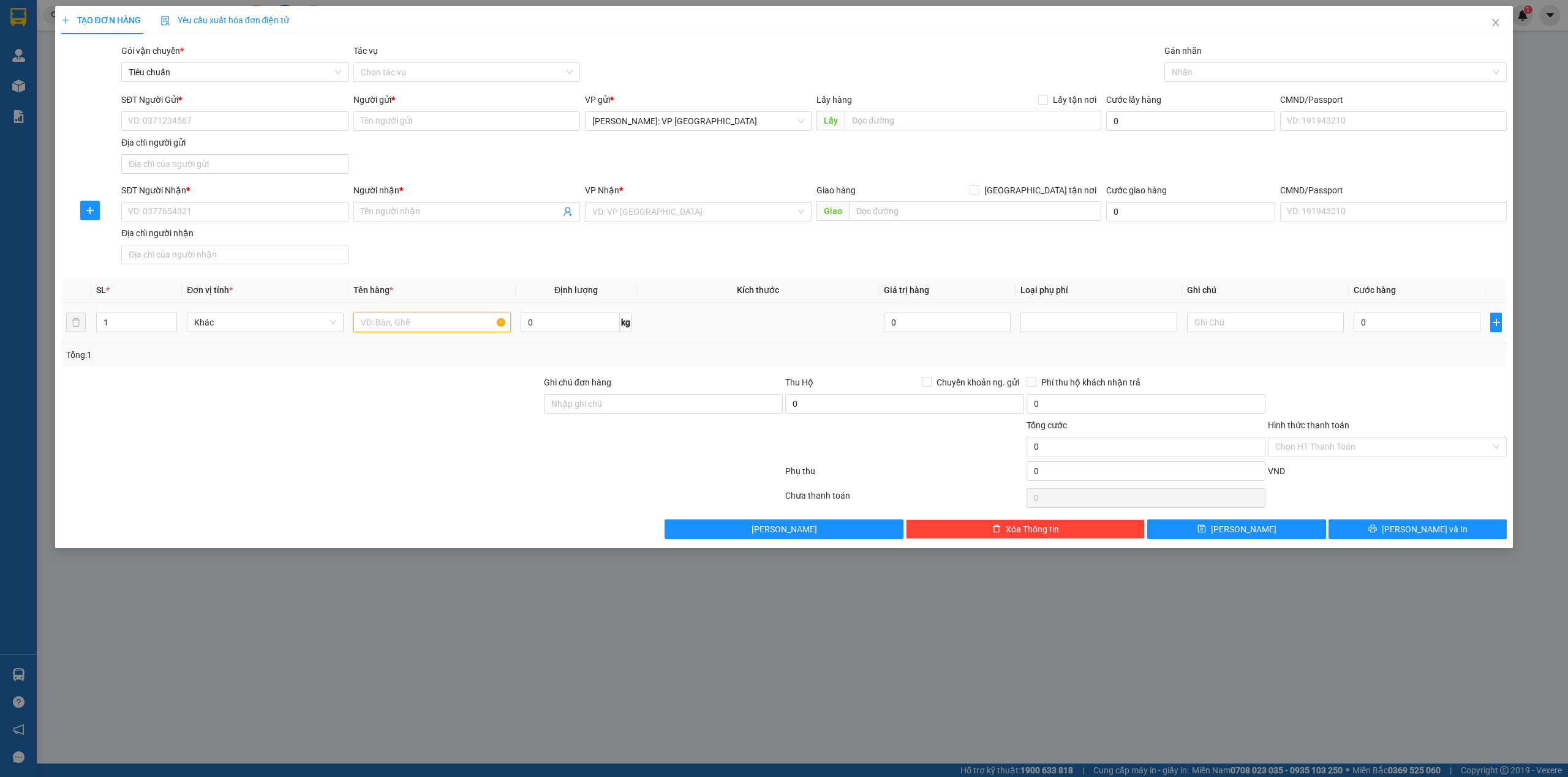
click at [436, 324] on input "text" at bounding box center [432, 322] width 157 height 20
type input "1 THÙNG GIẤY DẸP KEO DỄ VỠ (TIVI)"
click at [437, 416] on div at bounding box center [302, 397] width 483 height 43
click at [350, 400] on div at bounding box center [302, 397] width 483 height 43
click at [318, 372] on div "Transit Pickup Surcharge Ids Transit Deliver Surcharge Ids Transit Deliver Surc…" at bounding box center [784, 291] width 1446 height 495
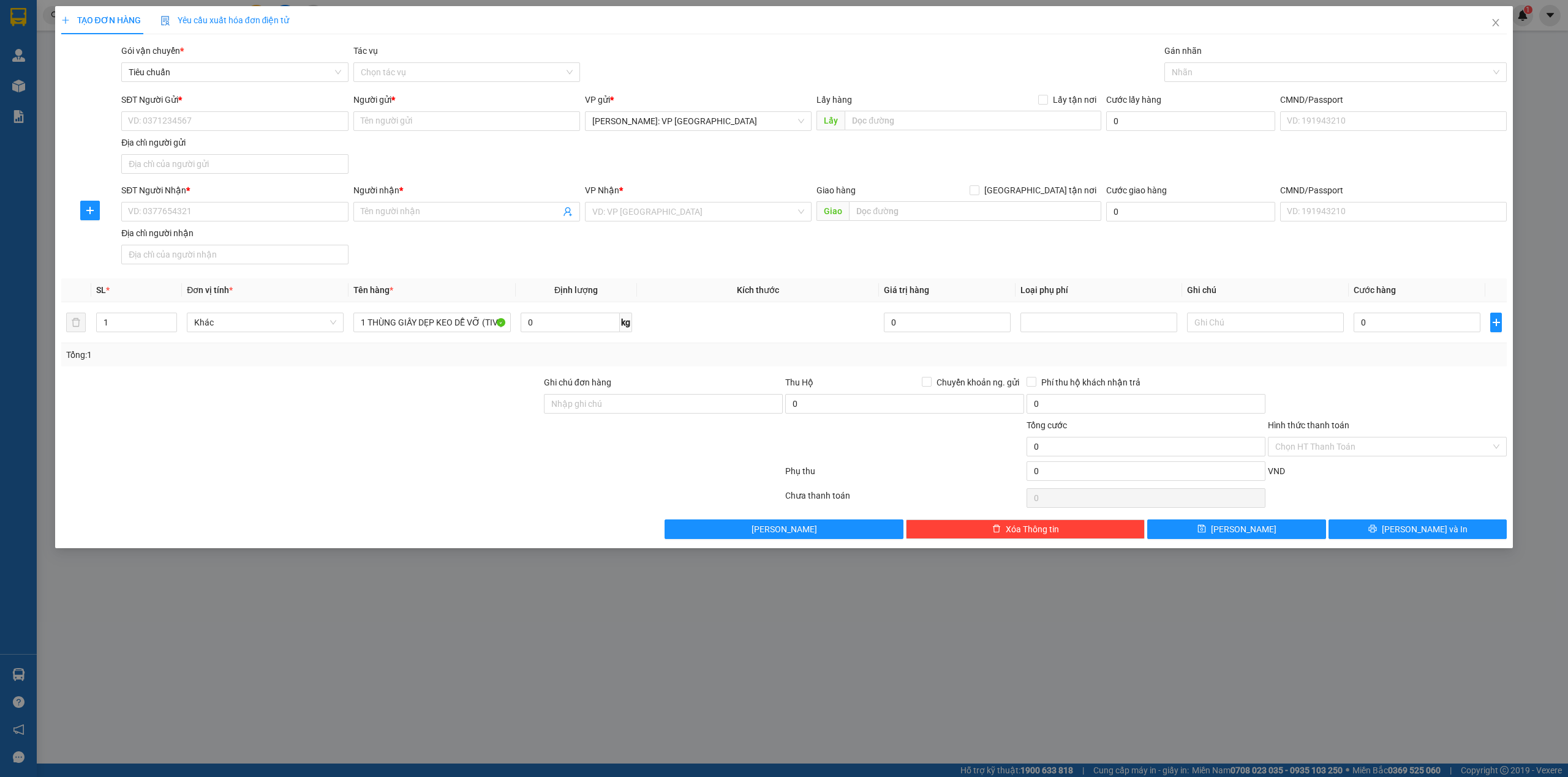
drag, startPoint x: 357, startPoint y: 385, endPoint x: 371, endPoint y: 395, distance: 17.2
click at [371, 395] on div at bounding box center [302, 397] width 483 height 43
click at [1345, 385] on div at bounding box center [1387, 397] width 241 height 43
click at [670, 237] on div "SĐT Người Nhận * VD: 0377654321 Người nhận * Tên người nhận VP Nhận * VD: VP Sà…" at bounding box center [814, 226] width 1390 height 85
click at [375, 392] on div at bounding box center [302, 397] width 483 height 43
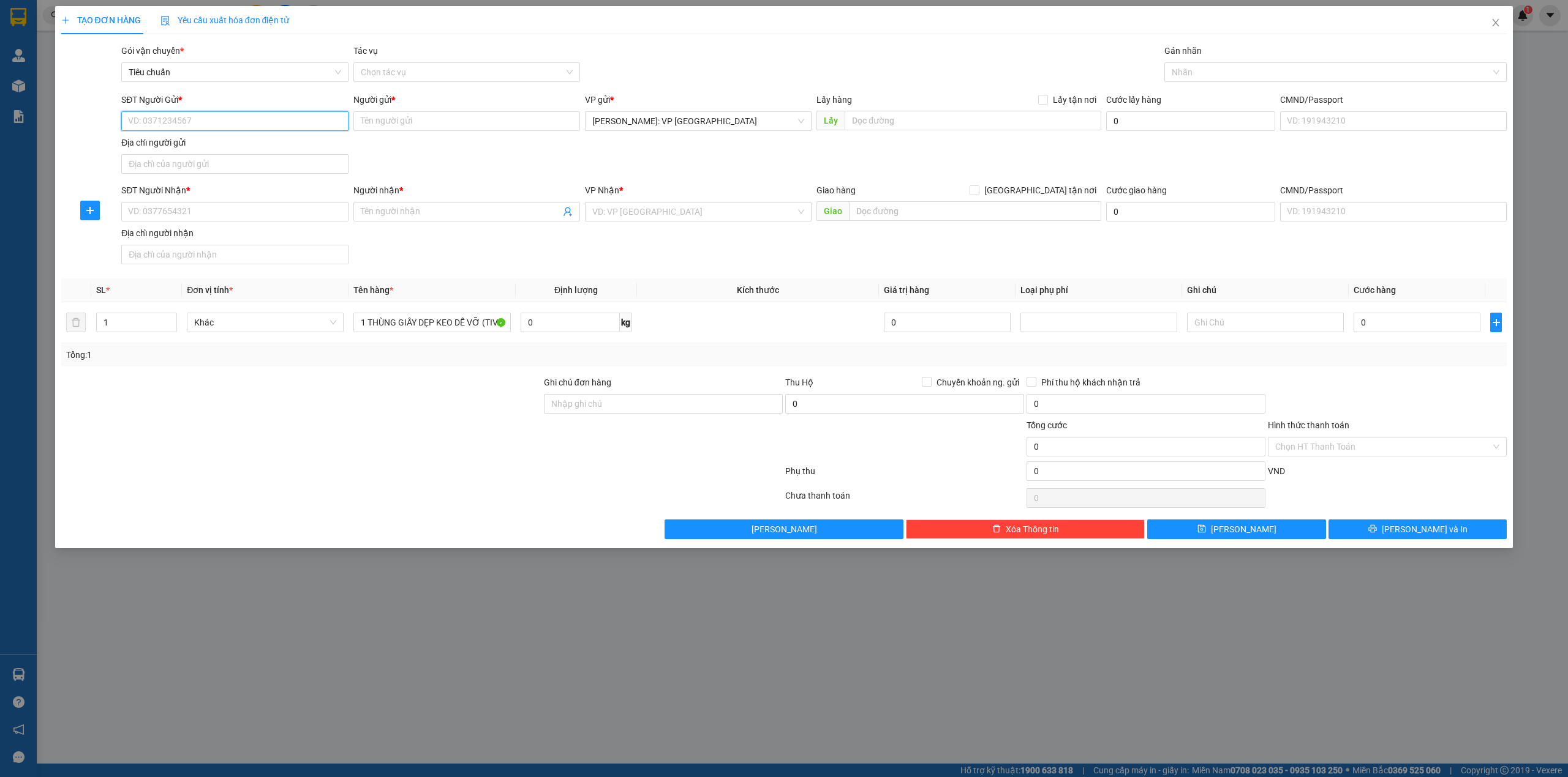
click at [215, 130] on input "SĐT Người Gửi *" at bounding box center [234, 121] width 226 height 20
type input "0901682779"
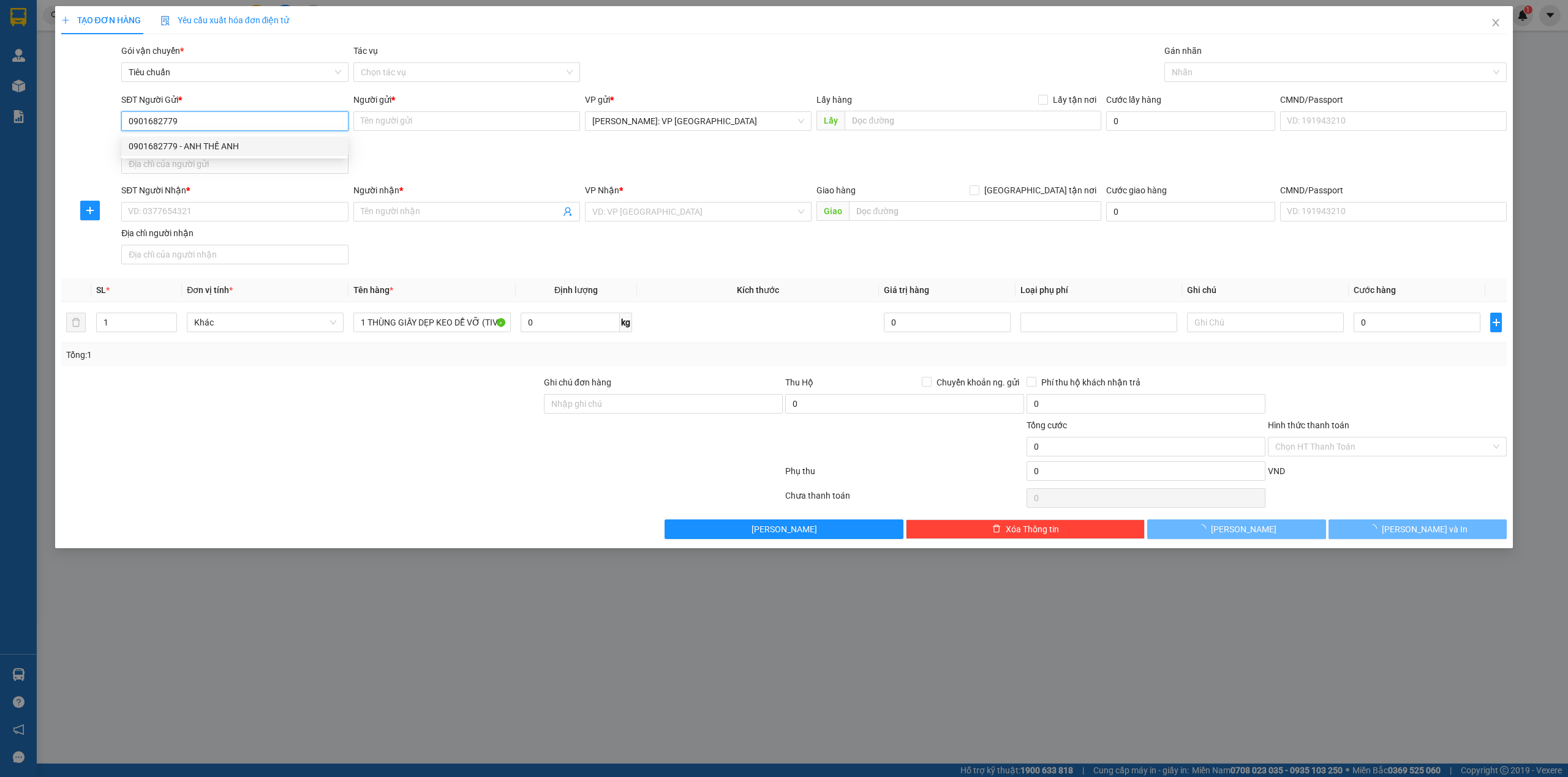
click at [288, 140] on div "0901682779 - ANH THẾ ANH" at bounding box center [234, 146] width 212 height 13
type input "ANH THẾ ANH"
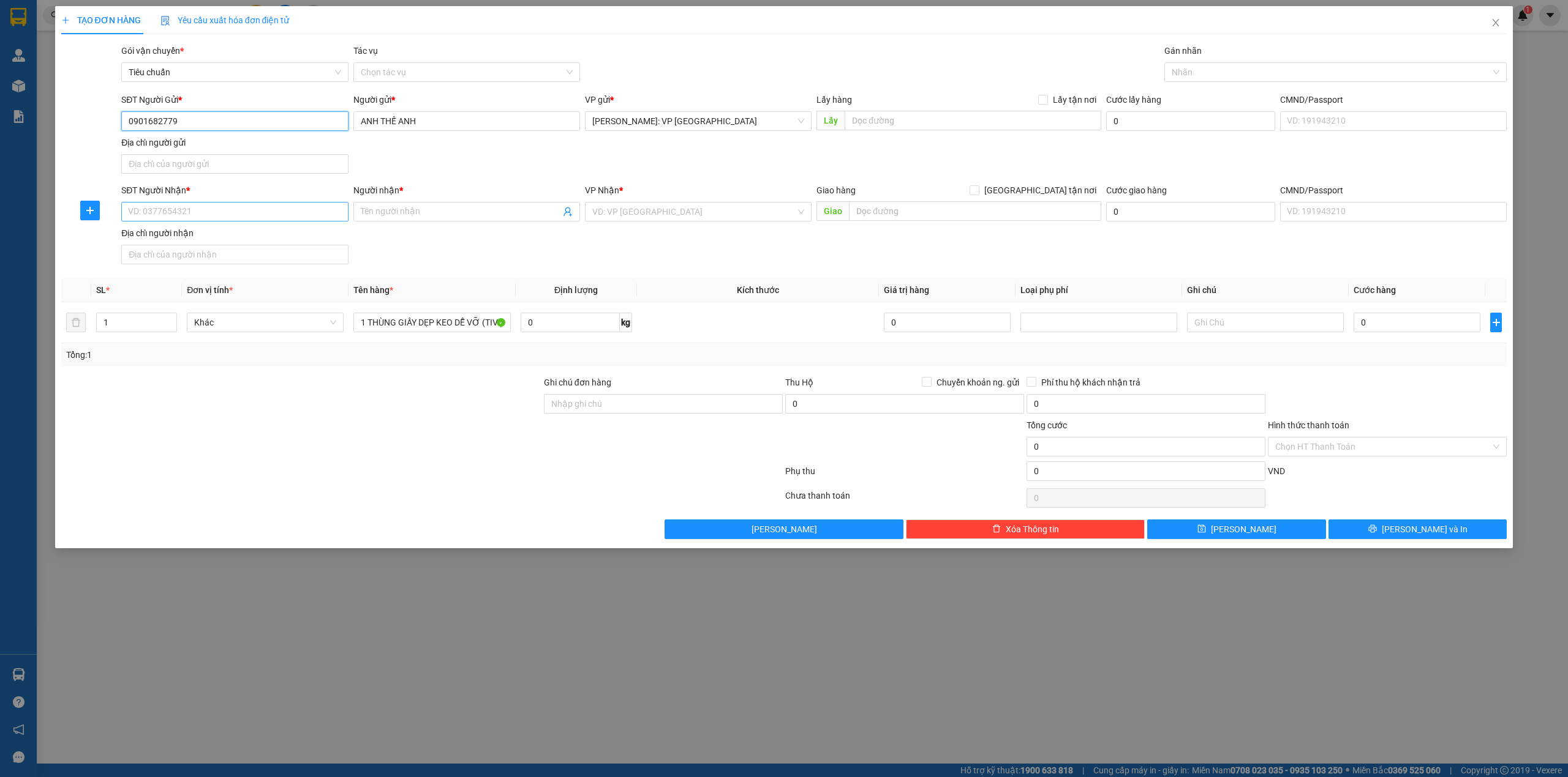
type input "0901682779"
click at [288, 213] on input "SĐT Người Nhận *" at bounding box center [234, 211] width 226 height 20
type input "0787409223"
click at [407, 201] on div "Người nhận *" at bounding box center [466, 192] width 226 height 18
click at [416, 218] on input "Người nhận *" at bounding box center [460, 211] width 200 height 13
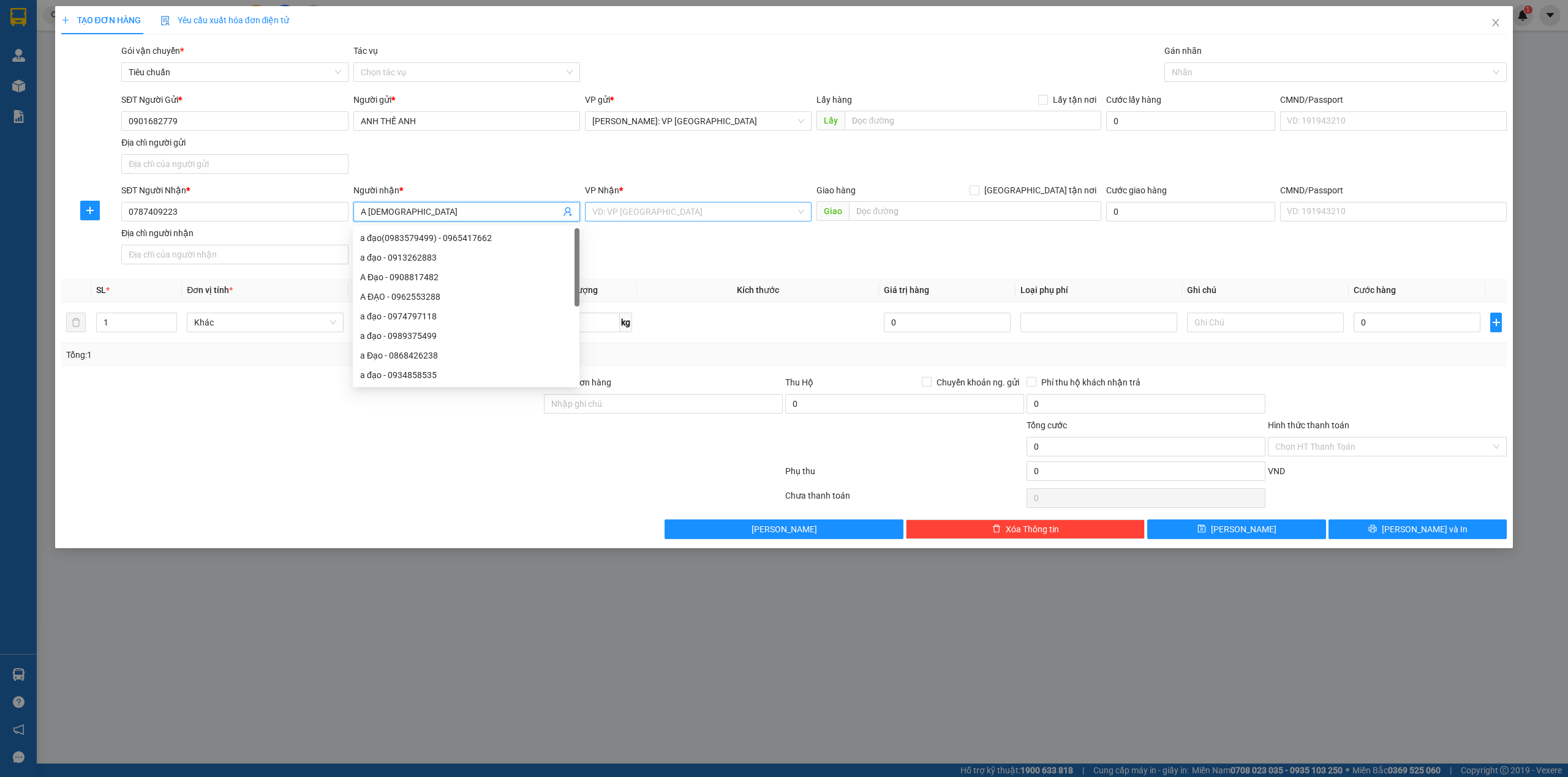
type input "A ĐẠO"
click at [623, 214] on input "search" at bounding box center [693, 211] width 203 height 18
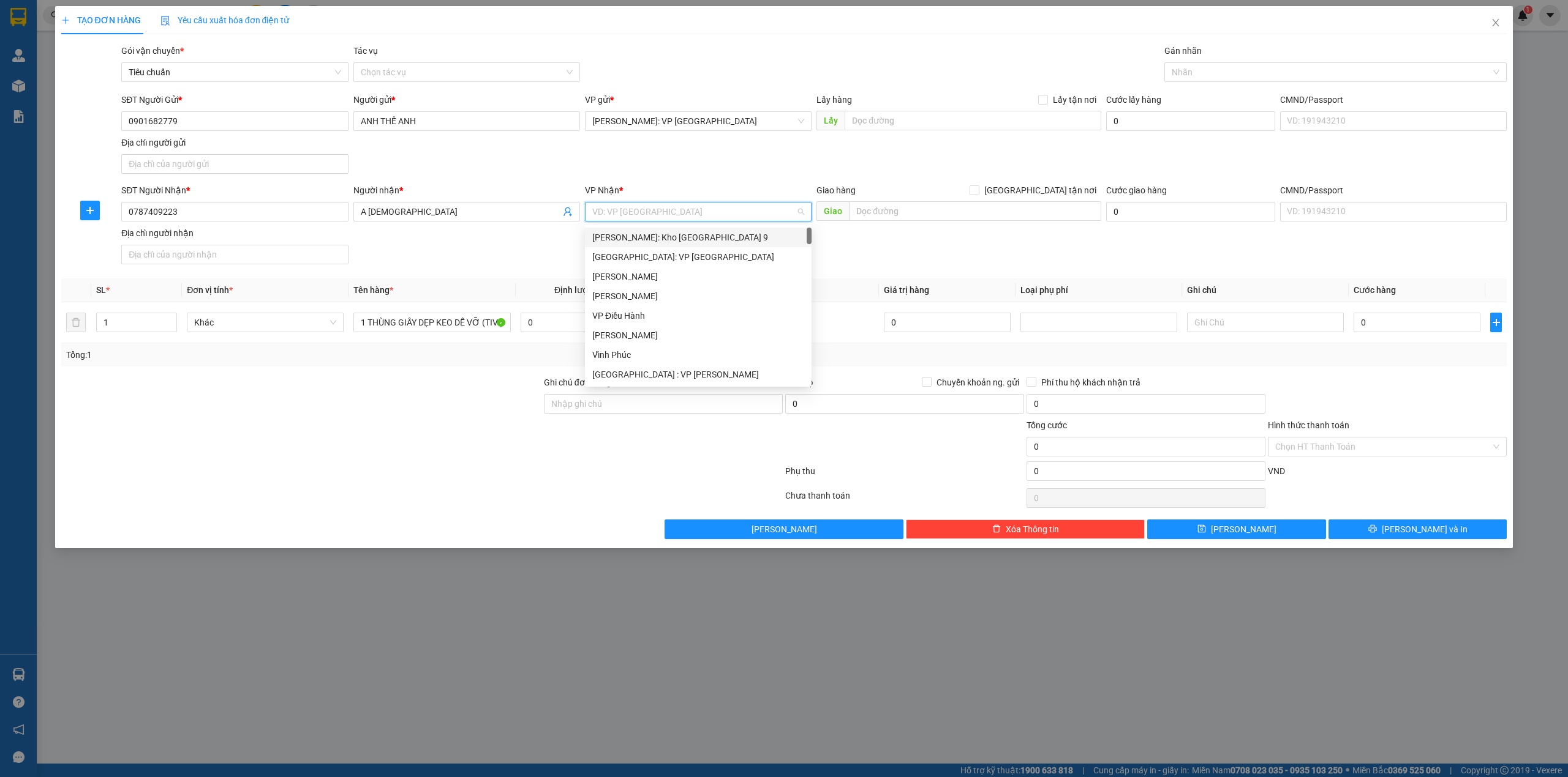
click at [549, 157] on div "SĐT Người Gửi * 0901682779 Người gửi * ANH THẾ ANH VP gửi * Hồ Chí Minh: VP Quậ…" at bounding box center [814, 136] width 1390 height 85
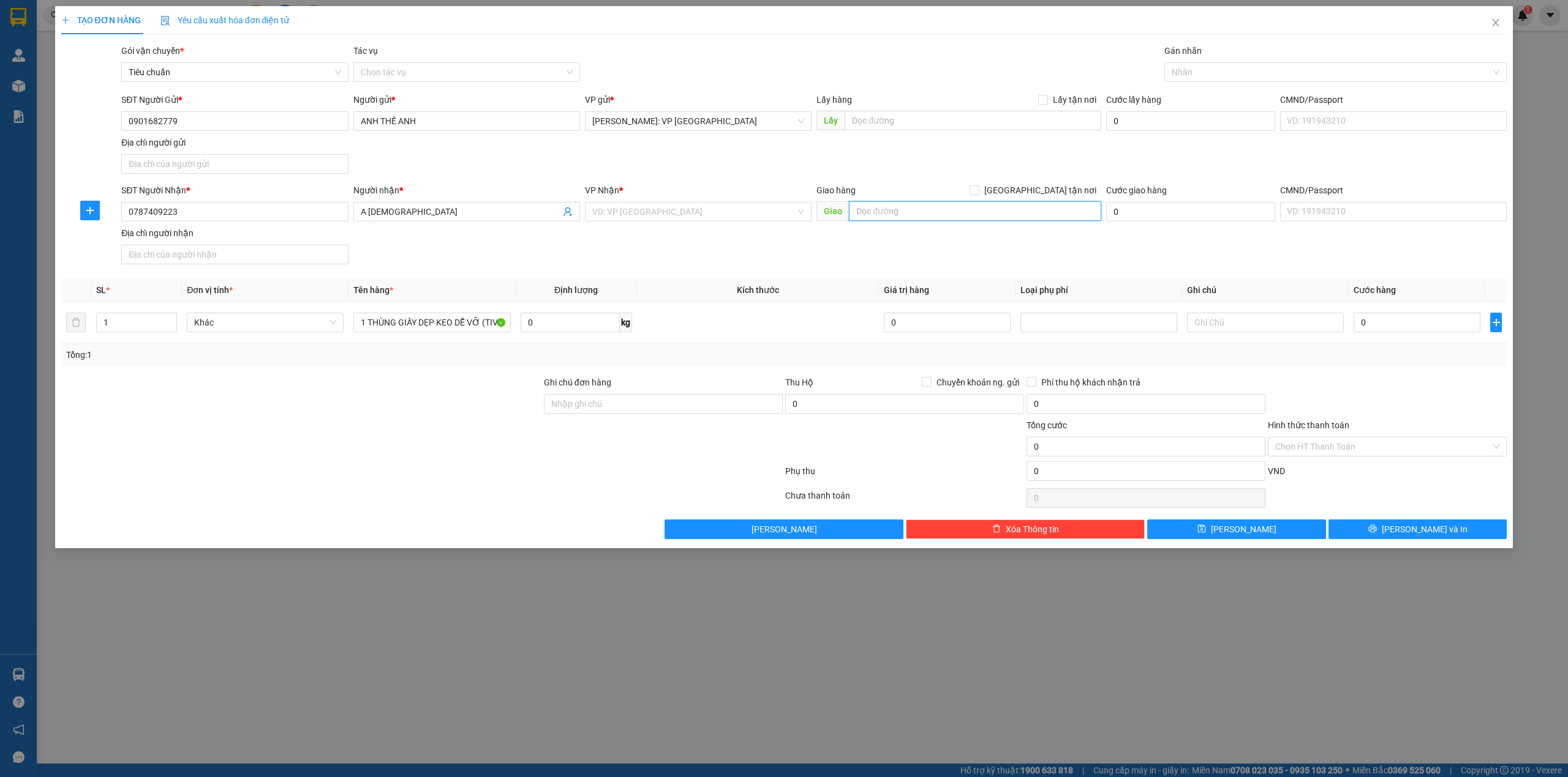
click at [863, 215] on input "text" at bounding box center [975, 211] width 252 height 20
type input "S"
click at [483, 245] on div "SĐT Người Nhận * 0787409223 Người nhận * A ĐẠO VP Nhận * VD: VP Sài Gòn Giao hà…" at bounding box center [814, 226] width 1390 height 85
click at [493, 237] on div "SĐT Người Nhận * 0787409223 Người nhận * A ĐẠO VP Nhận * VD: VP Sài Gòn Giao hà…" at bounding box center [814, 226] width 1390 height 85
click at [922, 211] on input "text" at bounding box center [975, 211] width 252 height 20
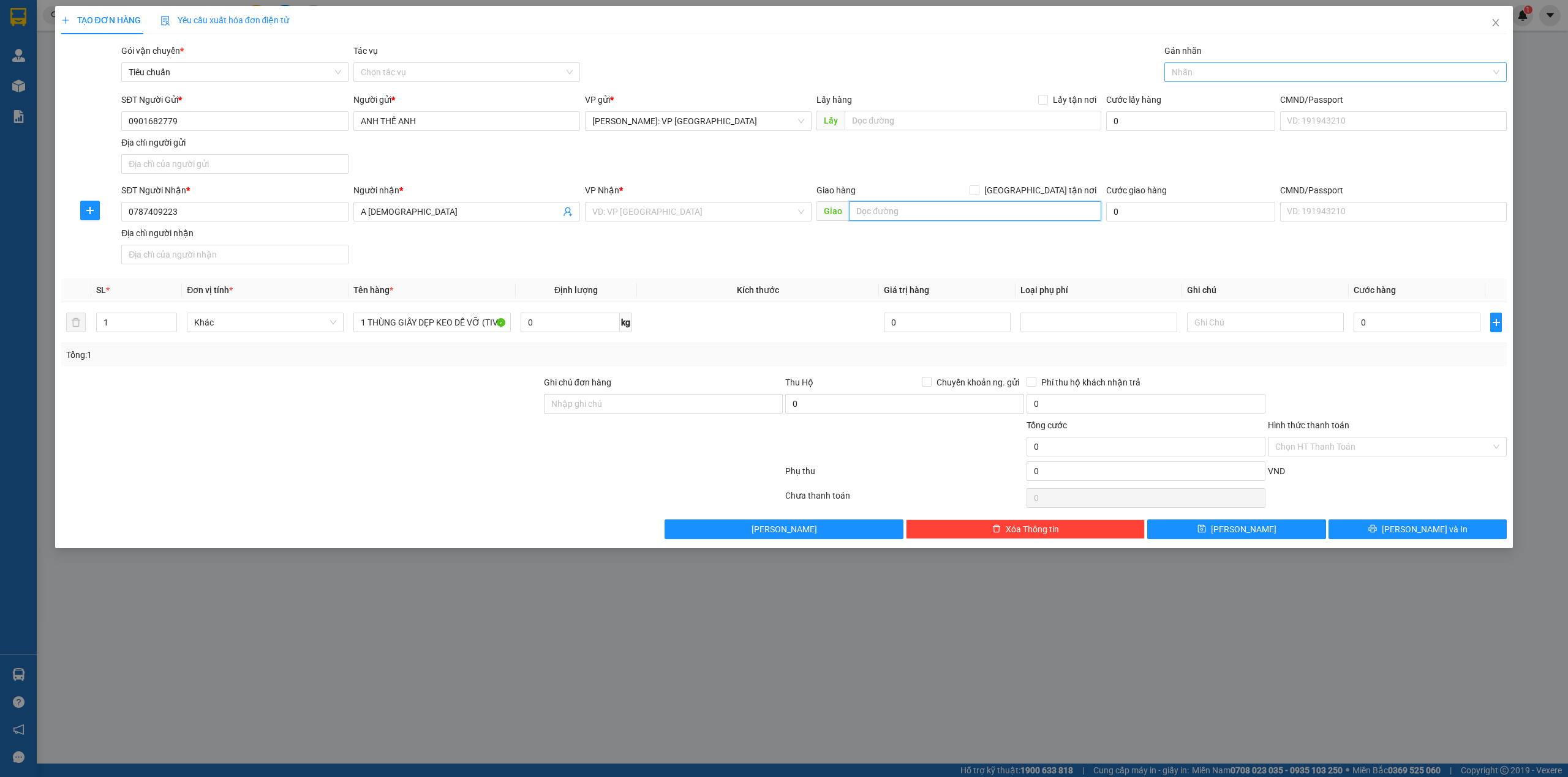
click at [1186, 74] on div at bounding box center [1329, 72] width 324 height 15
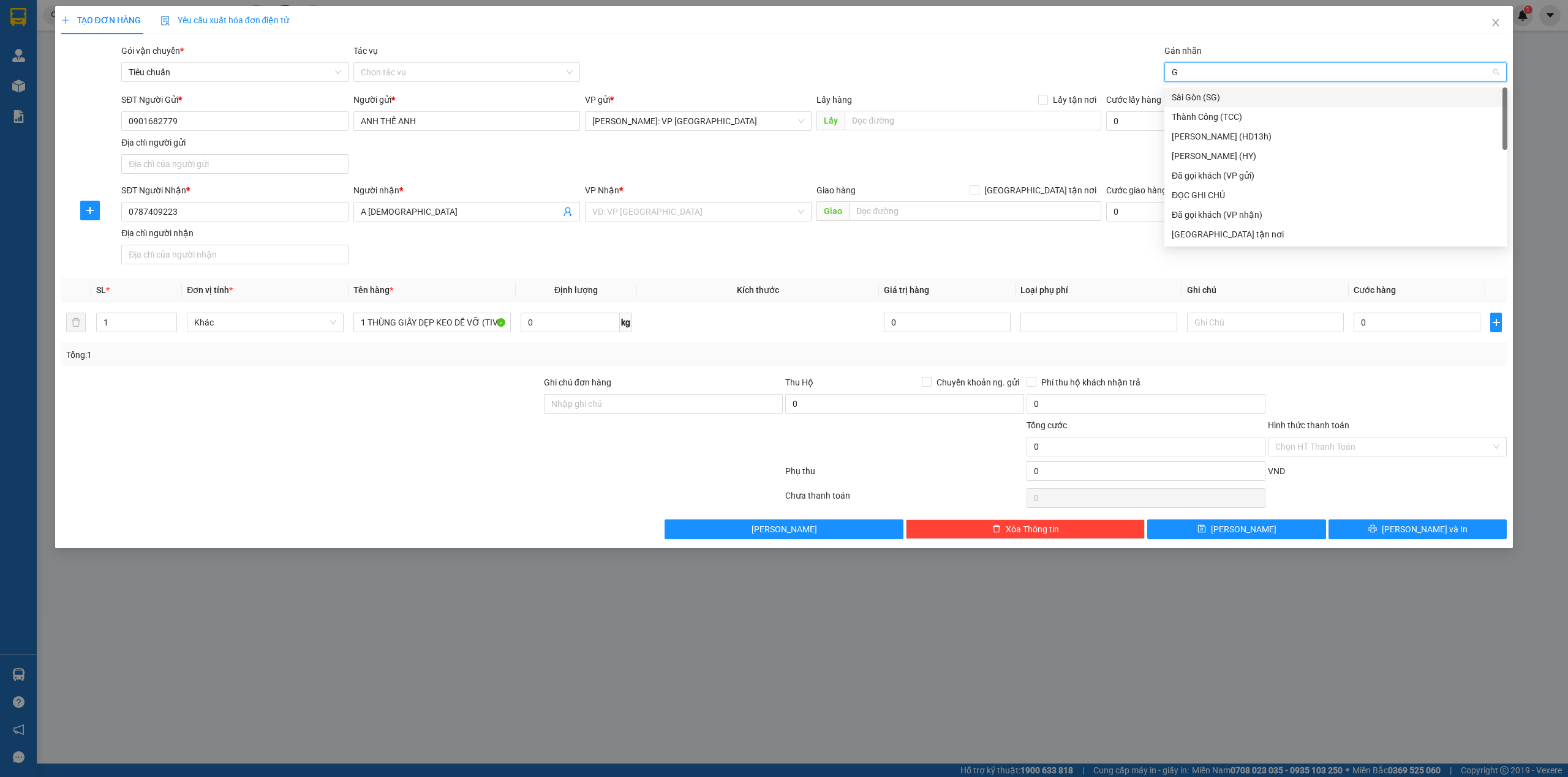
type input "GI"
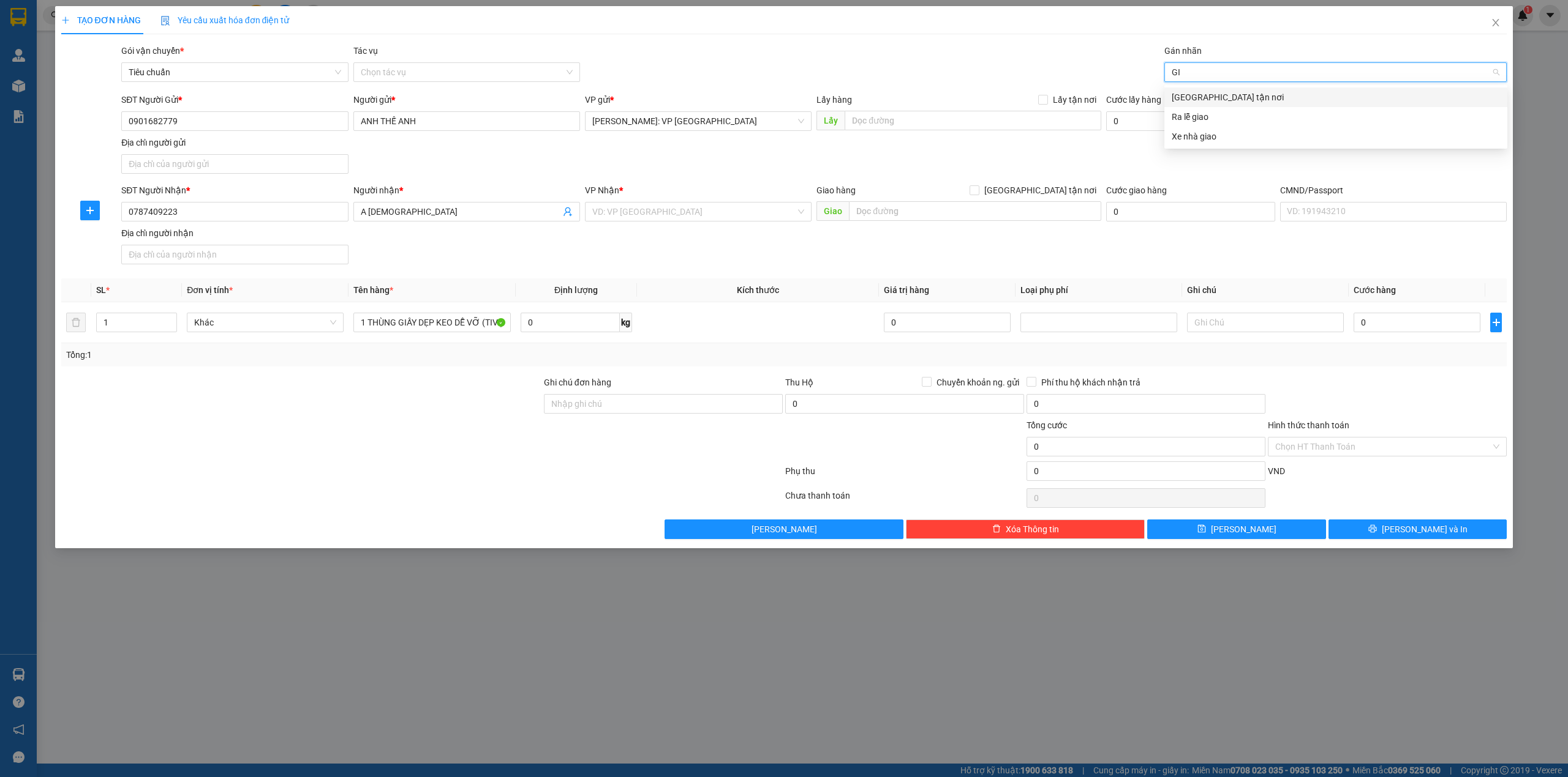
click at [1184, 89] on div "[GEOGRAPHIC_DATA] tận nơi" at bounding box center [1336, 97] width 343 height 20
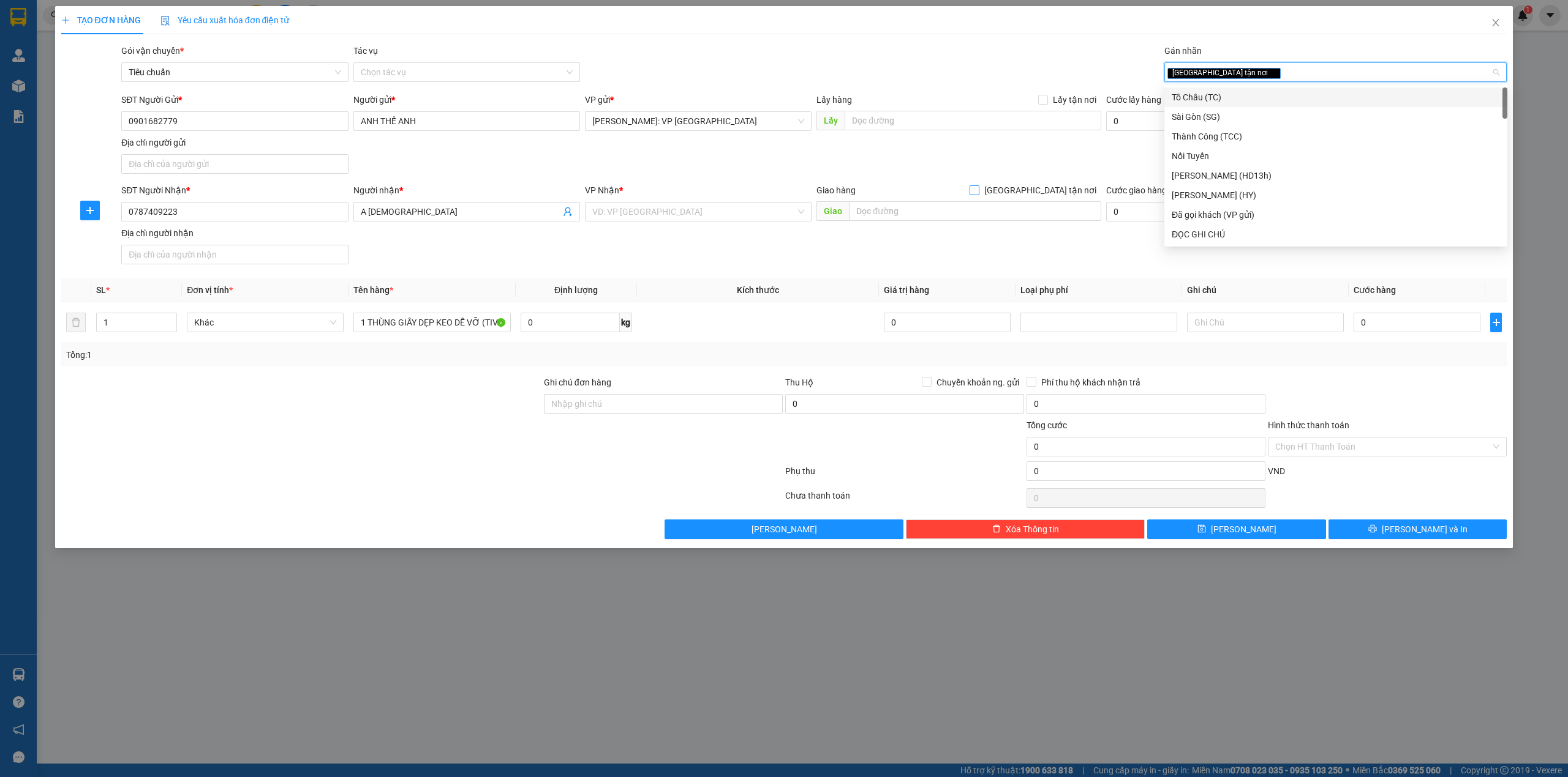
click at [1047, 189] on span "[GEOGRAPHIC_DATA] tận nơi" at bounding box center [1041, 190] width 122 height 13
click at [978, 189] on input "[GEOGRAPHIC_DATA] tận nơi" at bounding box center [973, 190] width 9 height 9
checkbox input "true"
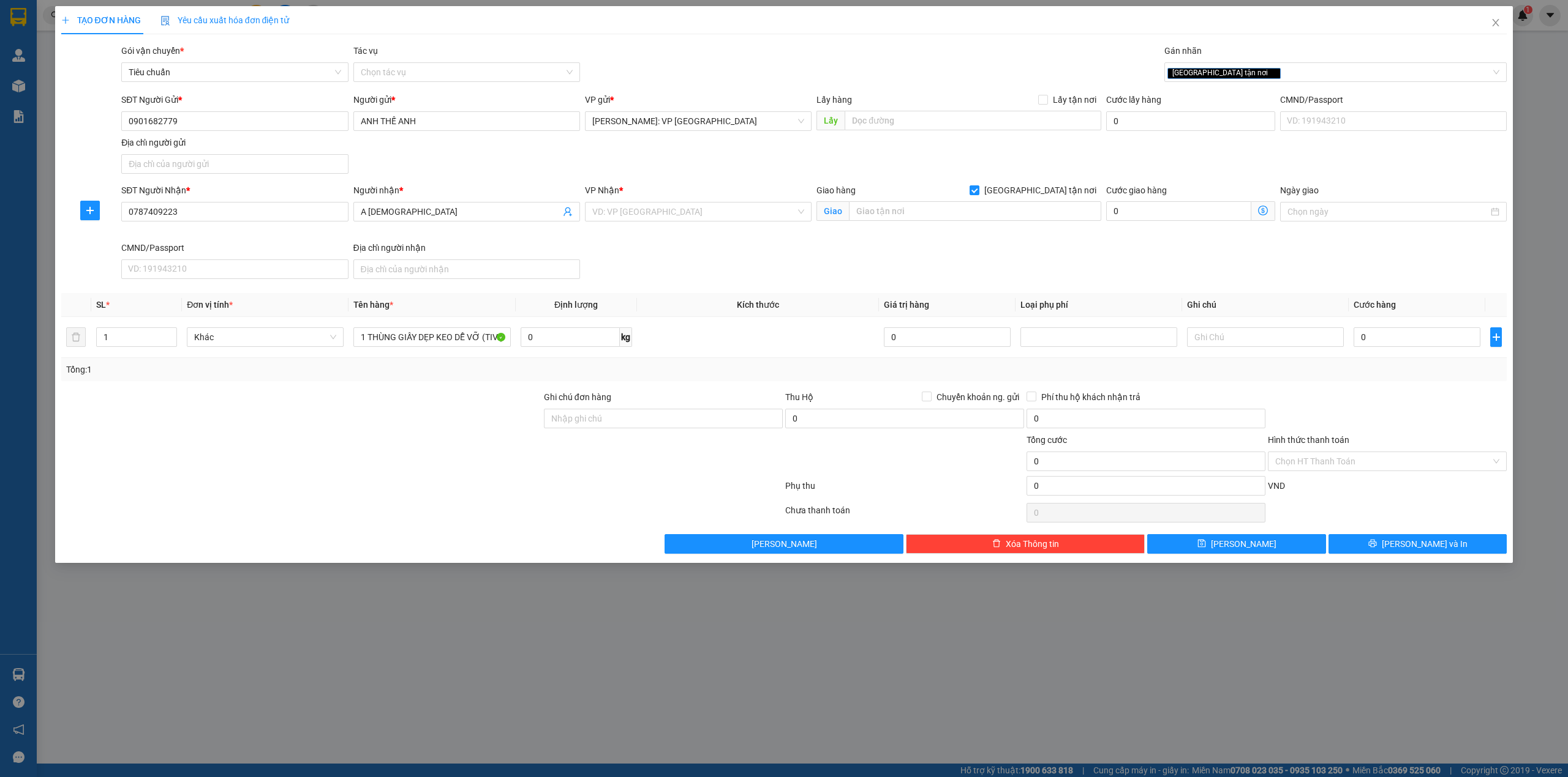
click at [698, 169] on div "SĐT Người Gửi * 0901682779 Người gửi * ANH THẾ ANH VP gửi * Hồ Chí Minh: VP Quậ…" at bounding box center [814, 136] width 1390 height 85
click at [690, 204] on input "search" at bounding box center [693, 211] width 203 height 18
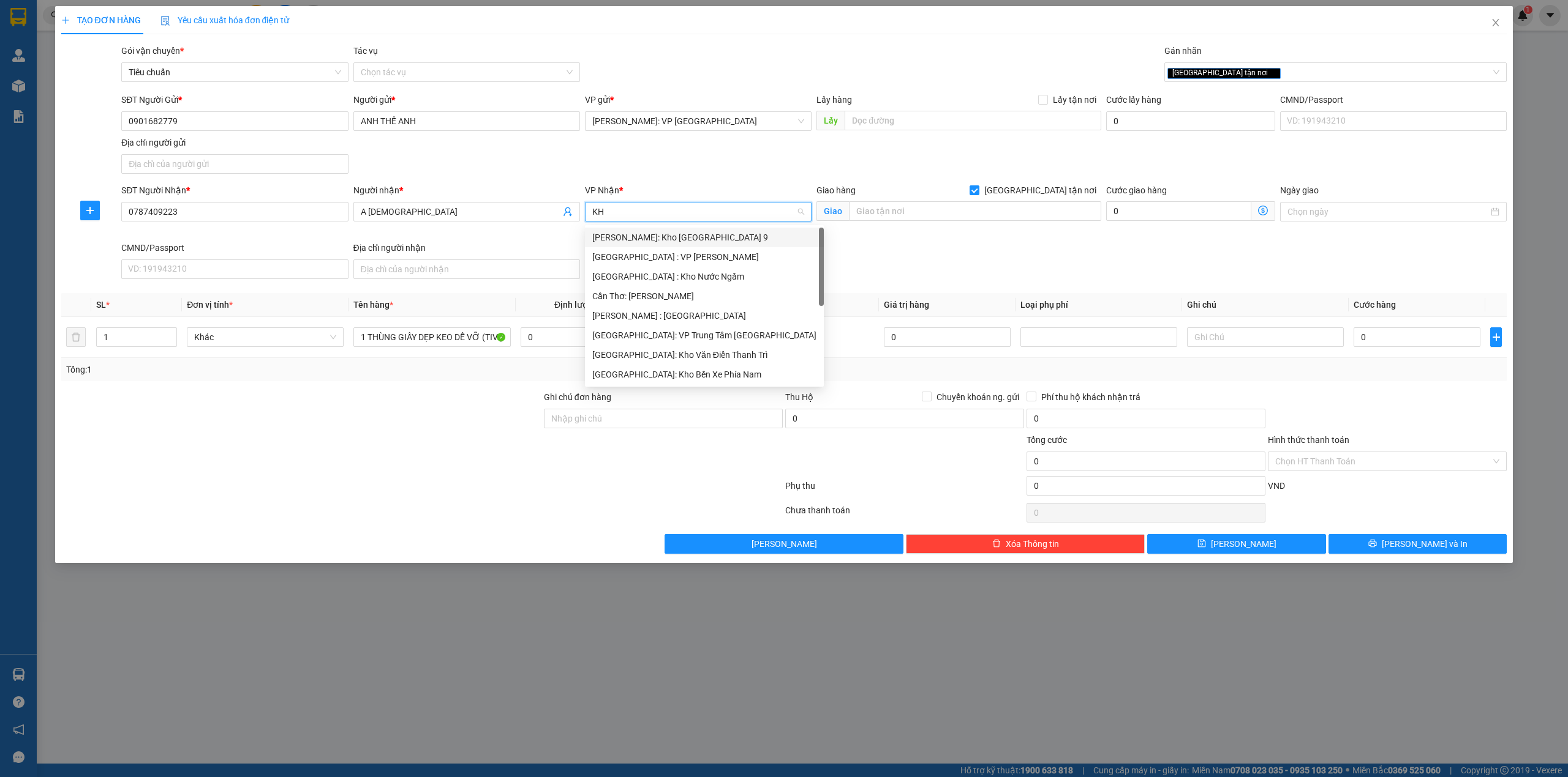
type input "KHO"
click at [713, 309] on div "[GEOGRAPHIC_DATA]: Kho Văn Điển Thanh Trì" at bounding box center [698, 316] width 212 height 13
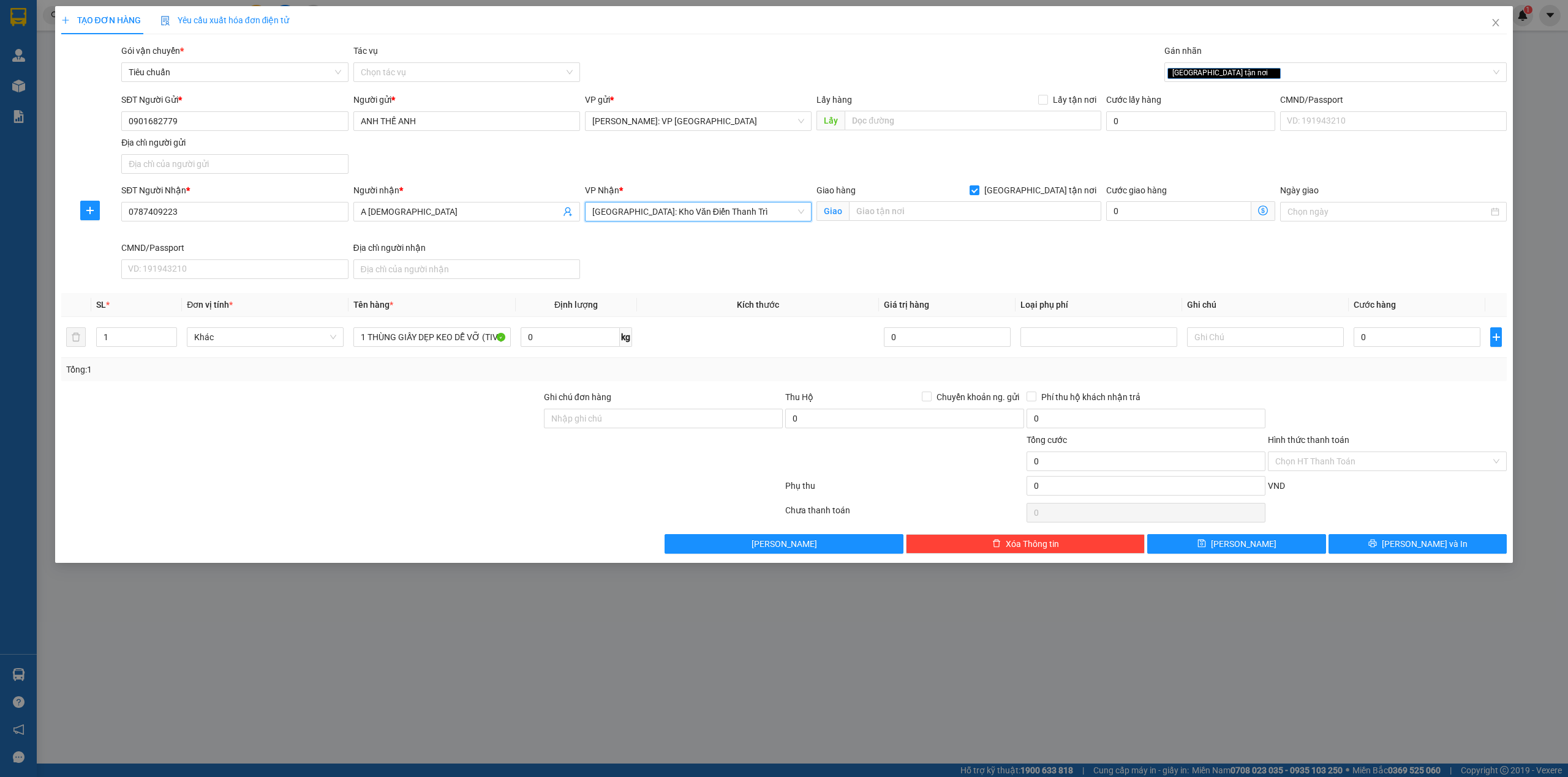
click at [684, 175] on div "SĐT Người Gửi * 0901682779 Người gửi * ANH THẾ ANH VP gửi * Hồ Chí Minh: VP Quậ…" at bounding box center [814, 136] width 1390 height 85
click at [683, 256] on div "SĐT Người Nhận * 0787409223 Người nhận * A ĐẠO VP Nhận * Hà Nội: Kho Văn Điển T…" at bounding box center [814, 233] width 1390 height 100
click at [713, 162] on div "SĐT Người Gửi * 0901682779 Người gửi * ANH THẾ ANH VP gửi * Hồ Chí Minh: VP Quậ…" at bounding box center [814, 136] width 1390 height 85
click at [902, 59] on div "Gói vận chuyển * Tiêu chuẩn Tác vụ Chọn tác vụ Gán nhãn Giao tận nơi" at bounding box center [814, 65] width 1390 height 43
click at [838, 45] on div "Gói vận chuyển * Tiêu chuẩn Tác vụ Chọn tác vụ Gán nhãn Giao tận nơi" at bounding box center [814, 65] width 1390 height 43
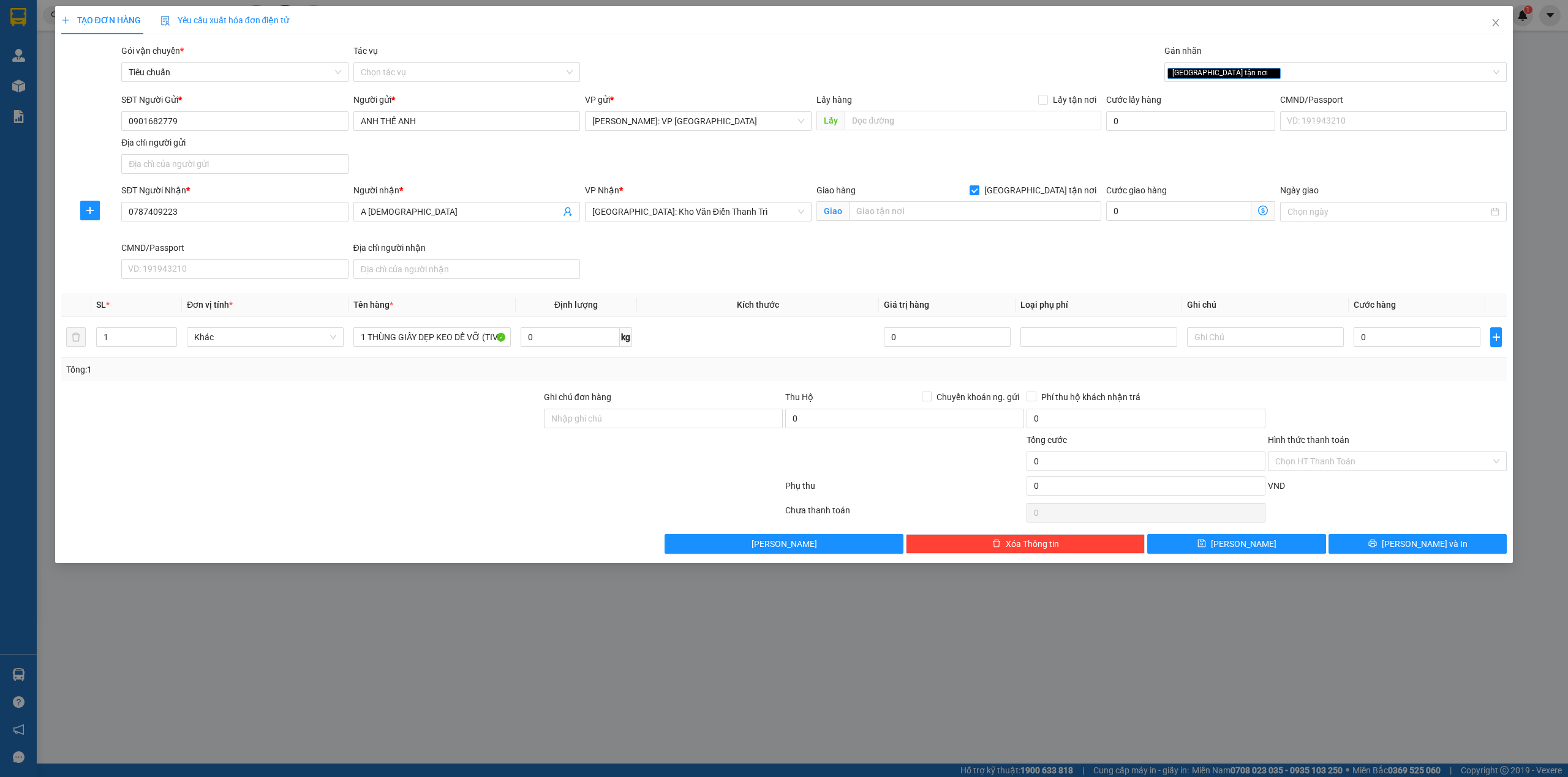
drag, startPoint x: 738, startPoint y: 50, endPoint x: 719, endPoint y: 55, distance: 19.6
click at [736, 50] on div "Gói vận chuyển * Tiêu chuẩn Tác vụ Chọn tác vụ Gán nhãn Giao tận nơi" at bounding box center [814, 65] width 1390 height 43
click at [880, 213] on input "text" at bounding box center [975, 211] width 252 height 20
click at [795, 31] on div "TẠO ĐƠN HÀNG Yêu cầu xuất hóa đơn điện tử" at bounding box center [784, 20] width 1446 height 28
click at [935, 219] on input "text" at bounding box center [975, 211] width 252 height 20
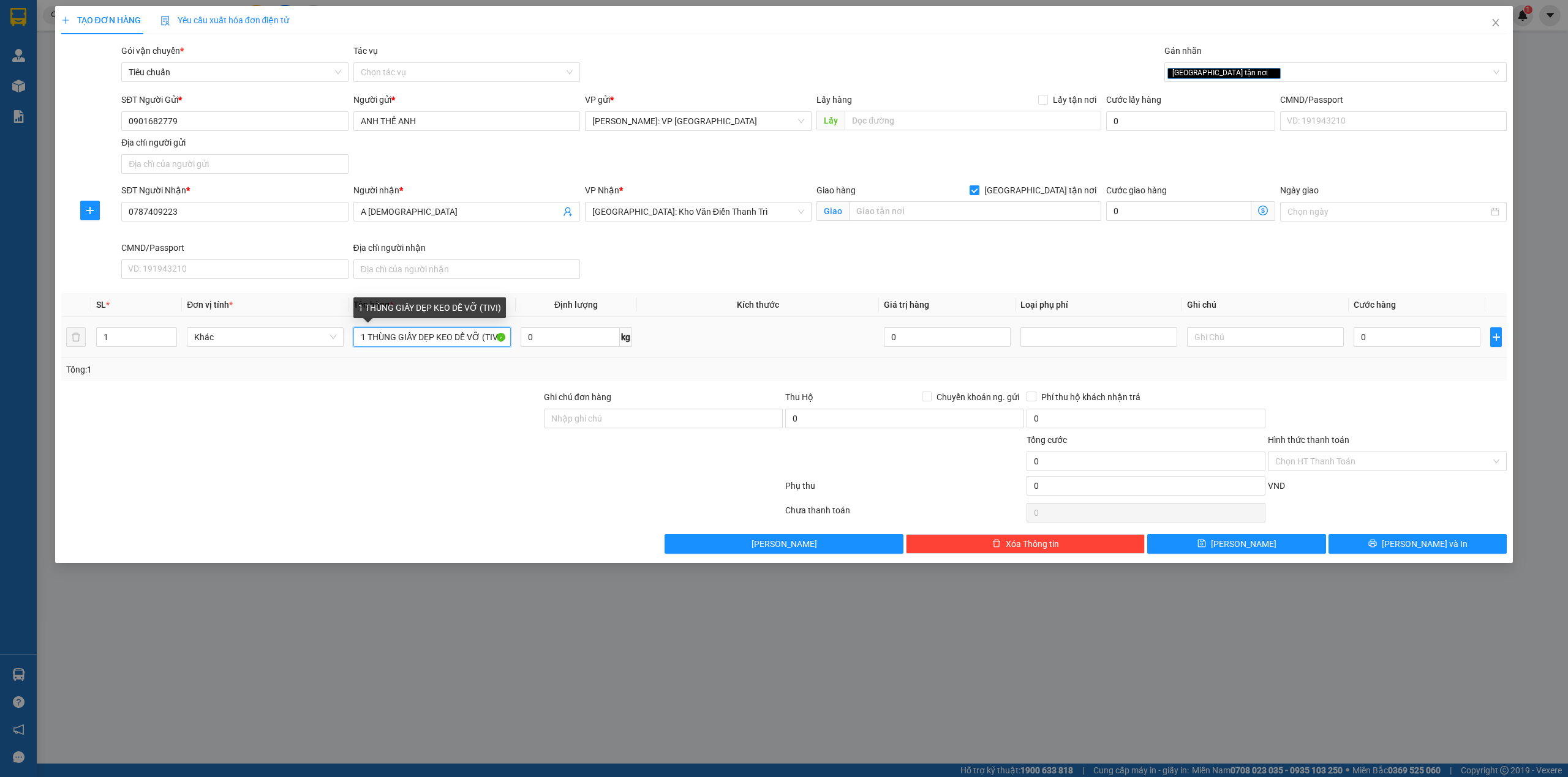
click at [388, 342] on input "1 THÙNG GIẤY DẸP KEO DỄ VỠ (TIVI)" at bounding box center [432, 337] width 157 height 20
type input "1 THÙNG GIẤY DẸP BỌC XỐP NỔ KEO DỄ VỠ (TIVI)"
click at [635, 428] on input "Ghi chú đơn hàng" at bounding box center [663, 418] width 239 height 20
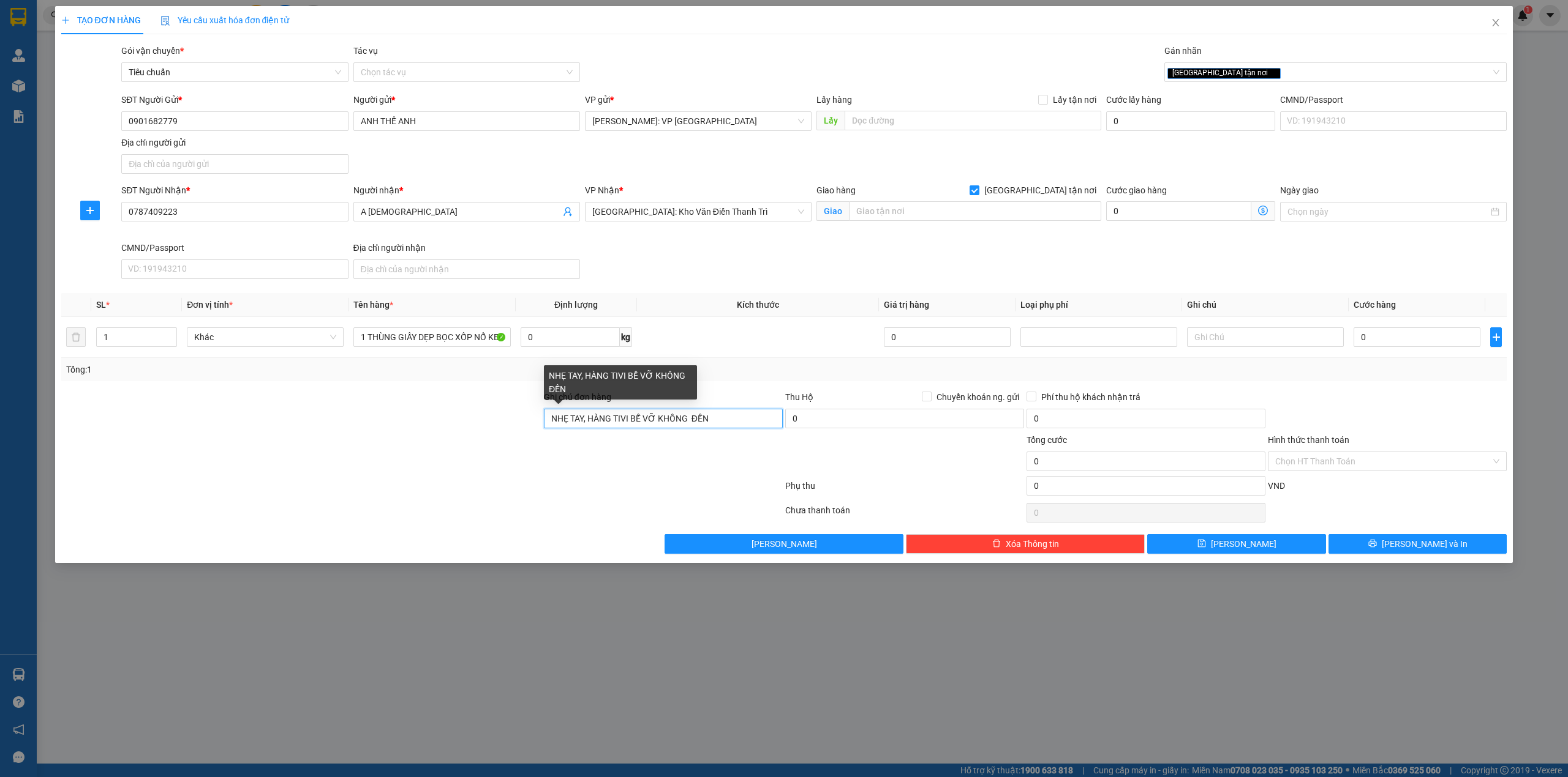
type input "NHẸ TAY, HÀNG TIVI BỂ VỠ KHÔNG ĐỀN"
click at [466, 461] on div at bounding box center [302, 454] width 483 height 43
click at [420, 439] on div at bounding box center [302, 454] width 483 height 43
click at [853, 234] on div "Giao hàng Giao tận nơi Giao" at bounding box center [959, 211] width 290 height 57
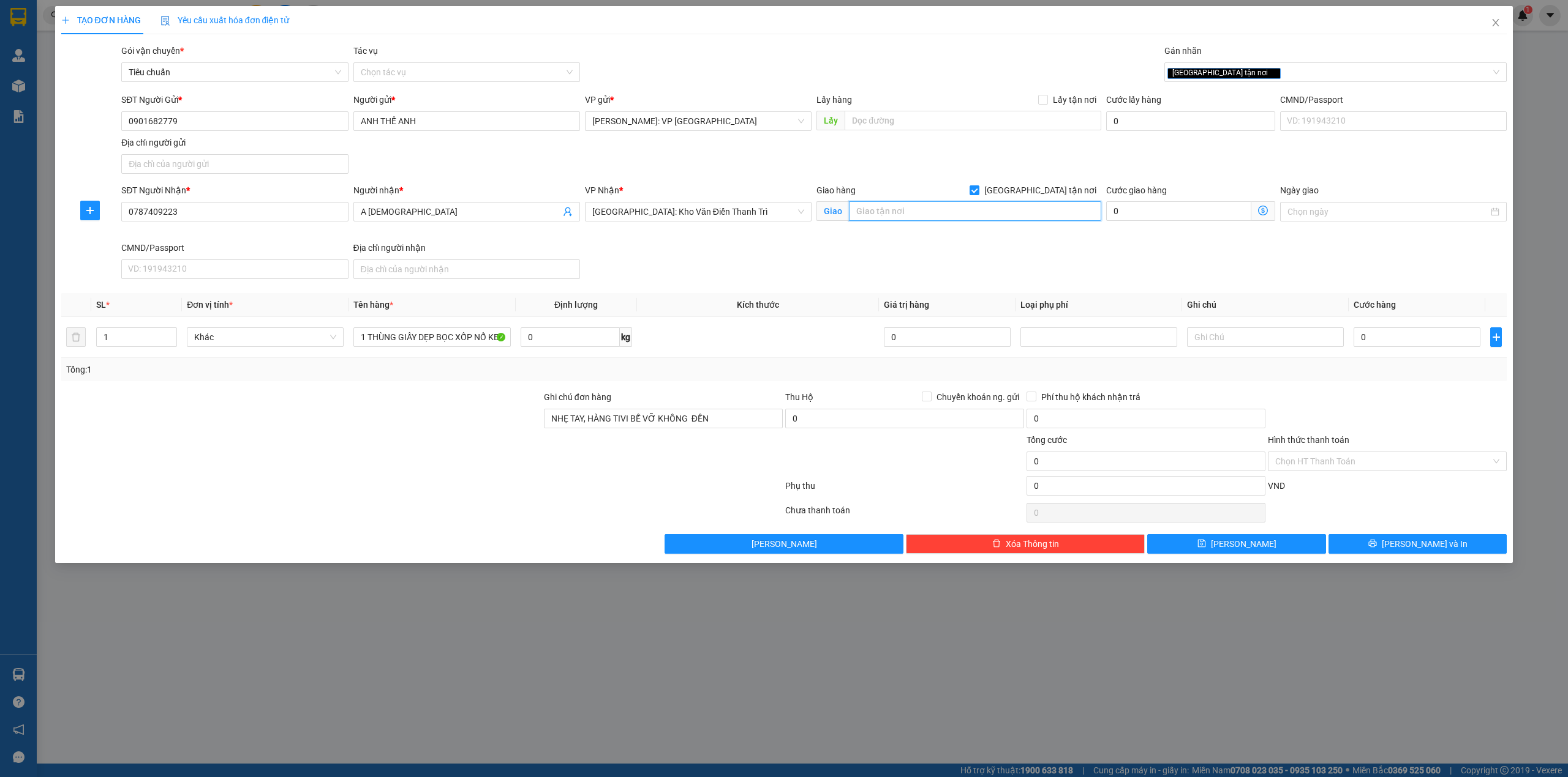
click at [881, 211] on input "text" at bounding box center [975, 211] width 252 height 20
type input "56 NGÕ 337 Đ. ĐẠI ĐỒNG, YÊN BÌNH, YÊN BÁI"
click at [714, 248] on div "SĐT Người Nhận * 0787409223 Người nhận * A ĐẠO VP Nhận * Hà Nội: Kho Văn Điển T…" at bounding box center [814, 233] width 1390 height 100
click at [931, 244] on div "SĐT Người Nhận * 0787409223 Người nhận * A ĐẠO VP Nhận * Hà Nội: Kho Văn Điển T…" at bounding box center [814, 233] width 1390 height 100
click at [914, 255] on div "SĐT Người Nhận * 0787409223 Người nhận * A ĐẠO VP Nhận * Hà Nội: Kho Văn Điển T…" at bounding box center [814, 233] width 1390 height 100
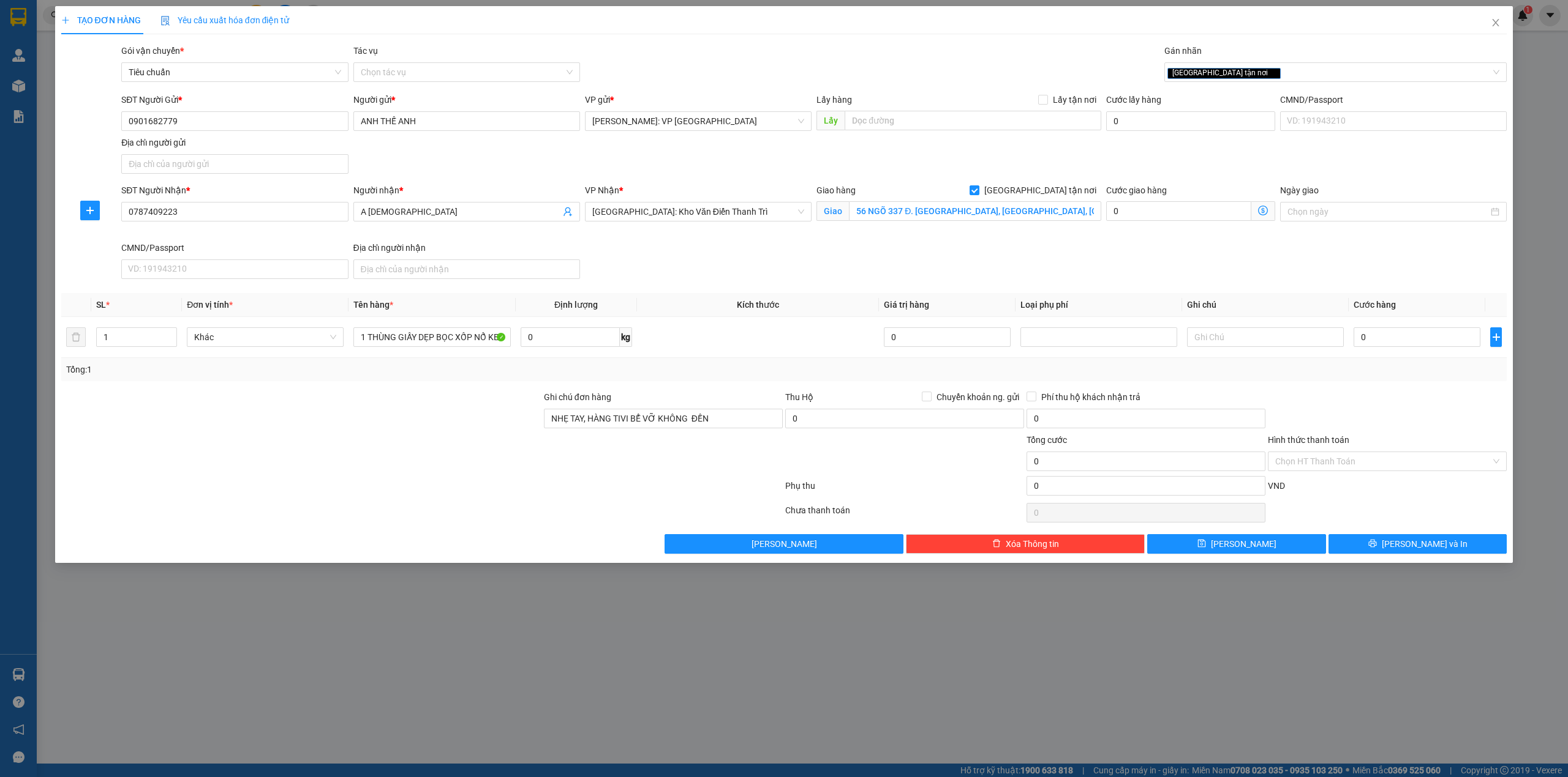
click at [907, 256] on div "SĐT Người Nhận * 0787409223 Người nhận * A ĐẠO VP Nhận * Hà Nội: Kho Văn Điển T…" at bounding box center [814, 233] width 1390 height 100
click at [850, 254] on div "SĐT Người Nhận * 0787409223 Người nhận * A ĐẠO VP Nhận * Hà Nội: Kho Văn Điển T…" at bounding box center [814, 233] width 1390 height 100
click at [893, 251] on div "SĐT Người Nhận * 0787409223 Người nhận * A ĐẠO VP Nhận * Hà Nội: Kho Văn Điển T…" at bounding box center [814, 233] width 1390 height 100
click at [694, 252] on div "SĐT Người Nhận * 0787409223 Người nhận * A ĐẠO VP Nhận * Hà Nội: Kho Văn Điển T…" at bounding box center [814, 233] width 1390 height 100
click at [251, 113] on input "0901682779" at bounding box center [234, 121] width 226 height 20
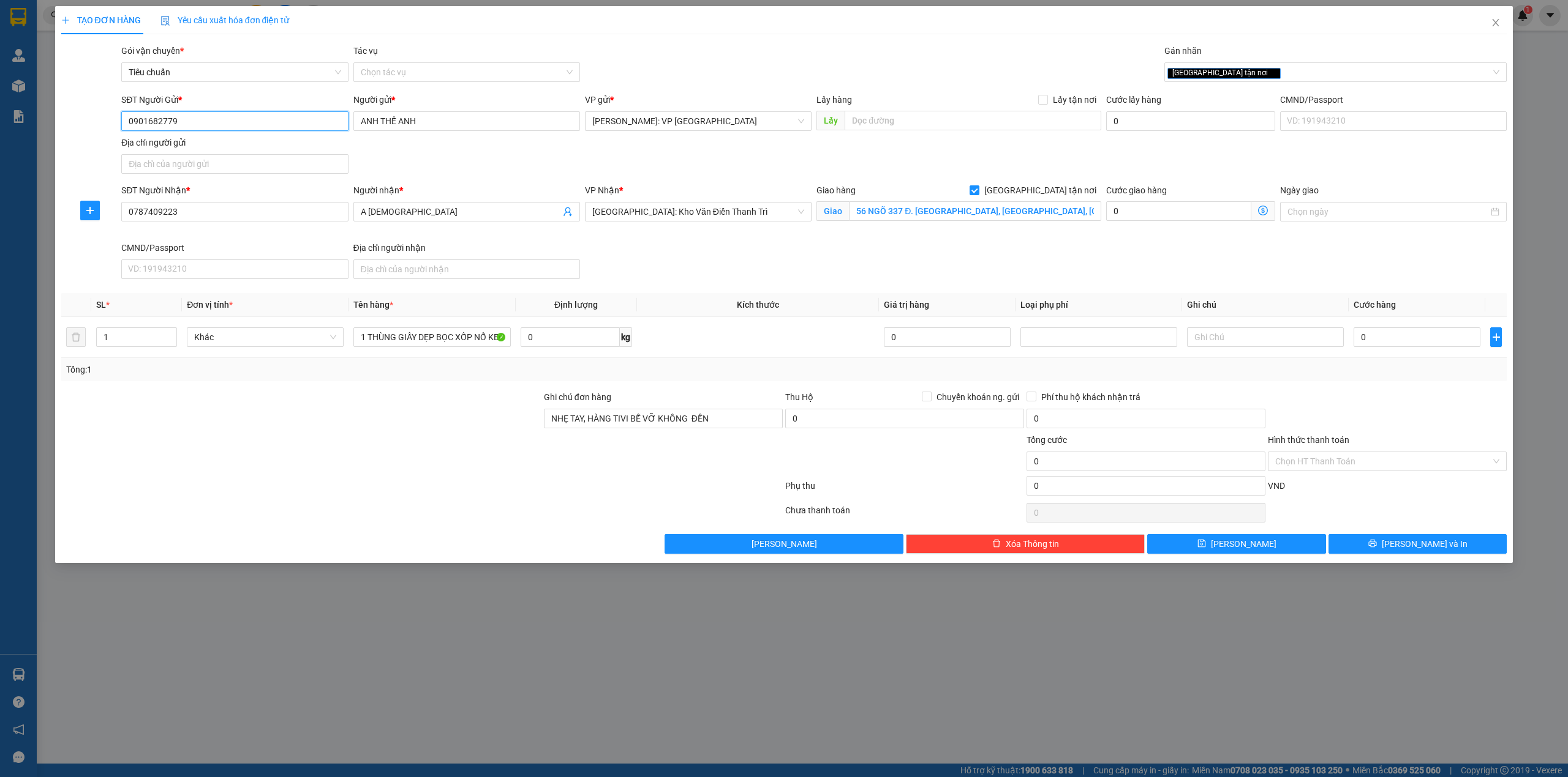
click at [251, 113] on input "0901682779" at bounding box center [234, 121] width 226 height 20
click at [265, 207] on input "0787409223" at bounding box center [234, 211] width 226 height 20
paste input "901780722"
type input "0901780722"
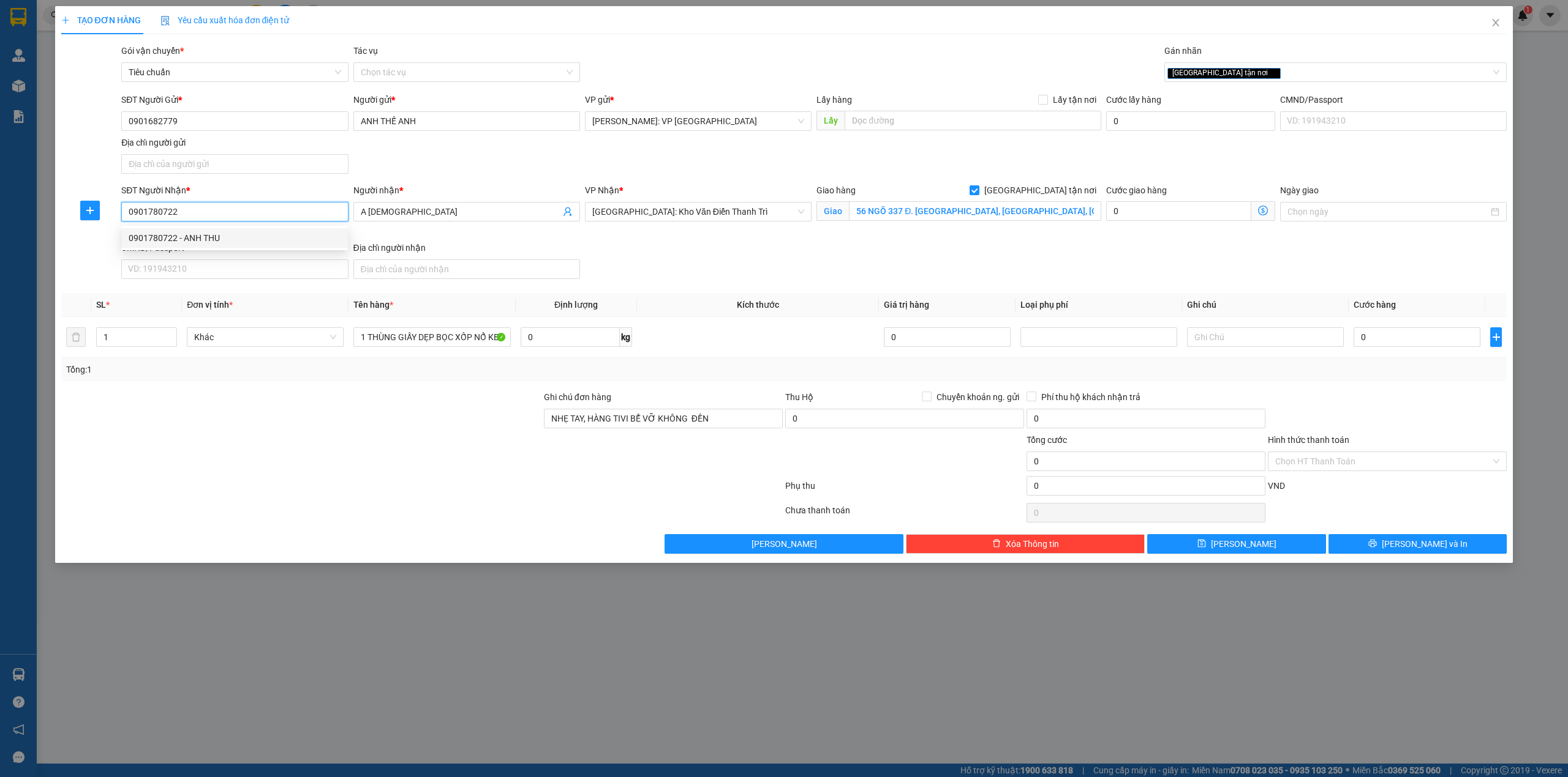
click at [218, 234] on div "0901780722 - ANH THU" at bounding box center [234, 237] width 212 height 13
type input "ANH THU"
type input "[GEOGRAPHIC_DATA] : CHUNG CƯ XI MĂNG HỮU NGHỊ, KHU 3, [GEOGRAPHIC_DATA], [GEOGR…"
type input "0901780722"
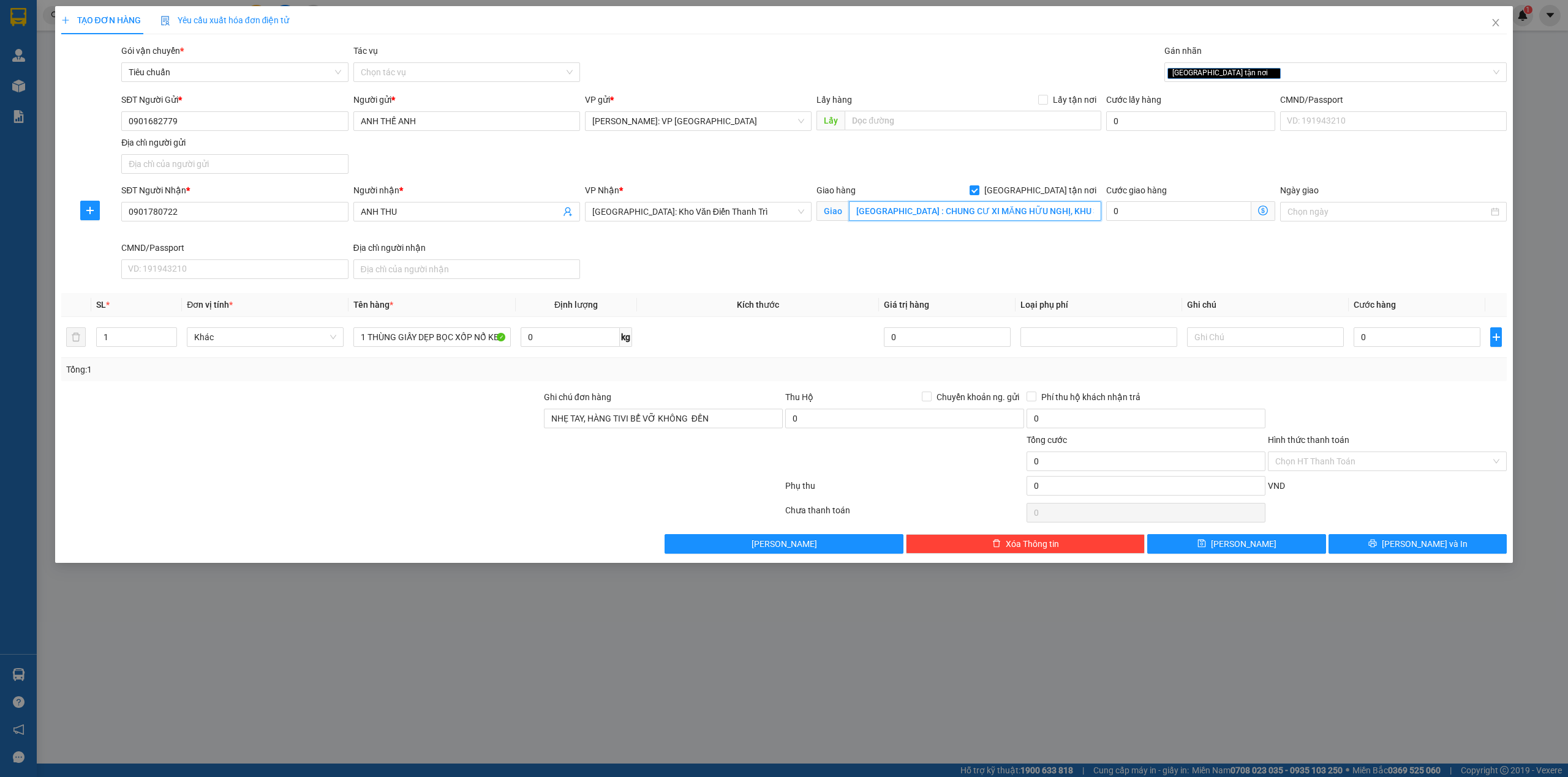
click at [1005, 211] on input "[GEOGRAPHIC_DATA] : CHUNG CƯ XI MĂNG HỮU NGHỊ, KHU 3, [GEOGRAPHIC_DATA], [GEOGR…" at bounding box center [975, 211] width 252 height 20
click at [997, 211] on input "[GEOGRAPHIC_DATA] : CHUNG CƯ XI MĂNG HỮU NGHỊ, KHU 3, [GEOGRAPHIC_DATA], [GEOGR…" at bounding box center [975, 211] width 252 height 20
click at [958, 280] on div "SĐT Người Nhận * 0901780722 Người nhận * ANH THU VP Nhận * Hà Nội: Kho Văn Điển…" at bounding box center [814, 233] width 1390 height 100
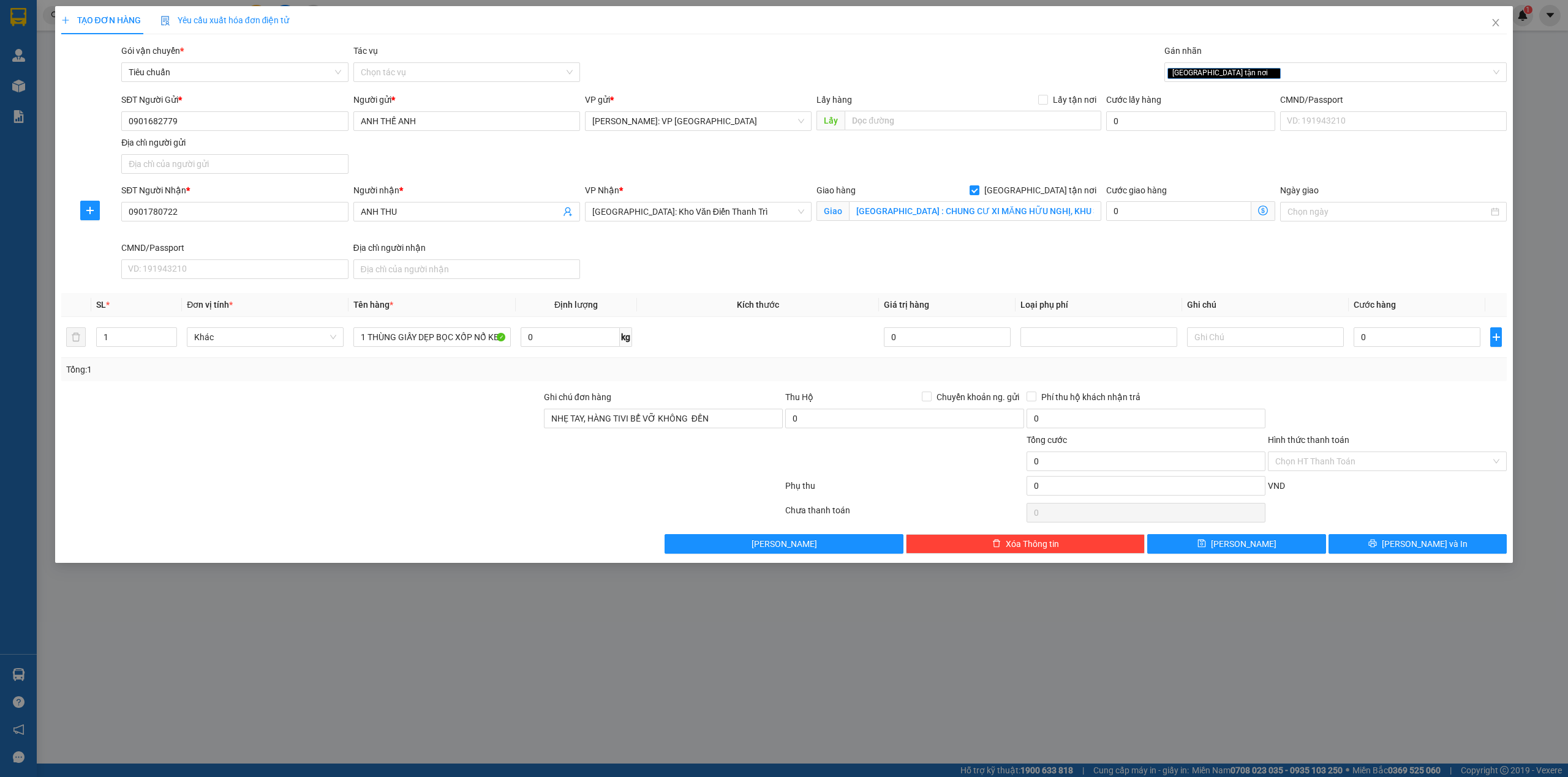
click at [1277, 239] on div "Ngày giao" at bounding box center [1392, 211] width 231 height 57
click at [1429, 347] on input "0" at bounding box center [1417, 337] width 127 height 20
type input "3"
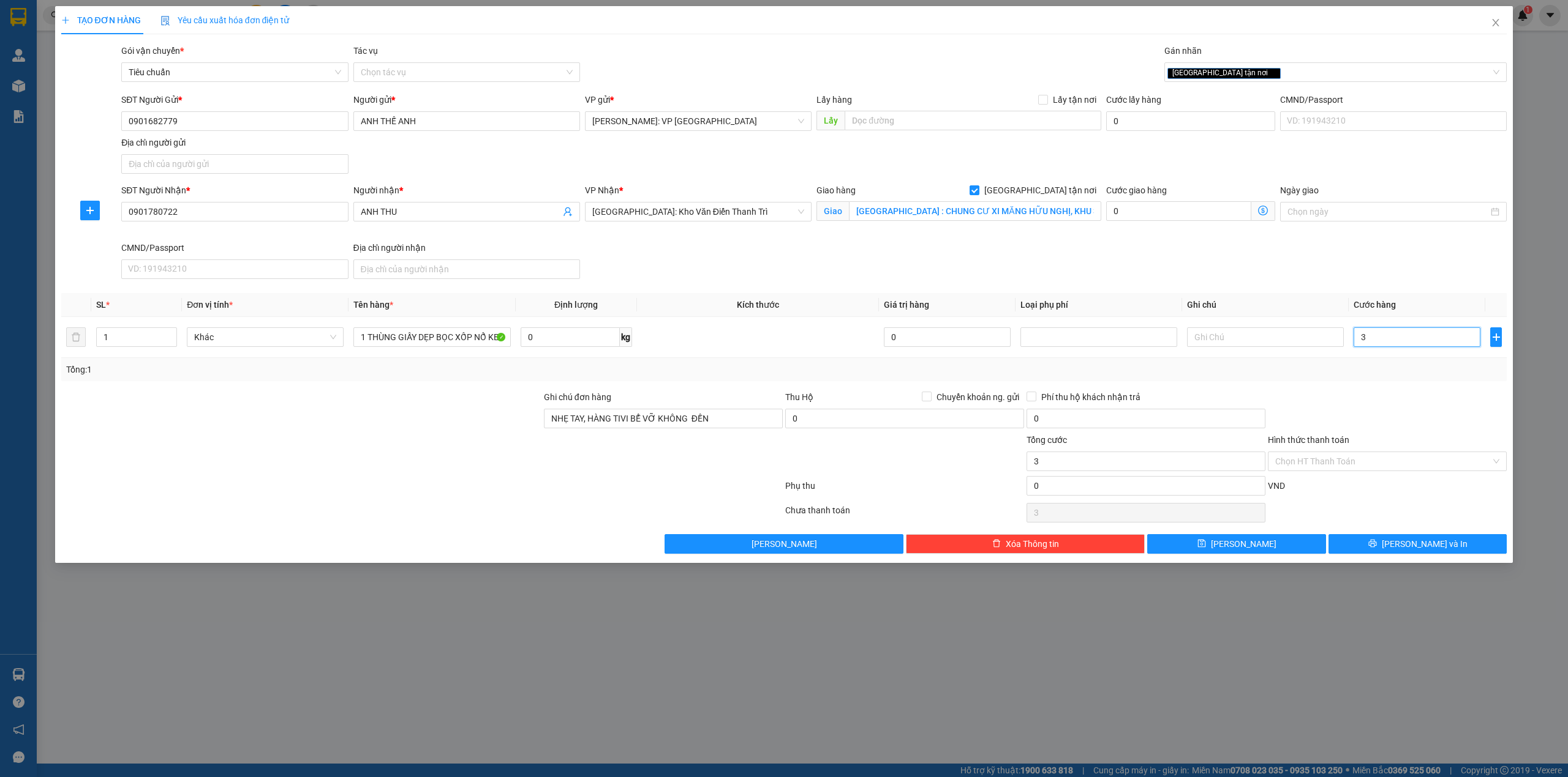
type input "32"
type input "320"
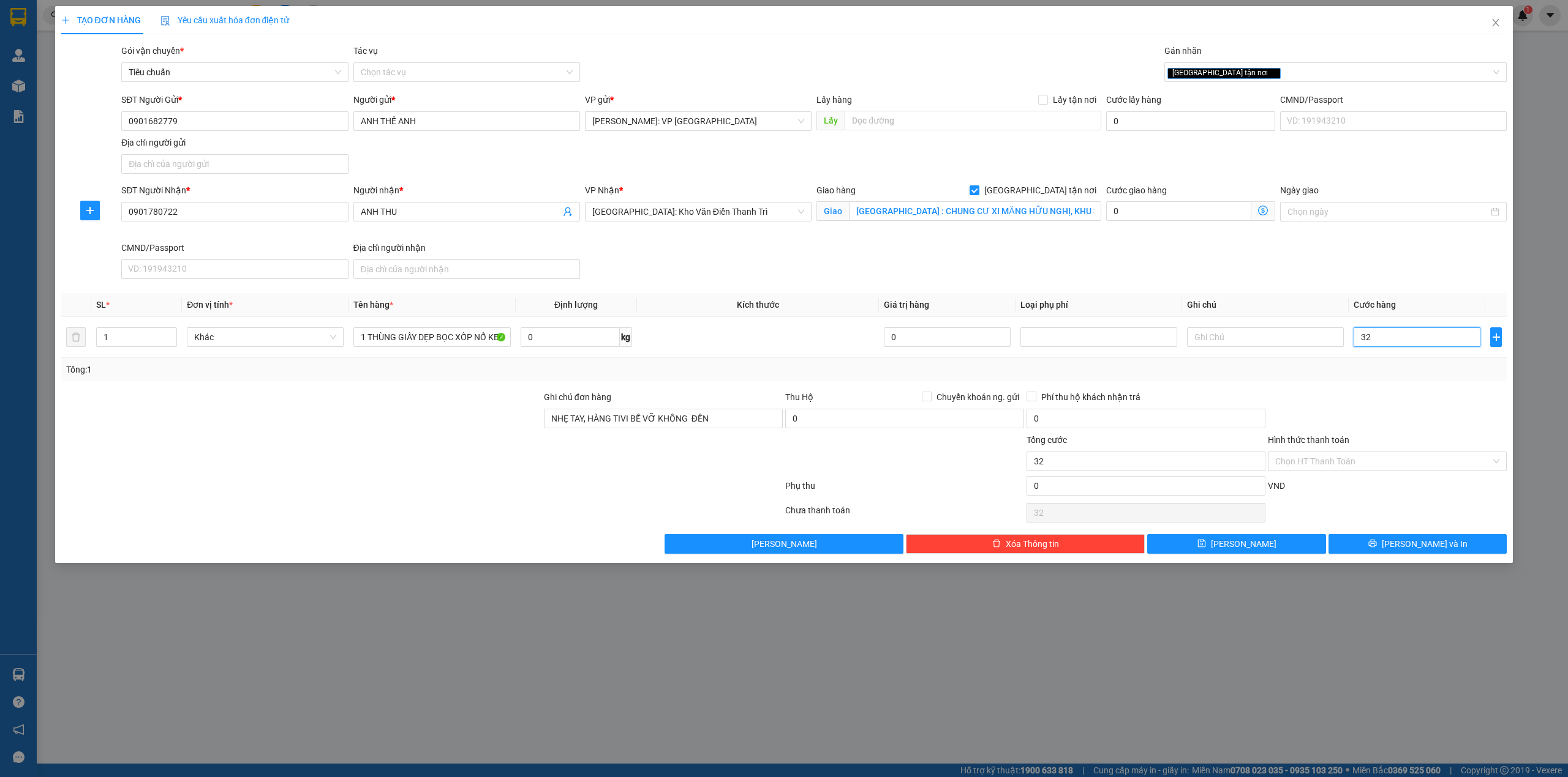
type input "320"
type input "3.200"
type input "32.000"
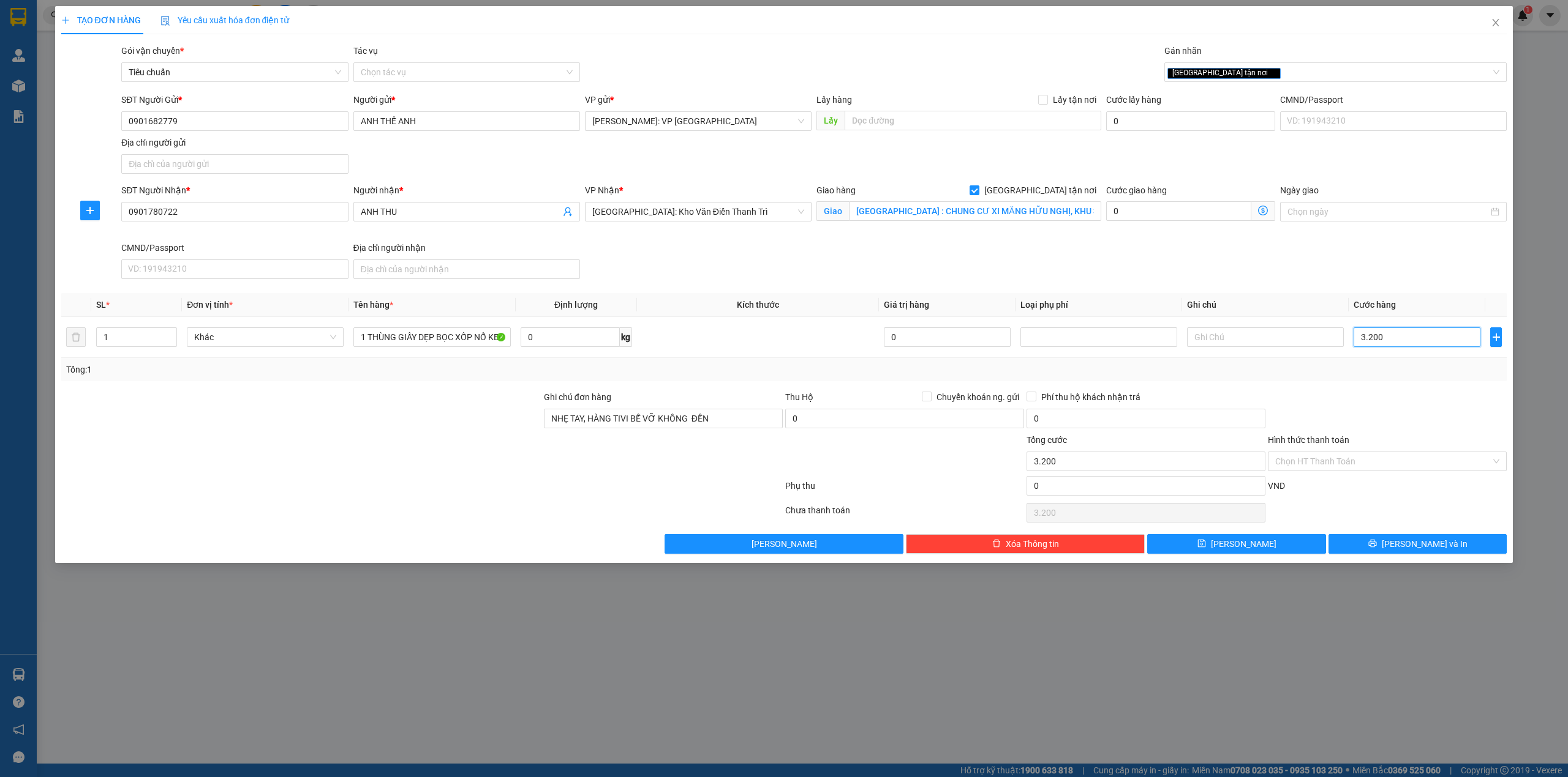
type input "32.000"
type input "320.000"
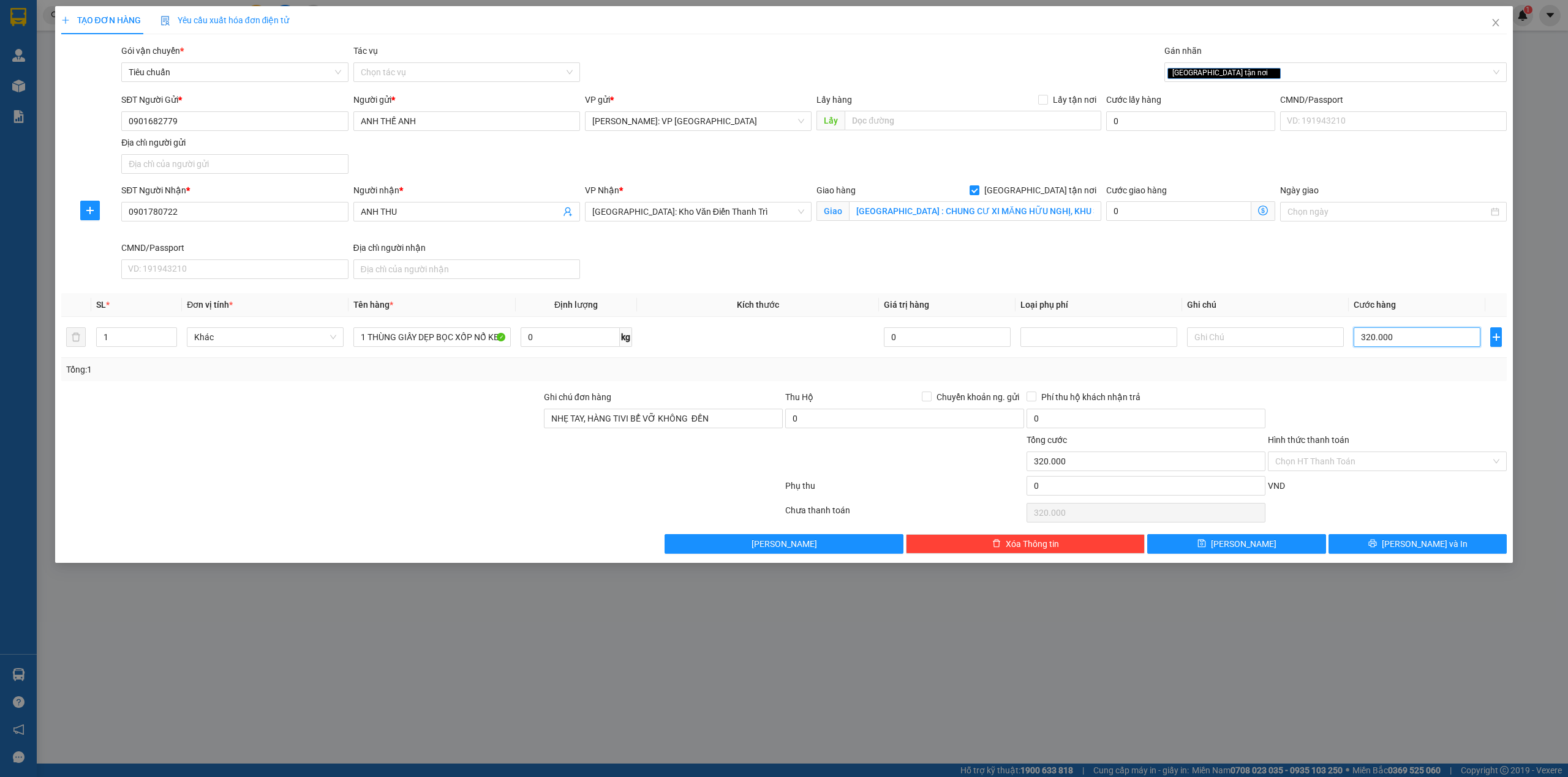
type input "320.000"
click at [349, 439] on div at bounding box center [302, 454] width 483 height 43
click at [387, 422] on div at bounding box center [302, 412] width 483 height 43
click at [1040, 492] on input "0" at bounding box center [1146, 486] width 239 height 20
type input "320.003"
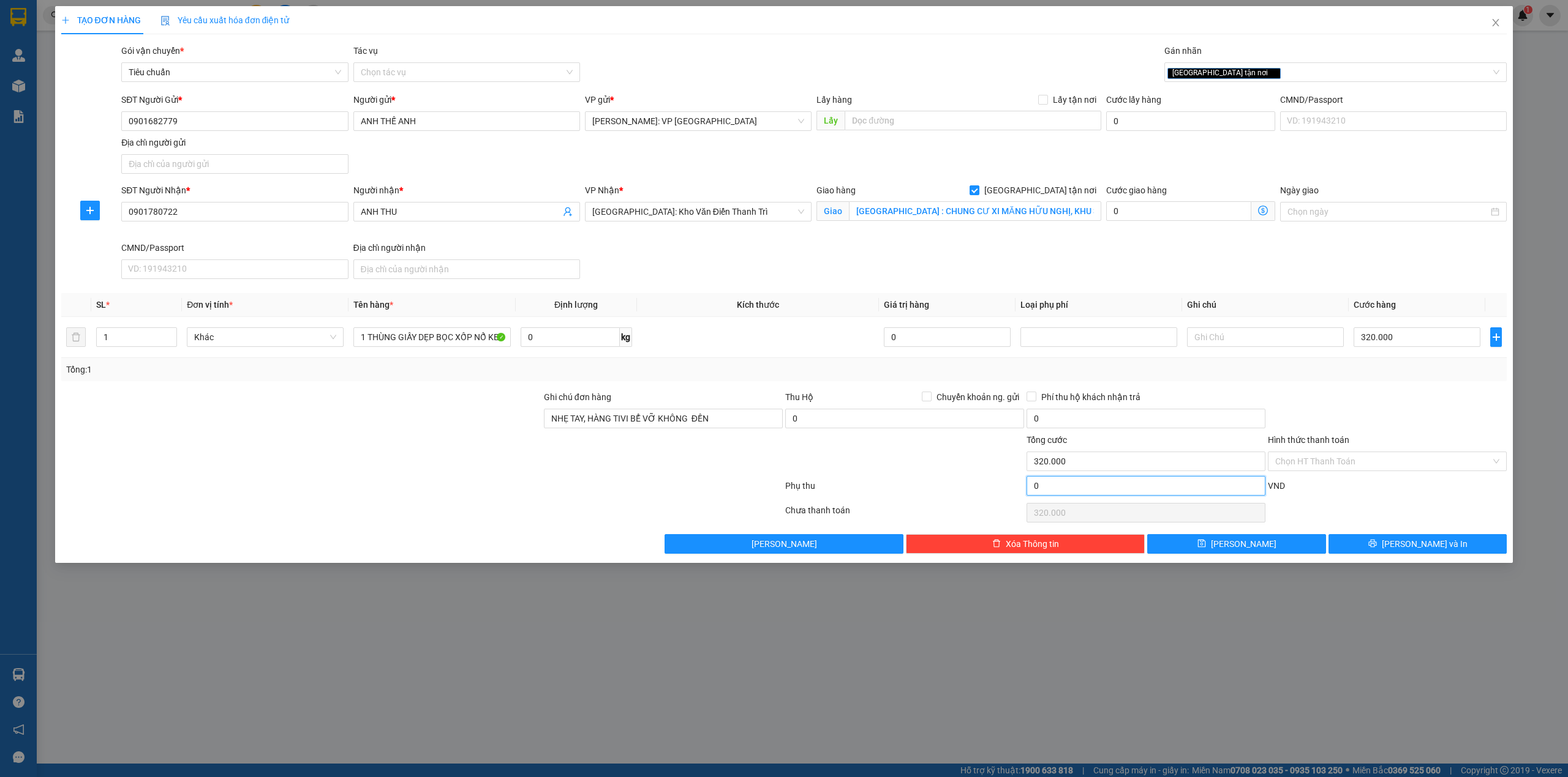
type input "3"
type input "320.003"
type input "320.030"
type input "30"
type input "320.030"
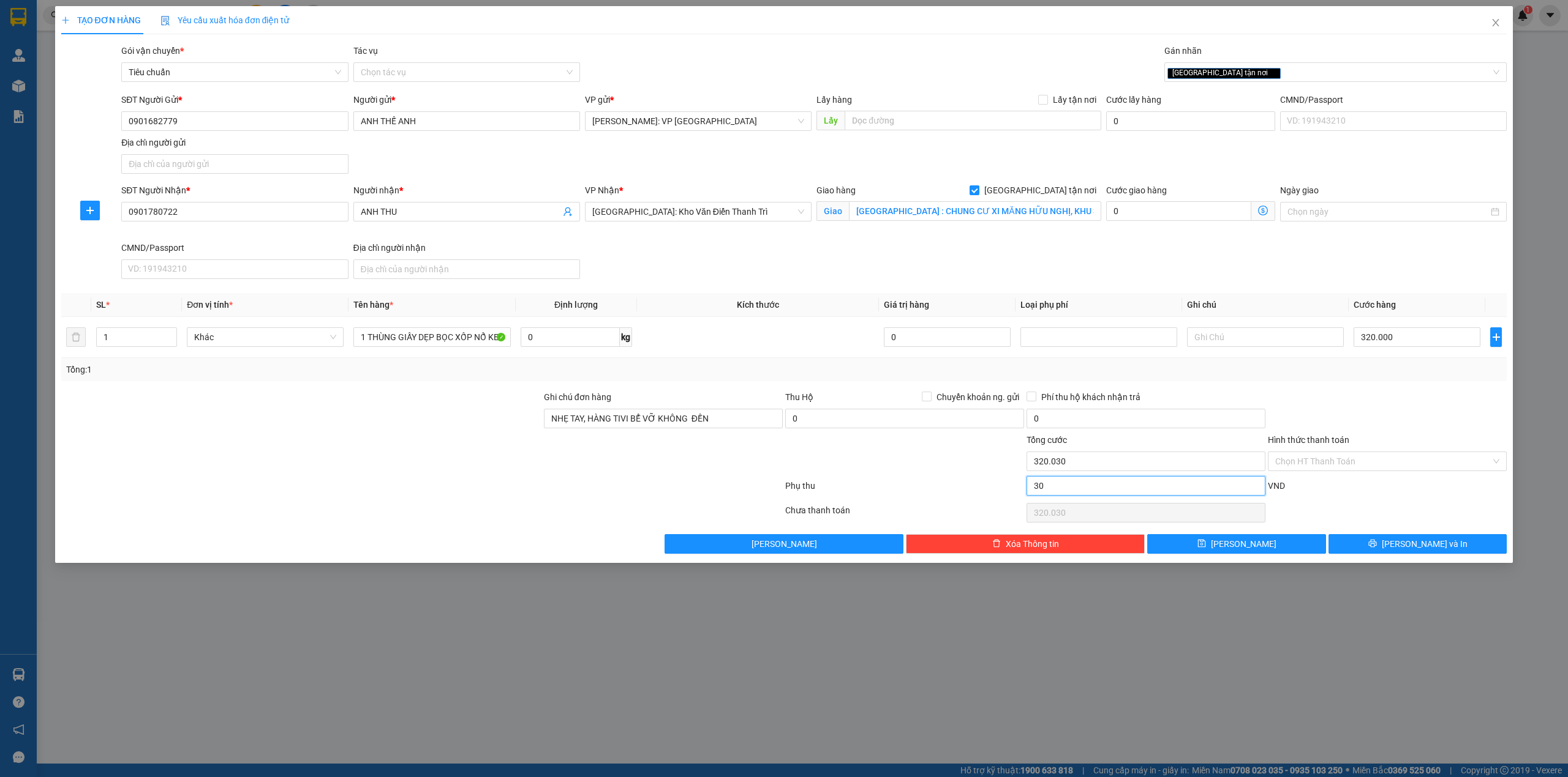
type input "320.300"
type input "300"
type input "320.300"
type input "323.000"
type input "3.000"
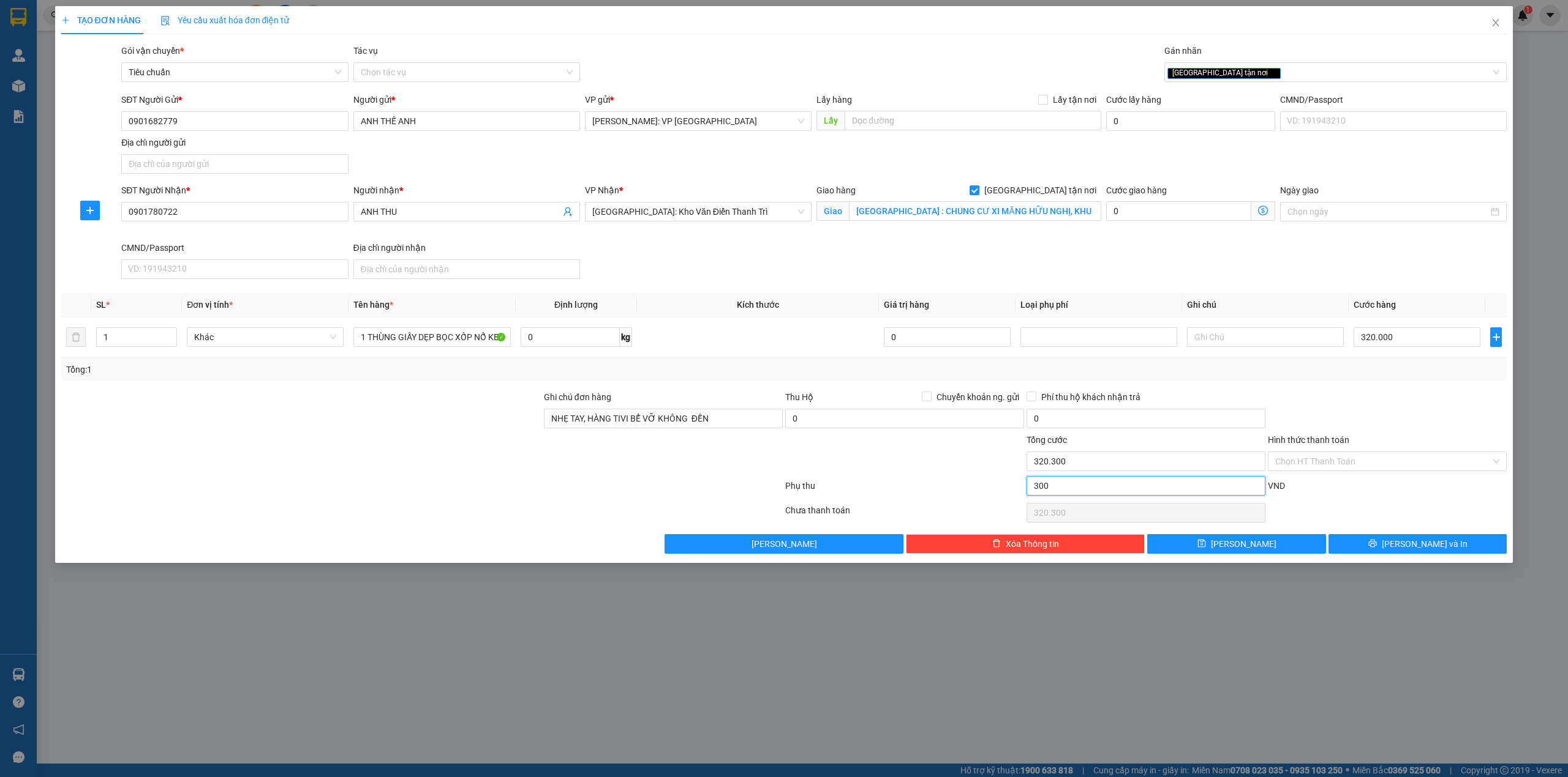
type input "323.000"
type input "350.000"
type input "30.000"
type input "350.000"
type input "30.000"
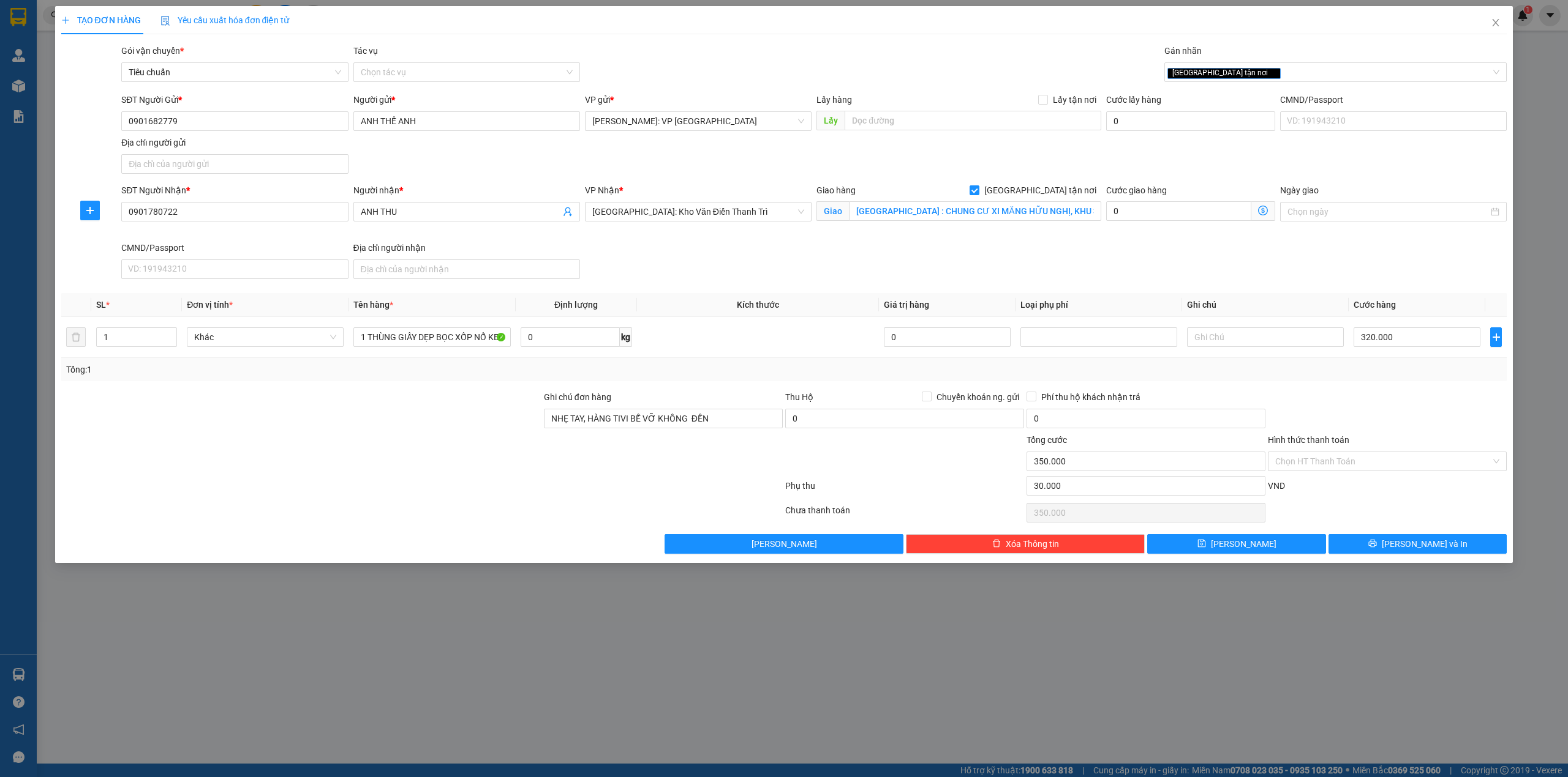
click at [629, 465] on div at bounding box center [663, 454] width 241 height 43
click at [1334, 411] on div at bounding box center [1387, 412] width 241 height 43
click at [559, 493] on div at bounding box center [422, 488] width 724 height 24
click at [1345, 392] on div at bounding box center [1387, 412] width 241 height 43
click at [1338, 402] on div at bounding box center [1387, 412] width 241 height 43
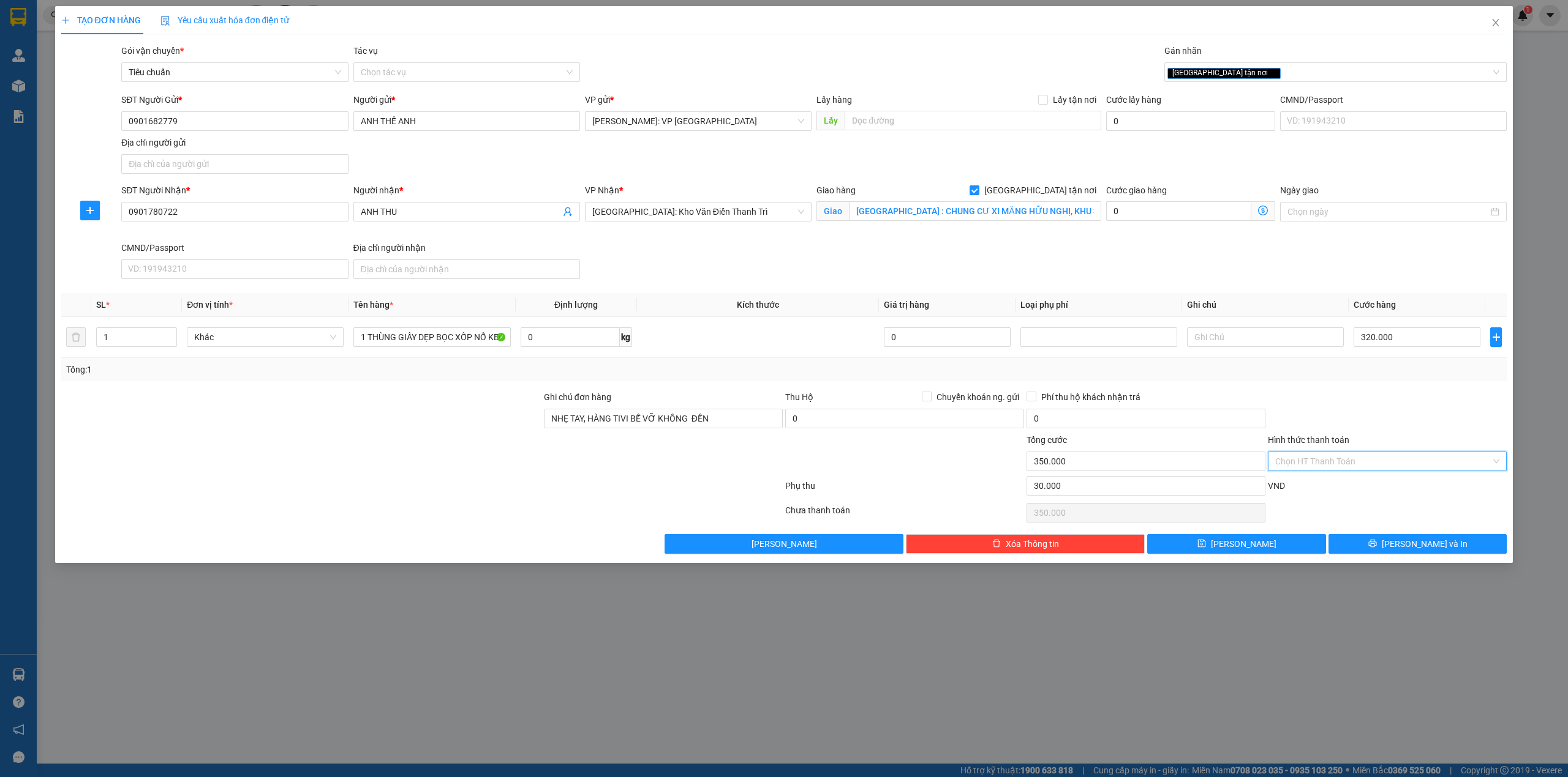
click at [1362, 464] on input "Hình thức thanh toán" at bounding box center [1382, 461] width 215 height 18
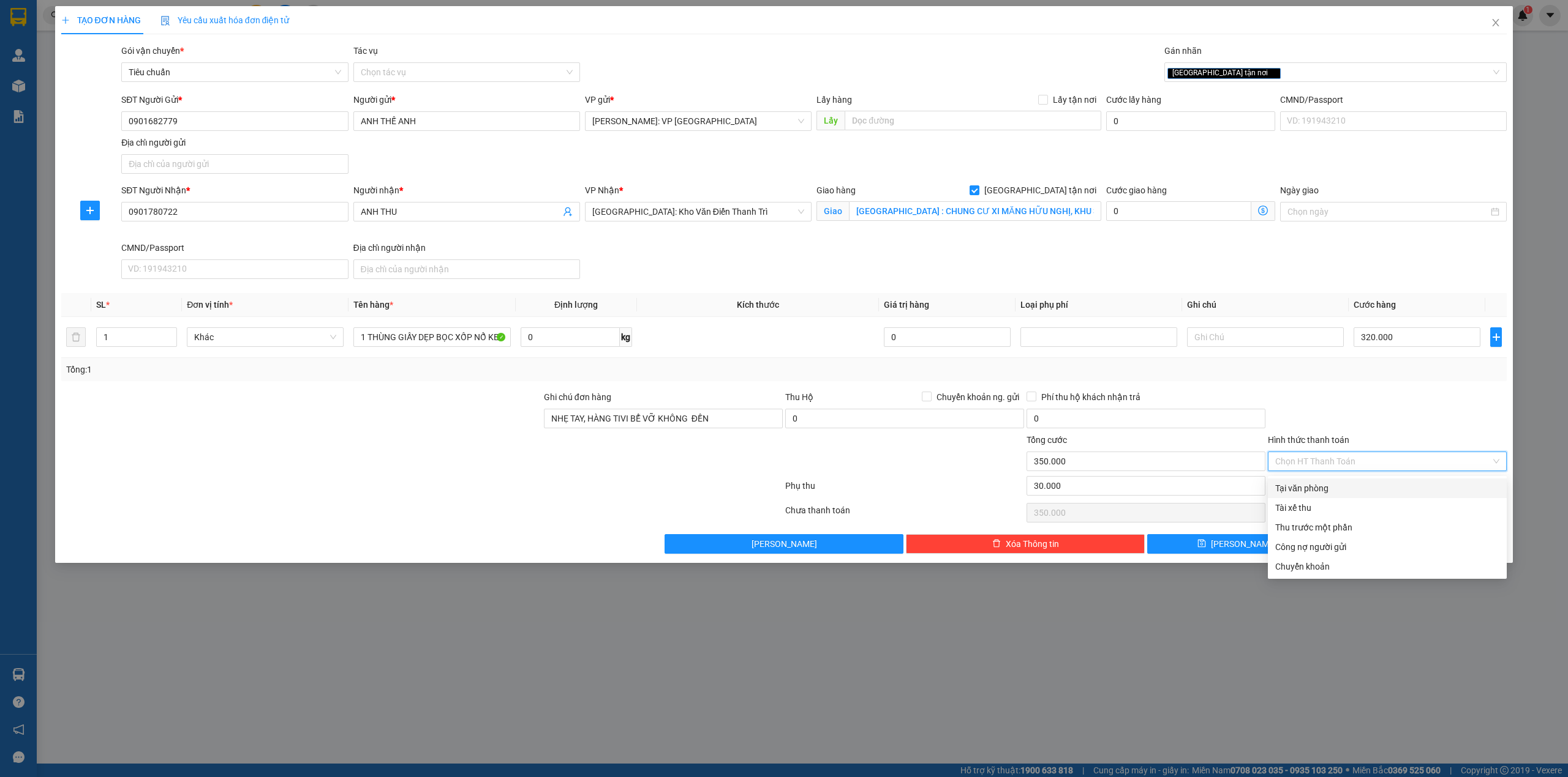
click at [1309, 494] on div "Tại văn phòng" at bounding box center [1387, 488] width 224 height 13
type input "0"
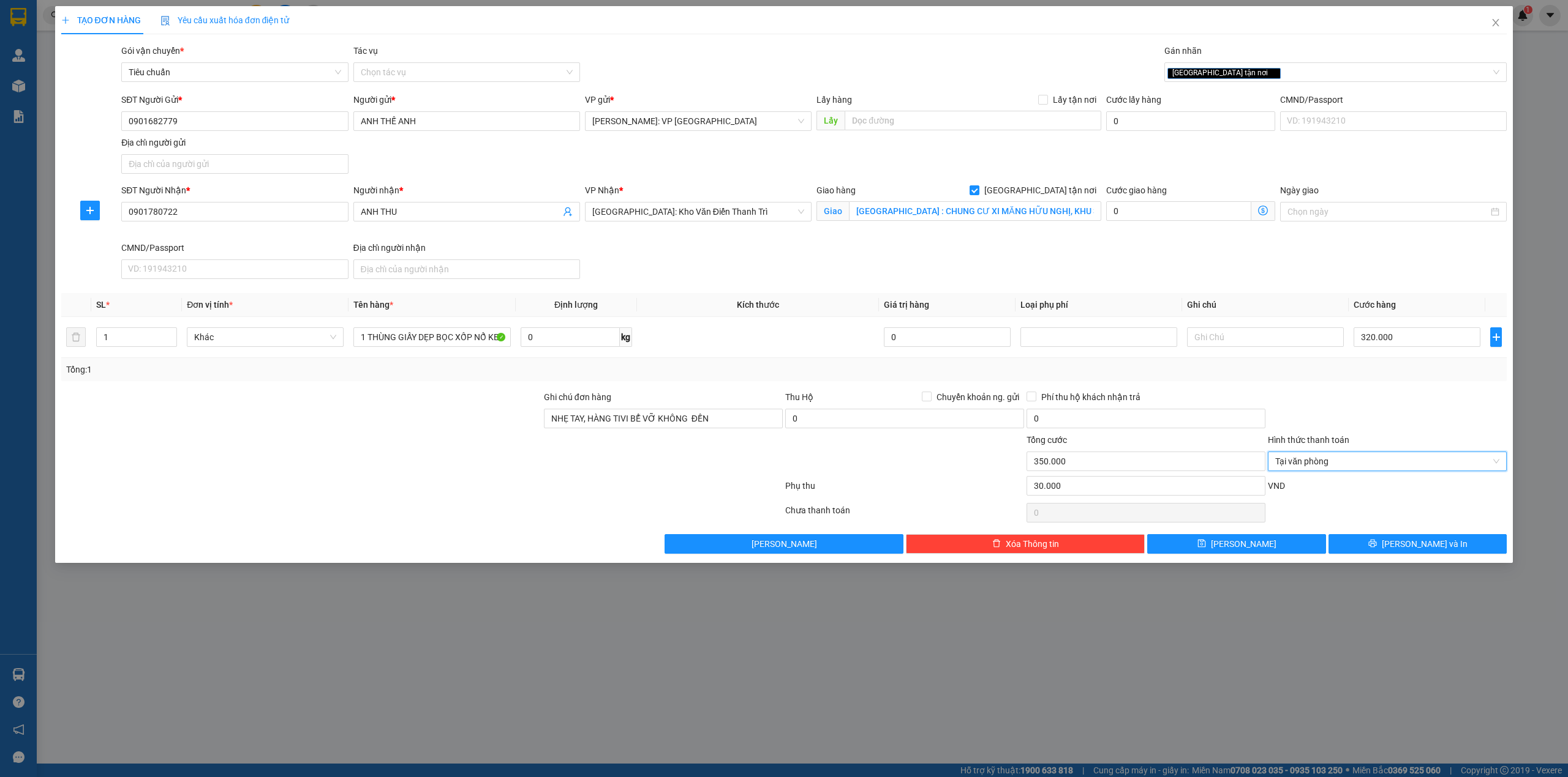
click at [1370, 404] on div at bounding box center [1387, 412] width 241 height 43
click at [1409, 541] on span "[PERSON_NAME] và In" at bounding box center [1424, 544] width 85 height 13
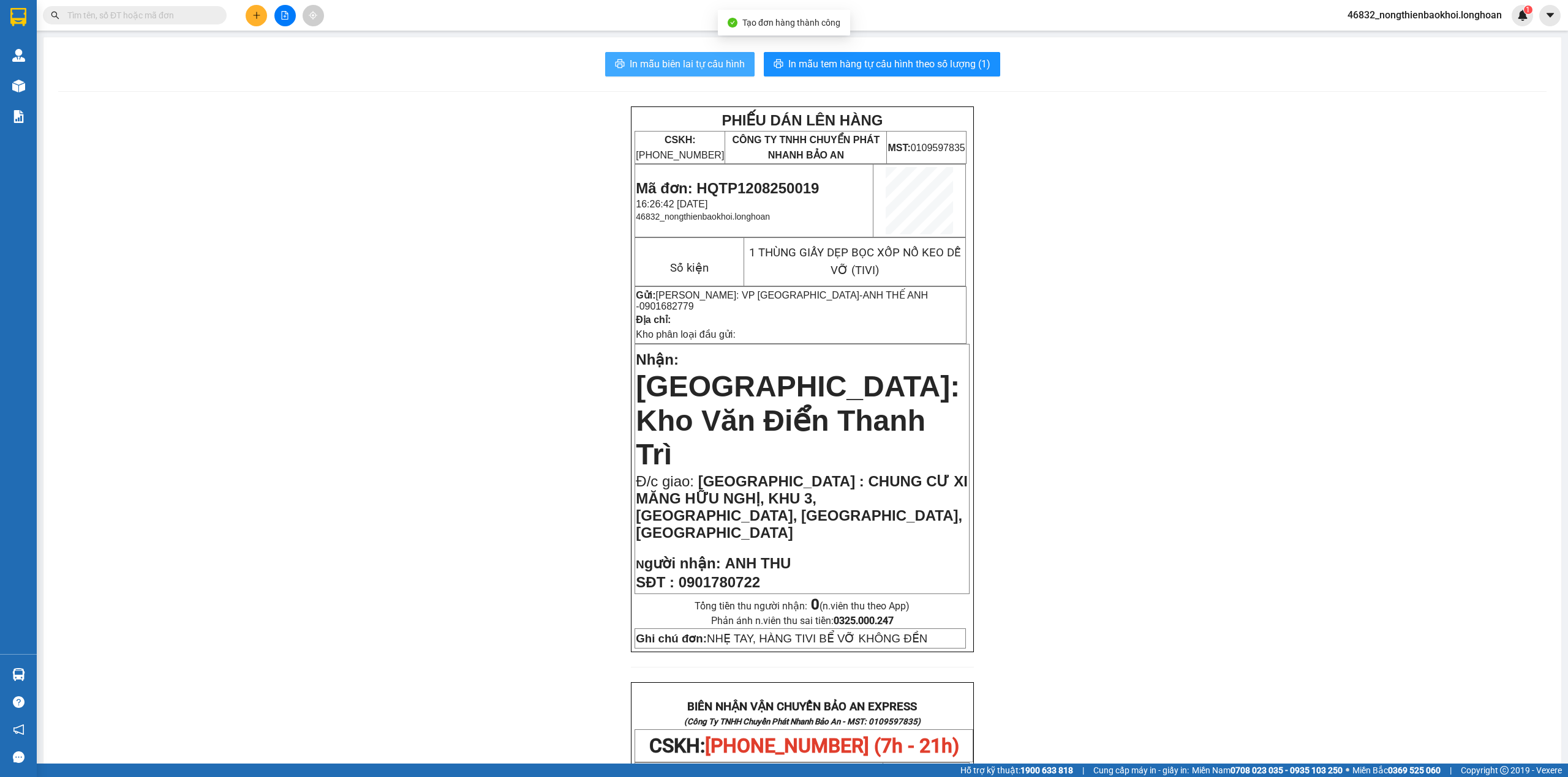
click at [667, 63] on span "In mẫu biên lai tự cấu hình" at bounding box center [686, 64] width 115 height 16
click at [184, 366] on div "PHIẾU DÁN LÊN HÀNG CSKH: 1900.06.88.33 CÔNG TY TNHH CHUYỂN PHÁT NHANH BẢO AN MS…" at bounding box center [802, 732] width 1488 height 1252
click at [251, 300] on div "PHIẾU DÁN LÊN HÀNG CSKH: 1900.06.88.33 CÔNG TY TNHH CHUYỂN PHÁT NHANH BẢO AN MS…" at bounding box center [802, 732] width 1488 height 1252
drag, startPoint x: 206, startPoint y: 224, endPoint x: 0, endPoint y: 120, distance: 230.8
click at [204, 221] on div "PHIẾU DÁN LÊN HÀNG CSKH: 1900.06.88.33 CÔNG TY TNHH CHUYỂN PHÁT NHANH BẢO AN MS…" at bounding box center [802, 732] width 1488 height 1252
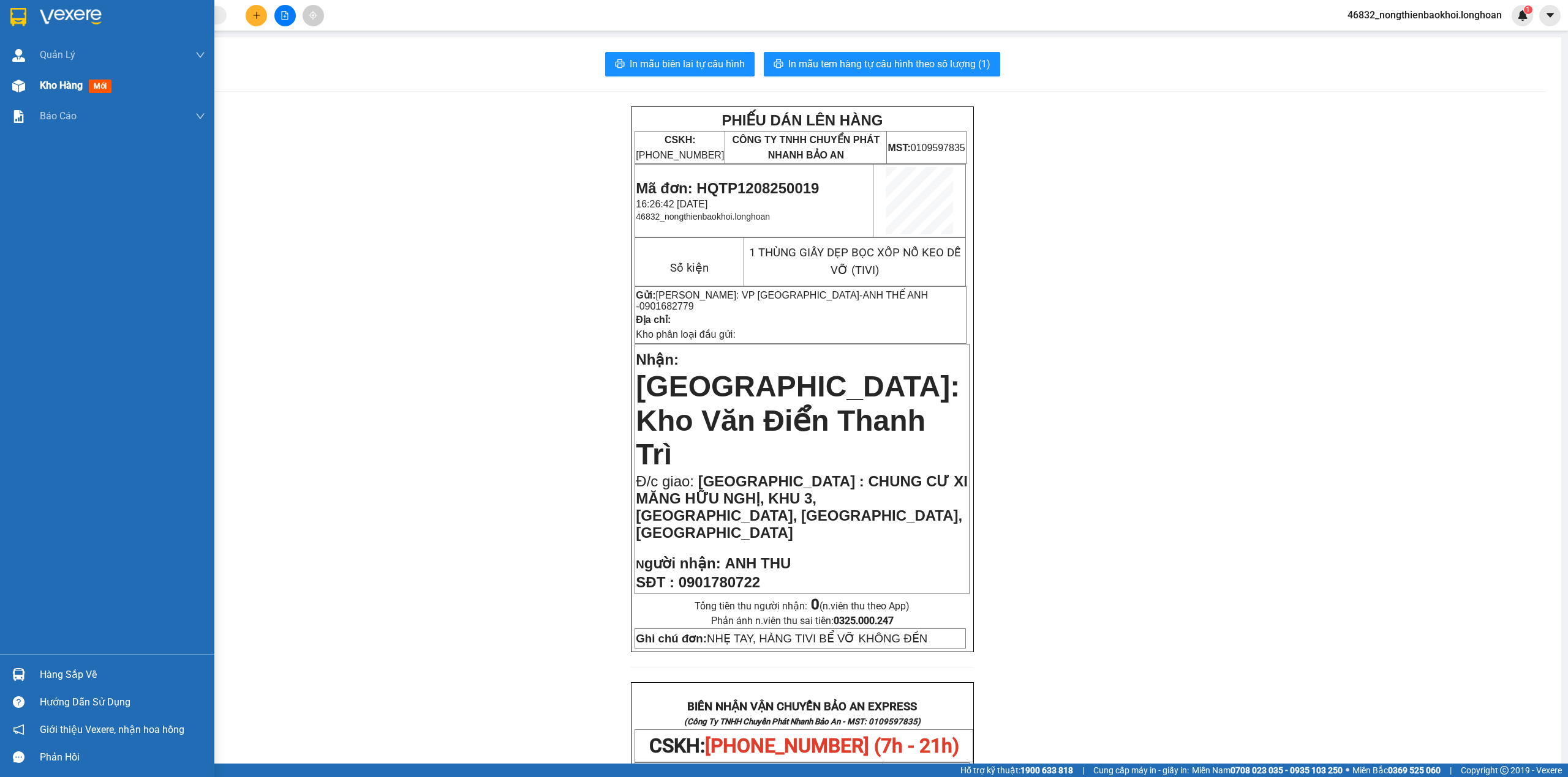
click at [13, 96] on div at bounding box center [18, 85] width 21 height 21
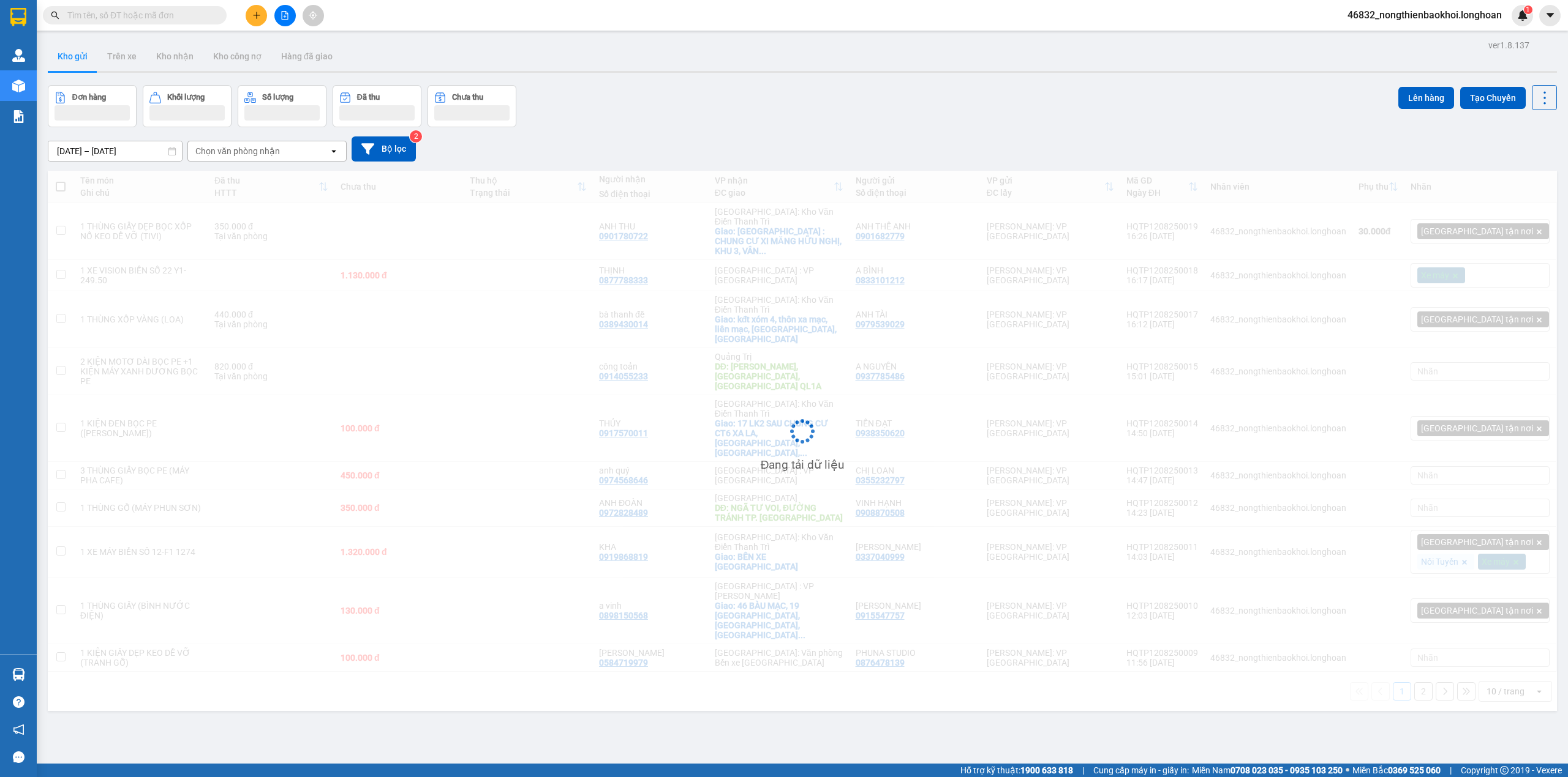
click at [545, 91] on div "Đơn hàng Khối lượng Số lượng Đã thu Chưa thu Lên hàng Tạo Chuyến" at bounding box center [802, 107] width 1509 height 42
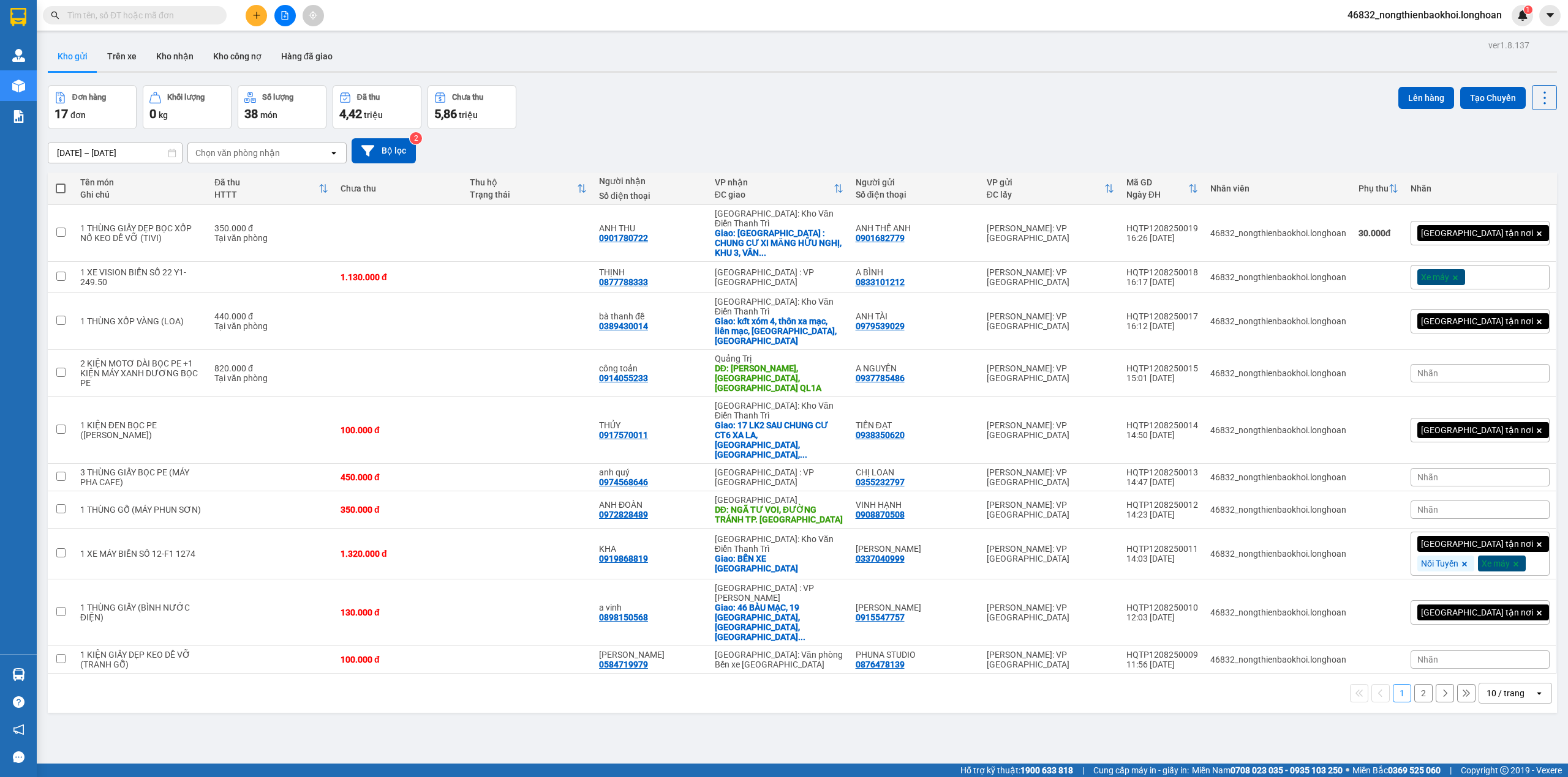
click at [256, 16] on icon "plus" at bounding box center [256, 15] width 7 height 1
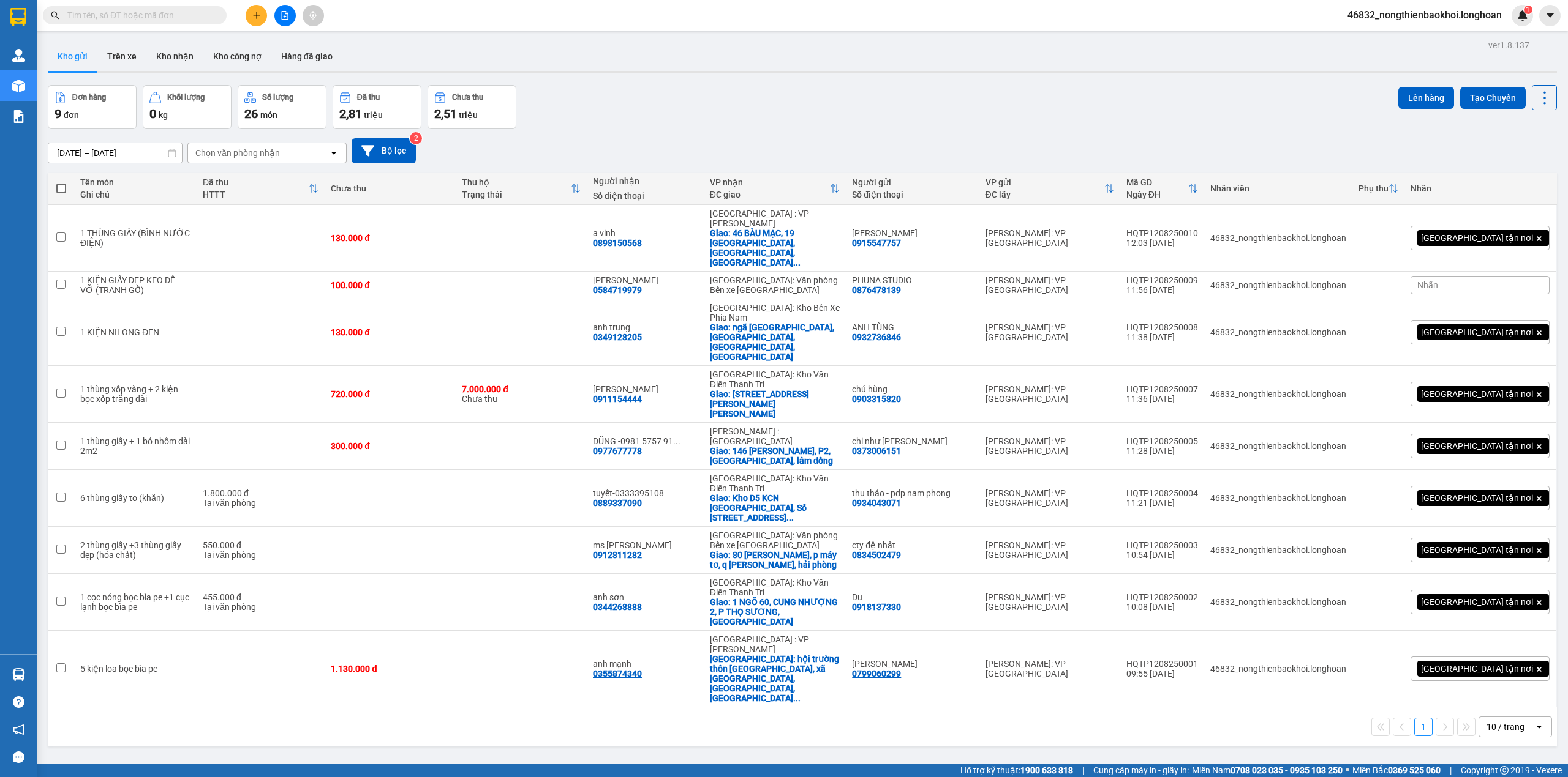
click at [185, 18] on input "text" at bounding box center [139, 15] width 144 height 13
paste input "0901682779"
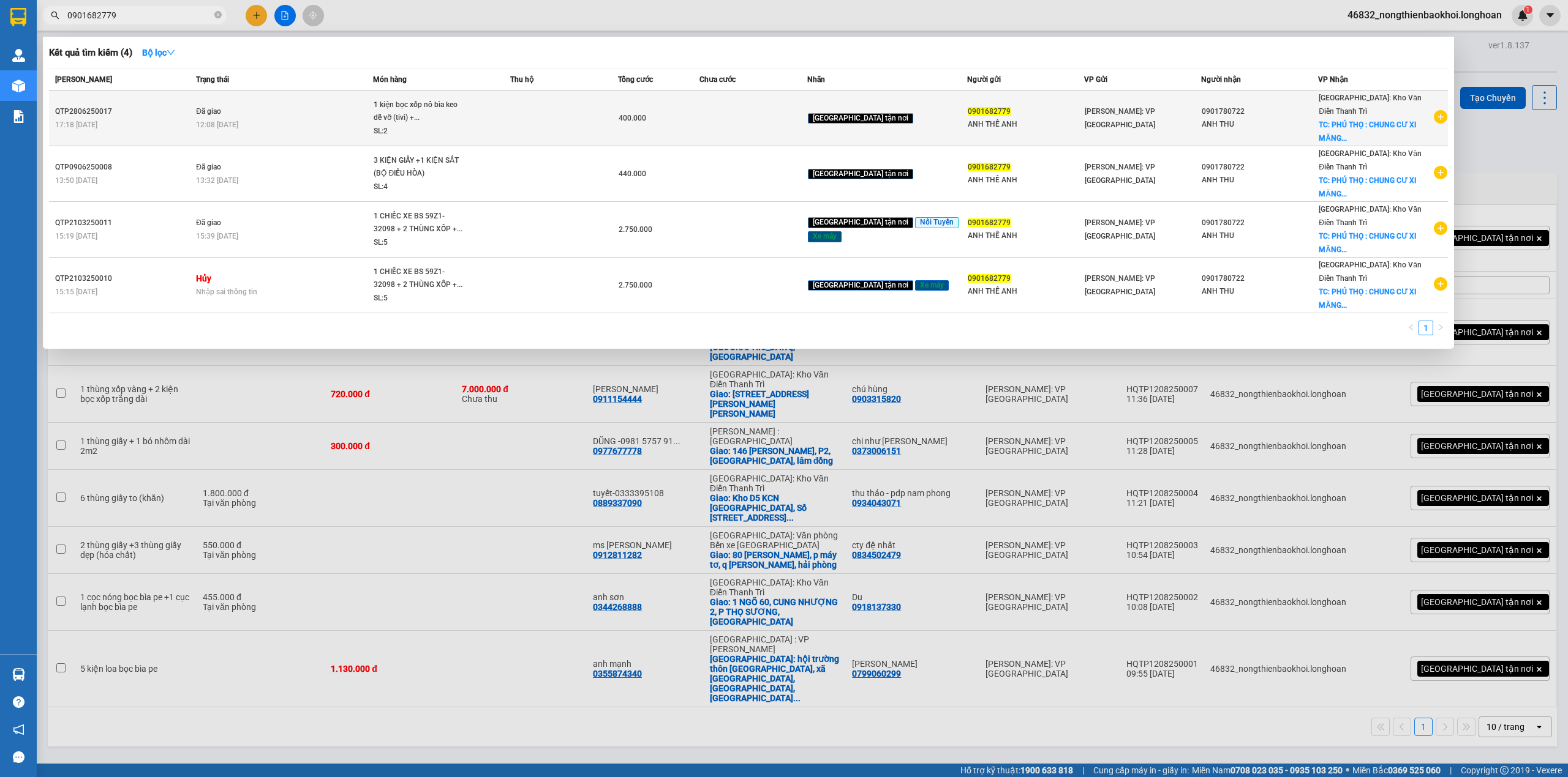
type input "0901682779"
click at [968, 118] on div "ANH THẾ ANH" at bounding box center [1026, 125] width 116 height 13
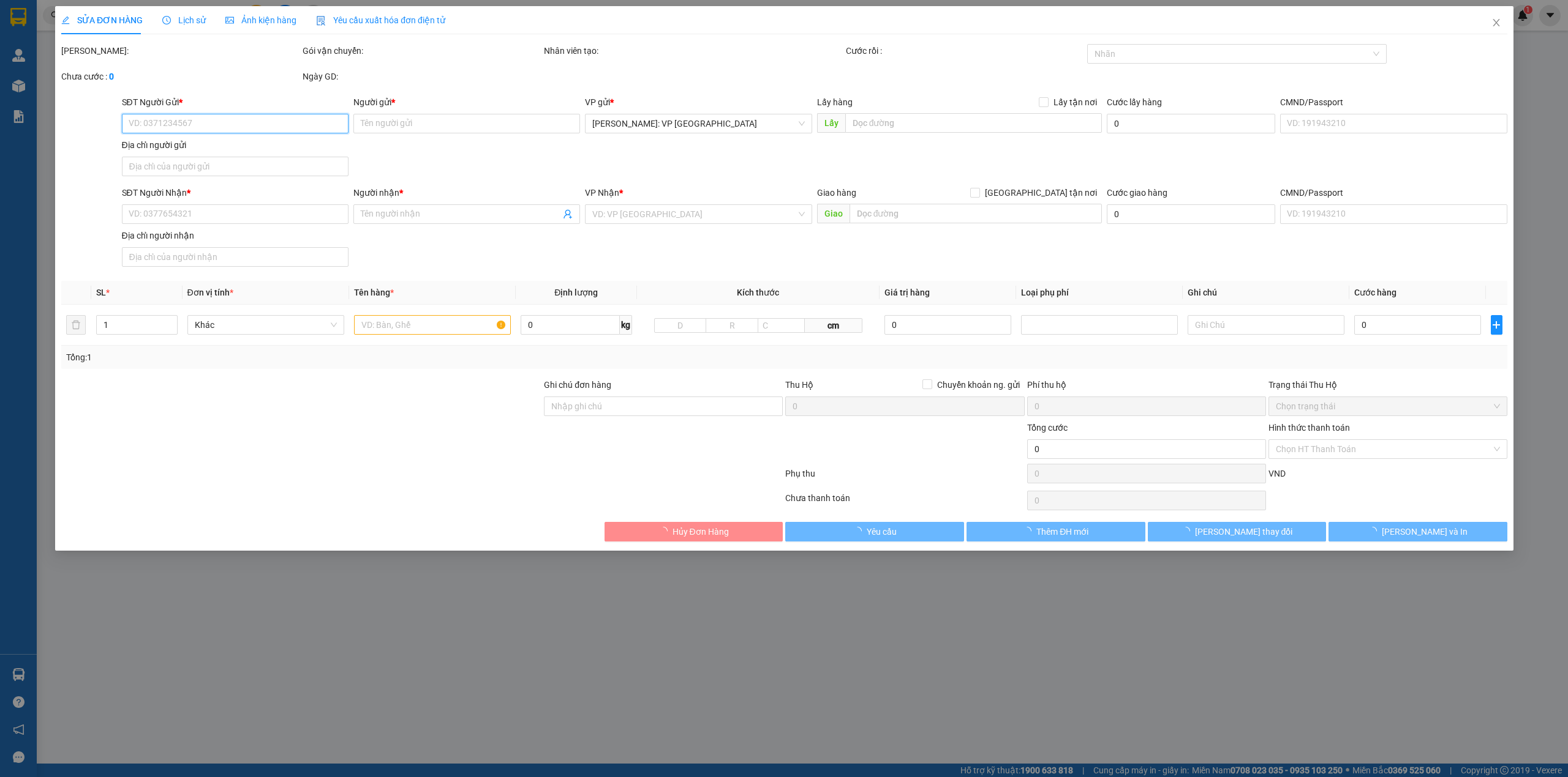
type input "0901682779"
type input "ANH THẾ ANH"
type input "0901780722"
type input "ANH THU"
checkbox input "true"
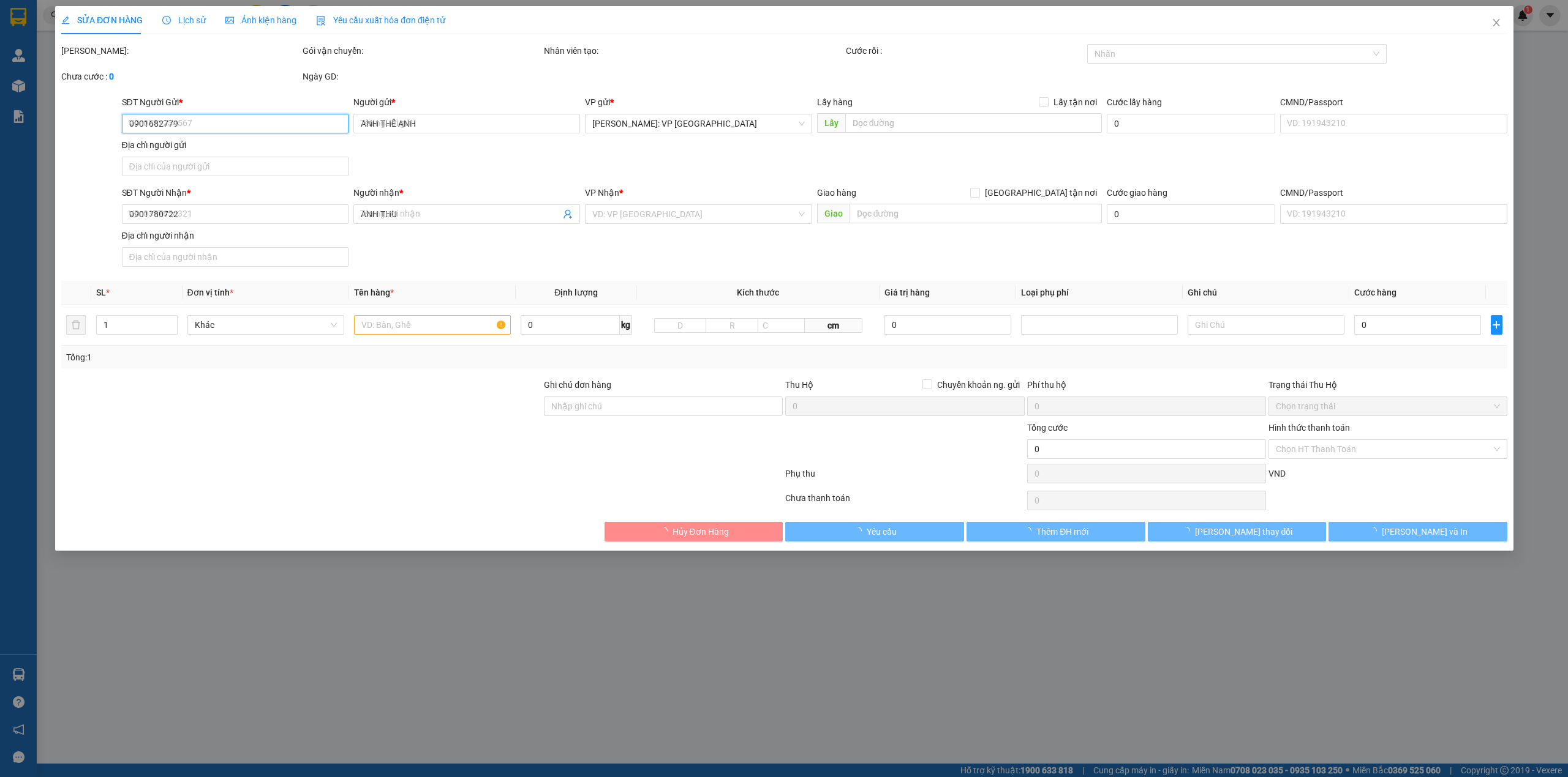
type input "[GEOGRAPHIC_DATA] : CHUNG CƯ XI MĂNG HỮU NGHỊ, KHU 3, [GEOGRAPHIC_DATA], [GEOGR…"
type input "ti vi nhẹ tay, hư vỡ không đền, đã báo khách gửi"
type input "400.000"
type input "100.000"
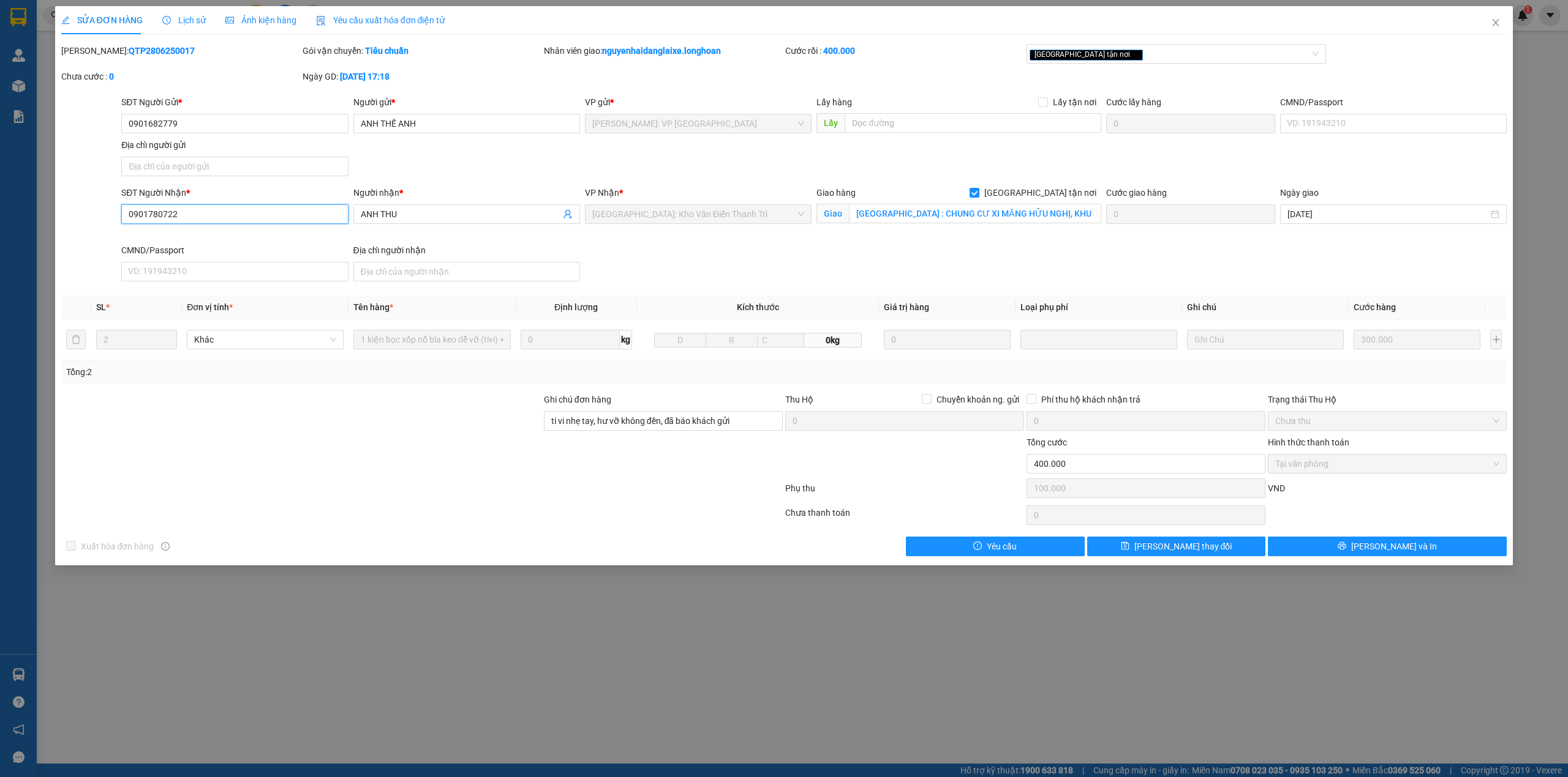
click at [220, 219] on input "0901780722" at bounding box center [234, 214] width 226 height 20
click at [1506, 22] on span "Close" at bounding box center [1495, 23] width 34 height 34
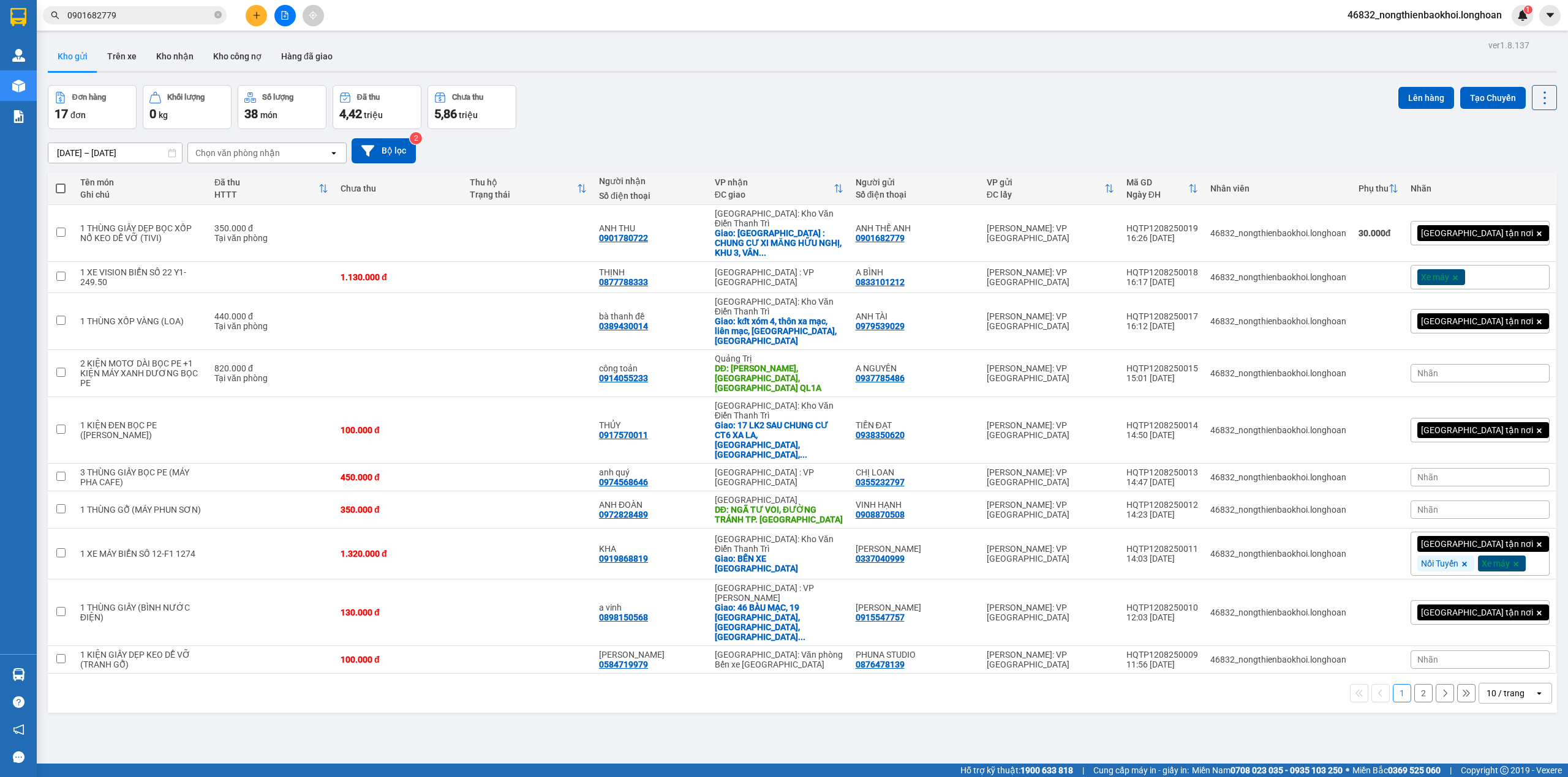
click at [650, 92] on div "Đơn hàng 17 đơn Khối lượng 0 kg Số lượng 38 món Đã thu 4,42 triệu Chưa thu 5,86…" at bounding box center [802, 107] width 1509 height 44
click at [262, 8] on button at bounding box center [255, 15] width 21 height 21
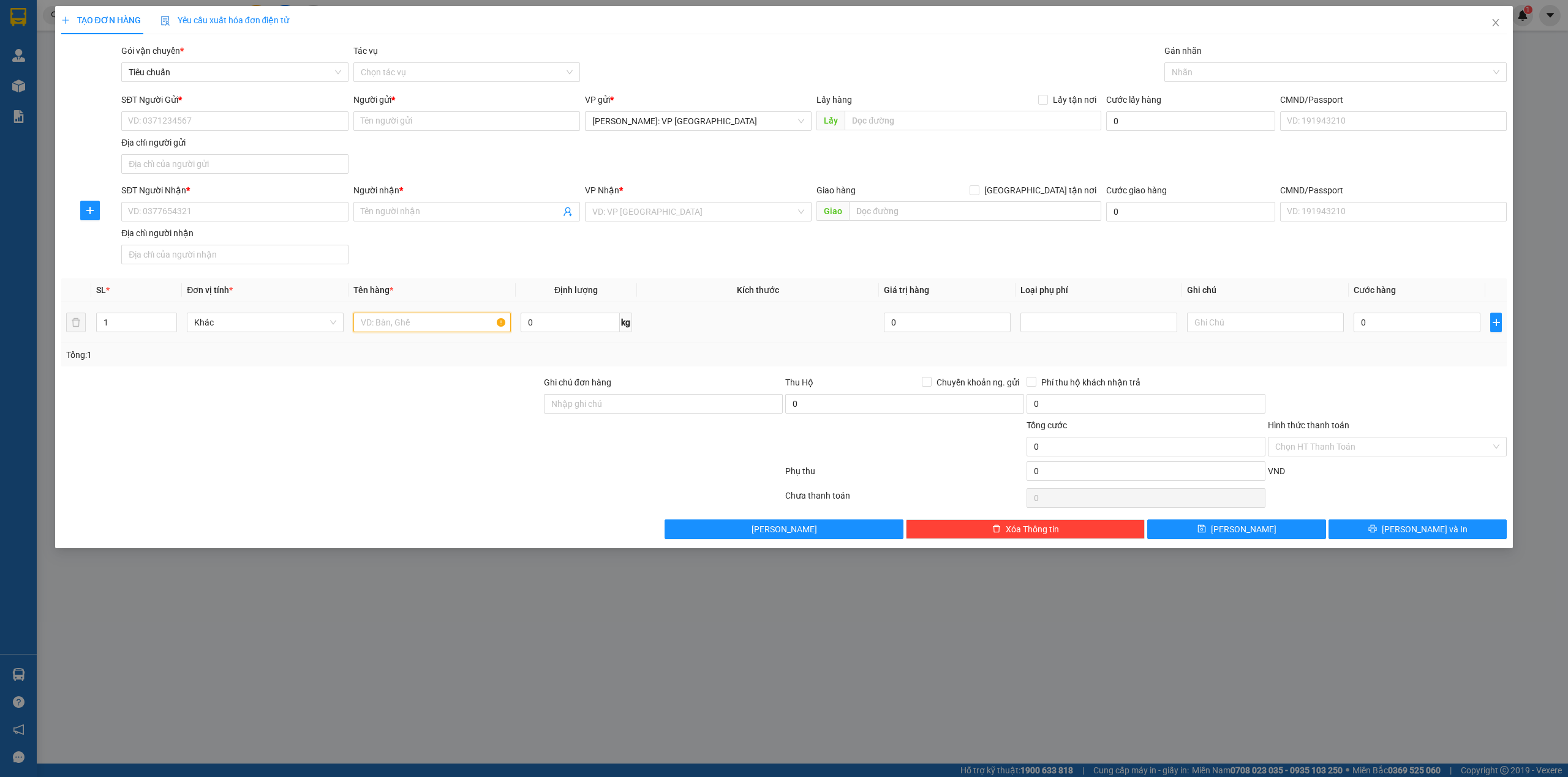
click at [382, 326] on input "text" at bounding box center [432, 322] width 157 height 20
type input "KIỆN TỦ SẮT CÓ BÁNH XE BỌC PE"
click at [578, 256] on div "SĐT Người Nhận * VD: 0377654321 Người nhận * Tên người nhận VP Nhận * VD: VP [G…" at bounding box center [814, 226] width 1390 height 85
click at [794, 57] on div "Gói vận chuyển * Tiêu chuẩn Tác vụ Chọn tác vụ Gán nhãn Nhãn" at bounding box center [814, 65] width 1390 height 43
click at [382, 412] on div at bounding box center [302, 397] width 483 height 43
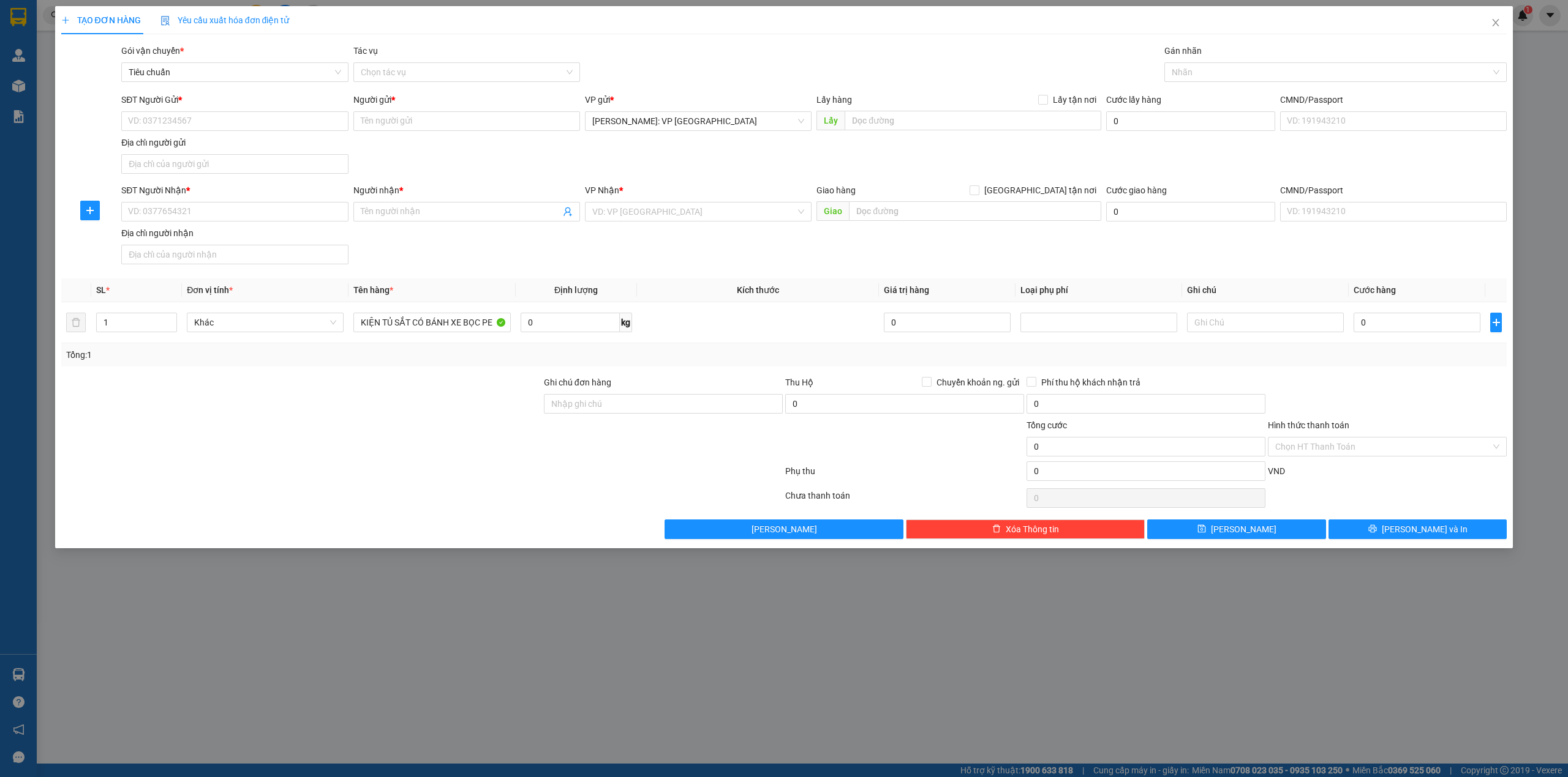
click at [371, 430] on div at bounding box center [302, 440] width 483 height 43
click at [395, 417] on div at bounding box center [302, 397] width 483 height 43
click at [397, 417] on div at bounding box center [302, 397] width 483 height 43
click at [388, 385] on div at bounding box center [302, 397] width 483 height 43
click at [598, 241] on div "SĐT Người Nhận * VD: 0377654321 Người nhận * Tên người nhận VP Nhận * VD: VP [G…" at bounding box center [814, 226] width 1390 height 85
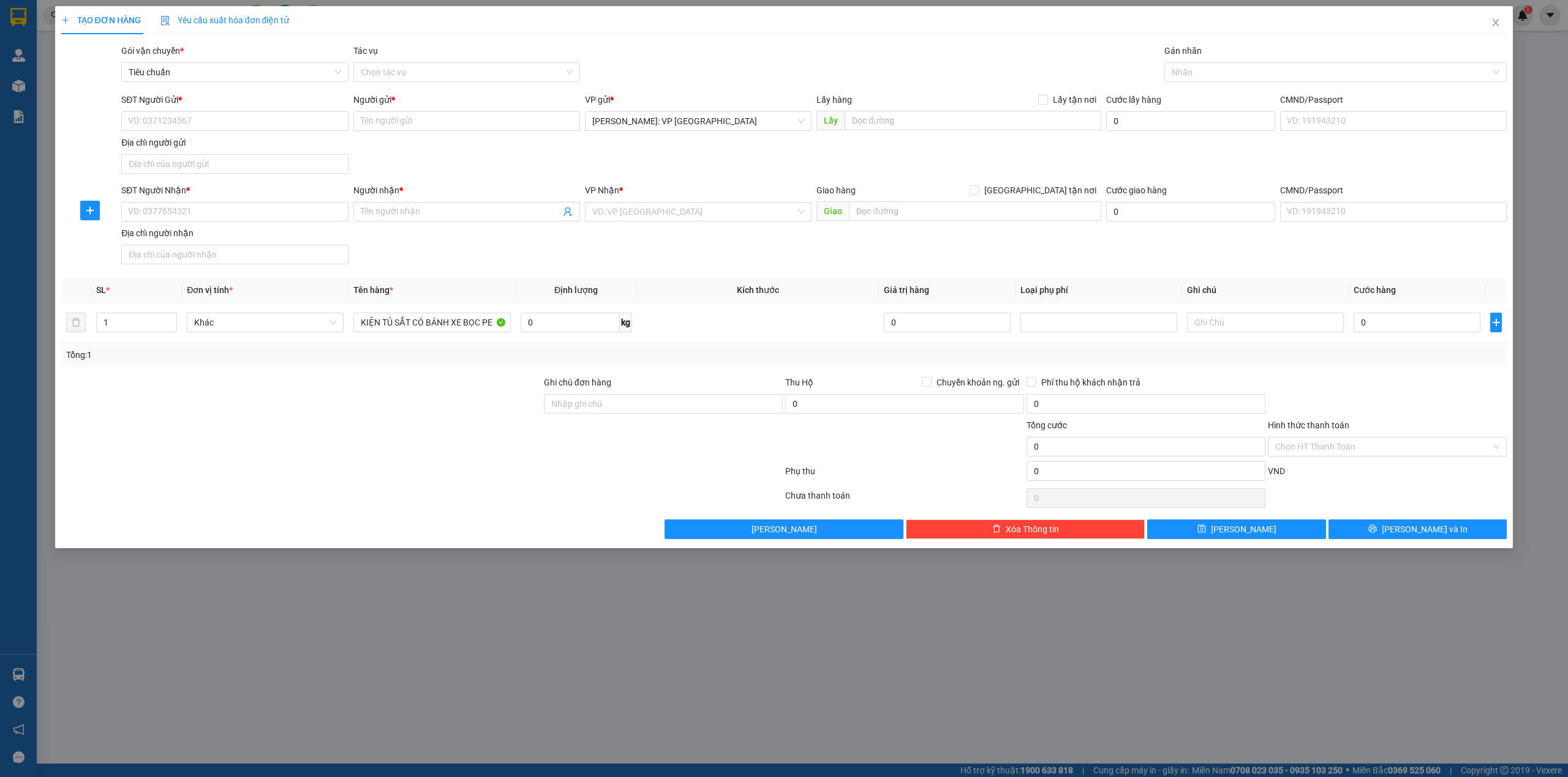
click at [444, 258] on div "SĐT Người Nhận * VD: 0377654321 Người nhận * Tên người nhận VP Nhận * VD: VP [G…" at bounding box center [814, 226] width 1390 height 85
click at [315, 421] on div at bounding box center [302, 440] width 483 height 43
click at [449, 501] on div at bounding box center [422, 497] width 724 height 24
drag, startPoint x: 674, startPoint y: 248, endPoint x: 568, endPoint y: 296, distance: 116.4
click at [674, 248] on div "SĐT Người Nhận * VD: 0377654321 Người nhận * Tên người nhận VP Nhận * VD: VP [G…" at bounding box center [814, 226] width 1390 height 85
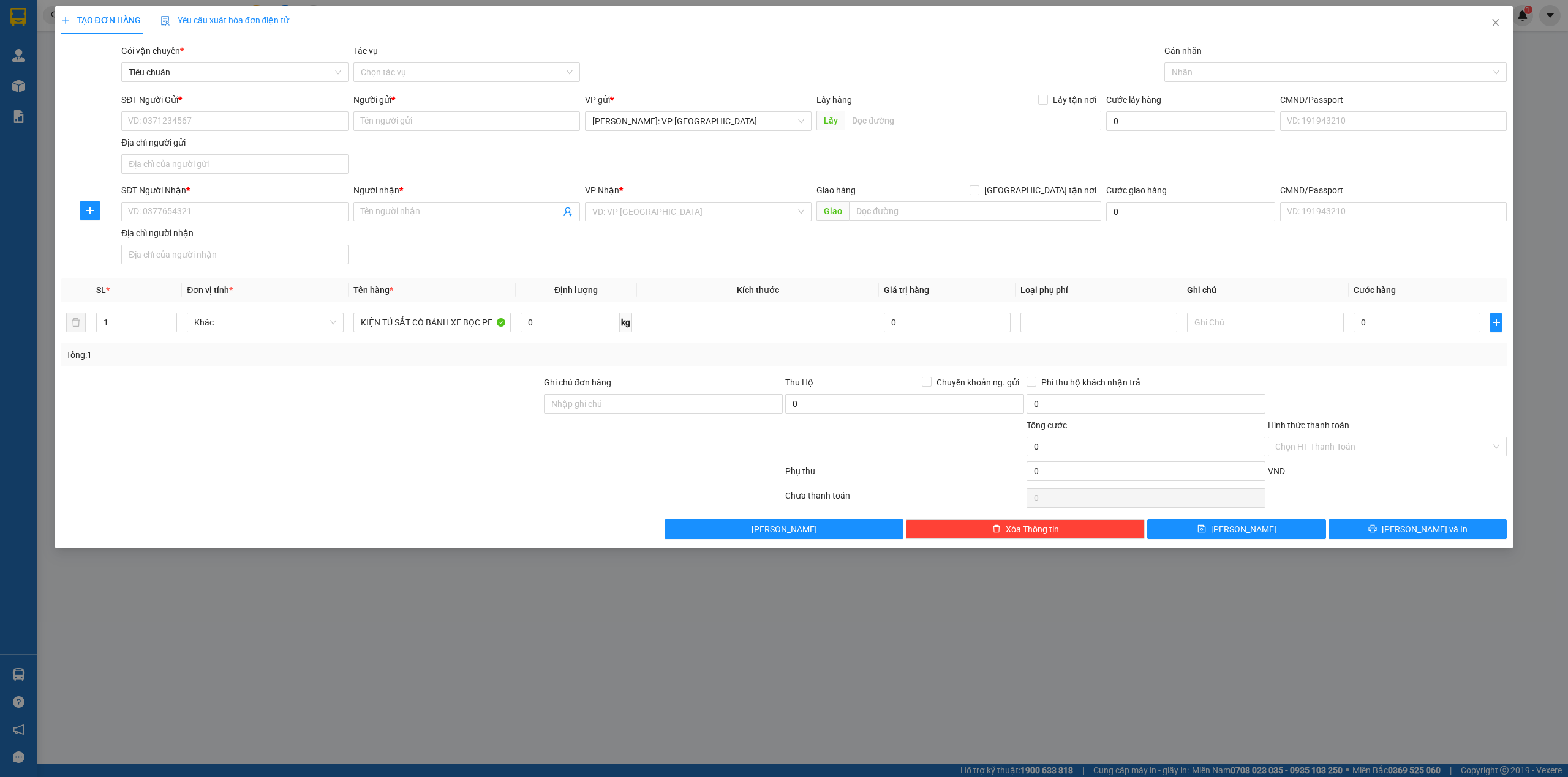
drag, startPoint x: 334, startPoint y: 421, endPoint x: 341, endPoint y: 421, distance: 7.0
click at [335, 422] on div at bounding box center [302, 440] width 483 height 43
click at [357, 428] on div at bounding box center [302, 440] width 483 height 43
click at [388, 461] on div at bounding box center [302, 440] width 483 height 43
click at [711, 256] on div "SĐT Người Nhận * VD: 0377654321 Người nhận * Tên người nhận VP Nhận * VD: VP [G…" at bounding box center [814, 226] width 1390 height 85
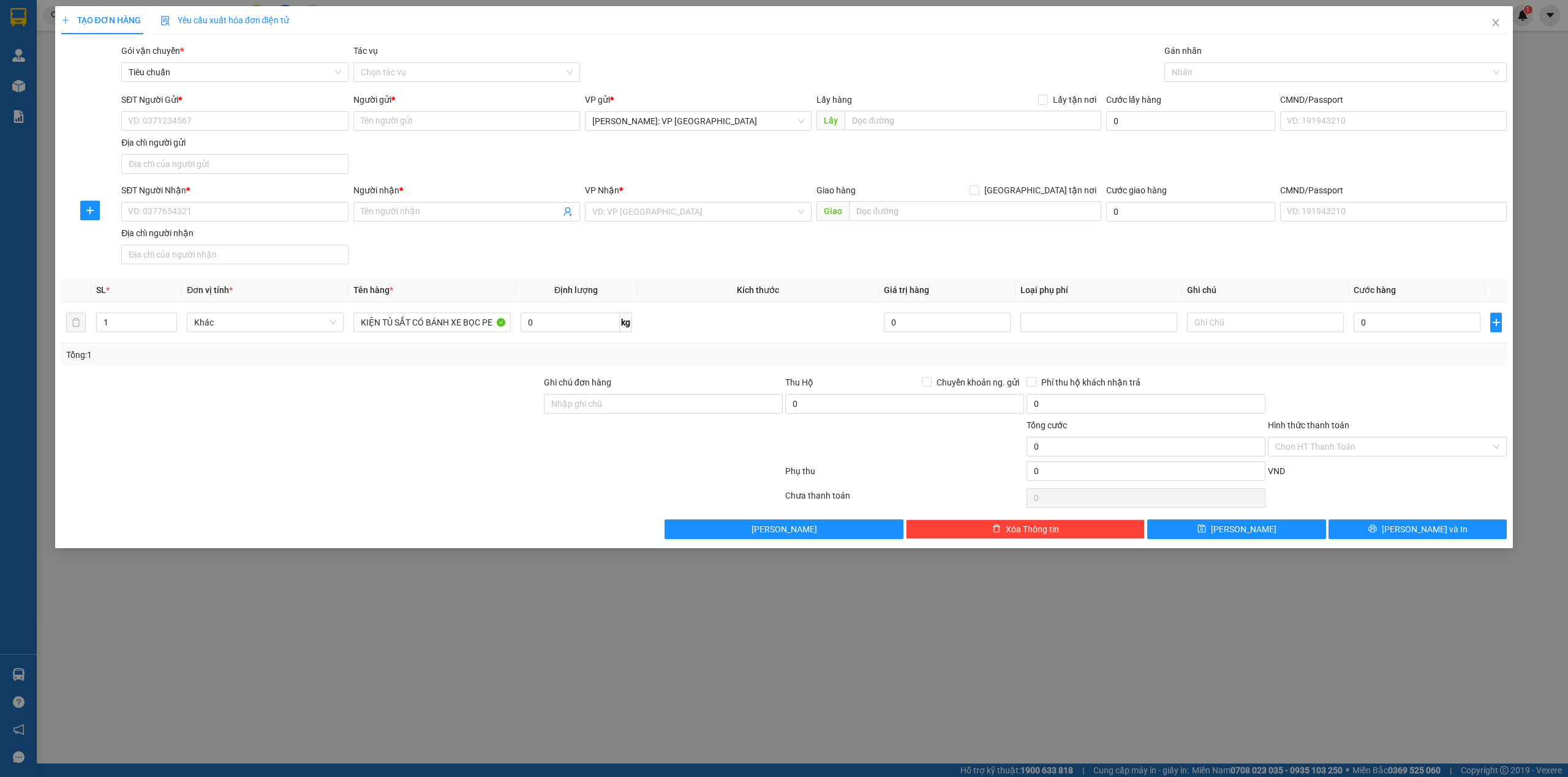
click at [436, 425] on div at bounding box center [302, 440] width 483 height 43
click at [672, 237] on div "SĐT Người Nhận * VD: 0377654321 Người nhận * Tên người nhận VP Nhận * VD: VP [G…" at bounding box center [814, 226] width 1390 height 85
click at [612, 237] on div "SĐT Người Nhận * VD: 0377654321 Người nhận * Tên người nhận VP Nhận * VD: VP [G…" at bounding box center [814, 226] width 1390 height 85
click at [480, 253] on div "SĐT Người Nhận * VD: 0377654321 Người nhận * Tên người nhận VP Nhận * VD: VP [G…" at bounding box center [814, 226] width 1390 height 85
drag, startPoint x: 414, startPoint y: 410, endPoint x: 430, endPoint y: 405, distance: 16.8
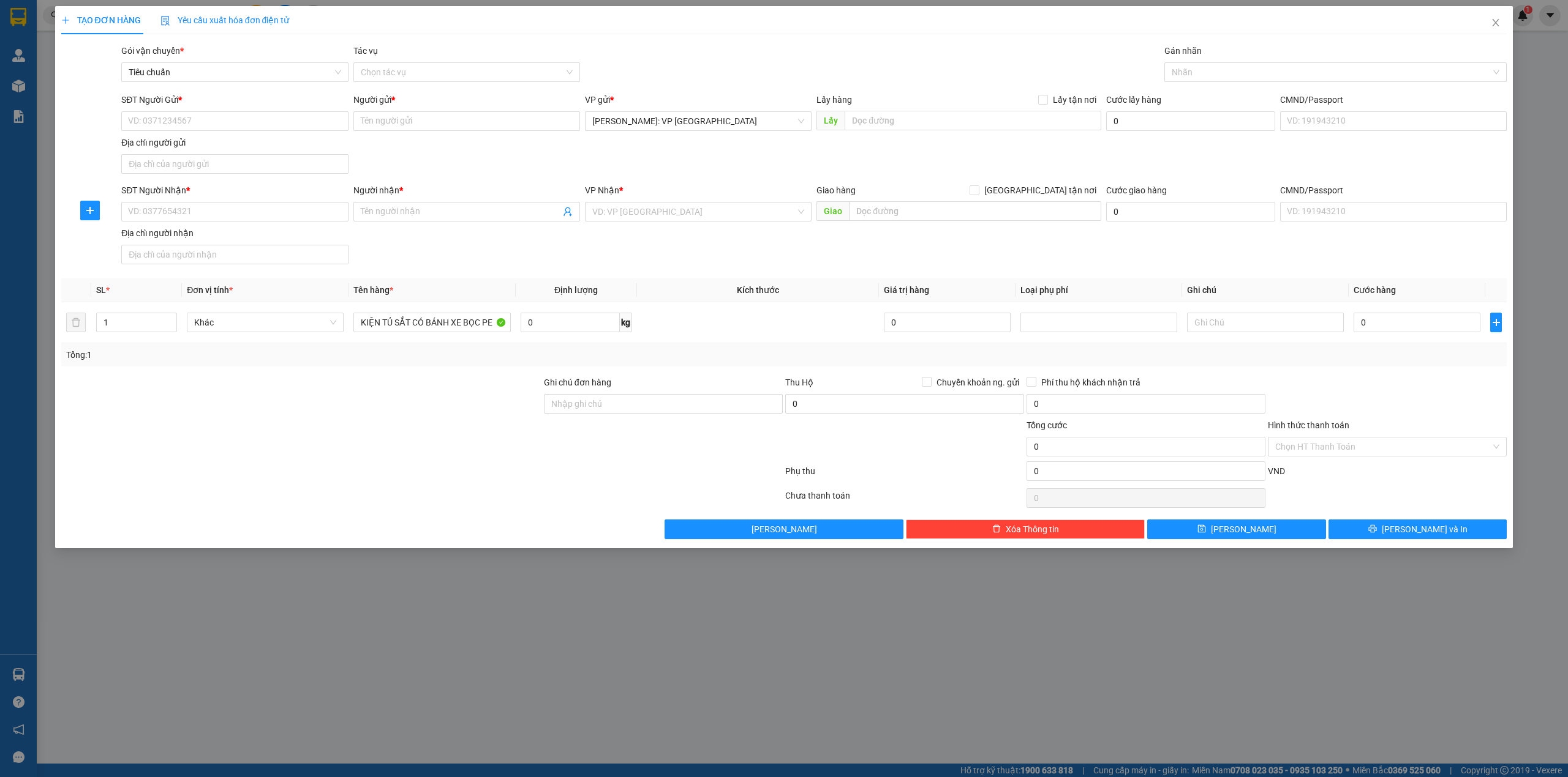
click at [419, 411] on div at bounding box center [302, 397] width 483 height 43
click at [419, 382] on div at bounding box center [302, 397] width 483 height 43
click at [168, 203] on input "SĐT Người Nhận *" at bounding box center [234, 211] width 226 height 20
type input "0902273666"
click at [387, 208] on input "Người nhận *" at bounding box center [460, 211] width 200 height 13
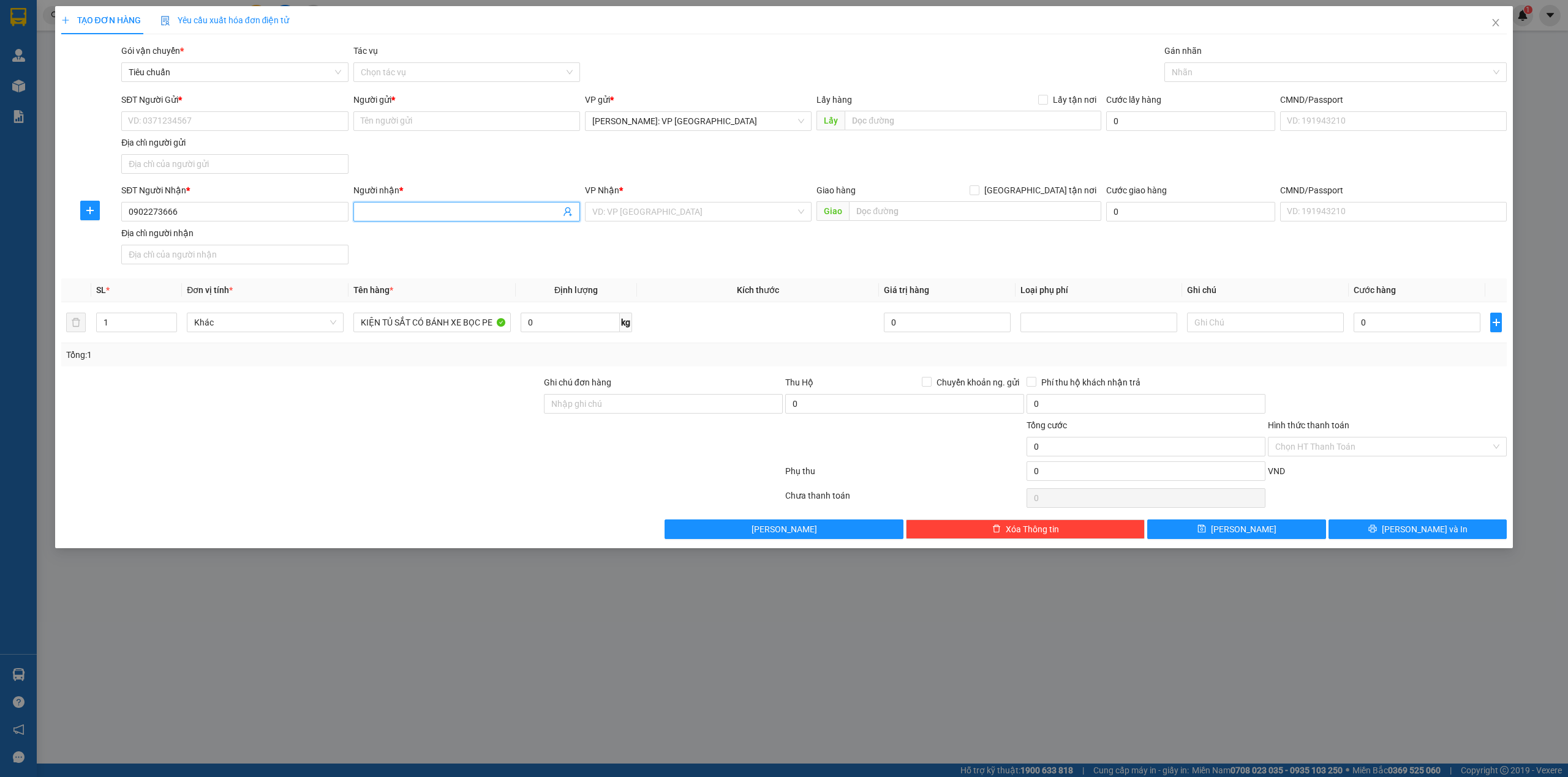
type input "D"
type input "ĐỒ CŨ TIẾN THÀNH"
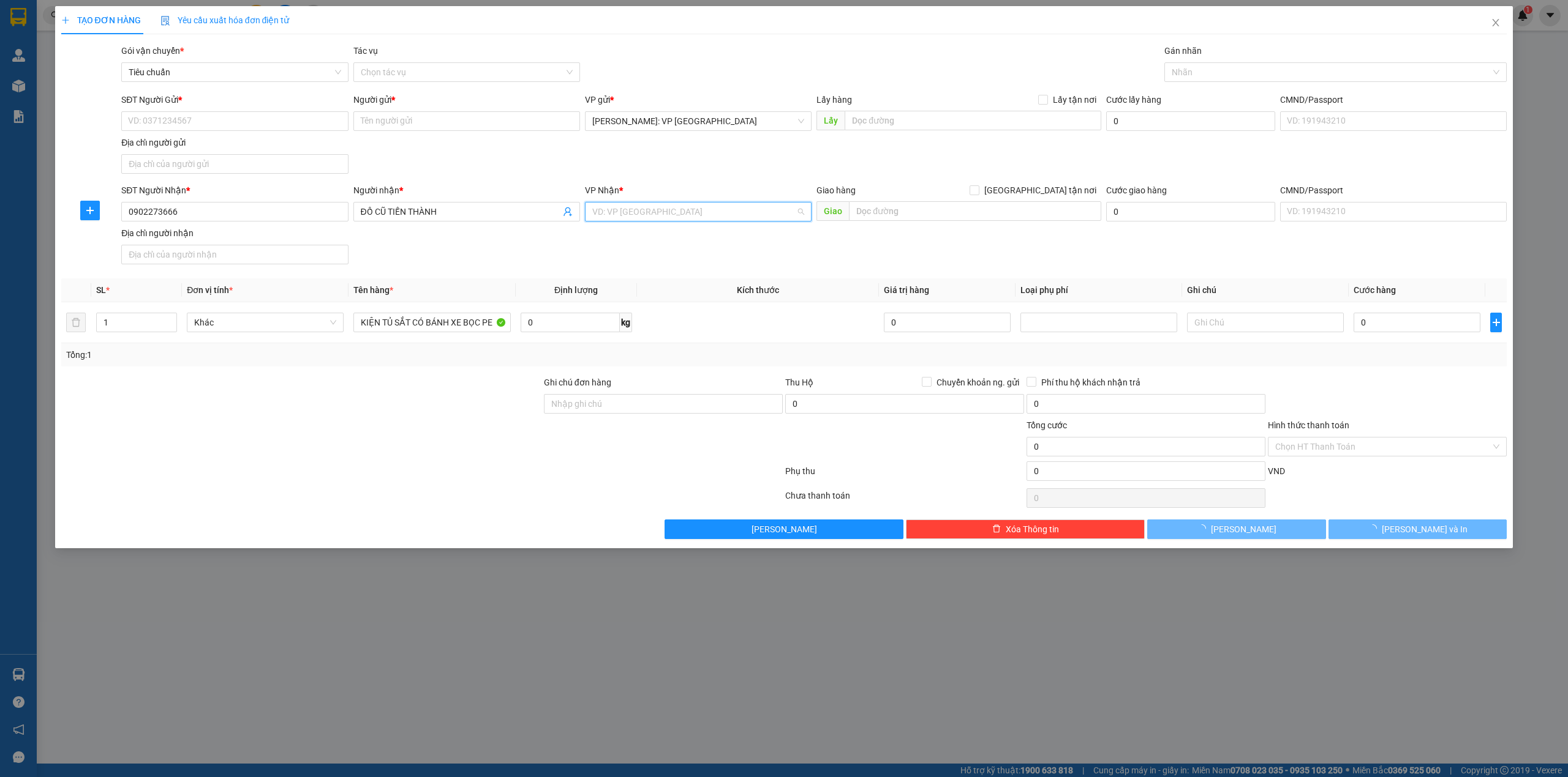
click at [615, 211] on input "search" at bounding box center [693, 211] width 203 height 18
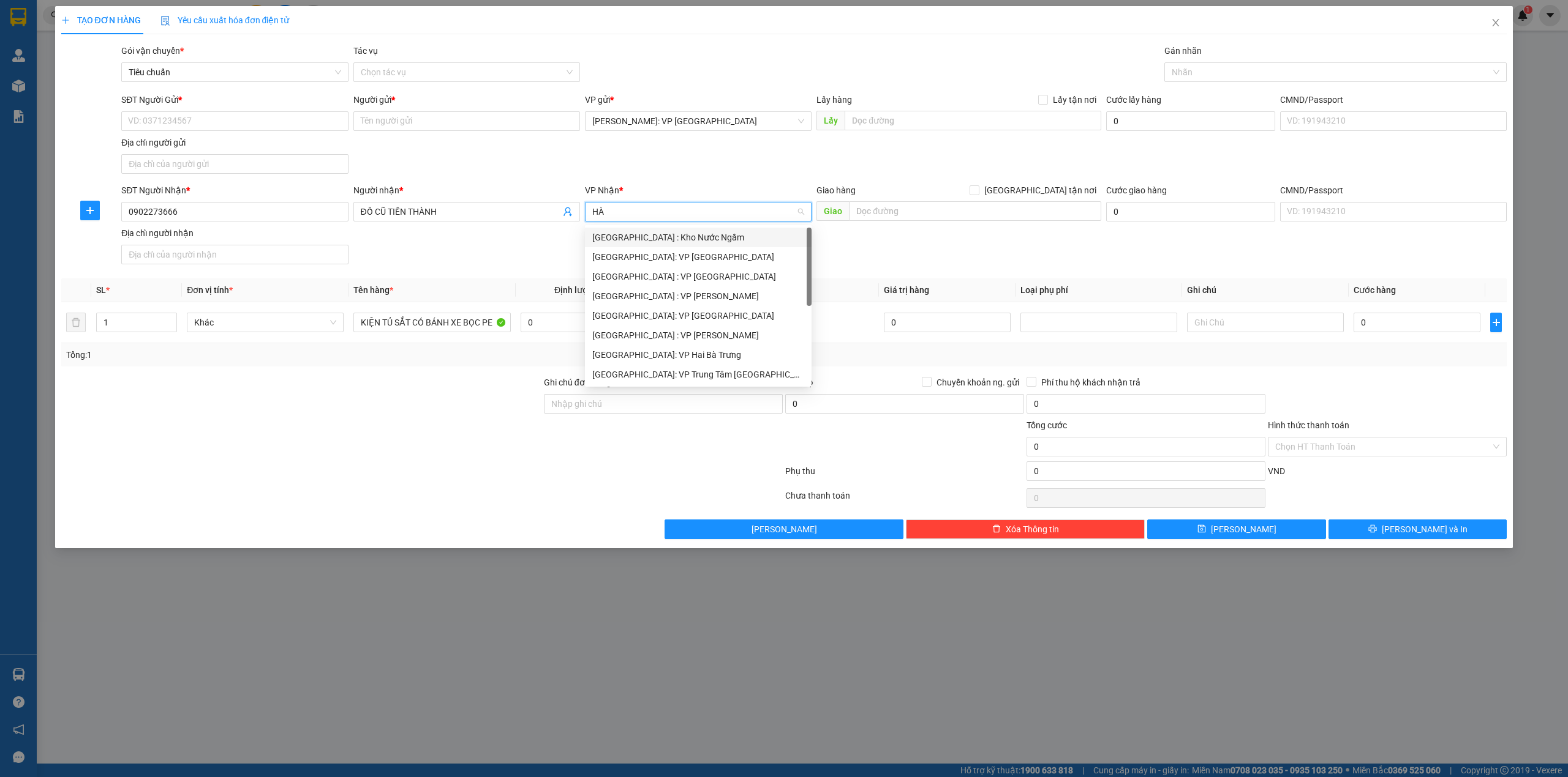
type input "HÀ T"
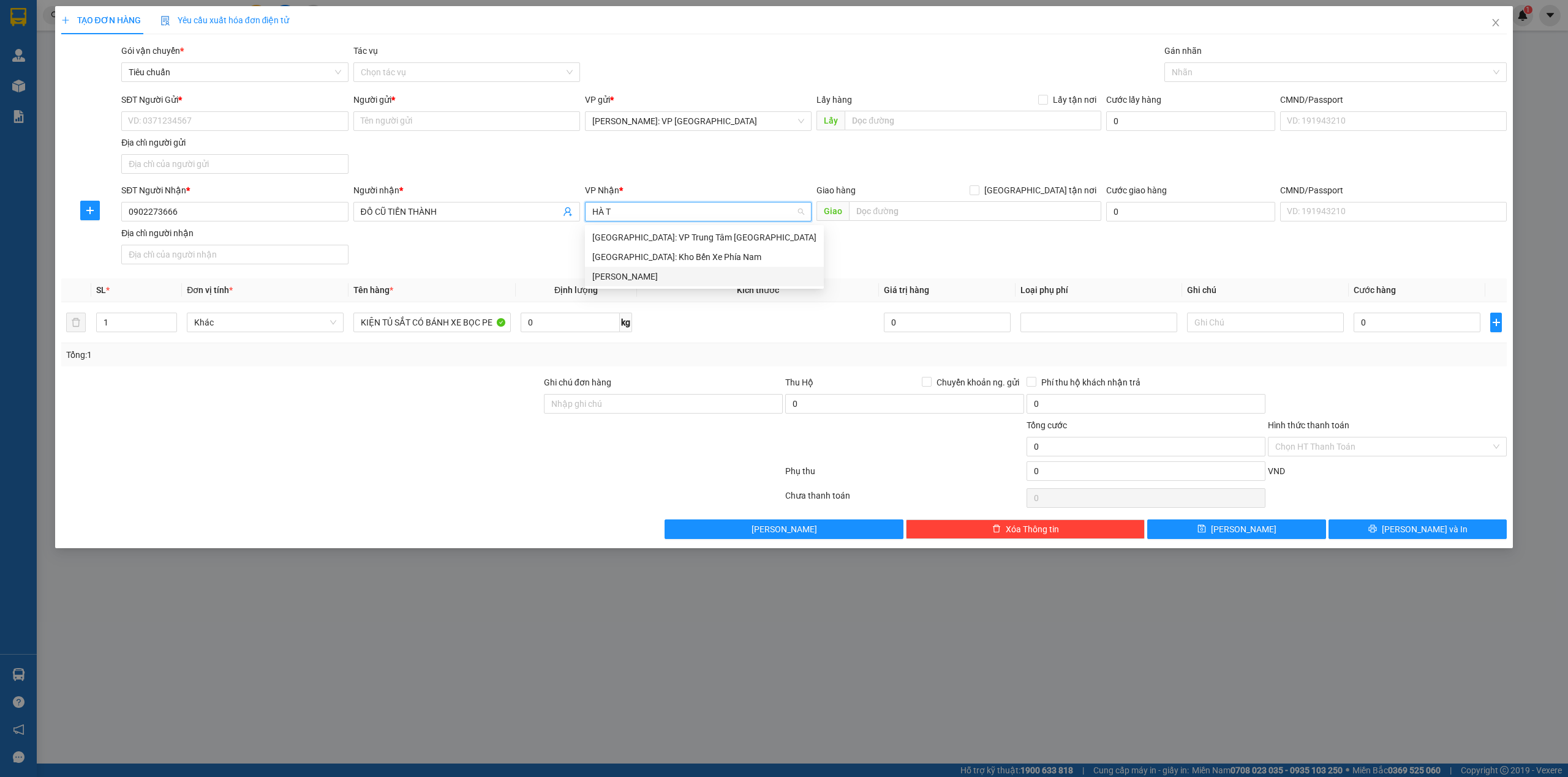
click at [662, 278] on div "Hà Tĩnh" at bounding box center [704, 276] width 224 height 13
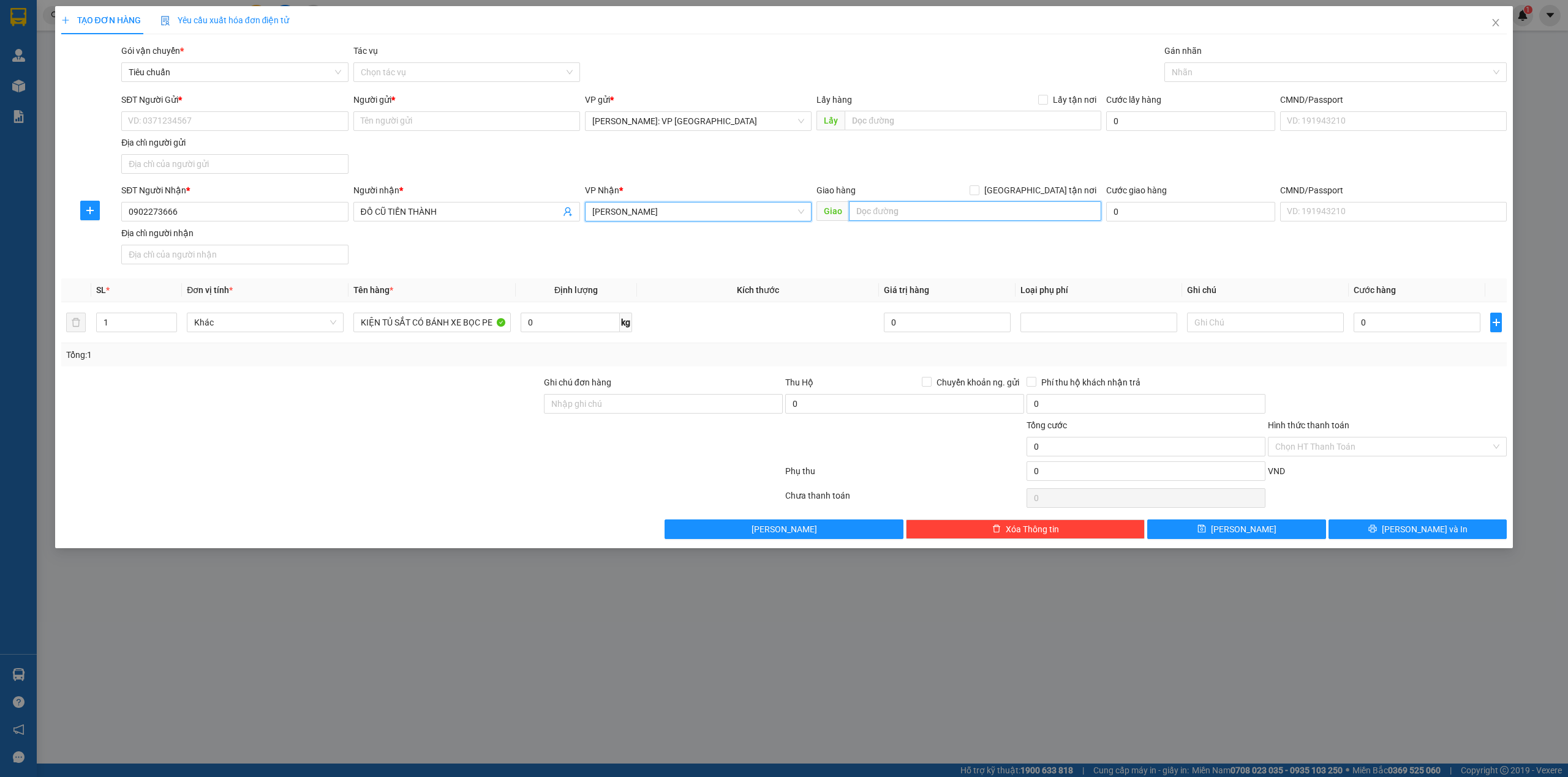
click at [868, 207] on input "text" at bounding box center [975, 211] width 252 height 20
type input "TP. HÀ TĨNH"
click at [248, 131] on input "SĐT Người Gửi *" at bounding box center [234, 121] width 226 height 20
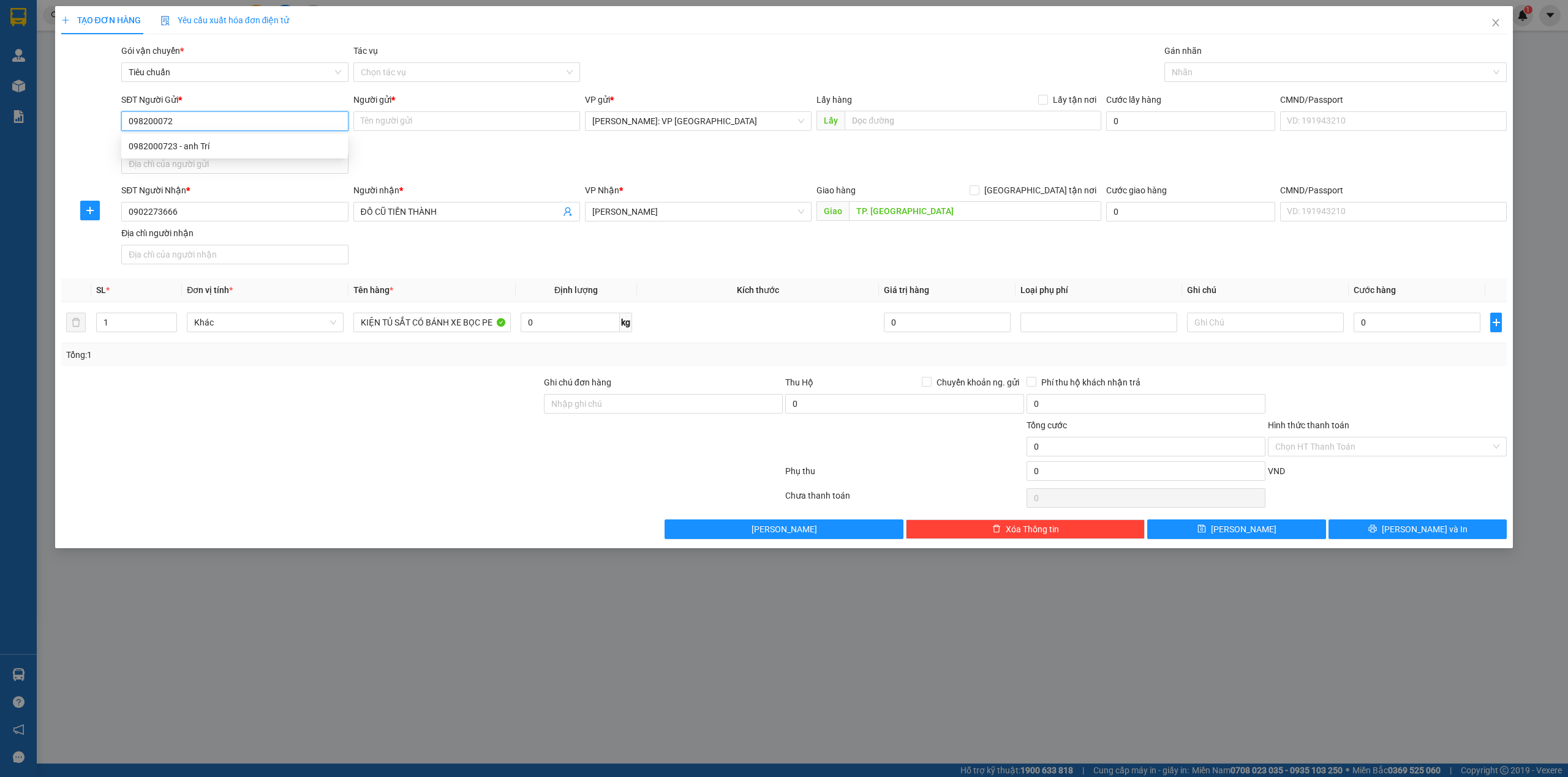
type input "0982000723"
click at [324, 142] on div "0982000723 - anh Trí" at bounding box center [234, 146] width 212 height 13
type input "anh Trí"
checkbox input "true"
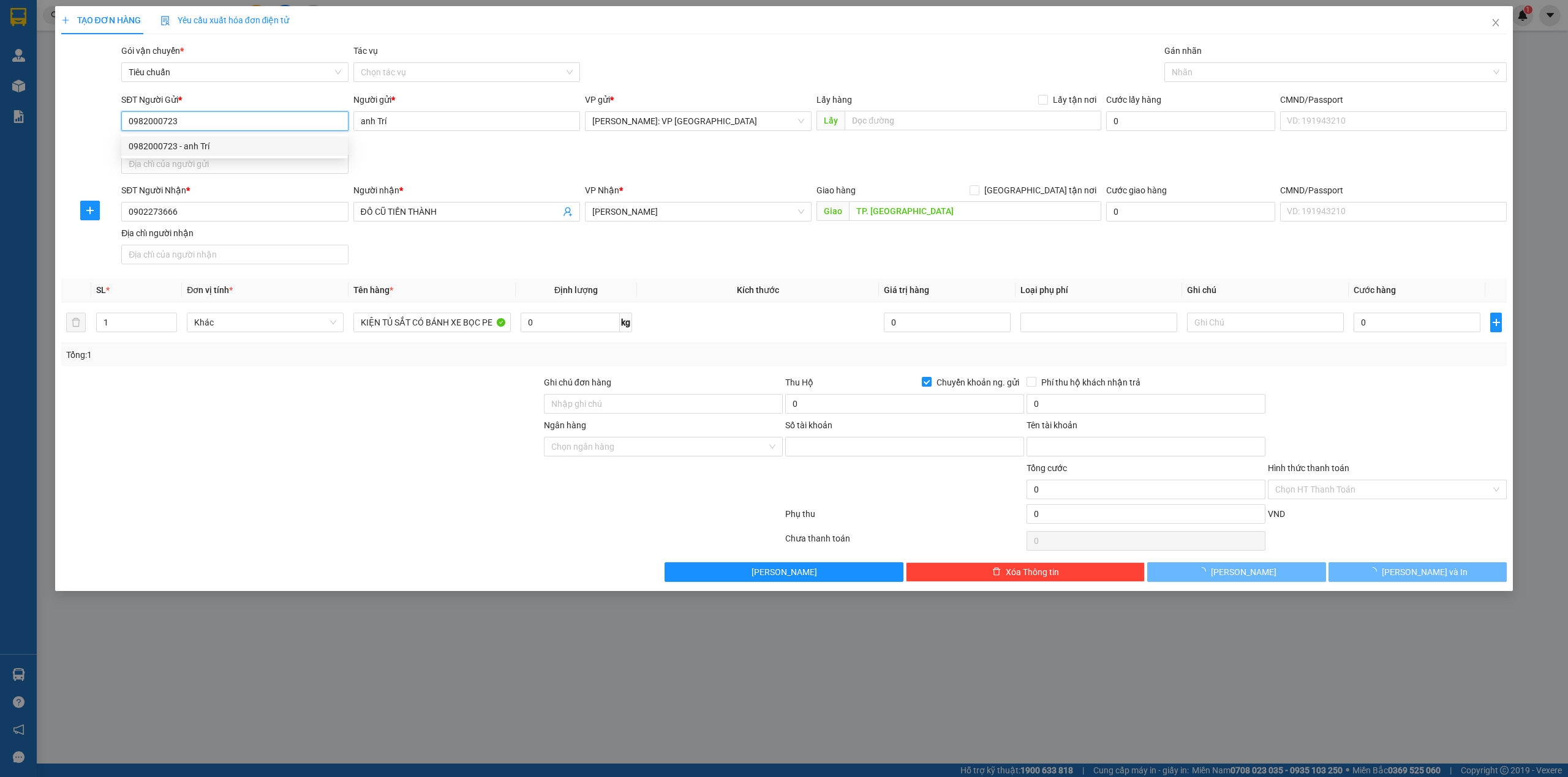
type input "0982000723"
type input "hồ đức trí"
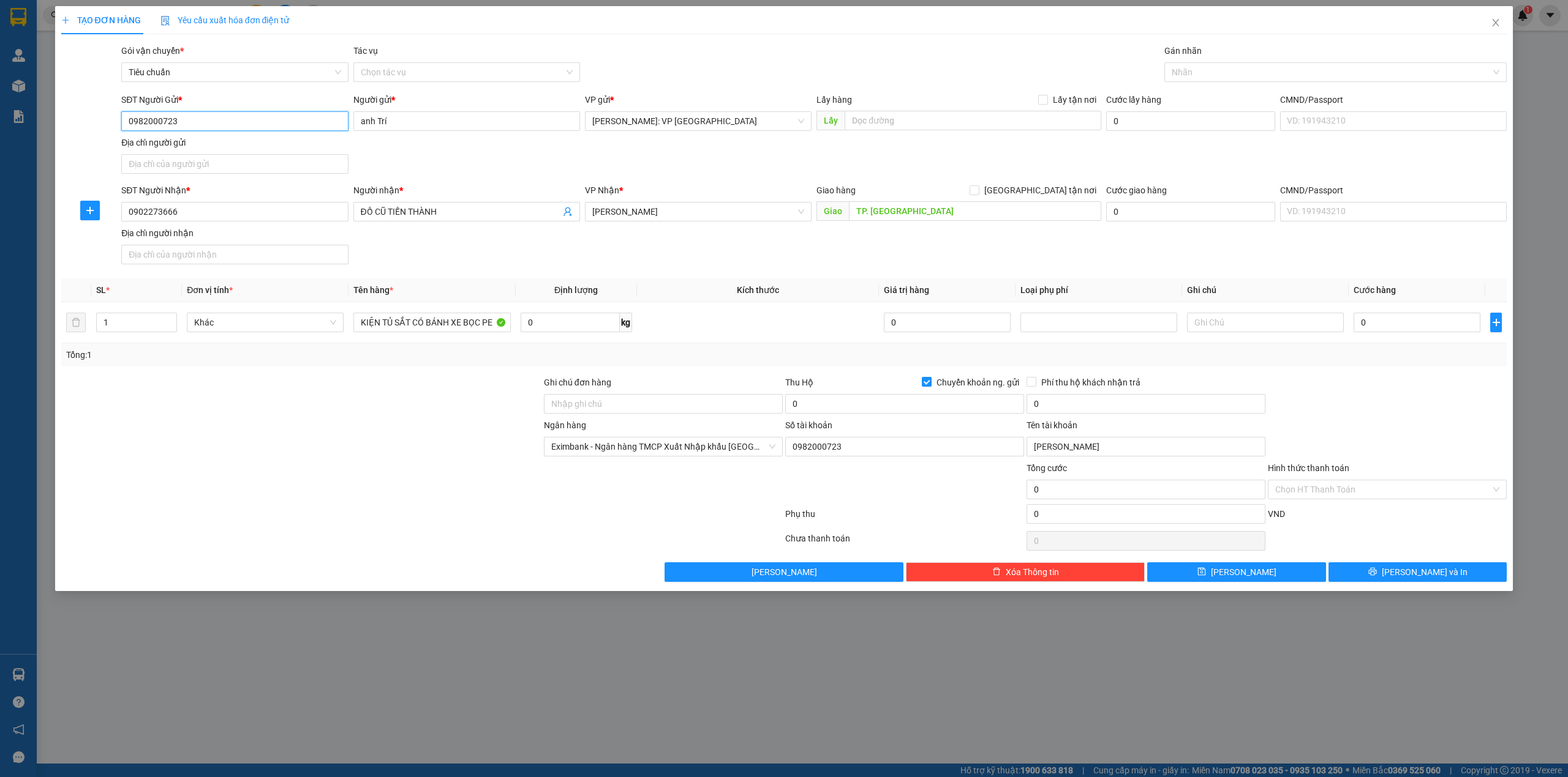
type input "0982000723"
click at [392, 136] on div "Người gửi * anh Trí" at bounding box center [466, 114] width 226 height 43
drag, startPoint x: 416, startPoint y: 425, endPoint x: 402, endPoint y: 430, distance: 14.9
click at [402, 430] on div at bounding box center [302, 440] width 483 height 43
click at [664, 226] on div "VP Nhận * Hà Tĩnh" at bounding box center [697, 204] width 226 height 43
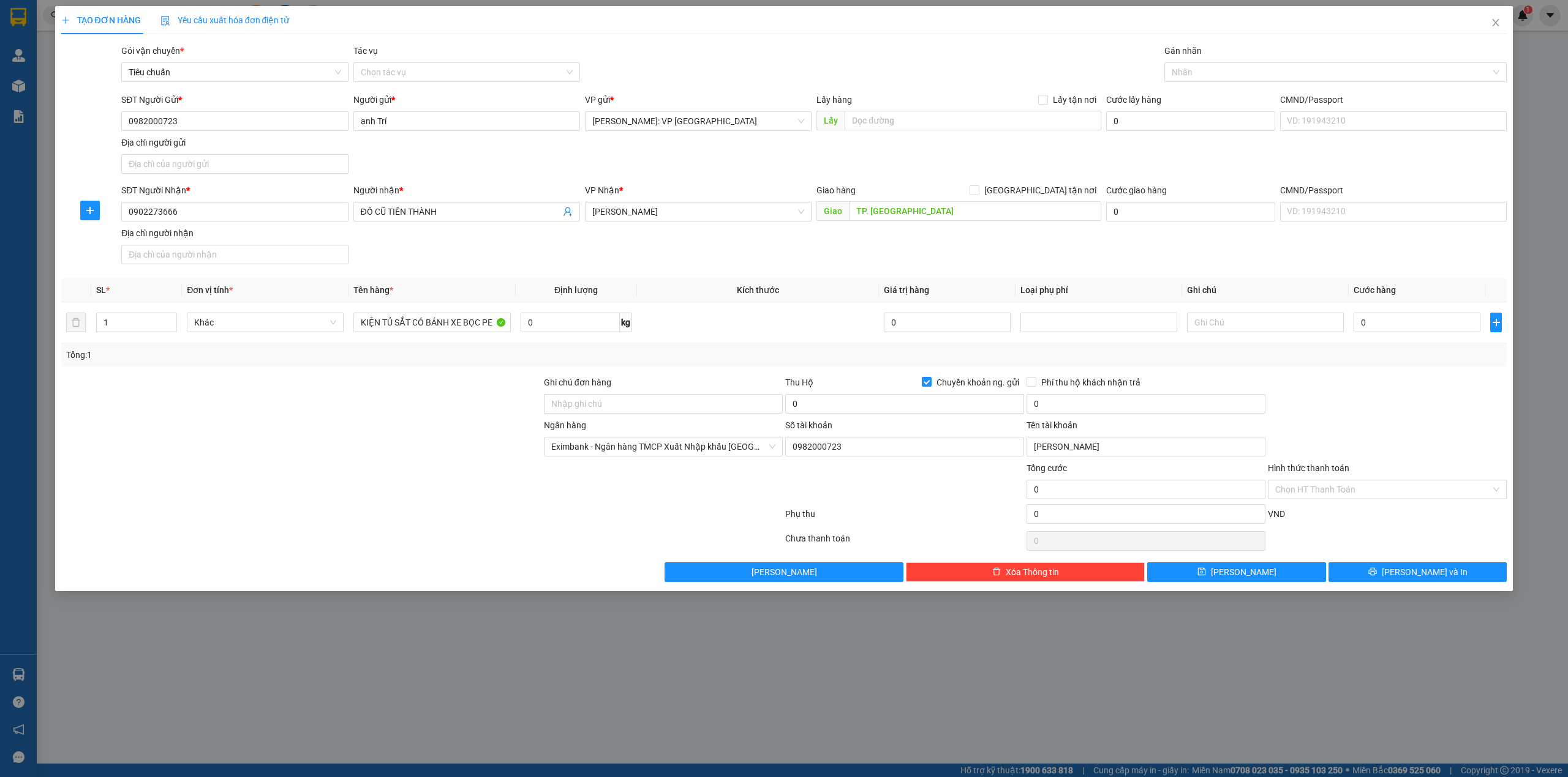
click at [676, 258] on div "SĐT Người Nhận * 0902273666 Người nhận * ĐỒ CŨ TIẾN THÀNH VP Nhận * Hà Tĩnh Gia…" at bounding box center [814, 226] width 1390 height 85
click at [422, 419] on div at bounding box center [302, 397] width 483 height 43
drag, startPoint x: 353, startPoint y: 431, endPoint x: 364, endPoint y: 430, distance: 11.0
click at [360, 430] on div at bounding box center [302, 440] width 483 height 43
click at [385, 480] on div at bounding box center [302, 482] width 483 height 43
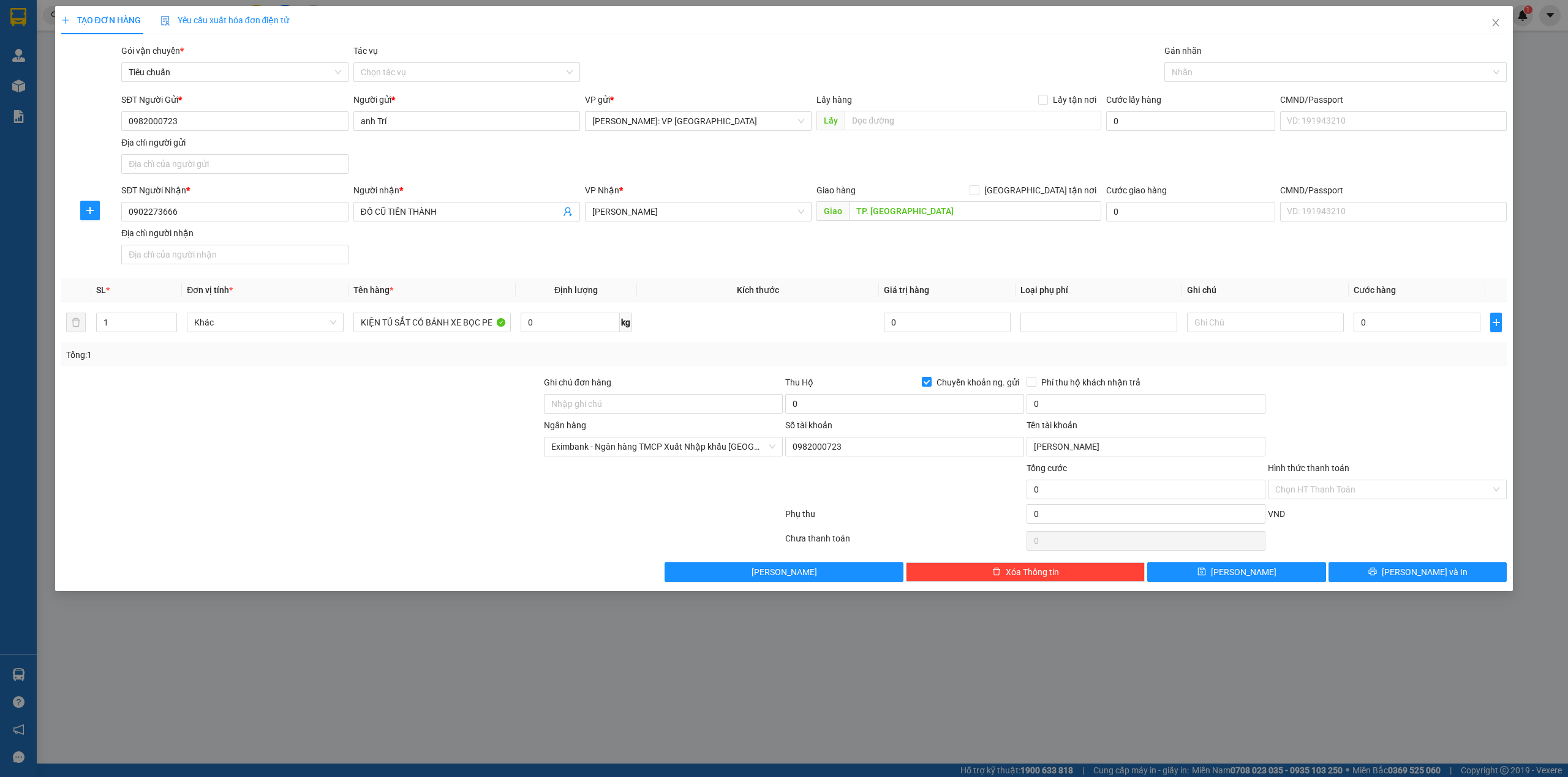
drag, startPoint x: 403, startPoint y: 430, endPoint x: 407, endPoint y: 435, distance: 6.4
click at [407, 435] on div at bounding box center [302, 440] width 483 height 43
click at [413, 367] on div "Tổng: 1" at bounding box center [784, 355] width 1446 height 23
click at [561, 332] on input "0" at bounding box center [570, 322] width 100 height 20
type input "300"
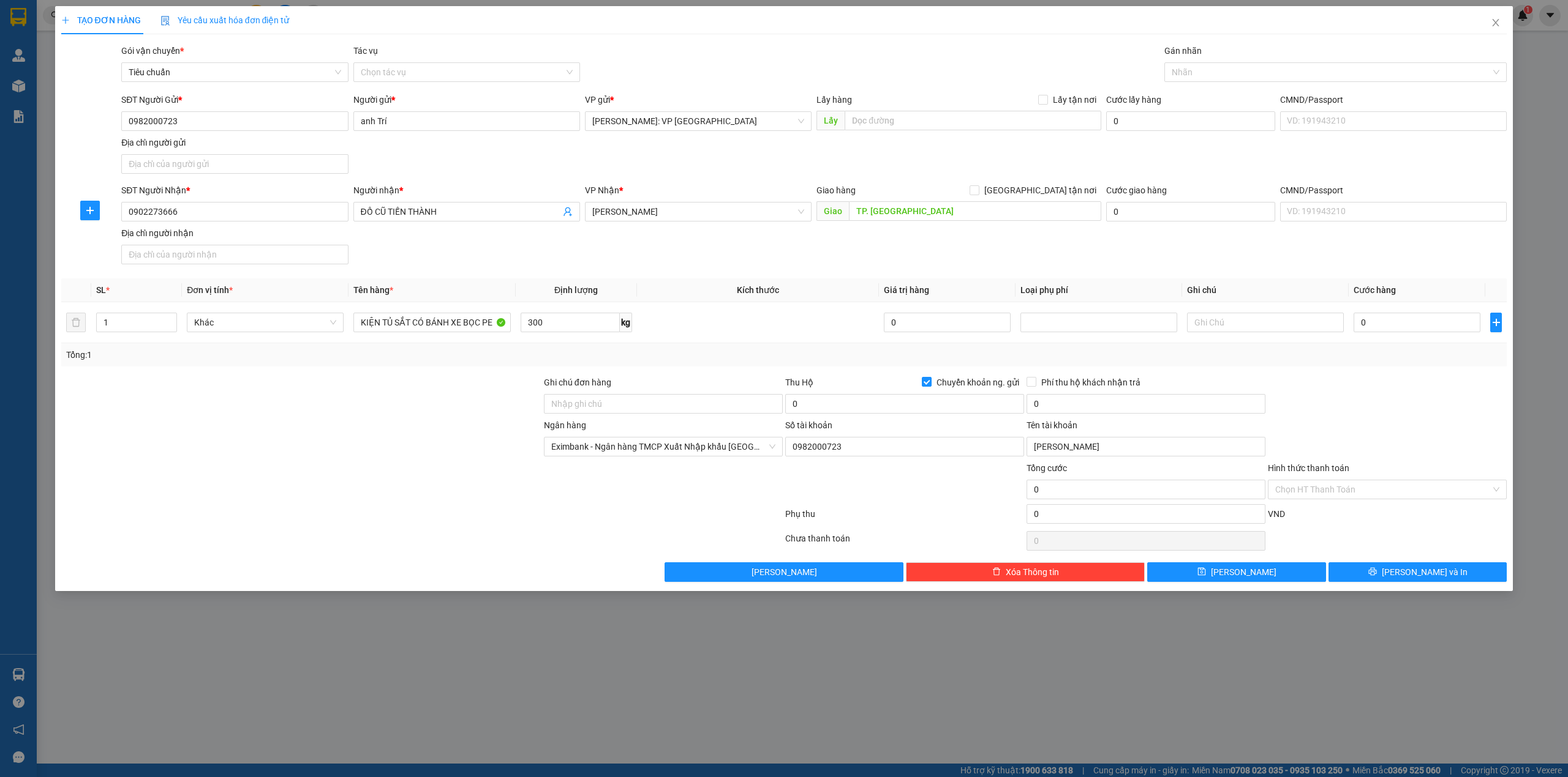
click at [402, 414] on div at bounding box center [302, 397] width 483 height 43
click at [473, 263] on div "SĐT Người Nhận * 0902273666 Người nhận * ĐỒ CŨ TIẾN THÀNH VP Nhận * Hà Tĩnh Gia…" at bounding box center [814, 226] width 1390 height 85
click at [389, 414] on div at bounding box center [302, 397] width 483 height 43
click at [636, 261] on div "SĐT Người Nhận * 0902273666 Người nhận * ĐỒ CŨ TIẾN THÀNH VP Nhận * Hà Tĩnh Gia…" at bounding box center [814, 226] width 1390 height 85
click at [420, 363] on div "Tổng: 1" at bounding box center [784, 355] width 1446 height 23
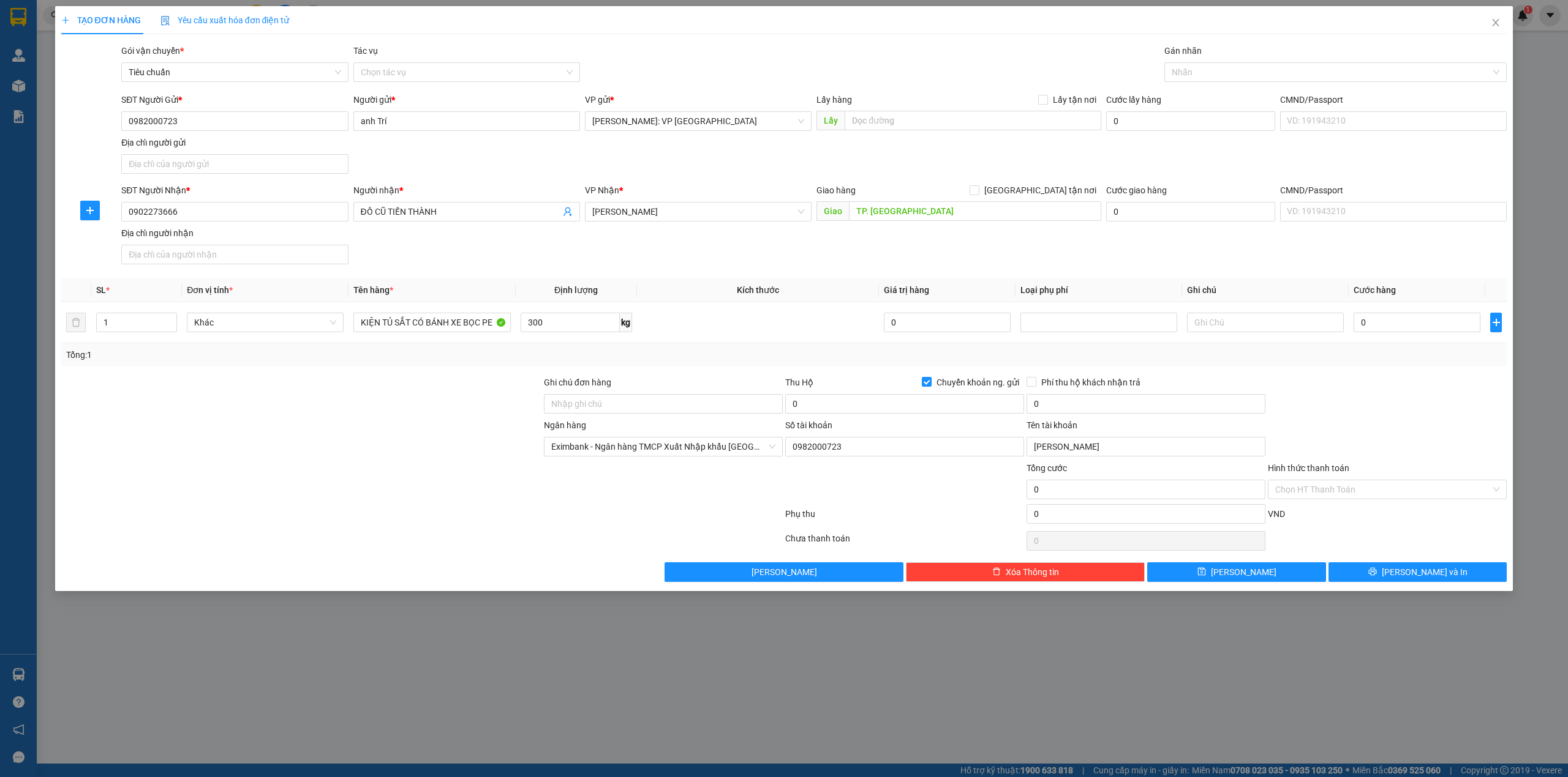
drag, startPoint x: 427, startPoint y: 367, endPoint x: 440, endPoint y: 365, distance: 13.2
click at [427, 367] on div "Tổng: 1" at bounding box center [784, 355] width 1446 height 23
click at [559, 266] on div "SĐT Người Nhận * 0902273666 Người nhận * ĐỒ CŨ TIẾN THÀNH VP Nhận * Hà Tĩnh Gia…" at bounding box center [814, 226] width 1390 height 85
drag, startPoint x: 520, startPoint y: 270, endPoint x: 527, endPoint y: 267, distance: 7.6
click at [525, 269] on div "SĐT Người Nhận * 0902273666 Người nhận * ĐỒ CŨ TIẾN THÀNH VP Nhận * Hà Tĩnh Gia…" at bounding box center [814, 226] width 1390 height 85
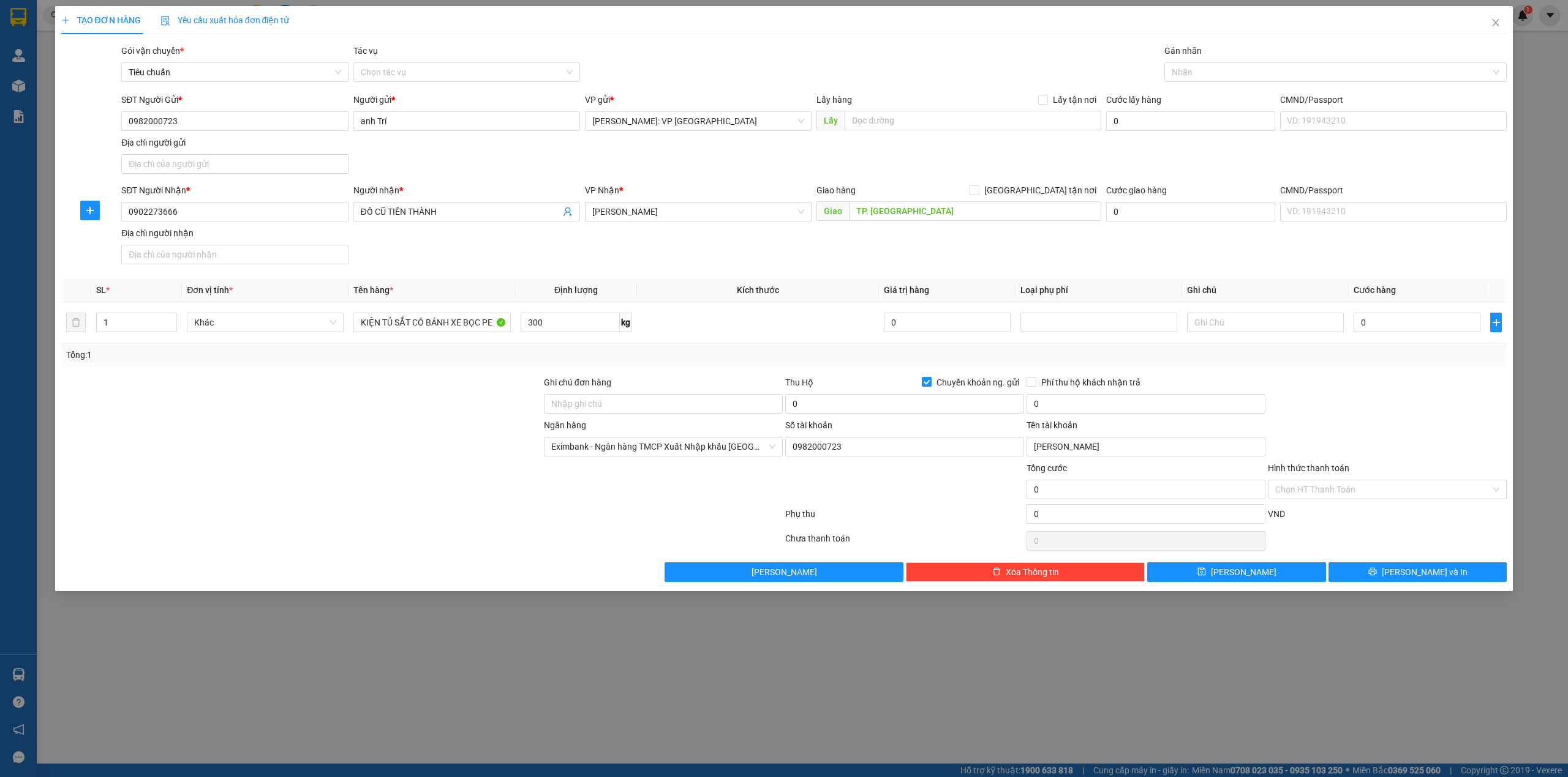
click at [520, 272] on div "Transit Pickup Surcharge Ids Transit Deliver Surcharge Ids Transit Deliver Surc…" at bounding box center [784, 313] width 1446 height 538
click at [439, 397] on div at bounding box center [302, 397] width 483 height 43
click at [397, 357] on div "Tổng: 1" at bounding box center [335, 355] width 538 height 13
click at [473, 258] on div "SĐT Người Nhận * 0902273666 Người nhận * ĐỒ CŨ TIẾN THÀNH VP Nhận * Hà Tĩnh Gia…" at bounding box center [814, 226] width 1390 height 85
click at [907, 211] on input "TP. HÀ TĨNH" at bounding box center [975, 211] width 252 height 20
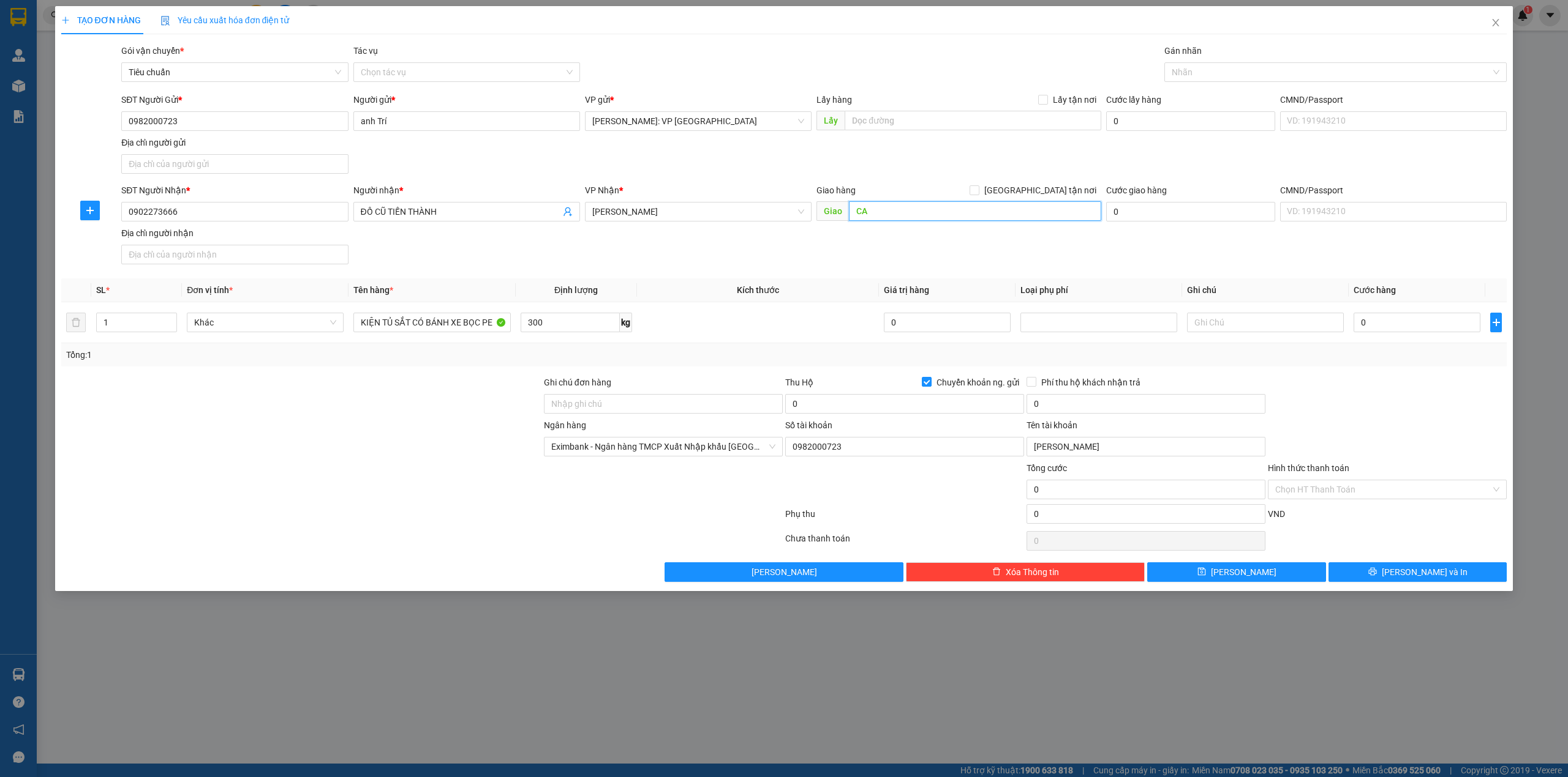
type input "C"
type input "D"
click at [940, 174] on div "SĐT Người Gửi * 0982000723 Người gửi * anh Trí VP gửi * Hồ Chí Minh: VP Quận Tâ…" at bounding box center [814, 136] width 1390 height 85
click at [971, 208] on input "ĐƯỜNG TRÁNH TP. HÀ TĨNH" at bounding box center [975, 211] width 252 height 20
click at [974, 213] on input "ĐƯỜNG TRÁNH TP. HÀ TĨNH" at bounding box center [975, 211] width 252 height 20
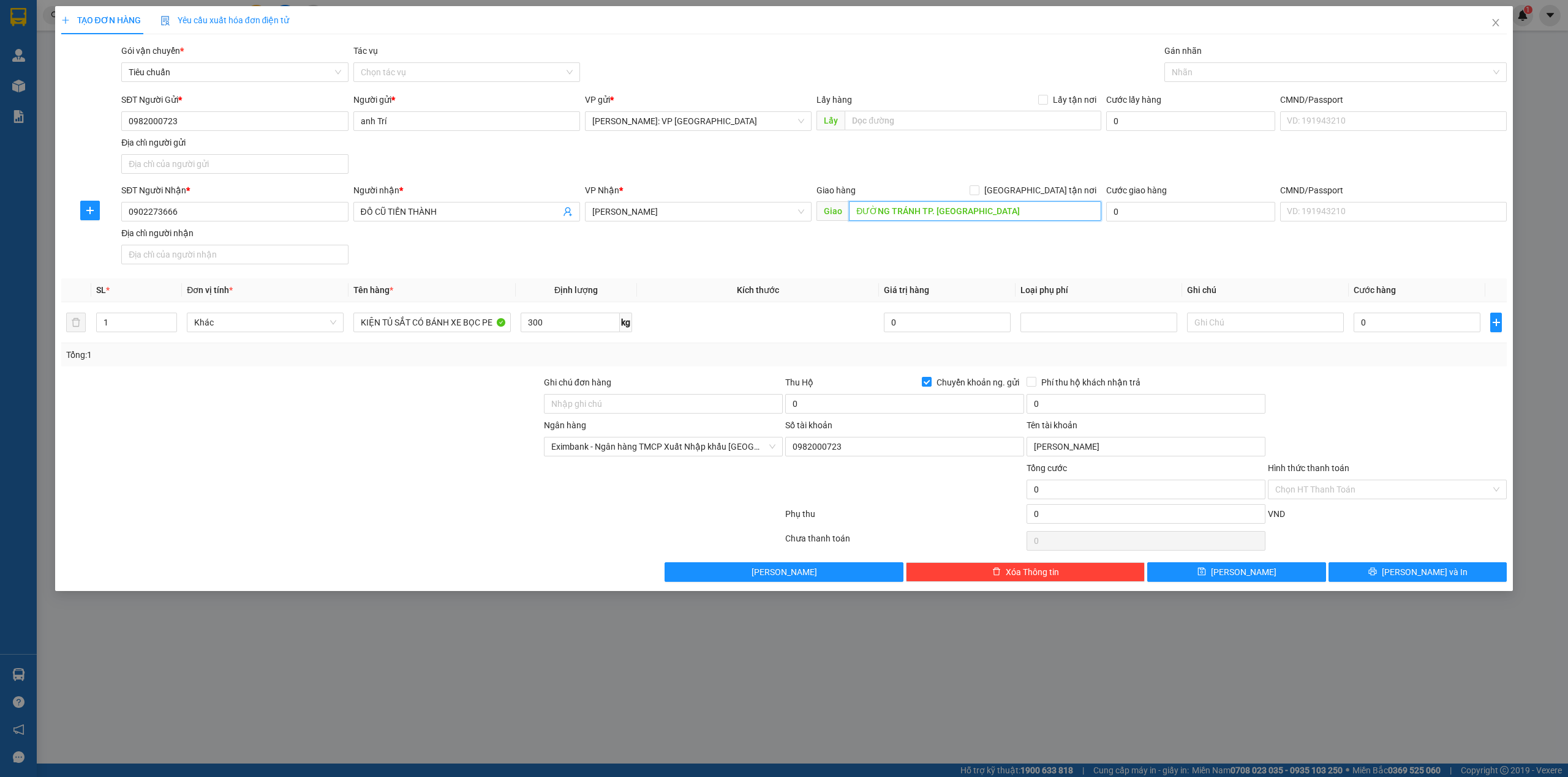
type input "ĐƯỜNG TRÁNH TP. HÀ TĨNH"
click at [881, 251] on div "SĐT Người Nhận * 0902273666 Người nhận * ĐỒ CŨ TIẾN THÀNH VP Nhận * Hà Tĩnh Gia…" at bounding box center [814, 226] width 1390 height 85
click at [1391, 324] on input "0" at bounding box center [1417, 322] width 127 height 20
paste input "1.290.00"
type input "1.290.000"
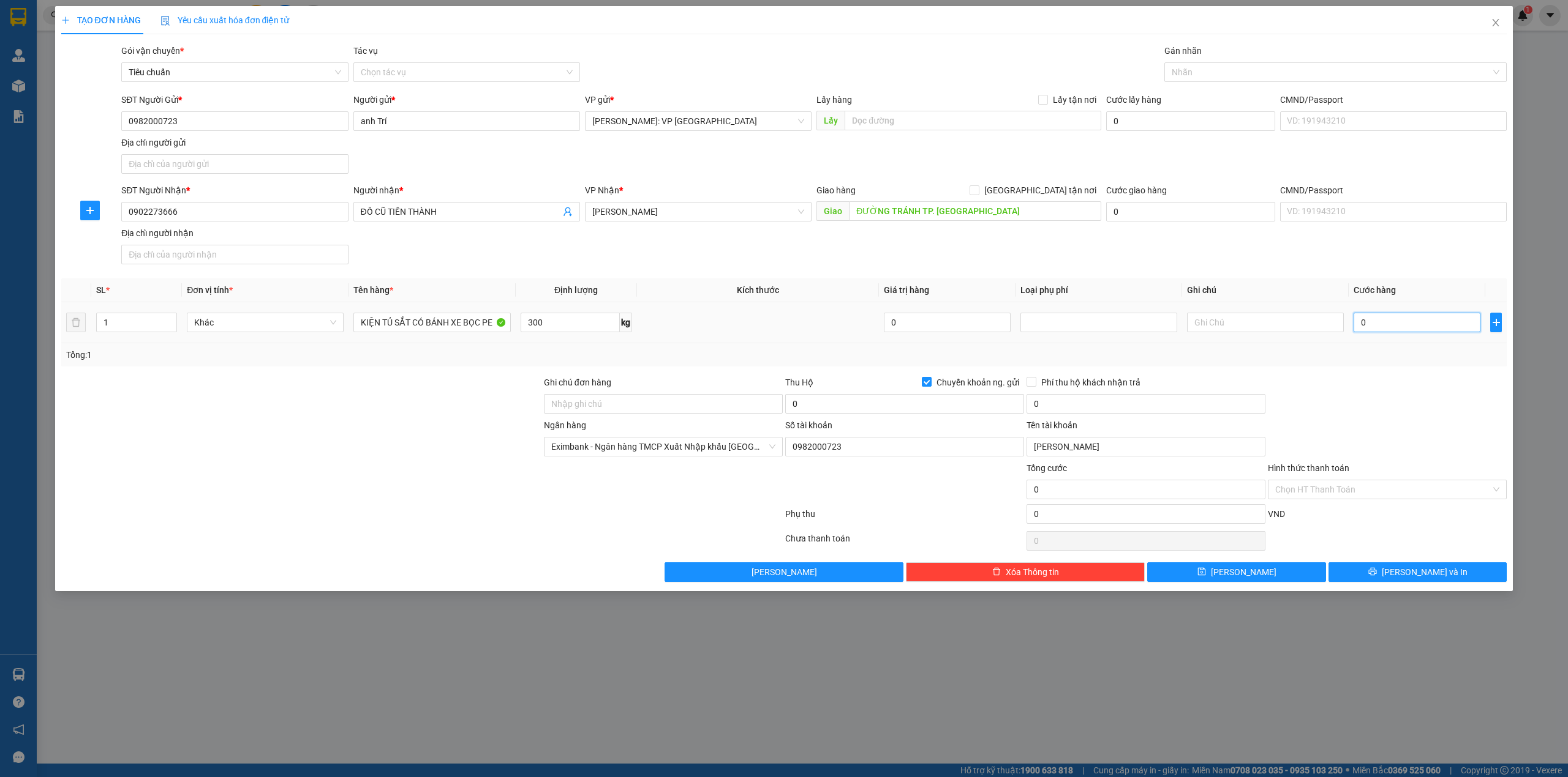
type input "1.290.000"
click at [839, 402] on input "0" at bounding box center [904, 403] width 239 height 20
click at [827, 403] on input "0" at bounding box center [904, 403] width 239 height 20
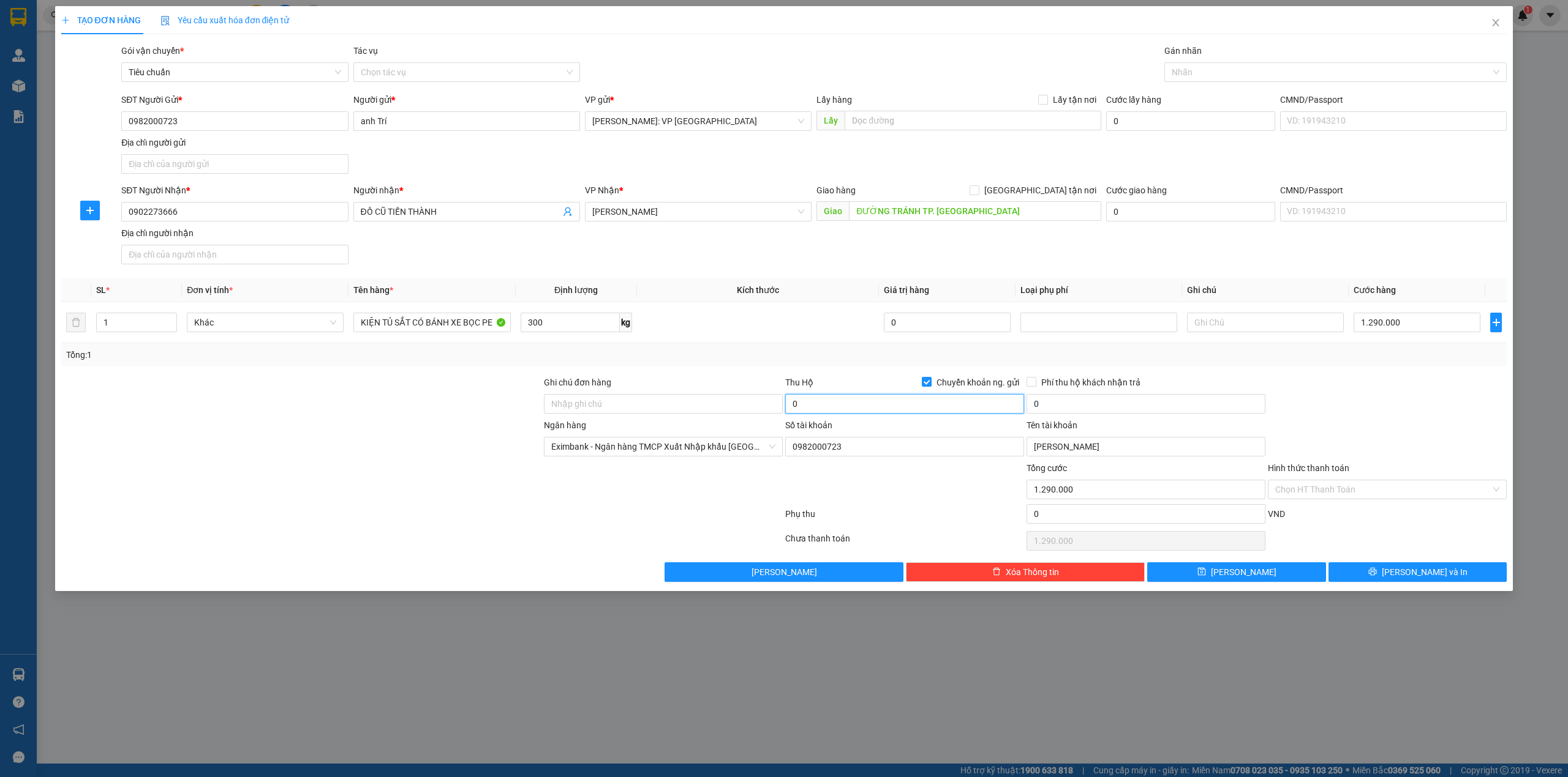
click at [827, 403] on input "0" at bounding box center [904, 403] width 239 height 20
type input "14.460.000"
type input "30.000"
click at [1327, 396] on div at bounding box center [1387, 397] width 241 height 43
click at [378, 426] on div at bounding box center [302, 440] width 483 height 43
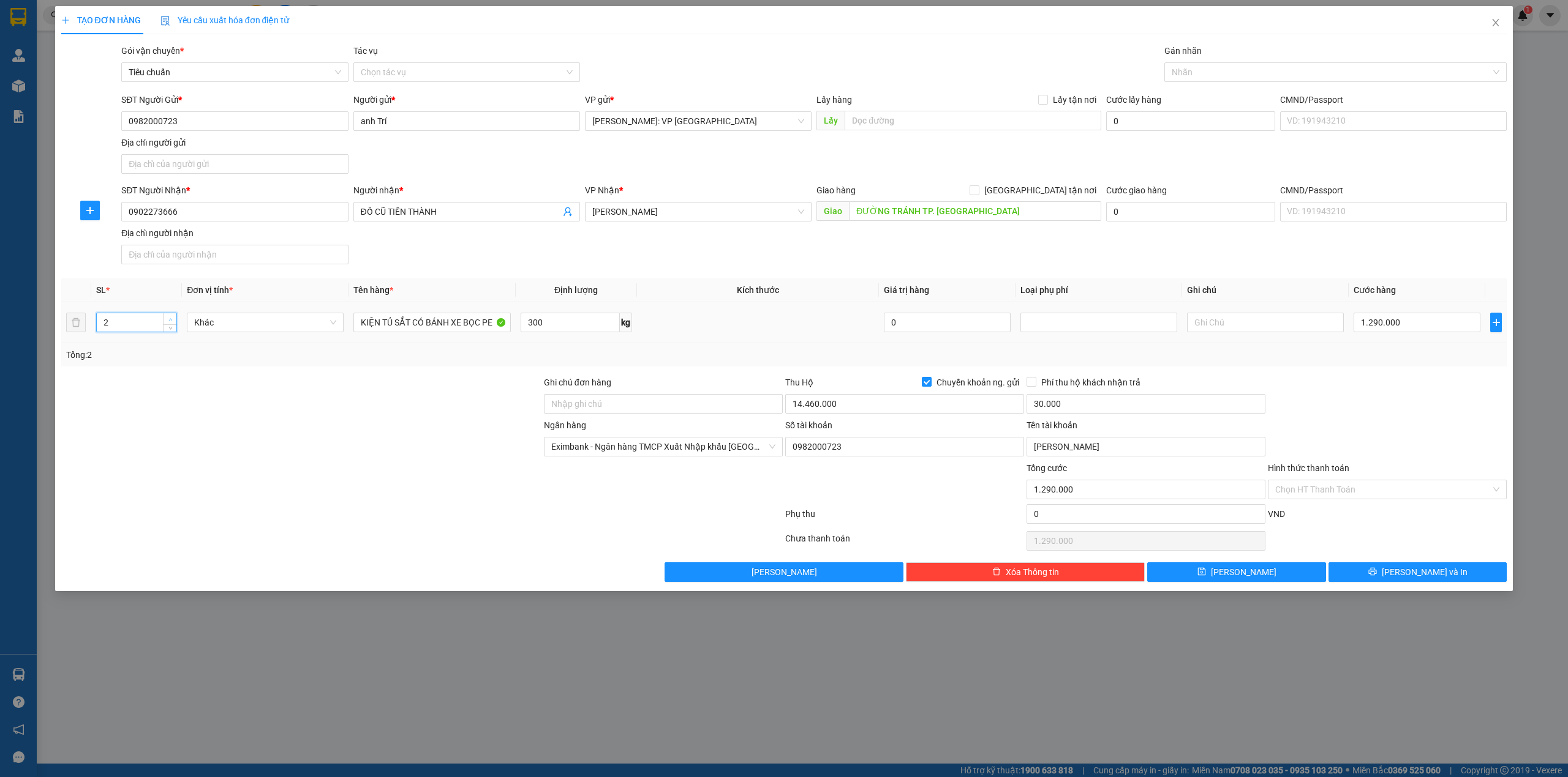
click at [169, 318] on span "up" at bounding box center [170, 319] width 7 height 7
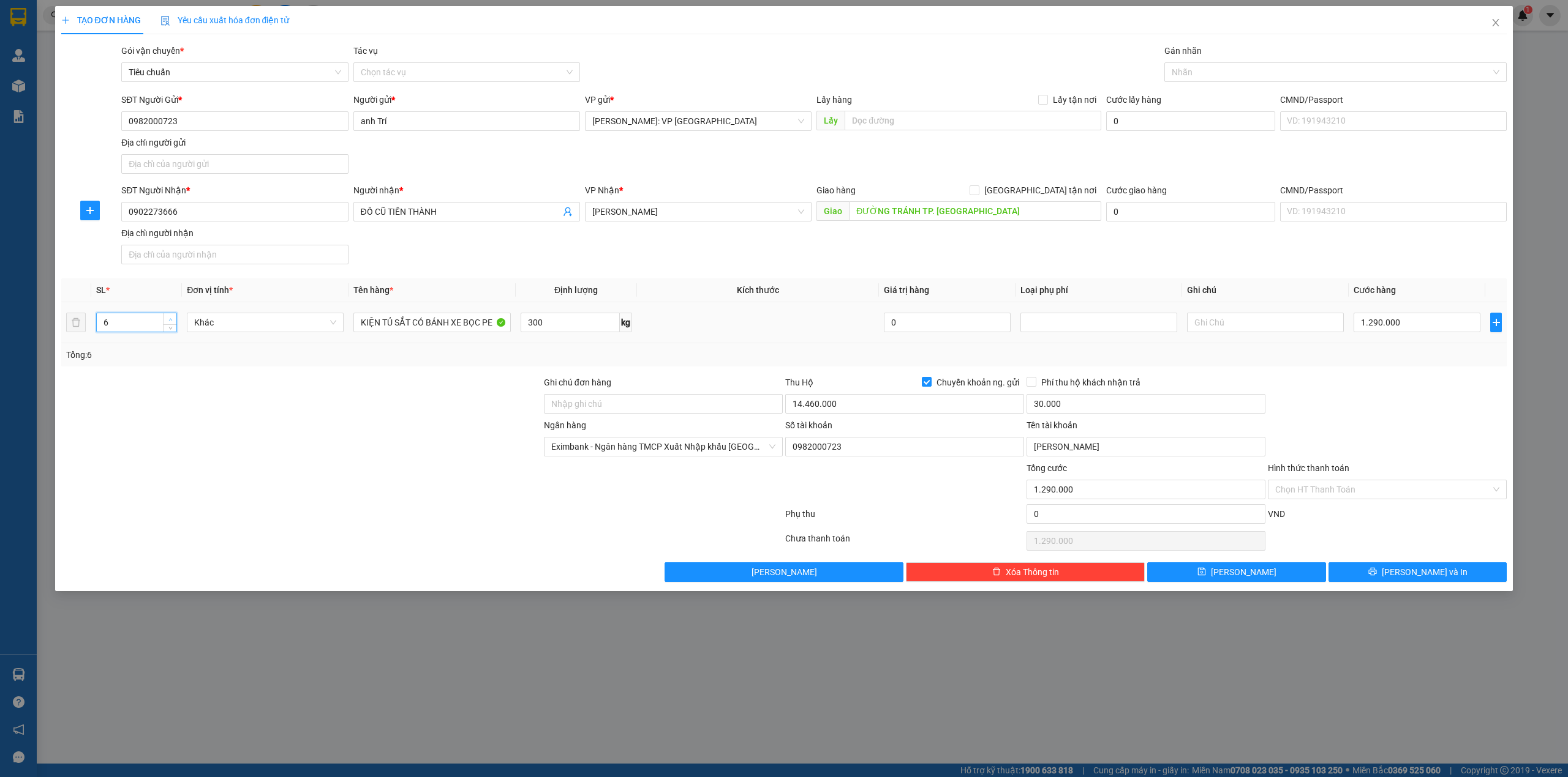
type input "7"
click at [169, 318] on span "up" at bounding box center [170, 319] width 7 height 7
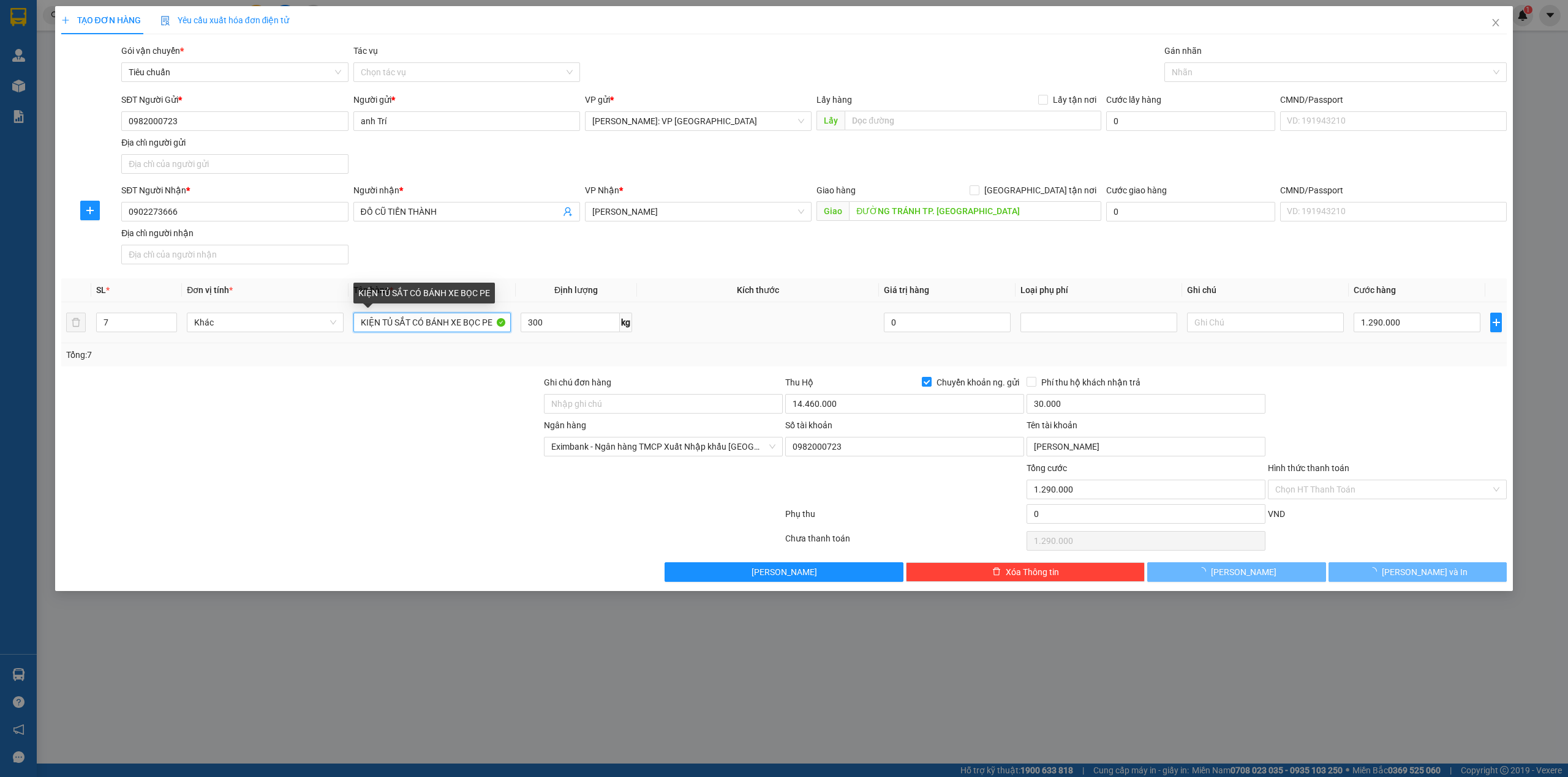
click at [358, 326] on input "KIỆN TỦ SẮT CÓ BÁNH XE BỌC PE" at bounding box center [432, 322] width 157 height 20
type input "0"
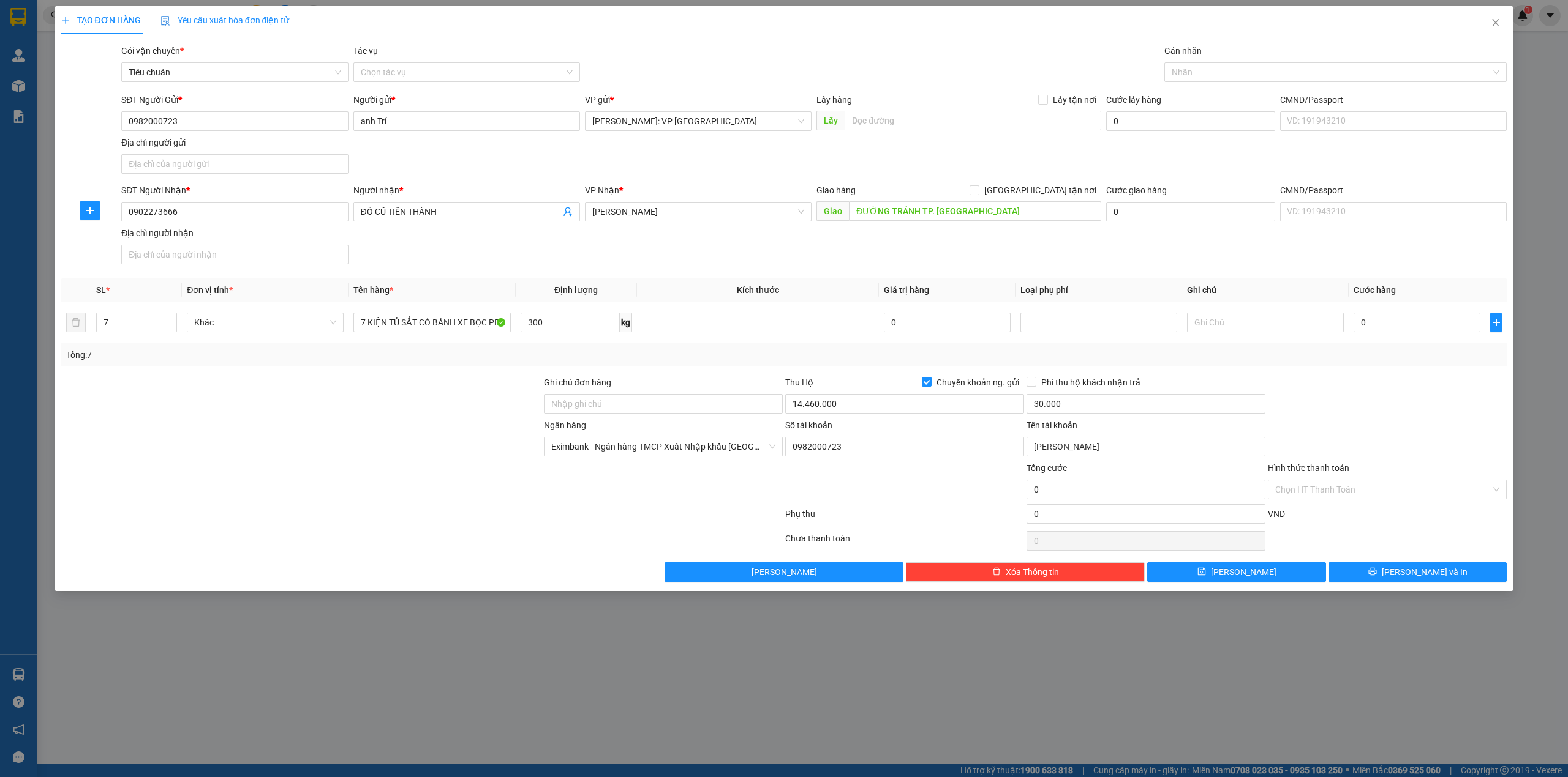
click at [567, 471] on div at bounding box center [663, 482] width 241 height 43
click at [397, 324] on input "7 KIỆN TỦ SẮT CÓ BÁNH XE BỌC PE" at bounding box center [432, 322] width 157 height 20
type input "7 KIỆN LÒ SẮT CÓ BÁNH XE BỌC PE"
click at [422, 385] on div at bounding box center [302, 397] width 483 height 43
click at [1430, 578] on span "[PERSON_NAME] và In" at bounding box center [1424, 572] width 85 height 13
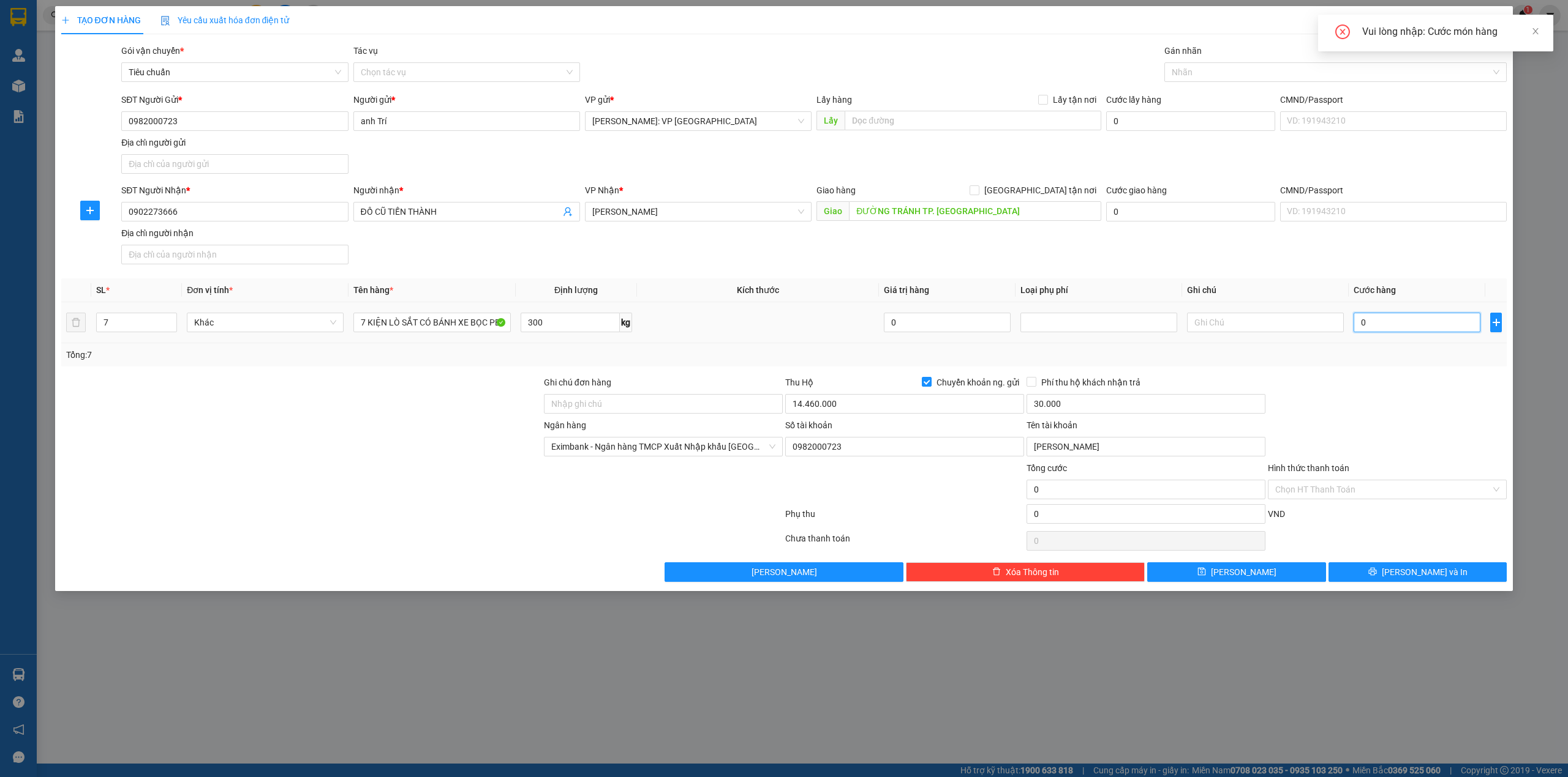
click at [1385, 321] on input "0" at bounding box center [1417, 322] width 127 height 20
type input "1"
type input "12"
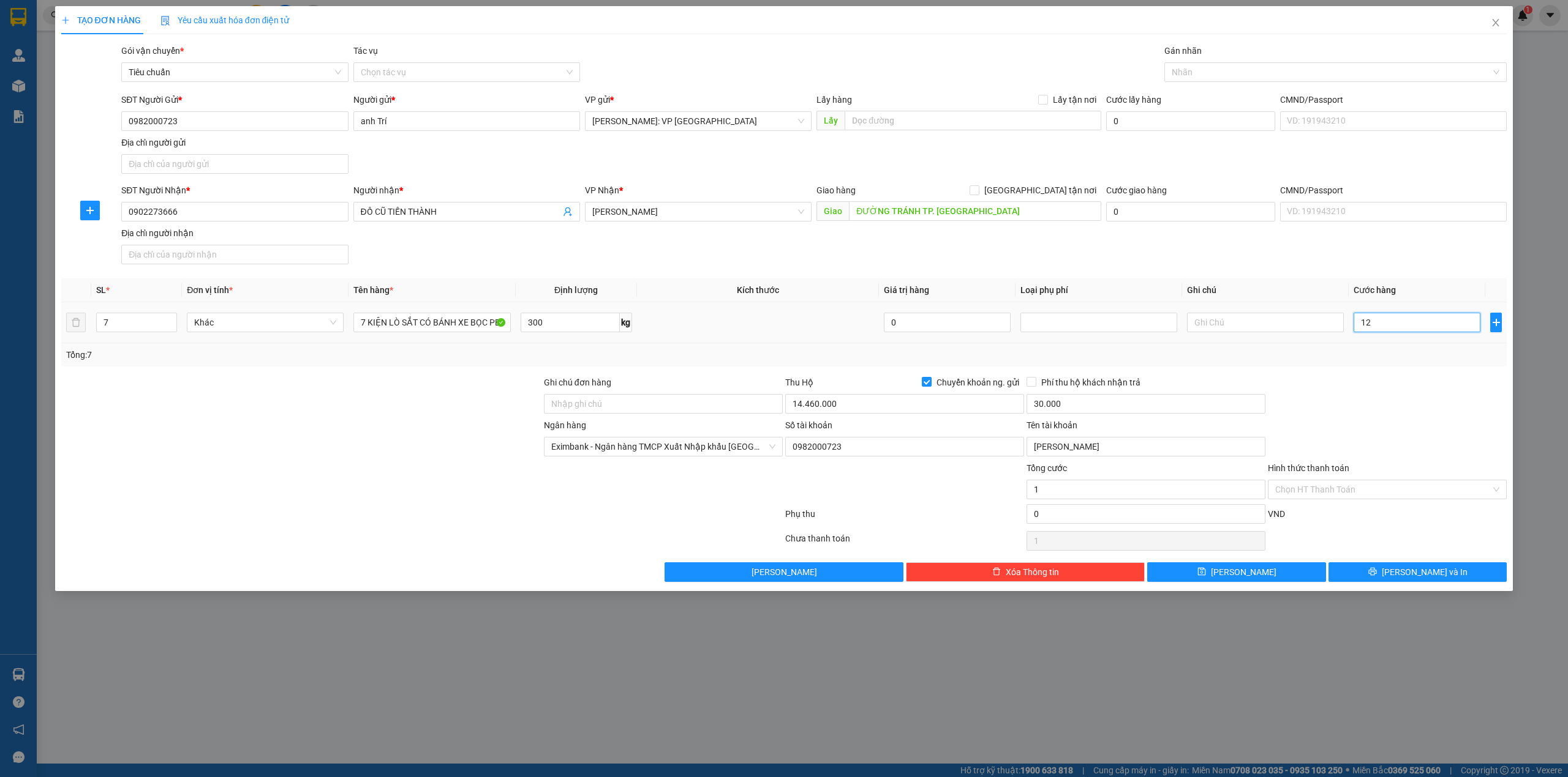
type input "12"
type input "129"
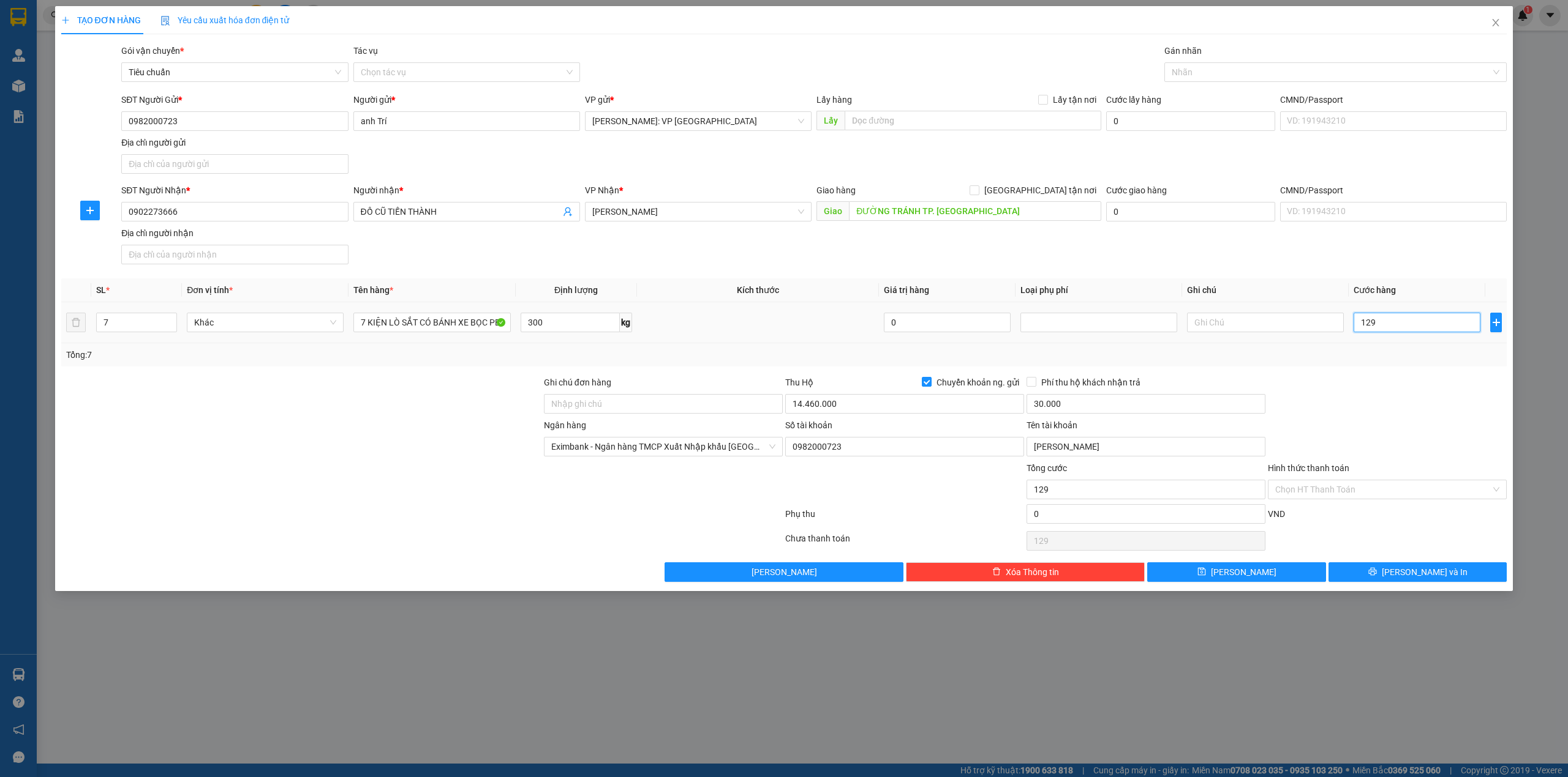
type input "1.290"
type input "12.900"
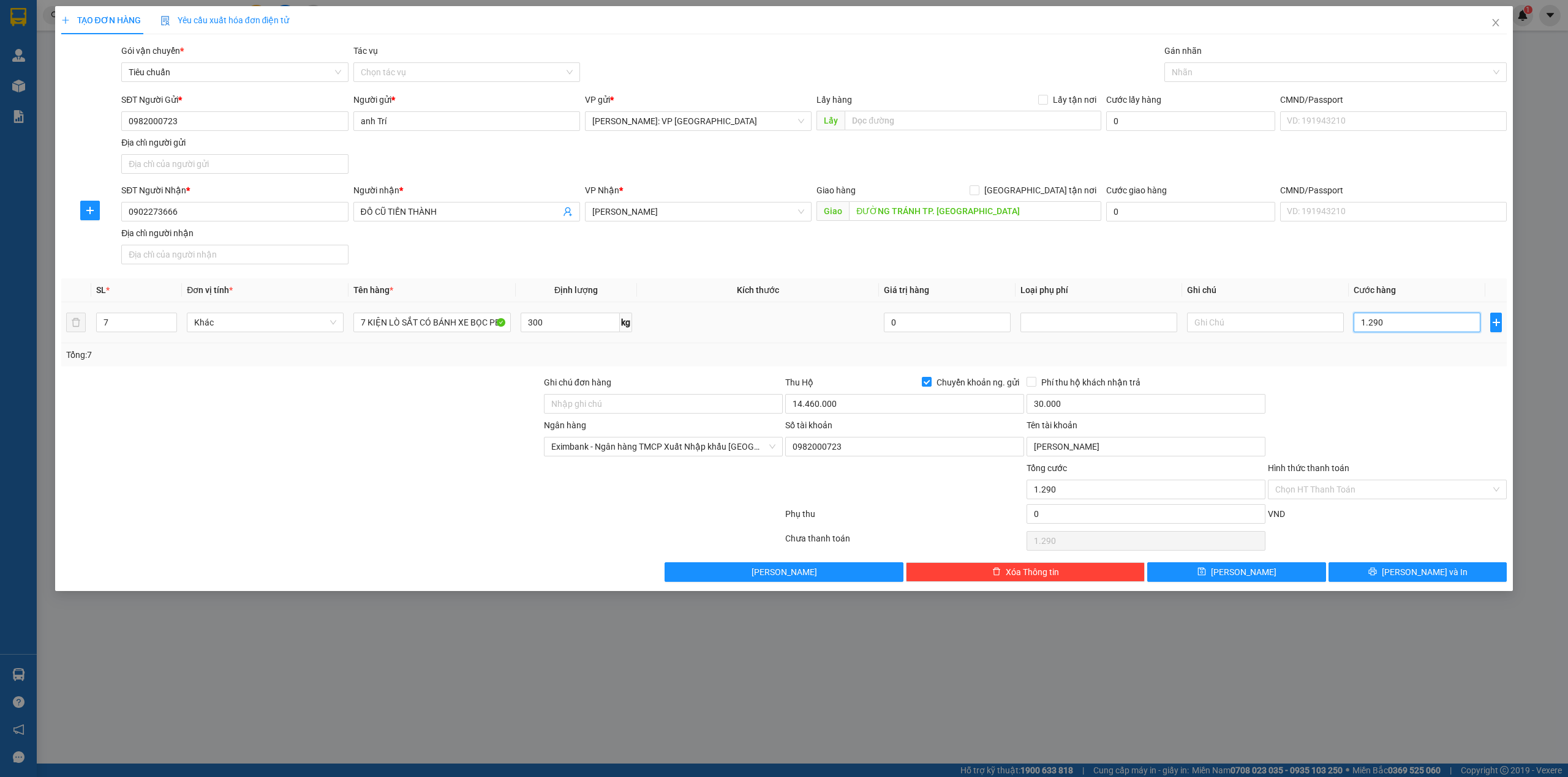
type input "12.900"
type input "129.000"
type input "1.290.000"
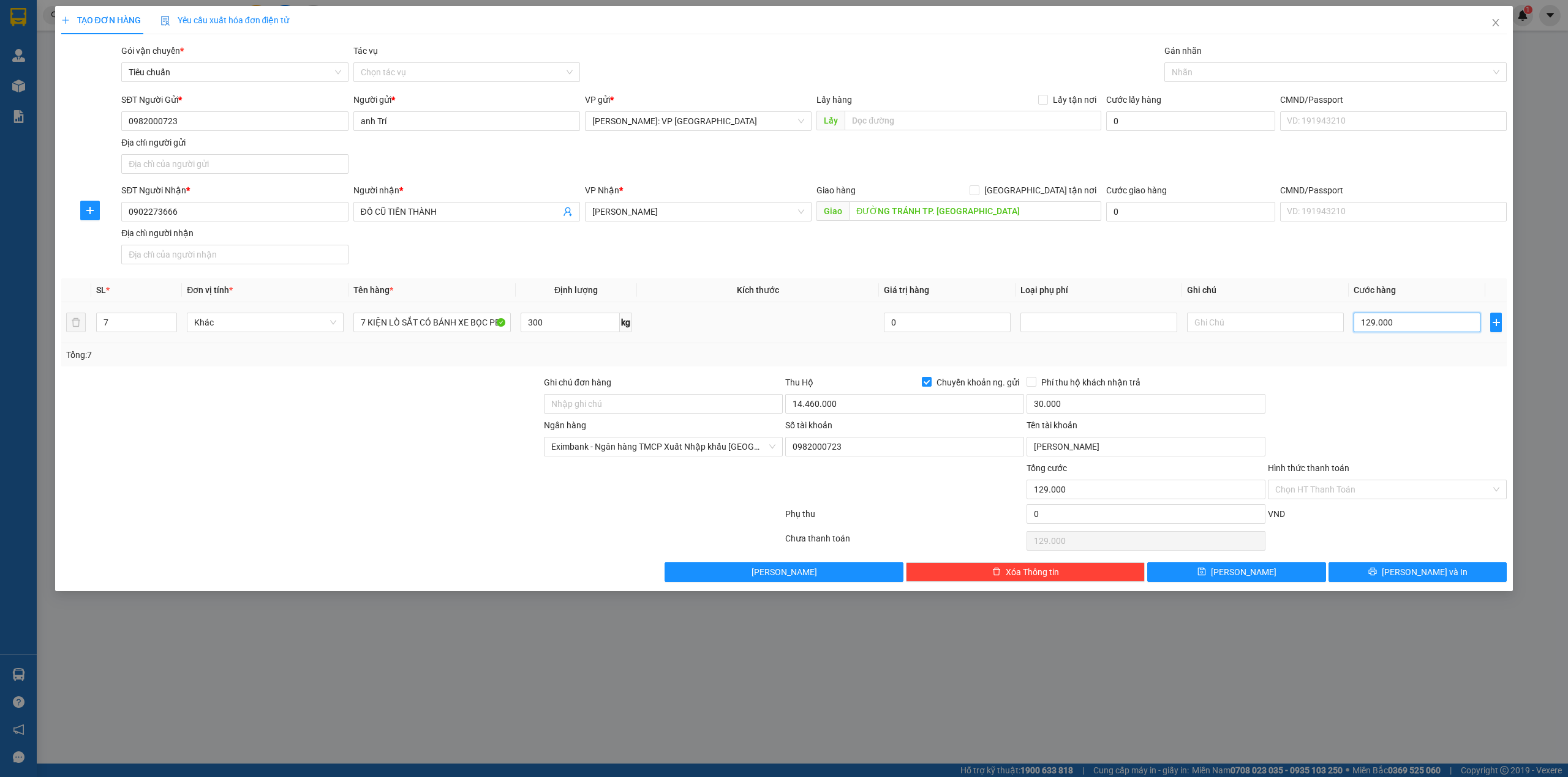
type input "1.290.000"
click at [1417, 396] on div at bounding box center [1387, 397] width 241 height 43
click at [1395, 569] on button "[PERSON_NAME] và In" at bounding box center [1418, 572] width 179 height 20
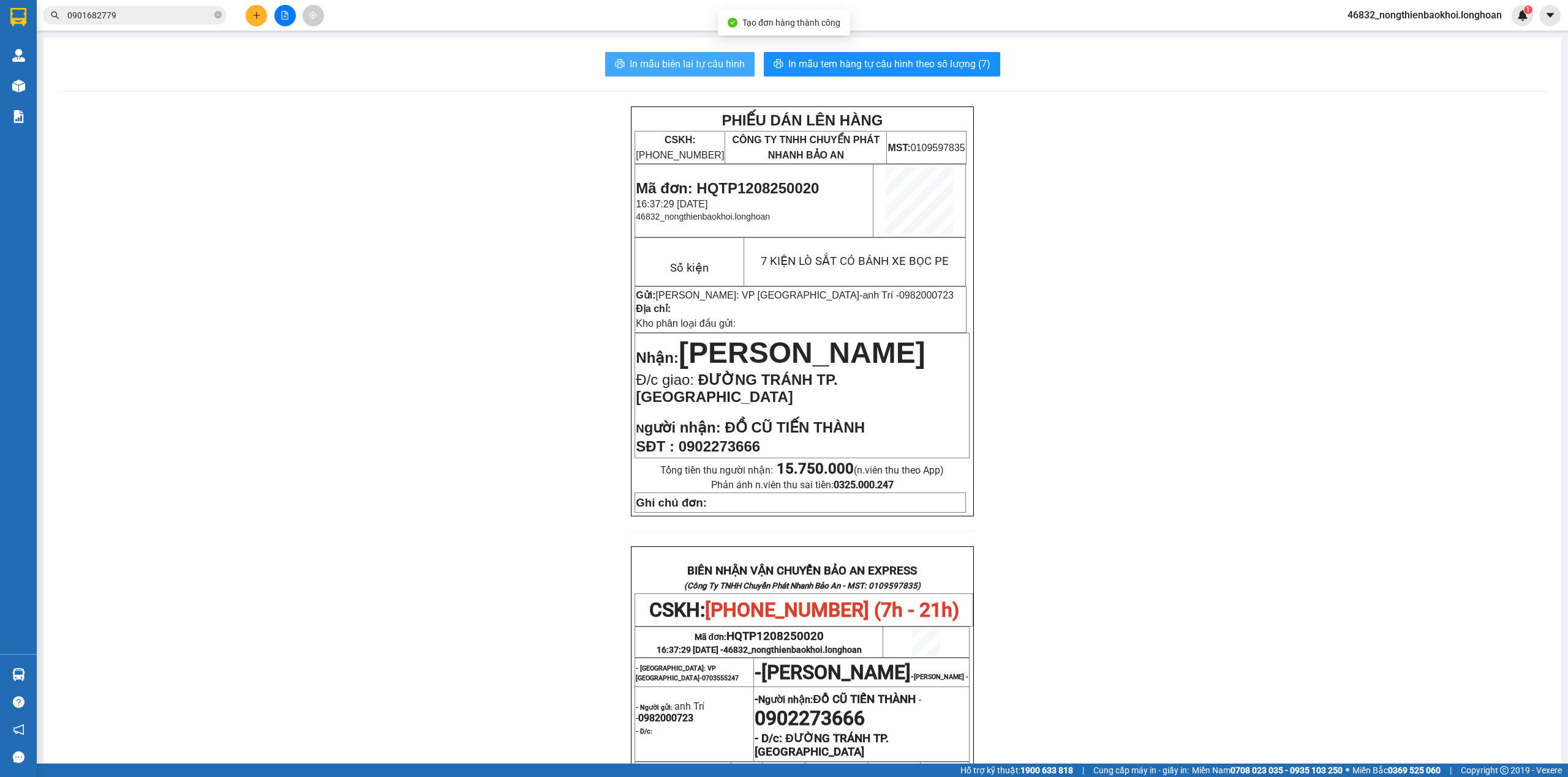
click at [679, 63] on span "In mẫu biên lai tự cấu hình" at bounding box center [686, 64] width 115 height 16
click at [483, 266] on div "PHIẾU DÁN LÊN HÀNG CSKH: 1900.06.88.33 CÔNG TY TNHH CHUYỂN PHÁT NHANH BẢO AN MS…" at bounding box center [802, 622] width 1488 height 1031
click at [505, 177] on div "PHIẾU DÁN LÊN HÀNG CSKH: 1900.06.88.33 CÔNG TY TNHH CHUYỂN PHÁT NHANH BẢO AN MS…" at bounding box center [802, 622] width 1488 height 1031
click at [875, 64] on span "In mẫu tem hàng tự cấu hình theo số lượng (7)" at bounding box center [889, 64] width 202 height 16
click at [138, 464] on div "PHIẾU DÁN LÊN HÀNG CSKH: 1900.06.88.33 CÔNG TY TNHH CHUYỂN PHÁT NHANH BẢO AN MS…" at bounding box center [802, 622] width 1488 height 1031
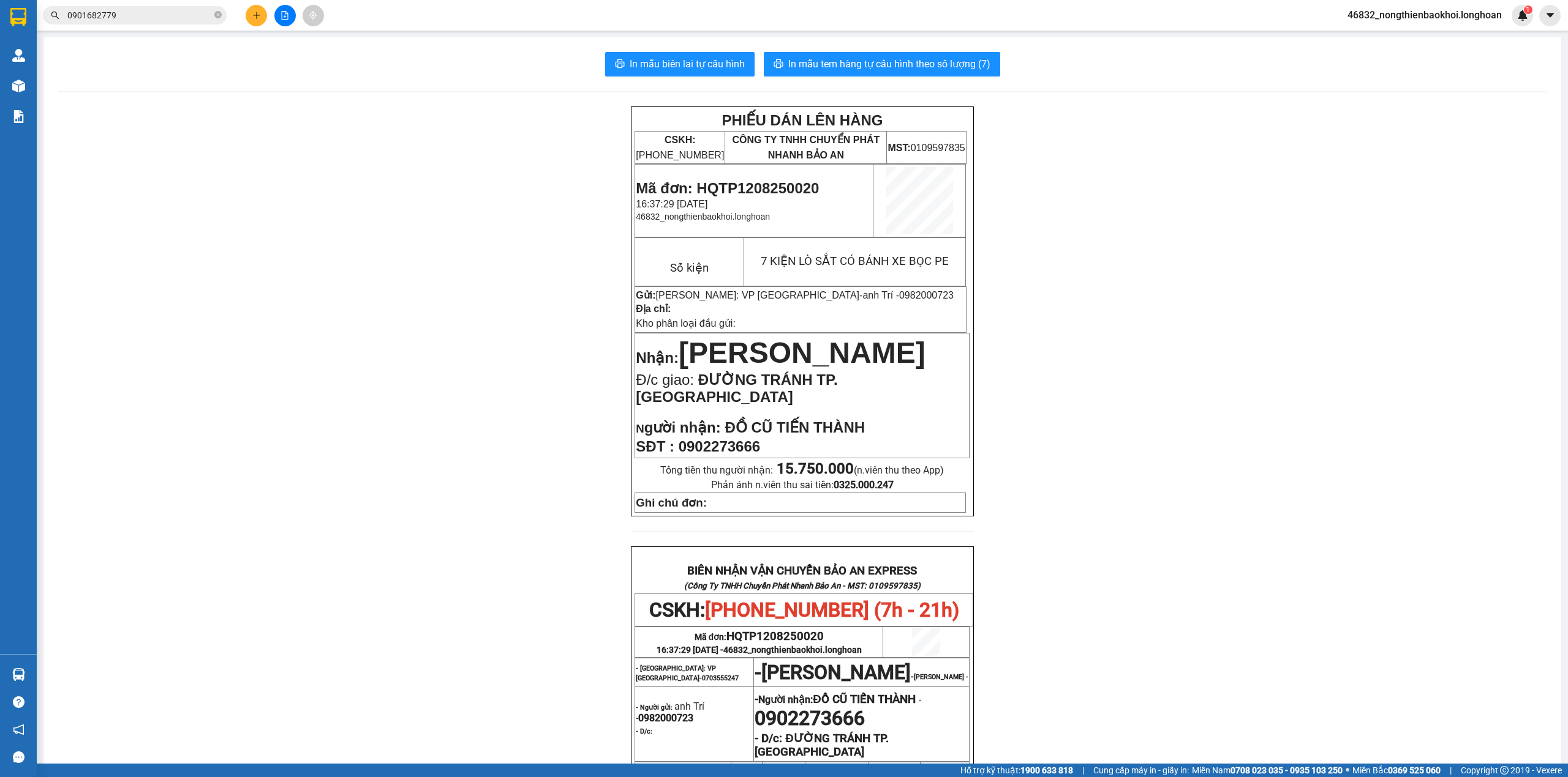
click at [1303, 533] on div "PHIẾU DÁN LÊN HÀNG CSKH: 1900.06.88.33 CÔNG TY TNHH CHUYỂN PHÁT NHANH BẢO AN MS…" at bounding box center [802, 622] width 1488 height 1031
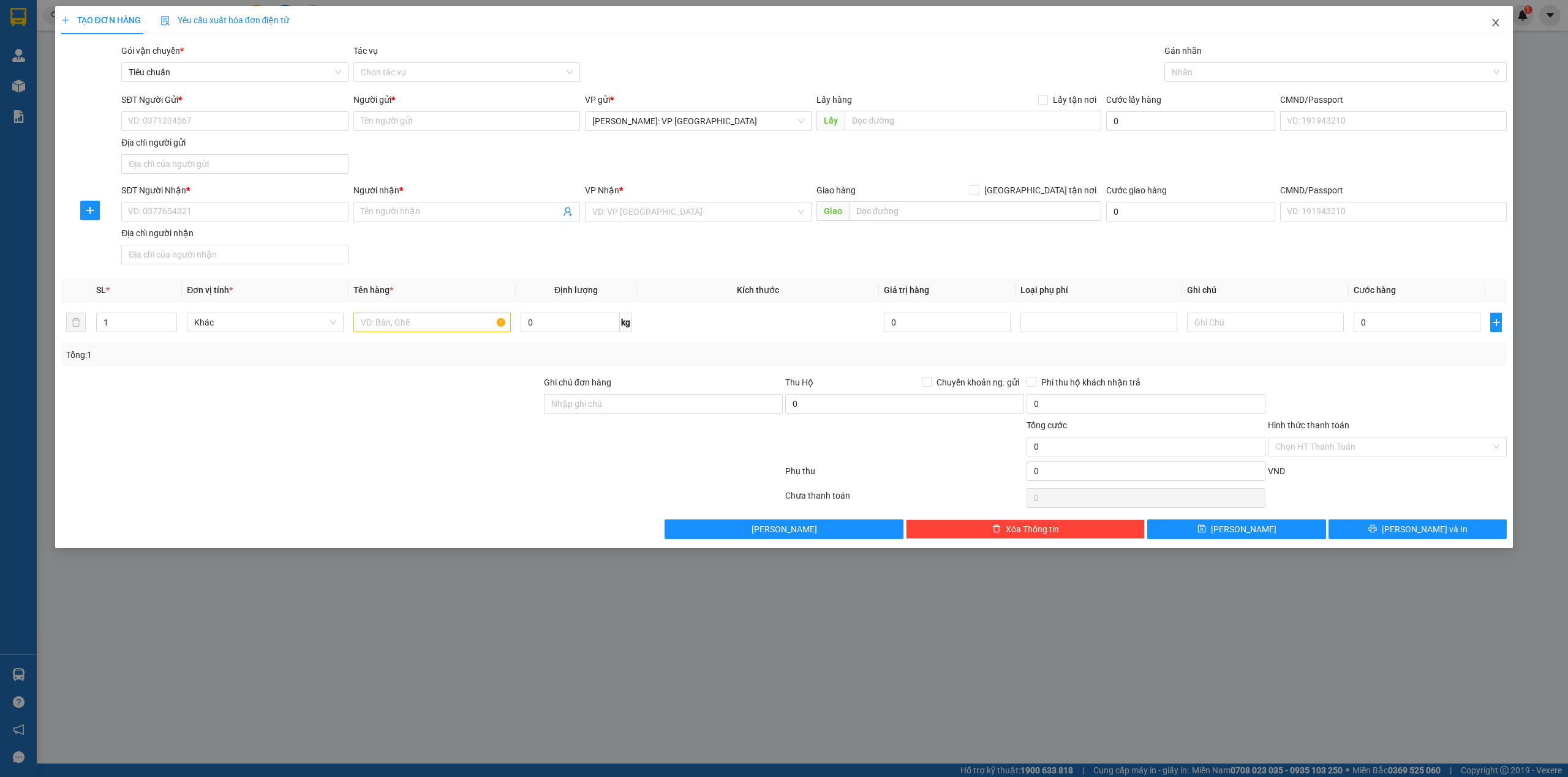
click at [1490, 18] on span "Close" at bounding box center [1495, 23] width 34 height 34
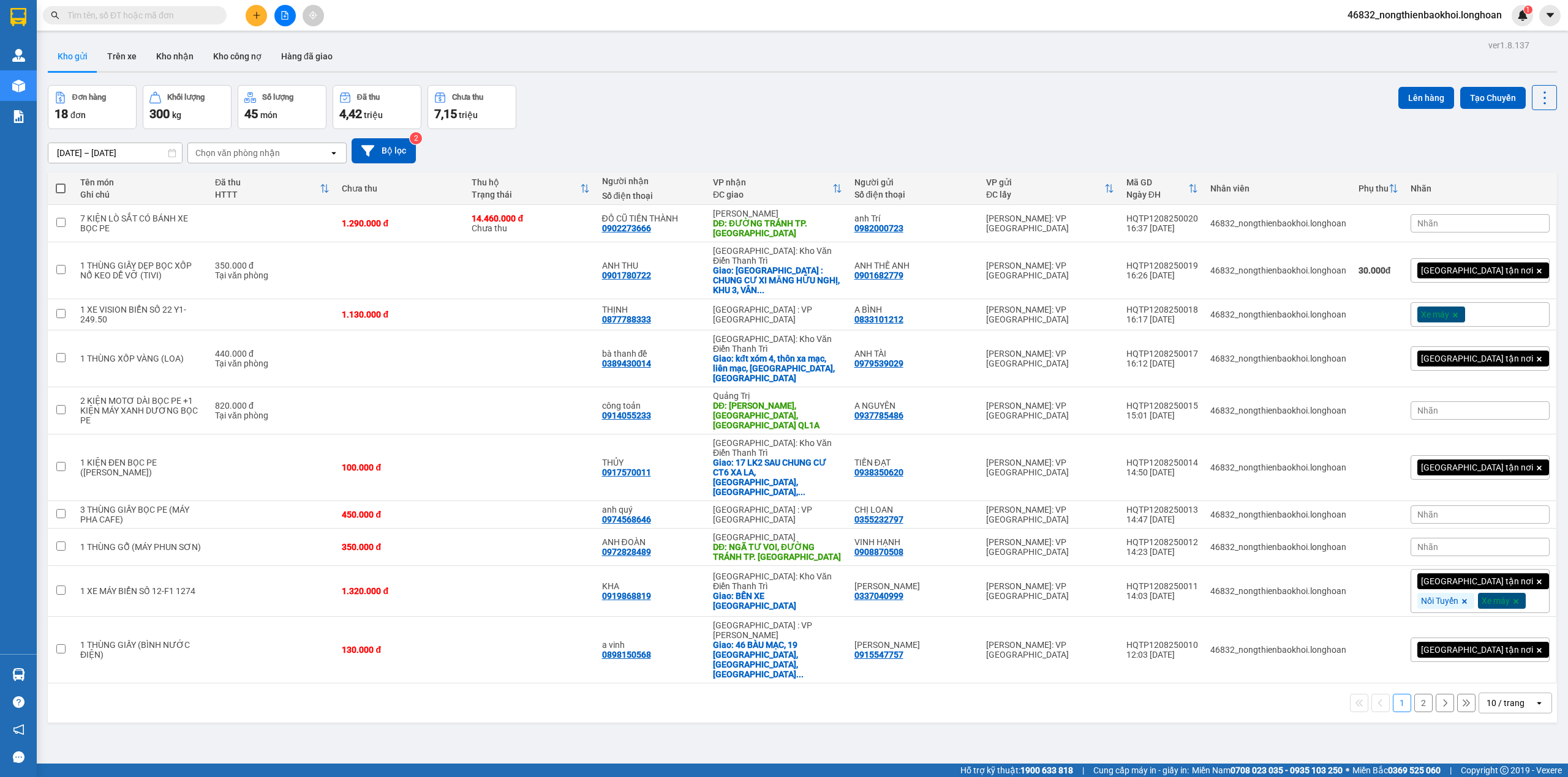
click at [687, 93] on div "Đơn hàng 18 đơn Khối lượng 300 kg Số lượng 45 món Đã thu 4,42 triệu Chưa thu 7,…" at bounding box center [802, 107] width 1509 height 44
click at [522, 703] on div "ver 1.8.137 Kho gửi Trên xe Kho nhận Kho công nợ Hàng đã giao Đơn hàng 18 đơn K…" at bounding box center [802, 425] width 1519 height 777
click at [613, 108] on div "Đơn hàng 18 đơn Khối lượng 300 kg Số lượng 45 món Đã thu 4,42 triệu Chưa thu 7,…" at bounding box center [802, 107] width 1509 height 44
click at [561, 136] on div "[DATE] – [DATE] Press the down arrow key to interact with the calendar and sele…" at bounding box center [802, 150] width 1509 height 43
click at [962, 115] on div "Đơn hàng 18 đơn Khối lượng 300 kg Số lượng 45 món Đã thu 4,42 triệu Chưa thu 7,…" at bounding box center [802, 107] width 1509 height 44
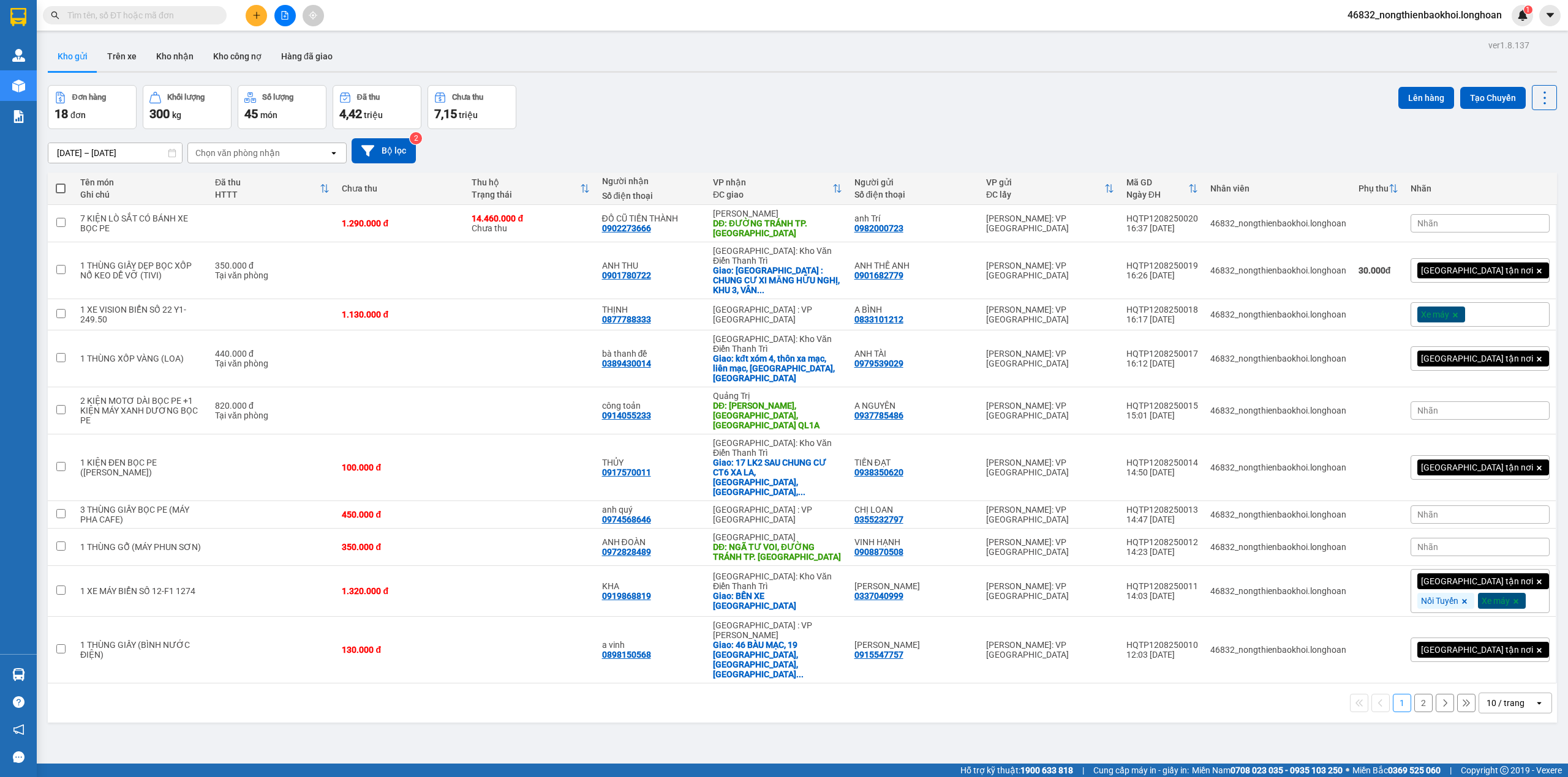
click at [824, 670] on div "ver 1.8.137 Kho gửi Trên xe Kho nhận Kho công nợ Hàng đã giao Đơn hàng 18 đơn K…" at bounding box center [802, 425] width 1519 height 777
drag, startPoint x: 1183, startPoint y: 279, endPoint x: 1250, endPoint y: 285, distance: 67.3
click at [1204, 299] on td "HQTP1208250018 16:17 [DATE]" at bounding box center [1161, 315] width 84 height 31
checkbox input "true"
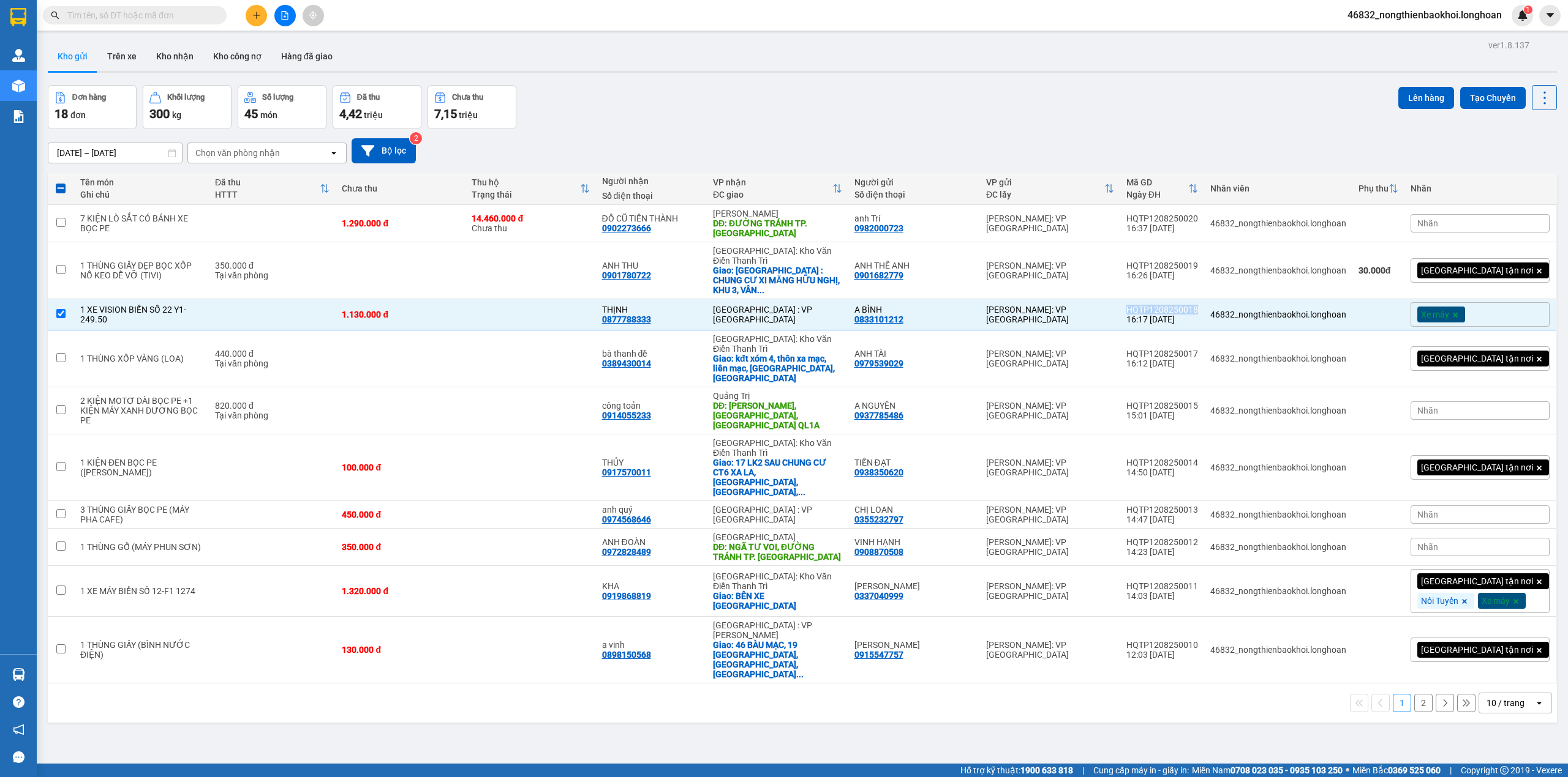
copy div "HQTP1208250018"
click at [884, 108] on div "Đơn hàng 18 đơn Khối lượng 300 kg Số lượng 45 món Đã thu 4,42 triệu Chưa thu 7,…" at bounding box center [802, 107] width 1509 height 44
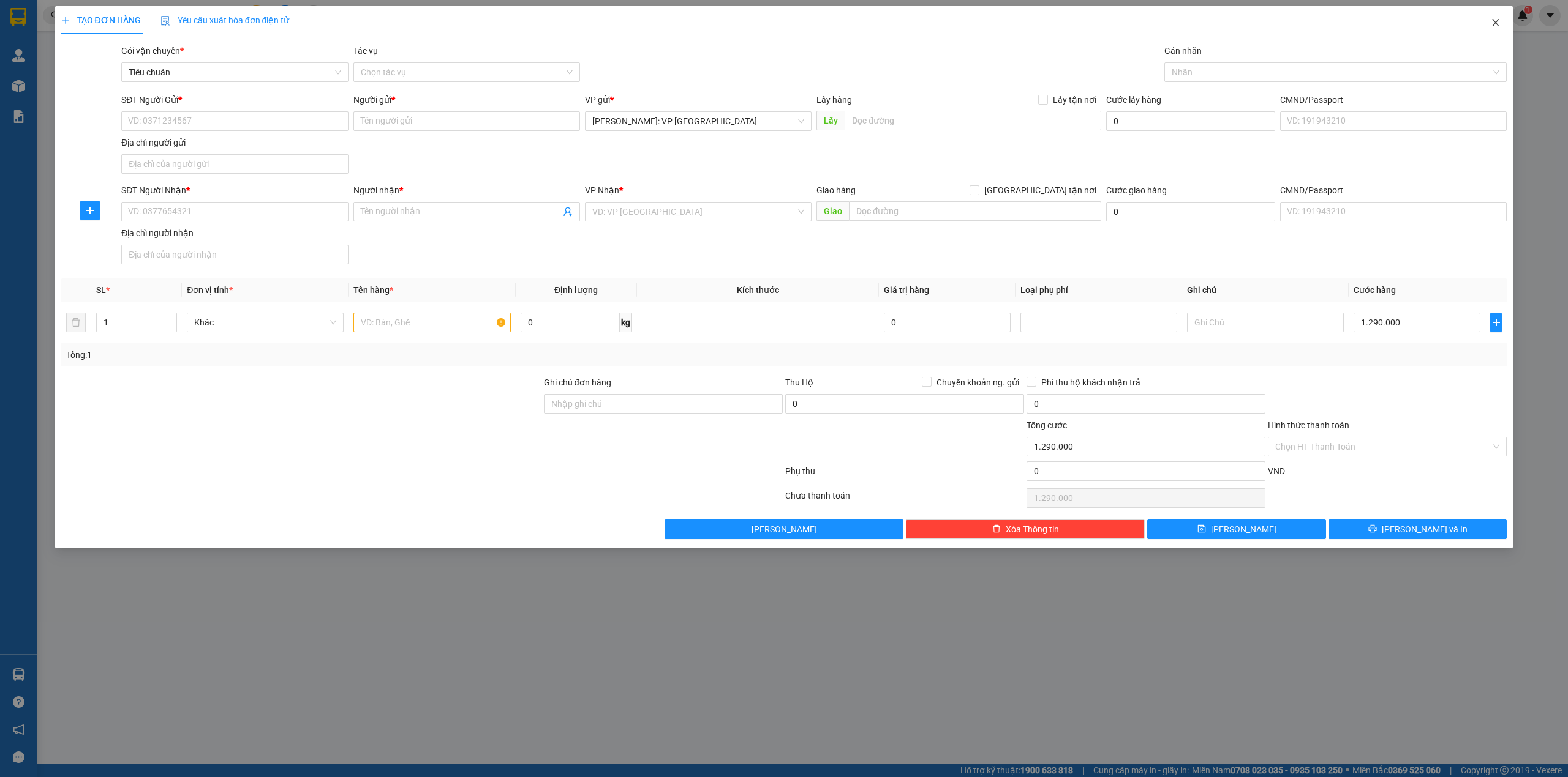
click at [1490, 26] on icon "close" at bounding box center [1495, 23] width 10 height 10
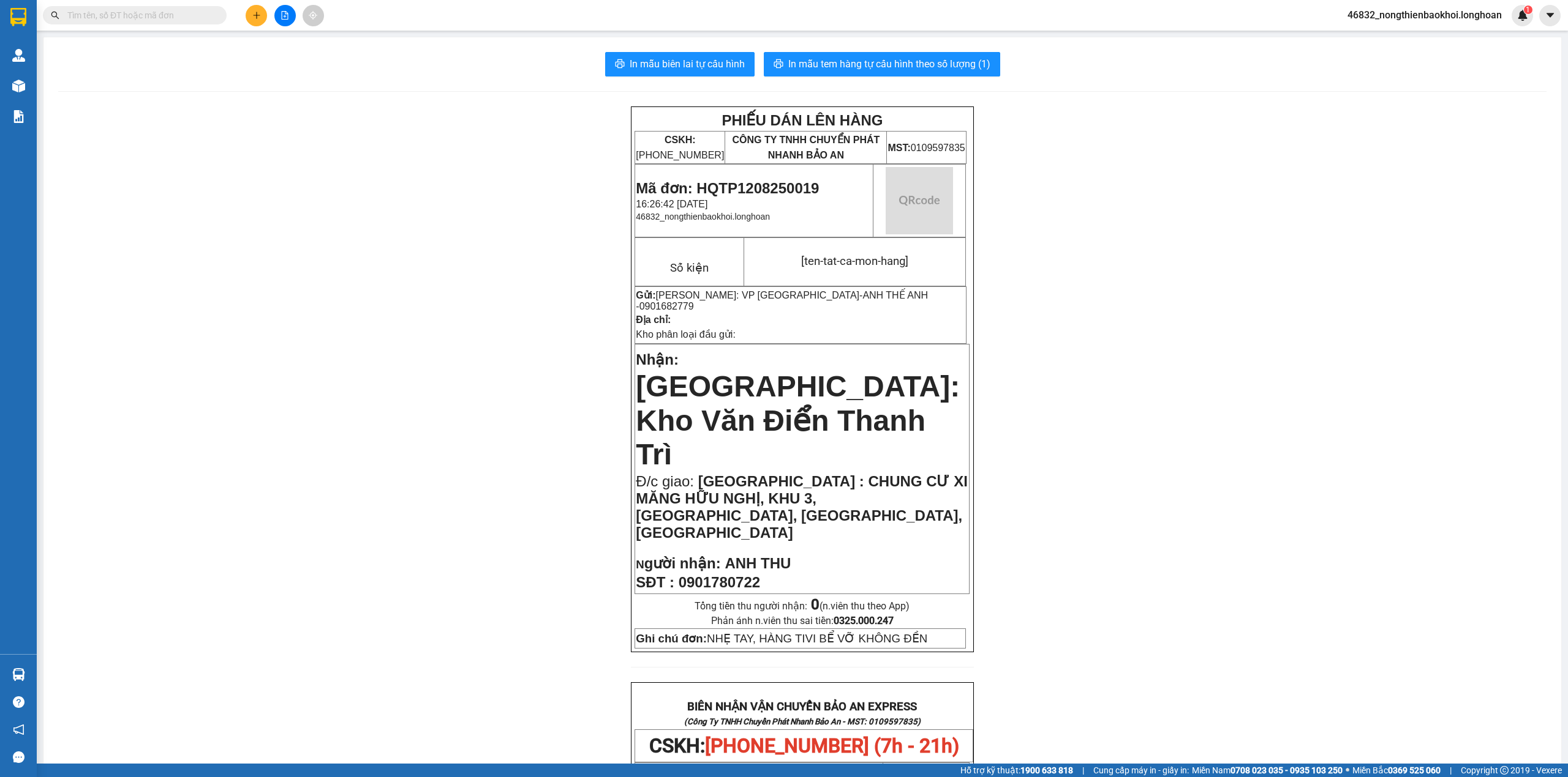
click at [473, 197] on div "PHIẾU DÁN LÊN HÀNG CSKH: [PHONE_NUMBER] CÔNG TY TNHH CHUYỂN PHÁT NHANH BẢO AN M…" at bounding box center [802, 732] width 1488 height 1252
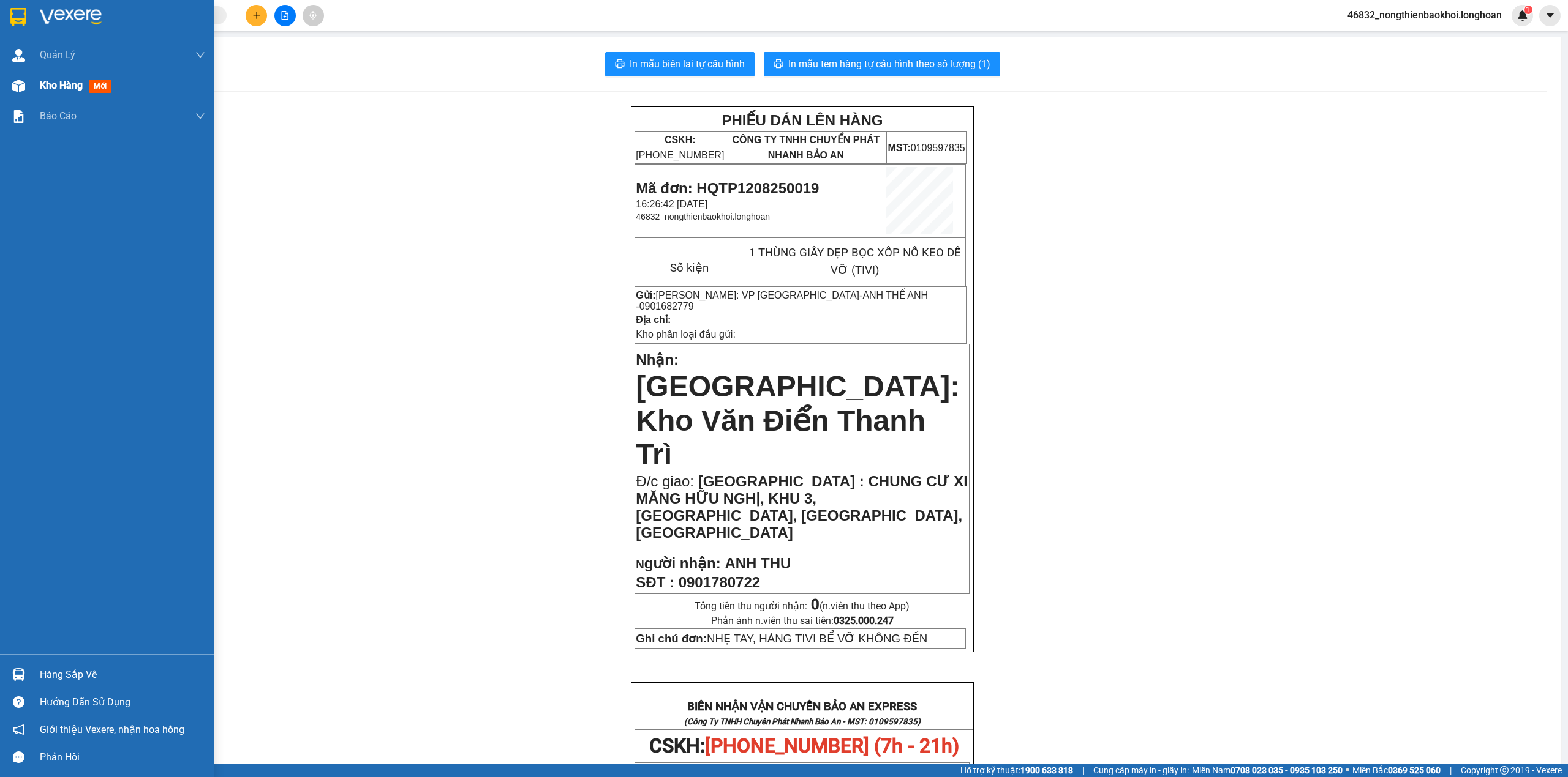
click at [0, 83] on div "Kho hàng mới" at bounding box center [107, 85] width 215 height 31
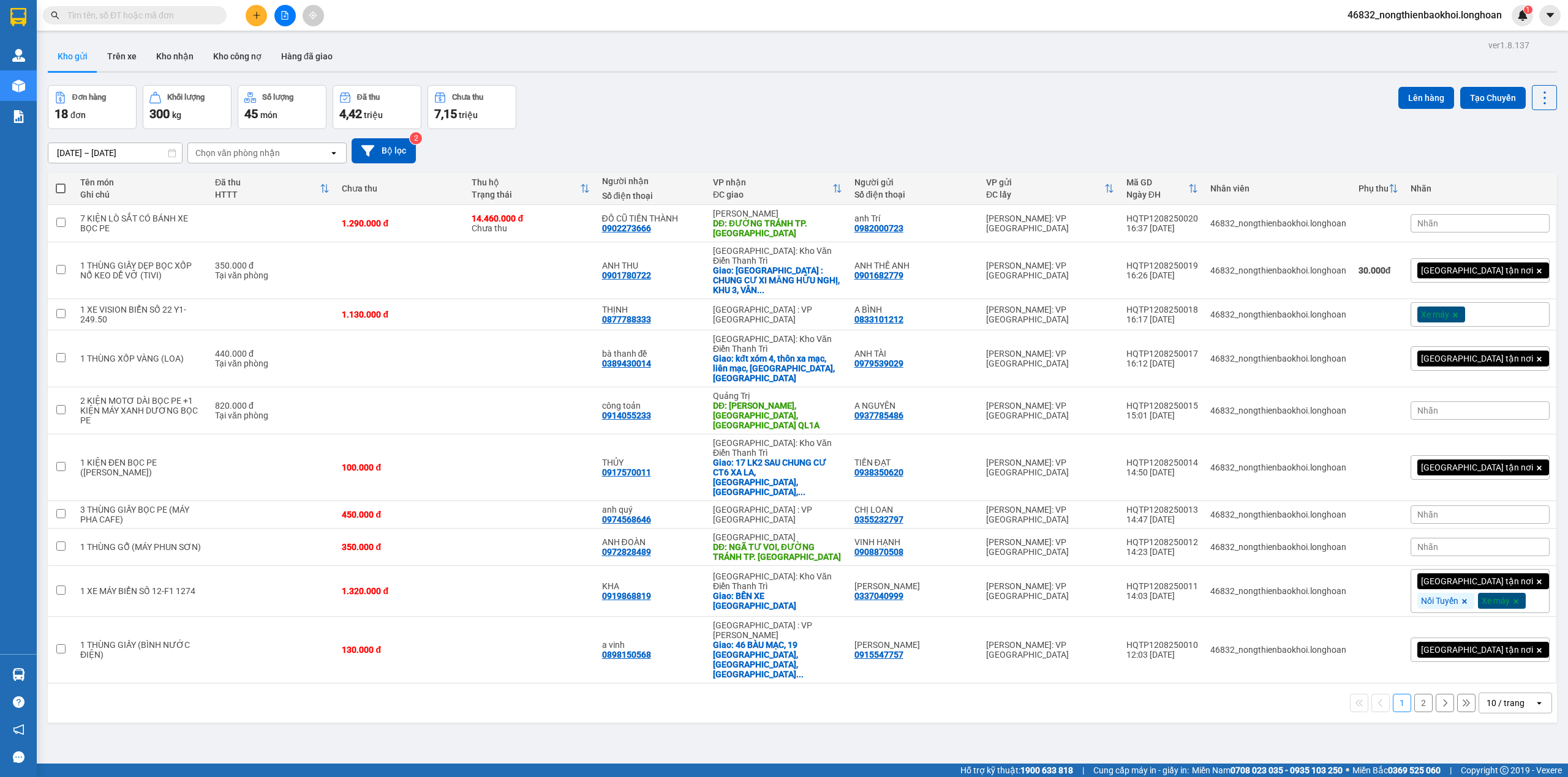
click at [723, 85] on div "Đơn hàng 18 đơn Khối lượng 300 kg Số lượng 45 món Đã thu 4,42 triệu Chưa thu 7,…" at bounding box center [802, 107] width 1509 height 44
click at [1468, 262] on div "[GEOGRAPHIC_DATA] tận nơi" at bounding box center [1479, 270] width 139 height 24
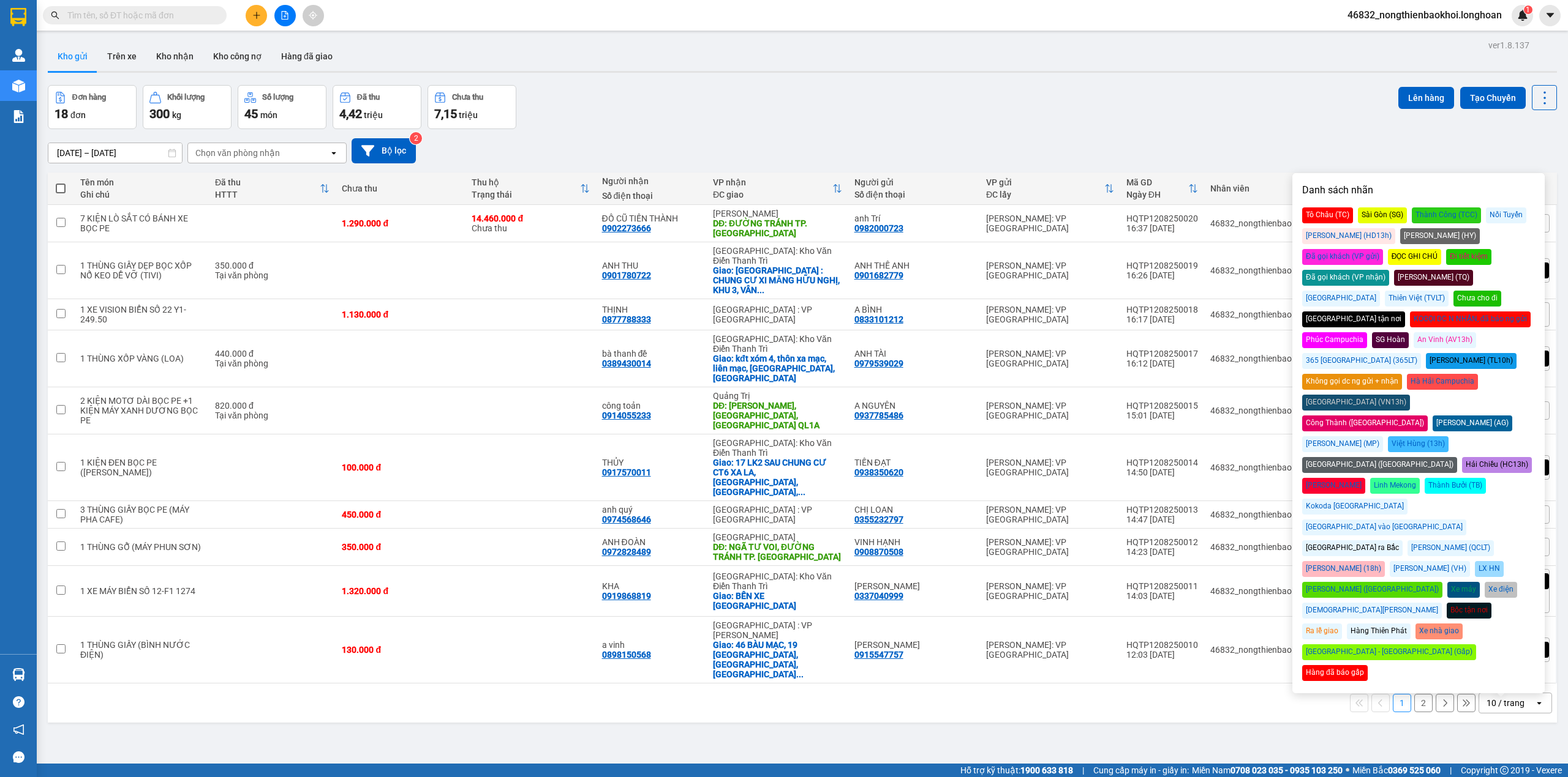
click at [1501, 291] on div "Chưa cho đi" at bounding box center [1476, 298] width 48 height 16
drag, startPoint x: 1190, startPoint y: 140, endPoint x: 1209, endPoint y: 162, distance: 29.1
click at [1190, 140] on div "[DATE] – [DATE] Press the down arrow key to interact with the calendar and sele…" at bounding box center [802, 151] width 1509 height 25
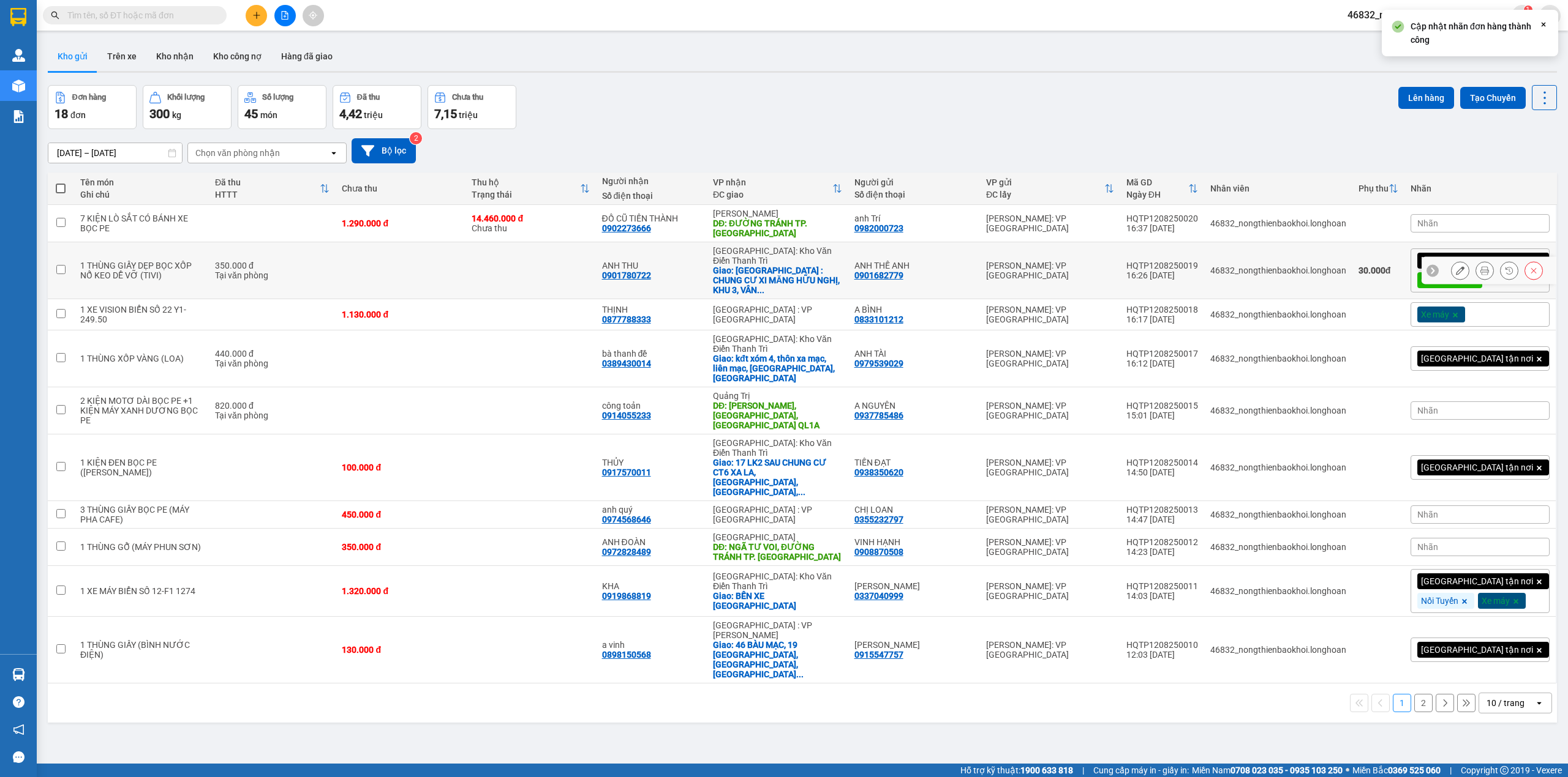
click at [1451, 265] on button at bounding box center [1460, 270] width 17 height 21
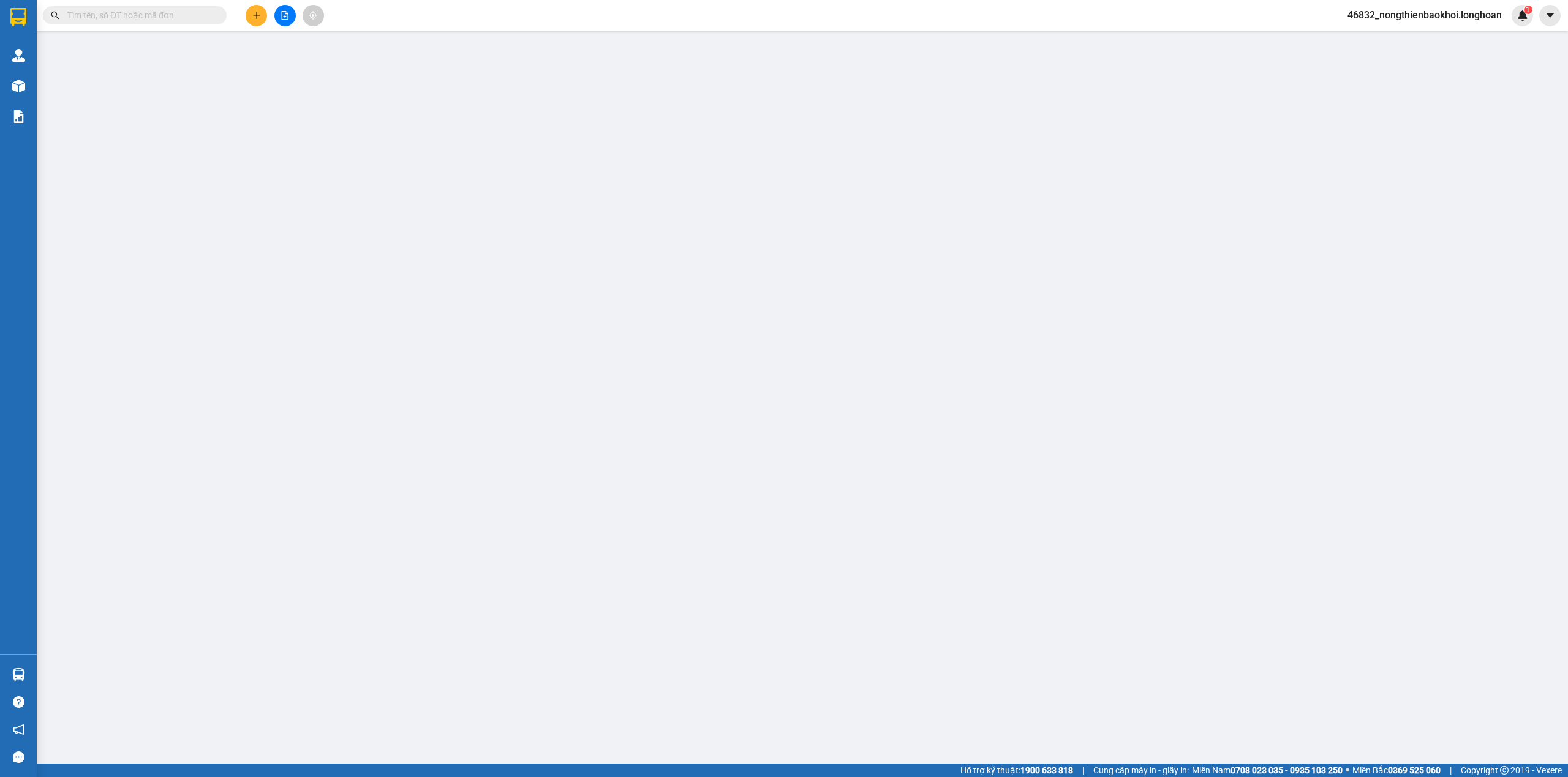
type input "0901682779"
type input "ANH THẾ ANH"
type input "0901780722"
type input "ANH THU"
checkbox input "true"
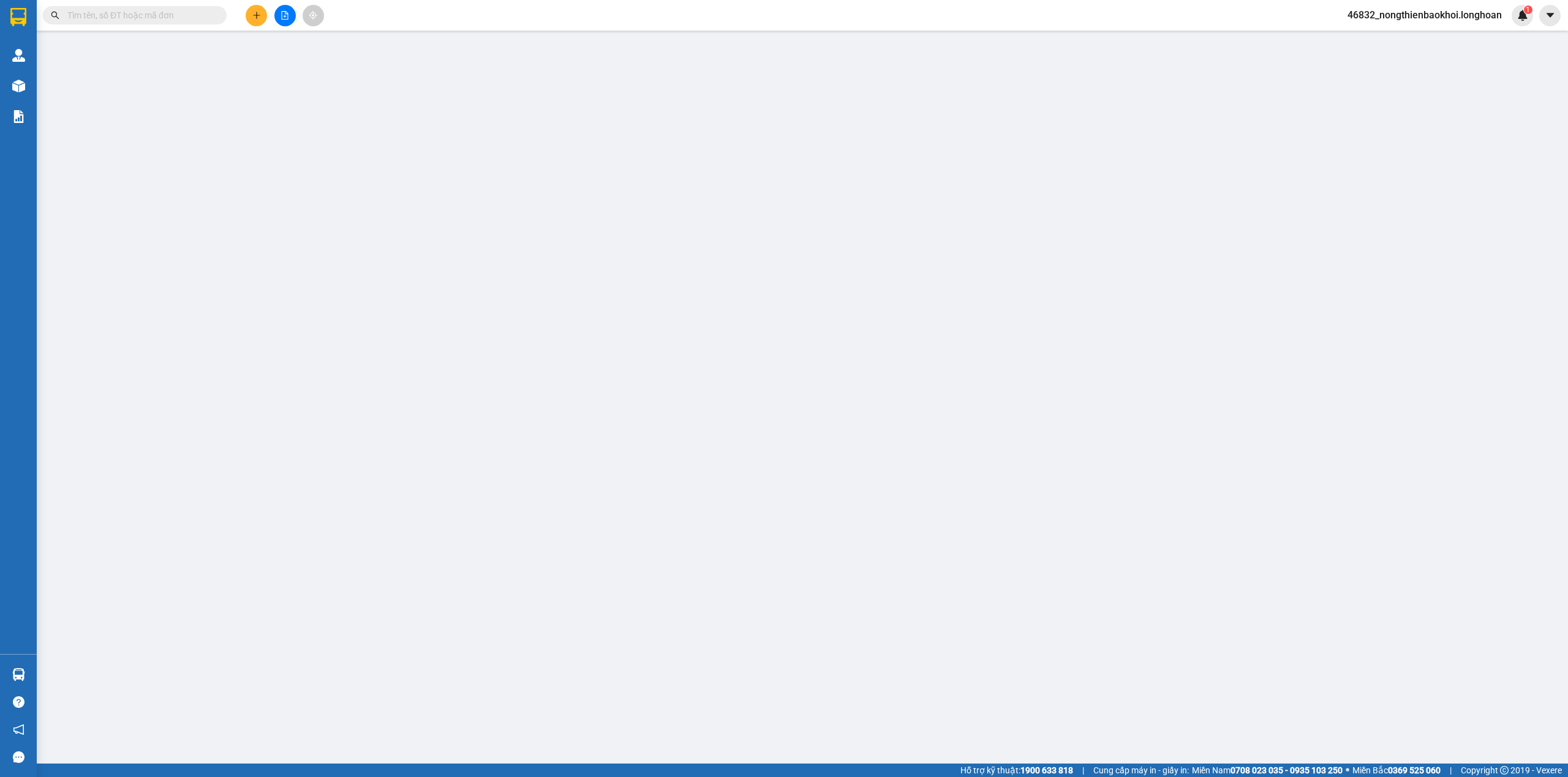
type input "[GEOGRAPHIC_DATA] : CHUNG CƯ XI MĂNG HỮU NGHỊ, KHU 3, [GEOGRAPHIC_DATA], [GEOGR…"
type input "NHẸ TAY, HÀNG TIVI BỂ VỠ KHÔNG ĐỀN"
type input "350.000"
type input "30.000"
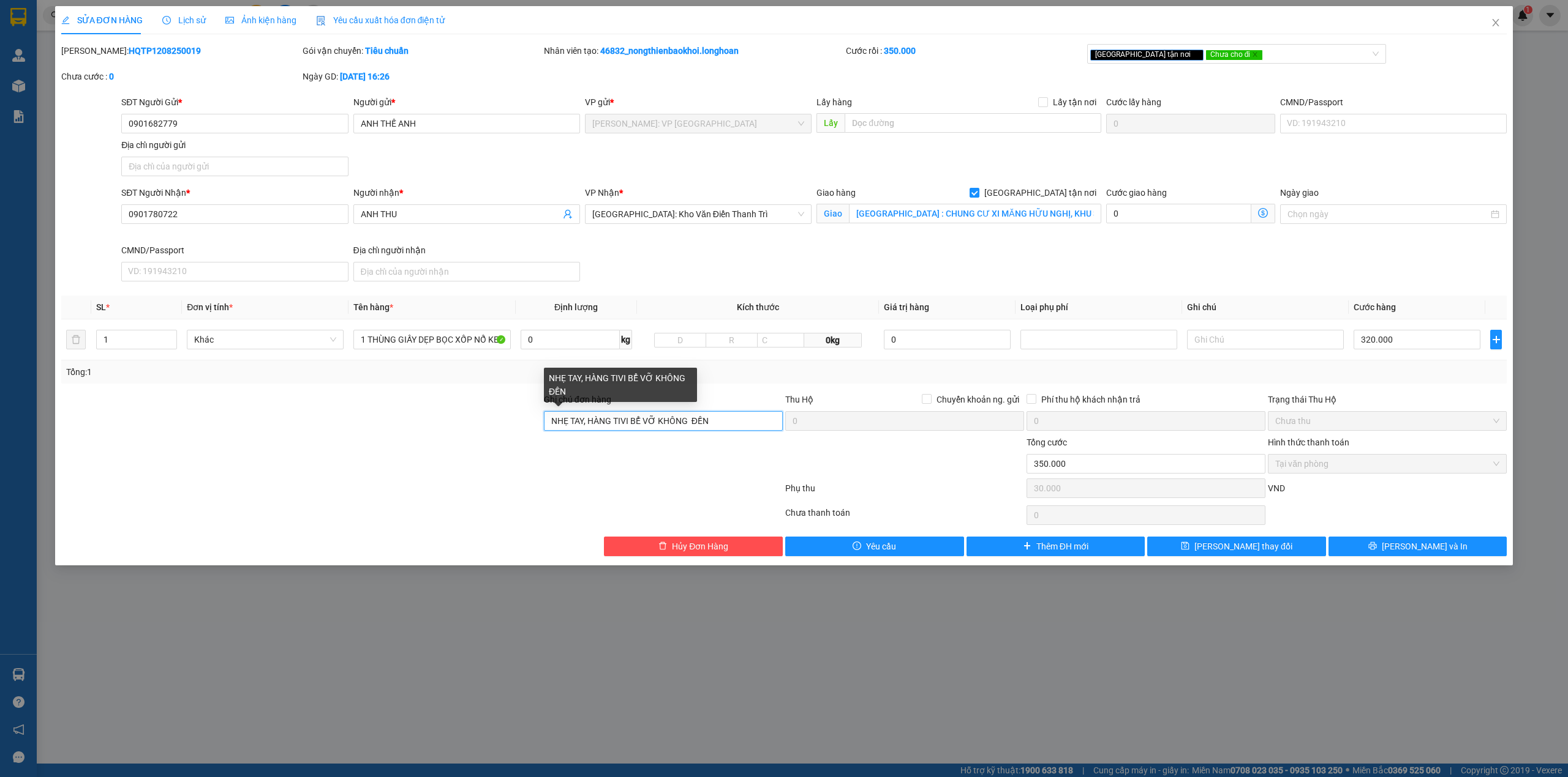
click at [746, 426] on input "NHẸ TAY, HÀNG TIVI BỂ VỠ KHÔNG ĐỀN" at bounding box center [663, 421] width 239 height 20
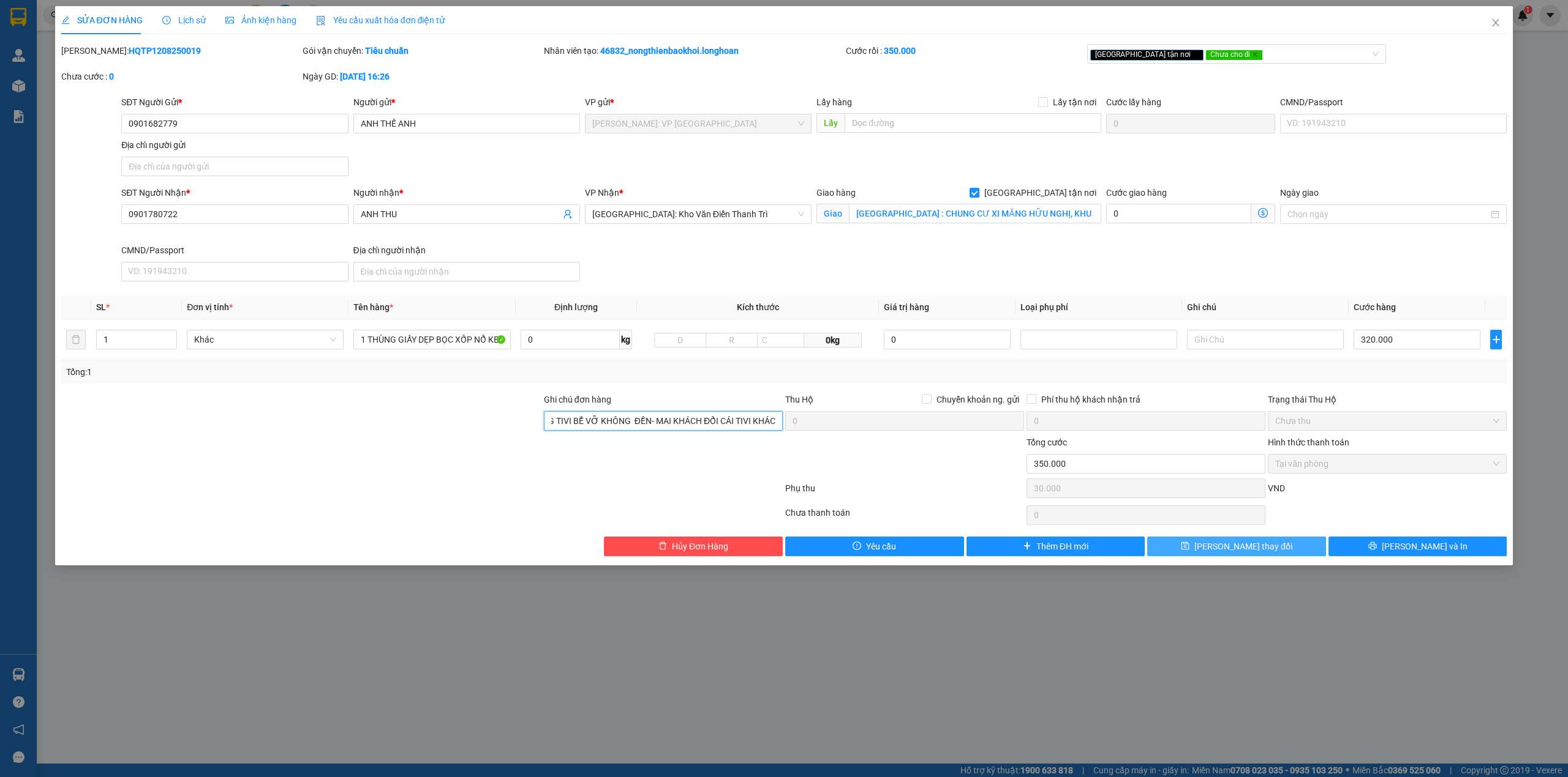
type input "NHẸ TAY, HÀNG TIVI BỂ VỠ KHÔNG ĐỀN- MAI KHÁCH ĐỔI CÁI TIVI KHÁC"
click at [1266, 551] on span "[PERSON_NAME] thay đổi" at bounding box center [1243, 546] width 98 height 13
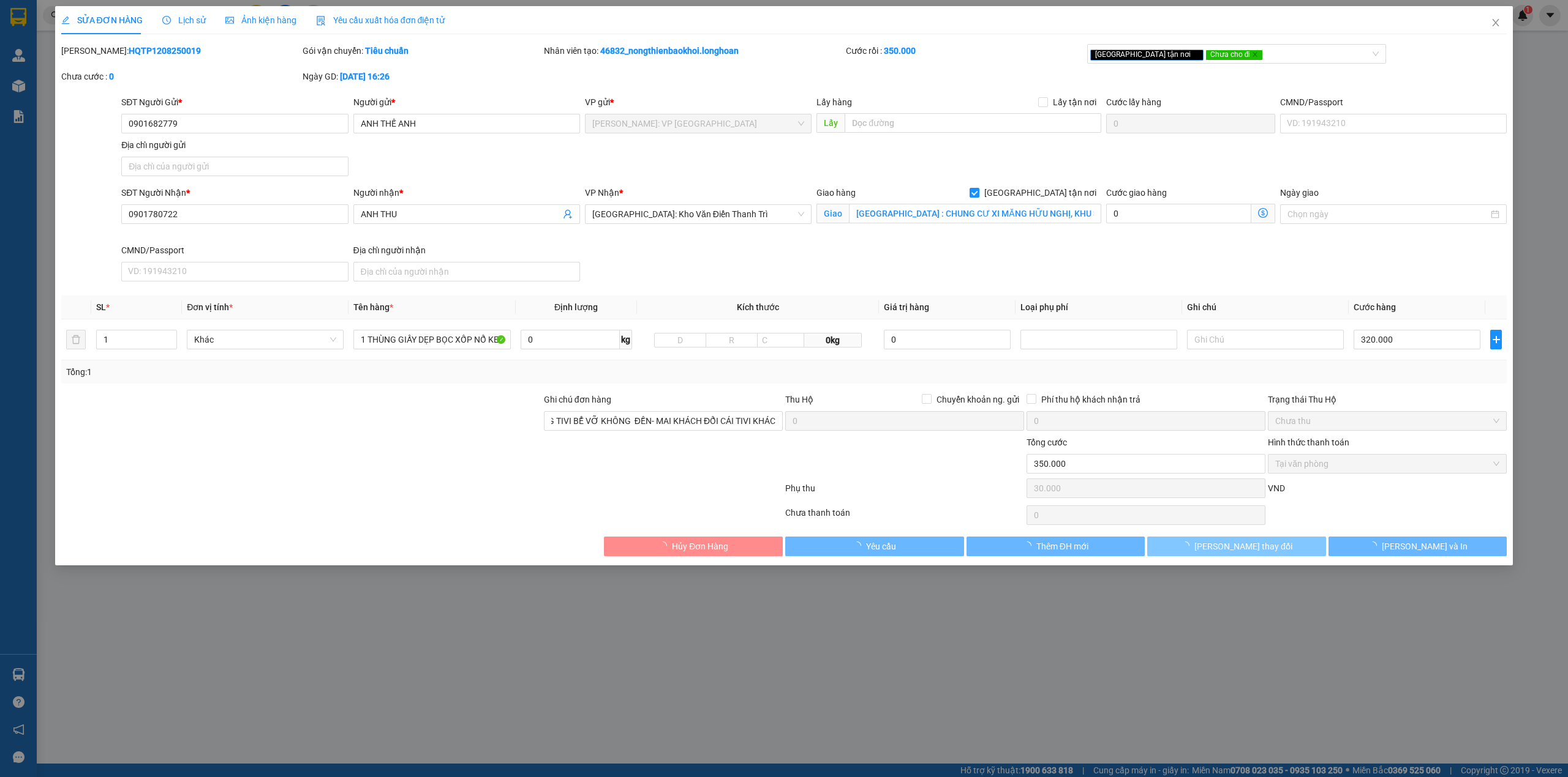
scroll to position [0, 0]
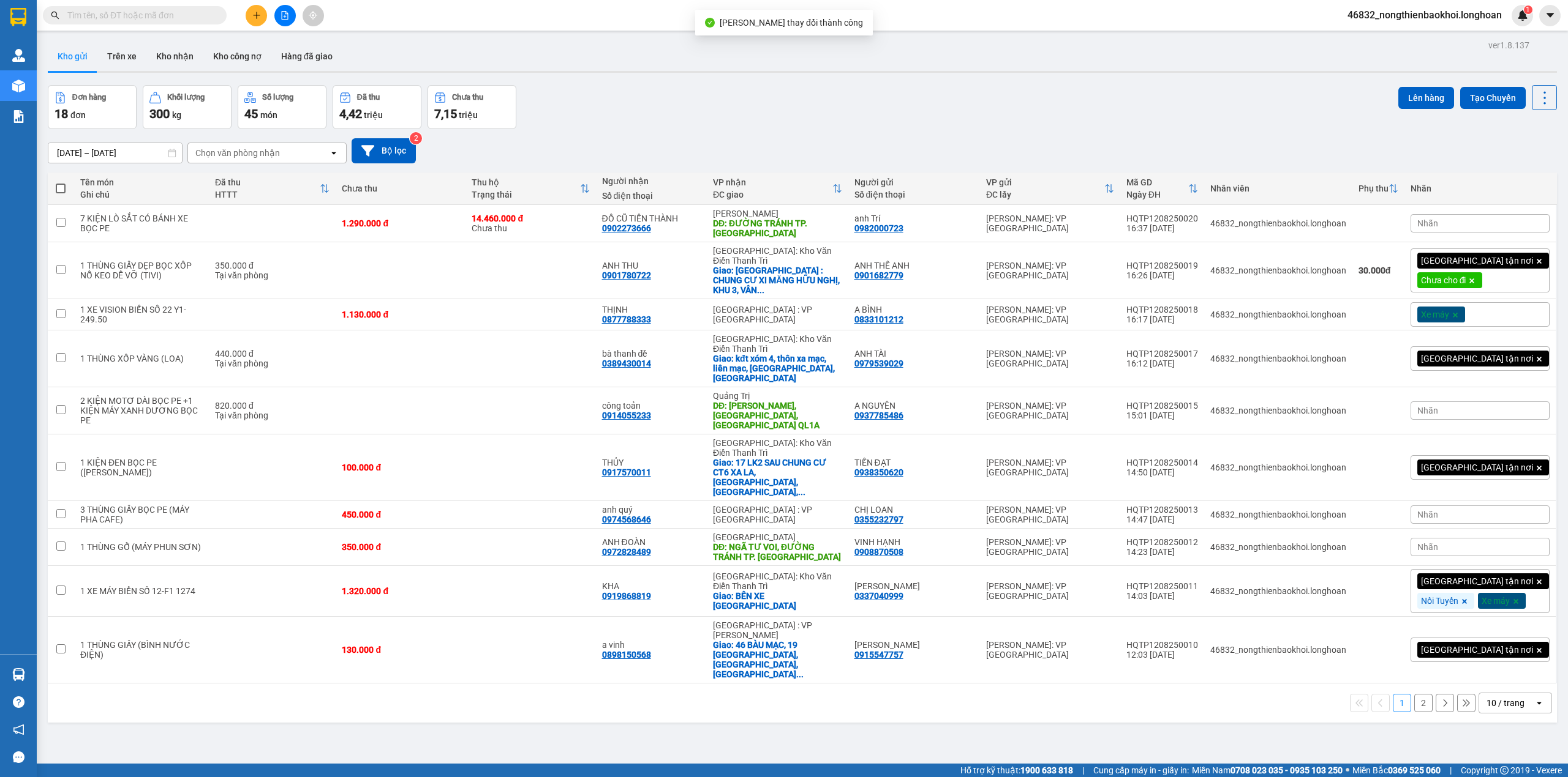
click at [868, 96] on div "Đơn hàng 18 đơn Khối lượng 300 kg Số lượng 45 món Đã thu 4,42 triệu Chưa thu 7,…" at bounding box center [802, 107] width 1509 height 44
click at [704, 100] on div "Đơn hàng 18 đơn Khối lượng 300 kg Số lượng 45 món Đã thu 4,42 triệu Chưa thu 7,…" at bounding box center [802, 107] width 1509 height 44
